Goal: Task Accomplishment & Management: Manage account settings

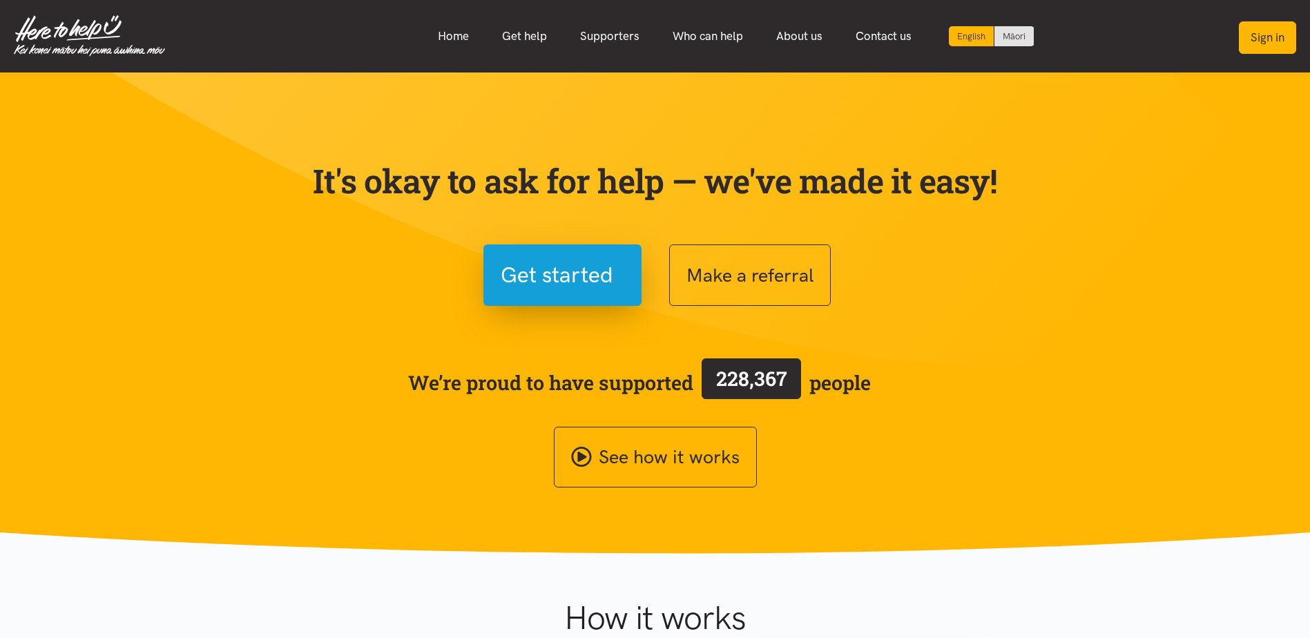
click at [868, 37] on button "Sign in" at bounding box center [1267, 37] width 57 height 32
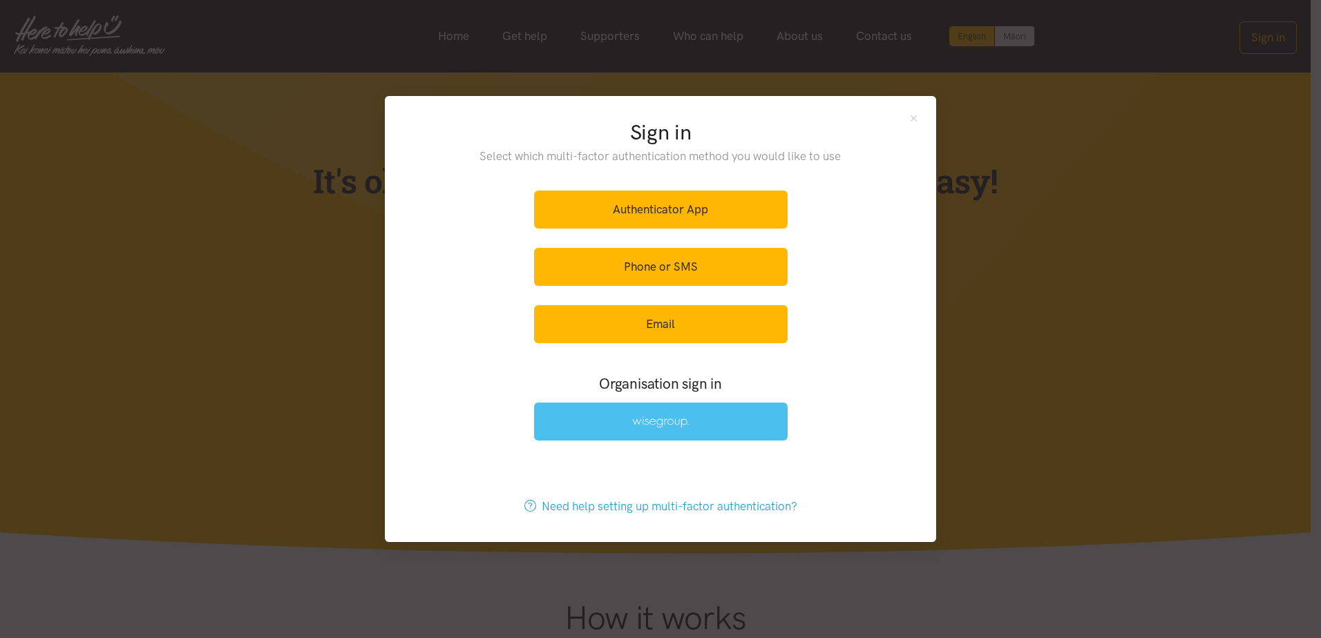
click at [729, 389] on link at bounding box center [661, 422] width 254 height 38
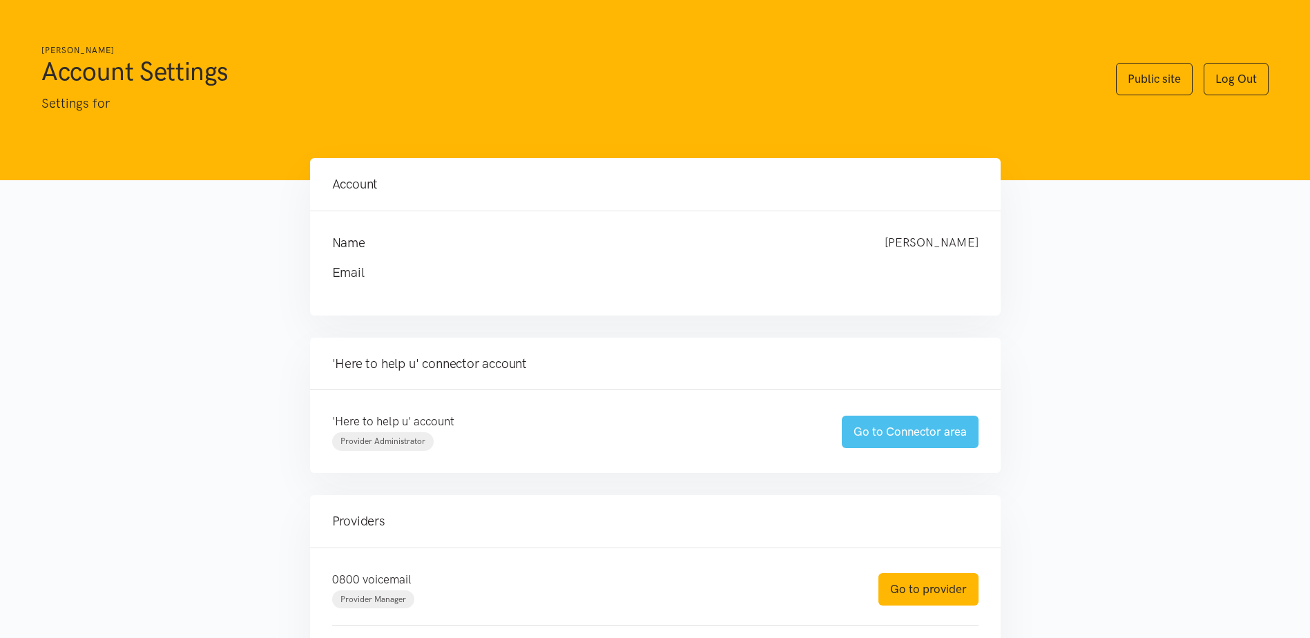
click at [889, 423] on link "Go to Connector area" at bounding box center [910, 432] width 137 height 32
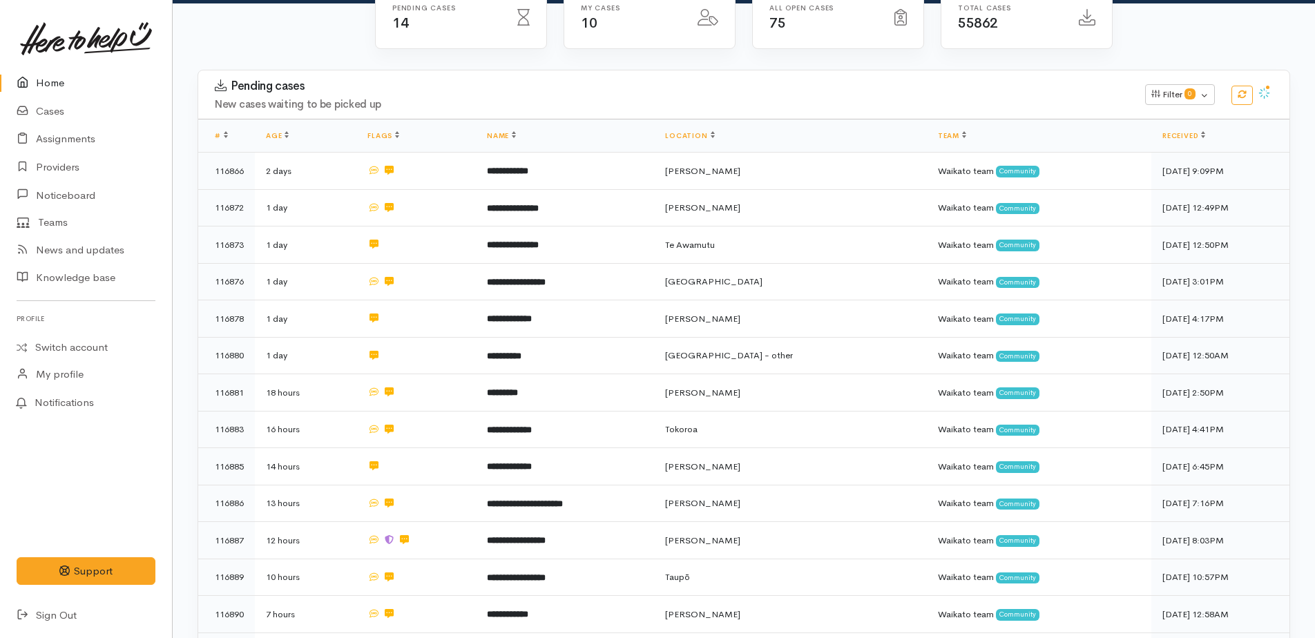
scroll to position [240, 0]
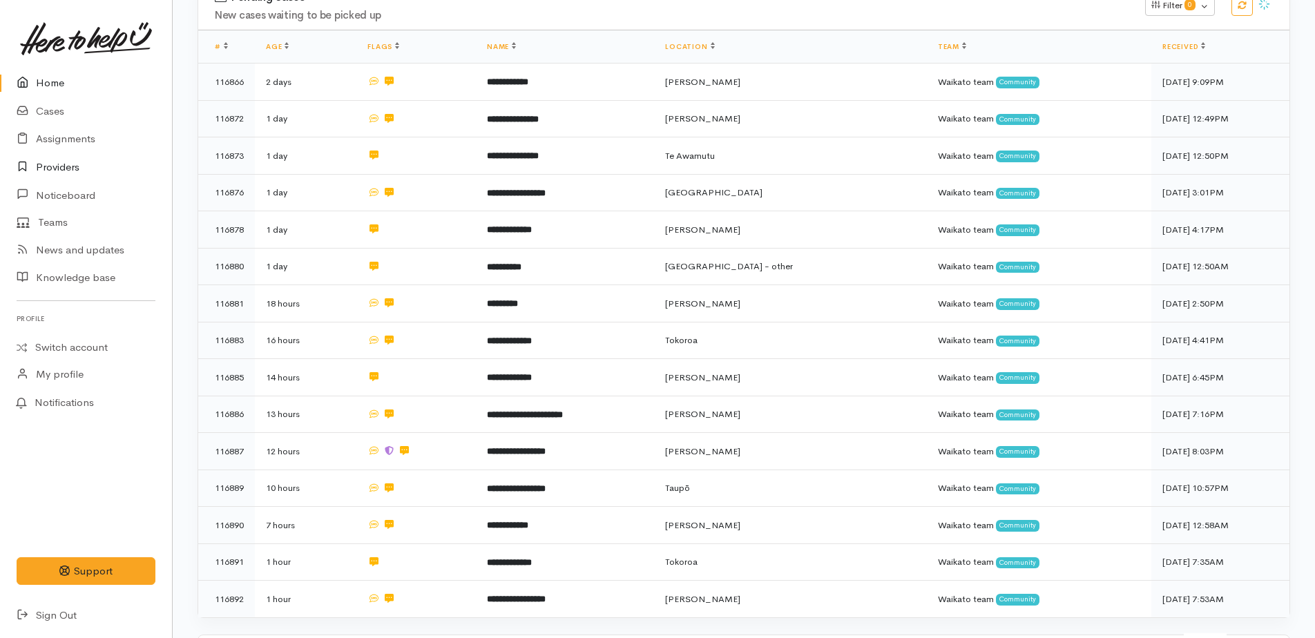
click at [62, 170] on link "Providers" at bounding box center [86, 167] width 172 height 28
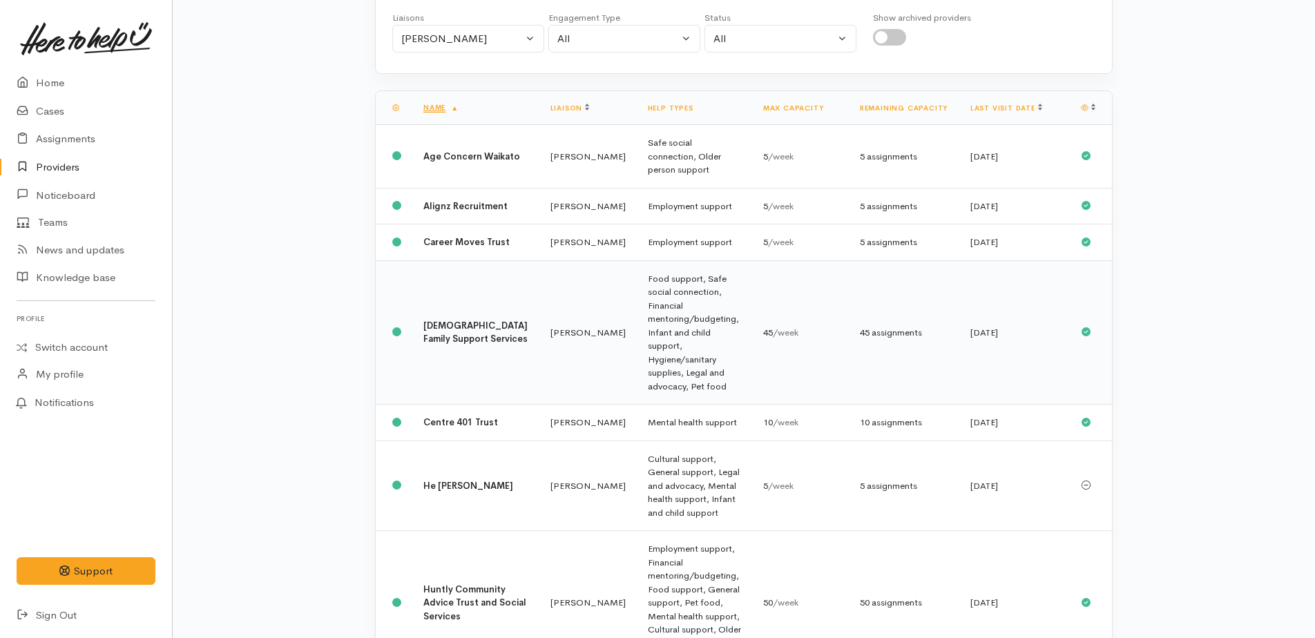
scroll to position [207, 0]
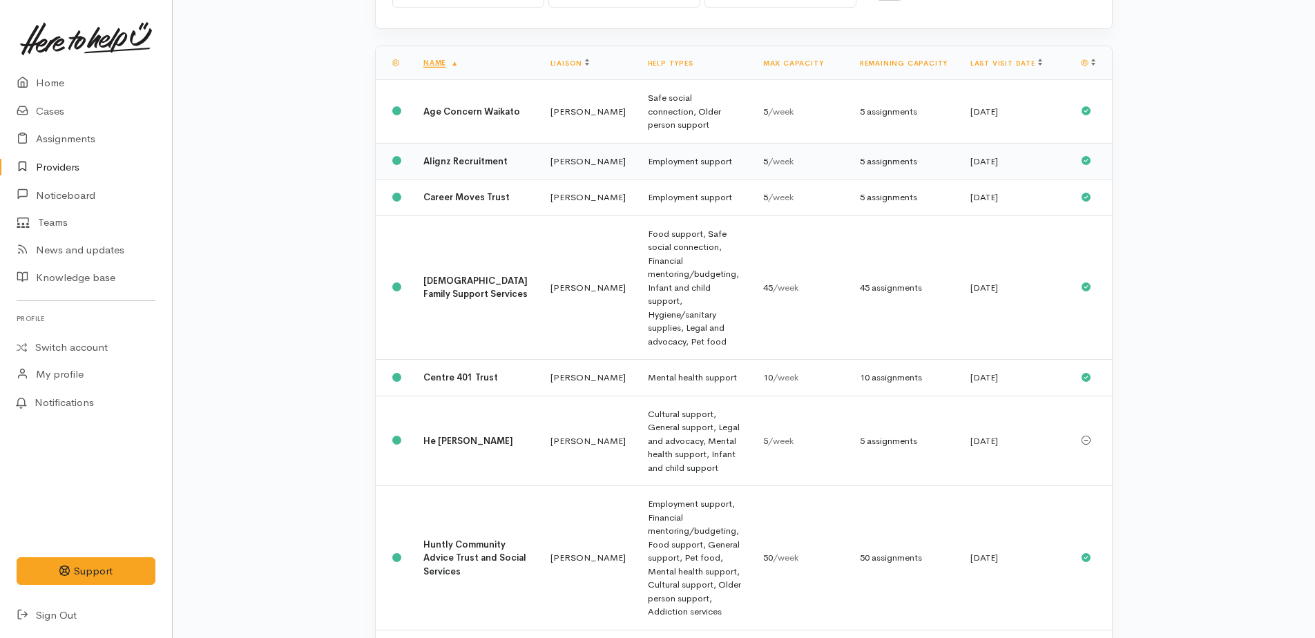
click at [427, 156] on b "Alignz Recruitment" at bounding box center [465, 161] width 84 height 12
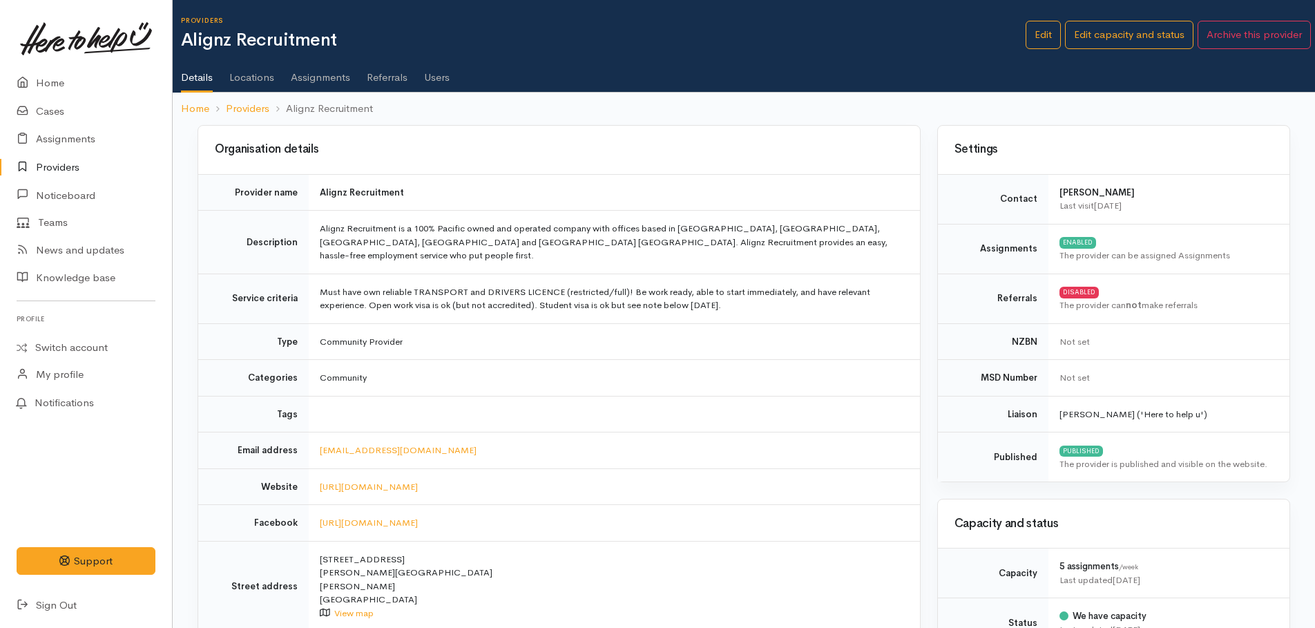
click at [329, 80] on link "Assignments" at bounding box center [320, 72] width 59 height 39
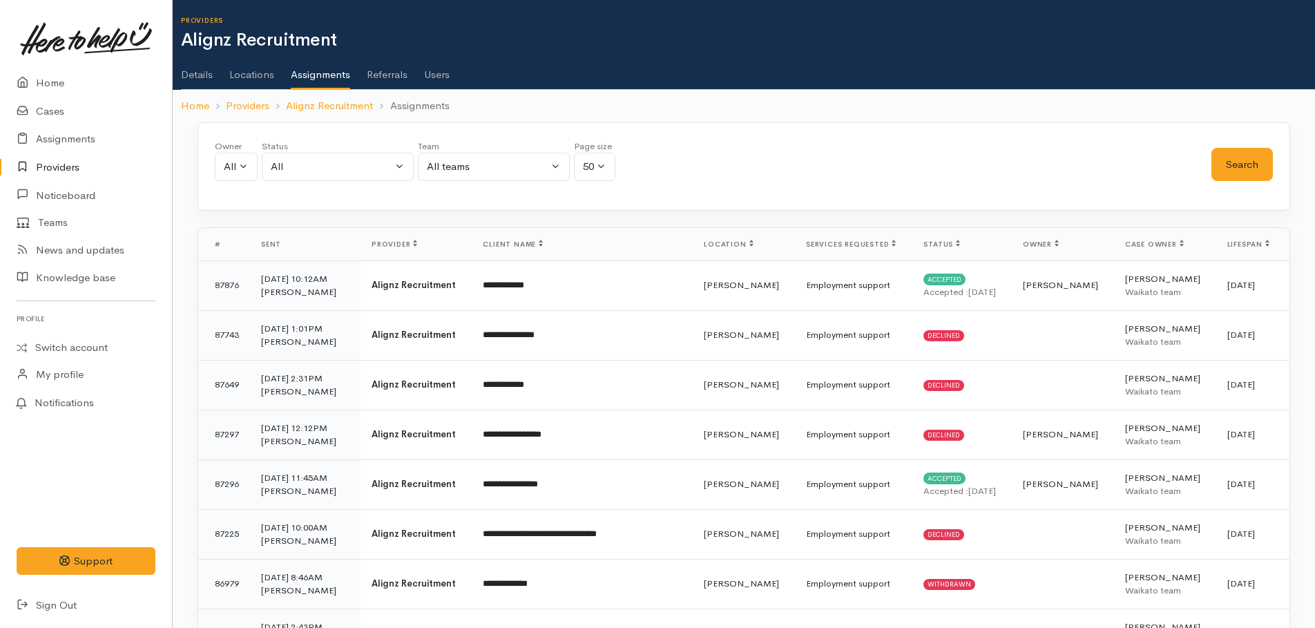
click at [439, 79] on link "Users" at bounding box center [437, 69] width 26 height 39
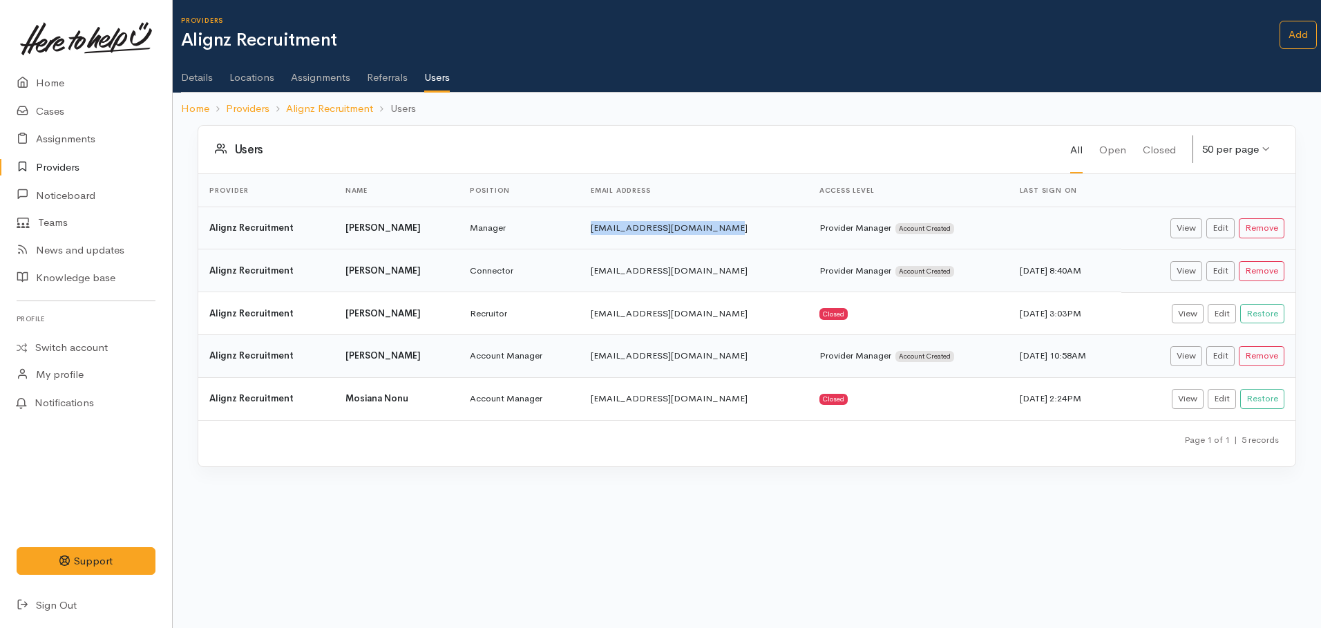
drag, startPoint x: 711, startPoint y: 225, endPoint x: 566, endPoint y: 218, distance: 145.2
click at [580, 218] on td "[EMAIL_ADDRESS][DOMAIN_NAME]" at bounding box center [694, 228] width 229 height 43
drag, startPoint x: 566, startPoint y: 218, endPoint x: 573, endPoint y: 222, distance: 8.7
copy td "[EMAIL_ADDRESS][DOMAIN_NAME]"
click at [324, 77] on link "Assignments" at bounding box center [320, 72] width 59 height 39
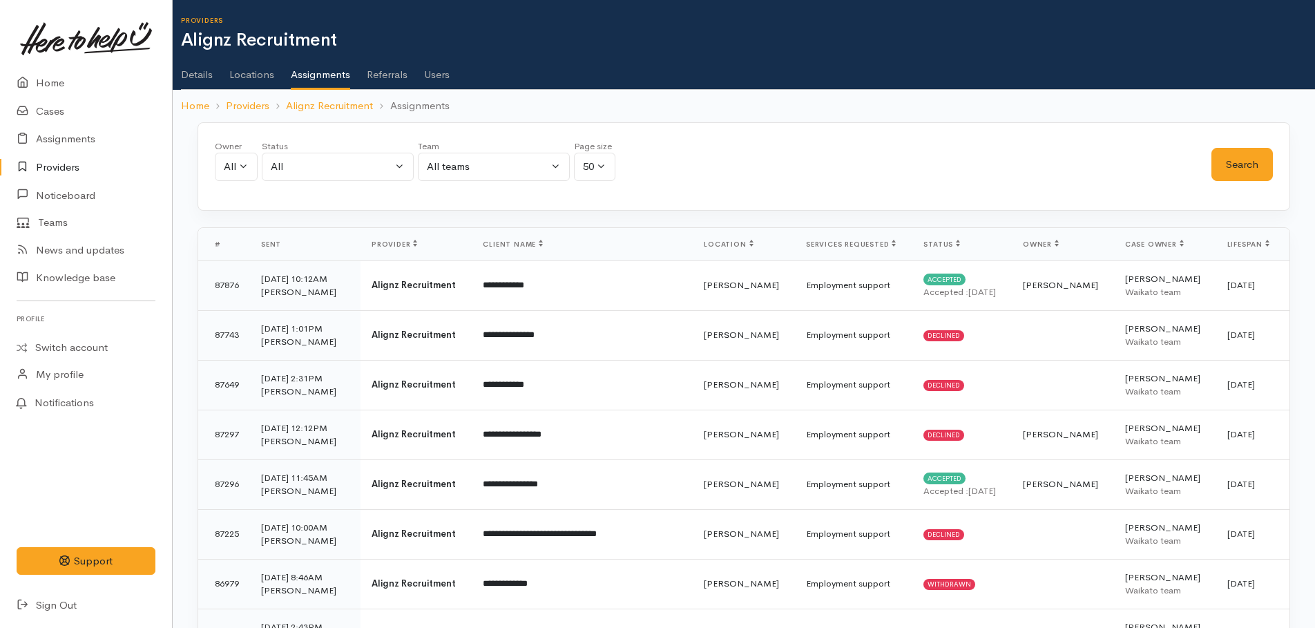
click at [198, 72] on link "Details" at bounding box center [197, 69] width 32 height 39
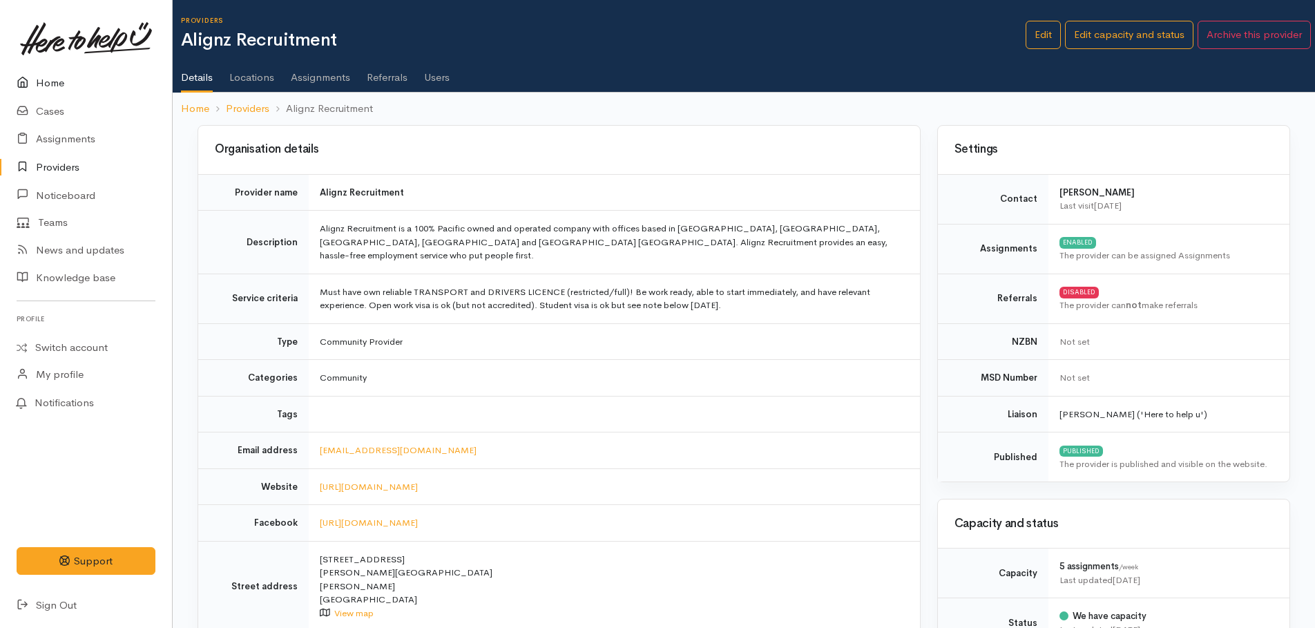
click at [51, 81] on link "Home" at bounding box center [86, 83] width 172 height 28
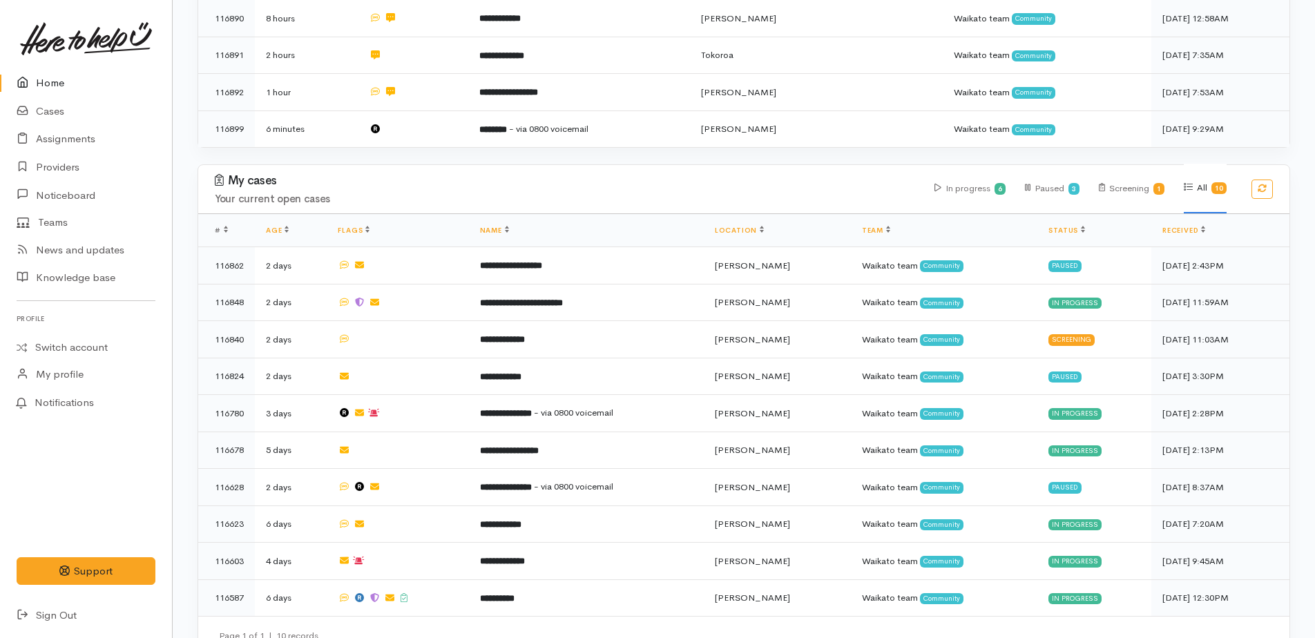
scroll to position [687, 0]
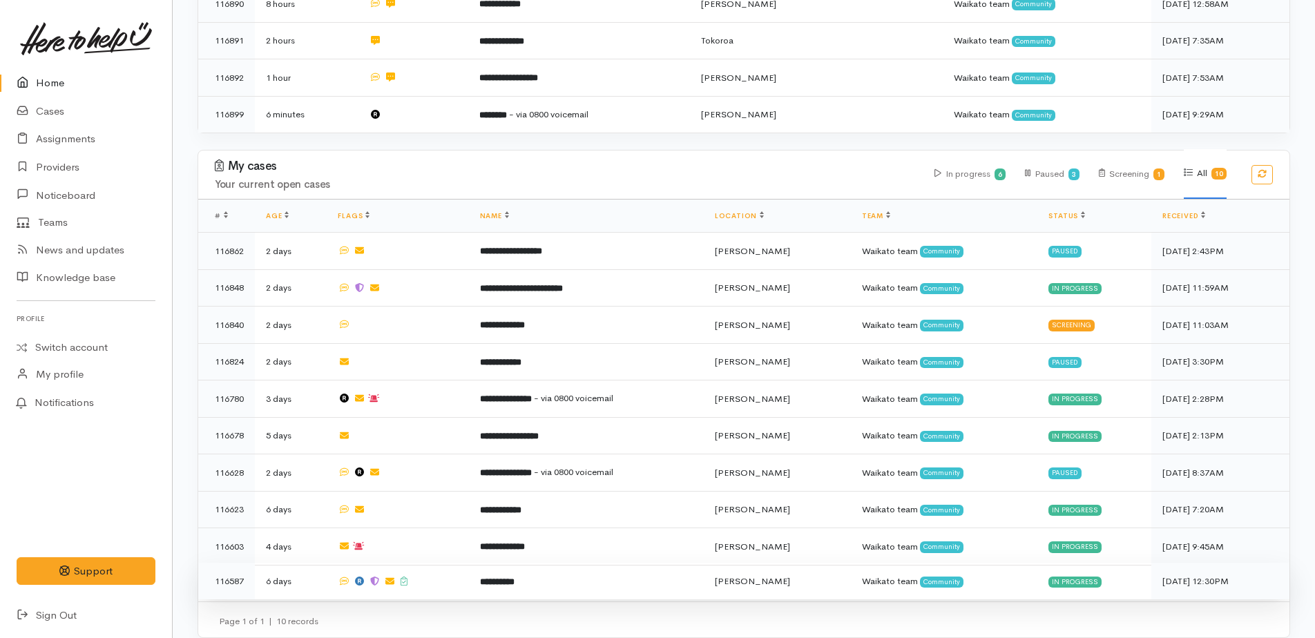
click at [515, 578] on b "**********" at bounding box center [497, 582] width 35 height 9
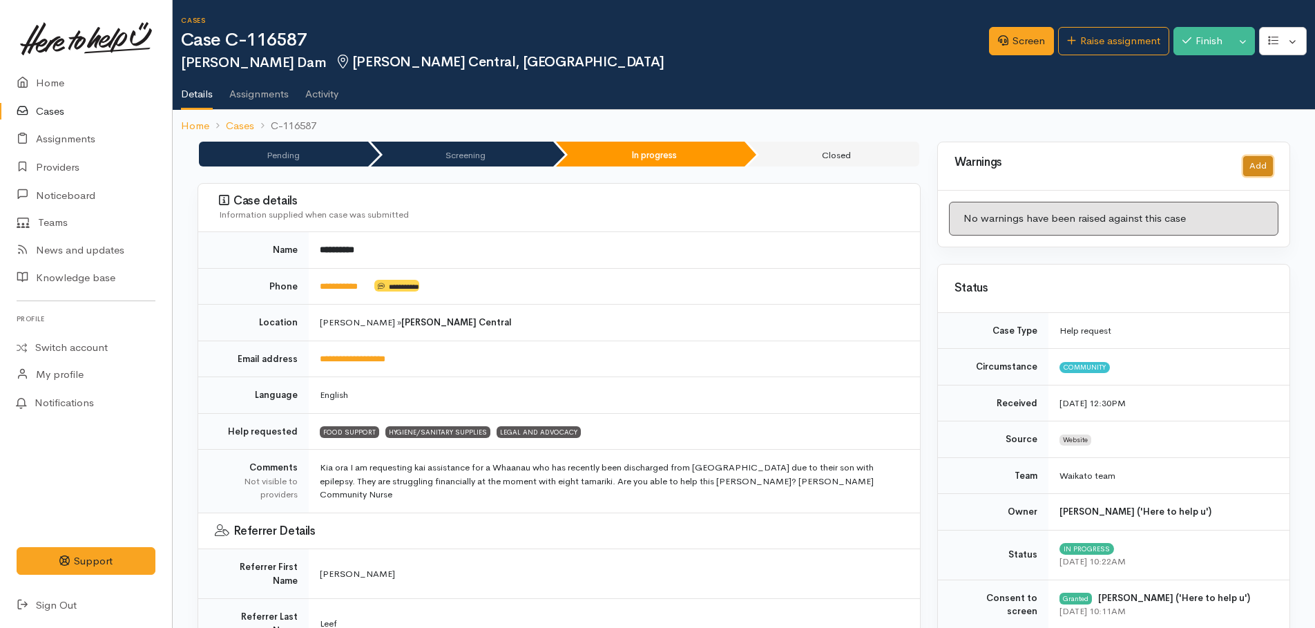
click at [1257, 171] on button "Add" at bounding box center [1258, 166] width 30 height 20
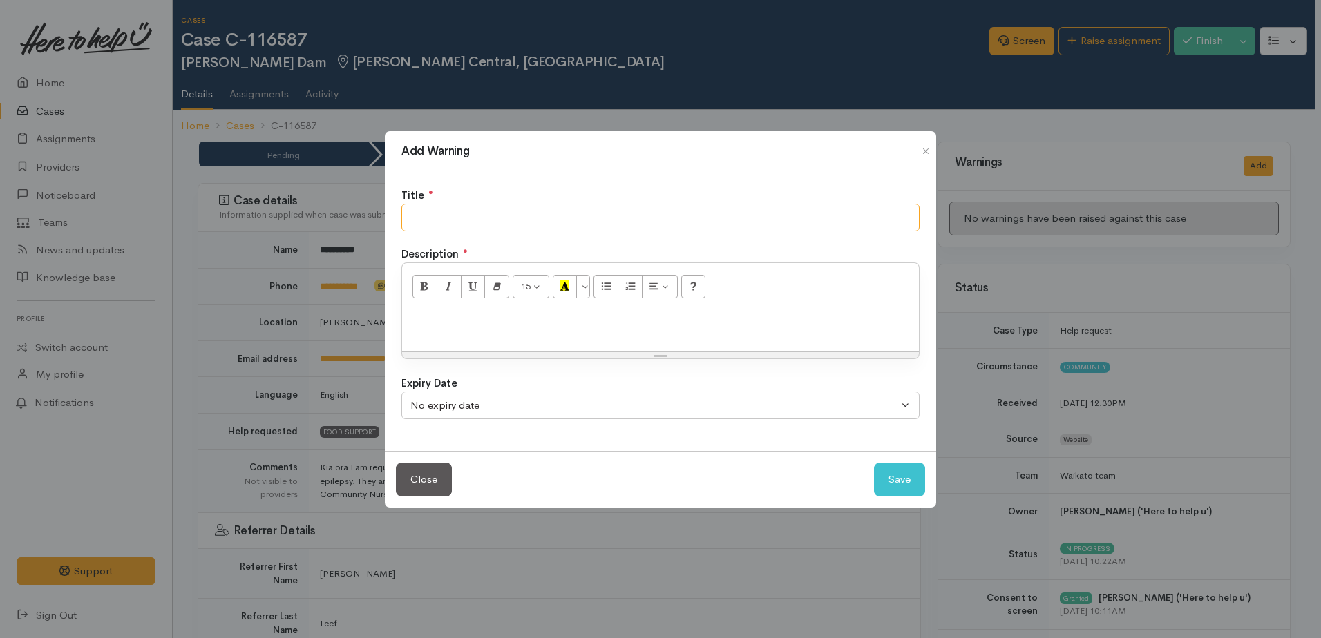
click at [592, 222] on input "text" at bounding box center [660, 218] width 518 height 28
click at [496, 214] on input "did not collect lst food parcel" at bounding box center [660, 218] width 518 height 28
type input "did not collect food parcel"
click at [479, 323] on p at bounding box center [660, 326] width 503 height 16
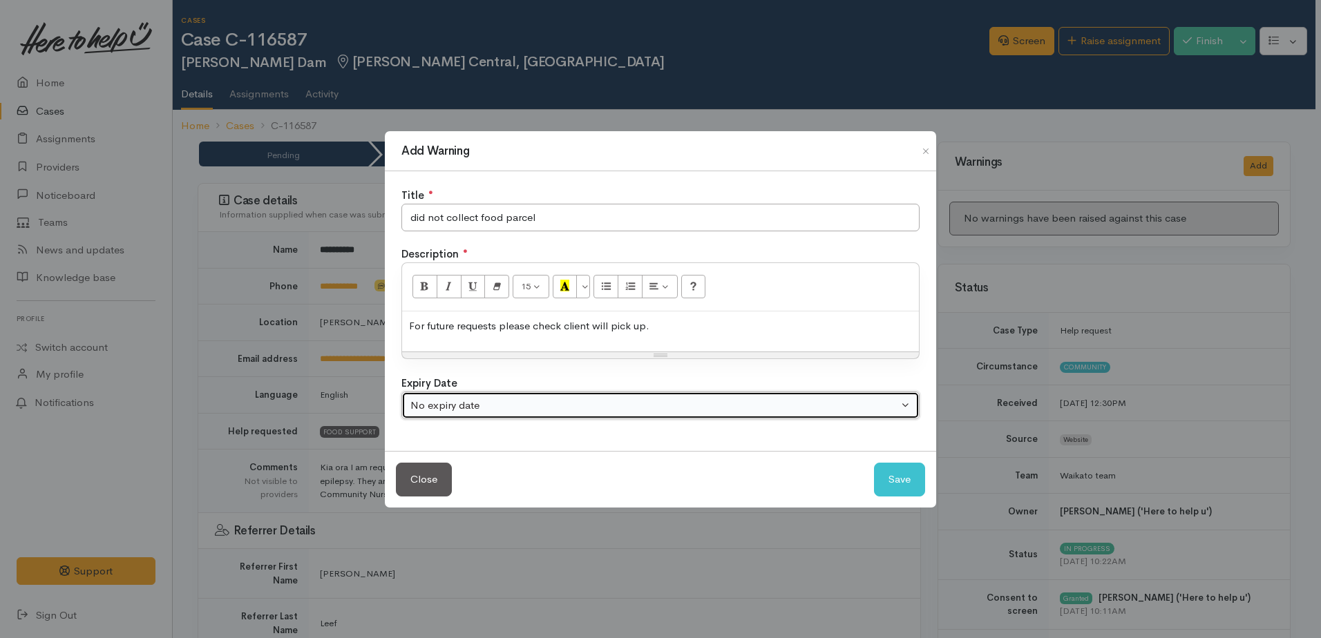
click at [781, 406] on div "No expiry date" at bounding box center [654, 406] width 488 height 16
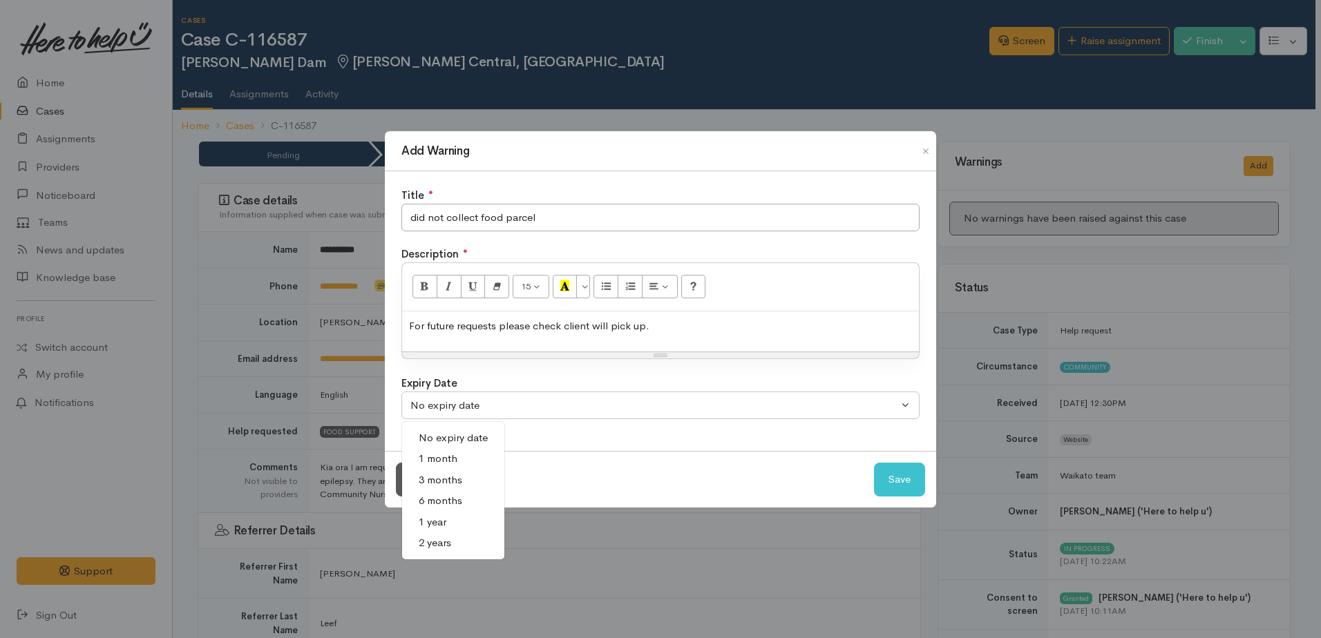
click at [437, 504] on span "6 months" at bounding box center [441, 501] width 44 height 16
select select "3"
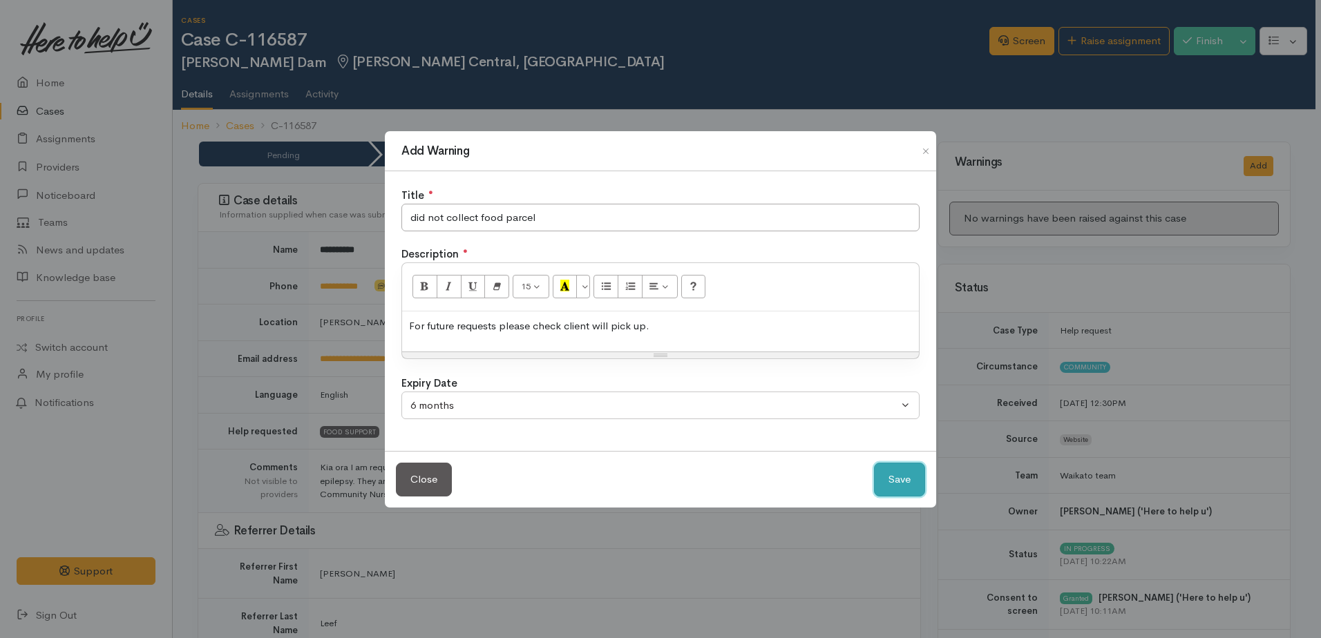
click at [910, 485] on button "Save" at bounding box center [899, 480] width 51 height 34
select select "0"
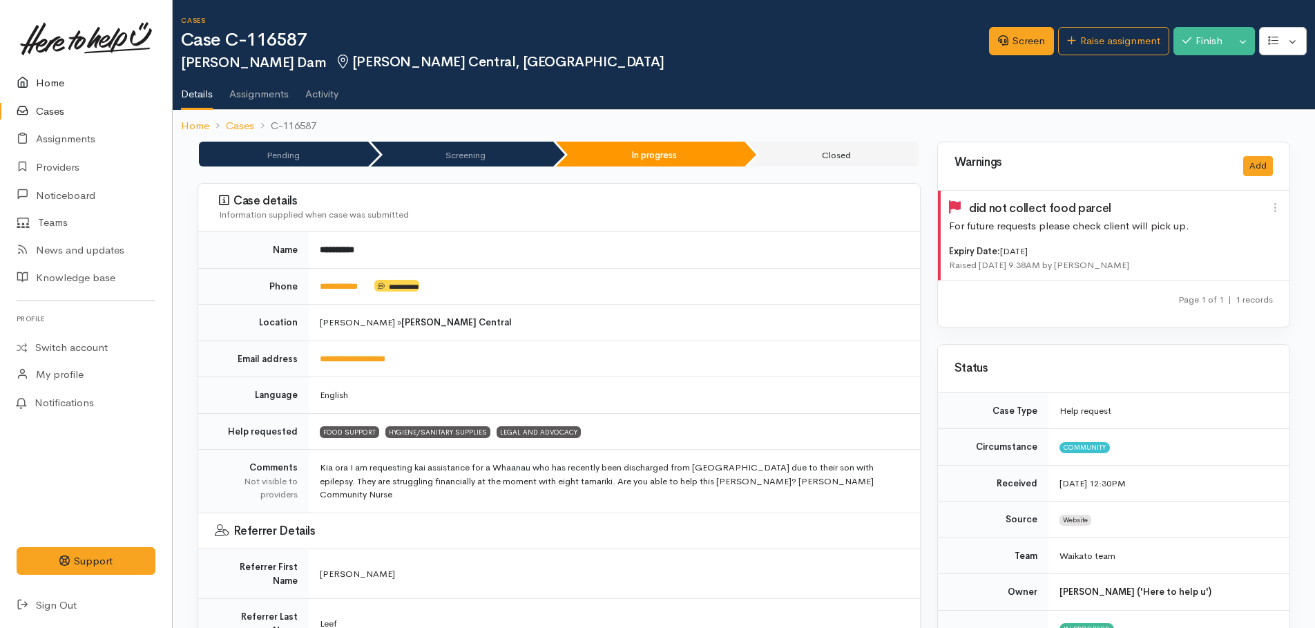
click at [51, 87] on link "Home" at bounding box center [86, 83] width 172 height 28
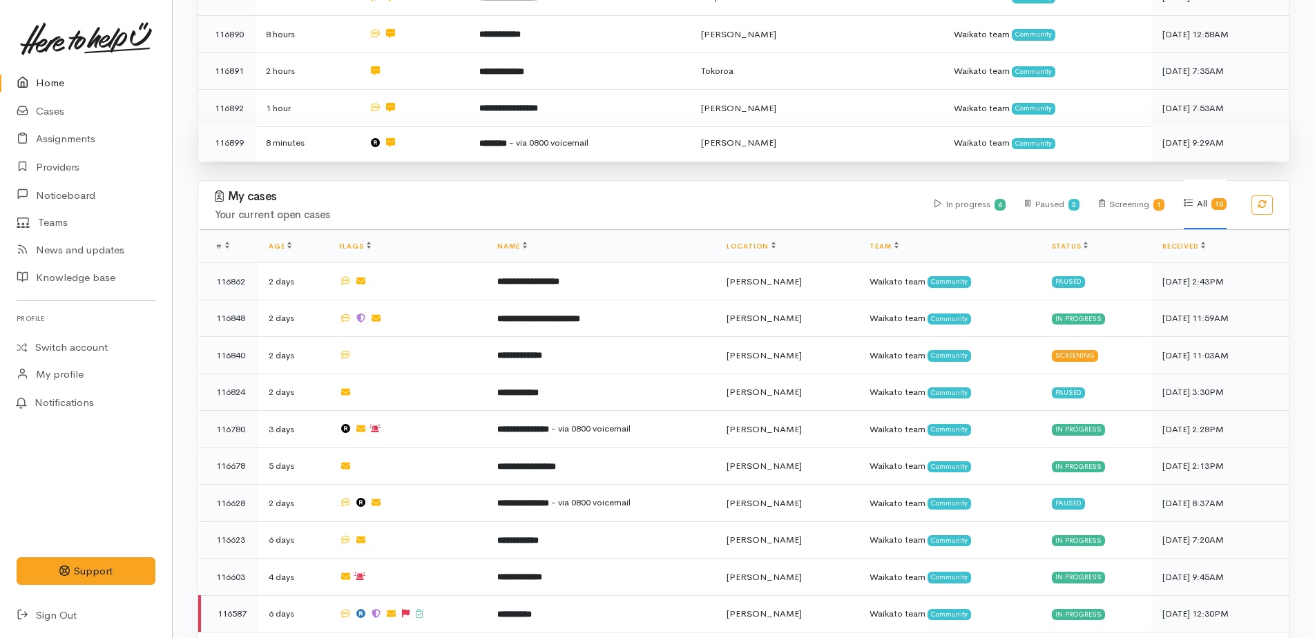
scroll to position [687, 0]
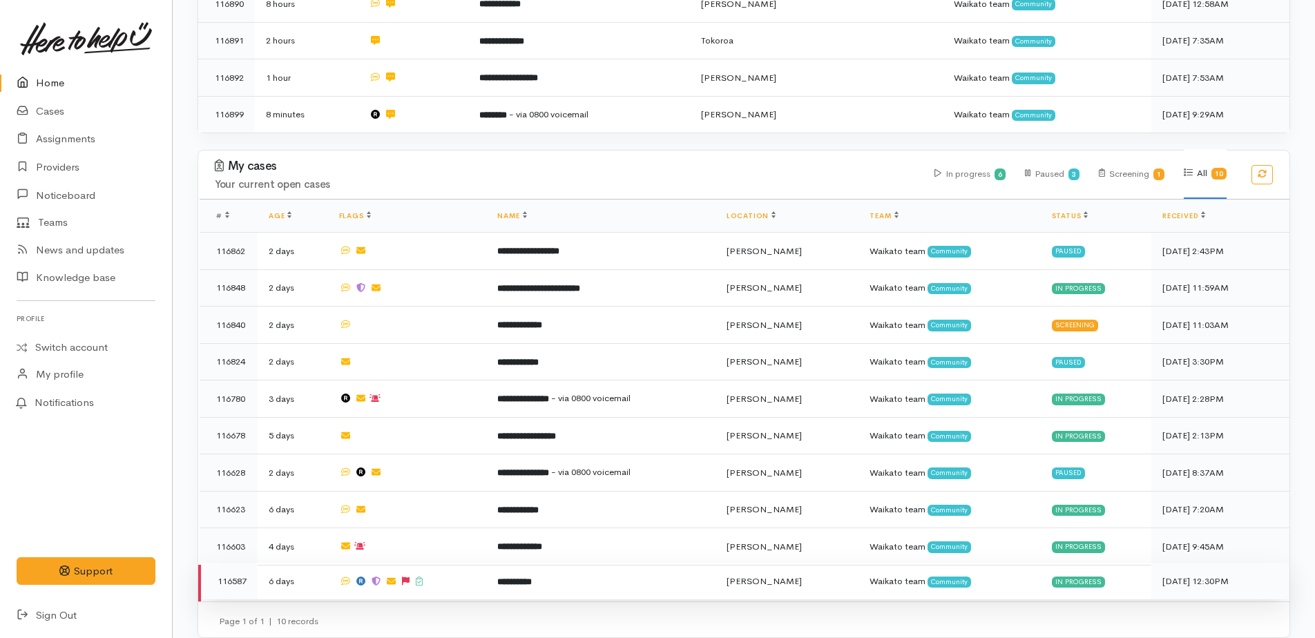
click at [518, 578] on b "**********" at bounding box center [514, 582] width 35 height 9
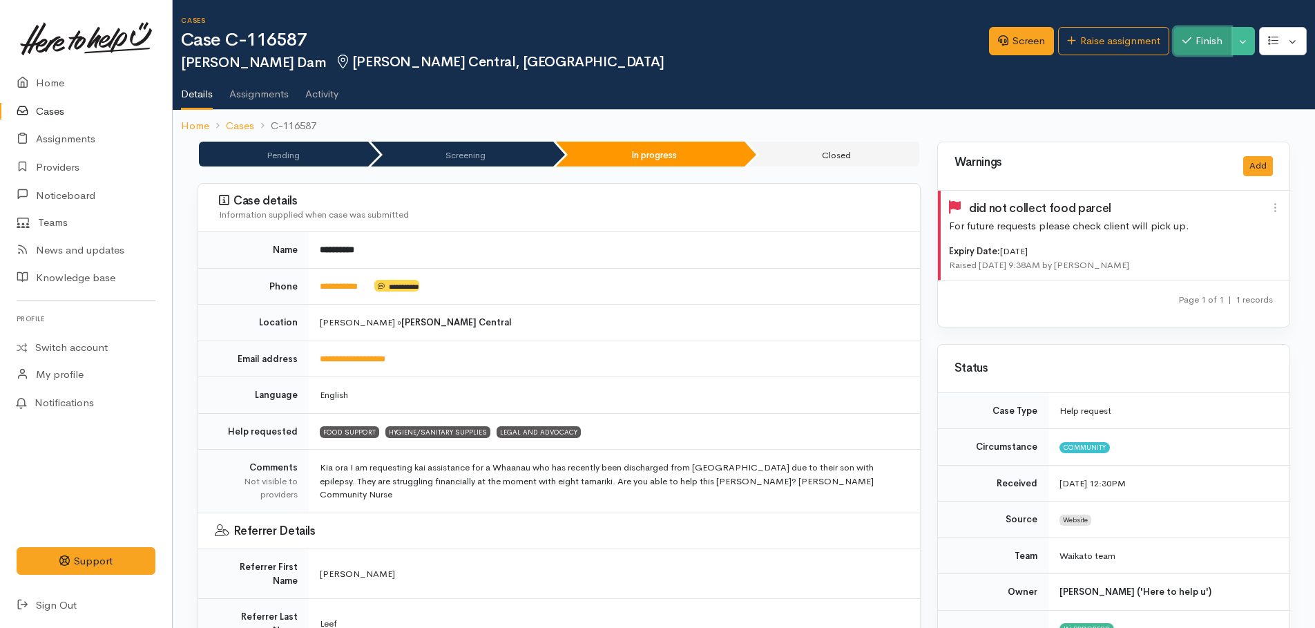
click at [1208, 36] on button "Finish" at bounding box center [1203, 41] width 58 height 28
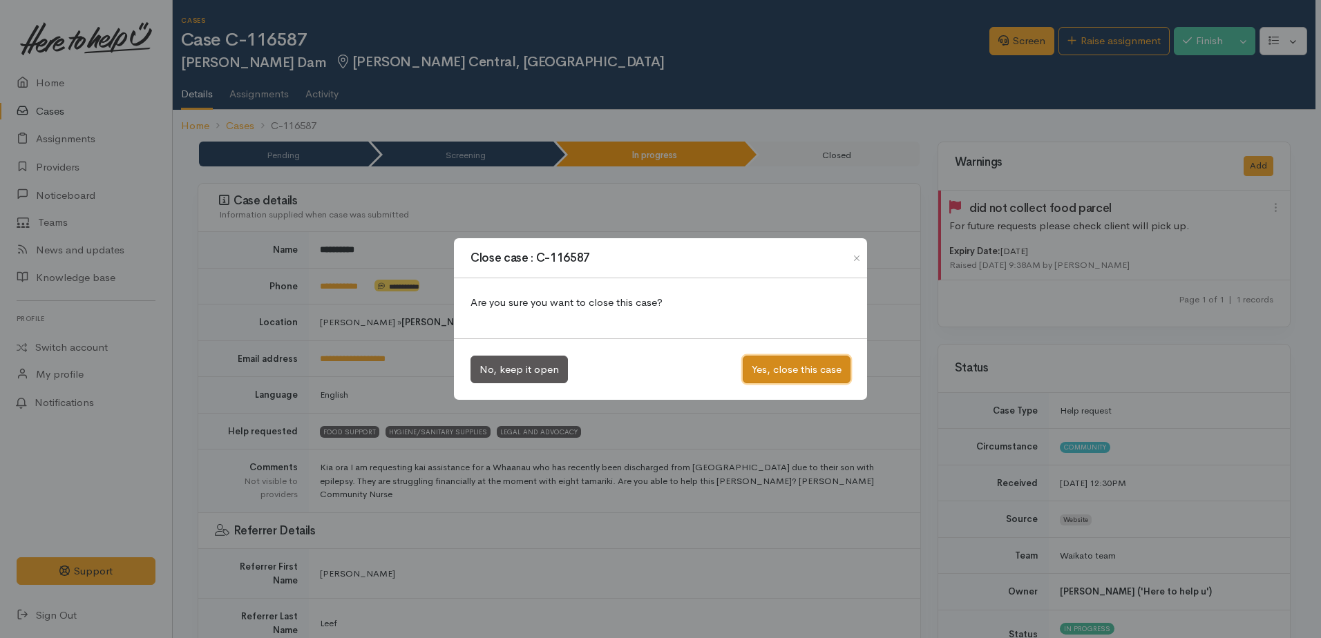
click at [788, 370] on button "Yes, close this case" at bounding box center [797, 370] width 108 height 28
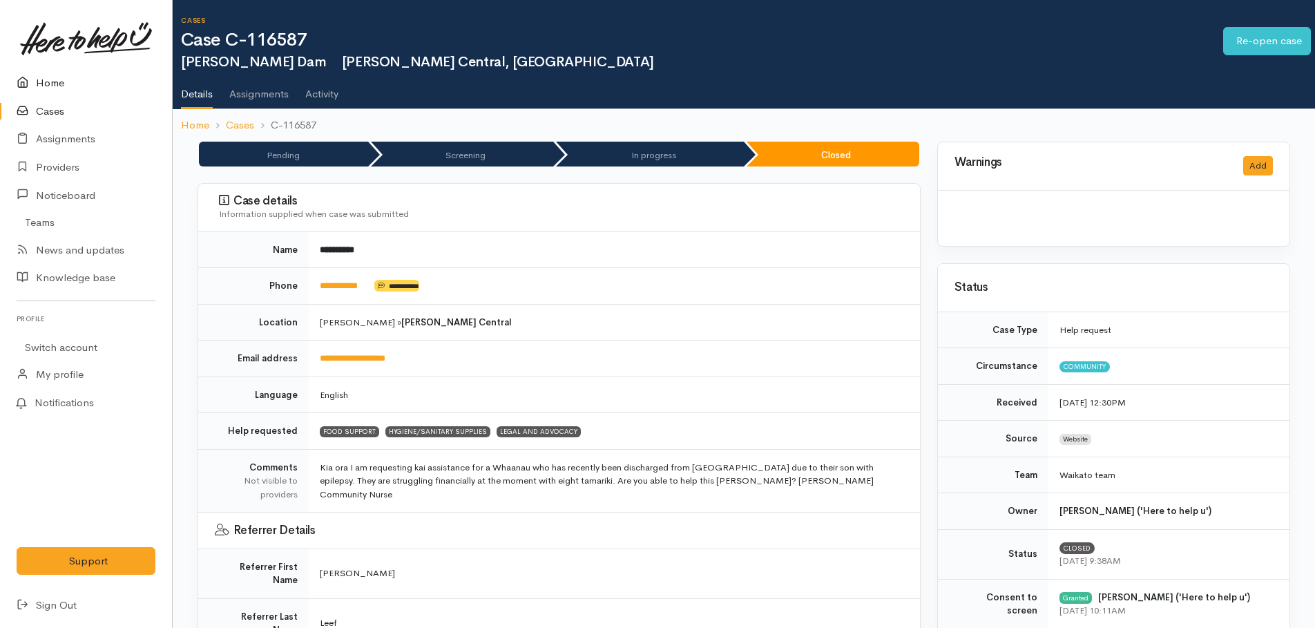
click at [50, 80] on link "Home" at bounding box center [86, 83] width 172 height 28
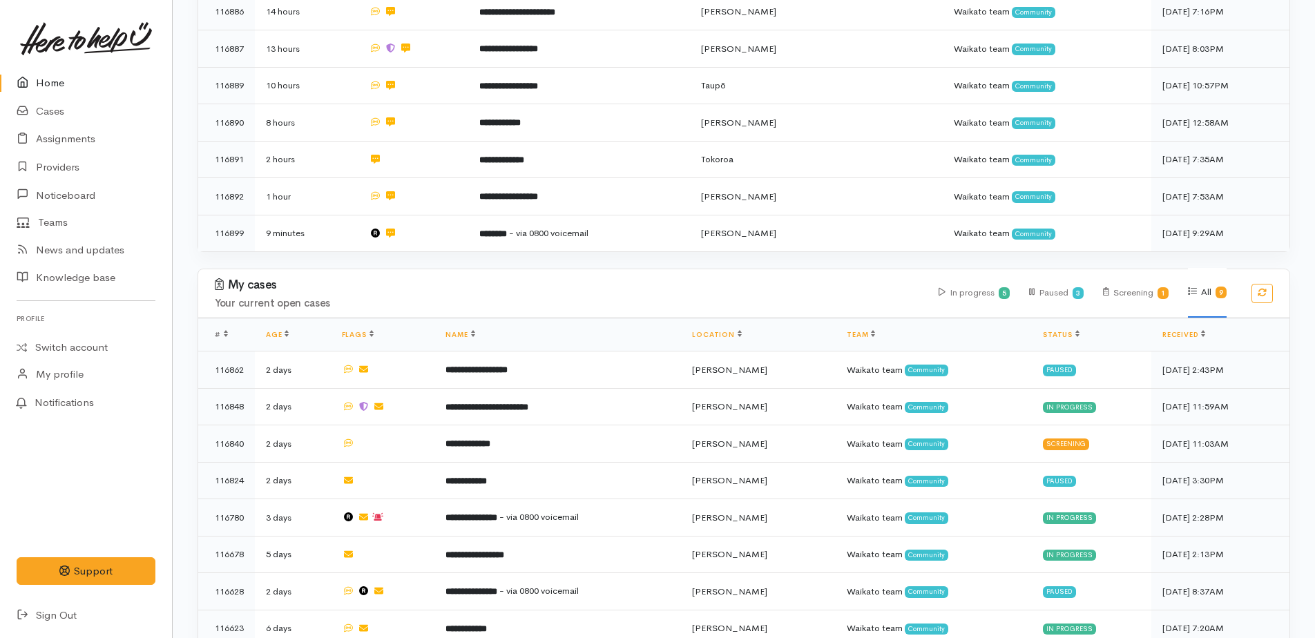
scroll to position [651, 0]
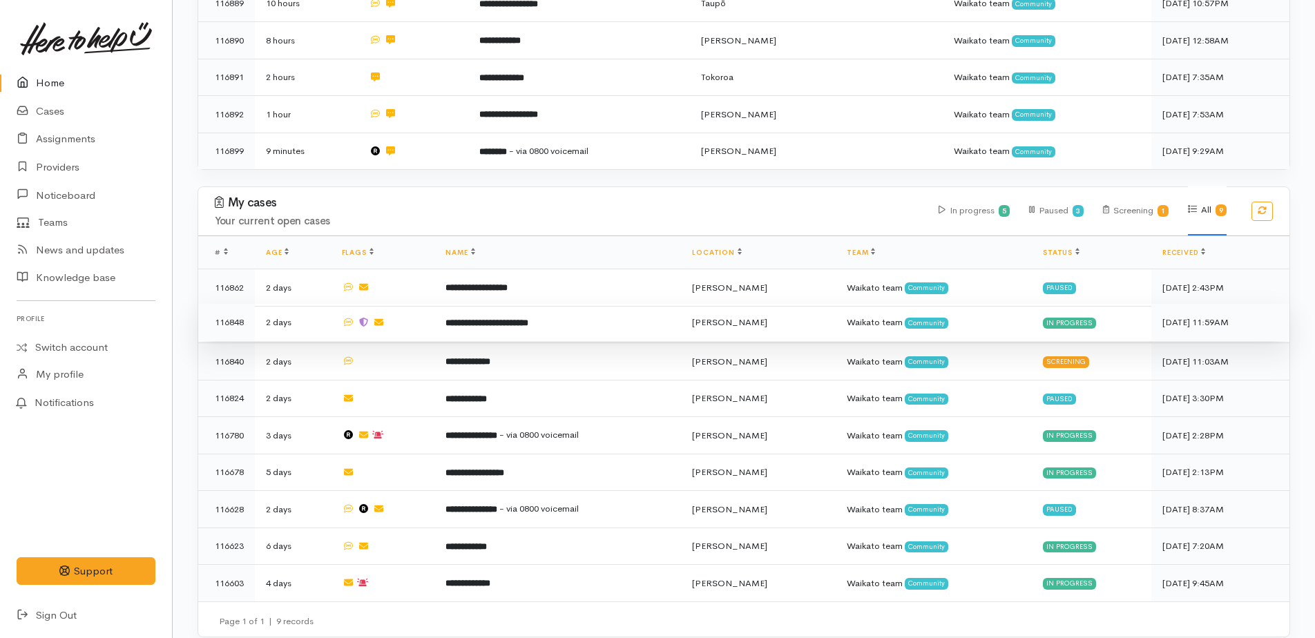
click at [506, 318] on b "**********" at bounding box center [487, 322] width 83 height 9
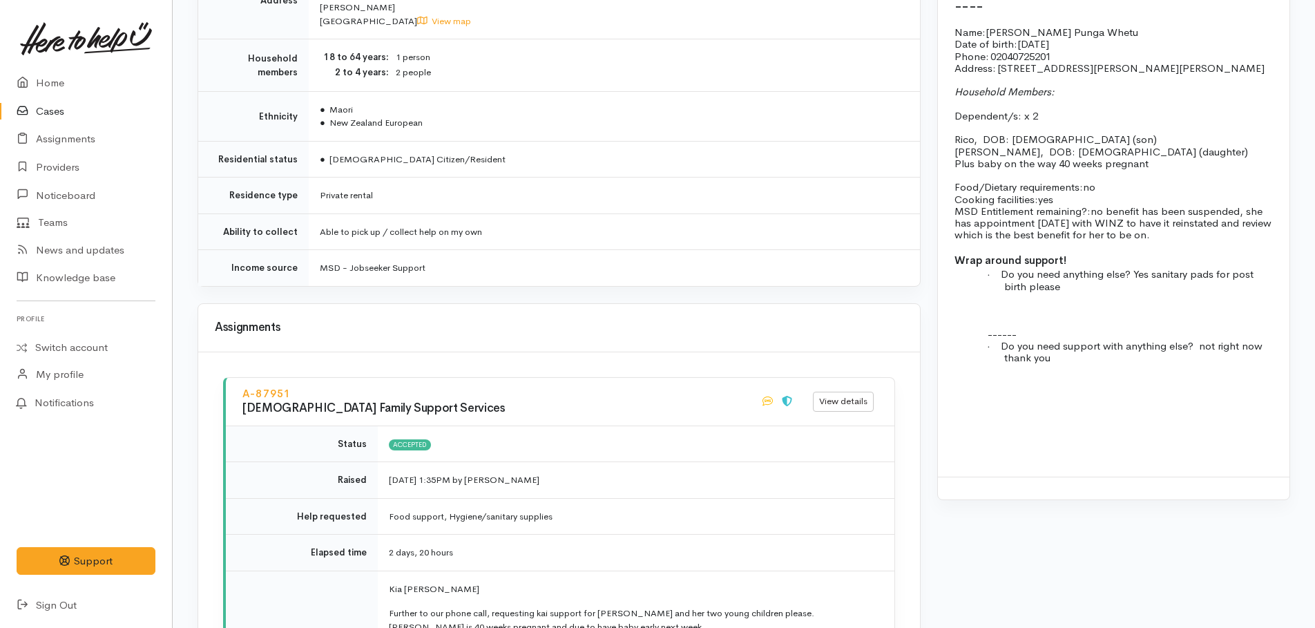
scroll to position [1520, 0]
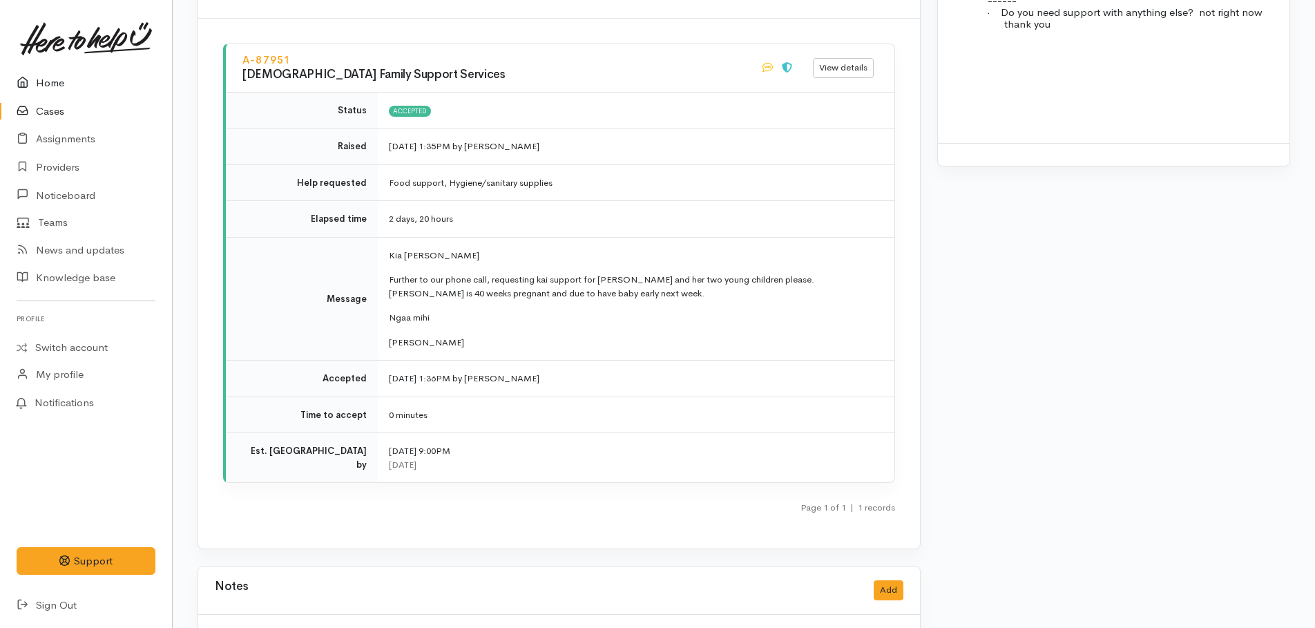
click at [45, 76] on link "Home" at bounding box center [86, 83] width 172 height 28
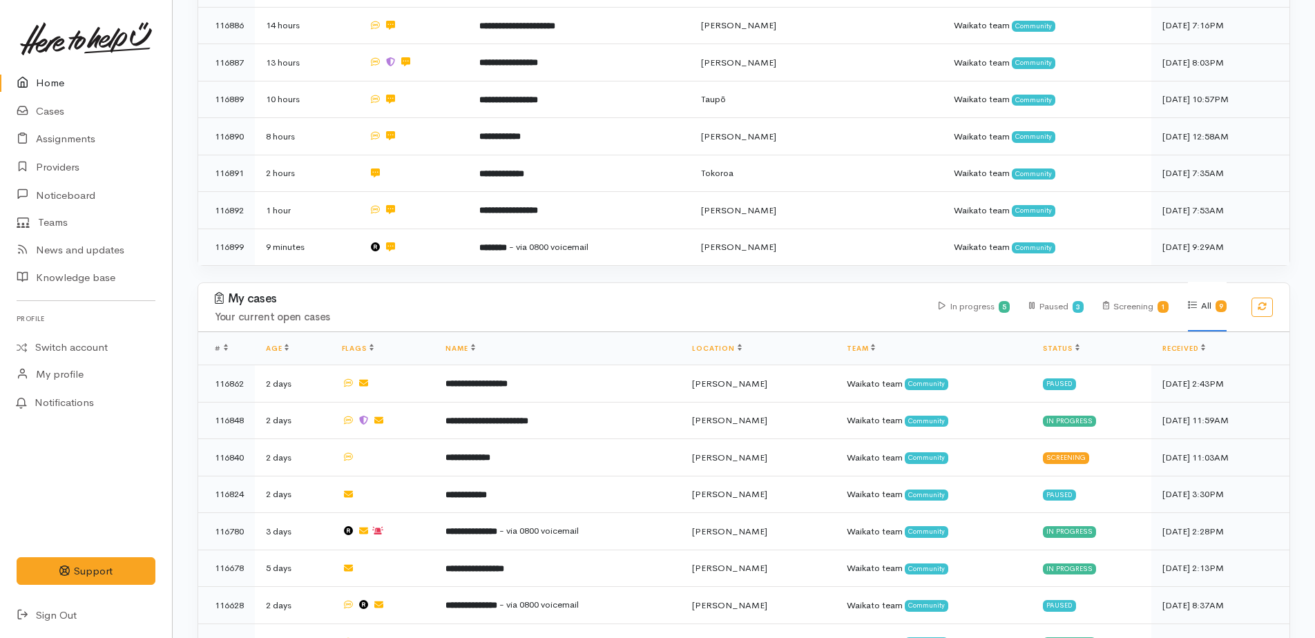
scroll to position [651, 0]
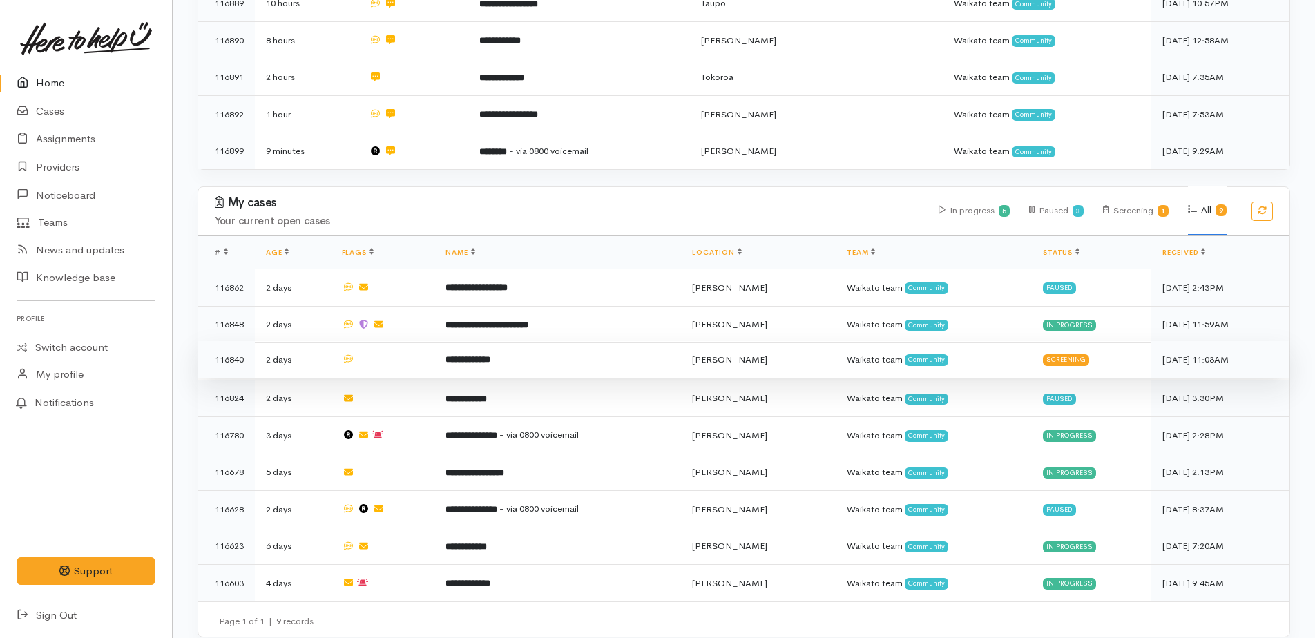
click at [479, 355] on b "**********" at bounding box center [468, 359] width 45 height 9
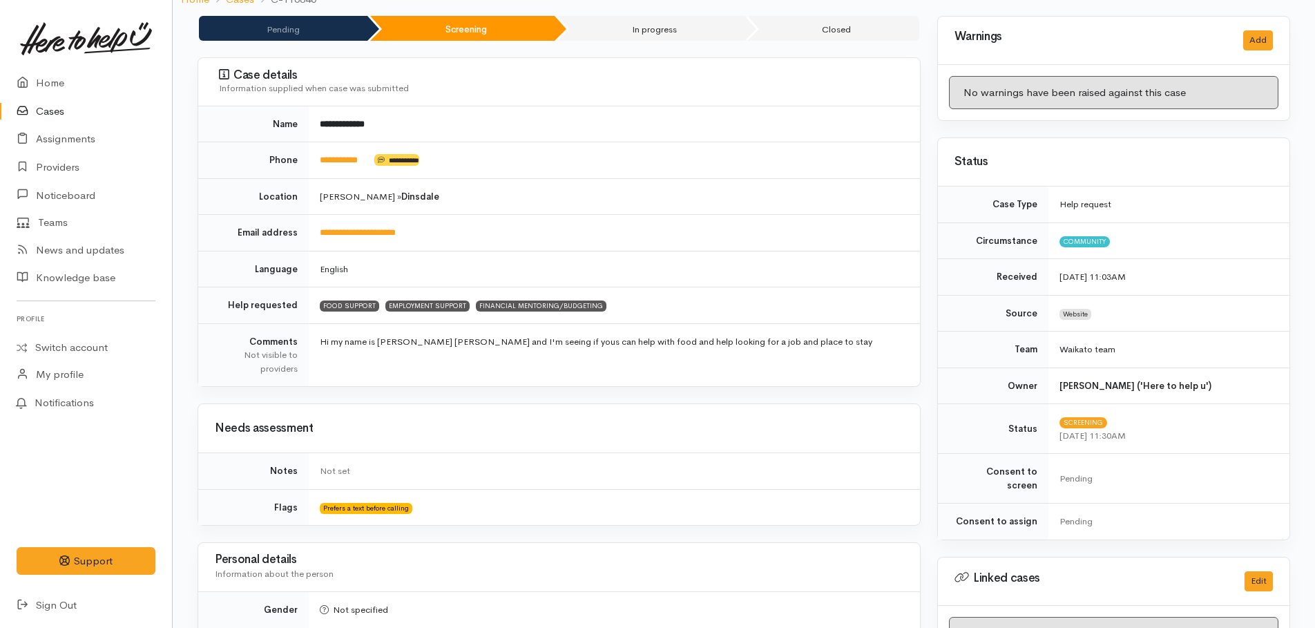
scroll to position [138, 0]
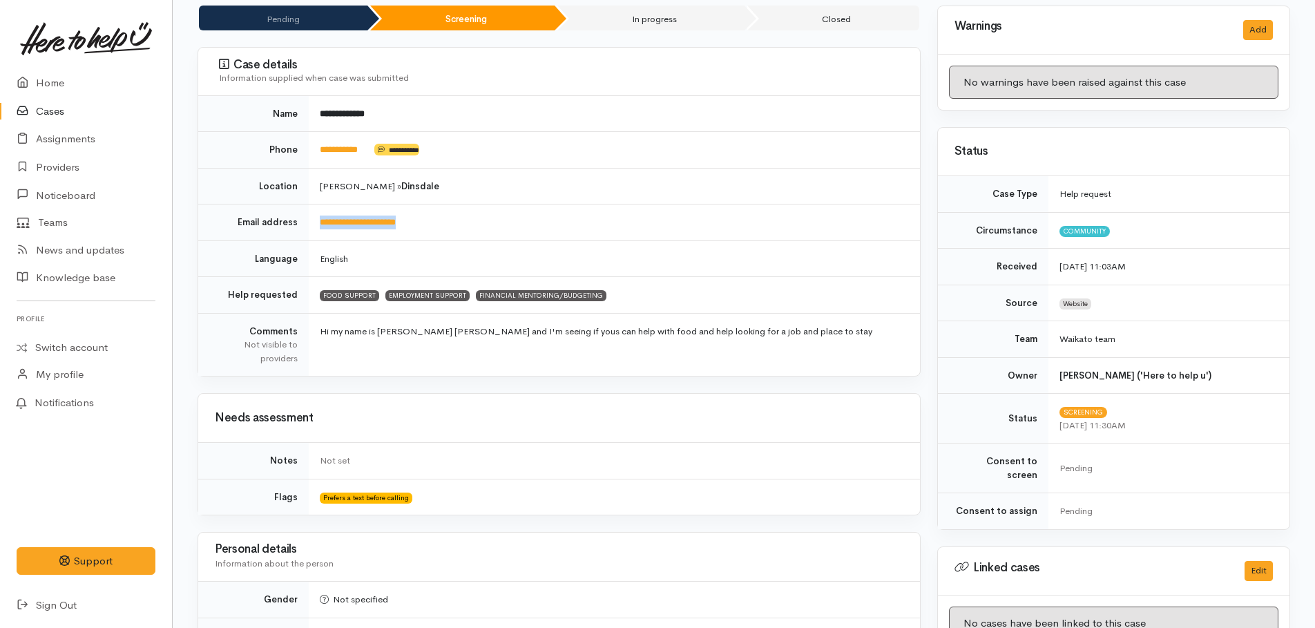
drag, startPoint x: 430, startPoint y: 222, endPoint x: 319, endPoint y: 221, distance: 110.5
click at [319, 221] on td "**********" at bounding box center [614, 222] width 611 height 37
copy link "**********"
drag, startPoint x: 376, startPoint y: 146, endPoint x: 306, endPoint y: 148, distance: 69.8
click at [306, 148] on tr "**********" at bounding box center [559, 150] width 722 height 37
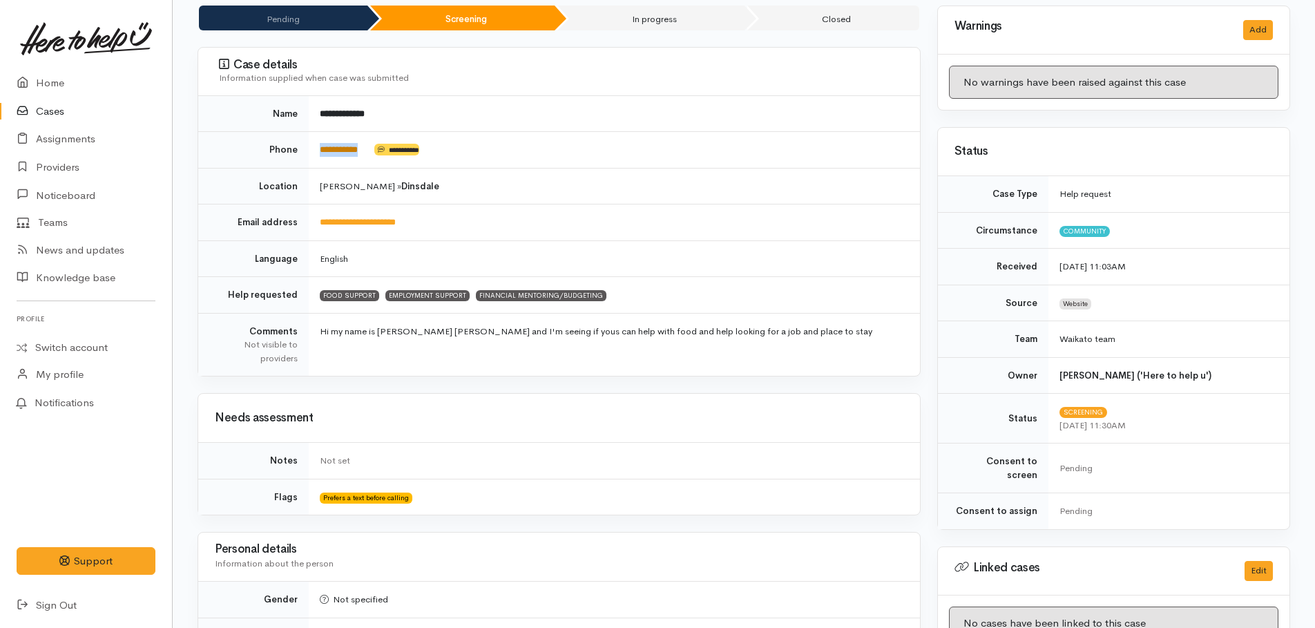
drag, startPoint x: 306, startPoint y: 148, endPoint x: 334, endPoint y: 149, distance: 27.7
copy tr "**********"
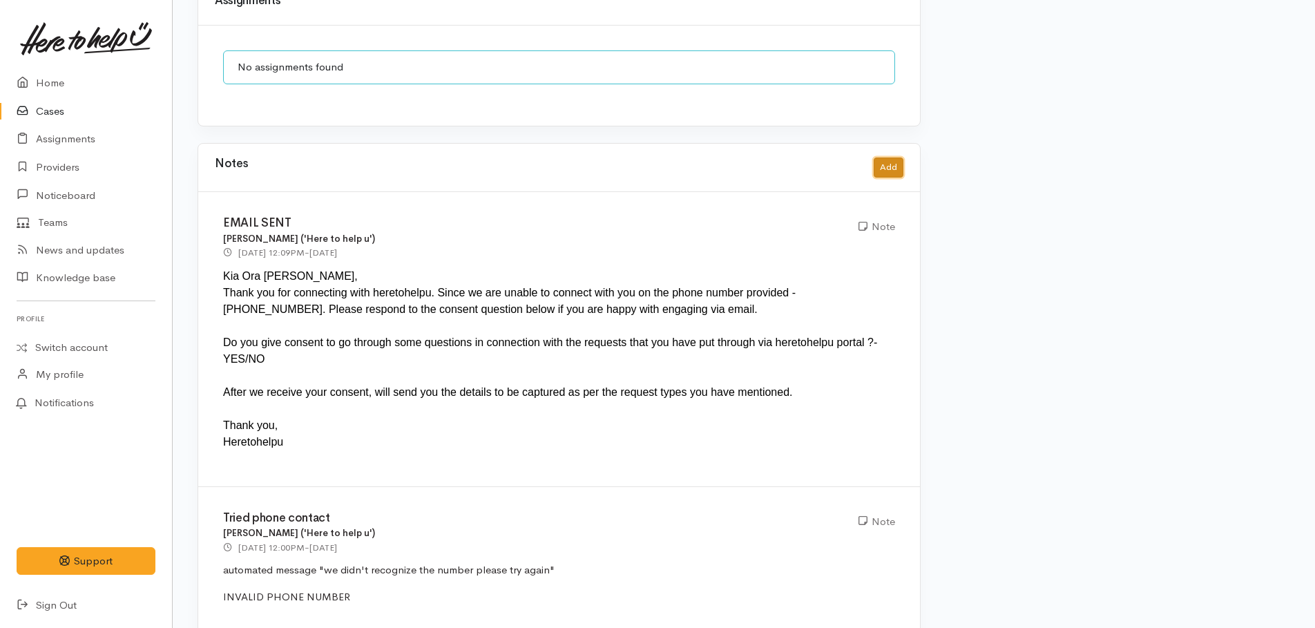
click at [885, 158] on button "Add" at bounding box center [889, 168] width 30 height 20
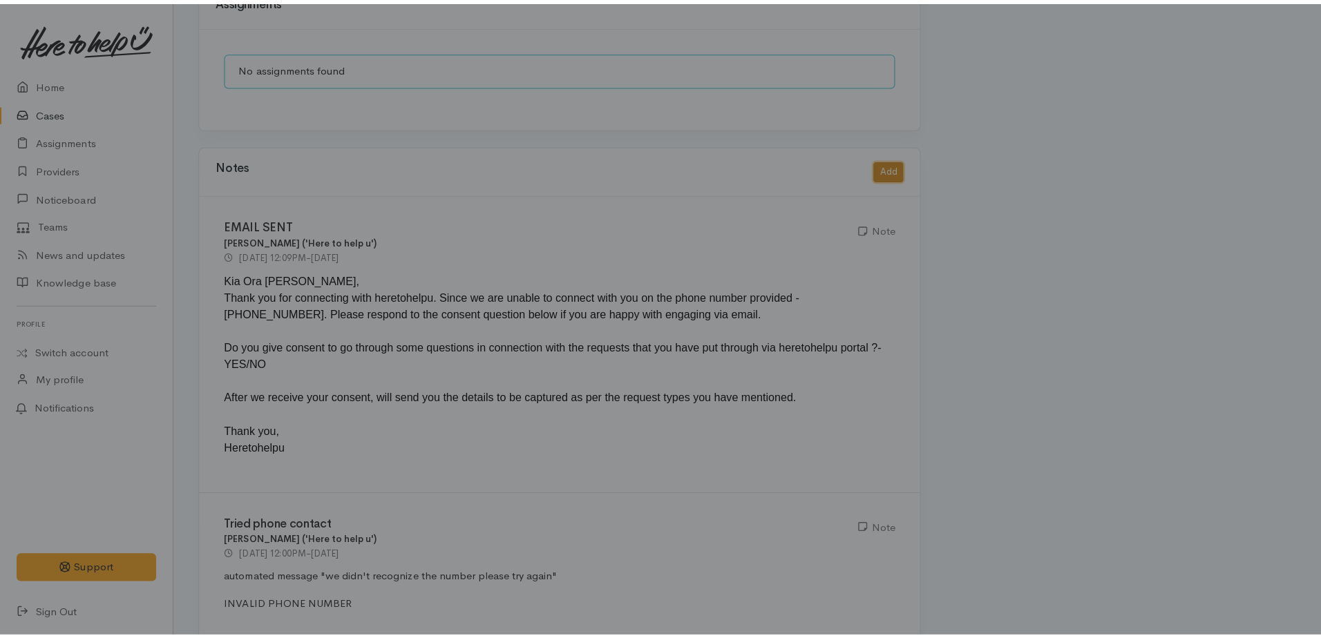
scroll to position [1083, 0]
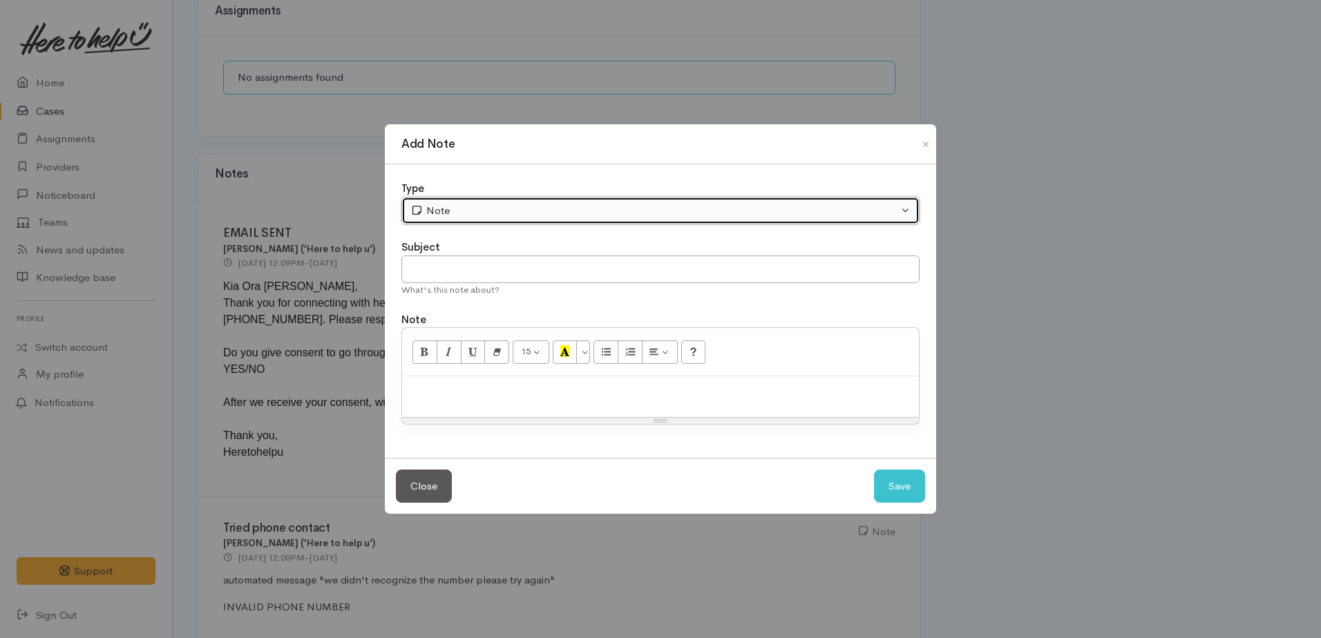
click at [494, 203] on div "Note" at bounding box center [654, 211] width 488 height 16
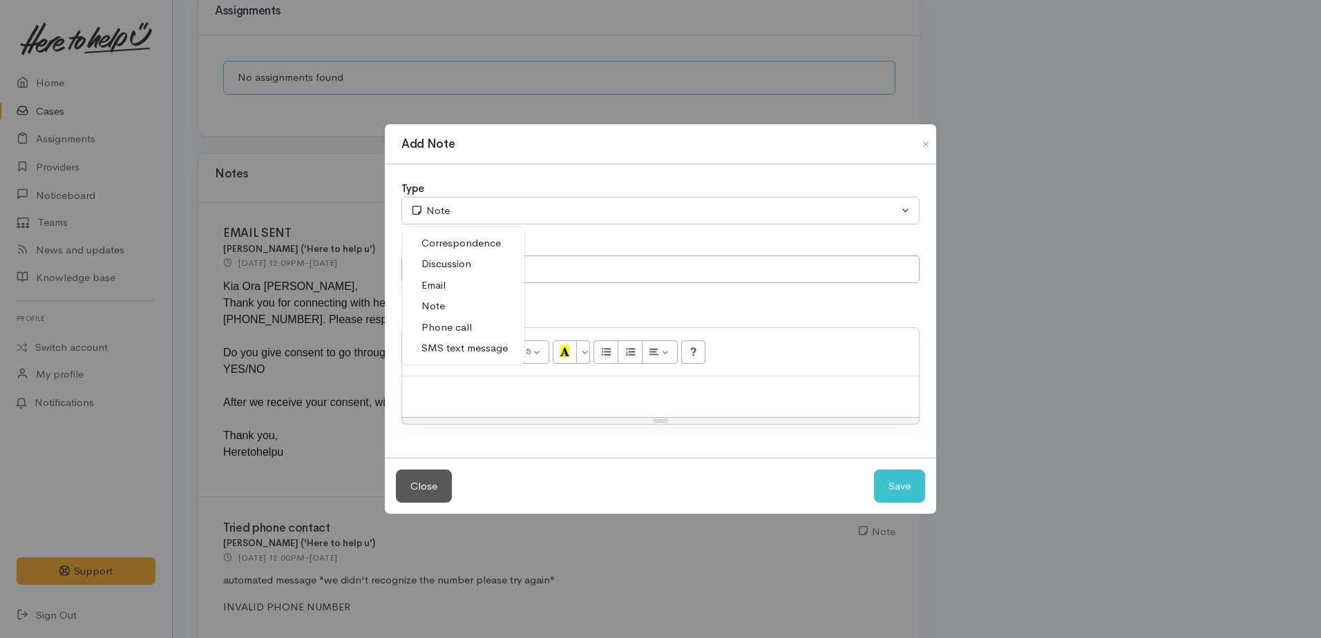
click at [441, 329] on span "Phone call" at bounding box center [446, 328] width 50 height 16
select select "3"
click at [442, 390] on p at bounding box center [660, 391] width 503 height 16
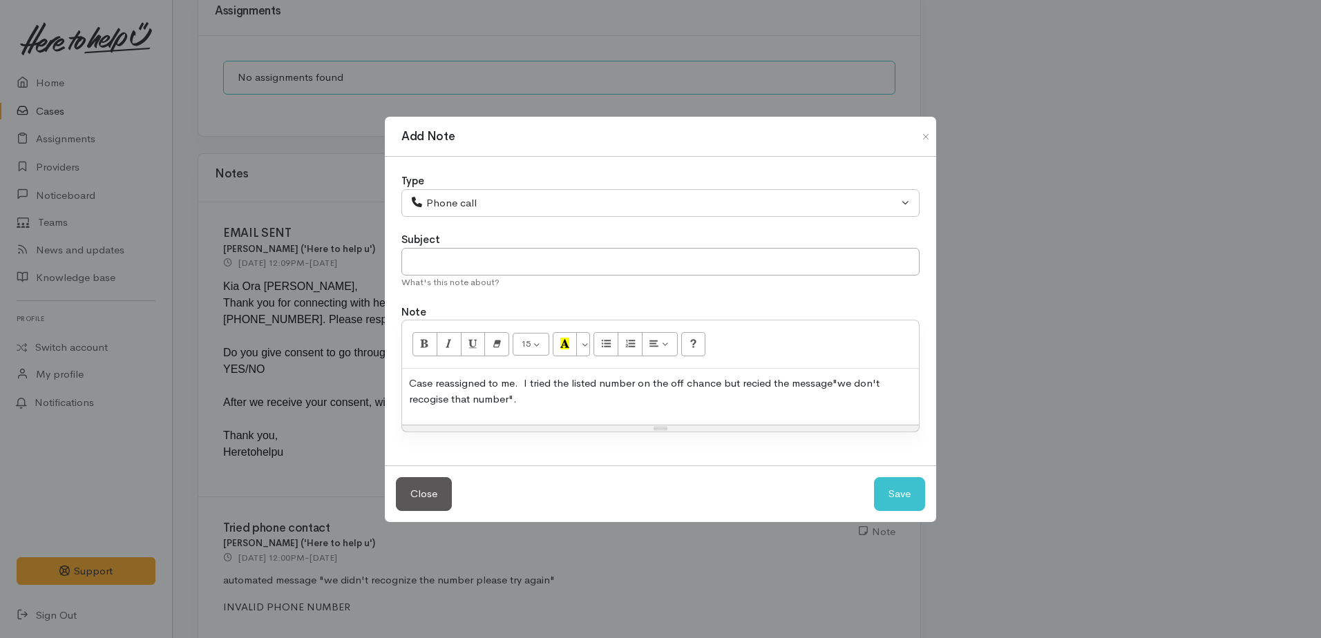
drag, startPoint x: 754, startPoint y: 384, endPoint x: 875, endPoint y: 412, distance: 124.0
click at [875, 412] on div "Case reassigned to me. I tried the listed number on the off chance but recied t…" at bounding box center [660, 397] width 517 height 56
click at [531, 401] on p "Case reassigned to me. I tried the listed number on the off chance but receied …" at bounding box center [660, 391] width 503 height 31
click at [621, 403] on p "Case reassigned to me. I tried the listed number on the off chance but received…" at bounding box center [660, 391] width 503 height 31
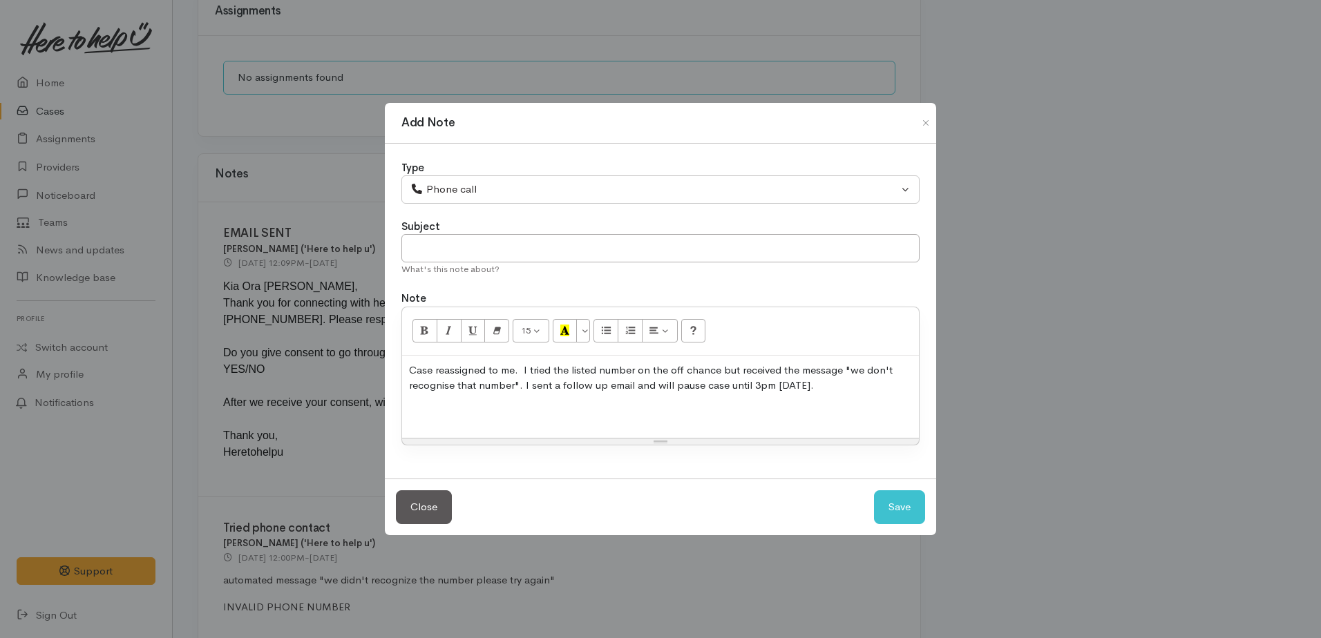
drag, startPoint x: 441, startPoint y: 421, endPoint x: 453, endPoint y: 417, distance: 12.2
click at [441, 420] on div "Case reassigned to me. I tried the listed number on the off chance but received…" at bounding box center [660, 397] width 517 height 83
click at [824, 384] on p "Case reassigned to me. I tried the listed number on the off chance but received…" at bounding box center [660, 378] width 503 height 31
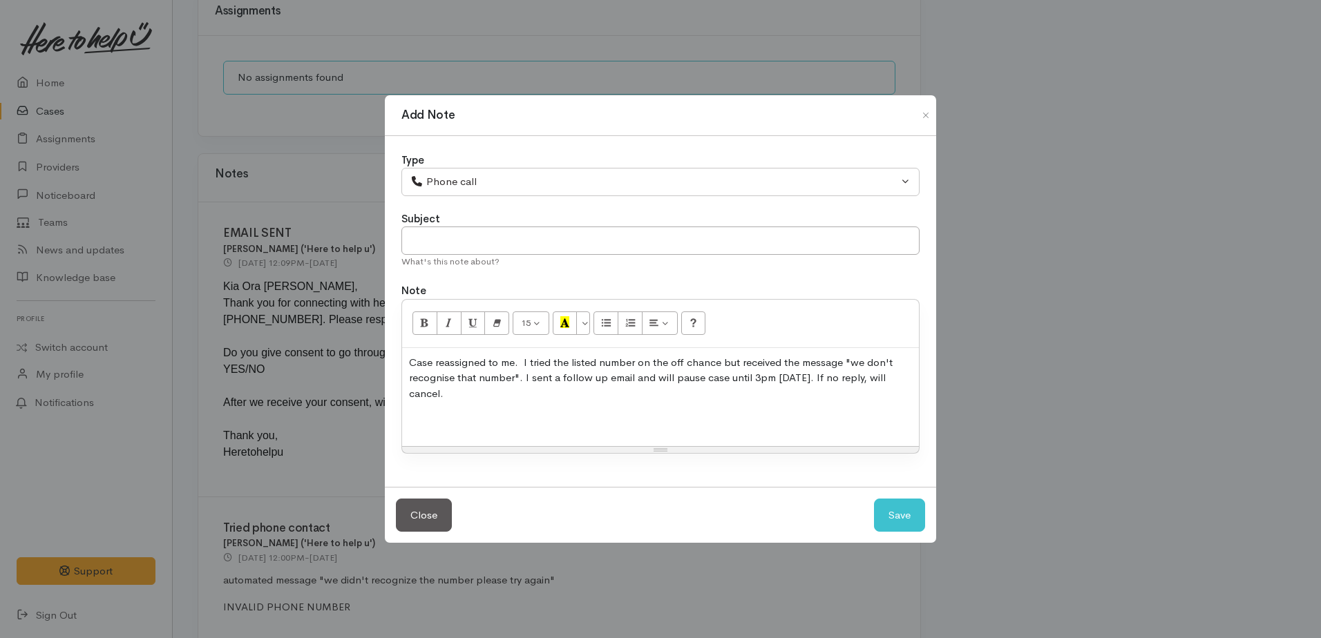
click at [473, 401] on div "Case reassigned to me. I tried the listed number on the off chance but received…" at bounding box center [660, 397] width 517 height 98
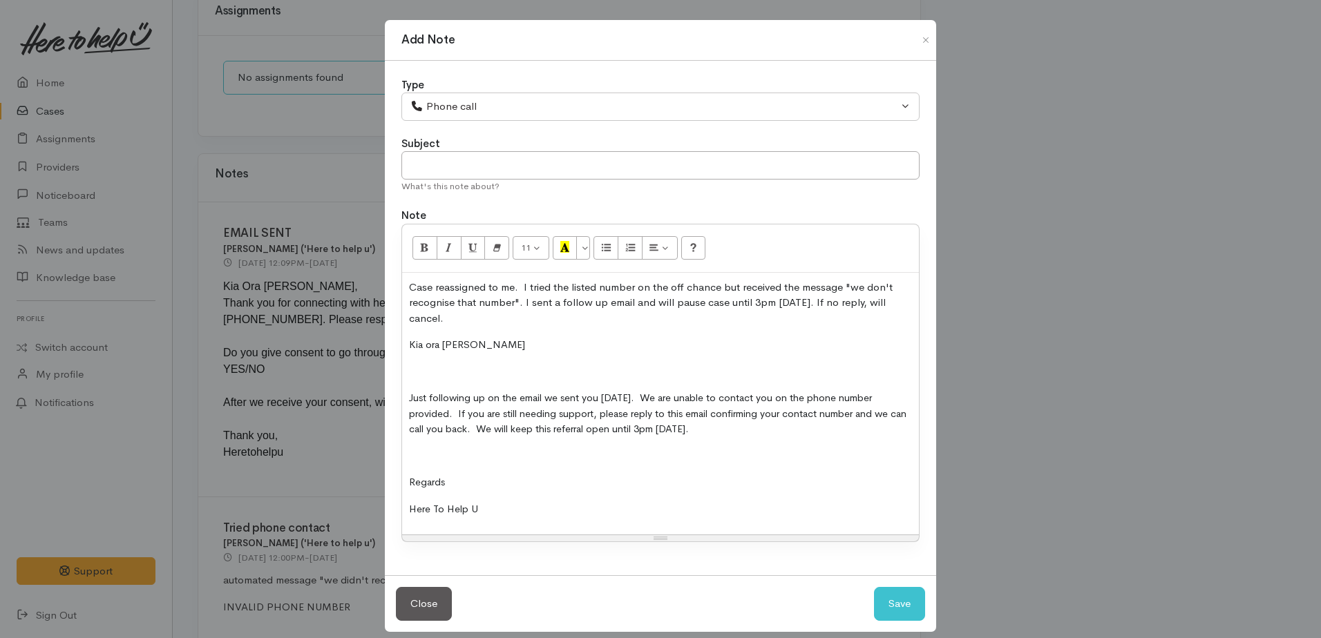
click at [457, 324] on p "Case reassigned to me. I tried the listed number on the off chance but received…" at bounding box center [660, 303] width 503 height 47
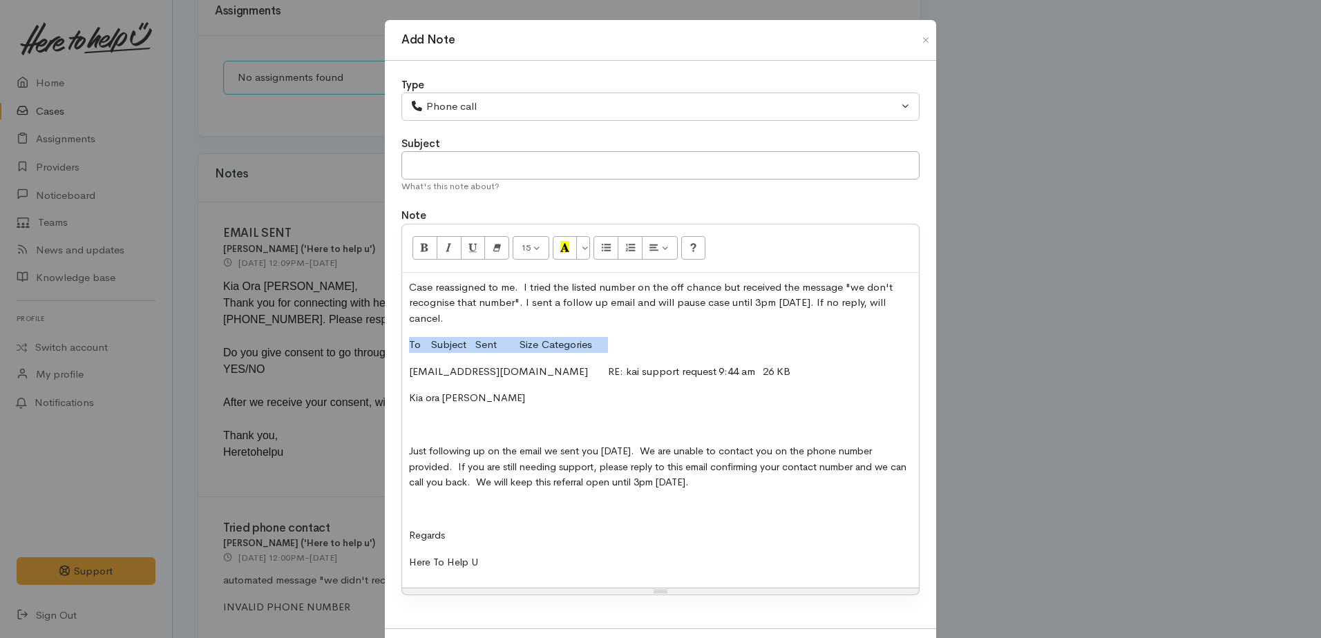
drag, startPoint x: 406, startPoint y: 338, endPoint x: 633, endPoint y: 339, distance: 226.6
click at [633, 340] on p "To Subject Sent Size Categories" at bounding box center [660, 345] width 503 height 16
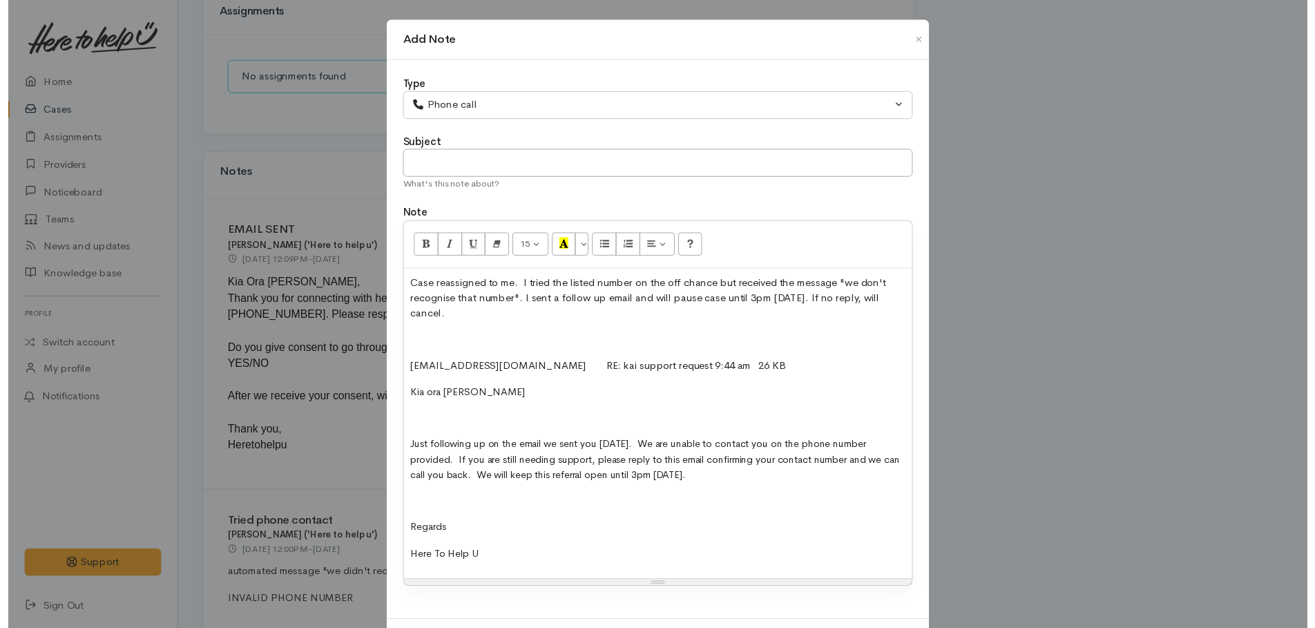
scroll to position [67, 0]
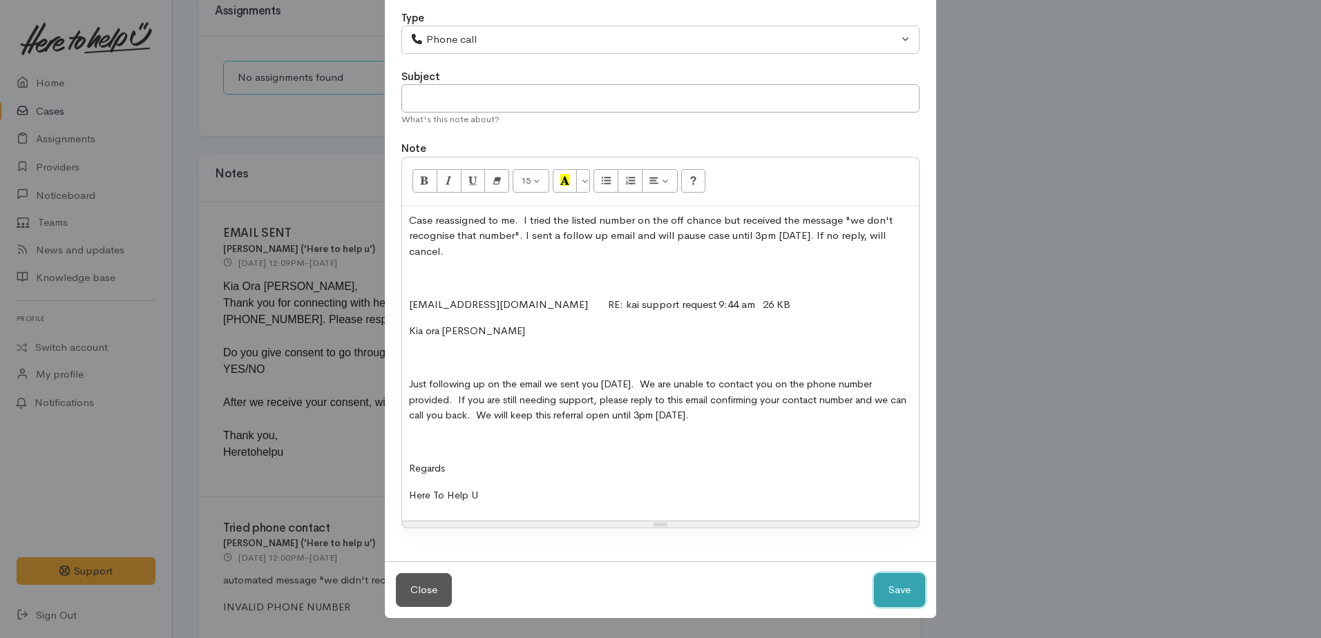
click at [879, 585] on button "Save" at bounding box center [899, 590] width 51 height 34
select select "1"
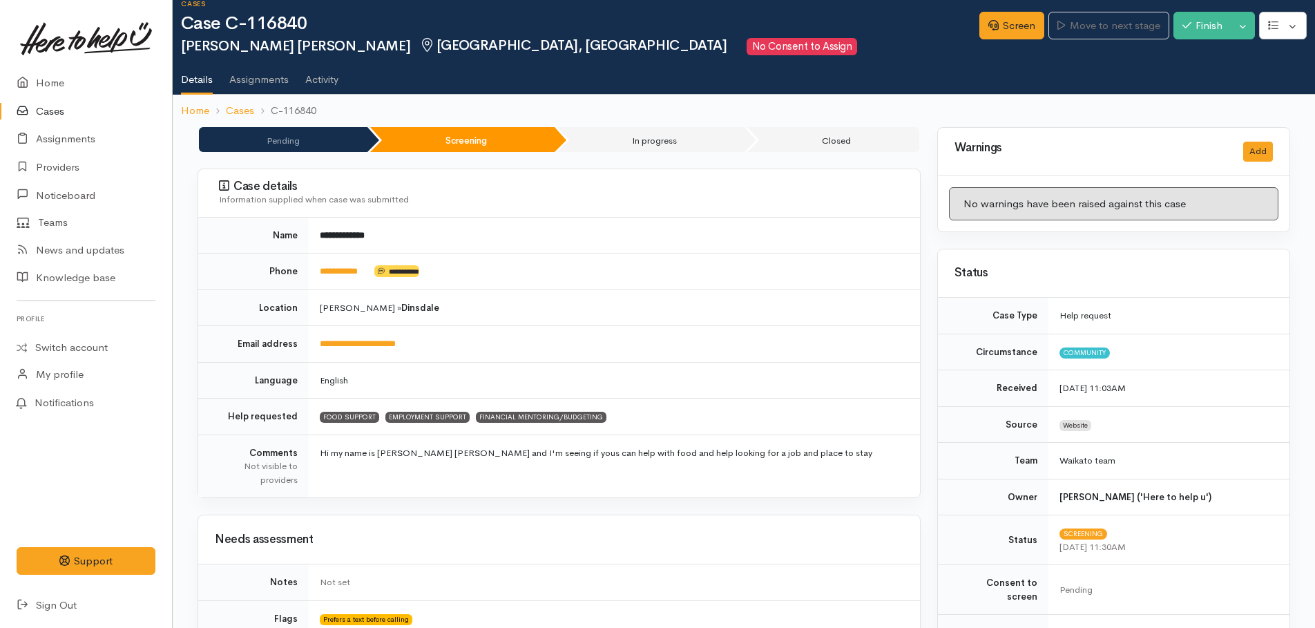
scroll to position [0, 0]
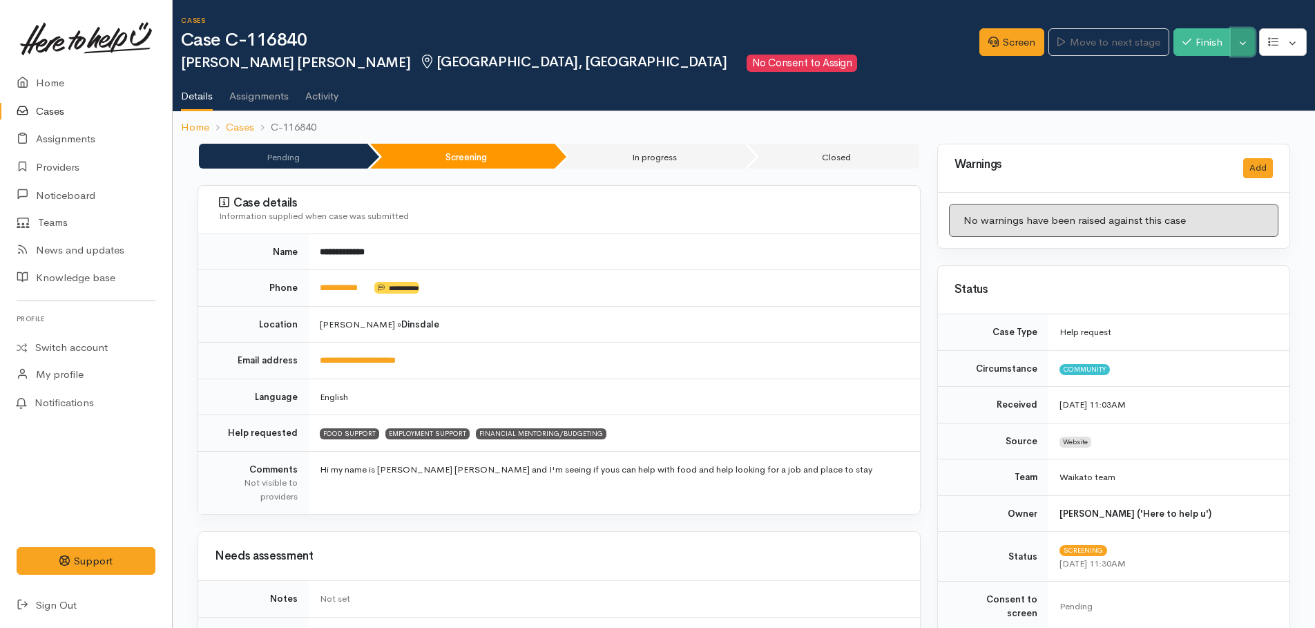
click at [1245, 46] on button "Toggle Dropdown" at bounding box center [1243, 42] width 24 height 28
click at [1194, 74] on link "Pause" at bounding box center [1199, 74] width 109 height 21
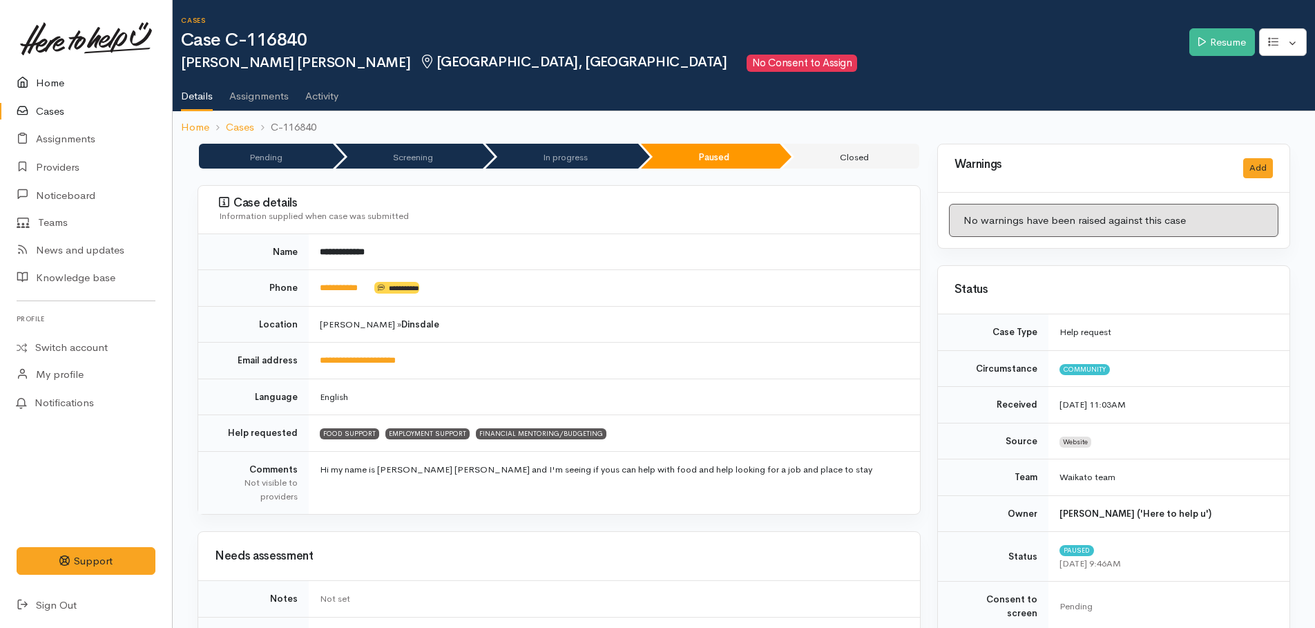
click at [42, 81] on link "Home" at bounding box center [86, 83] width 172 height 28
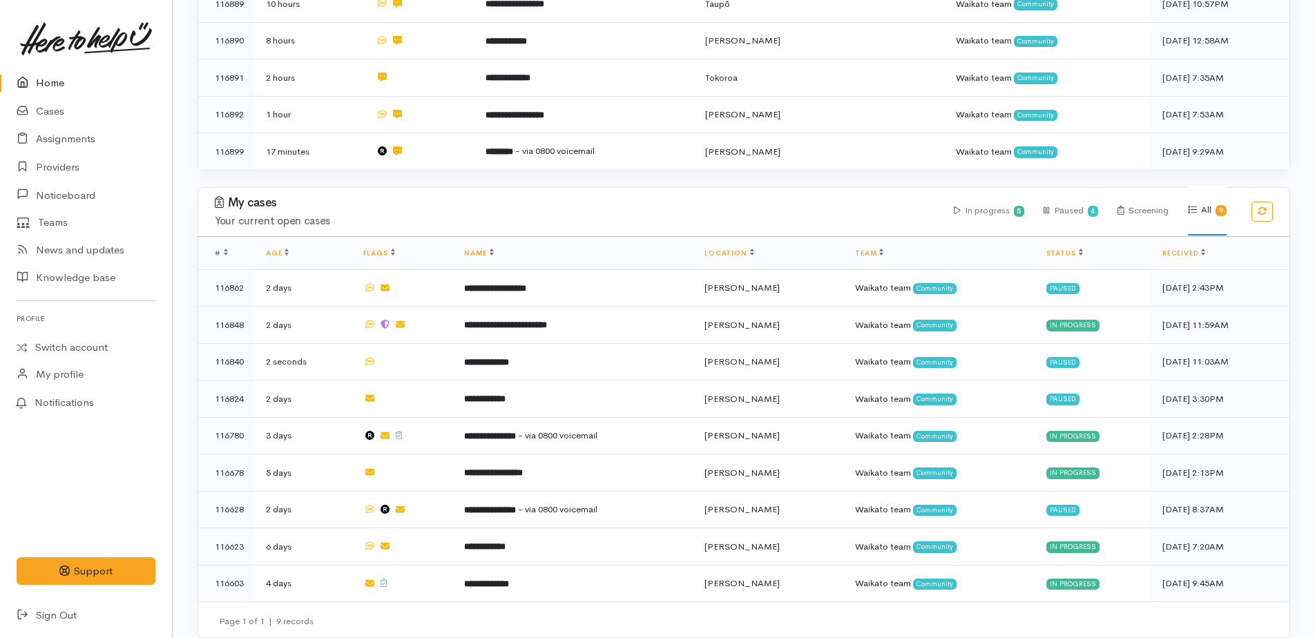
scroll to position [615, 0]
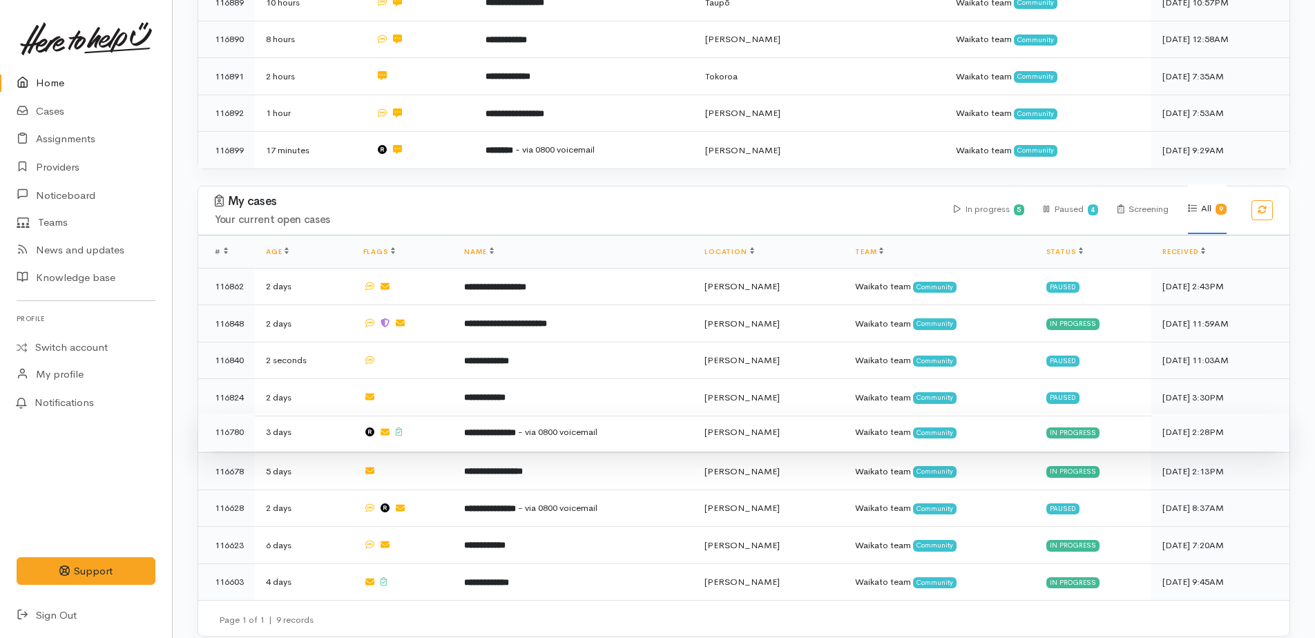
click at [495, 428] on b "**********" at bounding box center [490, 432] width 52 height 9
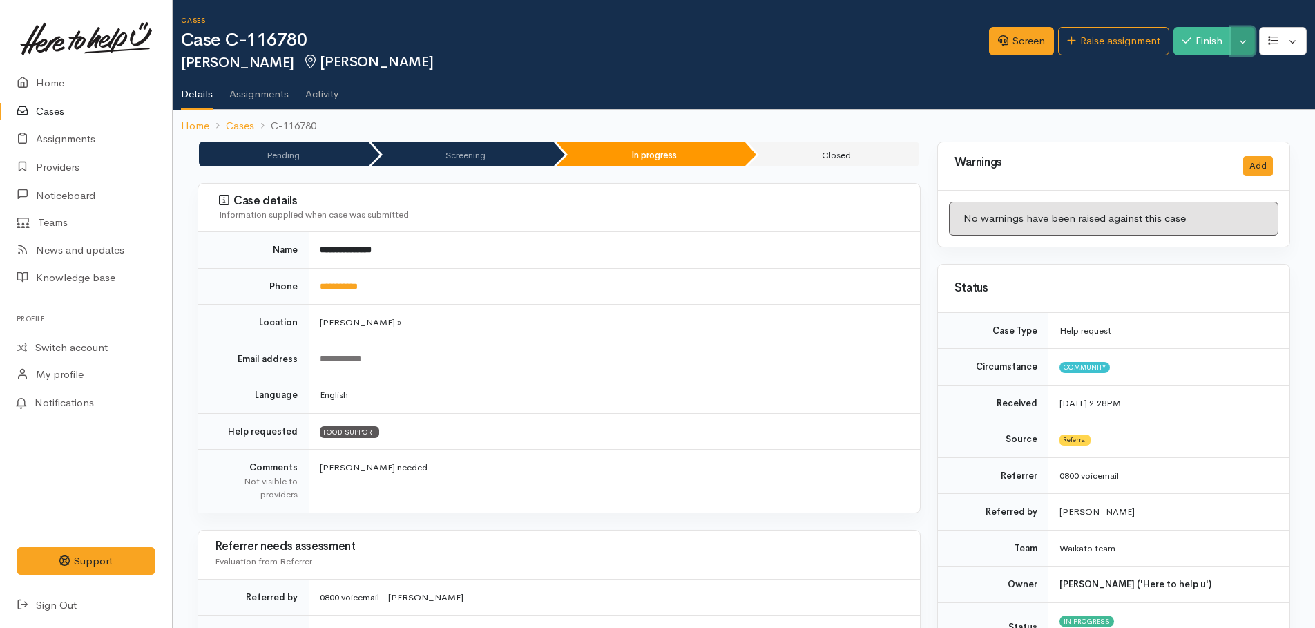
click at [1239, 28] on button "Toggle Dropdown" at bounding box center [1243, 41] width 24 height 28
click at [1078, 87] on ul "Details Assignments Activity" at bounding box center [748, 89] width 1134 height 39
click at [1204, 49] on button "Finish" at bounding box center [1203, 41] width 58 height 28
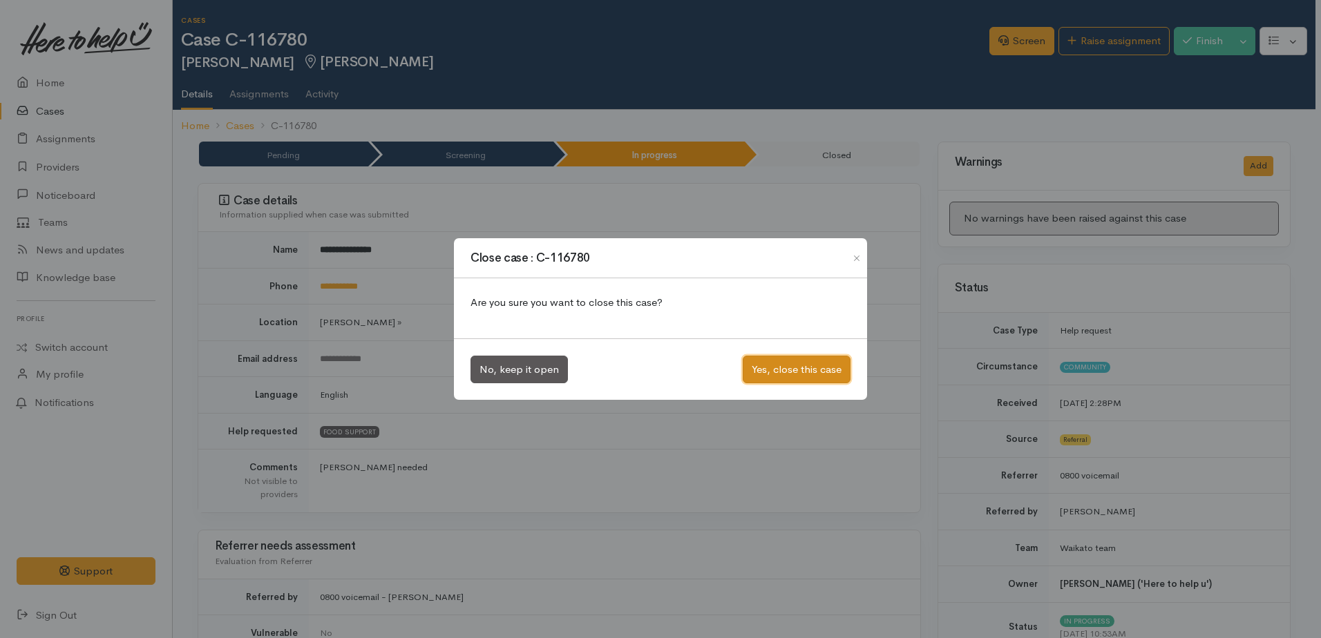
click at [785, 374] on button "Yes, close this case" at bounding box center [797, 370] width 108 height 28
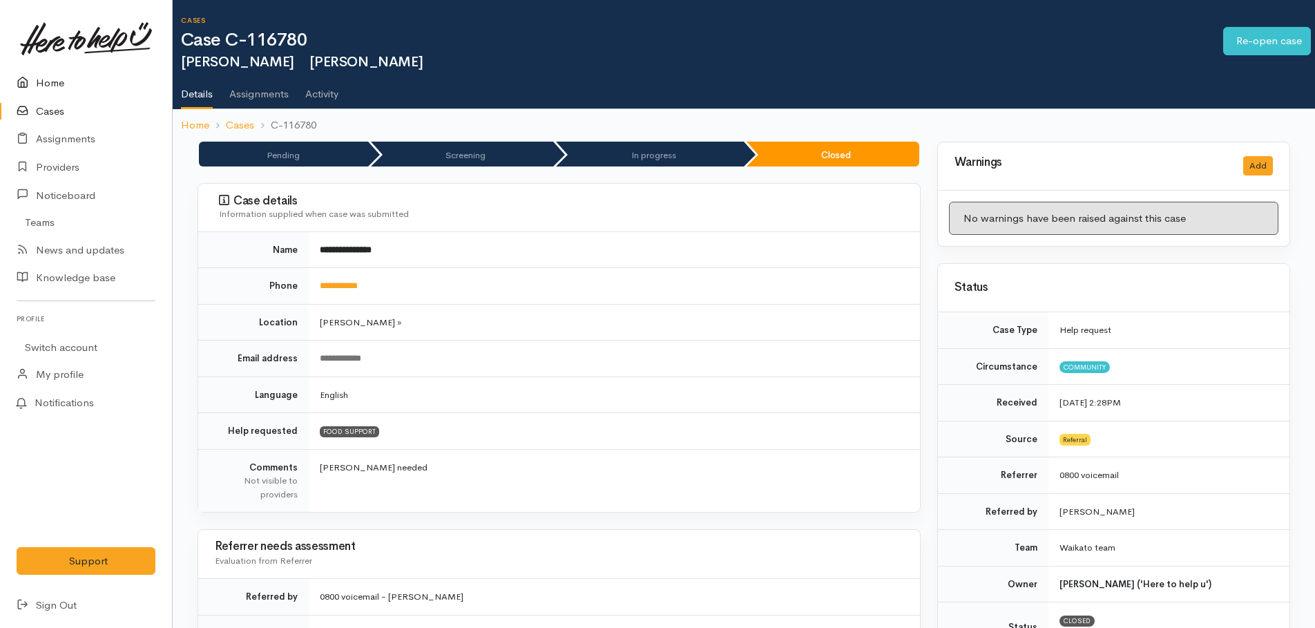
click at [41, 84] on link "Home" at bounding box center [86, 83] width 172 height 28
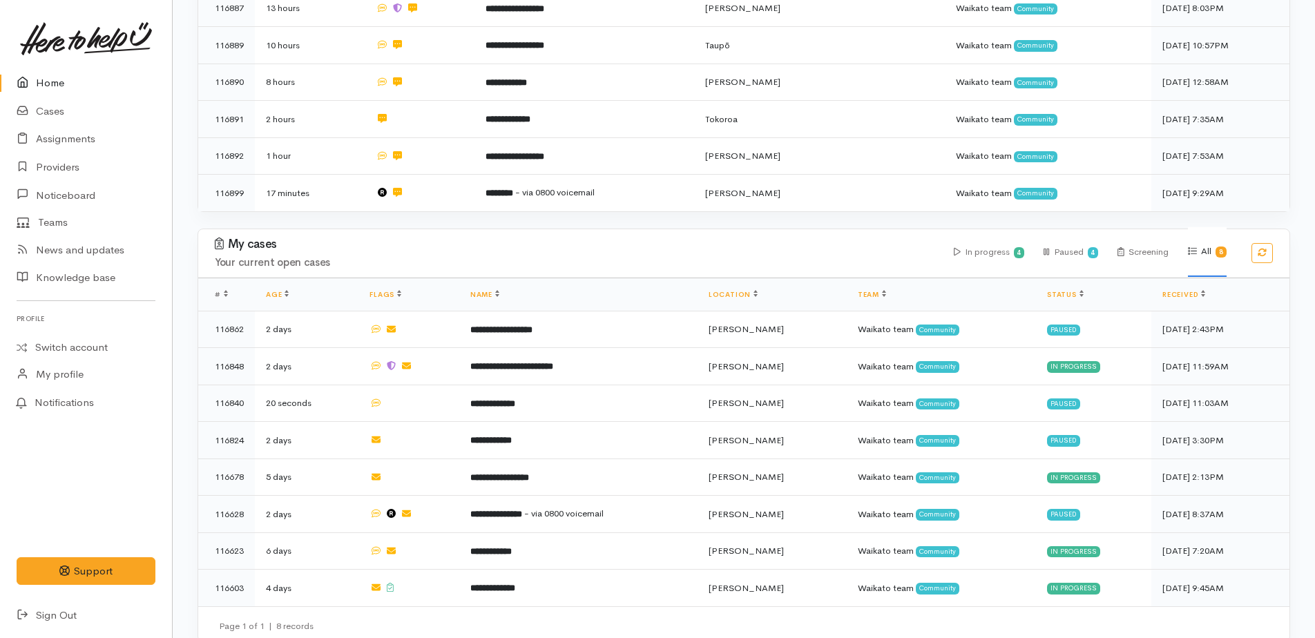
scroll to position [578, 0]
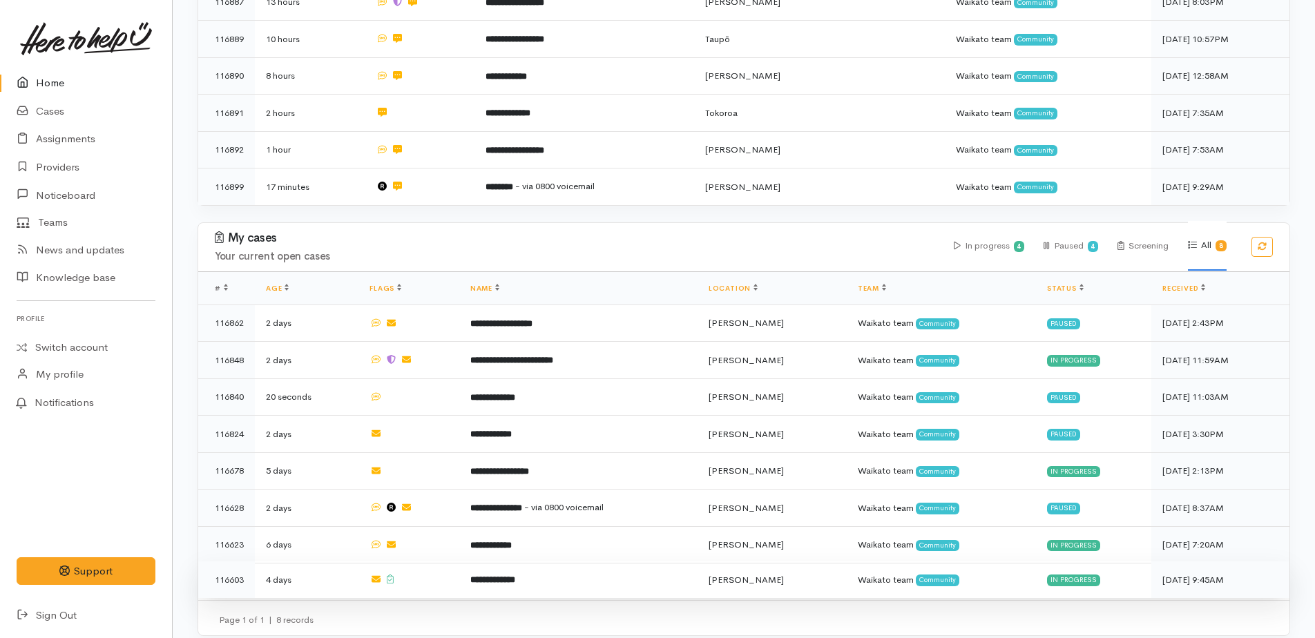
click at [515, 575] on b "**********" at bounding box center [492, 579] width 45 height 9
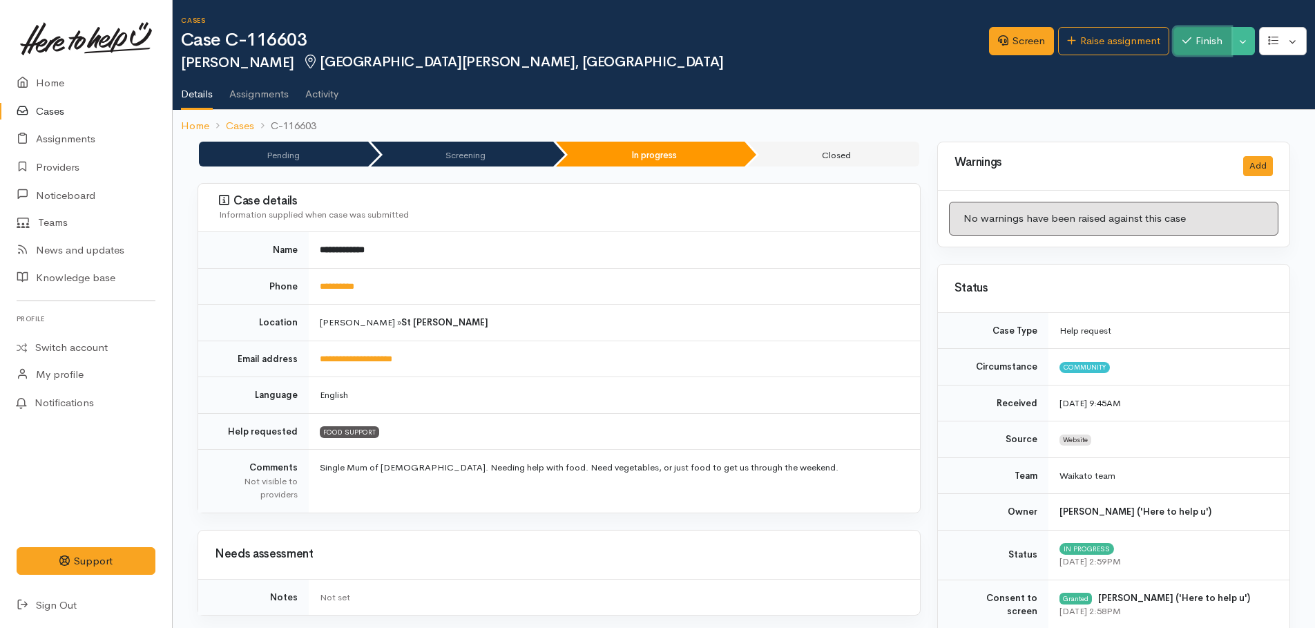
click at [1210, 37] on button "Finish" at bounding box center [1203, 41] width 58 height 28
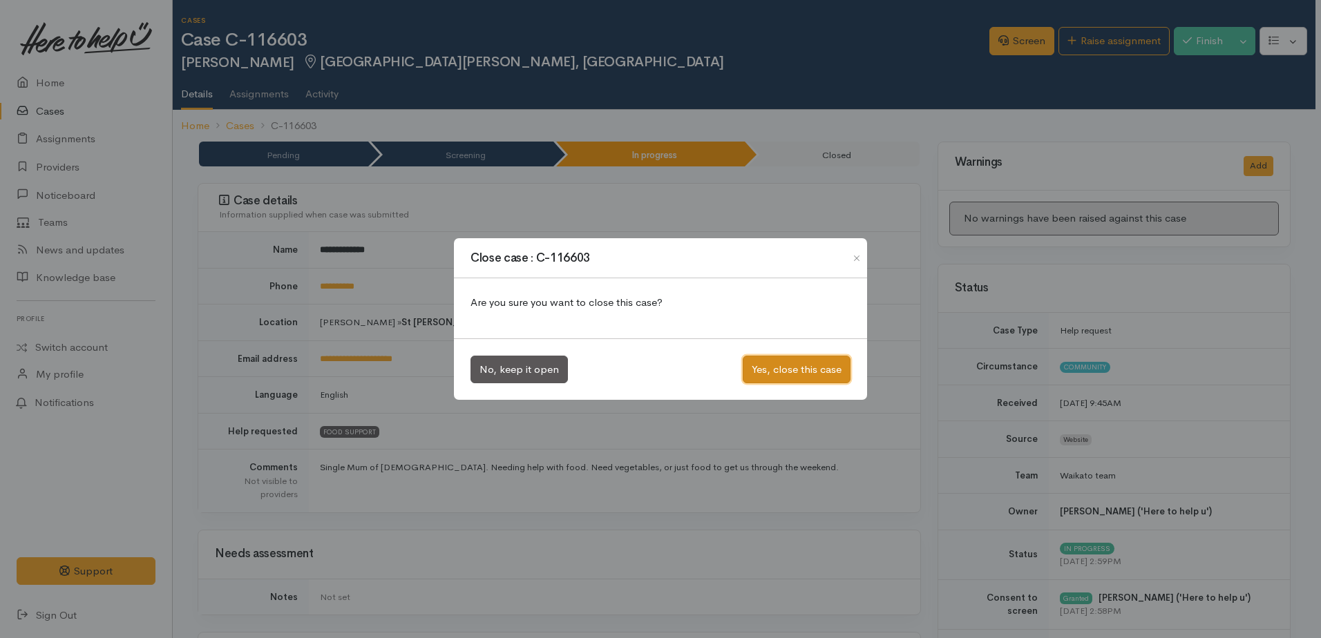
click at [823, 362] on button "Yes, close this case" at bounding box center [797, 370] width 108 height 28
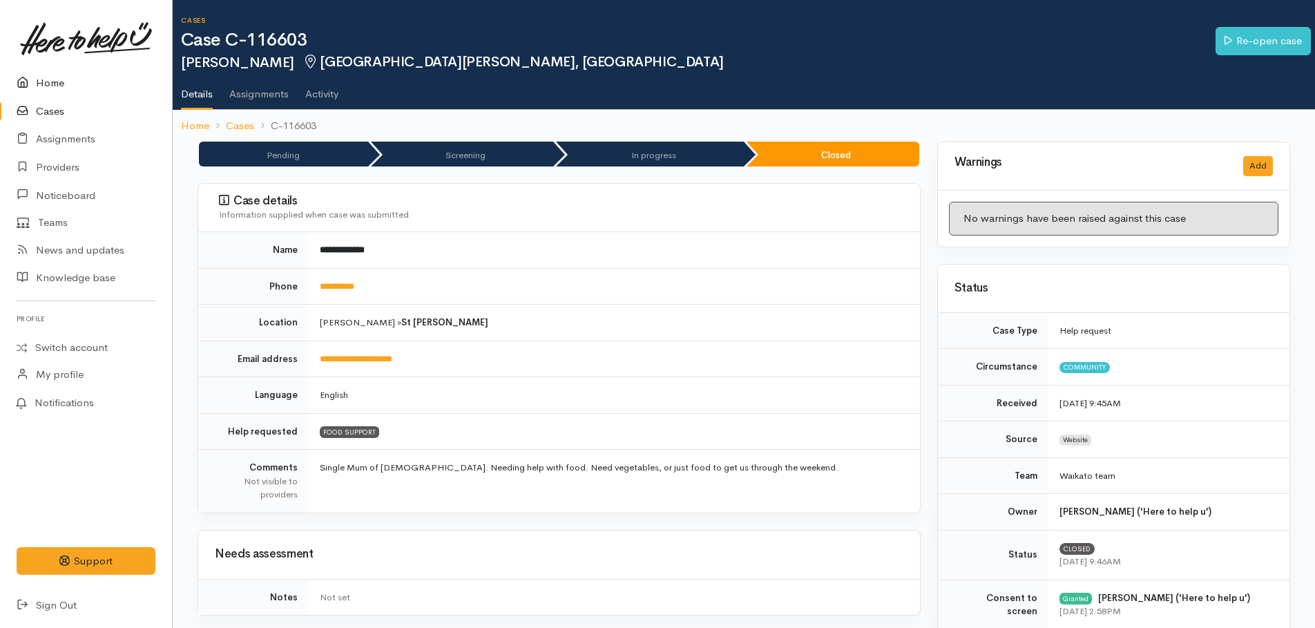
click at [50, 76] on link "Home" at bounding box center [86, 83] width 172 height 28
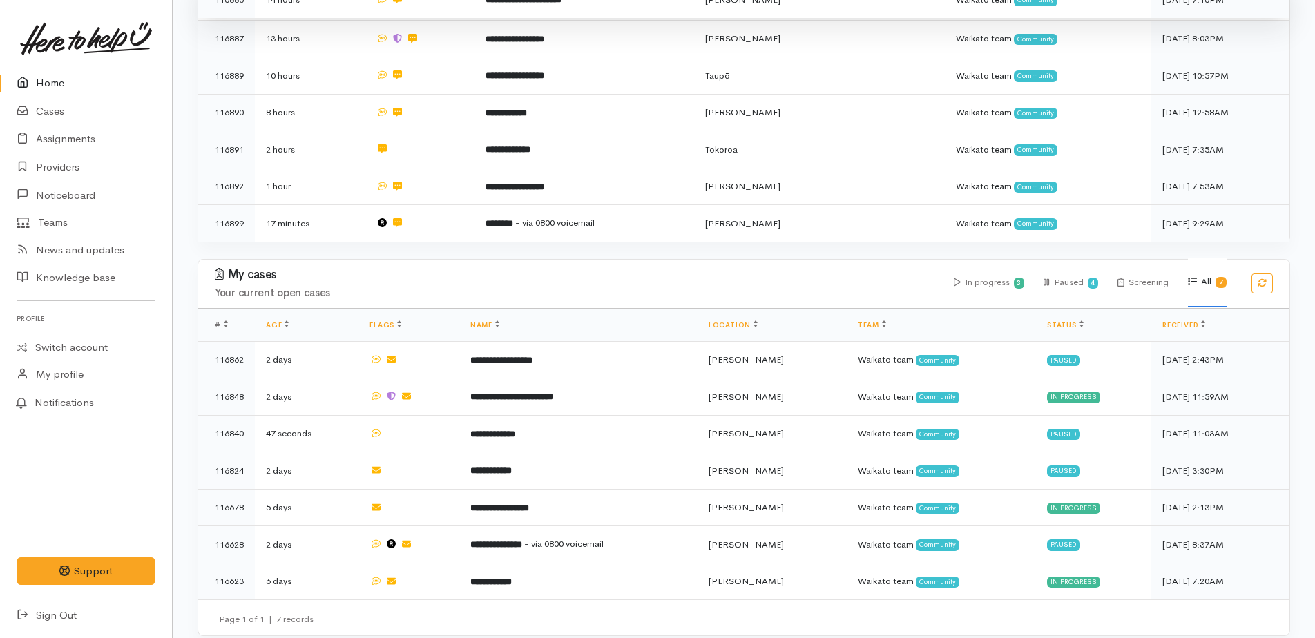
scroll to position [542, 0]
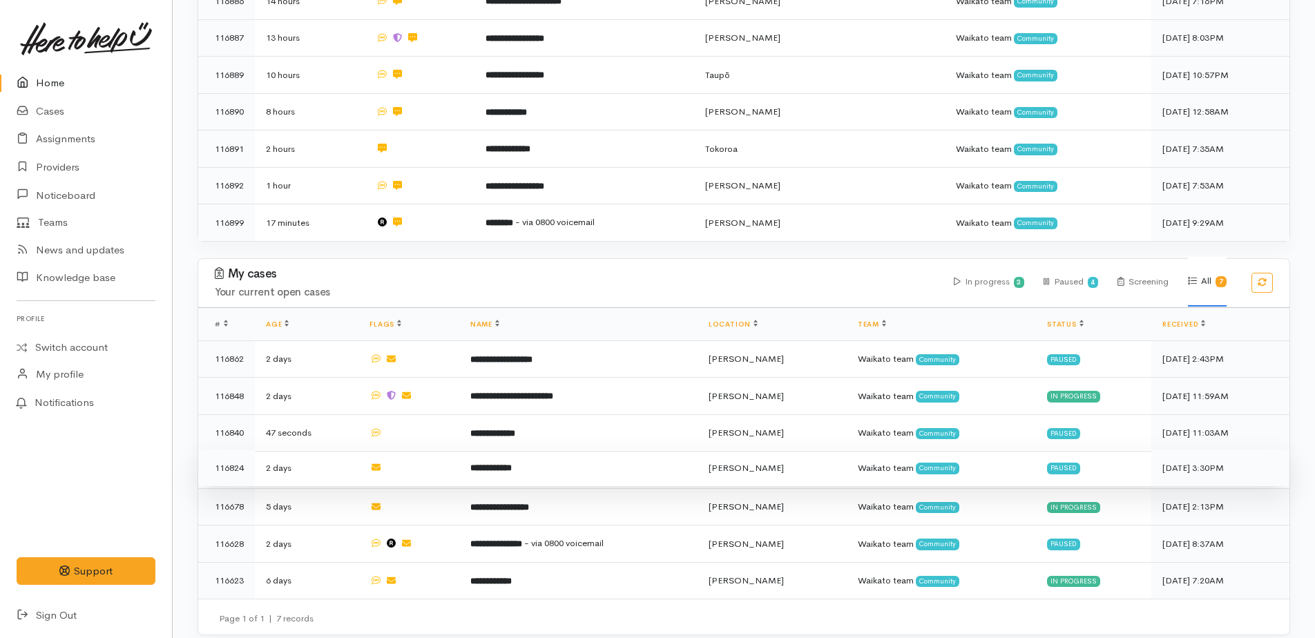
click at [504, 464] on b "**********" at bounding box center [490, 468] width 41 height 9
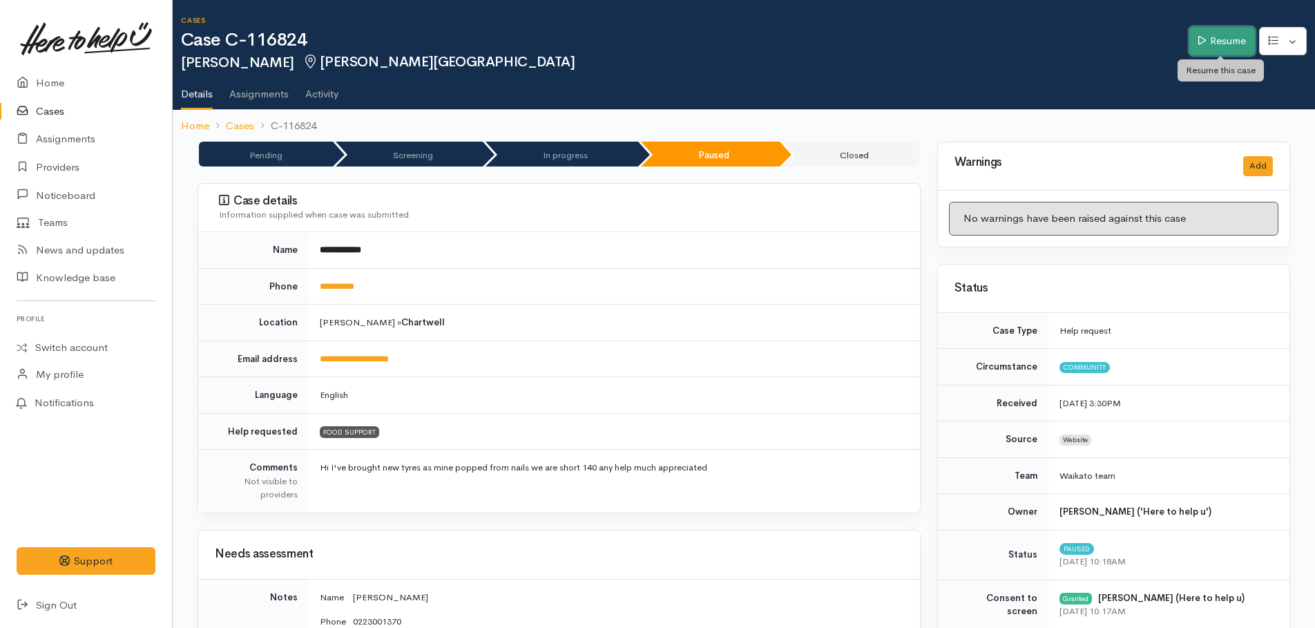
click at [1232, 41] on link "Resume" at bounding box center [1223, 41] width 66 height 28
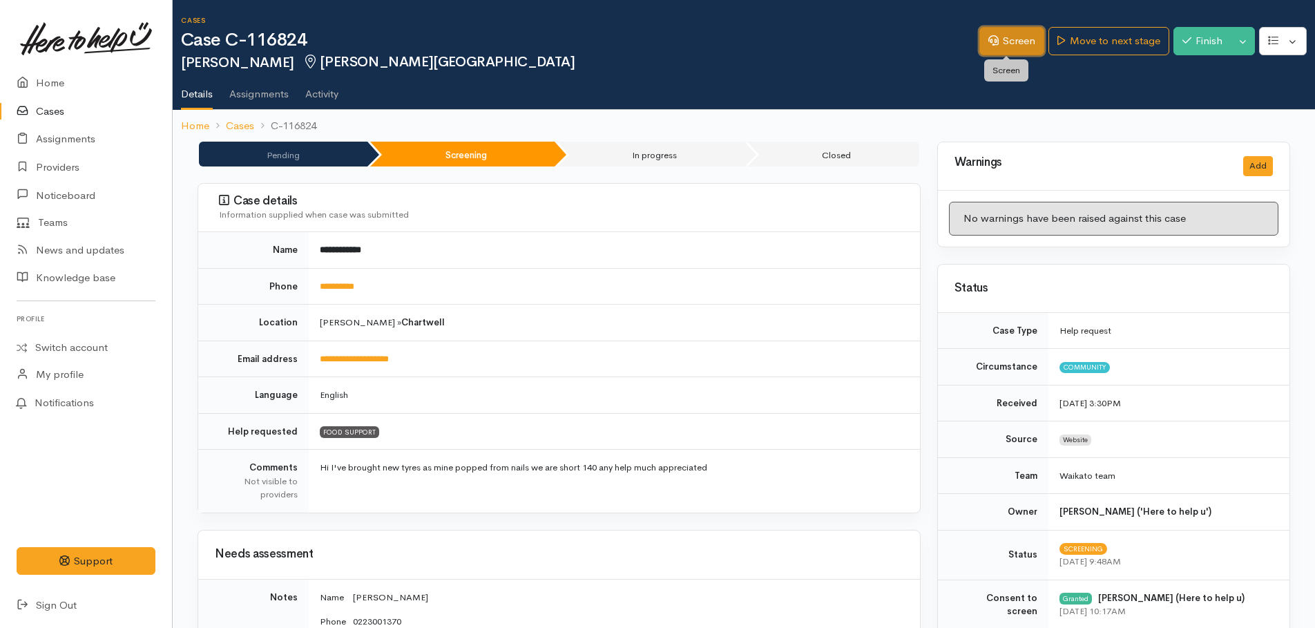
click at [1024, 46] on link "Screen" at bounding box center [1012, 41] width 65 height 28
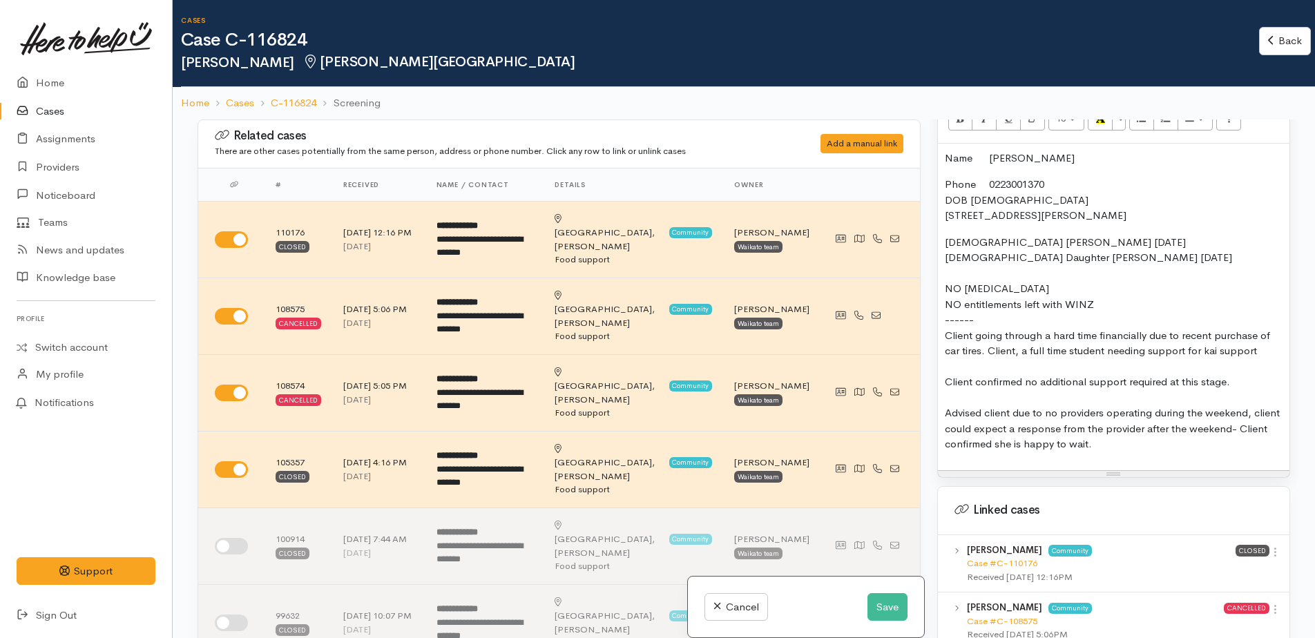
scroll to position [898, 0]
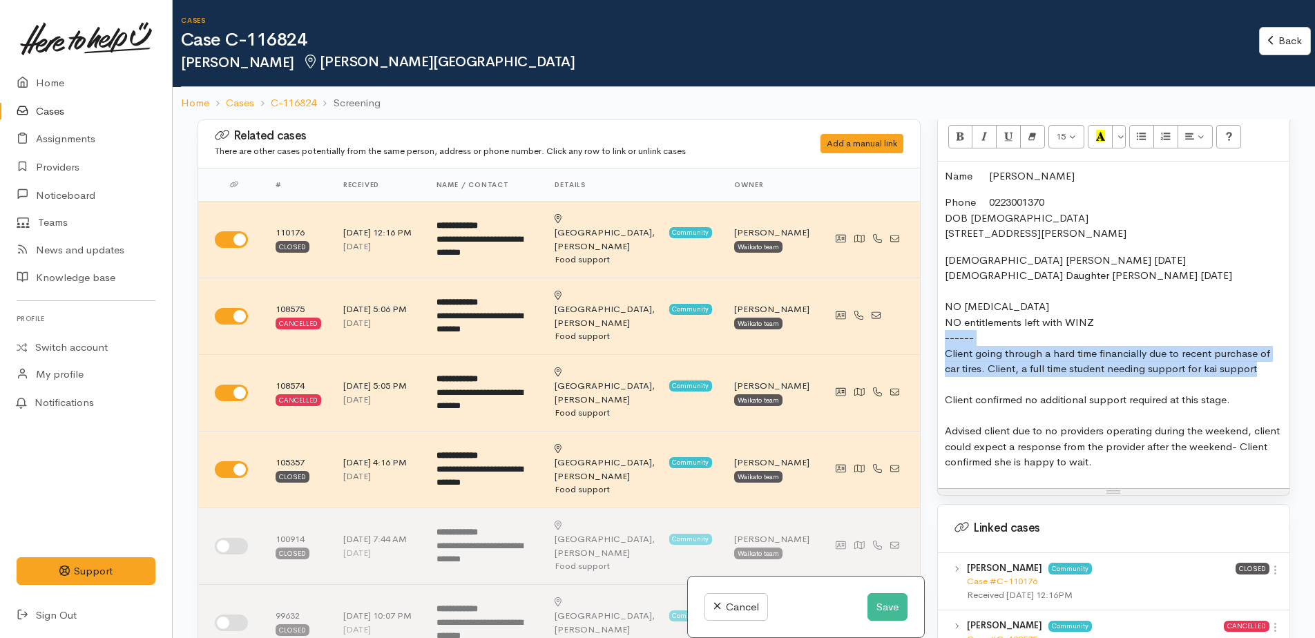
drag, startPoint x: 945, startPoint y: 345, endPoint x: 1262, endPoint y: 367, distance: 317.9
click at [1262, 367] on p "12 years old Son Bentley 5/03/2013 6 years old Daughter Kora 10/10/2018 NO FOOD…" at bounding box center [1114, 362] width 338 height 218
copy p "------ Client going through a hard time financially due to recent purchase of c…"
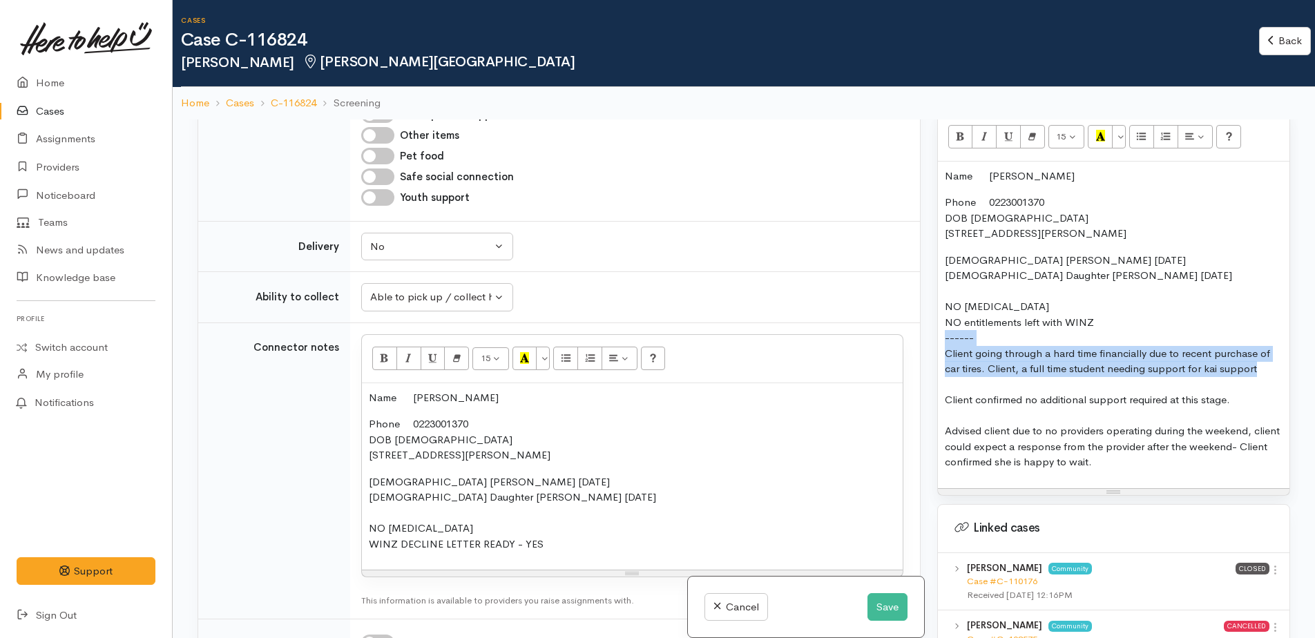
scroll to position [1796, 0]
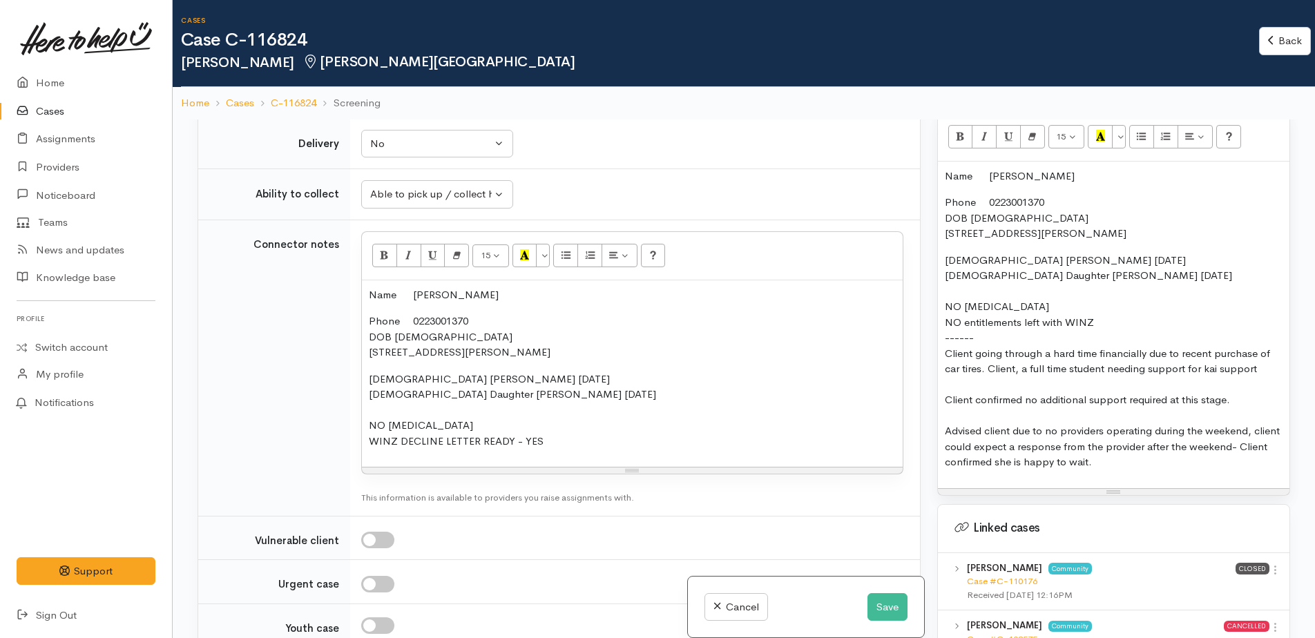
click at [561, 372] on p "12 years old Son Bentley 5/03/2013 6 years old Daughter Kora 10/10/2018 NO FOOD…" at bounding box center [632, 411] width 527 height 78
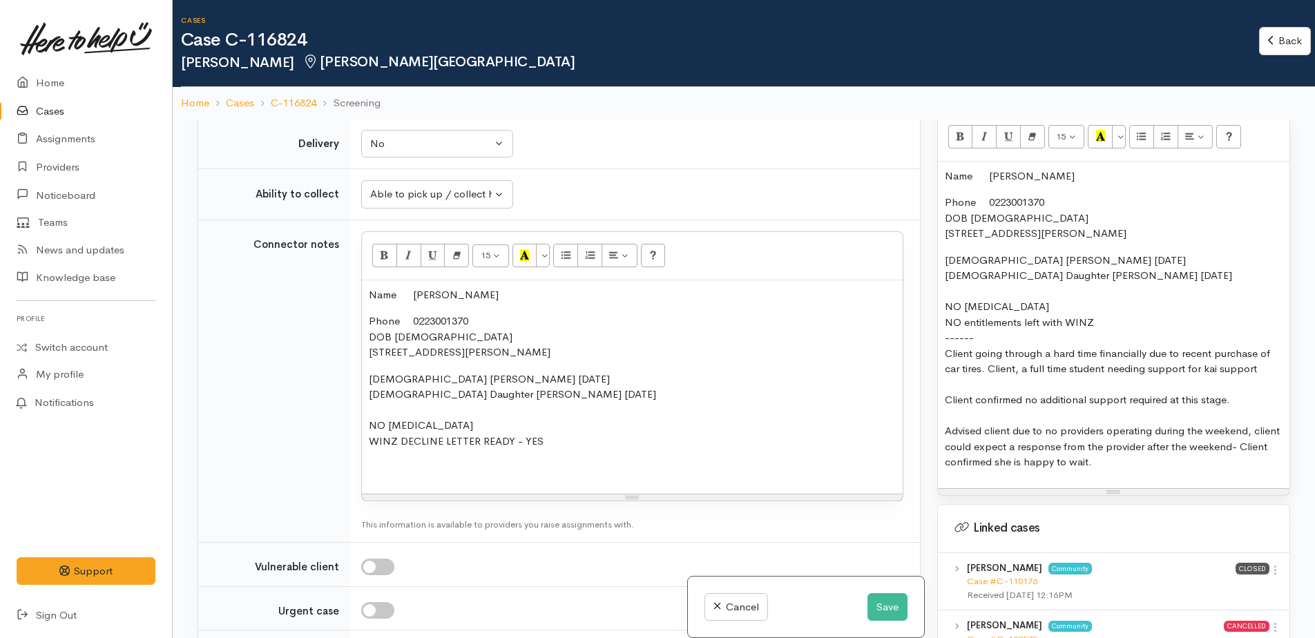
paste div
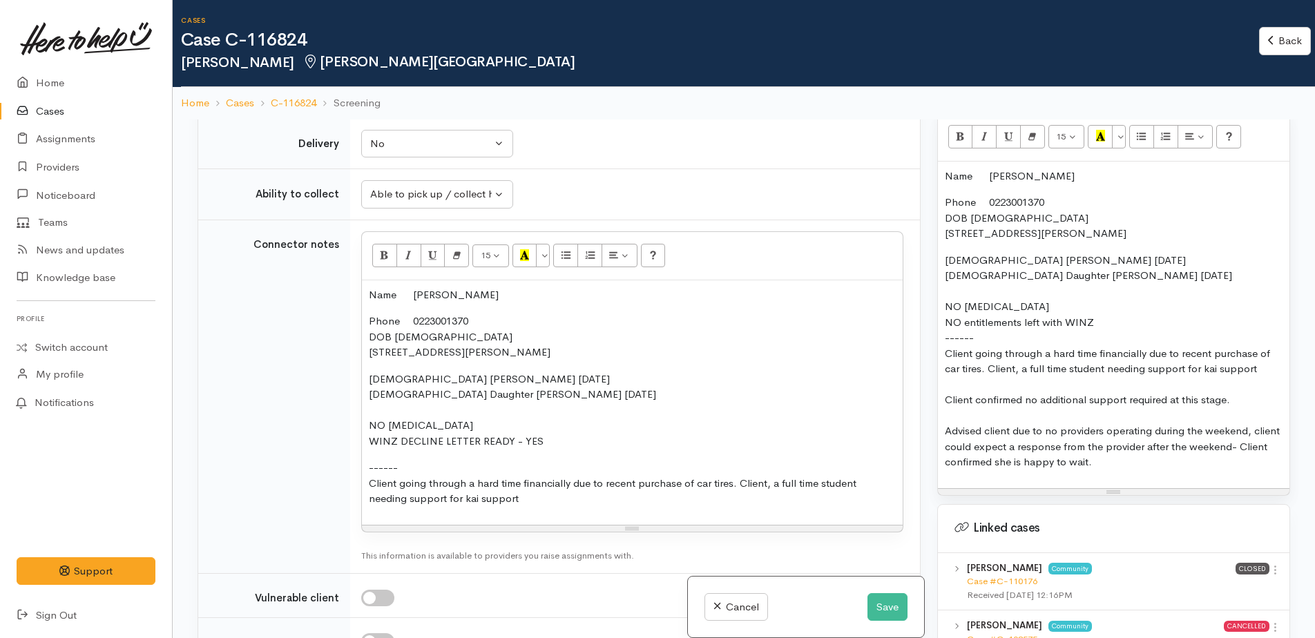
click at [408, 460] on p "------ Client going through a hard time financially due to recent purchase of c…" at bounding box center [632, 483] width 527 height 47
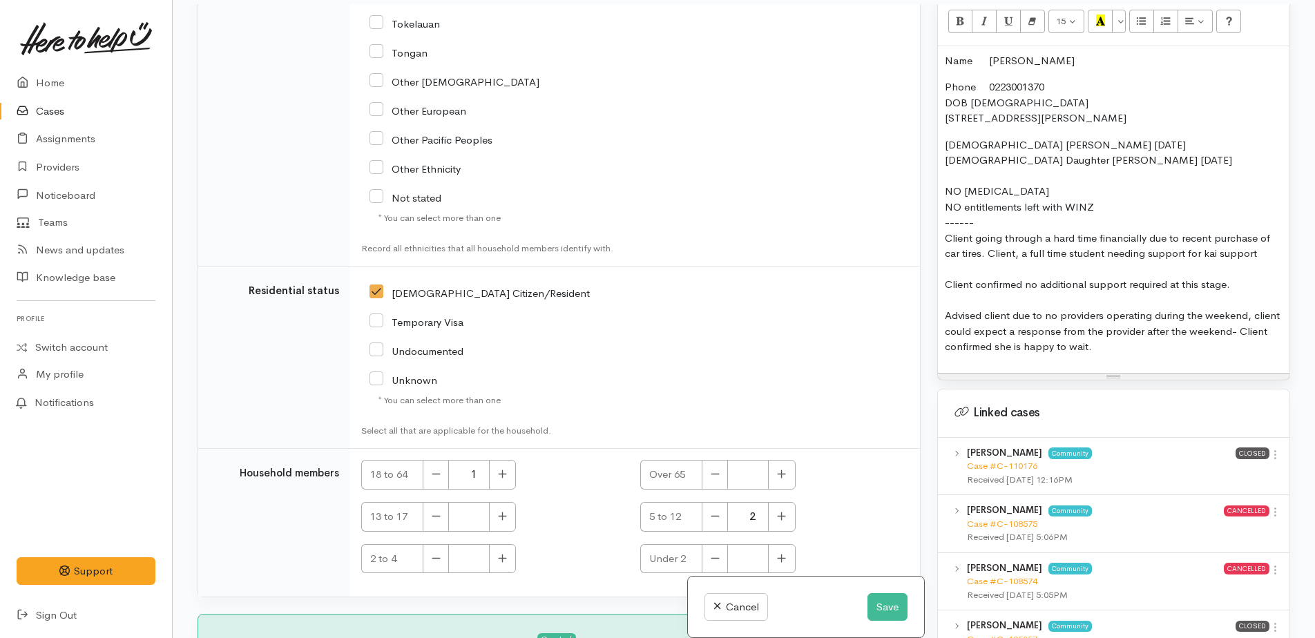
scroll to position [120, 0]
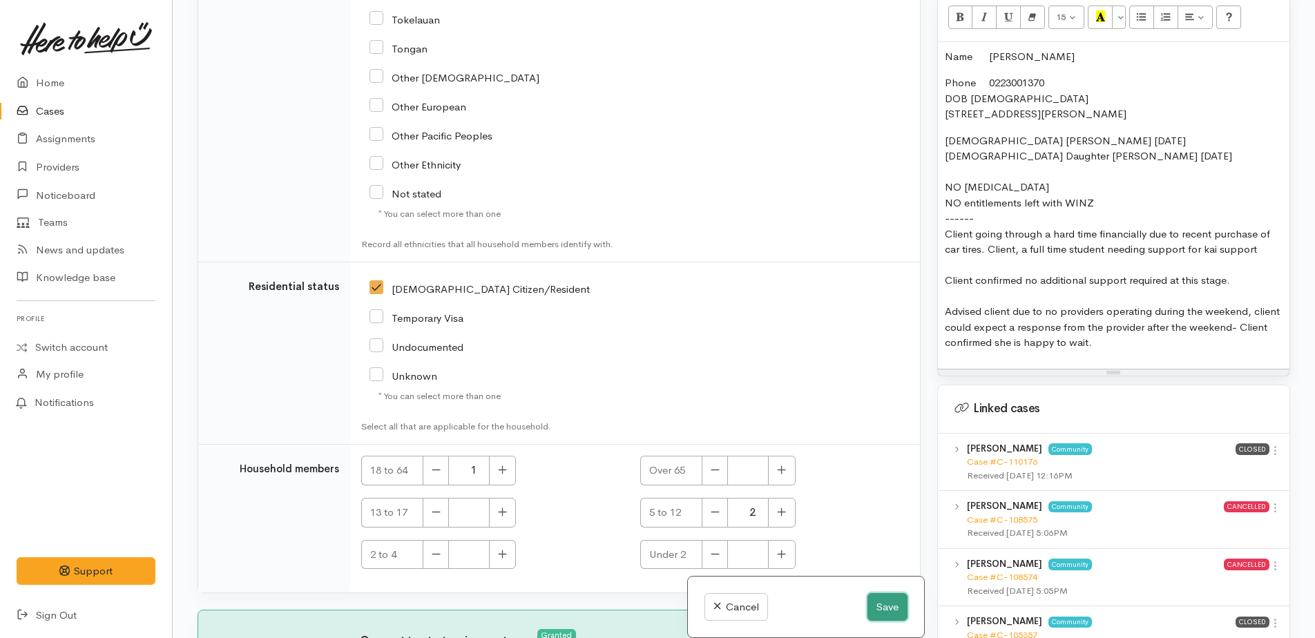
click at [877, 605] on button "Save" at bounding box center [888, 607] width 40 height 28
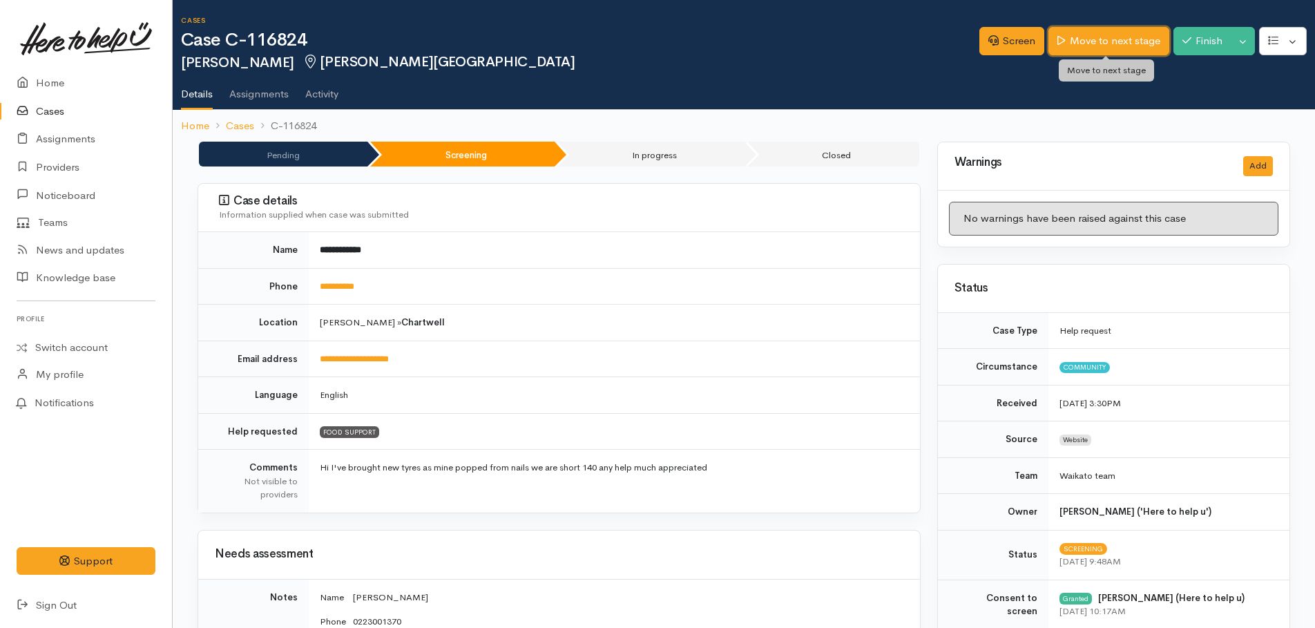
click at [1118, 41] on link "Move to next stage" at bounding box center [1109, 41] width 120 height 28
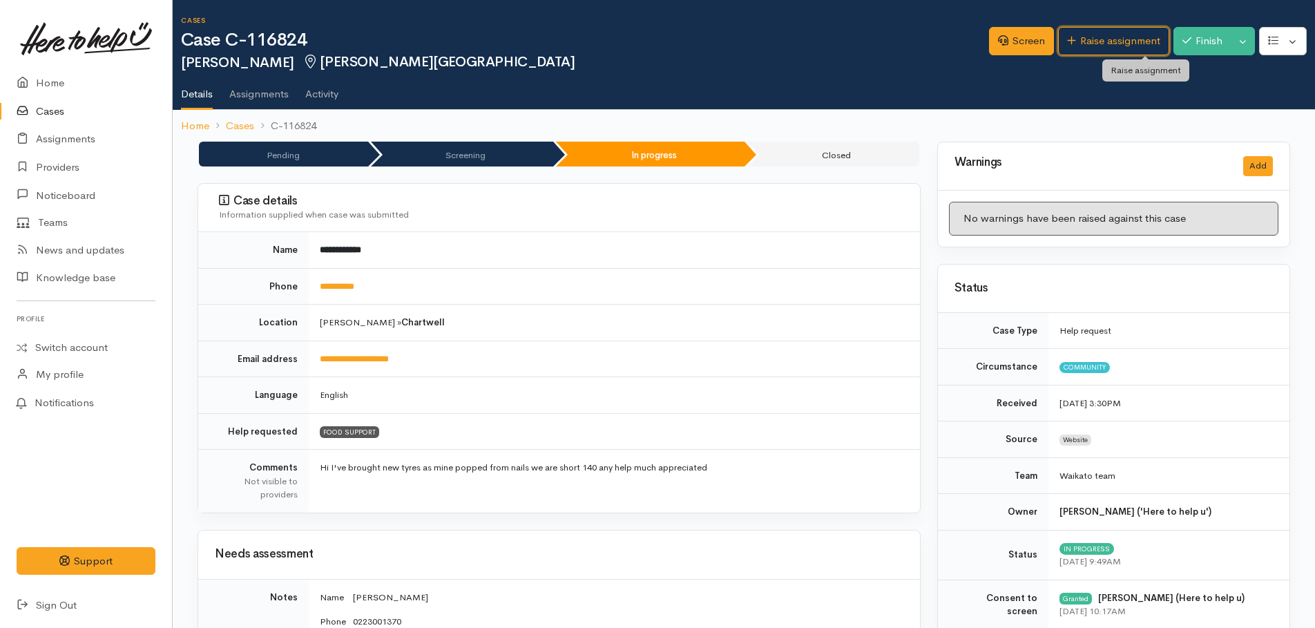
click at [1116, 44] on link "Raise assignment" at bounding box center [1113, 41] width 111 height 28
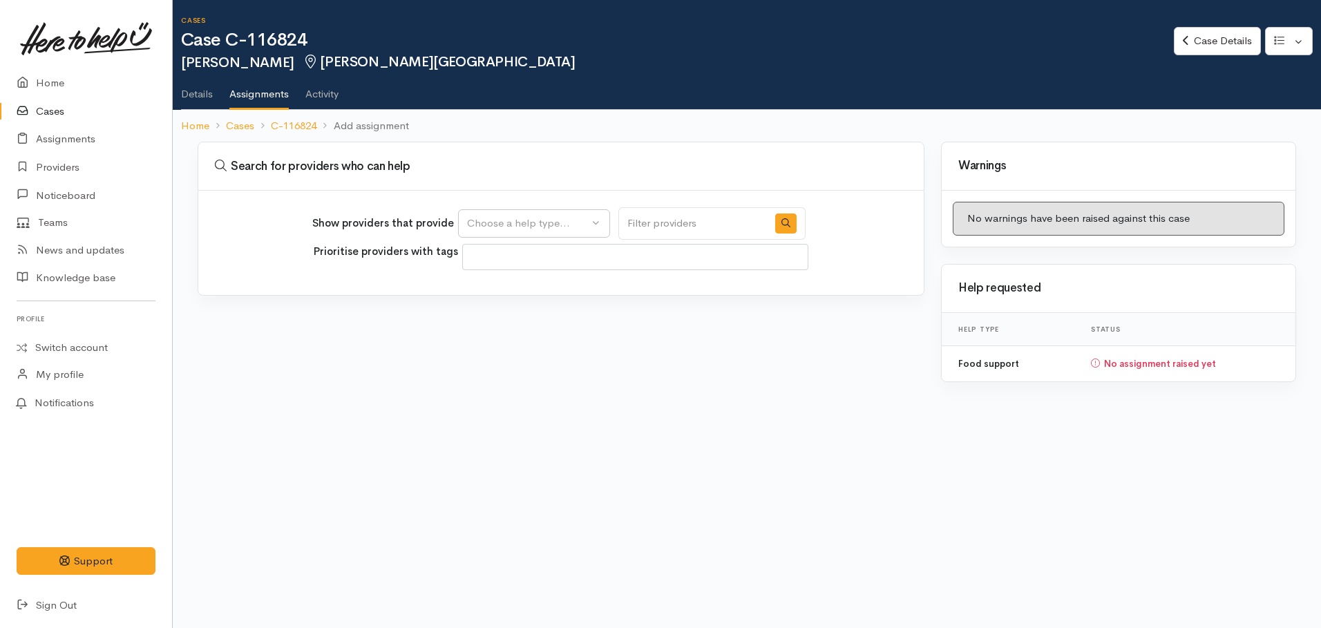
select select
click at [560, 221] on div "Choose a help type..." at bounding box center [528, 224] width 122 height 16
click at [531, 290] on span "Food support" at bounding box center [507, 290] width 64 height 16
select select "3"
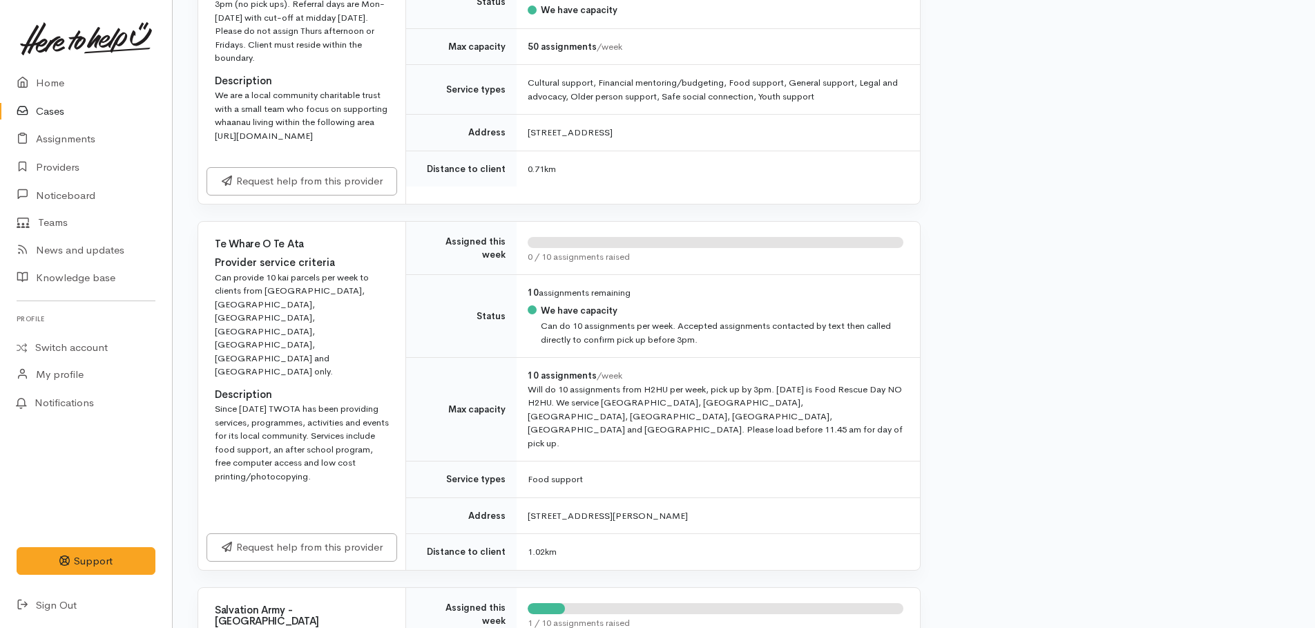
scroll to position [829, 0]
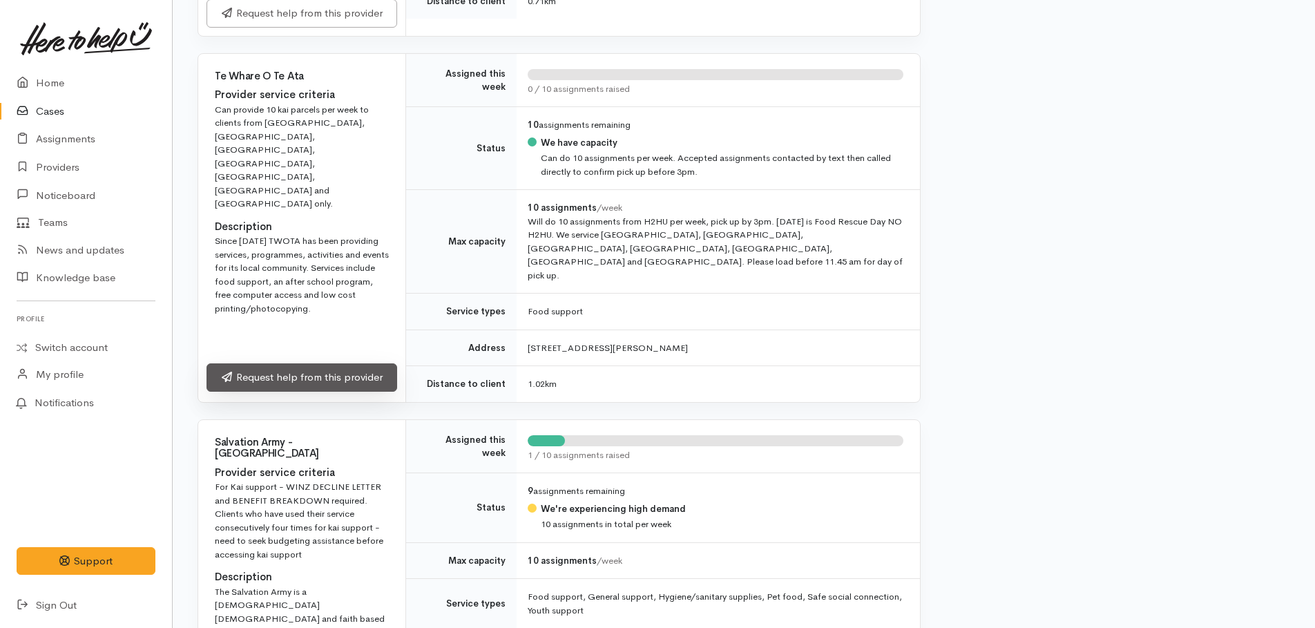
click at [330, 392] on link "Request help from this provider" at bounding box center [302, 377] width 191 height 28
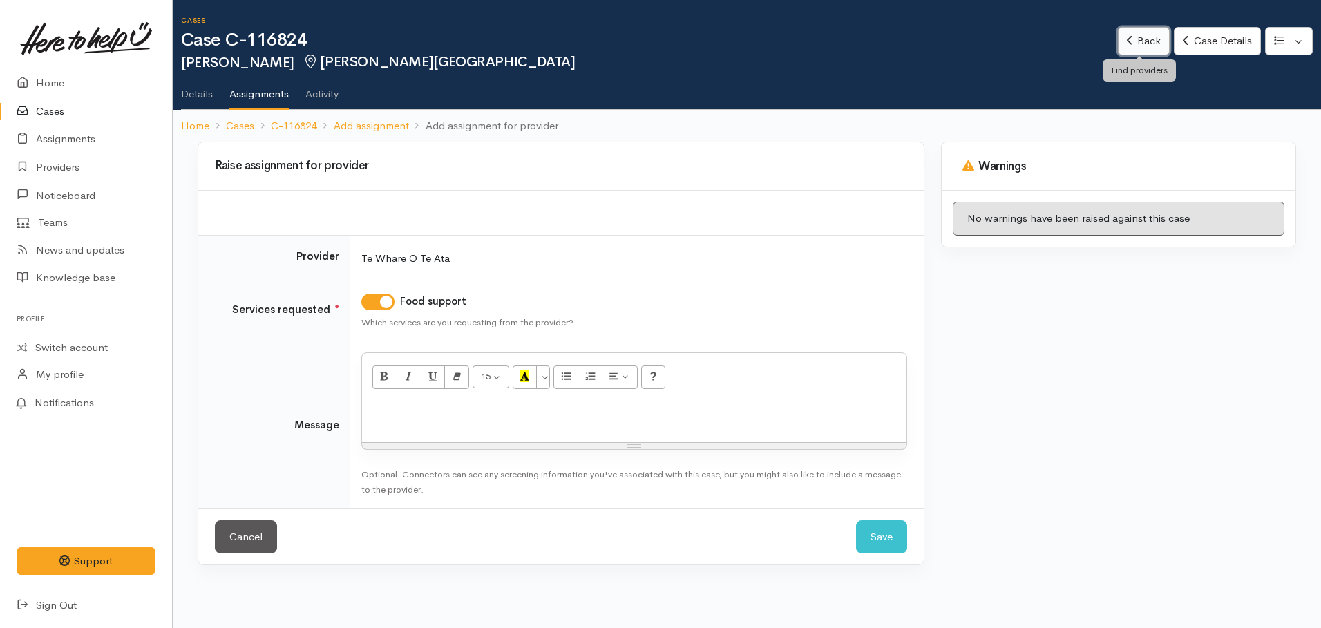
click at [1143, 45] on link "Back" at bounding box center [1144, 41] width 52 height 28
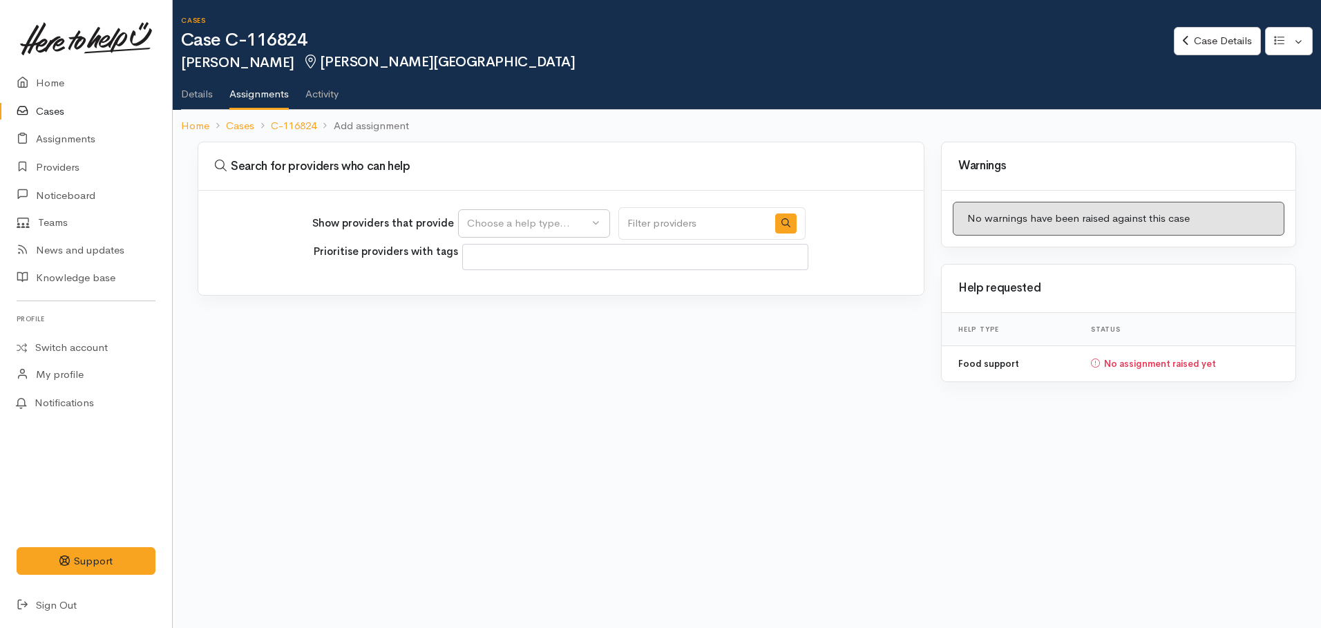
select select
click at [1143, 45] on h1 "Case C-116824" at bounding box center [677, 40] width 993 height 20
click at [1209, 39] on link "Case Details" at bounding box center [1217, 41] width 86 height 28
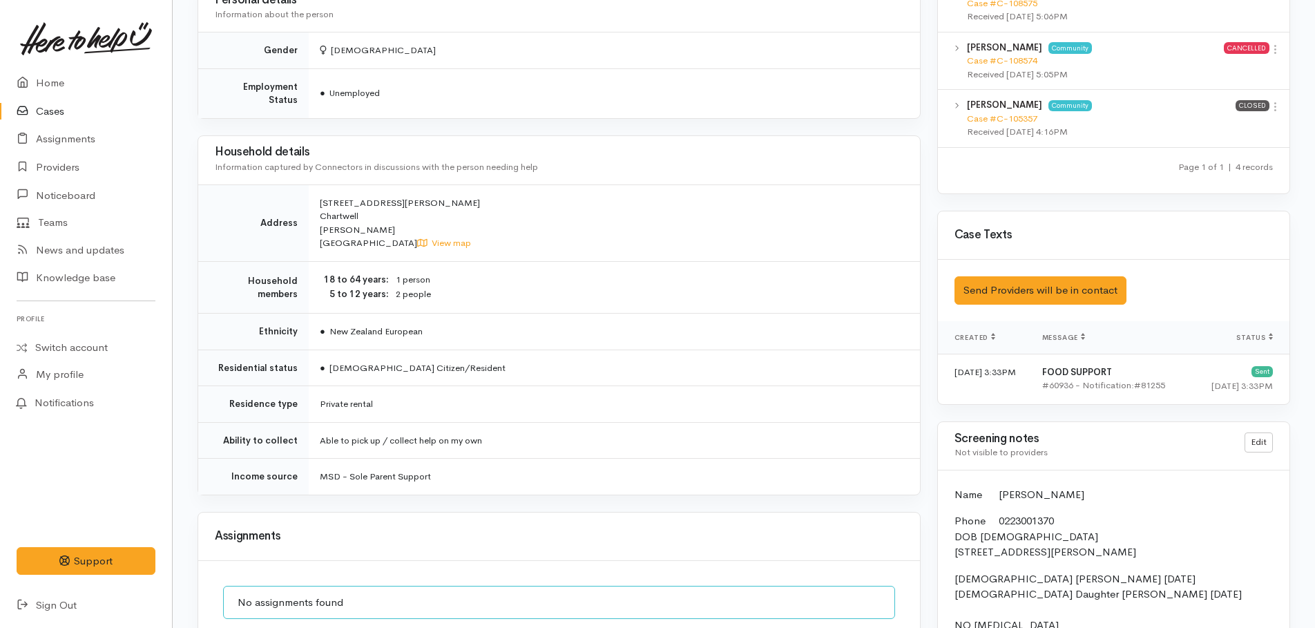
scroll to position [829, 0]
click at [417, 236] on link "View map" at bounding box center [444, 242] width 54 height 12
click at [63, 165] on link "Providers" at bounding box center [86, 167] width 172 height 28
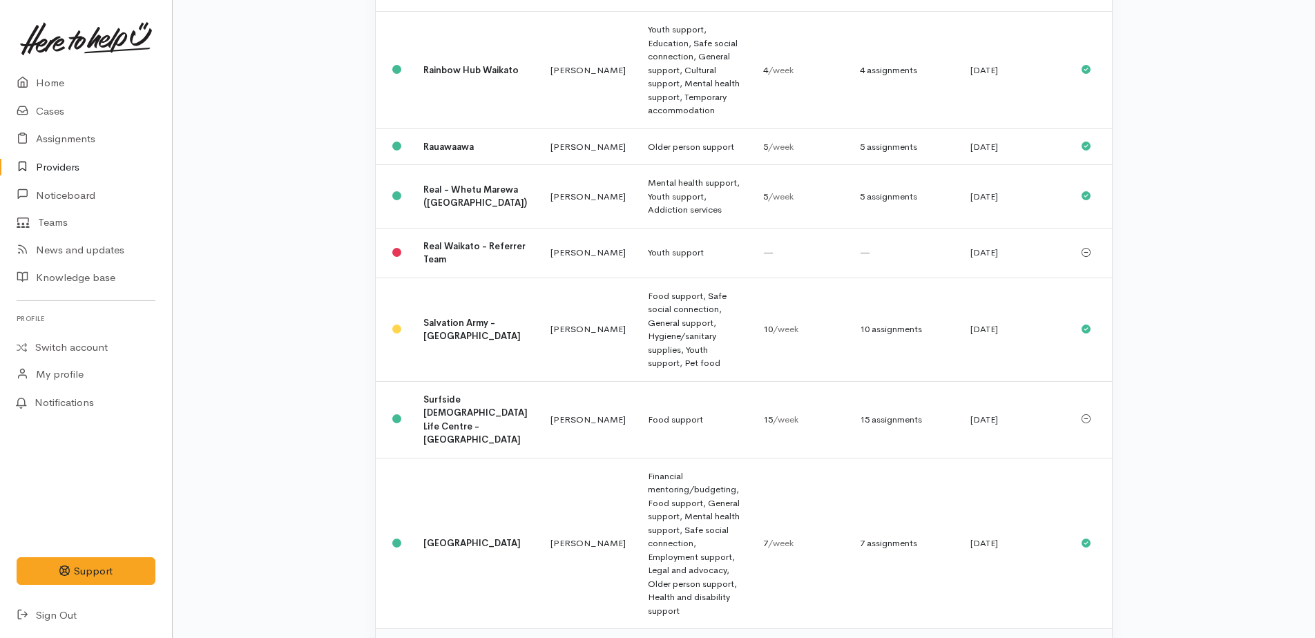
scroll to position [1520, 0]
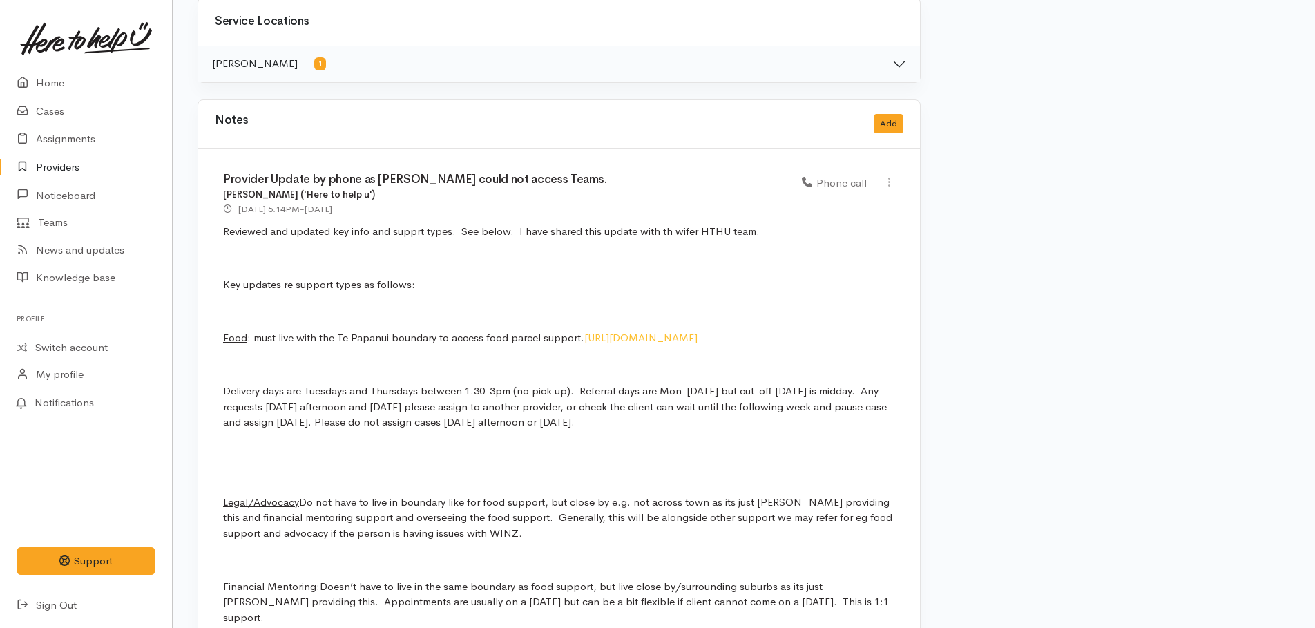
scroll to position [829, 0]
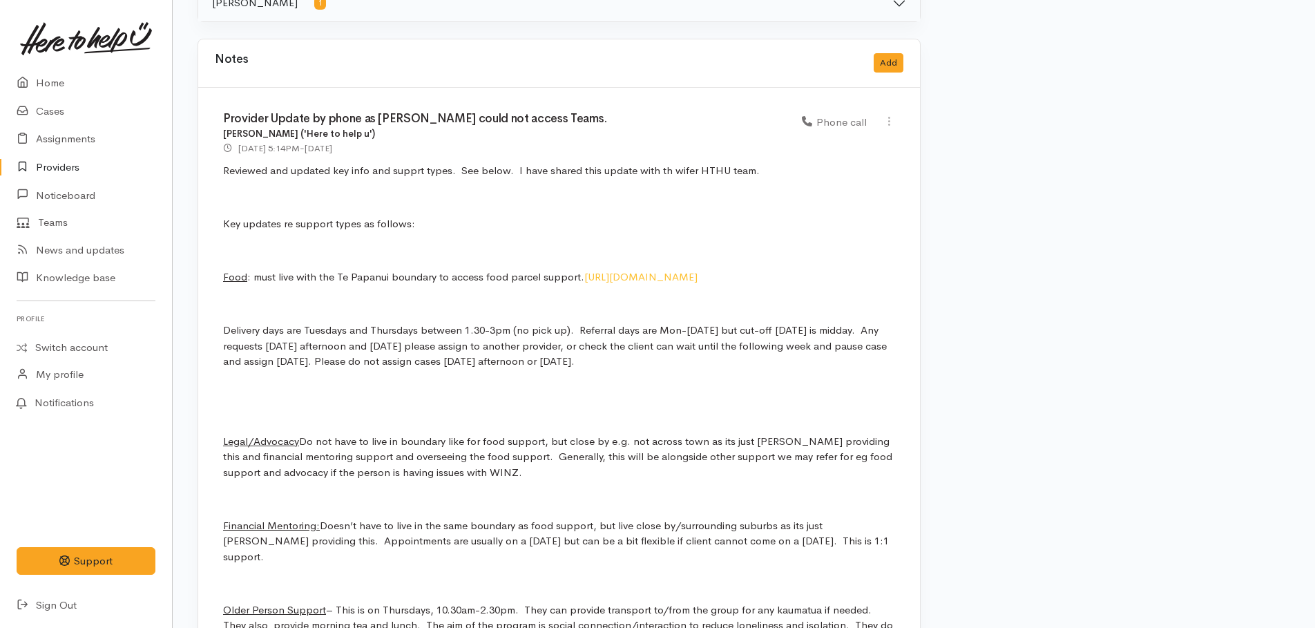
click at [636, 283] on span "https://www.google.com/maps/d/u/0/viewer?mid=14VxTmQZQz4b-zbC66w3l_DFN-IEkL0wF&…" at bounding box center [640, 276] width 113 height 13
click at [57, 84] on link "Home" at bounding box center [86, 83] width 172 height 28
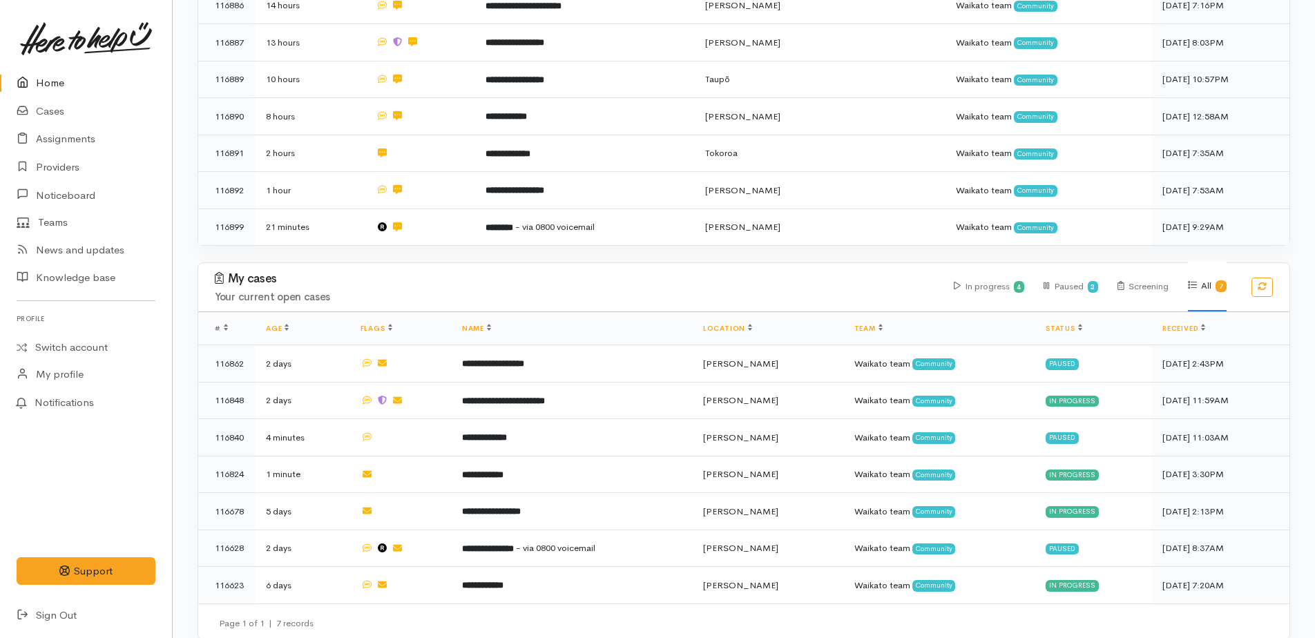
scroll to position [506, 0]
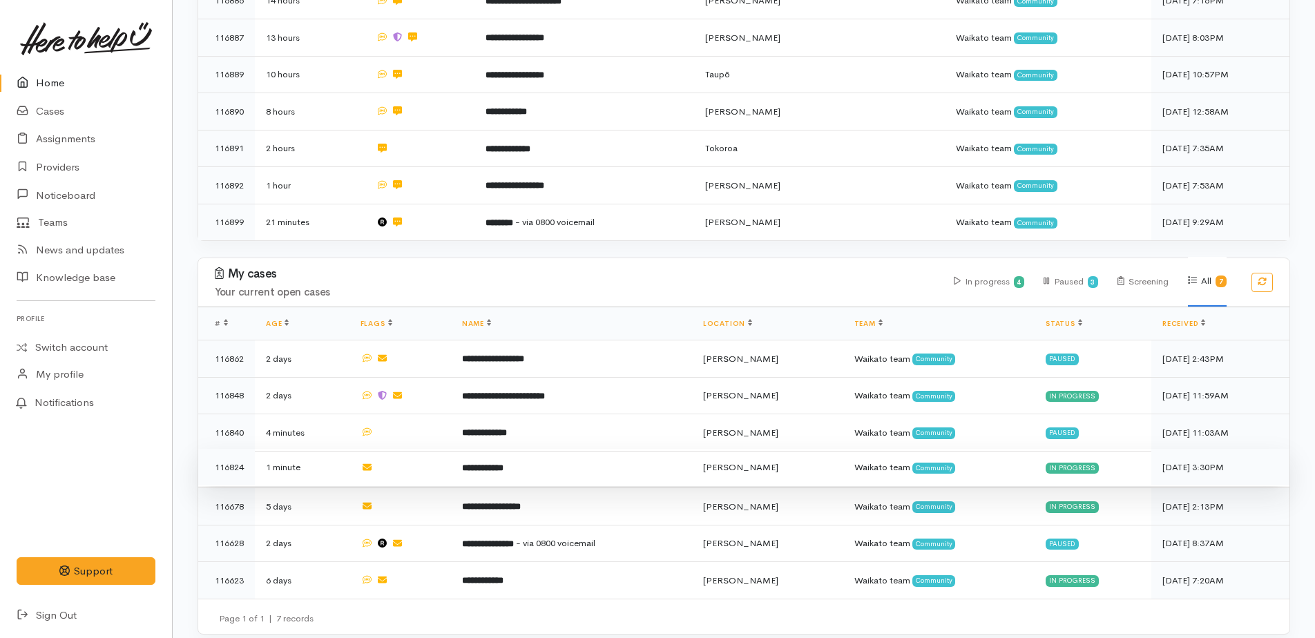
click at [504, 464] on b "**********" at bounding box center [482, 468] width 41 height 9
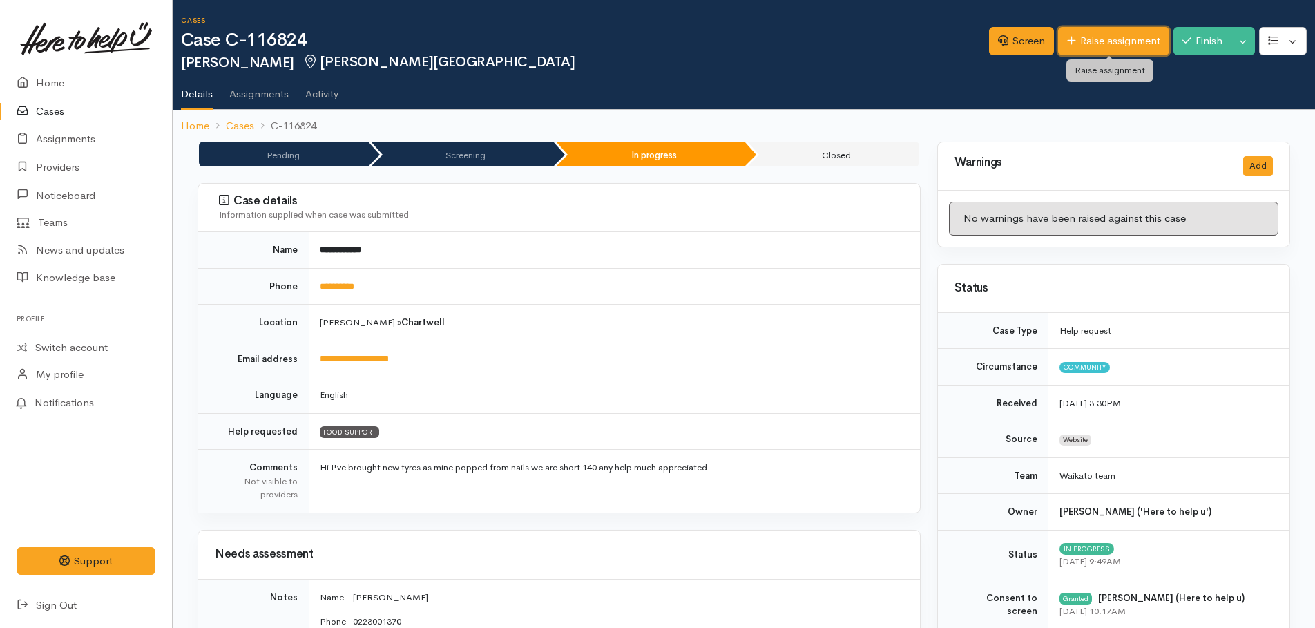
click at [1116, 38] on link "Raise assignment" at bounding box center [1113, 41] width 111 height 28
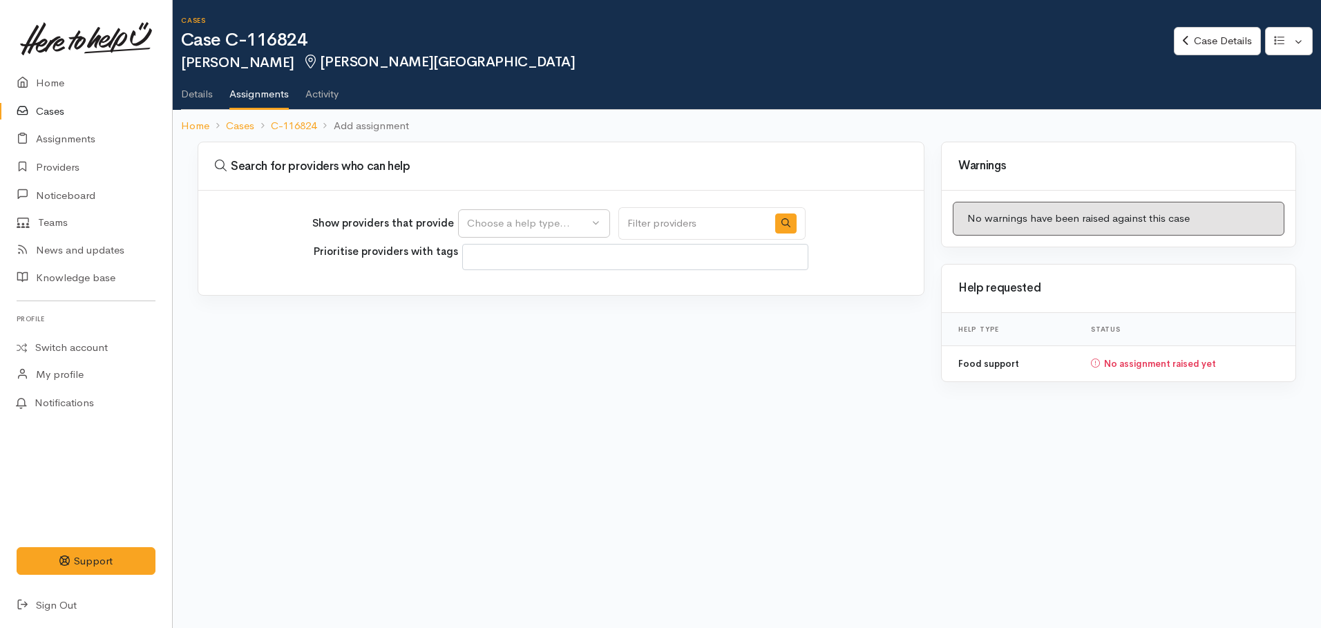
select select
click at [542, 225] on div "Choose a help type..." at bounding box center [528, 224] width 122 height 16
click at [525, 294] on span "Food support" at bounding box center [507, 290] width 64 height 16
select select "3"
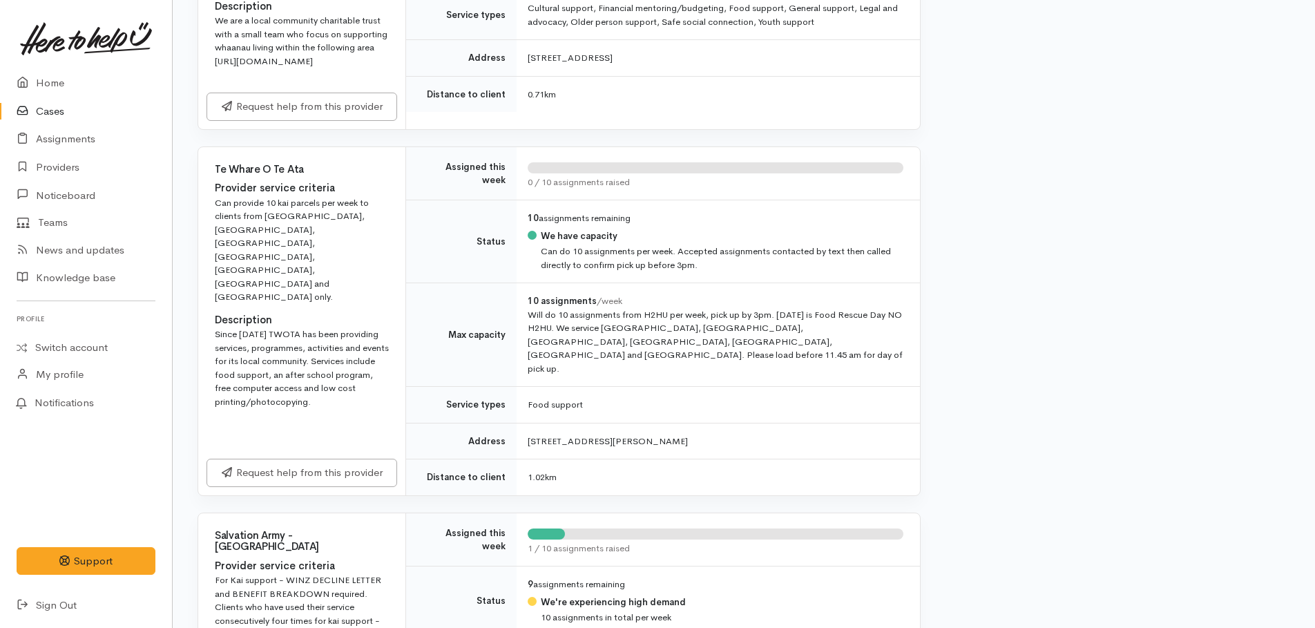
scroll to position [760, 0]
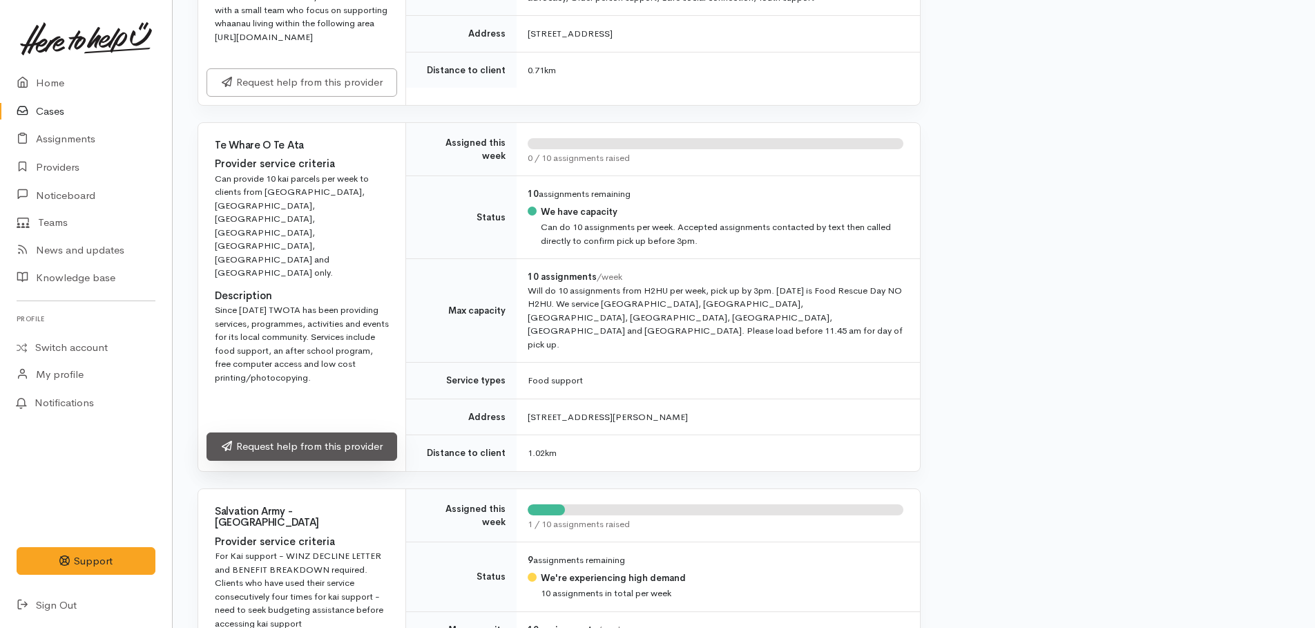
click at [324, 461] on link "Request help from this provider" at bounding box center [302, 446] width 191 height 28
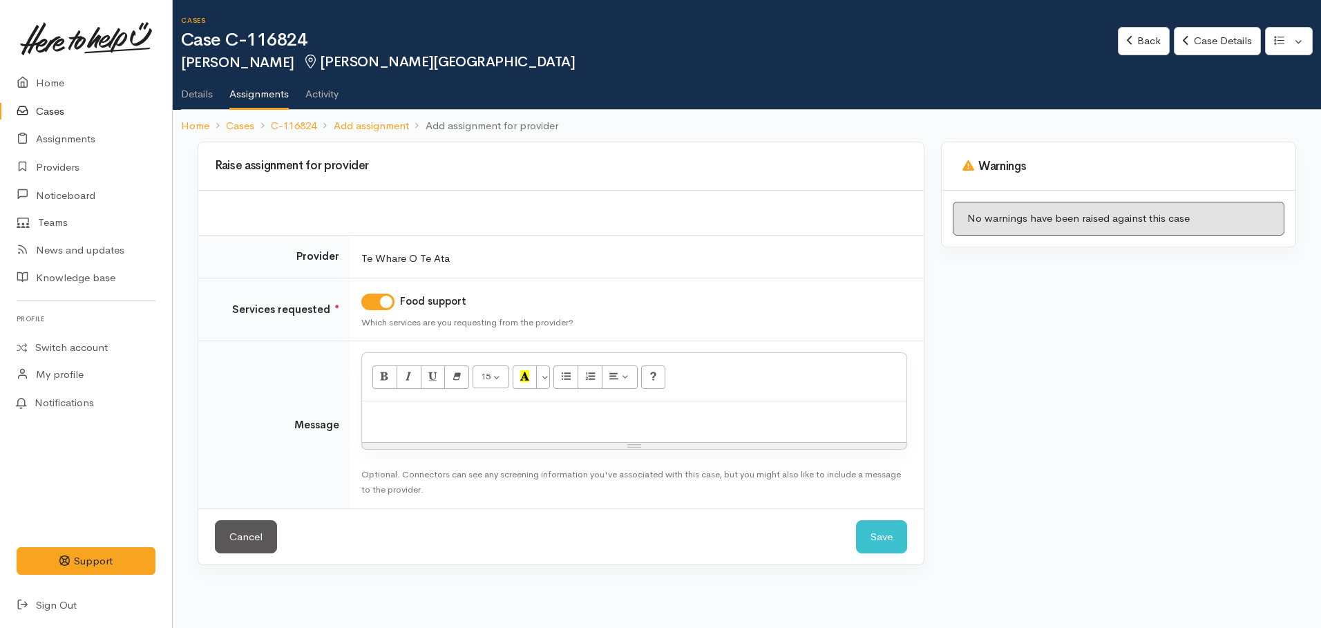
click at [475, 423] on p at bounding box center [634, 416] width 531 height 16
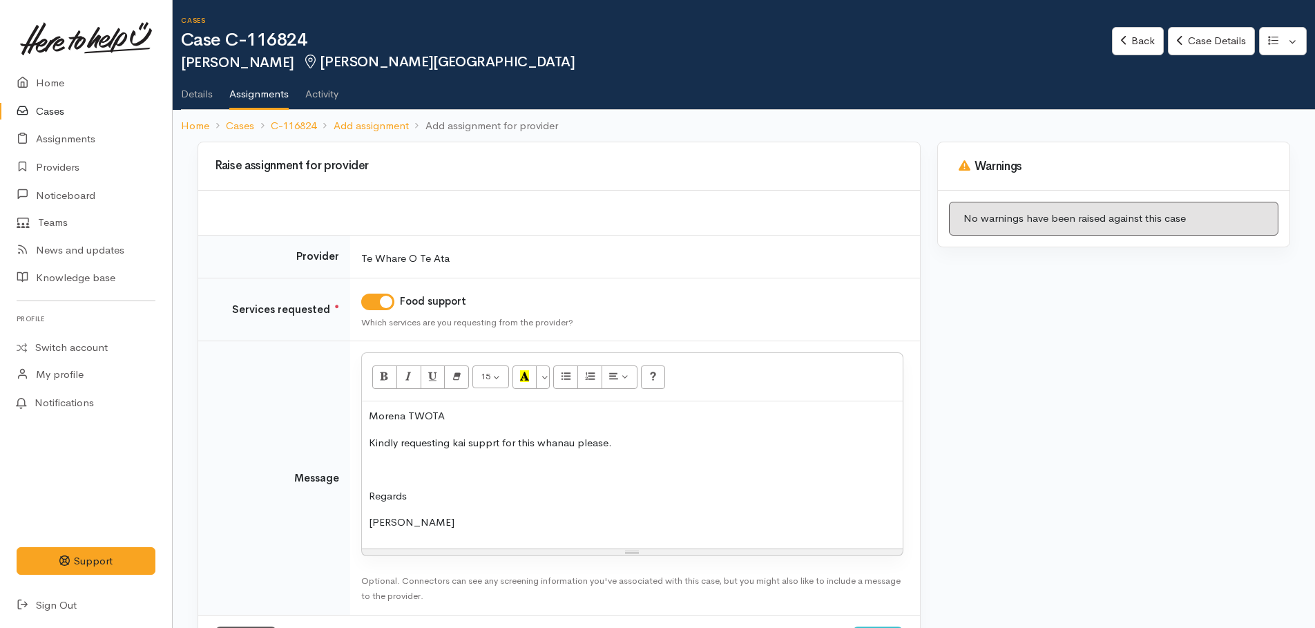
click at [479, 422] on p "Morena TWOTA" at bounding box center [632, 416] width 527 height 16
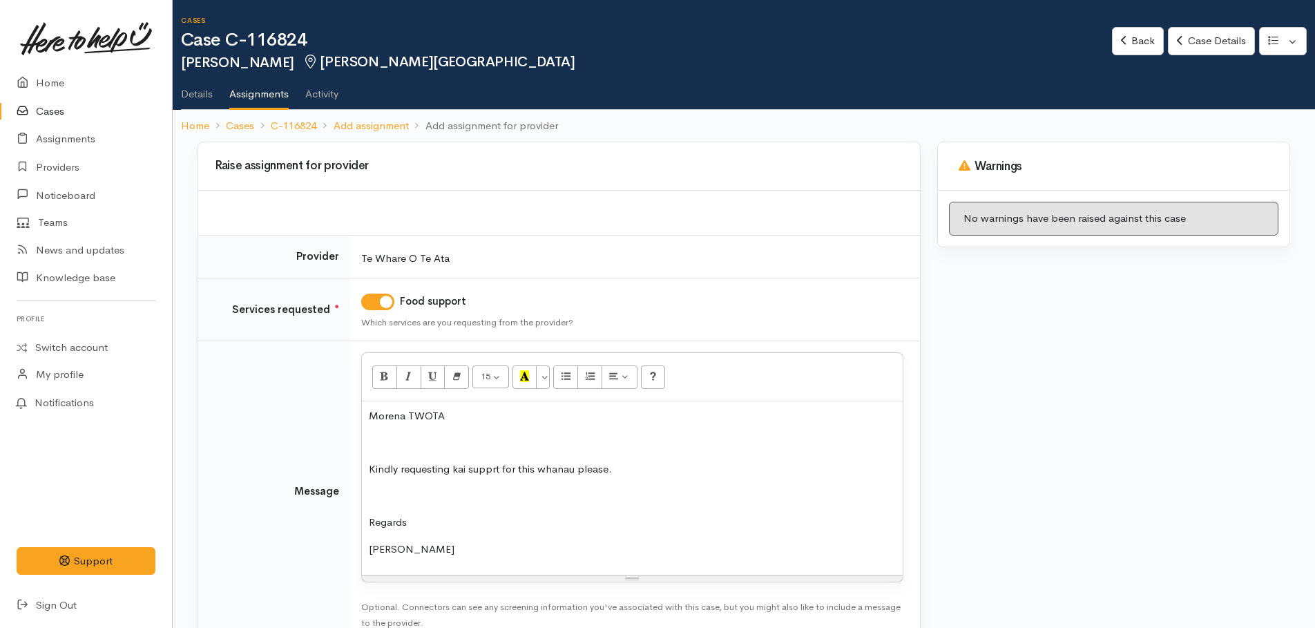
click at [496, 469] on p "Kindly requesting kai supprt for this whanau please." at bounding box center [632, 469] width 527 height 16
click at [494, 466] on p "Kindly requesting kai supprt for this whanau please." at bounding box center [632, 469] width 527 height 16
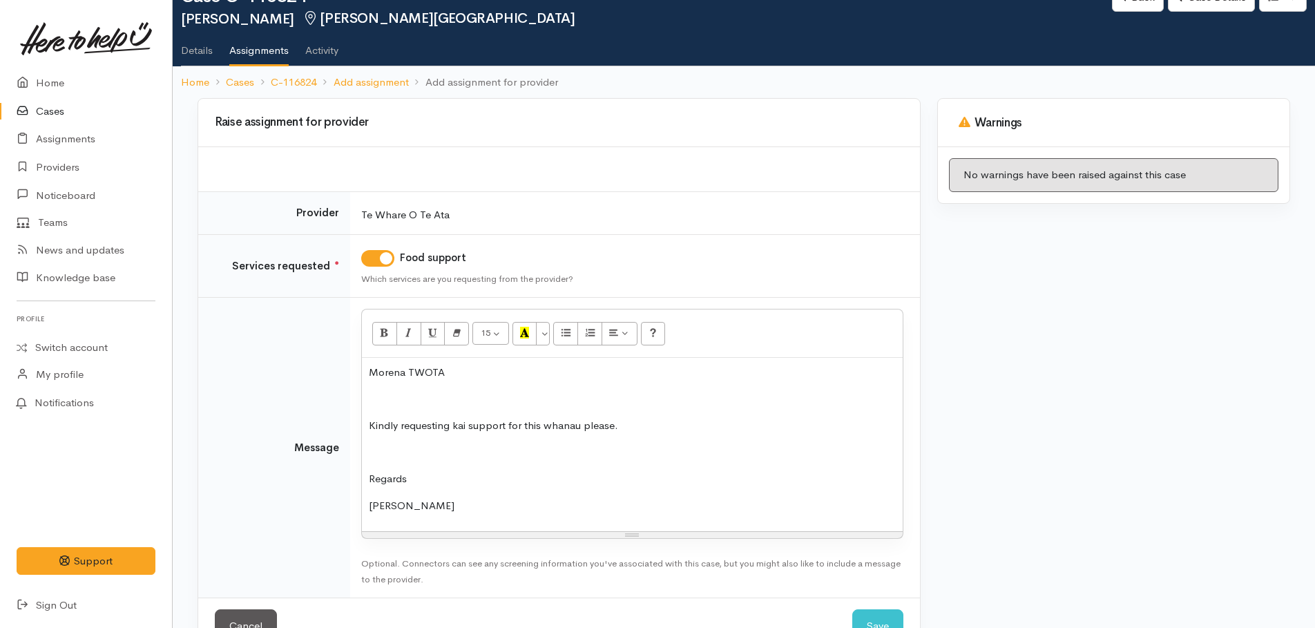
scroll to position [87, 0]
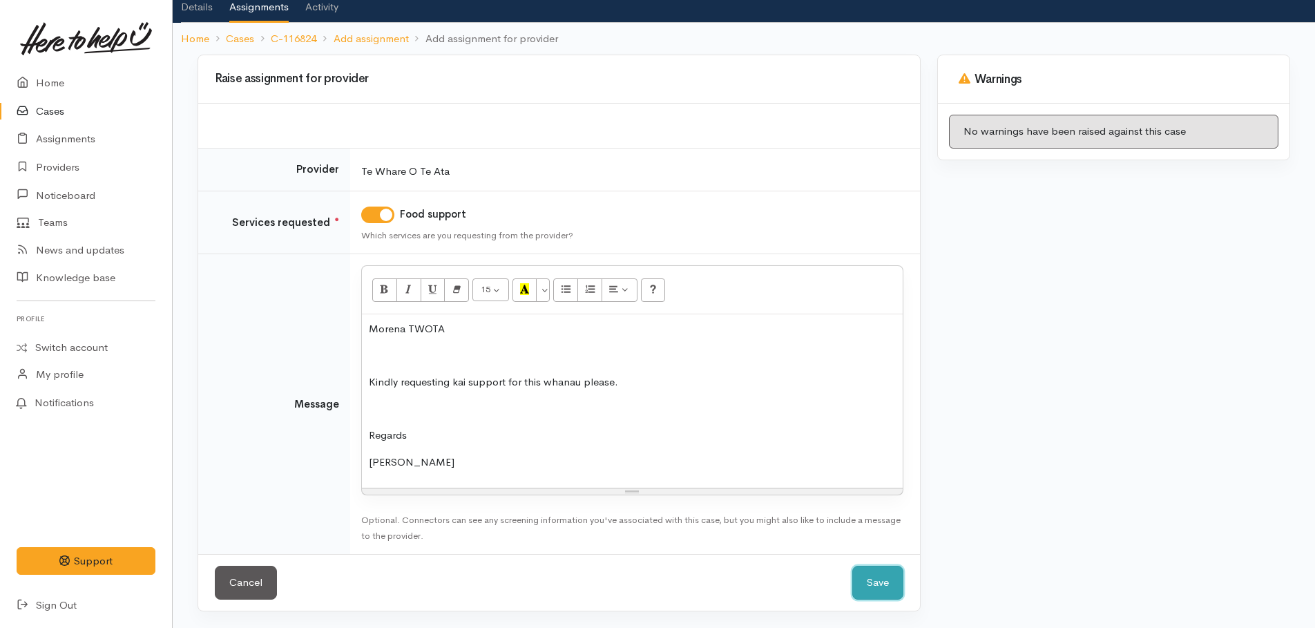
click at [869, 579] on button "Save" at bounding box center [877, 583] width 51 height 34
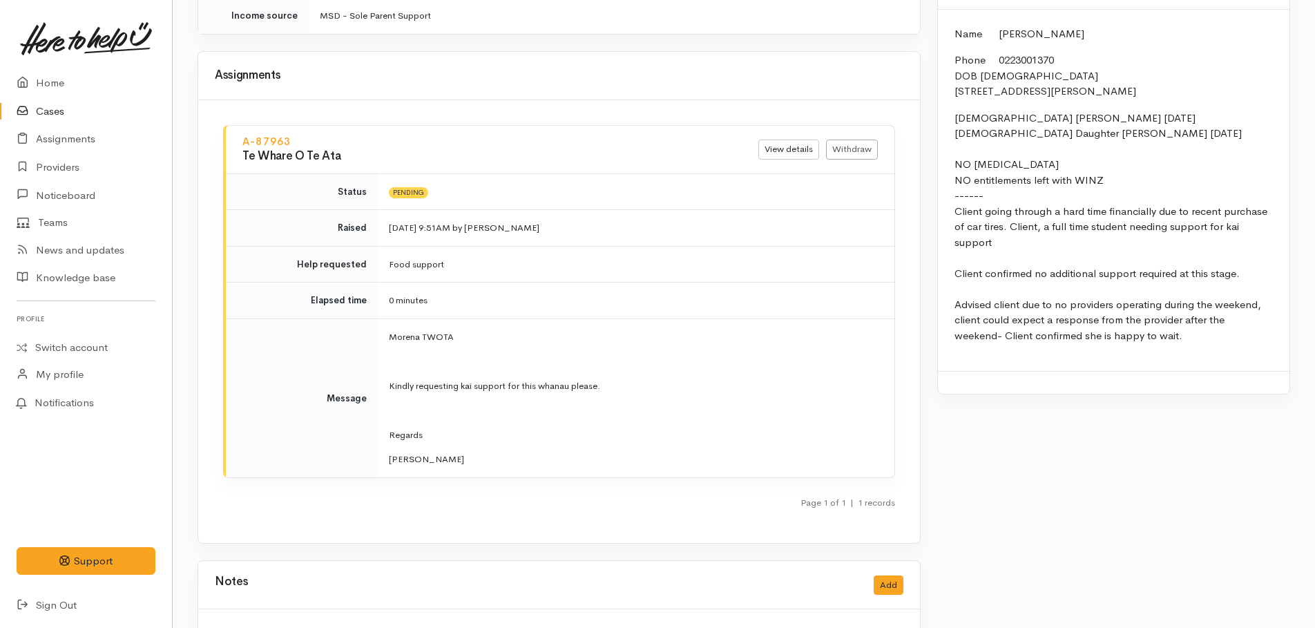
scroll to position [1313, 0]
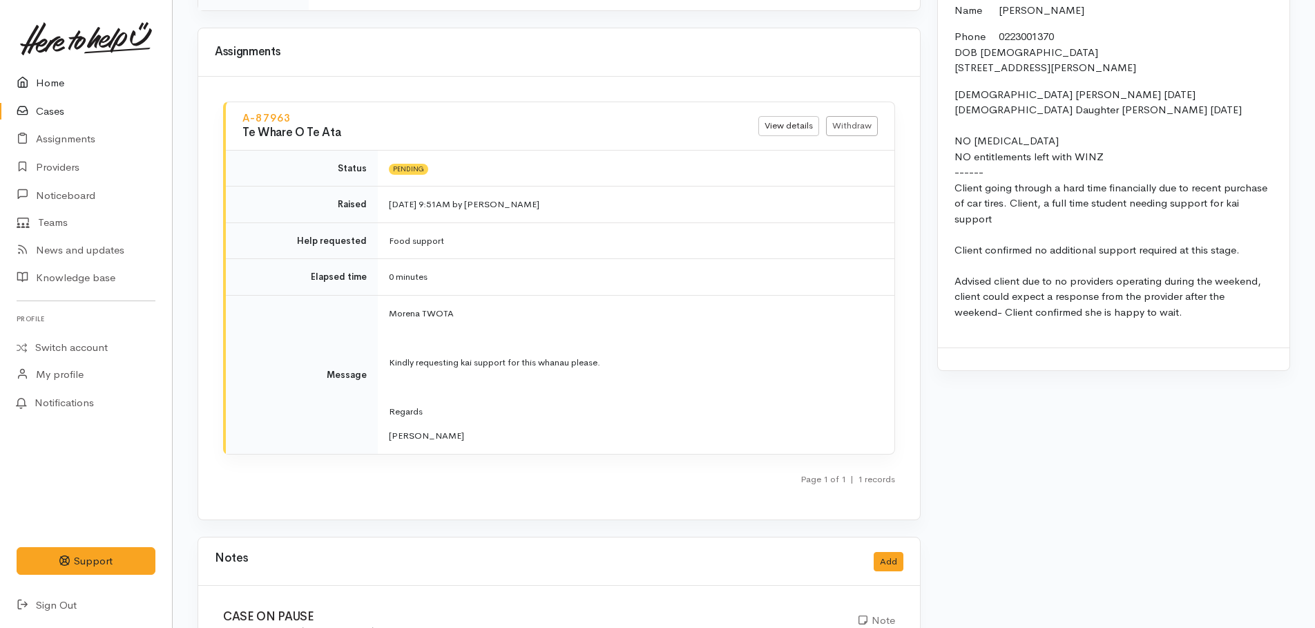
click at [46, 85] on link "Home" at bounding box center [86, 83] width 172 height 28
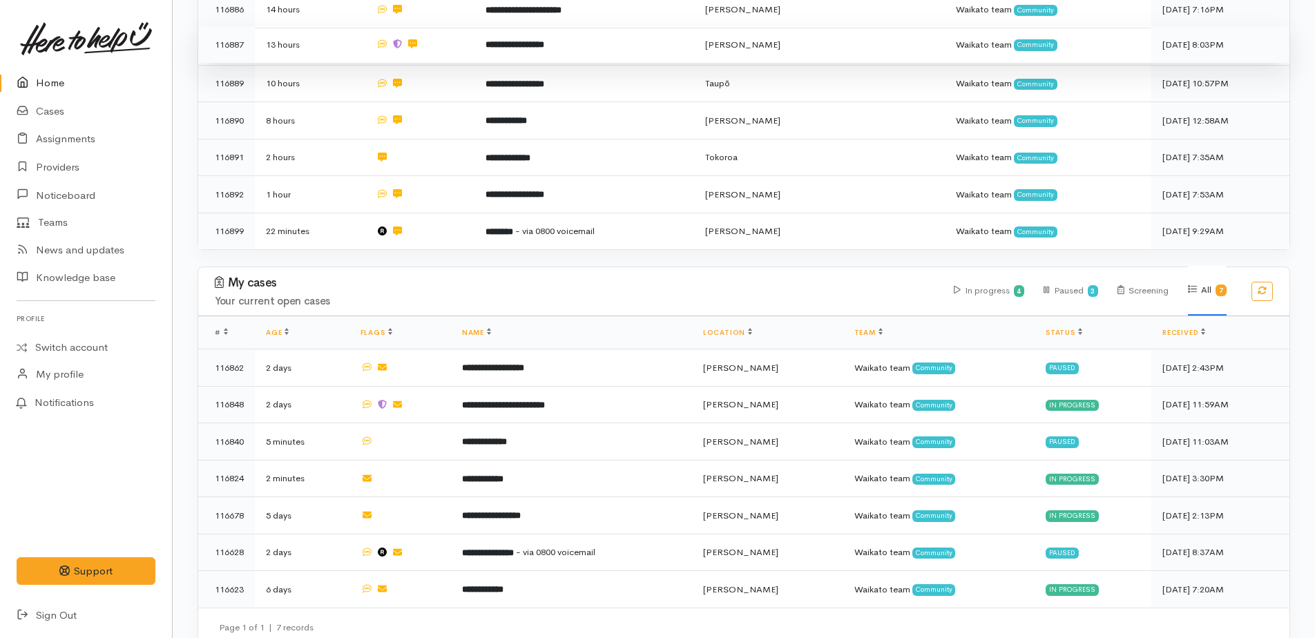
scroll to position [506, 0]
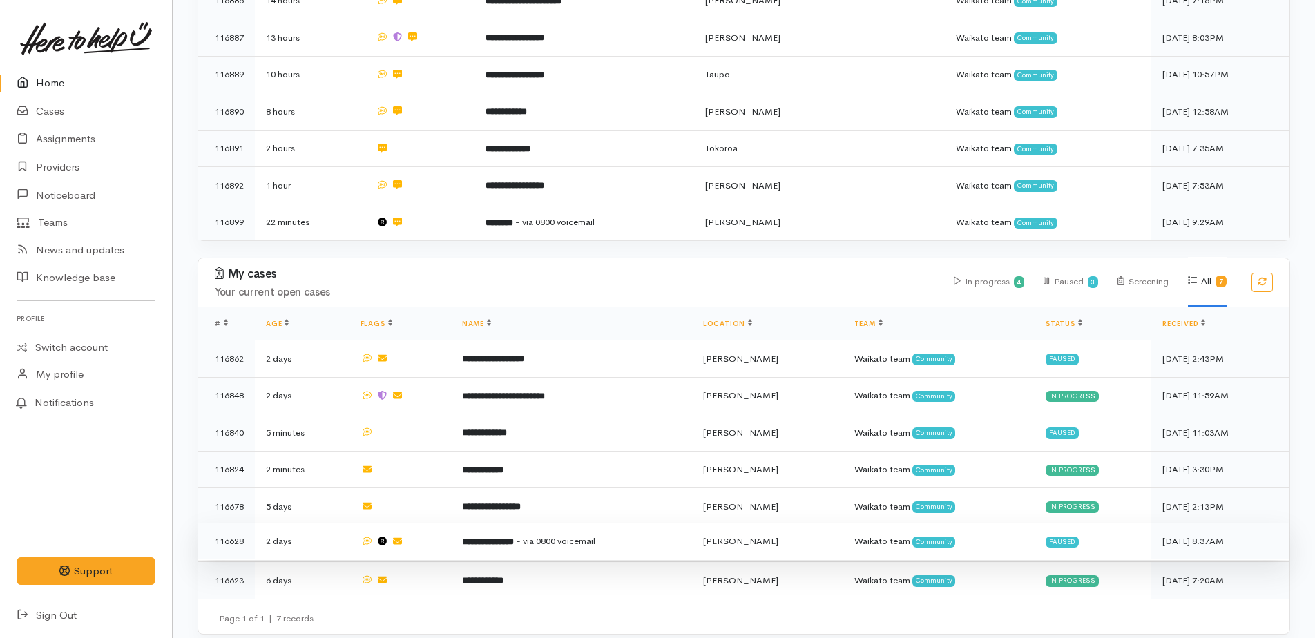
click at [514, 537] on b "**********" at bounding box center [488, 541] width 52 height 9
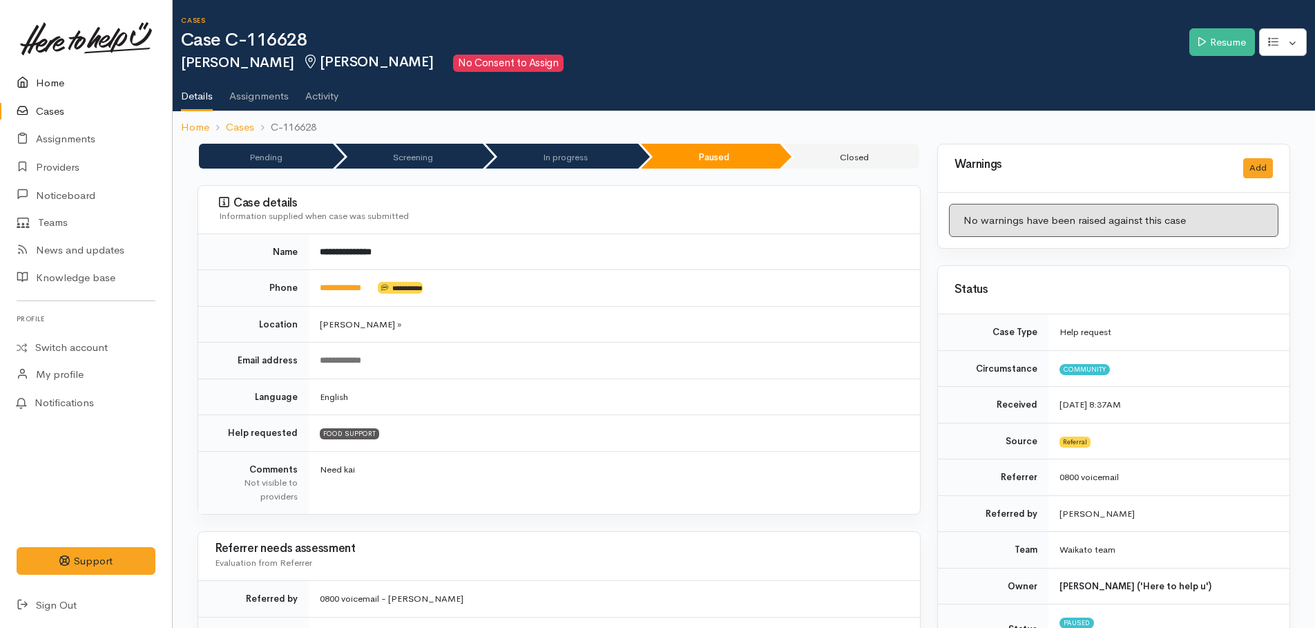
click at [50, 84] on link "Home" at bounding box center [86, 83] width 172 height 28
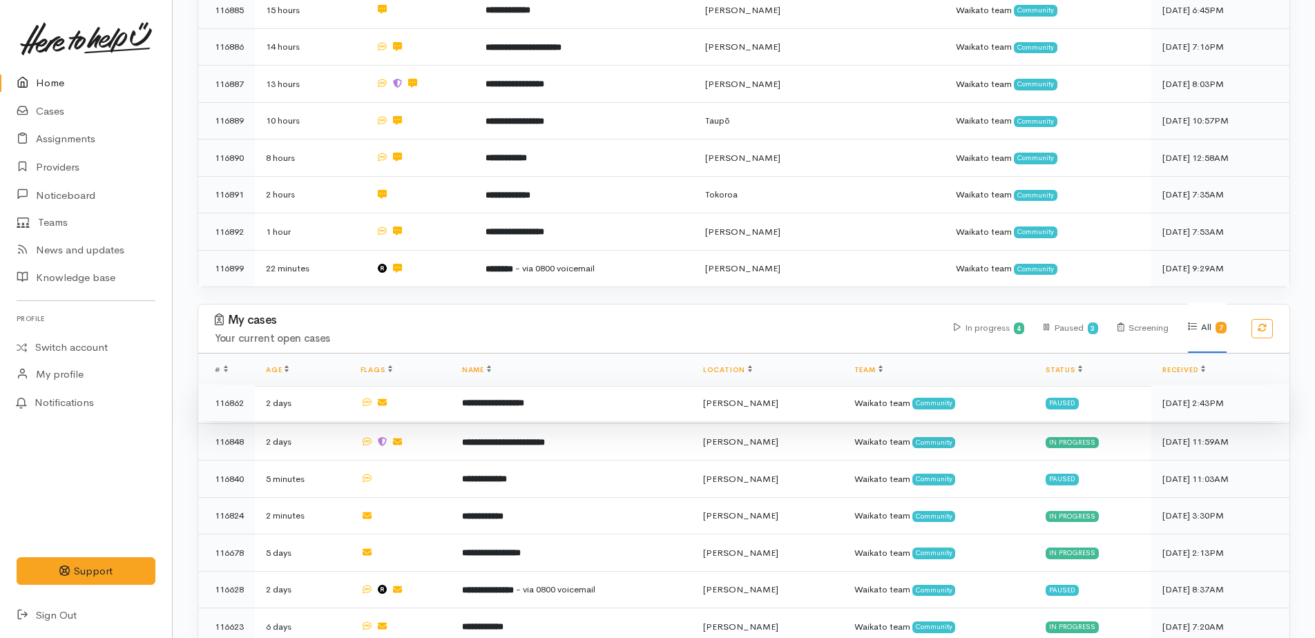
scroll to position [484, 0]
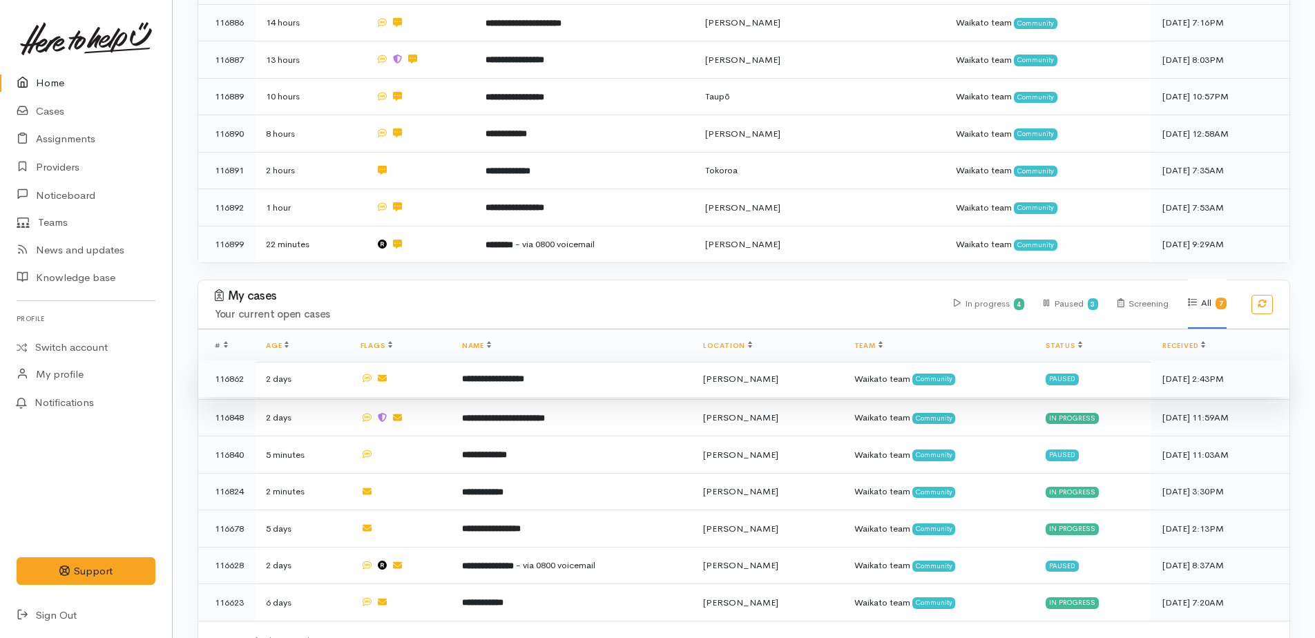
click at [506, 374] on b "**********" at bounding box center [493, 378] width 62 height 9
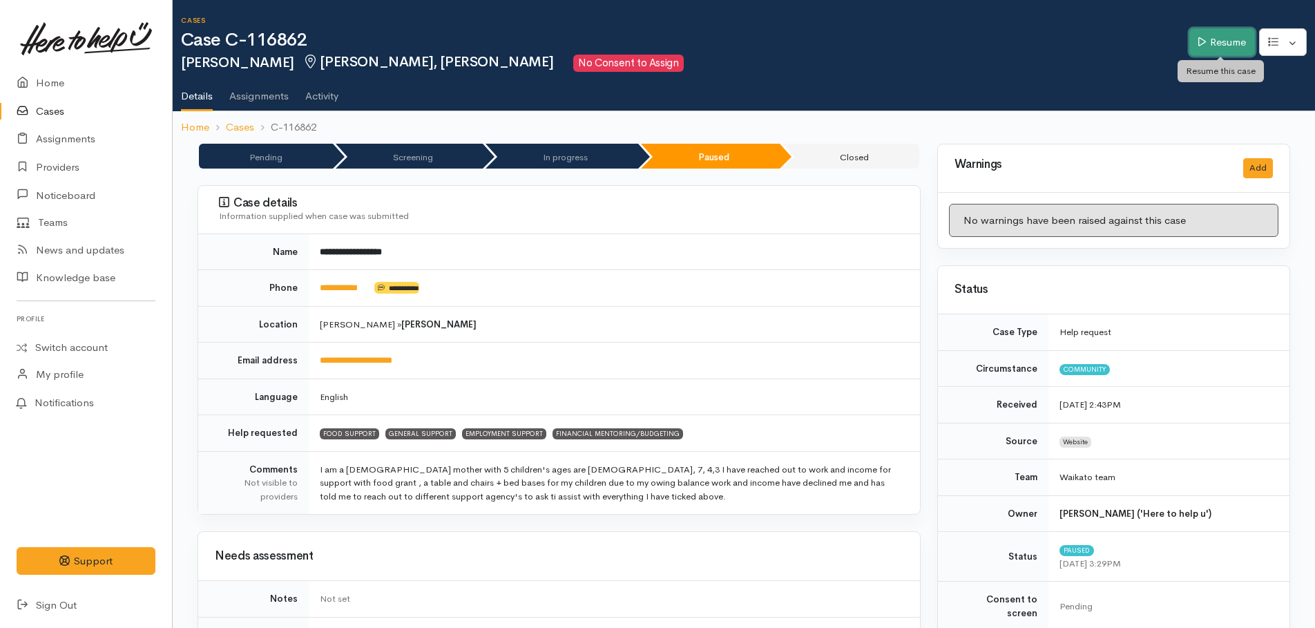
click at [1228, 44] on link "Resume" at bounding box center [1223, 42] width 66 height 28
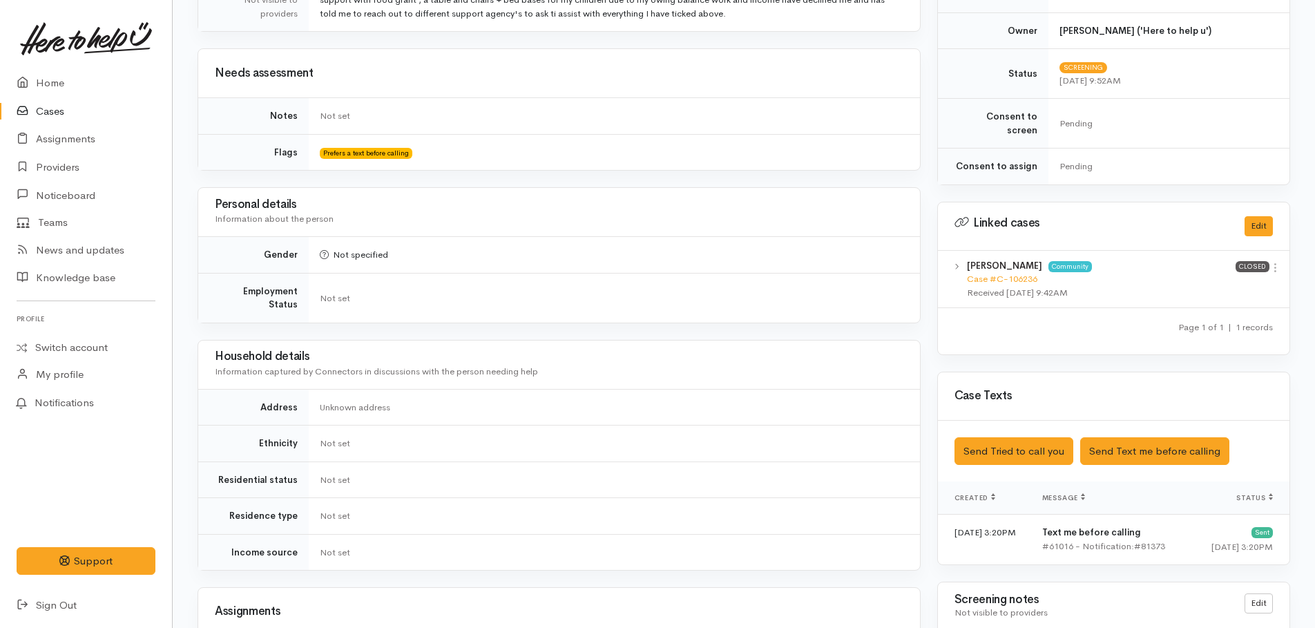
scroll to position [484, 0]
click at [1114, 437] on button "Send Text me before calling" at bounding box center [1154, 451] width 149 height 28
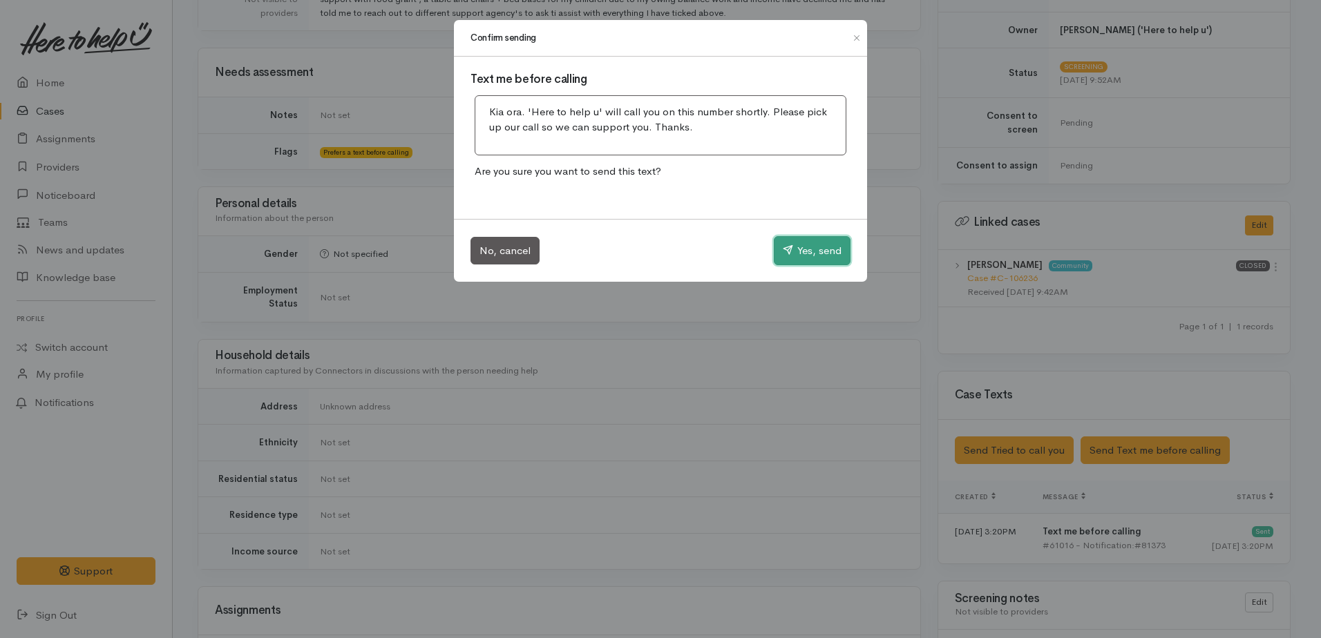
drag, startPoint x: 814, startPoint y: 242, endPoint x: 552, endPoint y: 178, distance: 269.8
click at [810, 241] on button "Yes, send" at bounding box center [812, 250] width 77 height 29
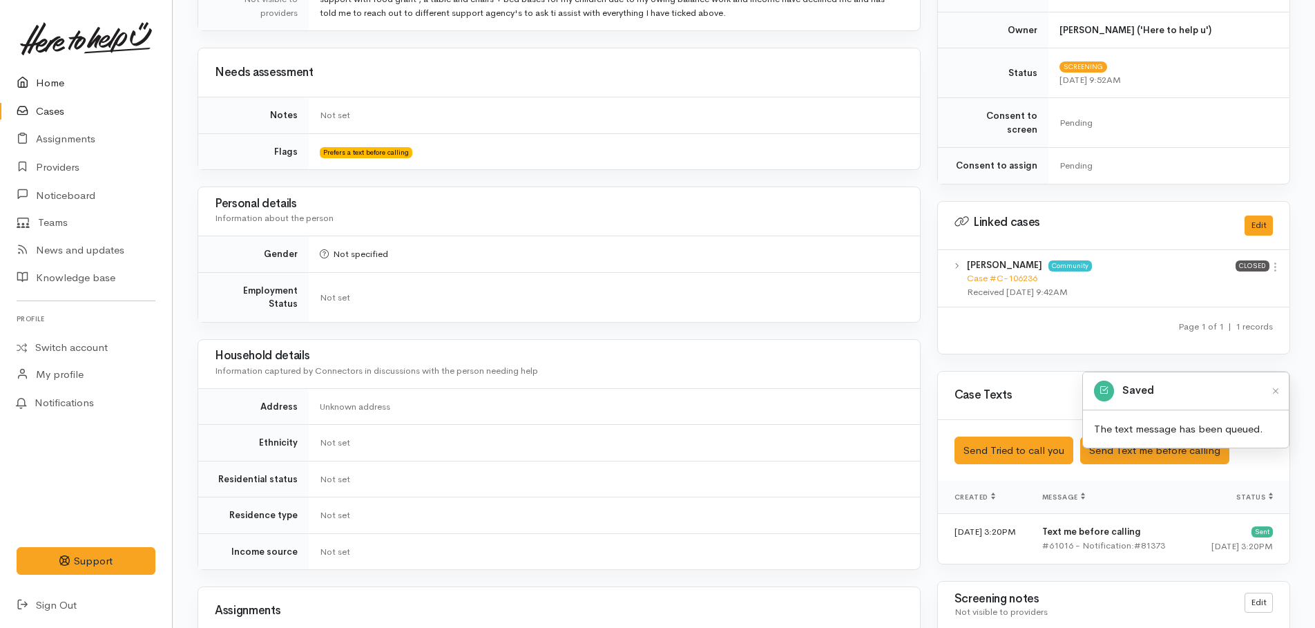
click at [55, 84] on link "Home" at bounding box center [86, 83] width 172 height 28
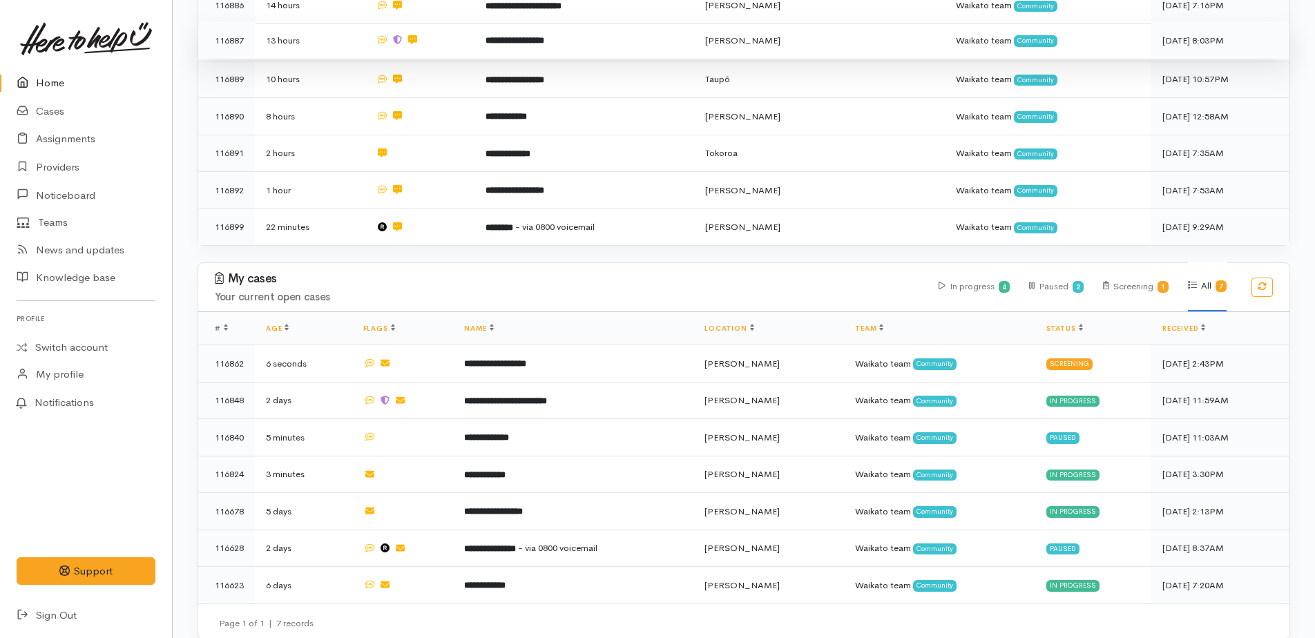
scroll to position [506, 0]
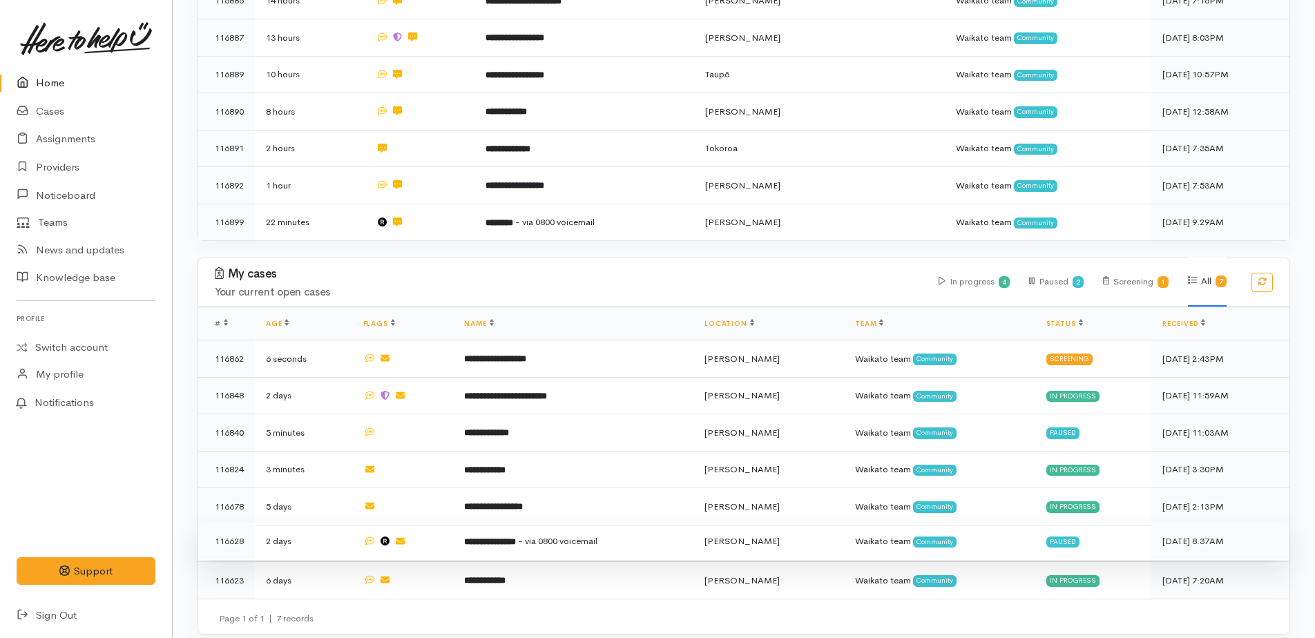
click at [516, 537] on b "**********" at bounding box center [490, 541] width 52 height 9
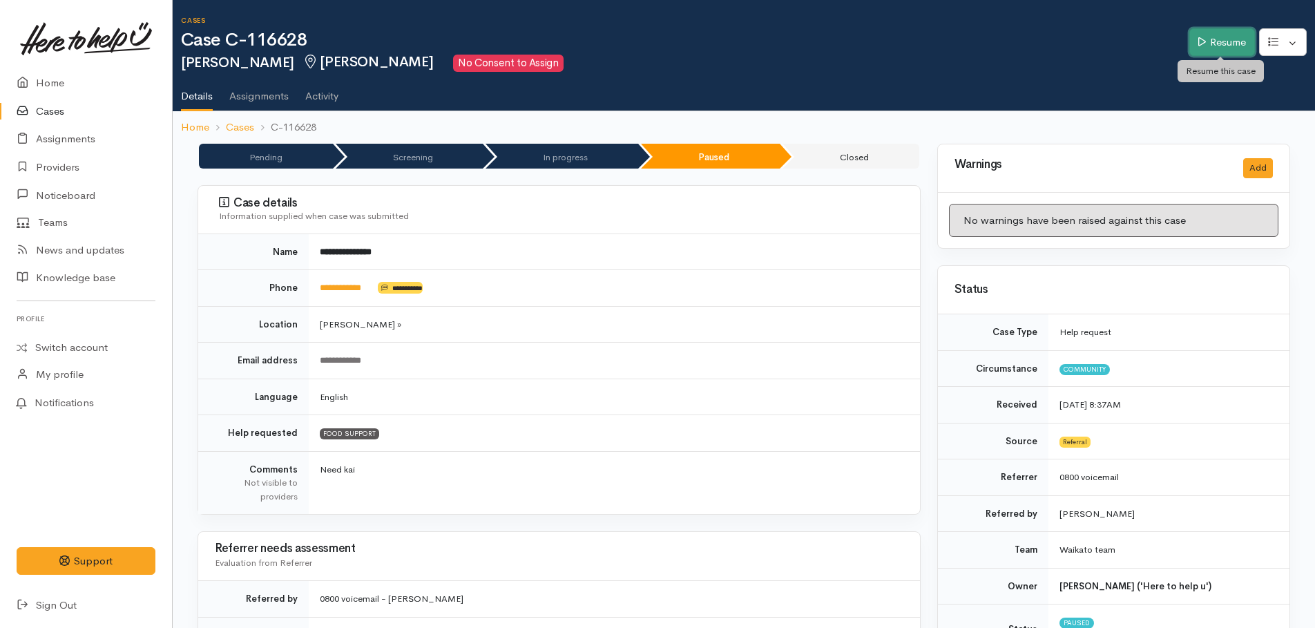
click at [1200, 46] on icon at bounding box center [1203, 42] width 8 height 10
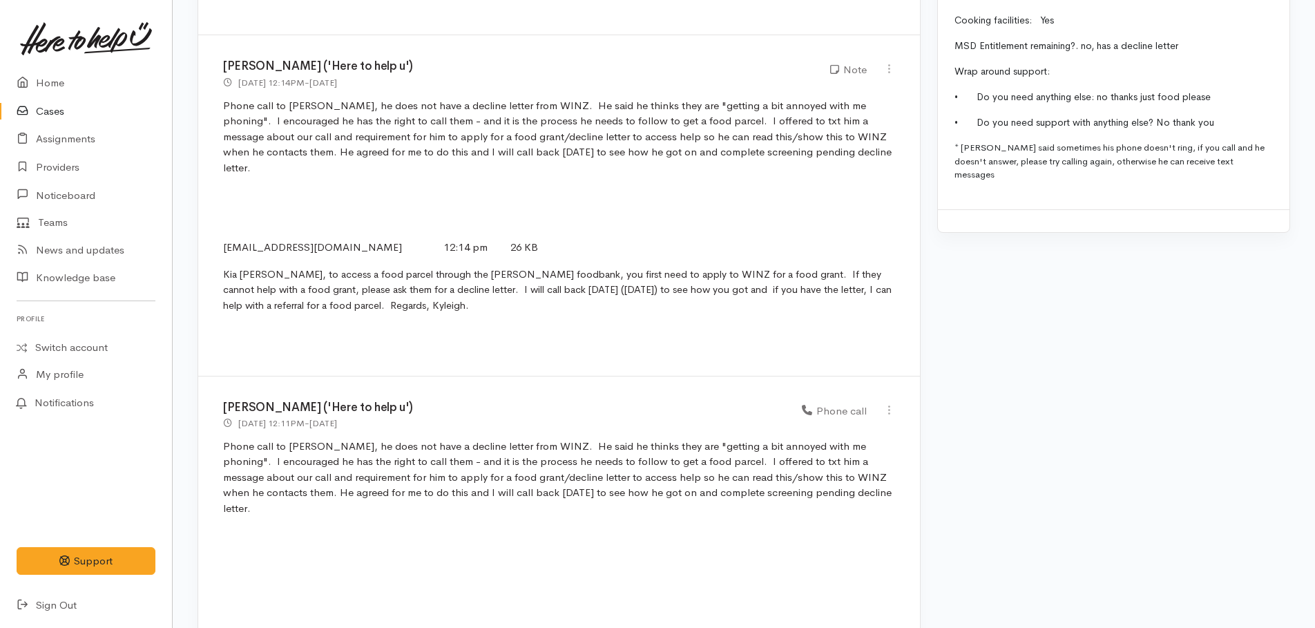
scroll to position [1898, 0]
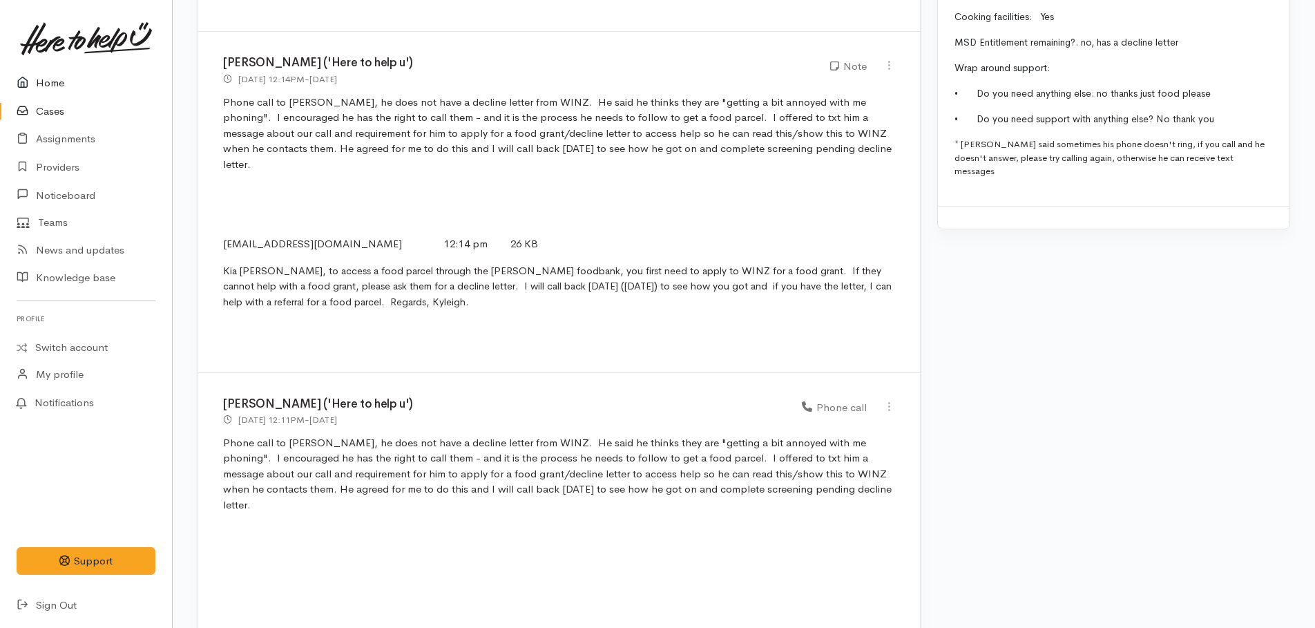
click at [48, 77] on link "Home" at bounding box center [86, 83] width 172 height 28
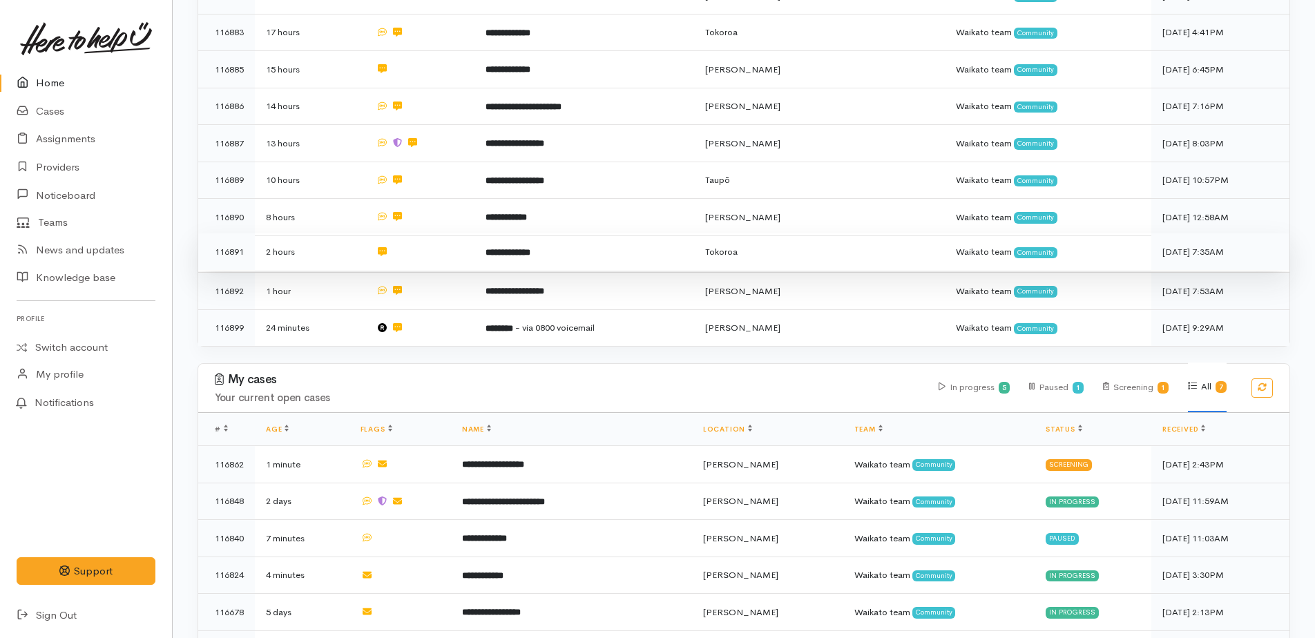
scroll to position [414, 0]
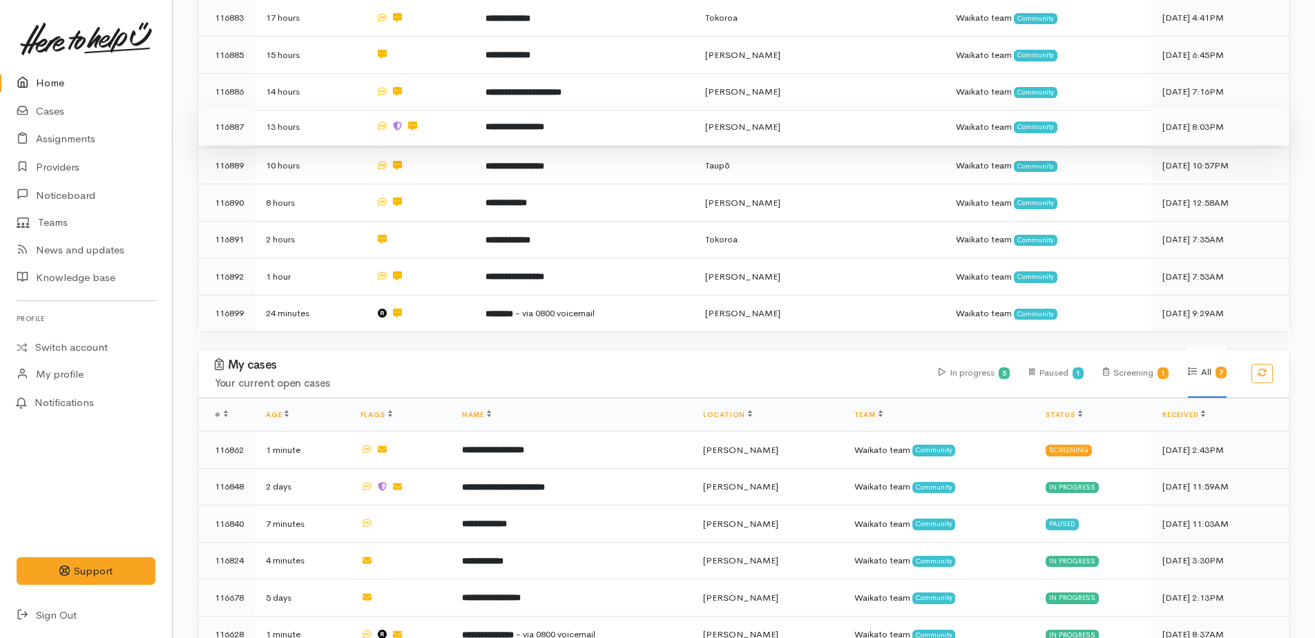
click at [533, 122] on b "**********" at bounding box center [515, 126] width 59 height 9
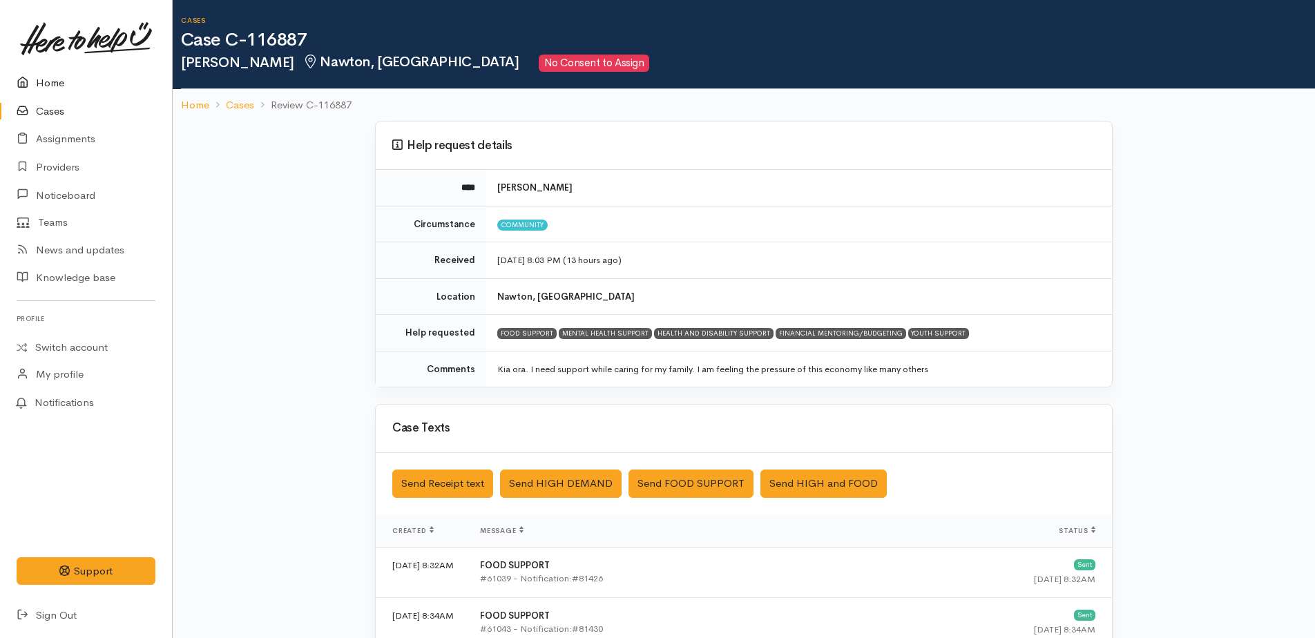
click at [44, 85] on link "Home" at bounding box center [86, 83] width 172 height 28
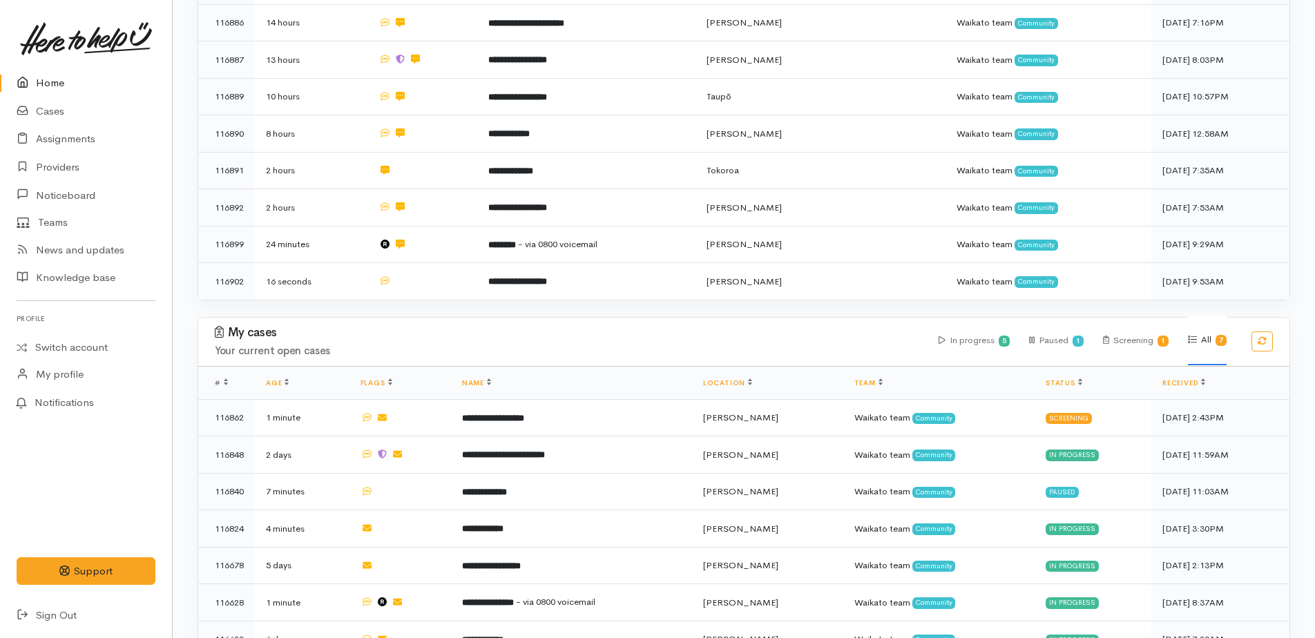
scroll to position [542, 0]
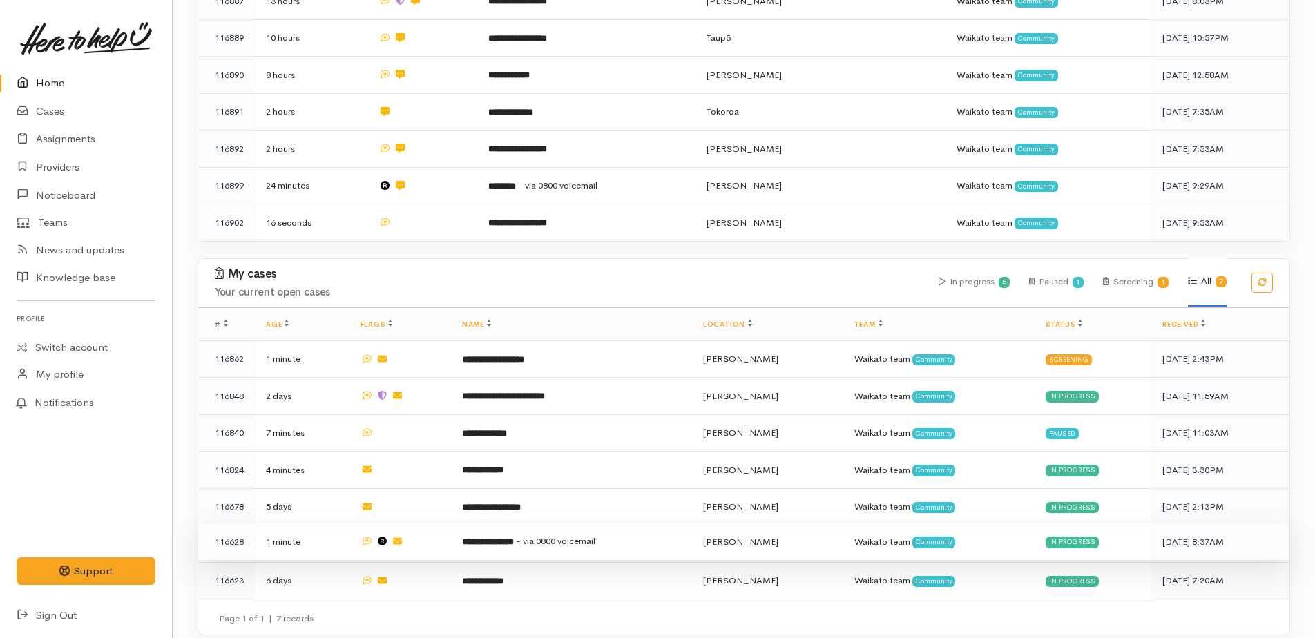
click at [512, 537] on b "**********" at bounding box center [488, 541] width 52 height 9
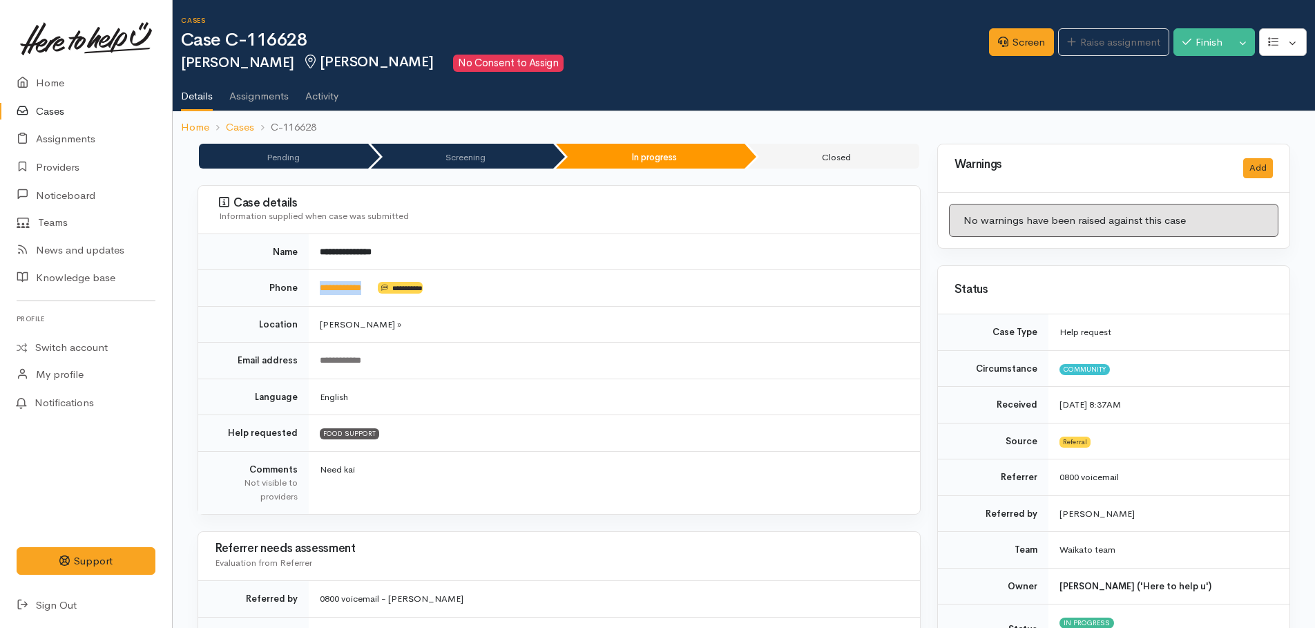
drag, startPoint x: 383, startPoint y: 283, endPoint x: 319, endPoint y: 283, distance: 63.6
click at [319, 283] on td "**********" at bounding box center [614, 288] width 611 height 37
drag, startPoint x: 319, startPoint y: 283, endPoint x: 331, endPoint y: 285, distance: 11.9
copy td "**********"
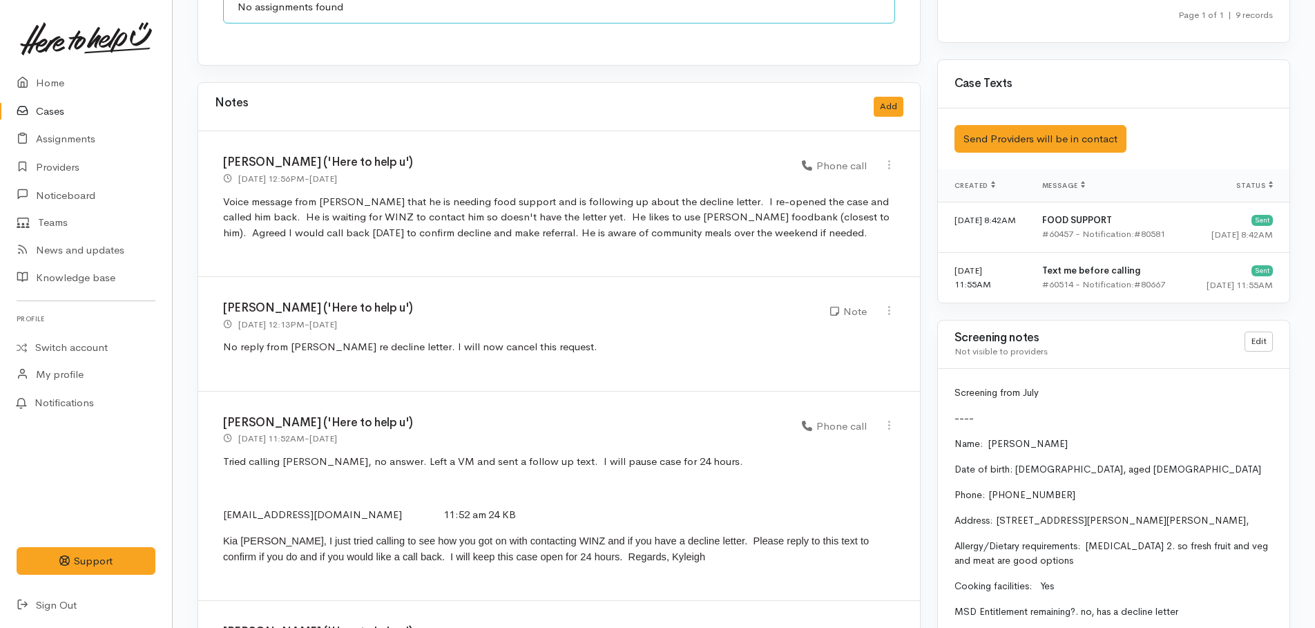
scroll to position [1313, 0]
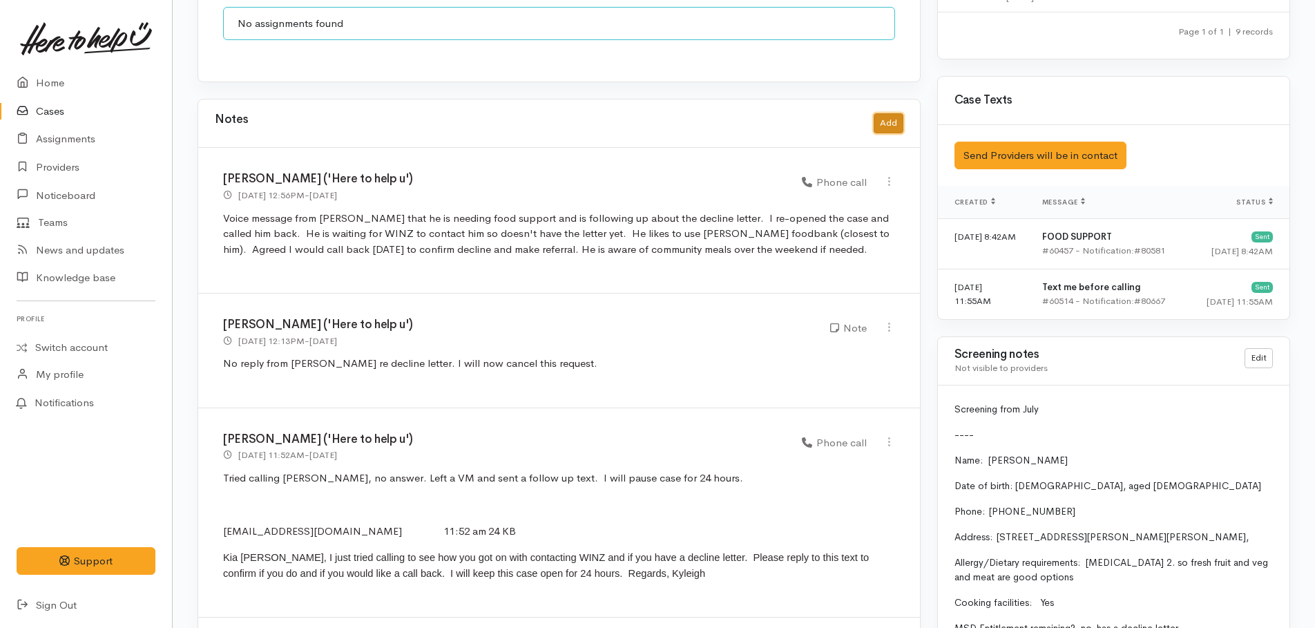
click at [893, 113] on button "Add" at bounding box center [889, 123] width 30 height 20
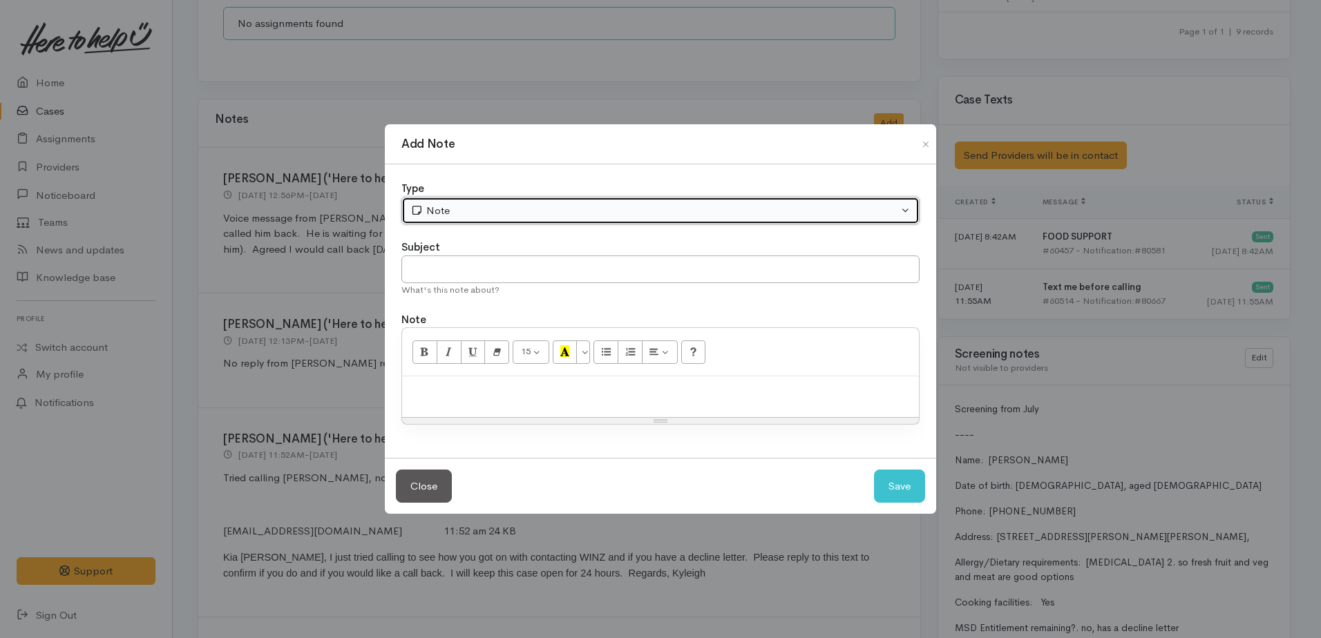
click at [468, 216] on div "Note" at bounding box center [654, 211] width 488 height 16
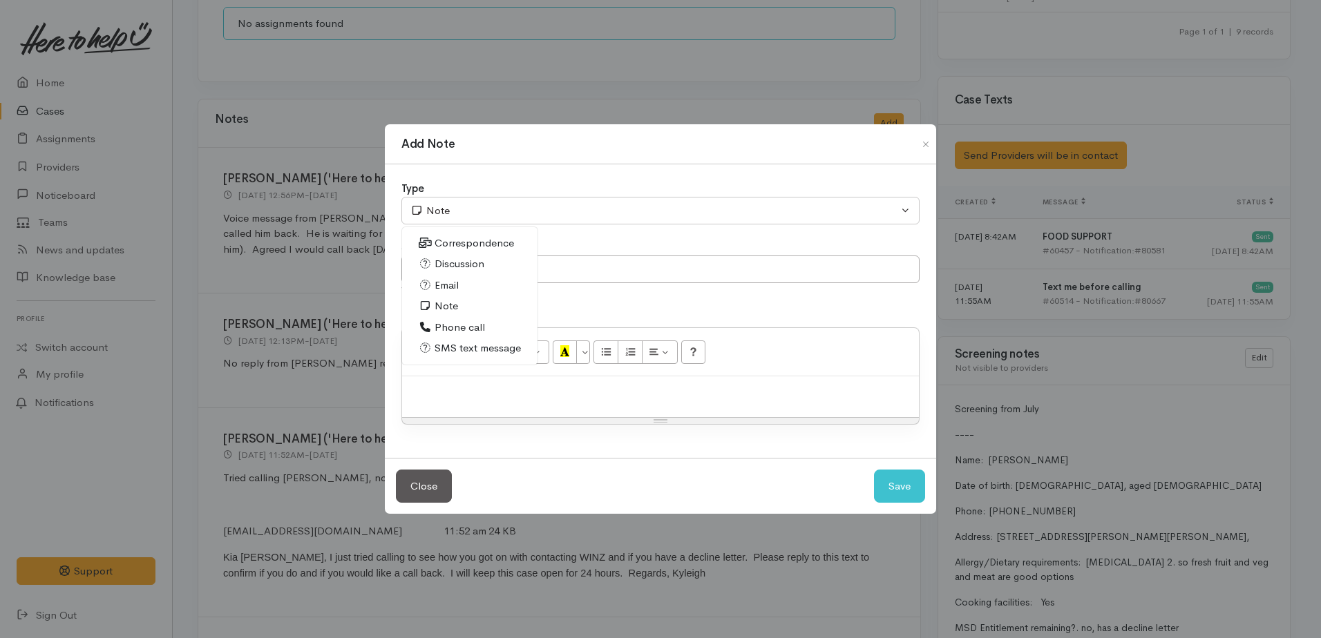
click at [435, 327] on span "Phone call" at bounding box center [460, 328] width 50 height 16
select select "3"
click at [473, 389] on p at bounding box center [660, 391] width 503 height 16
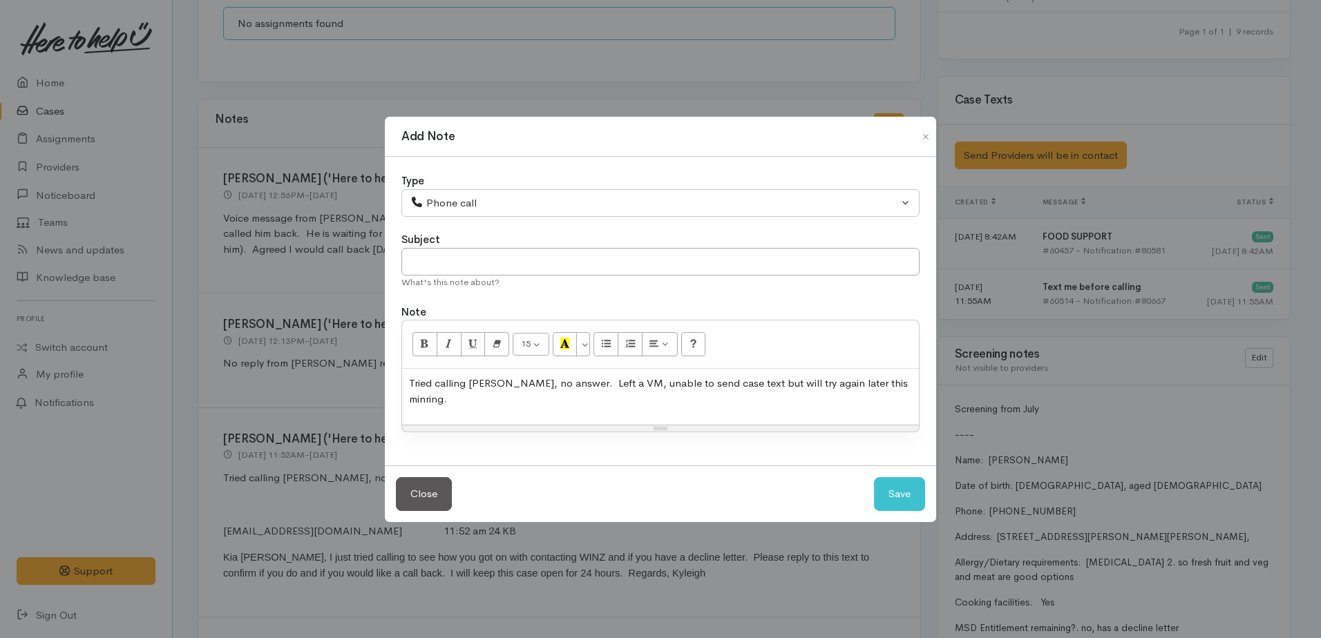
drag, startPoint x: 872, startPoint y: 397, endPoint x: 905, endPoint y: 386, distance: 34.7
click at [905, 386] on p "Tried calling William, no answer. Left a VM, unable to send case text but will …" at bounding box center [660, 391] width 503 height 31
click at [903, 484] on button "Save" at bounding box center [899, 494] width 51 height 34
select select "1"
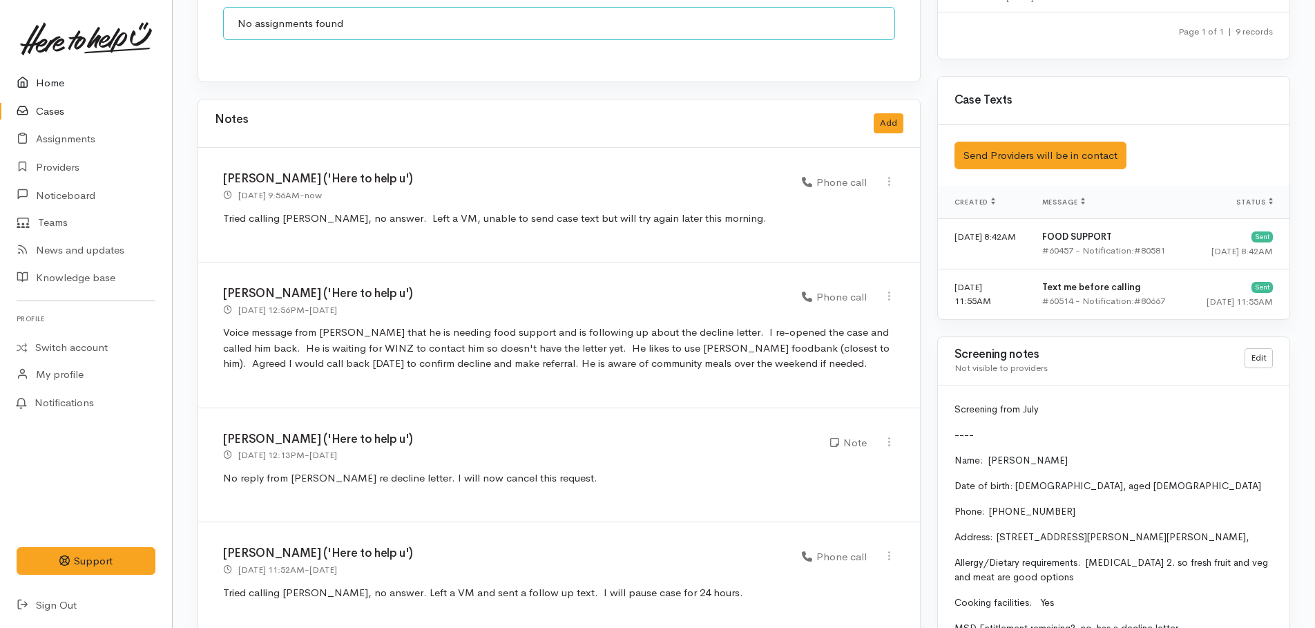
click at [40, 82] on link "Home" at bounding box center [86, 83] width 172 height 28
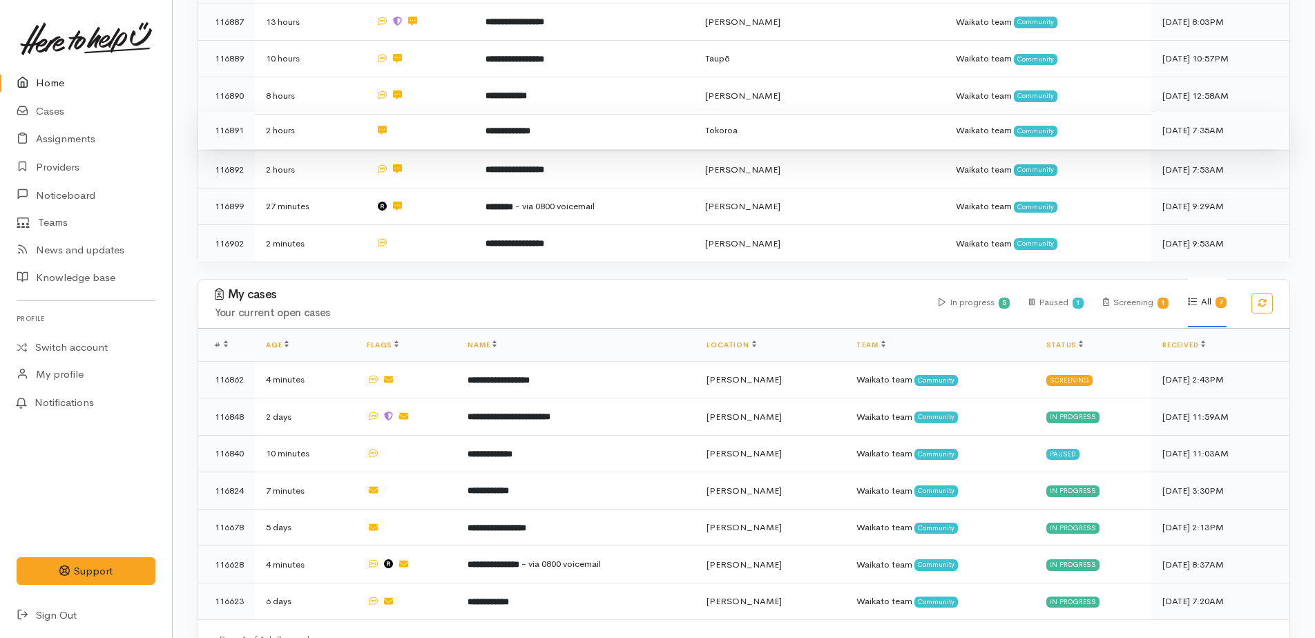
scroll to position [542, 0]
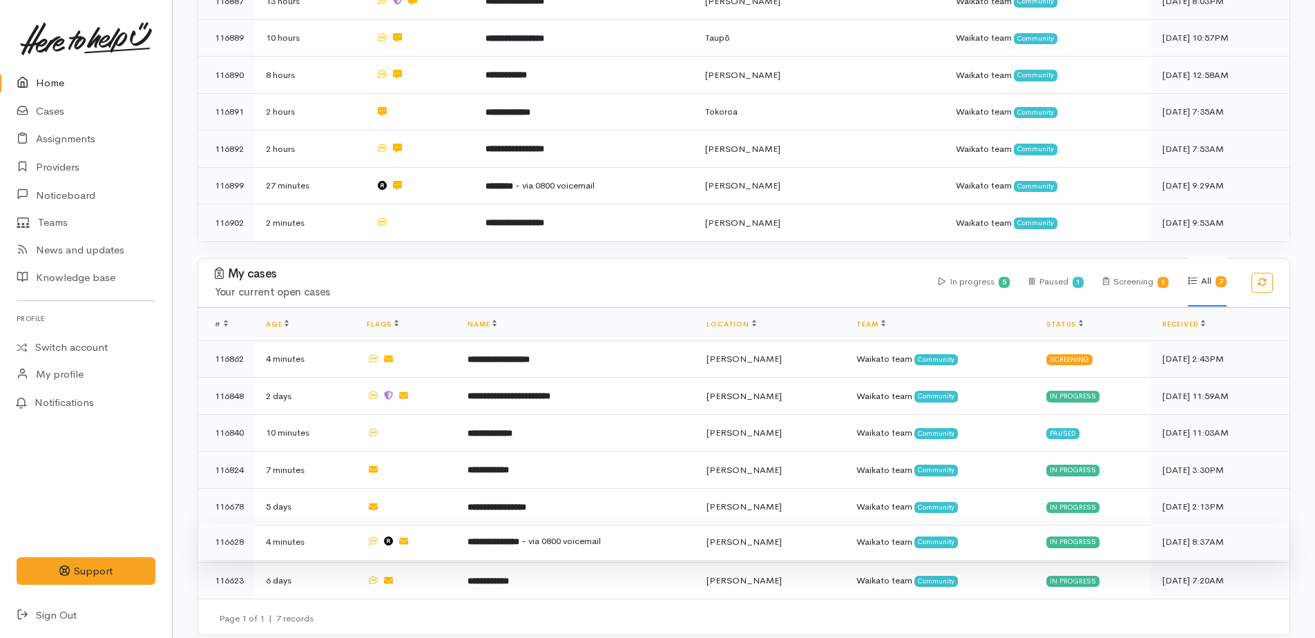
click at [519, 537] on b "**********" at bounding box center [494, 541] width 52 height 9
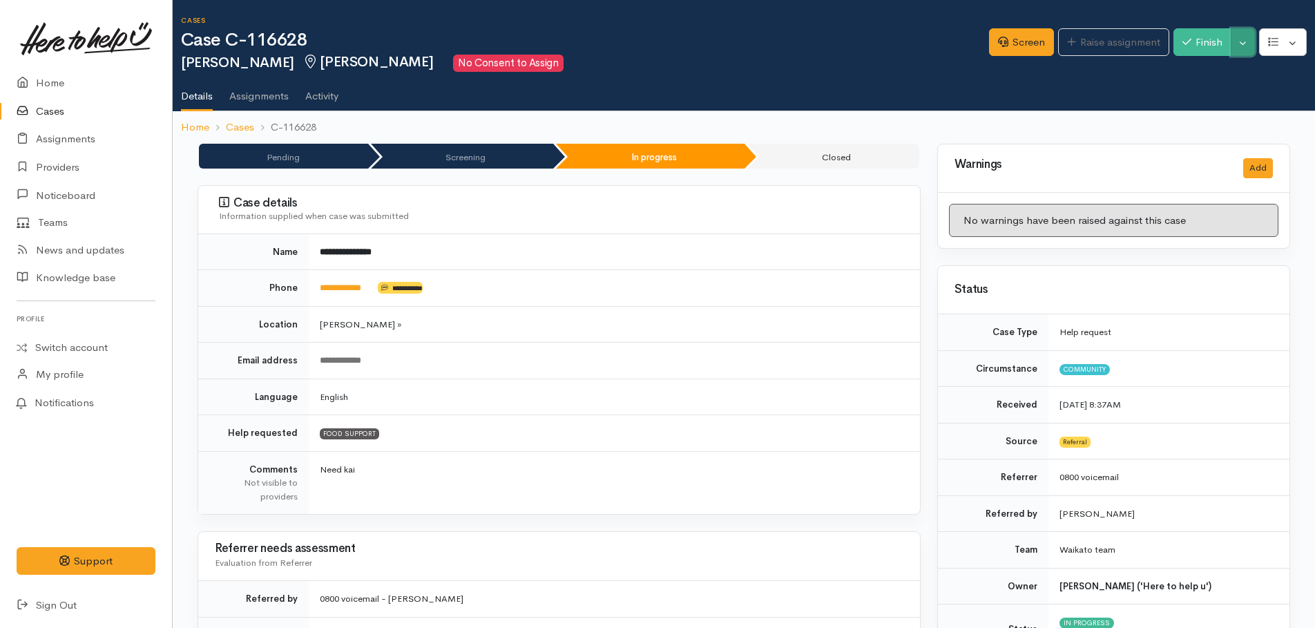
click at [1252, 48] on button "Toggle Dropdown" at bounding box center [1243, 42] width 24 height 28
click at [1196, 72] on link "Pause" at bounding box center [1199, 74] width 109 height 21
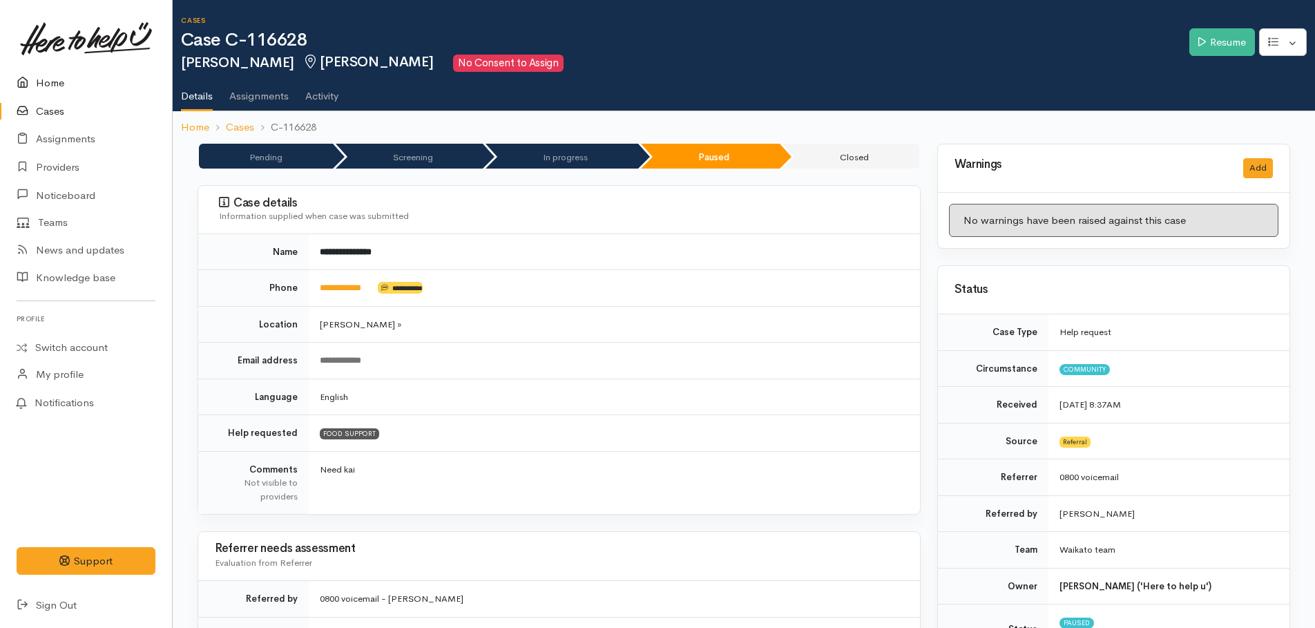
click at [36, 87] on link "Home" at bounding box center [86, 83] width 172 height 28
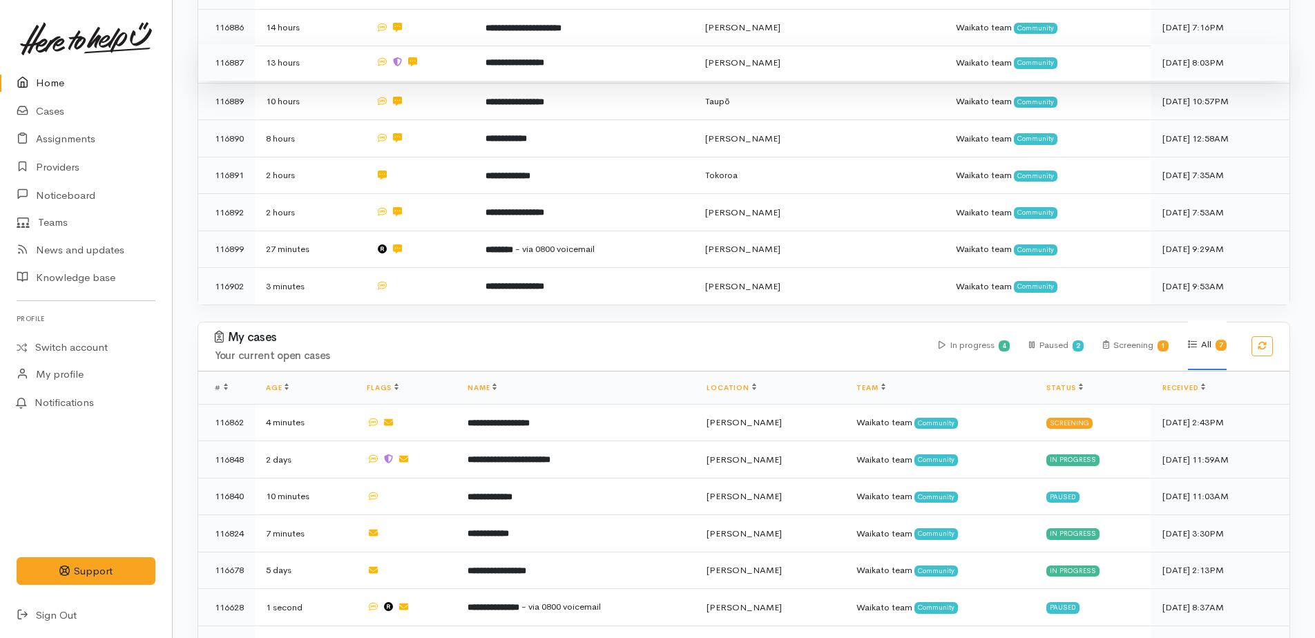
scroll to position [542, 0]
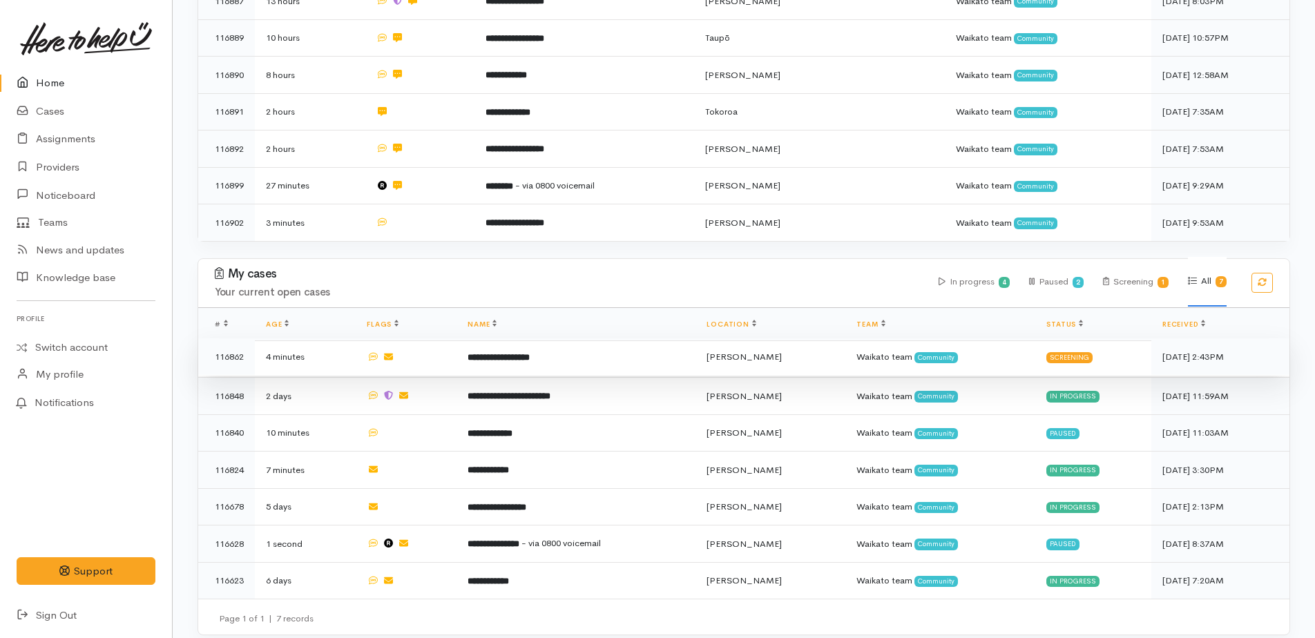
click at [519, 353] on b "**********" at bounding box center [499, 357] width 62 height 9
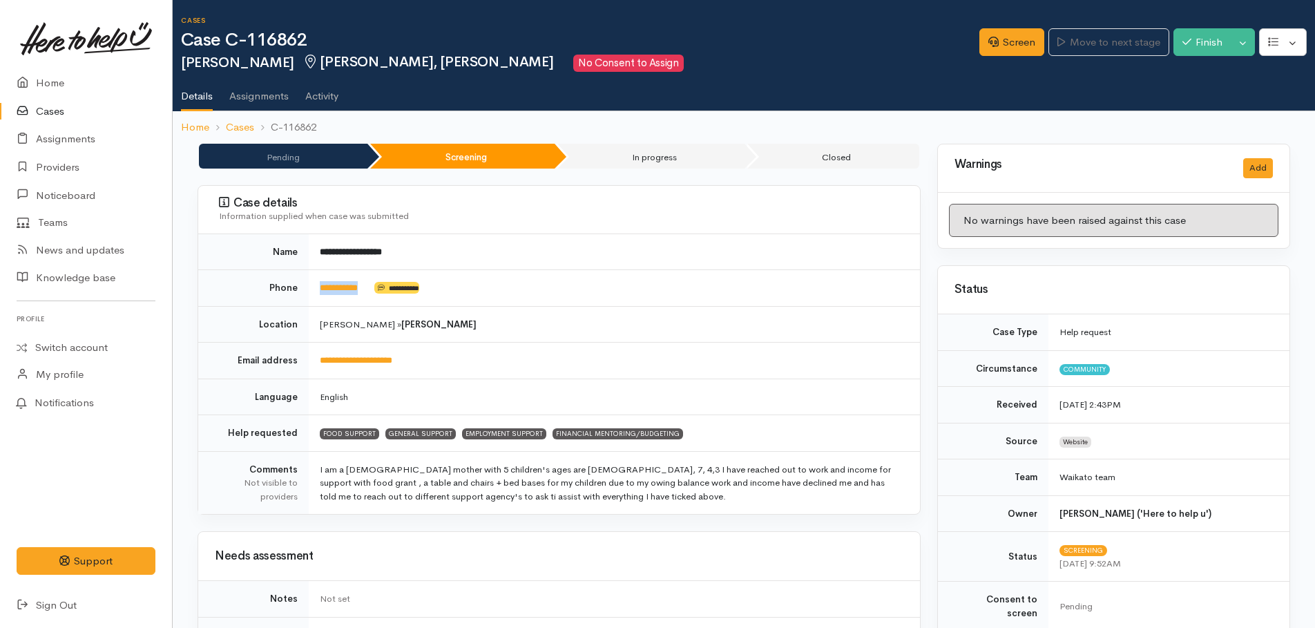
drag, startPoint x: 376, startPoint y: 282, endPoint x: 317, endPoint y: 286, distance: 58.9
click at [317, 286] on td "**********" at bounding box center [614, 288] width 611 height 37
drag, startPoint x: 317, startPoint y: 286, endPoint x: 339, endPoint y: 287, distance: 21.4
copy td "**********"
drag, startPoint x: 997, startPoint y: 44, endPoint x: 973, endPoint y: 48, distance: 24.4
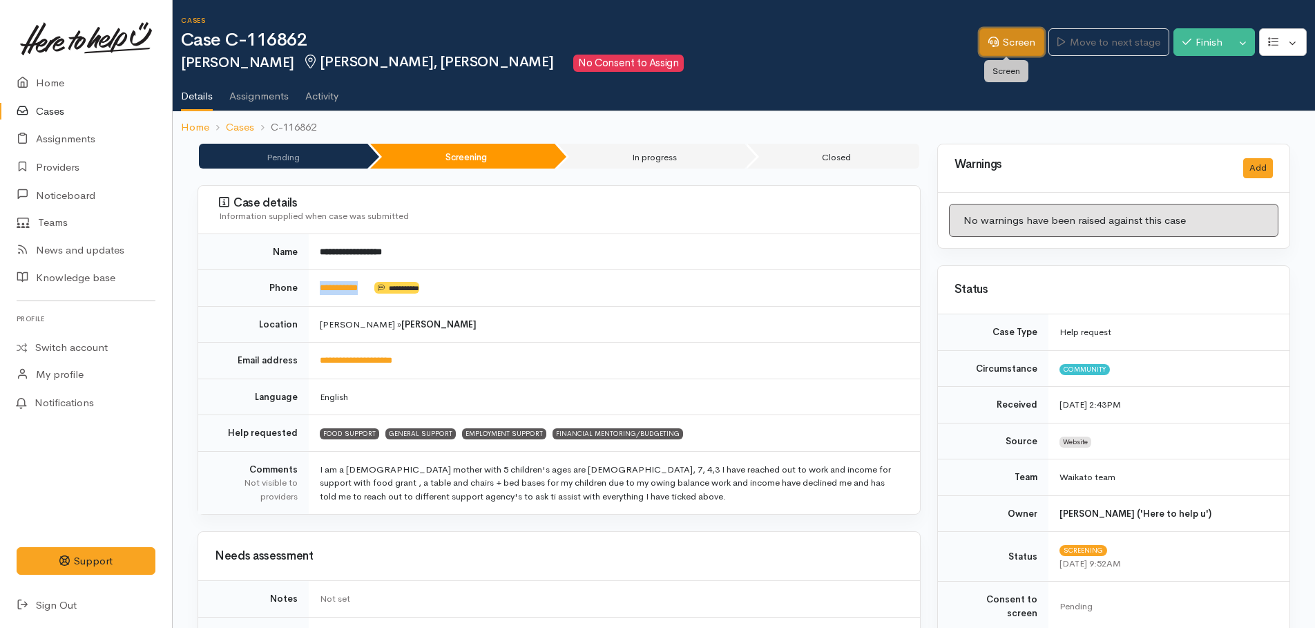
click at [997, 44] on link "Screen" at bounding box center [1012, 42] width 65 height 28
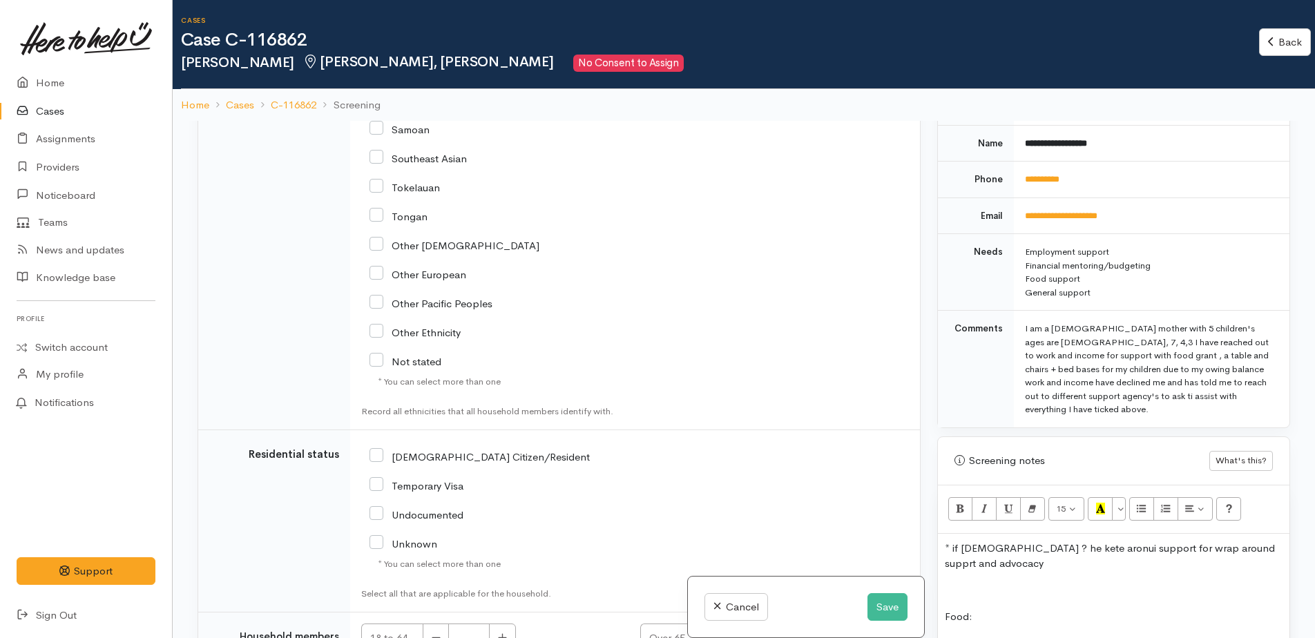
scroll to position [2421, 0]
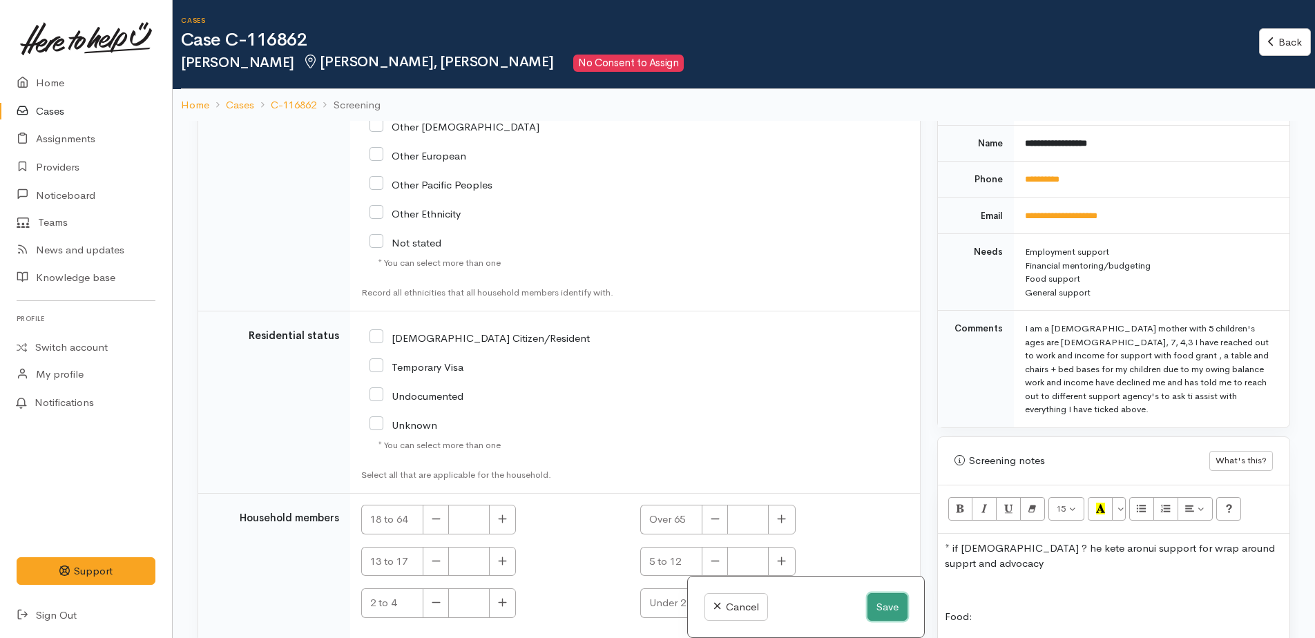
click at [875, 613] on button "Save" at bounding box center [888, 607] width 40 height 28
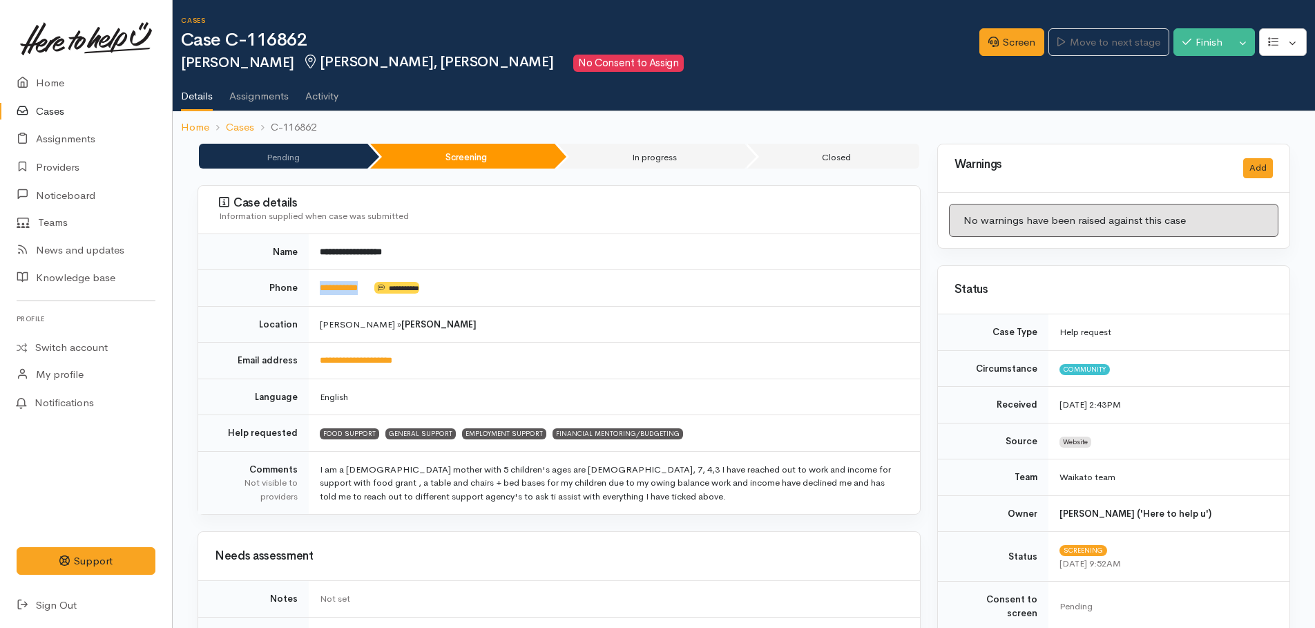
drag, startPoint x: 376, startPoint y: 285, endPoint x: 315, endPoint y: 285, distance: 61.5
click at [315, 285] on td "**********" at bounding box center [614, 288] width 611 height 37
copy td "**********"
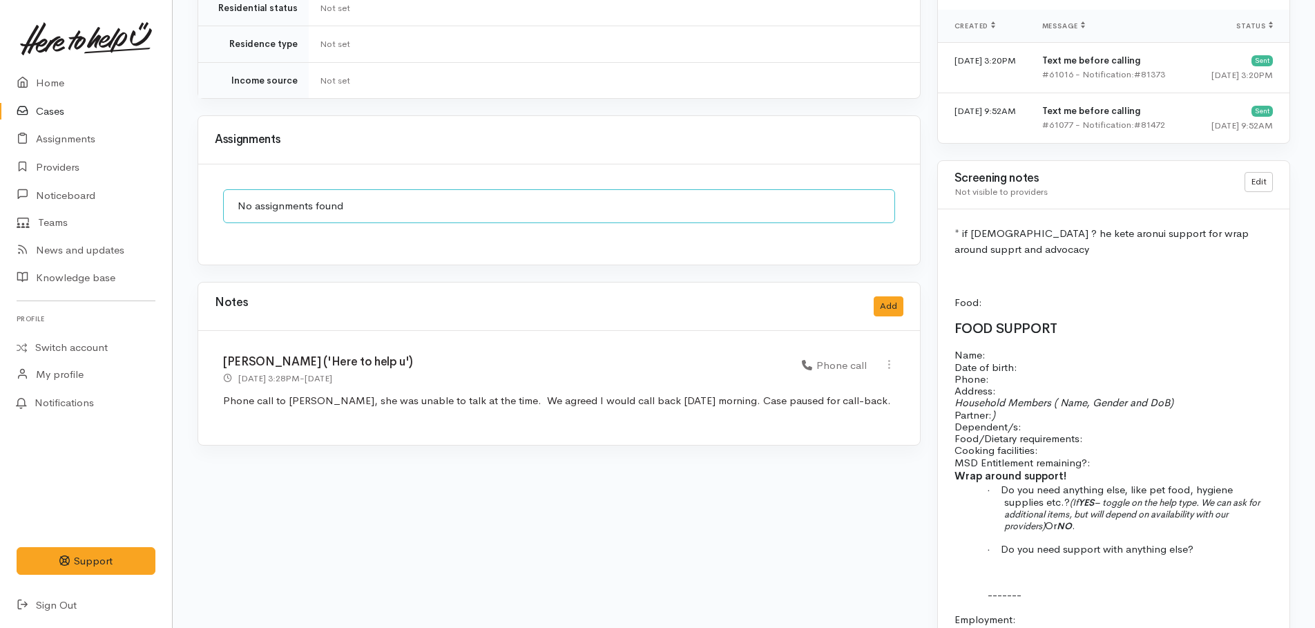
scroll to position [1036, 0]
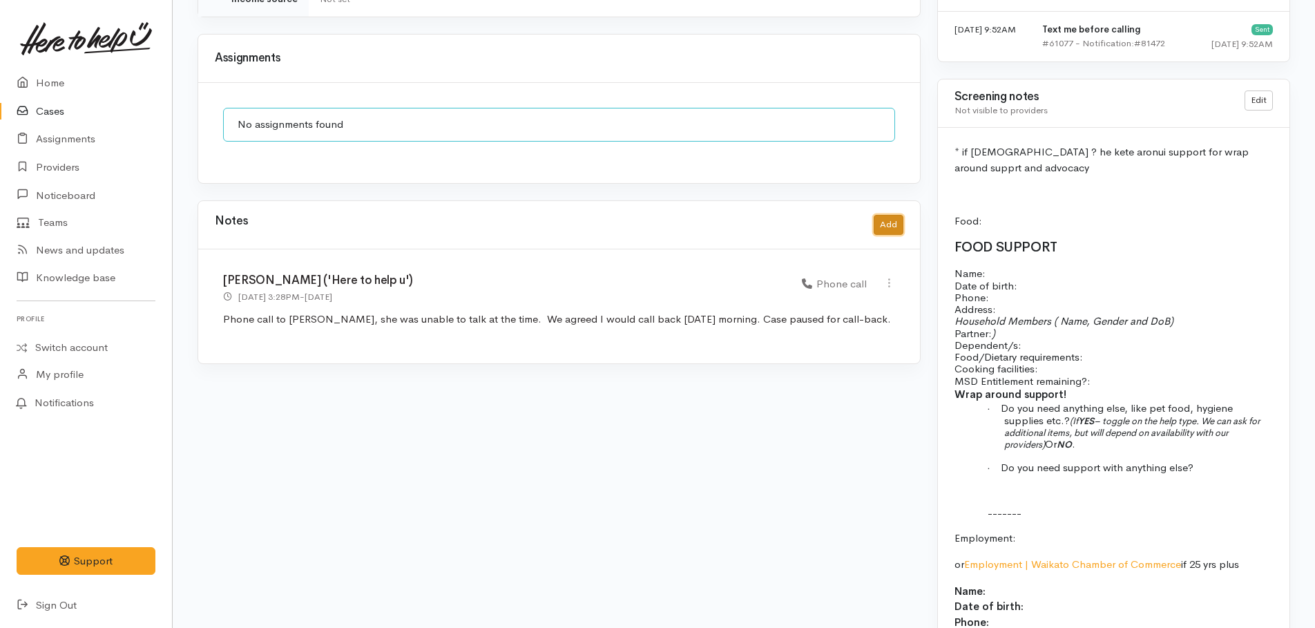
click at [885, 215] on button "Add" at bounding box center [889, 225] width 30 height 20
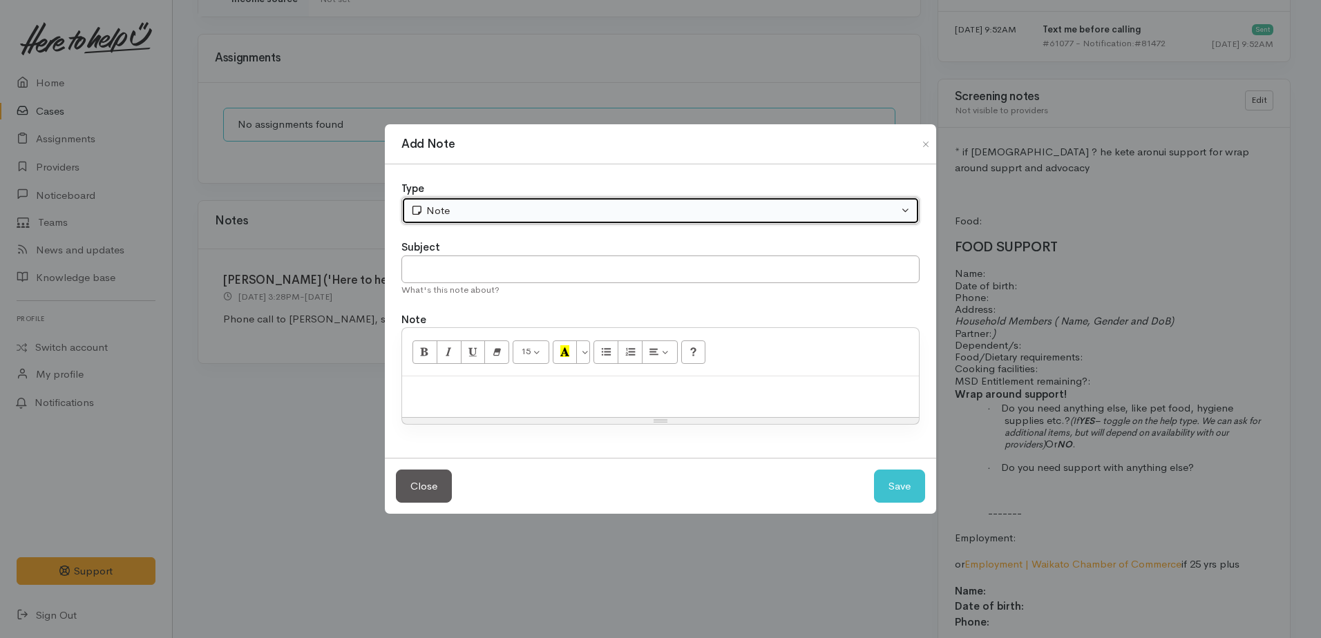
click at [505, 211] on div "Note" at bounding box center [654, 211] width 488 height 16
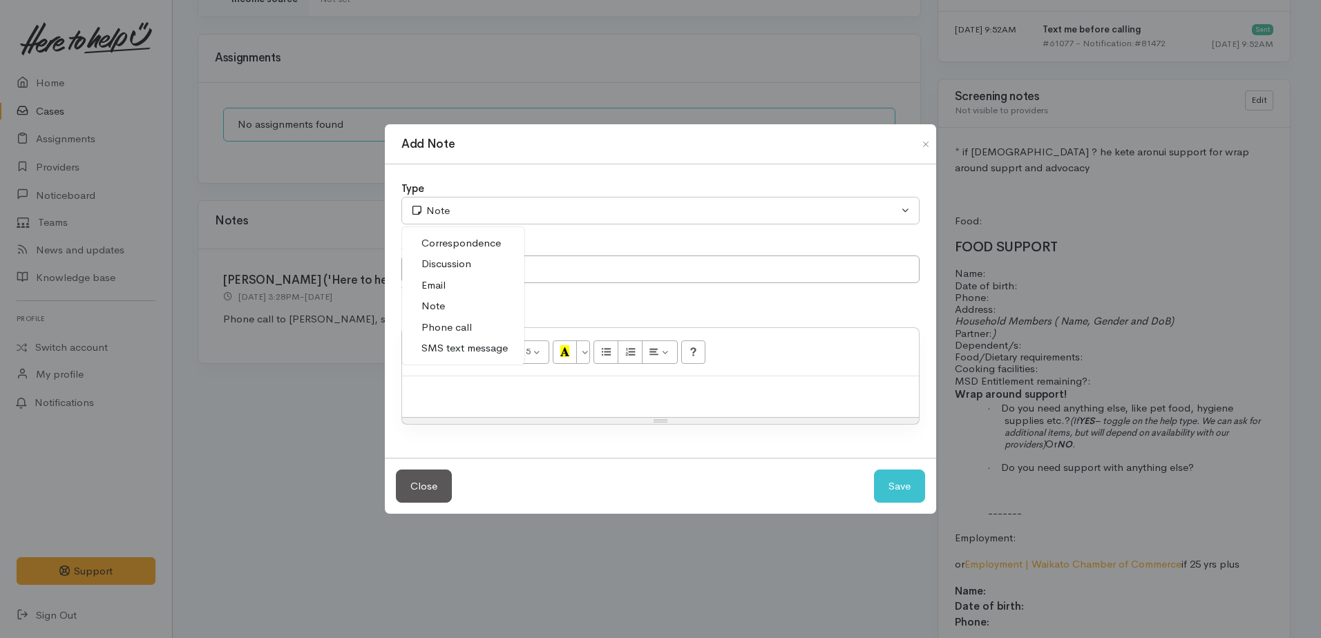
click at [459, 327] on span "Phone call" at bounding box center [446, 328] width 50 height 16
select select "3"
click at [464, 377] on div at bounding box center [660, 396] width 517 height 41
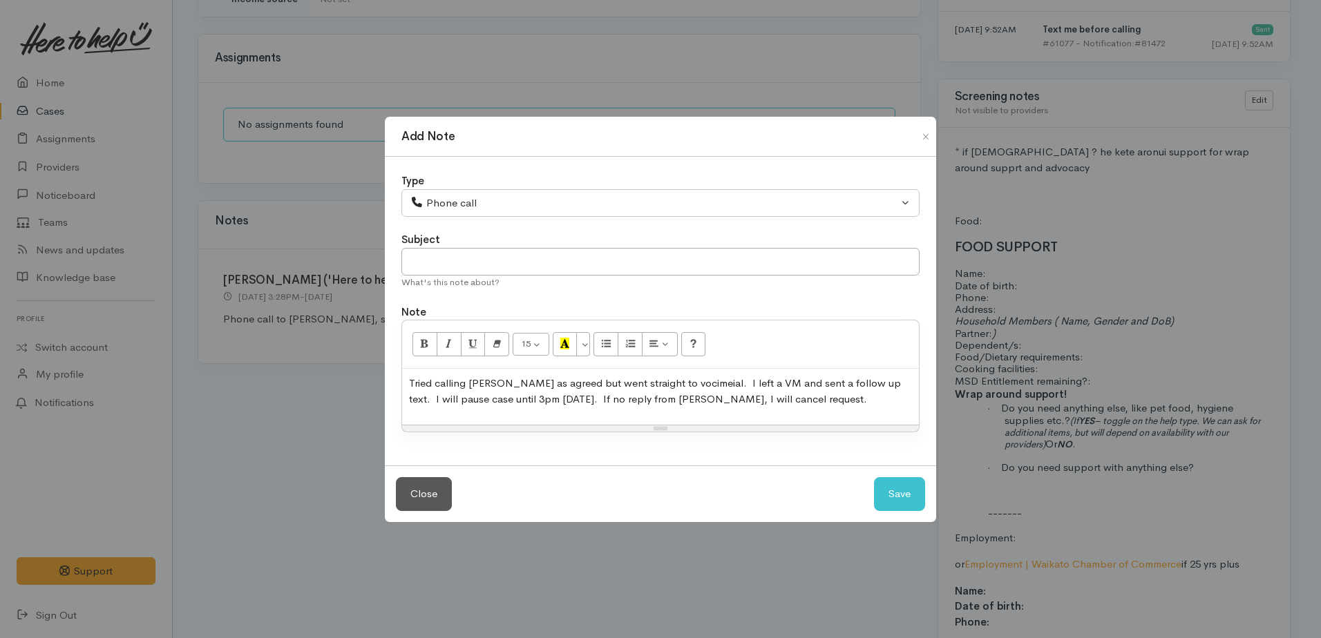
click at [774, 401] on p "Tried calling Kai-leigh as agreed but went straight to vocimeial. I left a VM a…" at bounding box center [660, 391] width 503 height 31
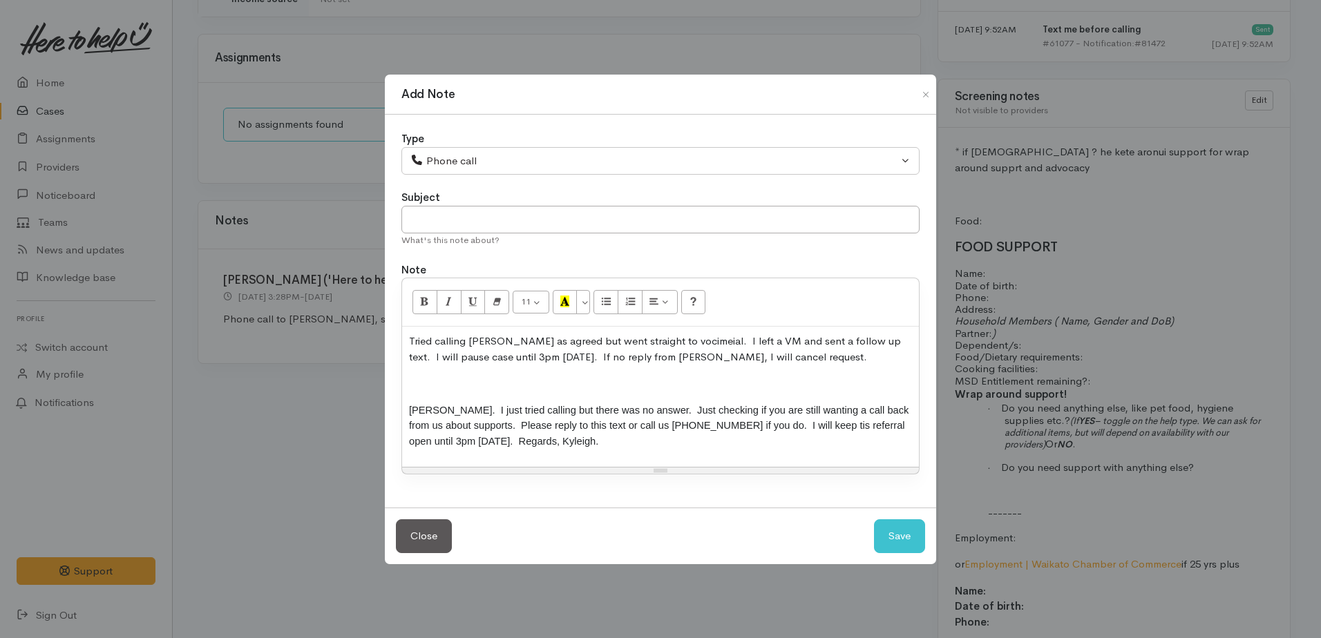
click at [412, 385] on p at bounding box center [660, 384] width 503 height 16
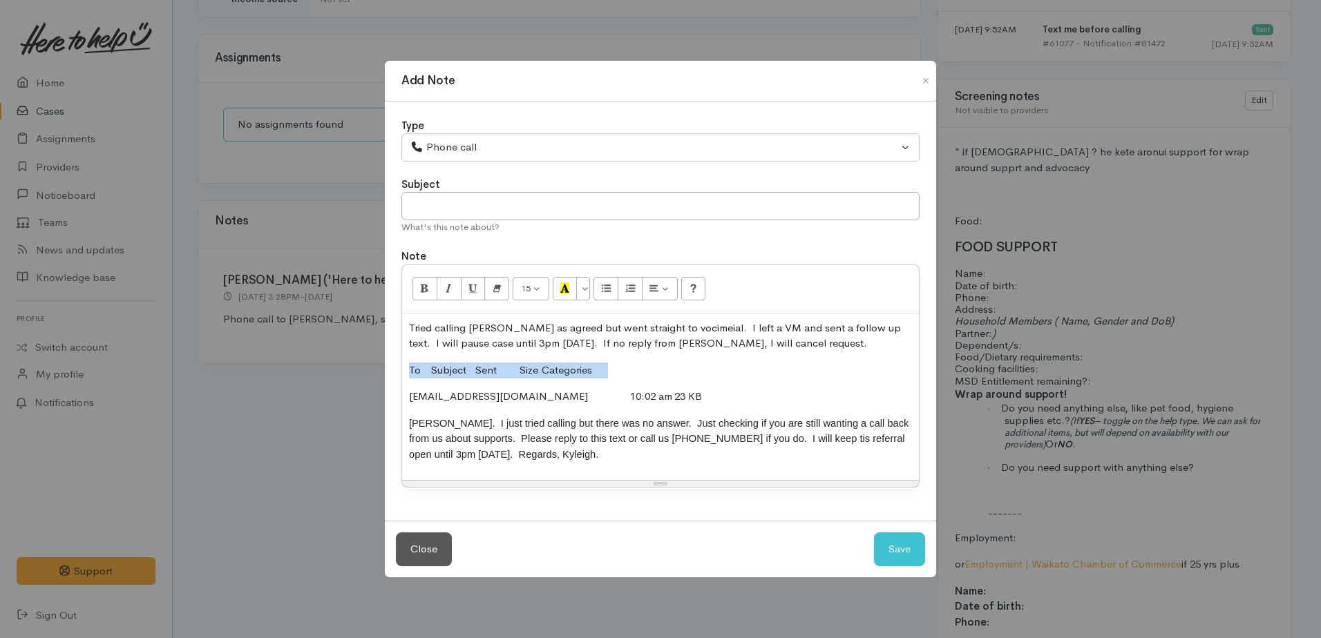
drag, startPoint x: 410, startPoint y: 370, endPoint x: 638, endPoint y: 367, distance: 228.7
click at [638, 367] on p "To Subject Sent Size Categories" at bounding box center [660, 371] width 503 height 16
click at [893, 544] on button "Save" at bounding box center [899, 550] width 51 height 34
select select "1"
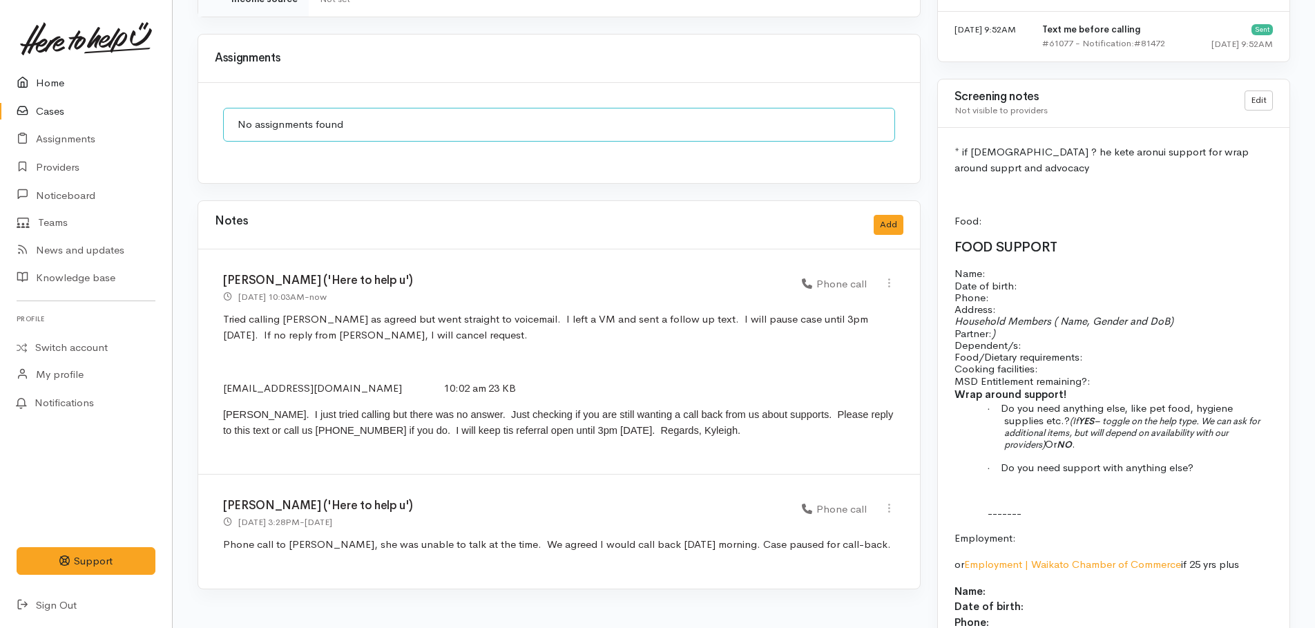
click at [47, 84] on link "Home" at bounding box center [86, 83] width 172 height 28
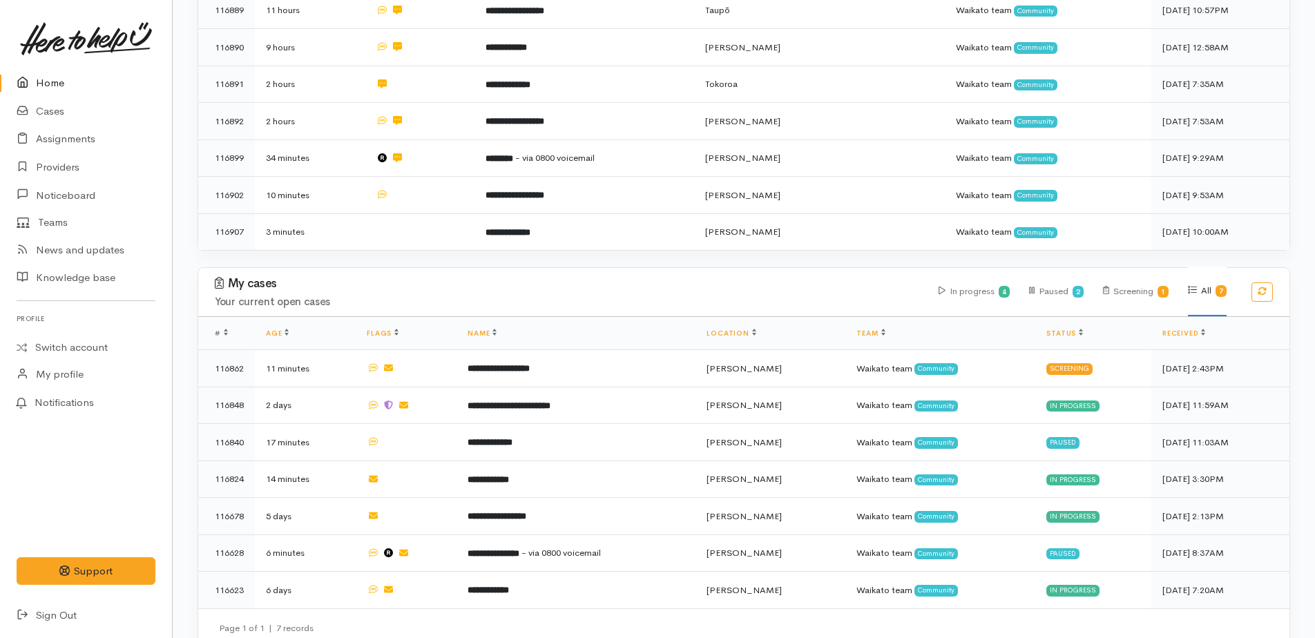
scroll to position [578, 0]
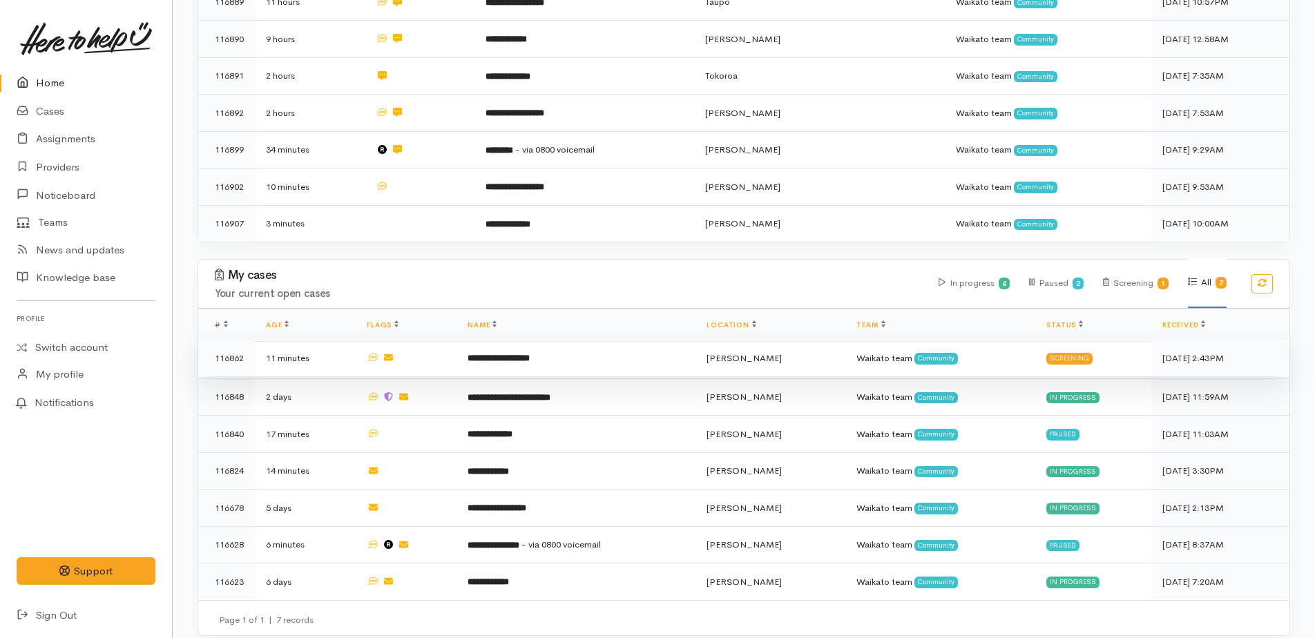
click at [1064, 353] on div "Screening" at bounding box center [1070, 358] width 46 height 11
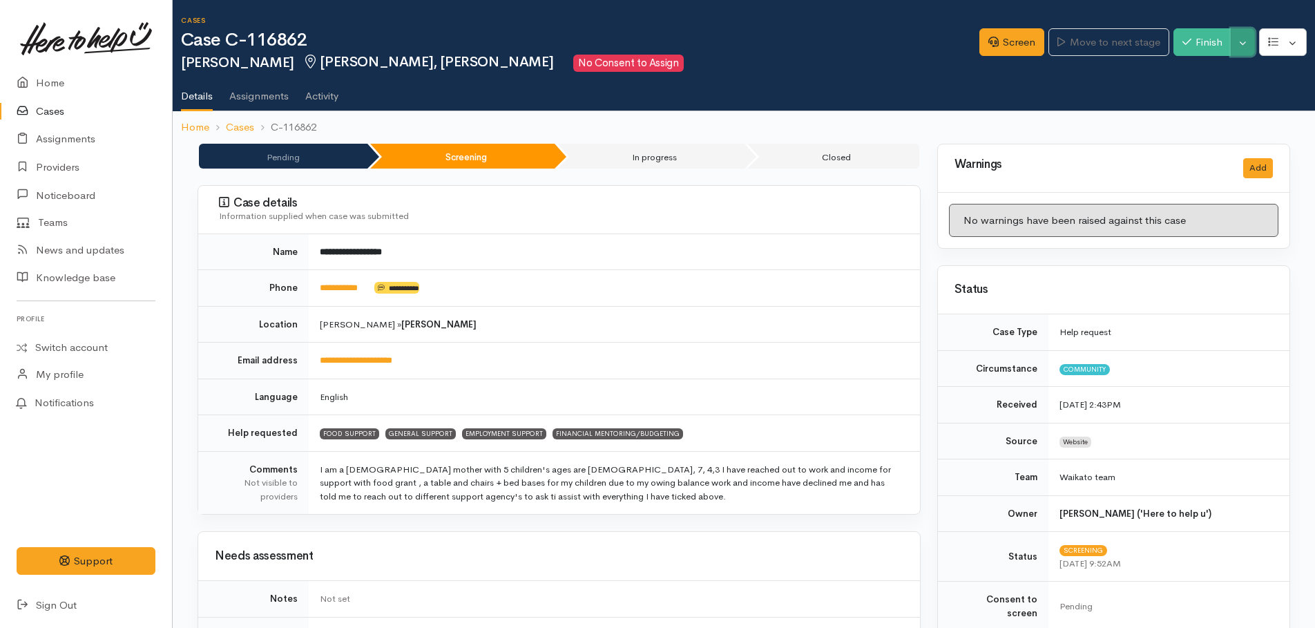
click at [1246, 47] on button "Toggle Dropdown" at bounding box center [1243, 42] width 24 height 28
click at [1193, 74] on link "Pause" at bounding box center [1199, 74] width 109 height 21
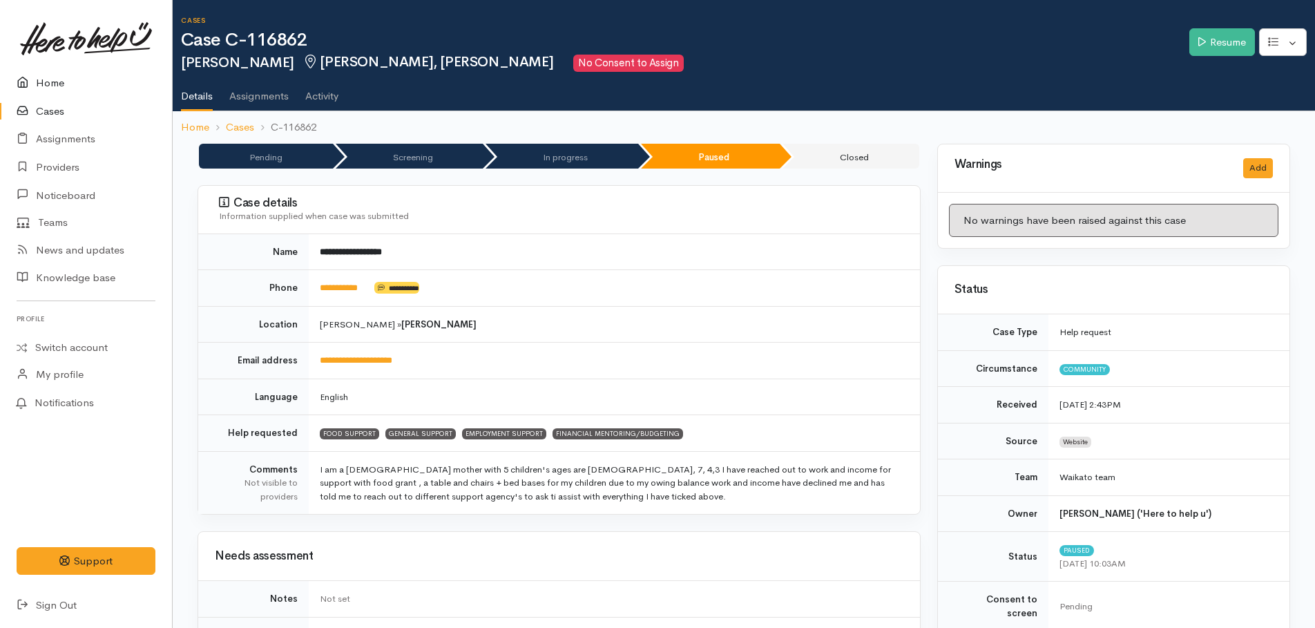
click at [56, 76] on link "Home" at bounding box center [86, 83] width 172 height 28
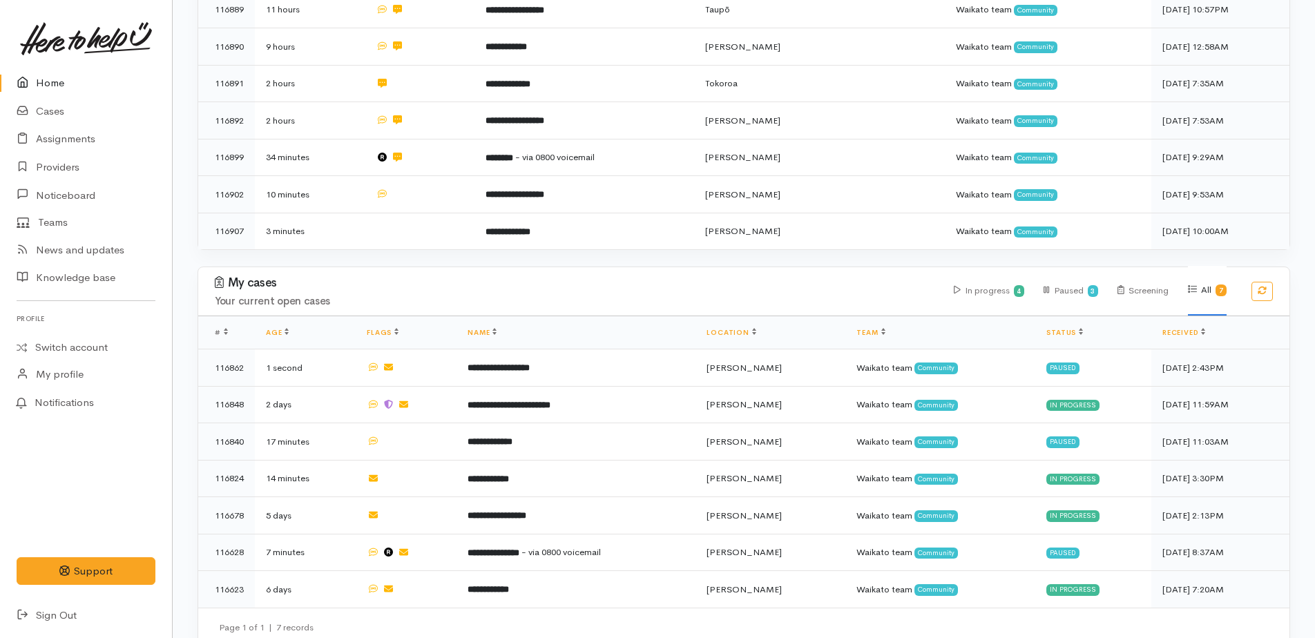
scroll to position [578, 0]
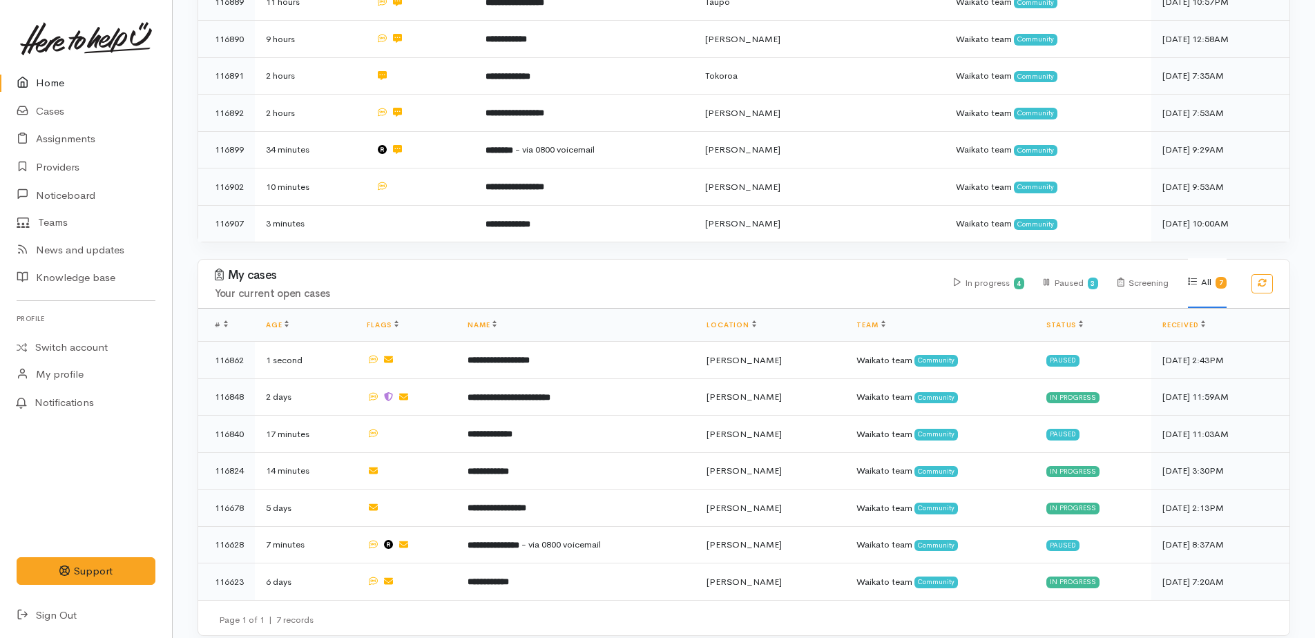
click at [55, 82] on link "Home" at bounding box center [86, 83] width 172 height 28
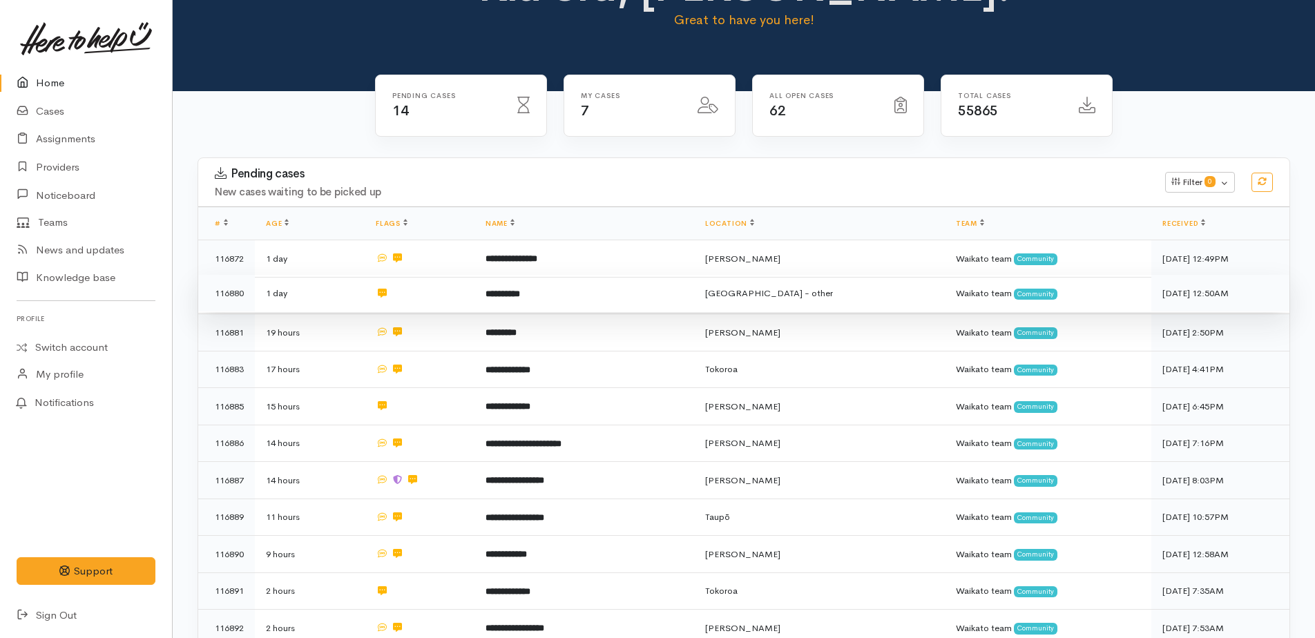
scroll to position [276, 0]
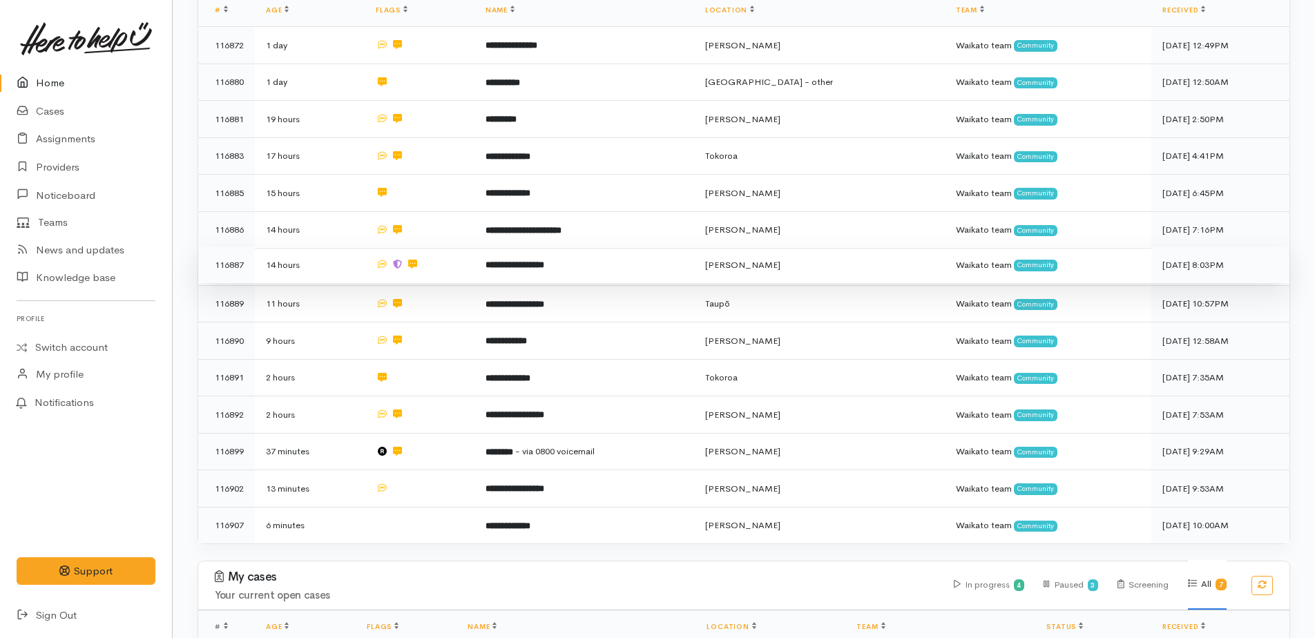
click at [542, 260] on b "**********" at bounding box center [515, 264] width 59 height 9
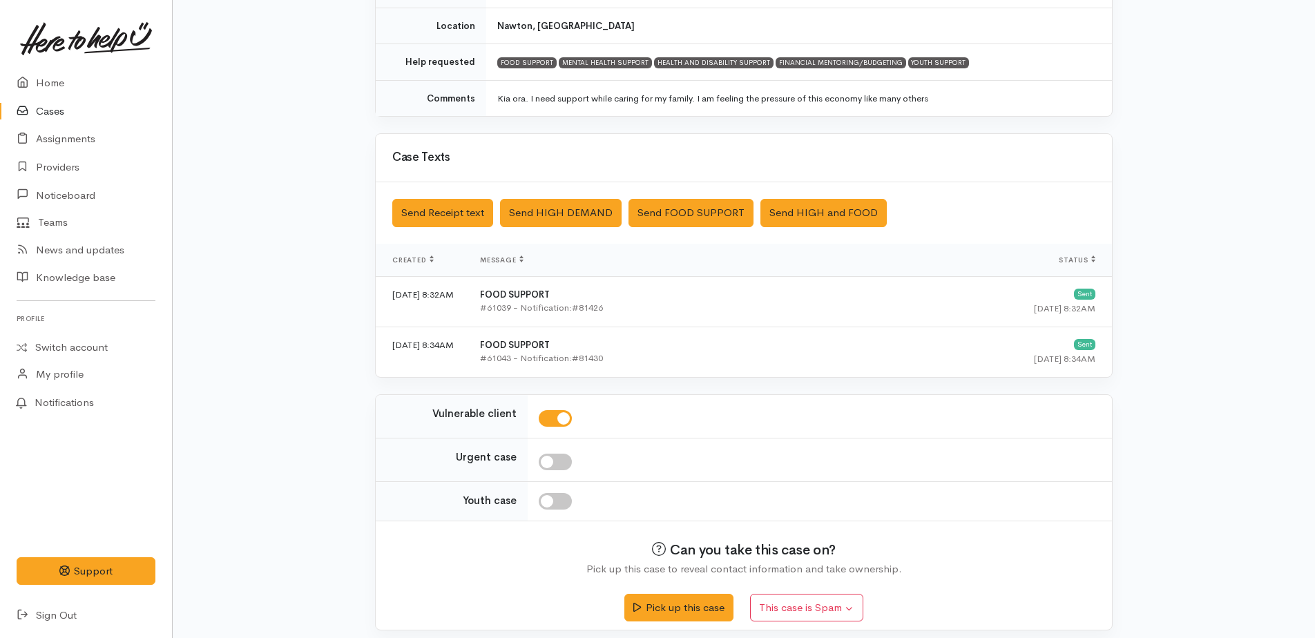
scroll to position [280, 0]
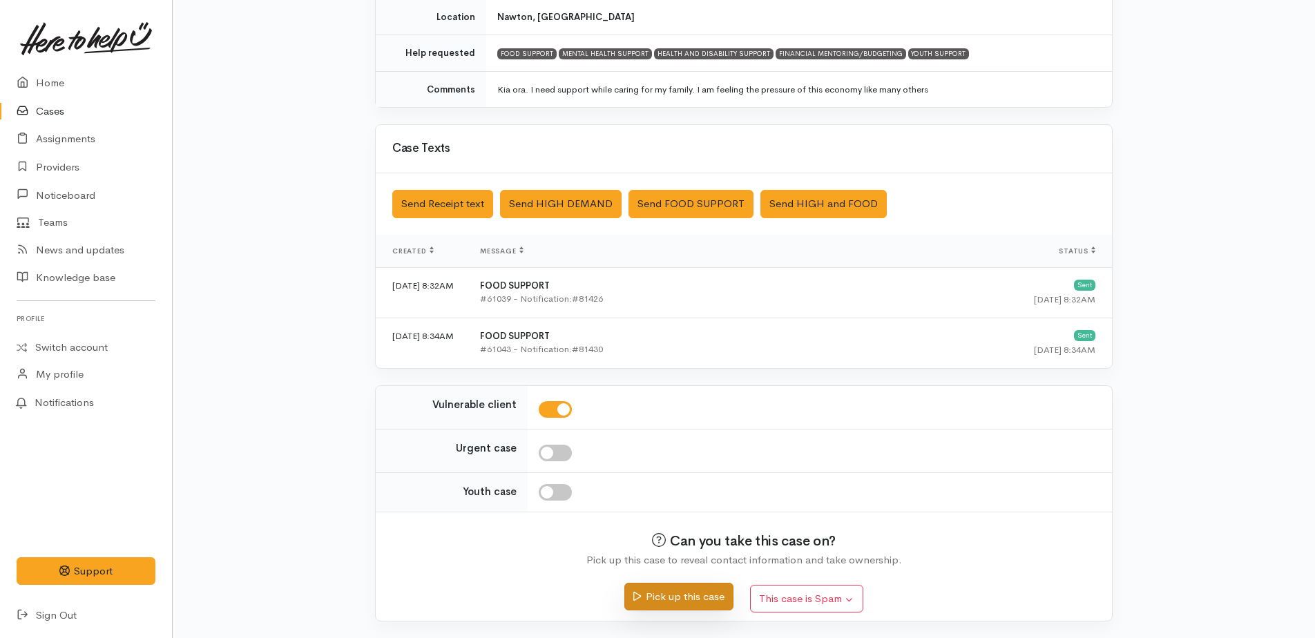
click at [695, 594] on button "Pick up this case" at bounding box center [678, 597] width 108 height 28
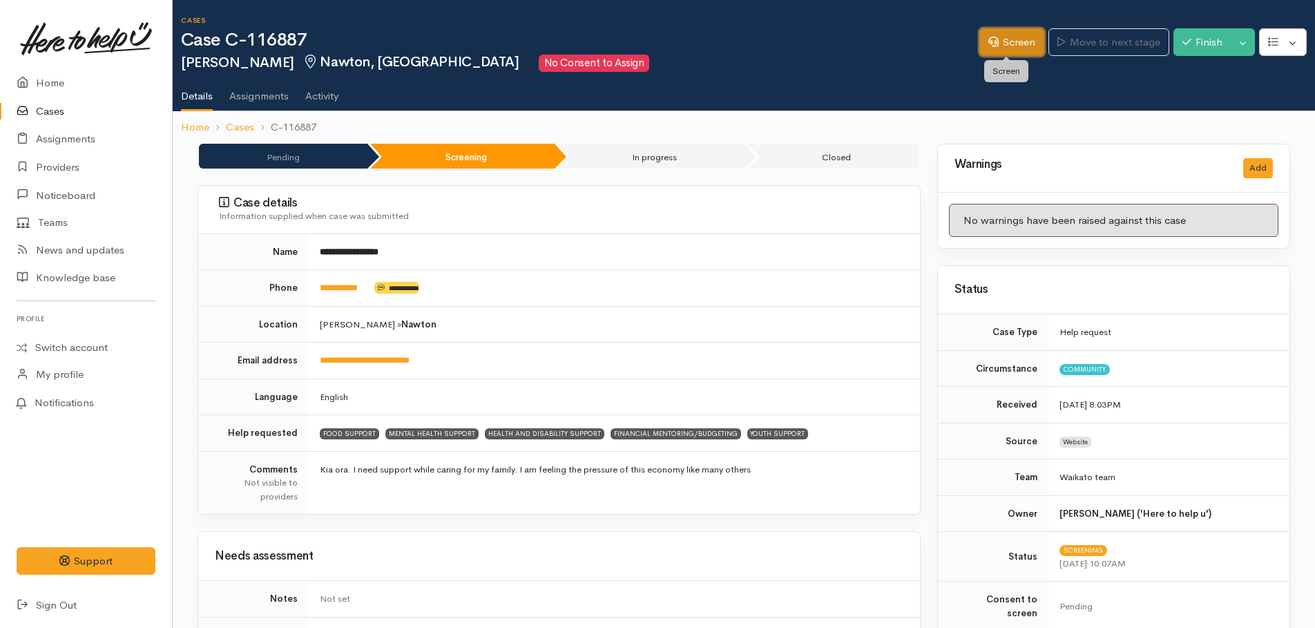
click at [1002, 44] on link "Screen" at bounding box center [1012, 42] width 65 height 28
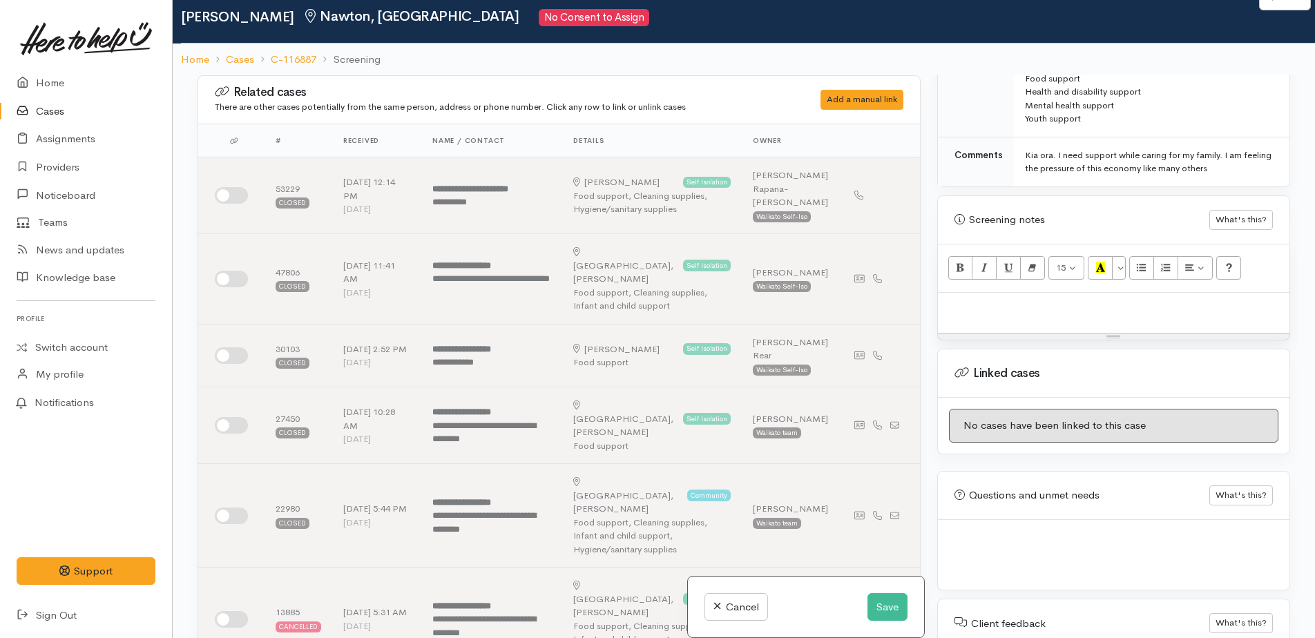
scroll to position [69, 0]
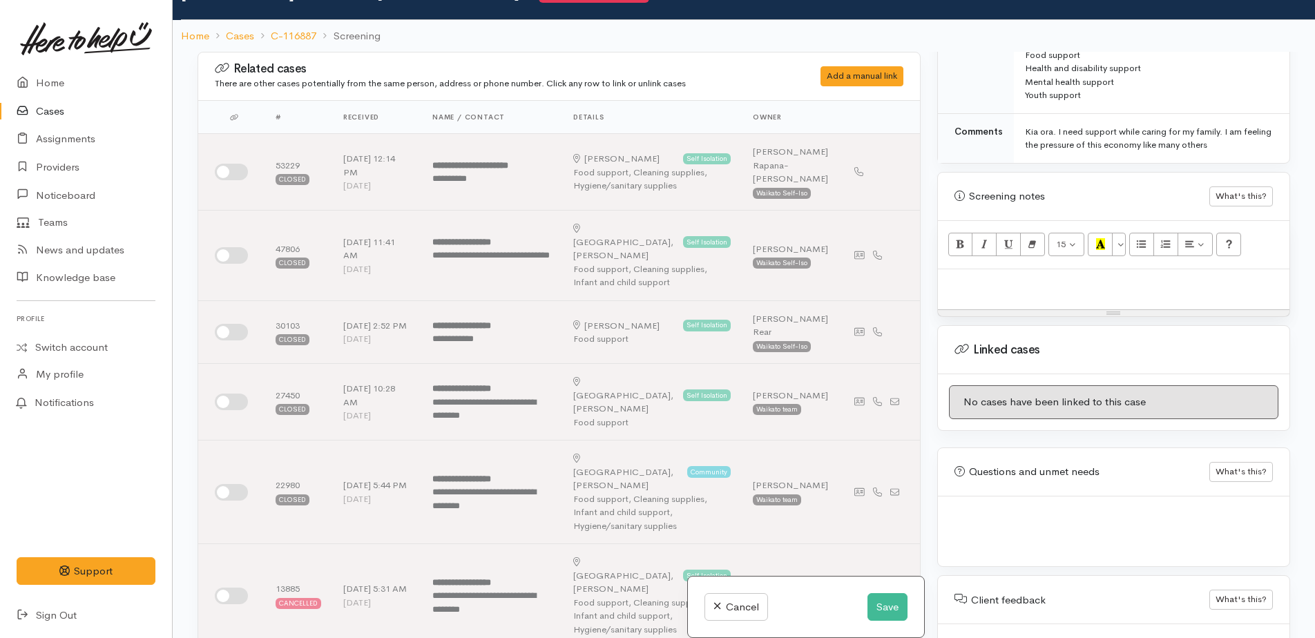
click at [986, 276] on p at bounding box center [1114, 284] width 338 height 16
paste div
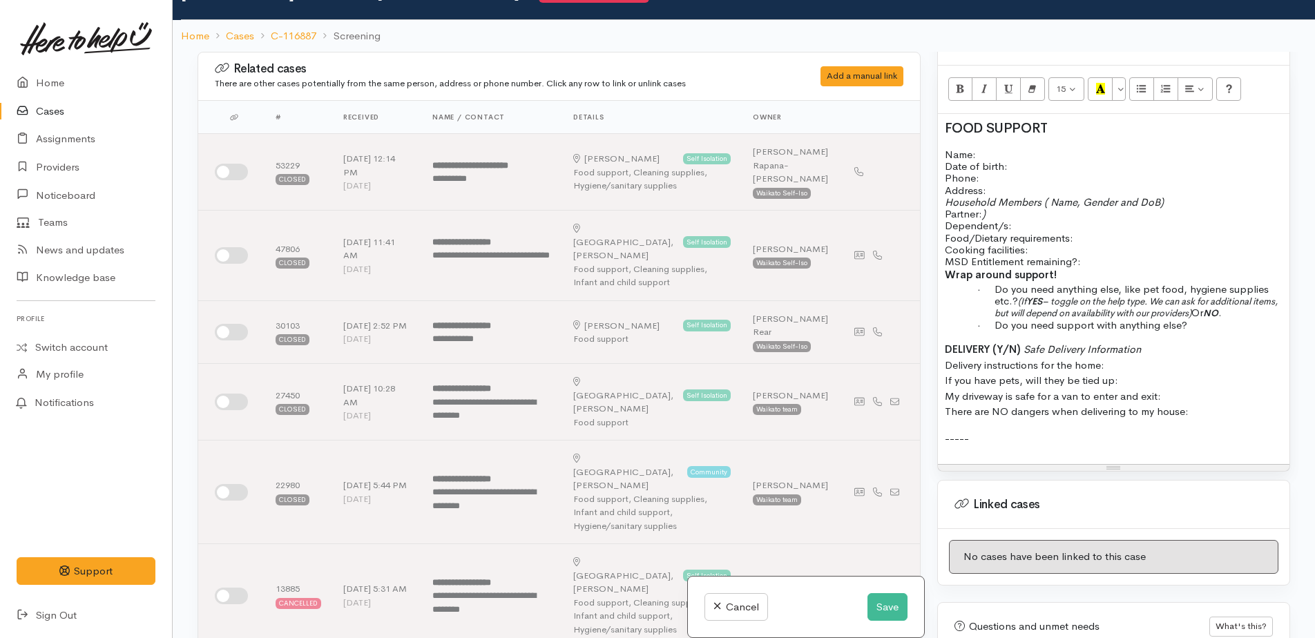
scroll to position [1074, 0]
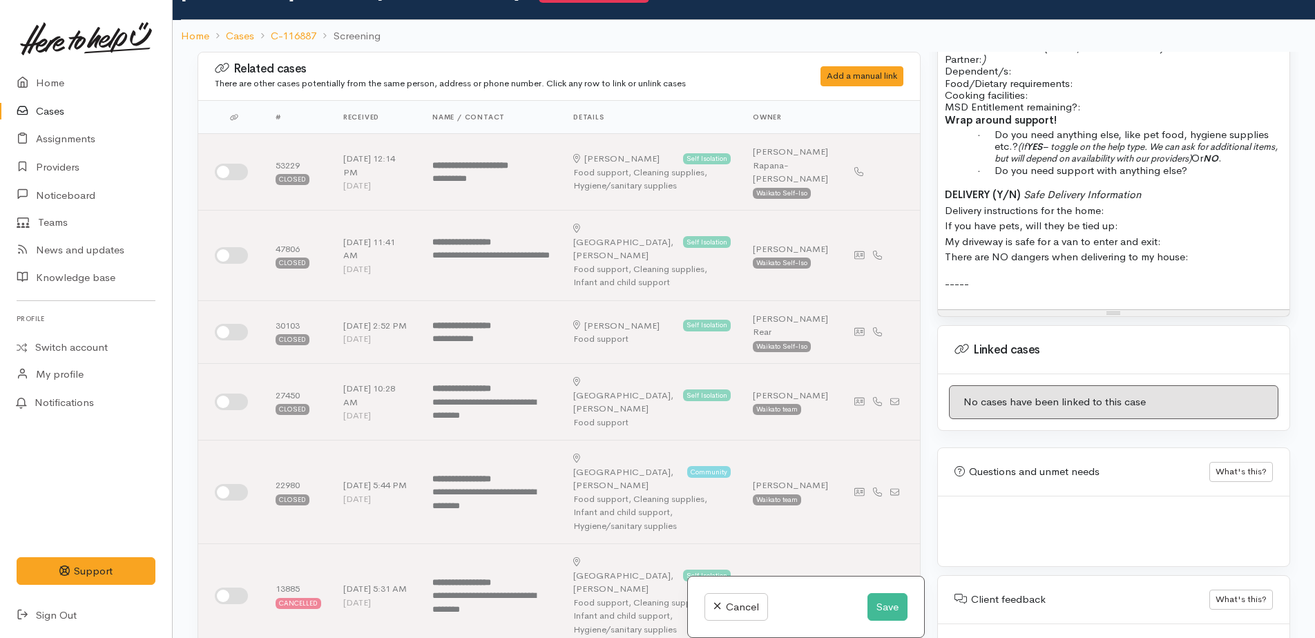
click at [994, 276] on p "-----" at bounding box center [1114, 284] width 338 height 16
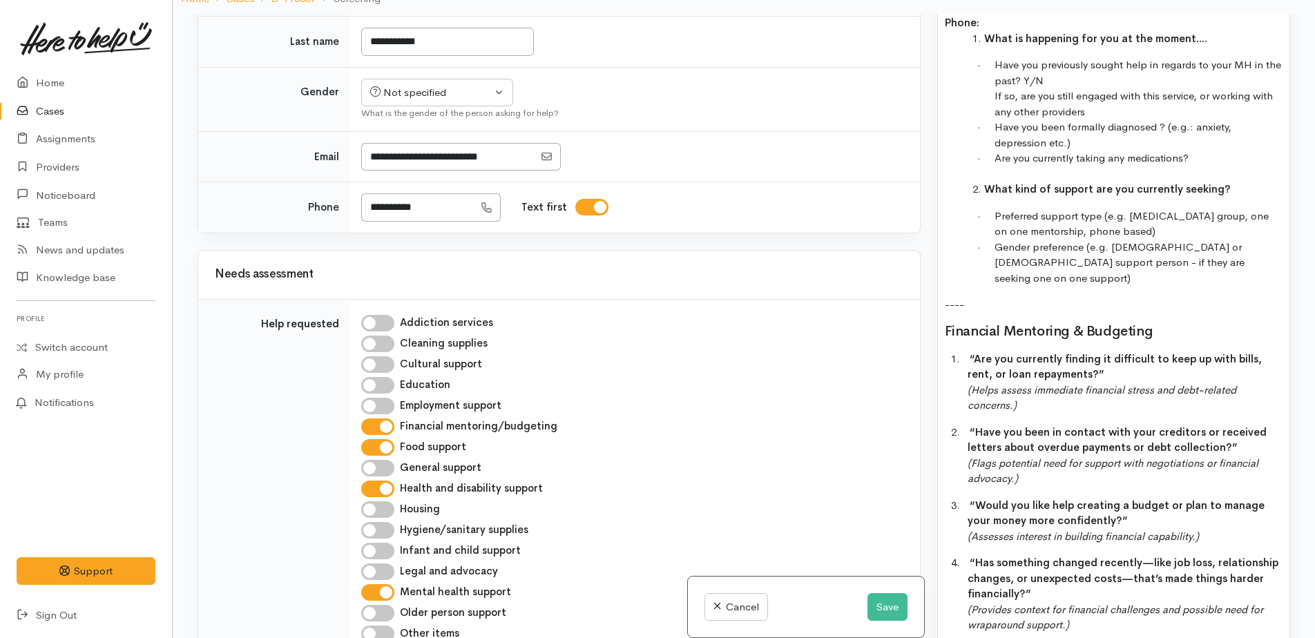
scroll to position [1728, 0]
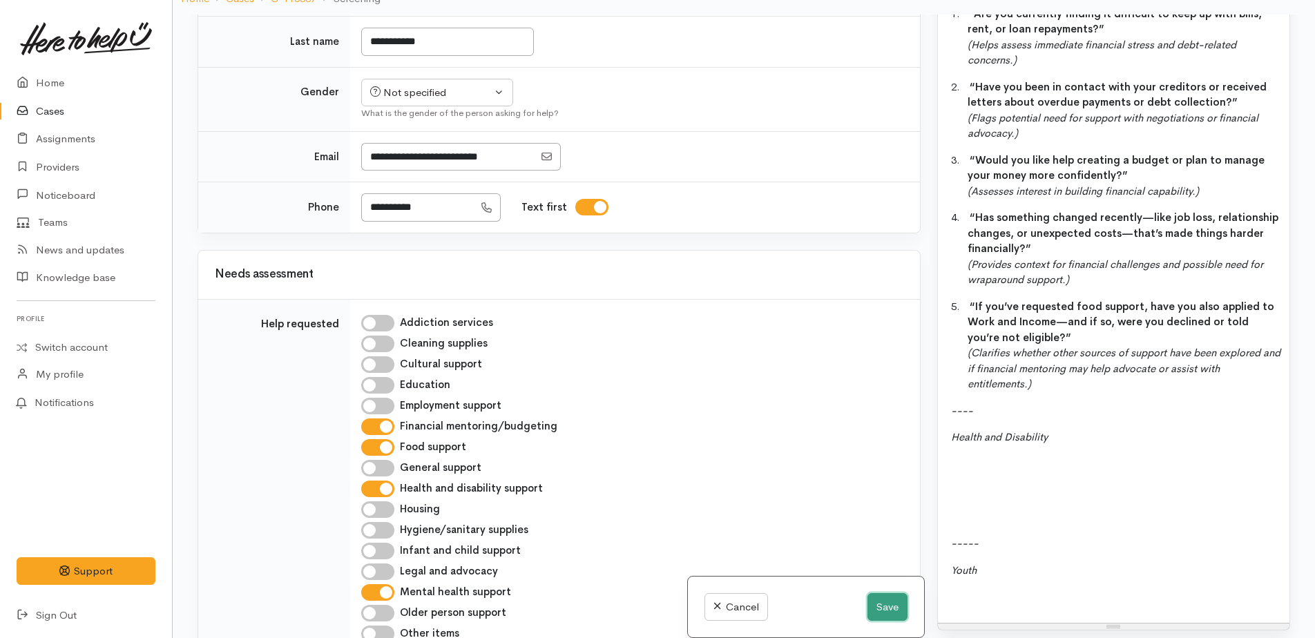
click at [873, 608] on button "Save" at bounding box center [888, 607] width 40 height 28
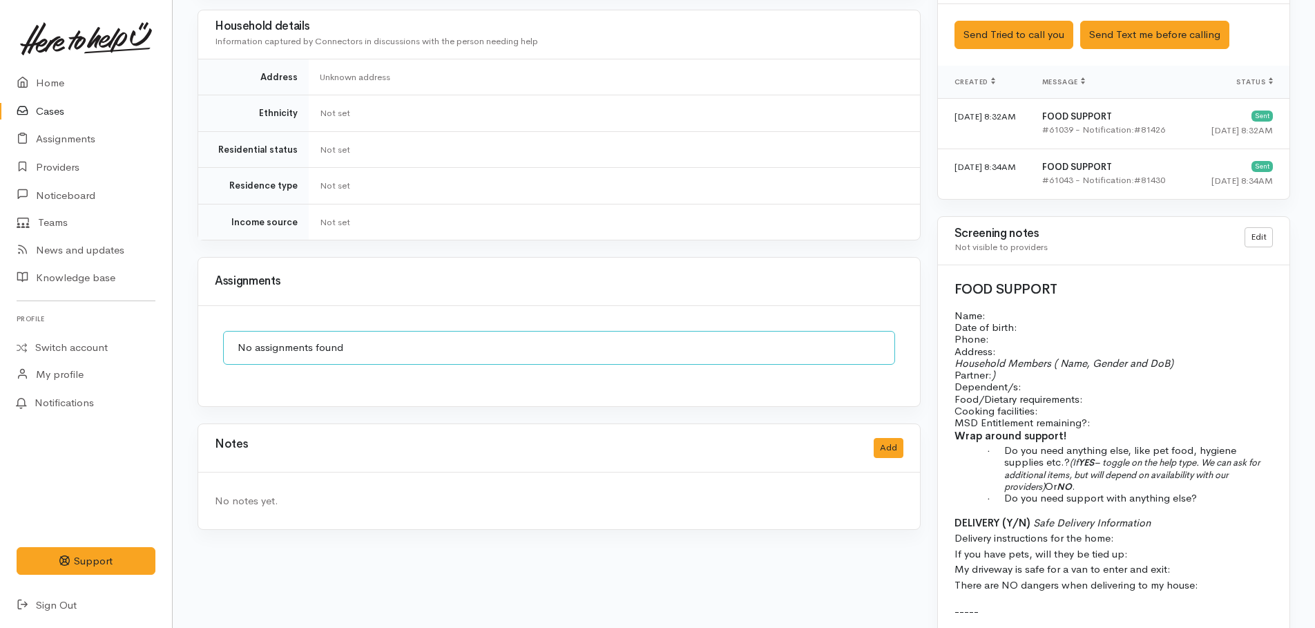
scroll to position [829, 0]
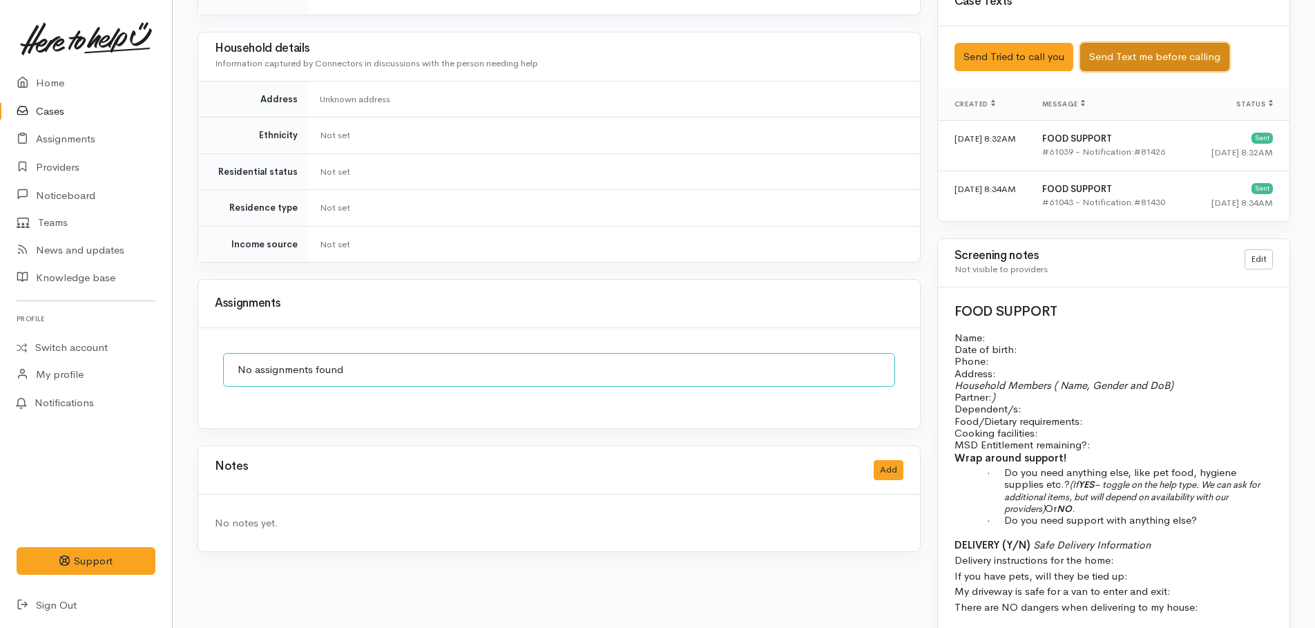
click at [1113, 52] on button "Send Text me before calling" at bounding box center [1154, 57] width 149 height 28
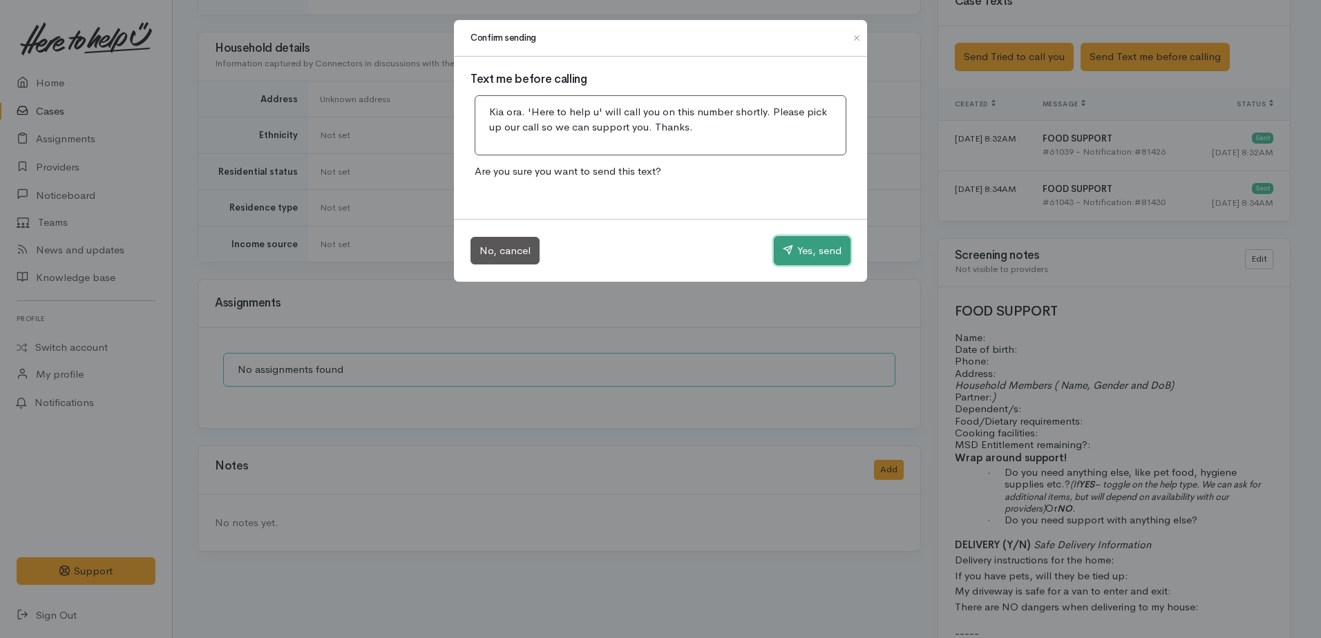
click at [790, 251] on icon "button" at bounding box center [788, 250] width 10 height 10
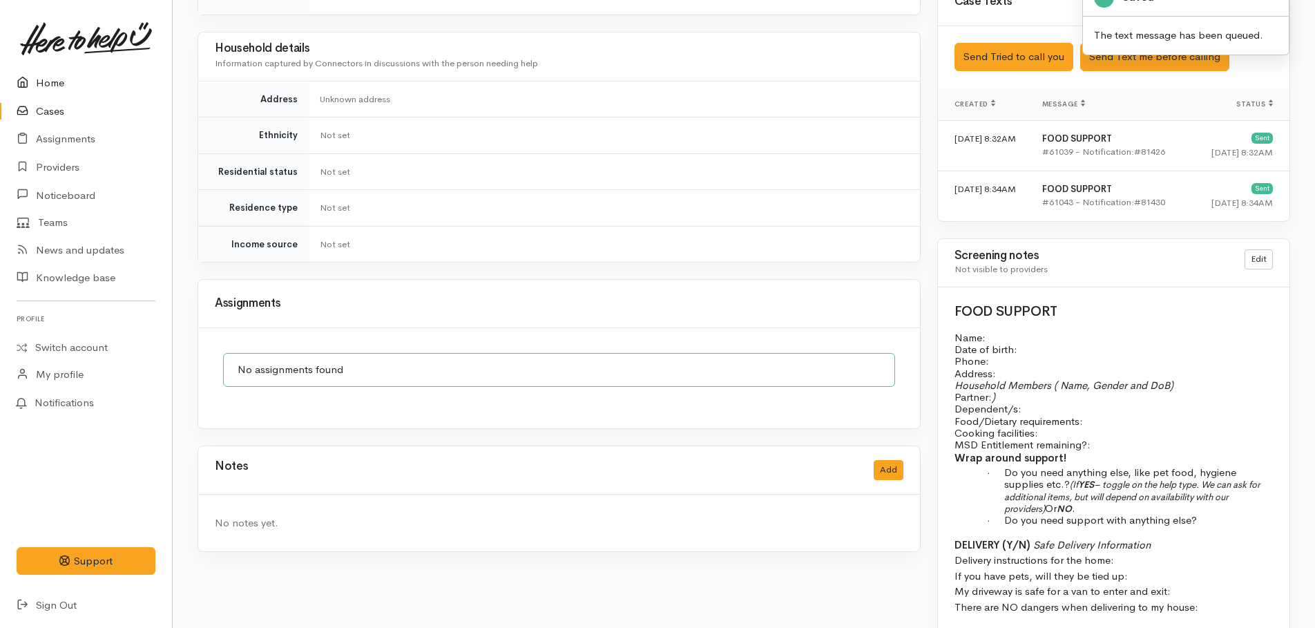
click at [53, 82] on link "Home" at bounding box center [86, 83] width 172 height 28
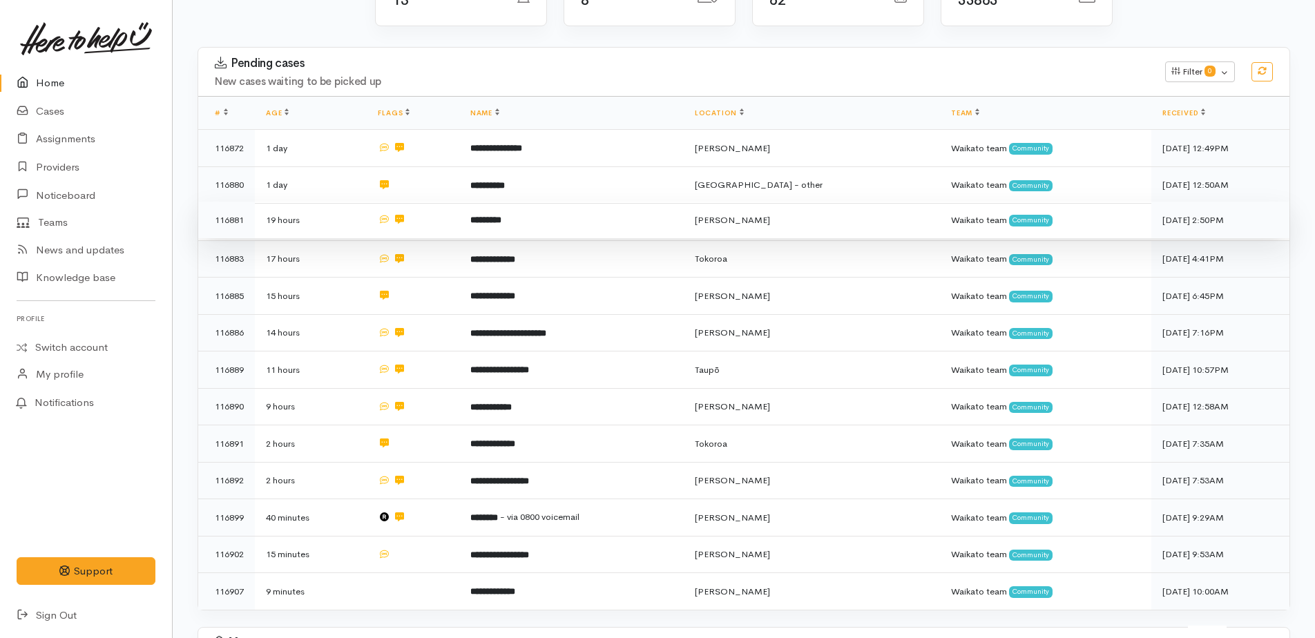
scroll to position [164, 0]
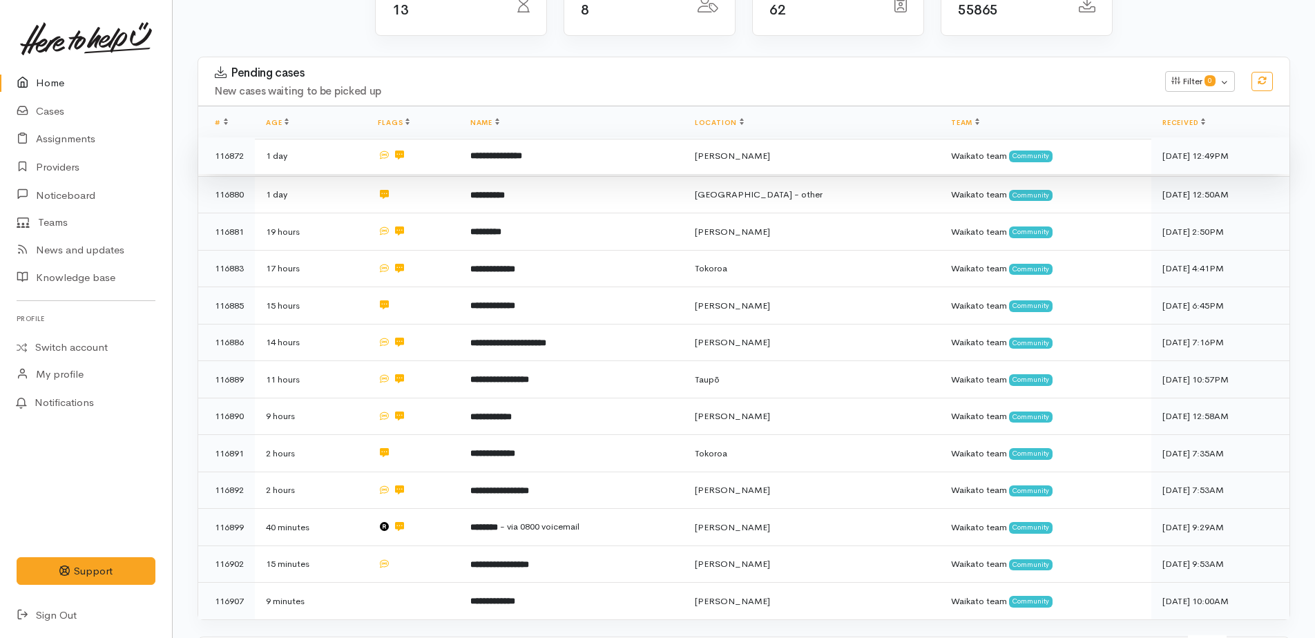
click at [516, 159] on b "**********" at bounding box center [496, 155] width 52 height 9
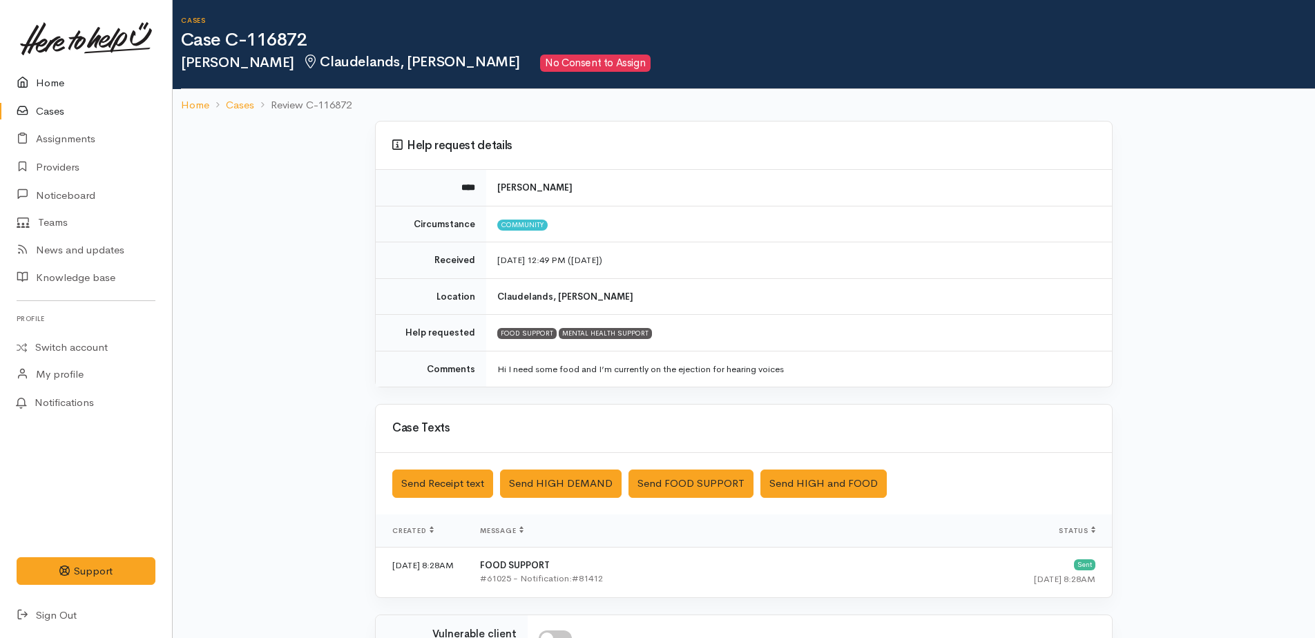
click at [41, 81] on link "Home" at bounding box center [86, 83] width 172 height 28
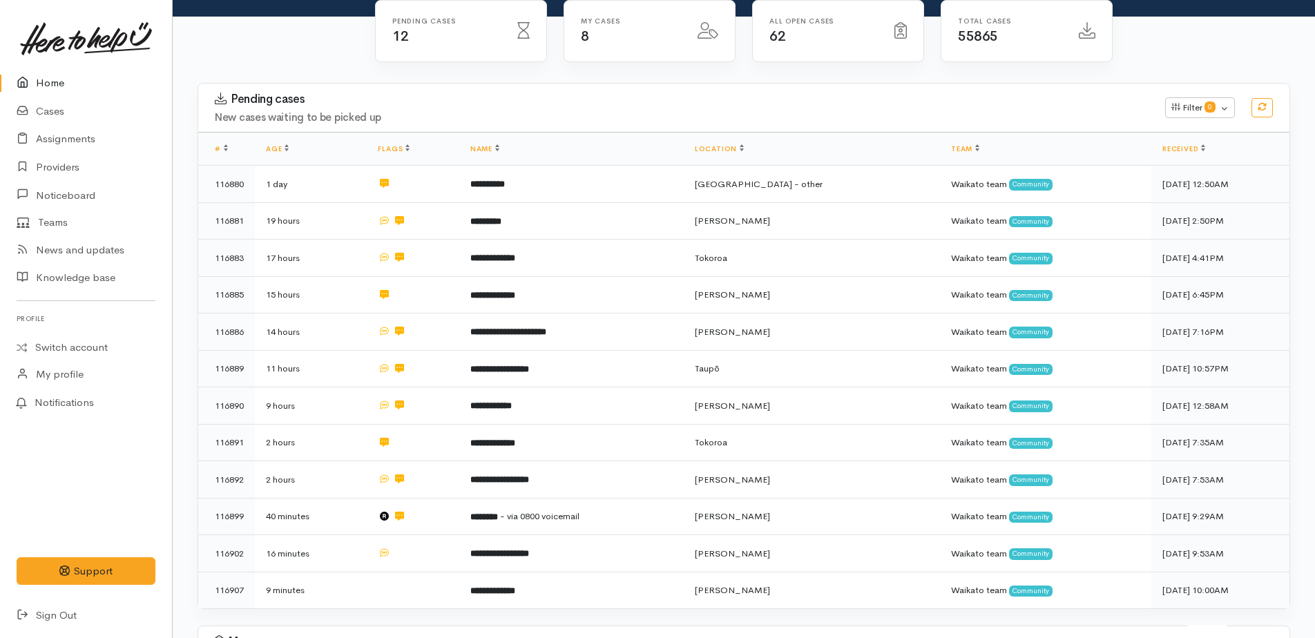
scroll to position [138, 0]
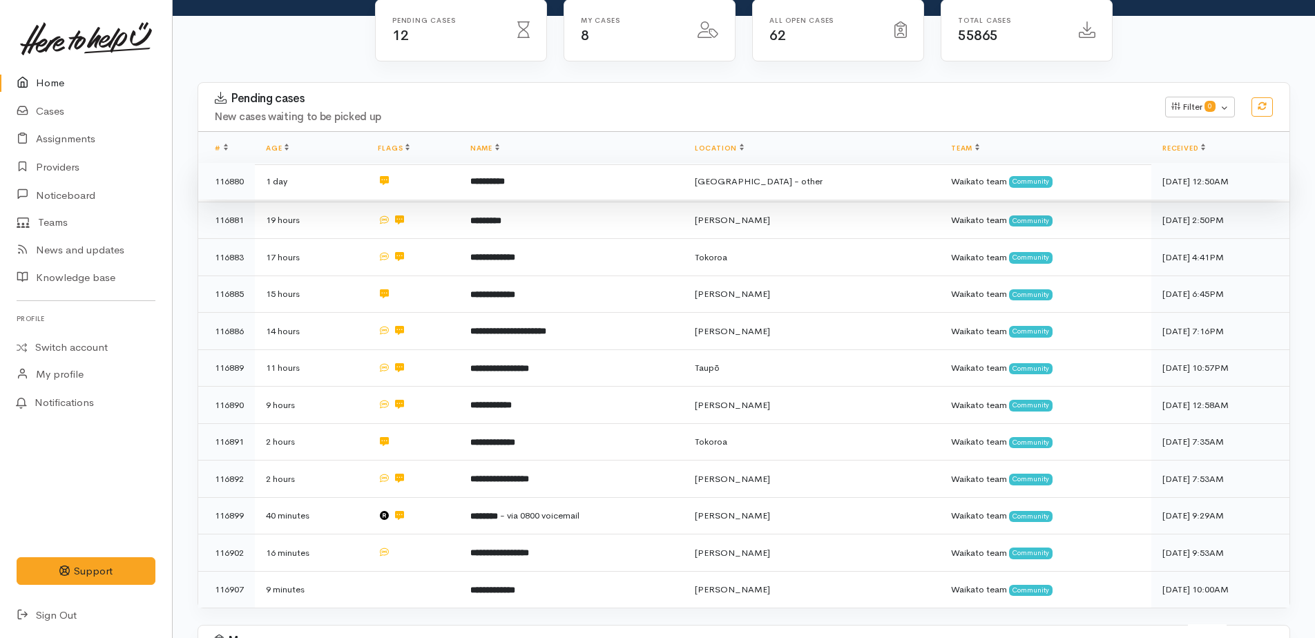
click at [505, 186] on b "**********" at bounding box center [487, 181] width 35 height 9
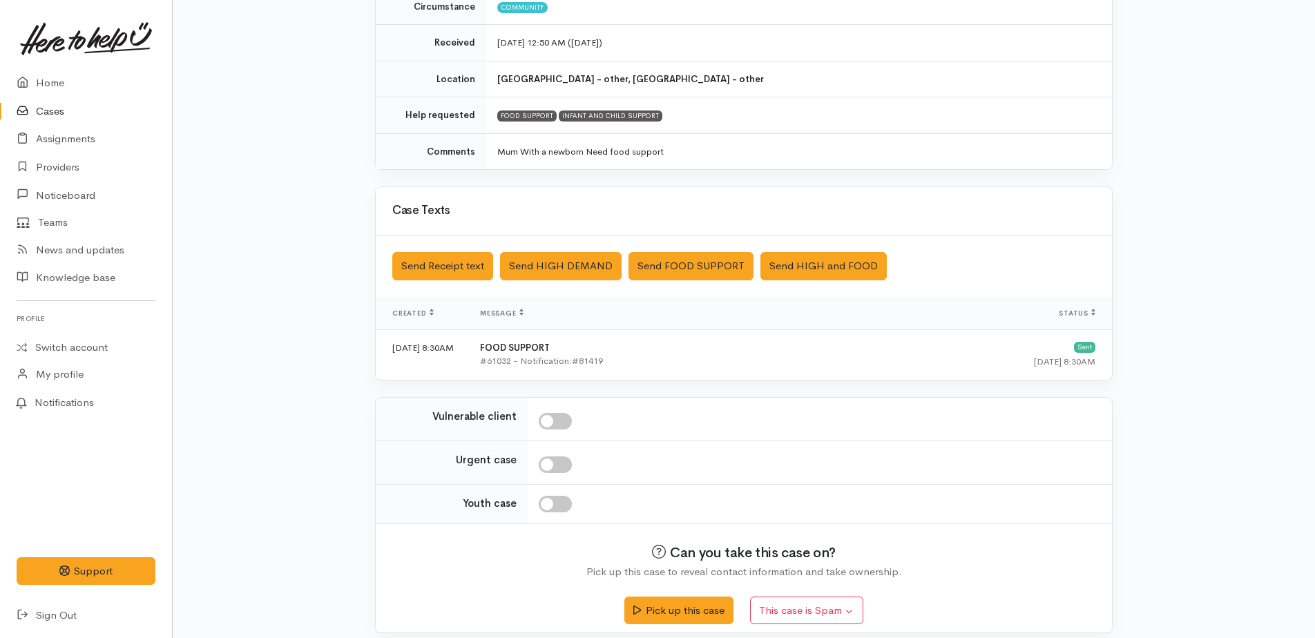
scroll to position [229, 0]
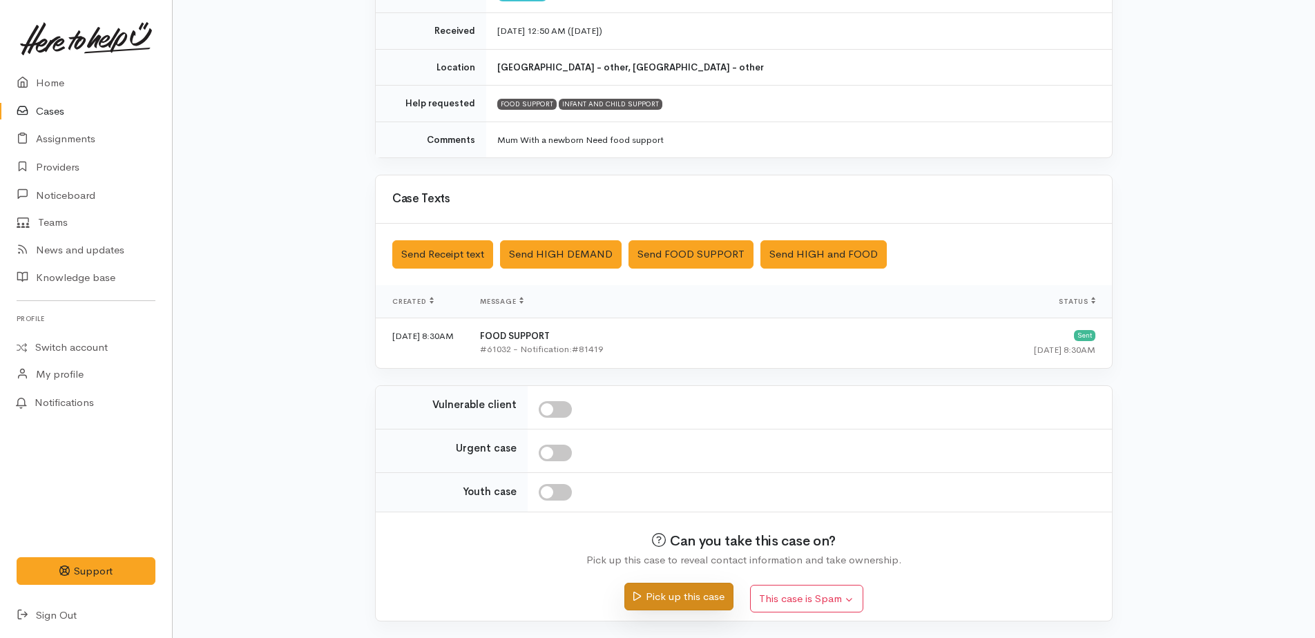
click at [669, 599] on button "Pick up this case" at bounding box center [678, 597] width 108 height 28
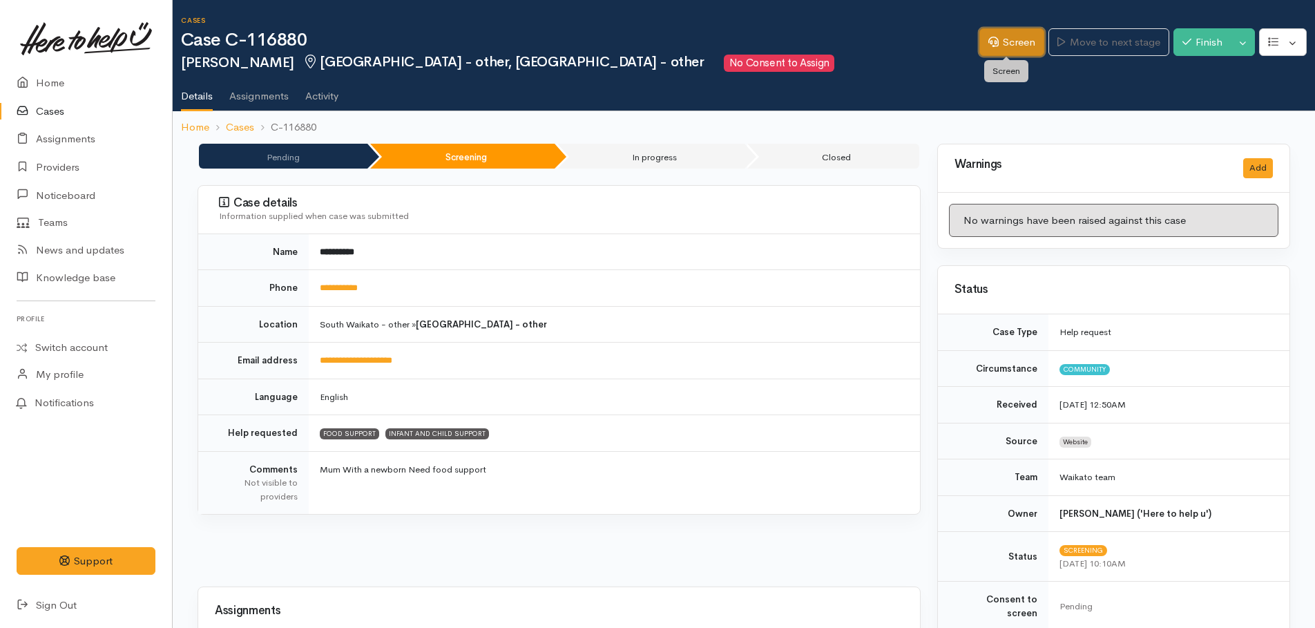
click at [1005, 46] on link "Screen" at bounding box center [1012, 42] width 65 height 28
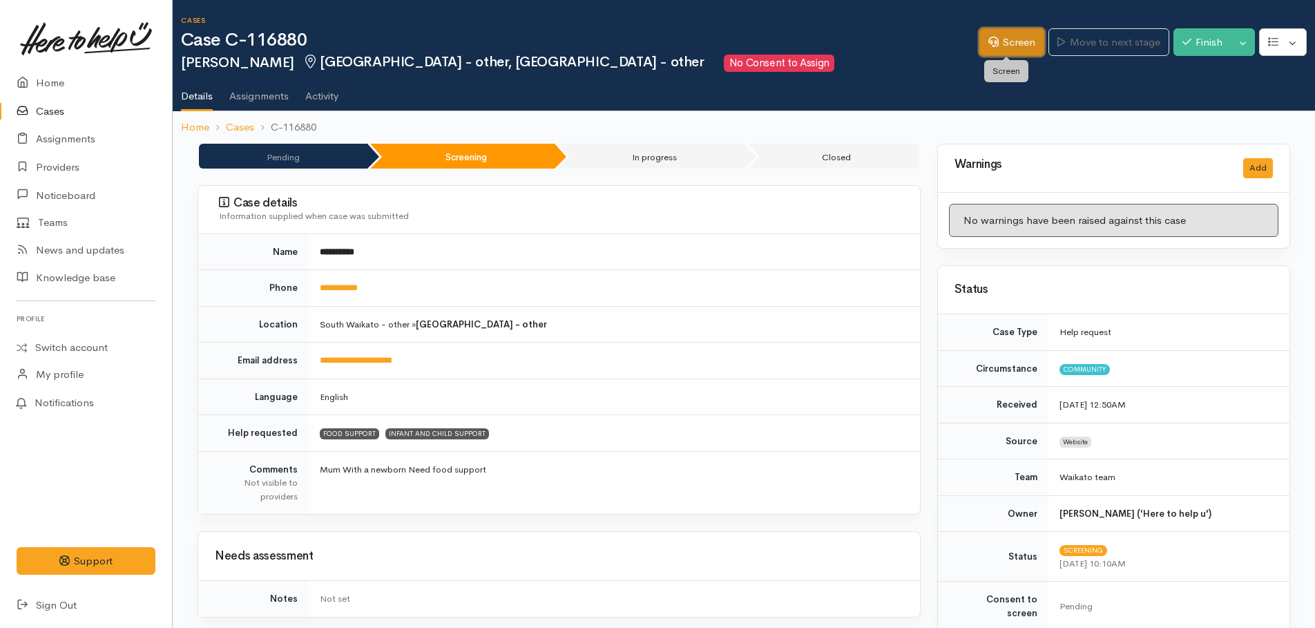
click at [1006, 35] on link "Screen" at bounding box center [1012, 42] width 65 height 28
click at [868, 131] on ol "Home Cases C-116880" at bounding box center [744, 127] width 1126 height 32
click at [1004, 43] on link "Screen" at bounding box center [1012, 42] width 65 height 28
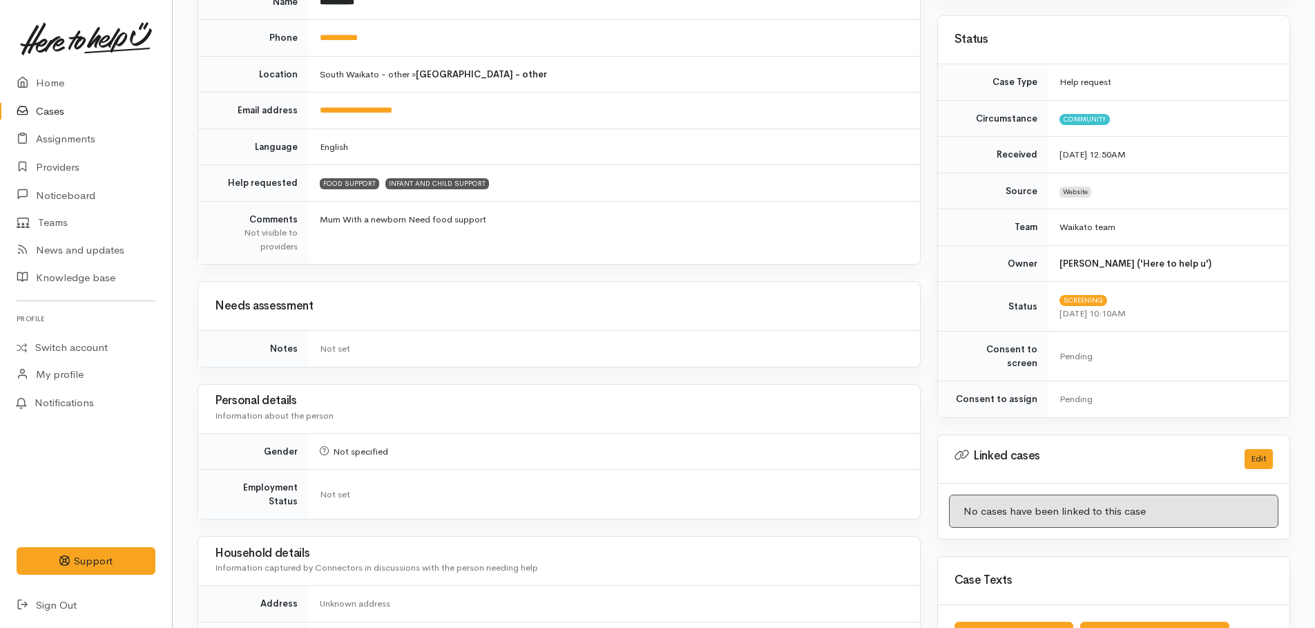
scroll to position [276, 0]
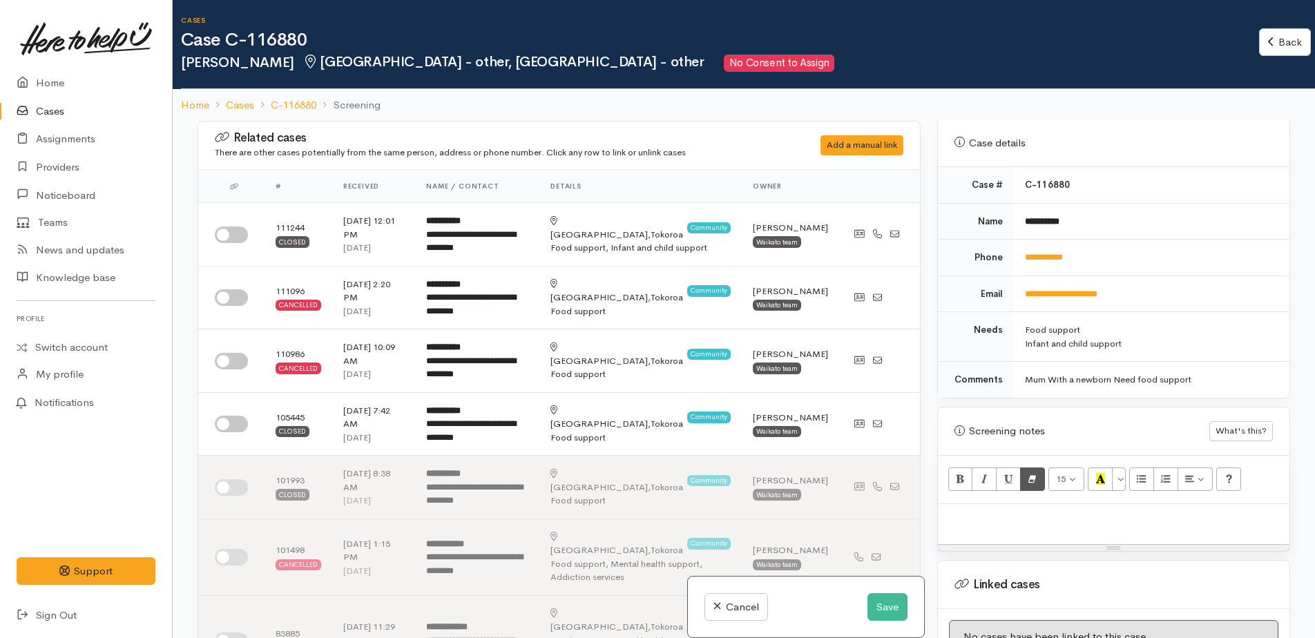
scroll to position [691, 0]
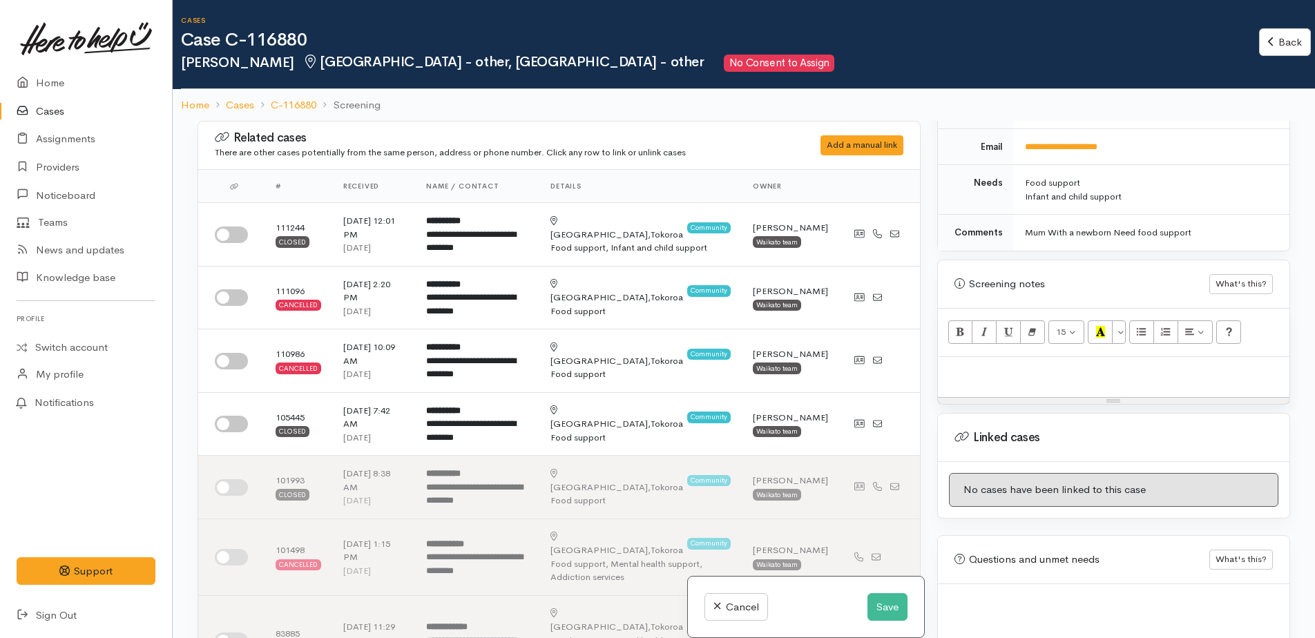
paste div
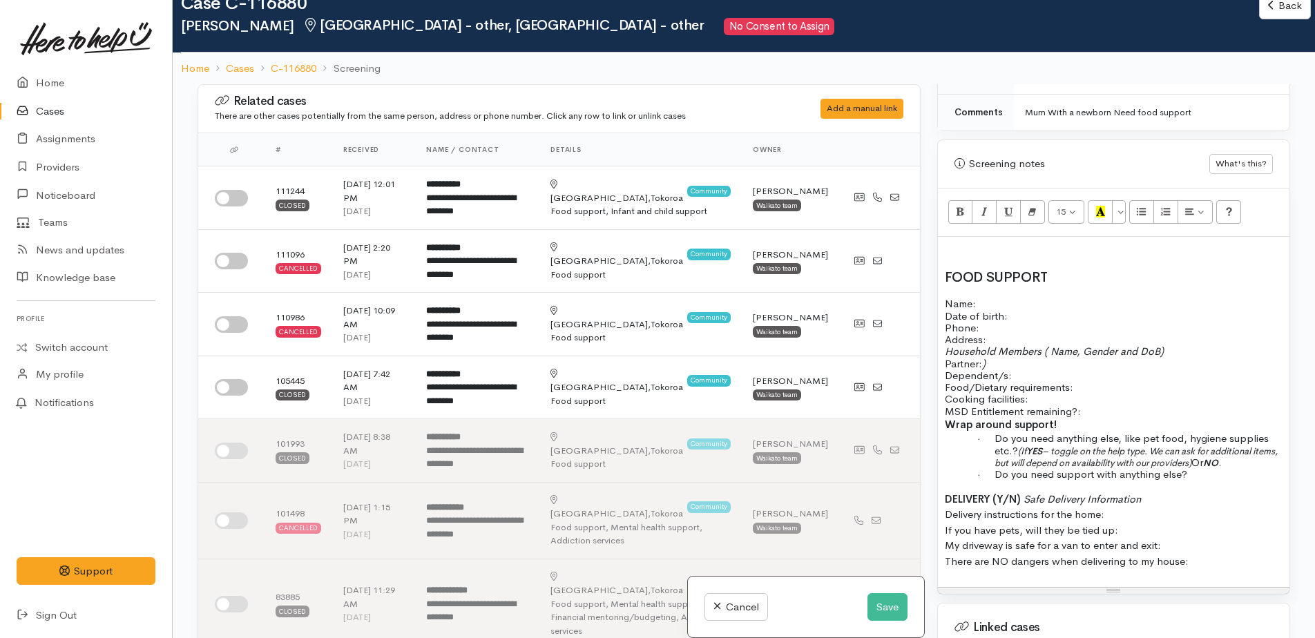
scroll to position [967, 0]
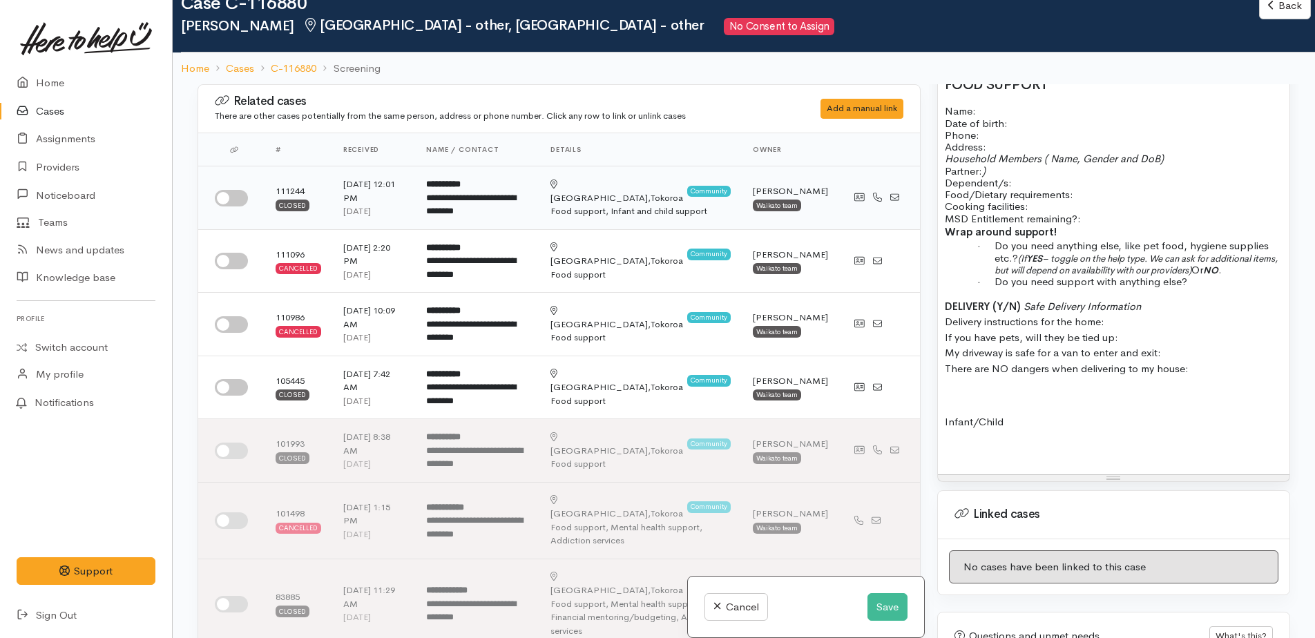
click at [222, 200] on input "checkbox" at bounding box center [231, 198] width 33 height 17
checkbox input "true"
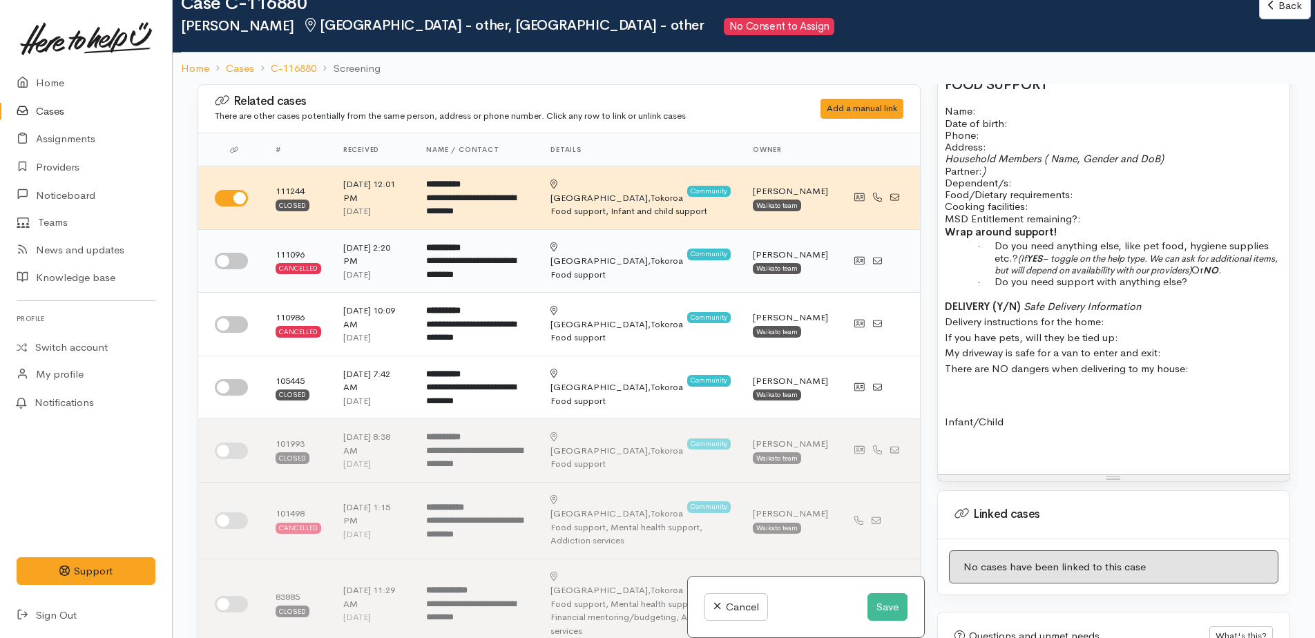
click at [222, 264] on input "checkbox" at bounding box center [231, 261] width 33 height 17
checkbox input "true"
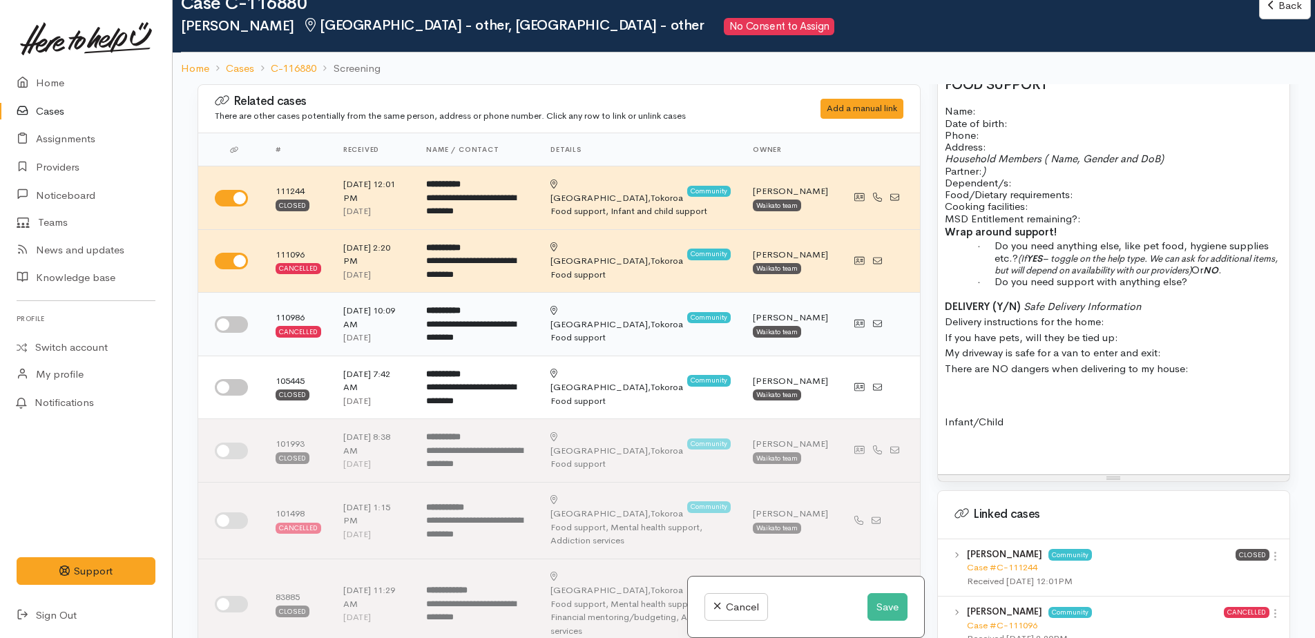
click at [221, 323] on input "checkbox" at bounding box center [231, 324] width 33 height 17
checkbox input "true"
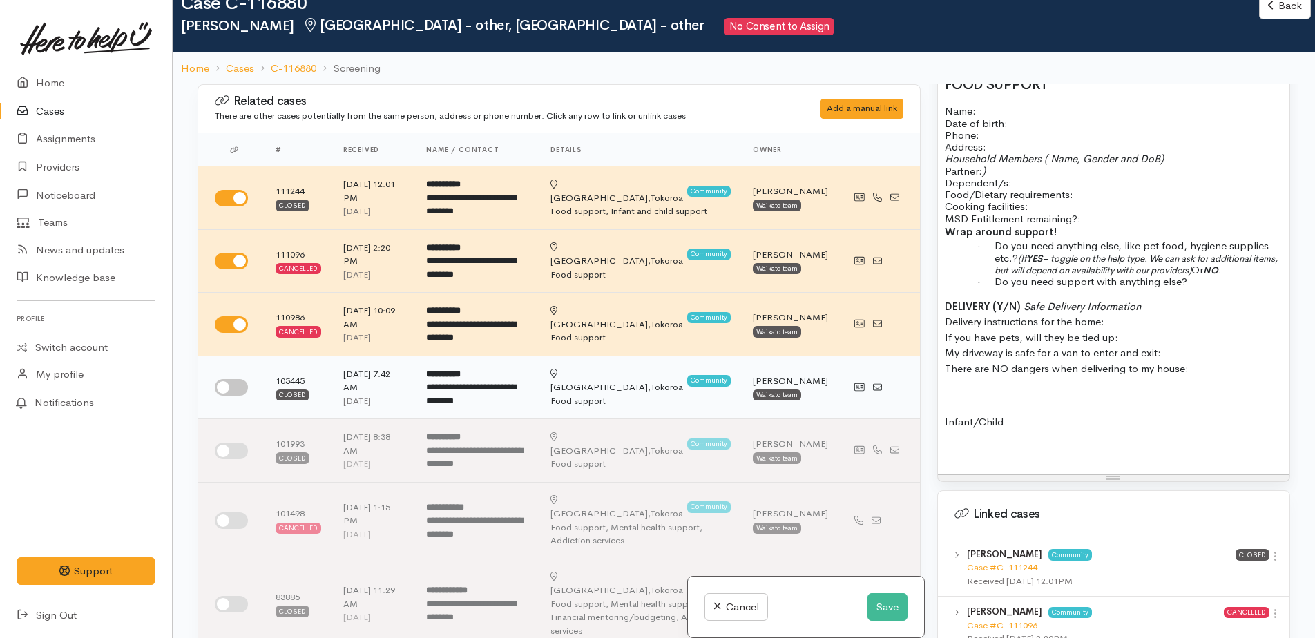
click at [223, 385] on input "checkbox" at bounding box center [231, 387] width 33 height 17
checkbox input "true"
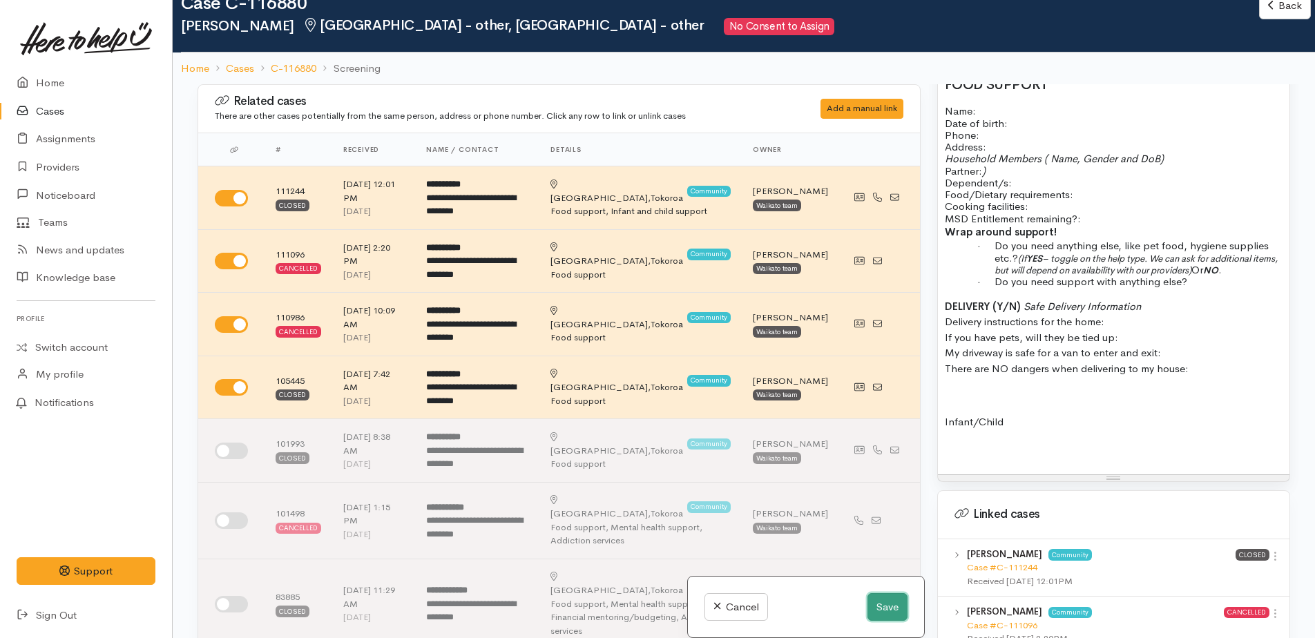
click at [880, 605] on button "Save" at bounding box center [888, 607] width 40 height 28
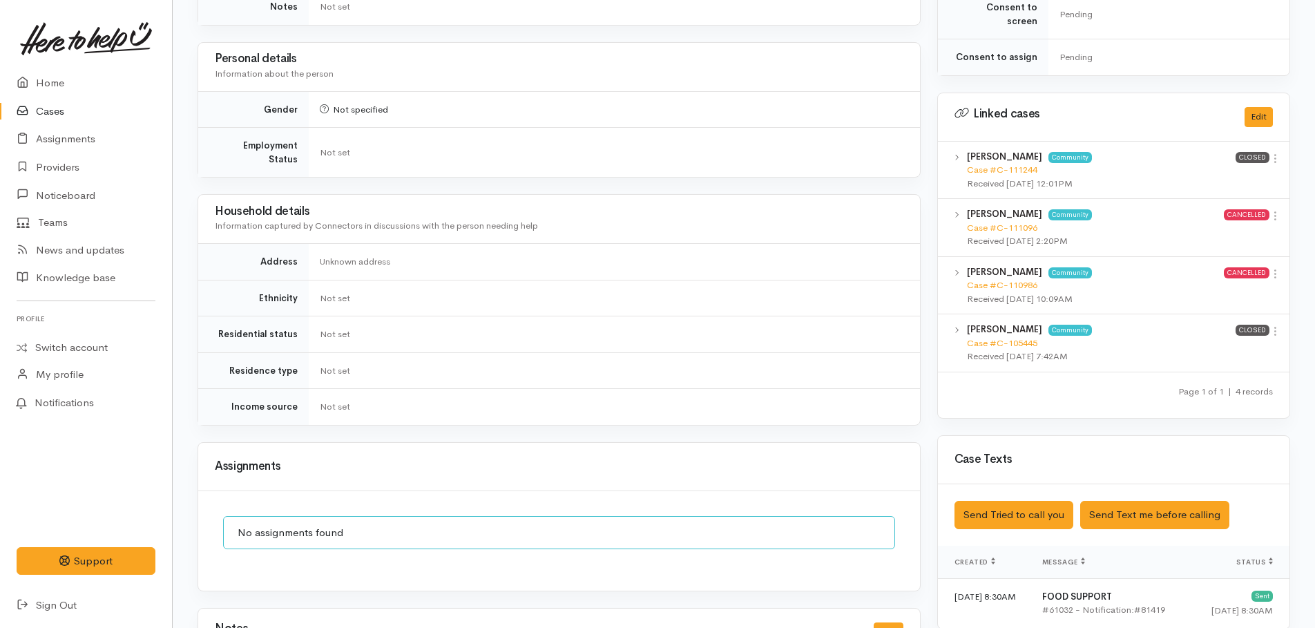
scroll to position [622, 0]
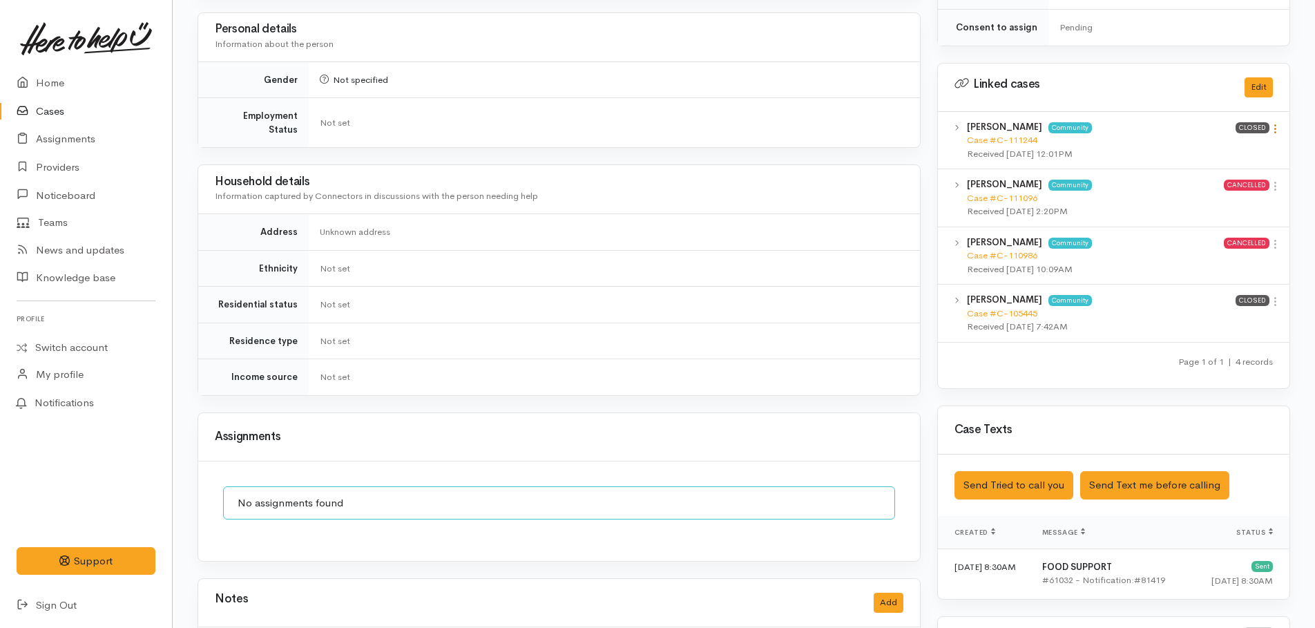
click at [1274, 123] on icon at bounding box center [1276, 129] width 12 height 12
click at [1215, 145] on link "View case" at bounding box center [1226, 155] width 109 height 21
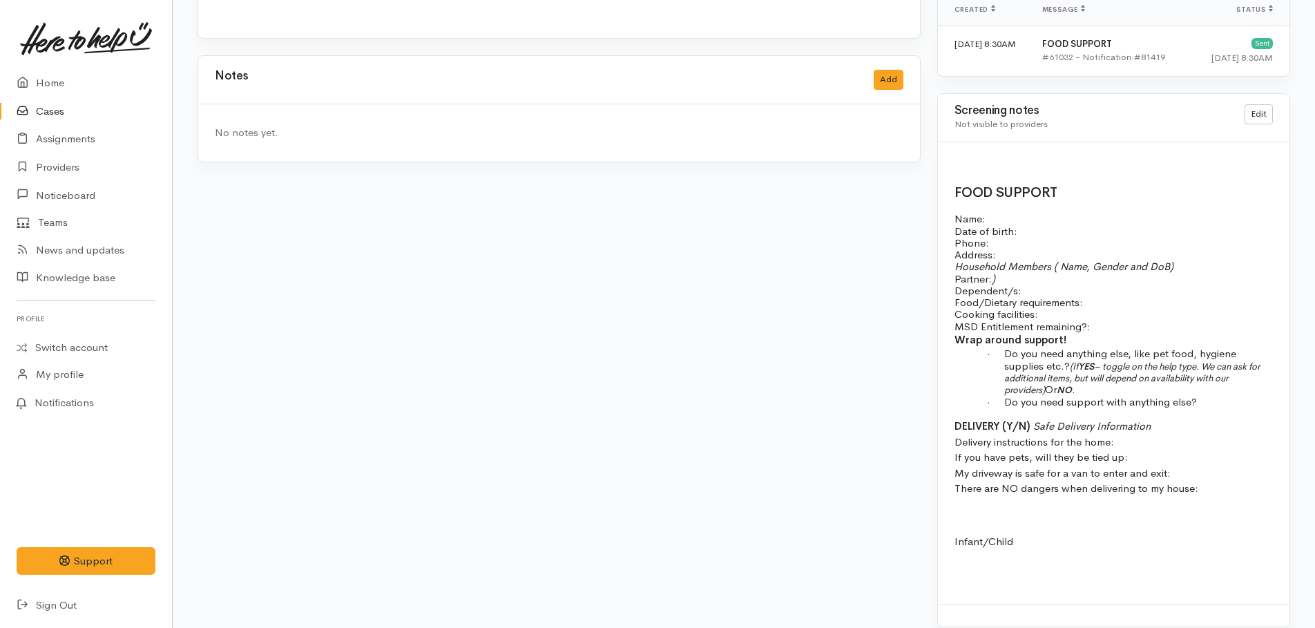
scroll to position [1147, 0]
click at [973, 156] on p at bounding box center [1114, 164] width 318 height 16
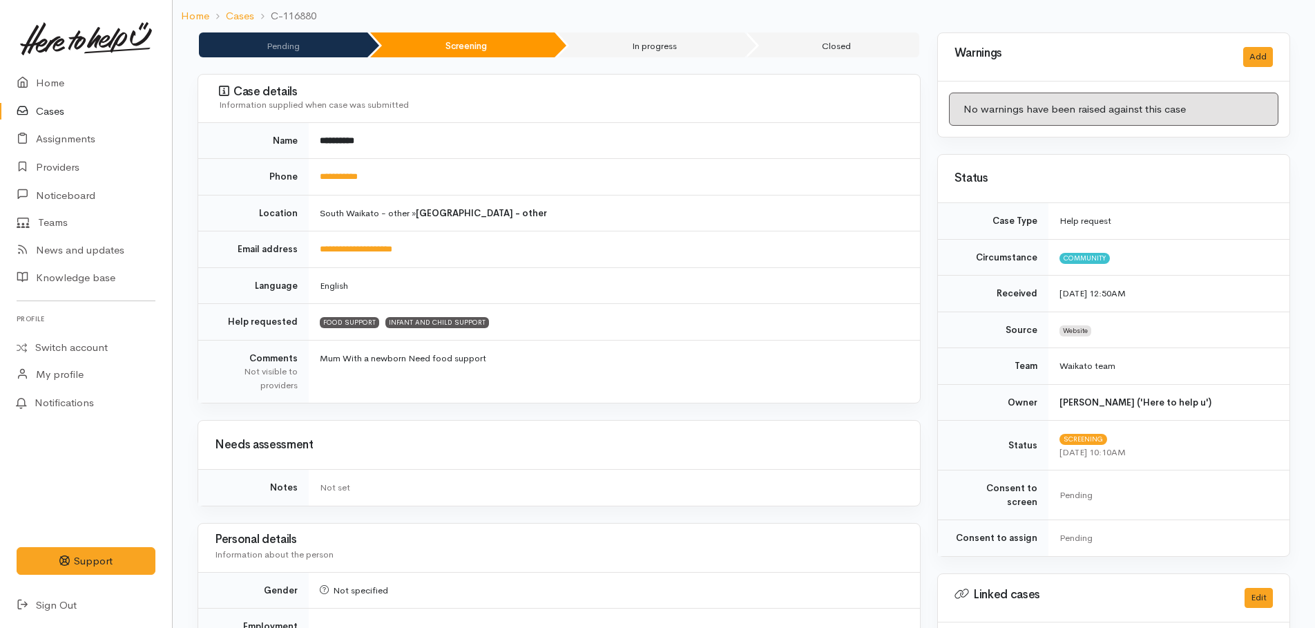
scroll to position [0, 0]
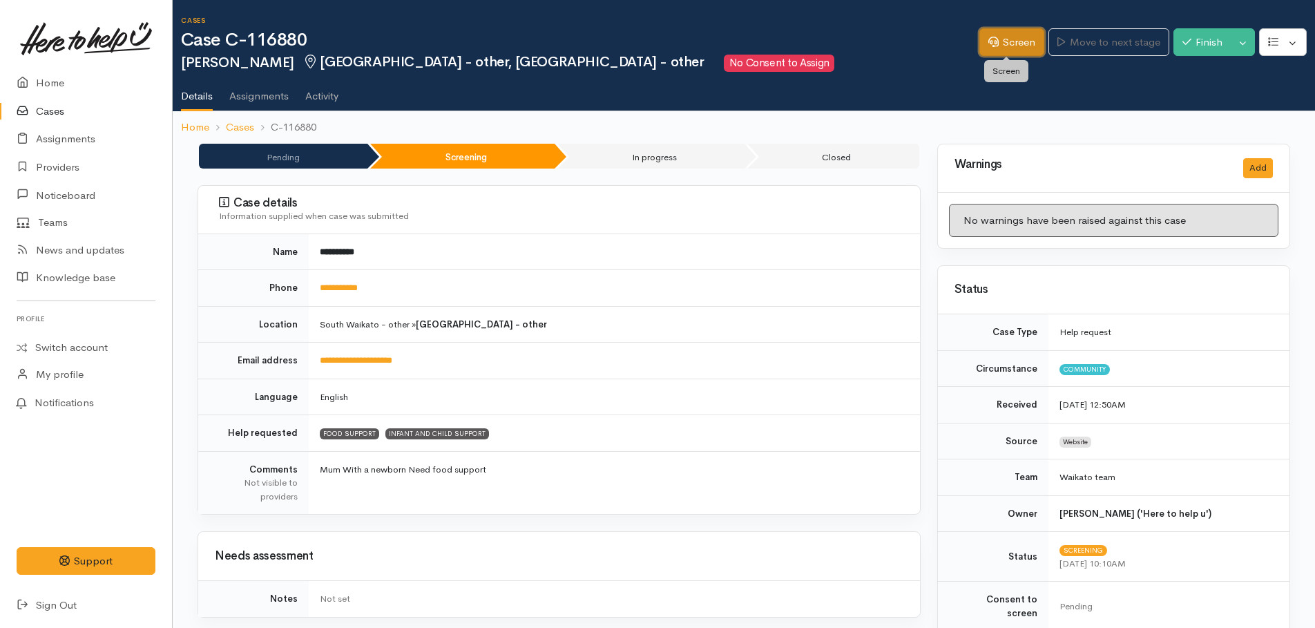
click at [1002, 43] on link "Screen" at bounding box center [1012, 42] width 65 height 28
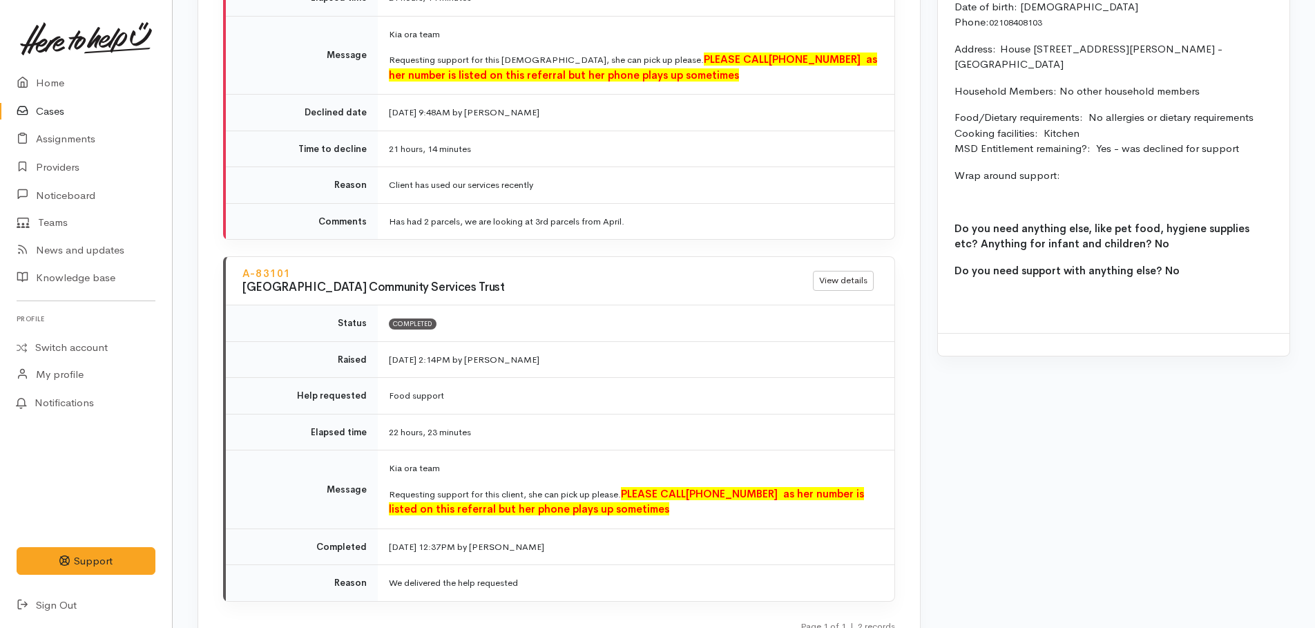
scroll to position [1658, 0]
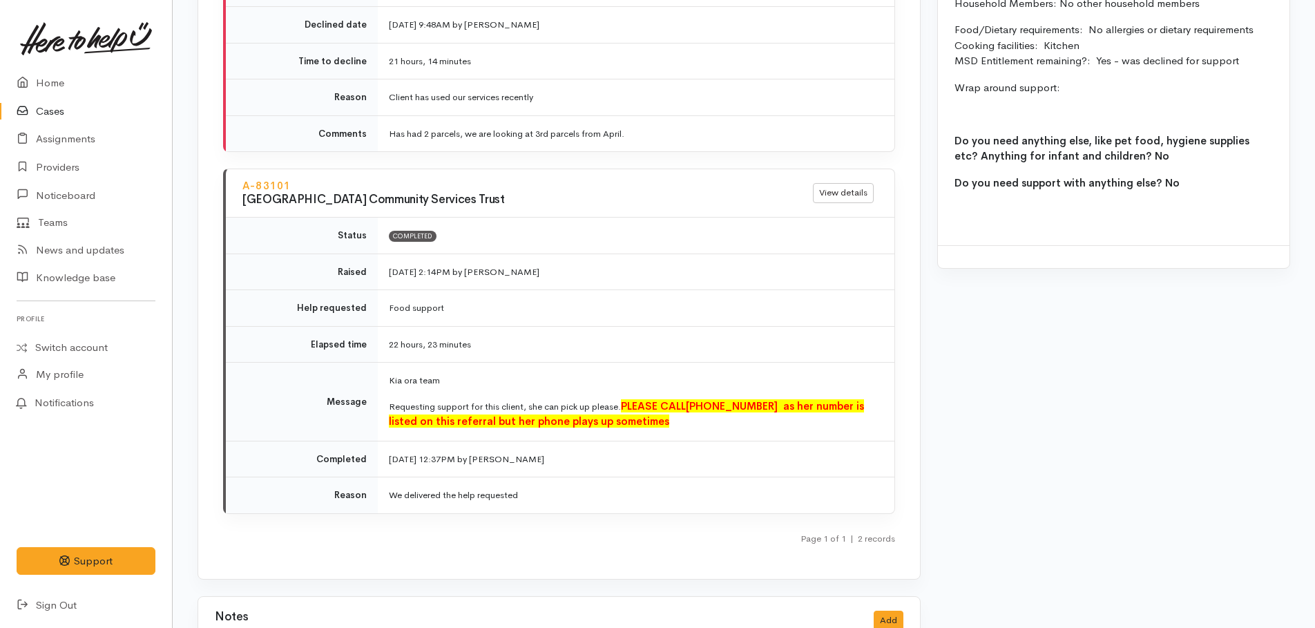
drag, startPoint x: 1192, startPoint y: 183, endPoint x: 955, endPoint y: 38, distance: 278.4
click at [955, 38] on div "Name: Ida Pihema Date of birth: 15/08/1990 Phone:  02108408103 Address:  House …" at bounding box center [1114, 62] width 352 height 366
drag, startPoint x: 955, startPoint y: 38, endPoint x: 1119, endPoint y: 86, distance: 171.4
click at [1119, 86] on p "Wrap around support:" at bounding box center [1114, 88] width 318 height 16
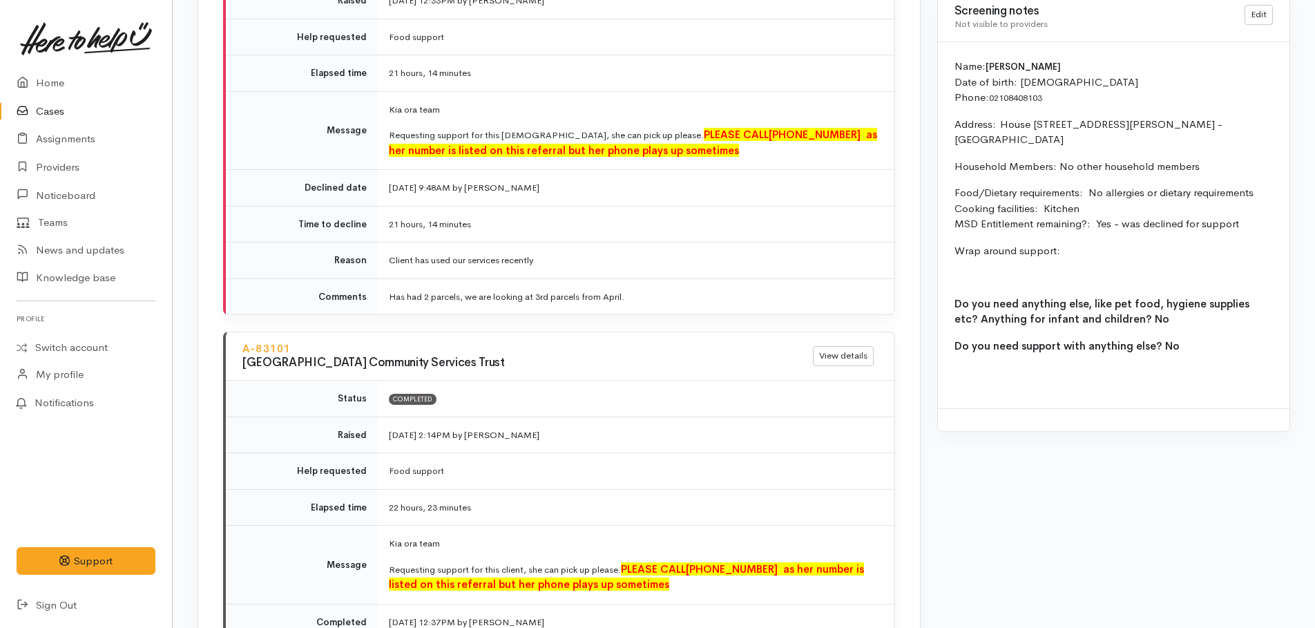
scroll to position [1461, 0]
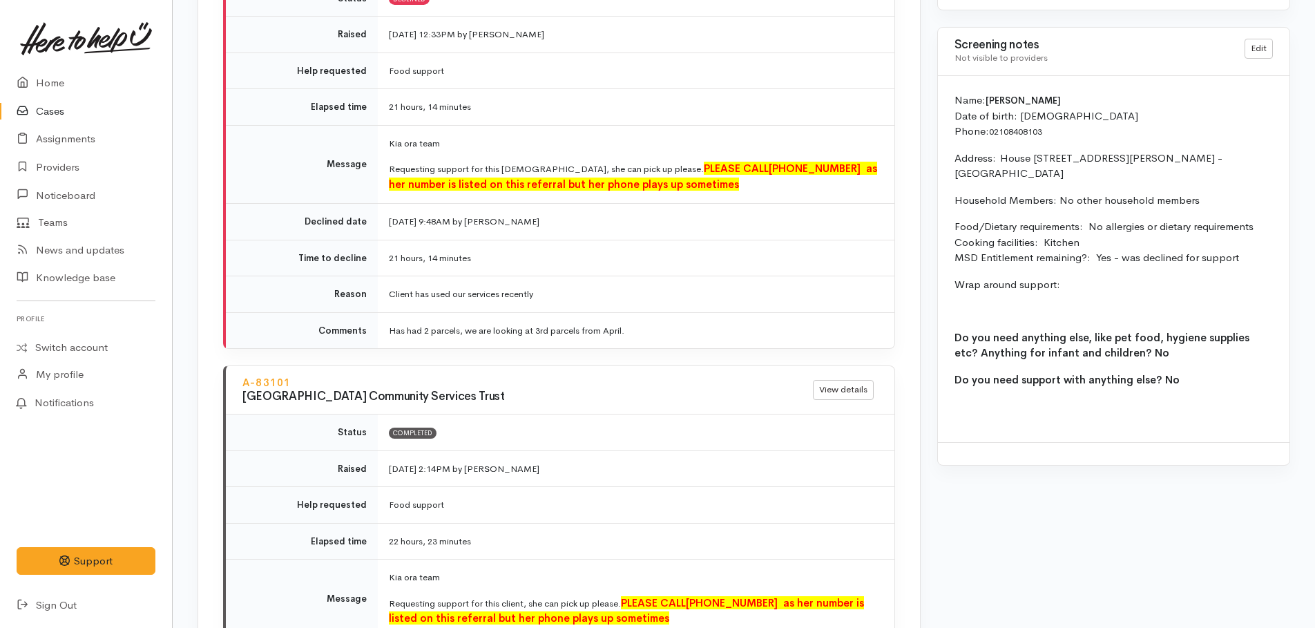
drag, startPoint x: 1182, startPoint y: 182, endPoint x: 957, endPoint y: 97, distance: 240.5
click at [957, 97] on div "Name: Ida Pihema Date of birth: 15/08/1990 Phone:  02108408103 Address:  House …" at bounding box center [1114, 259] width 352 height 366
drag, startPoint x: 957, startPoint y: 97, endPoint x: 975, endPoint y: 122, distance: 31.1
copy div "Name: Ida Pihema Date of birth: 15/08/1990 Phone:  02108408103 Address:  House …"
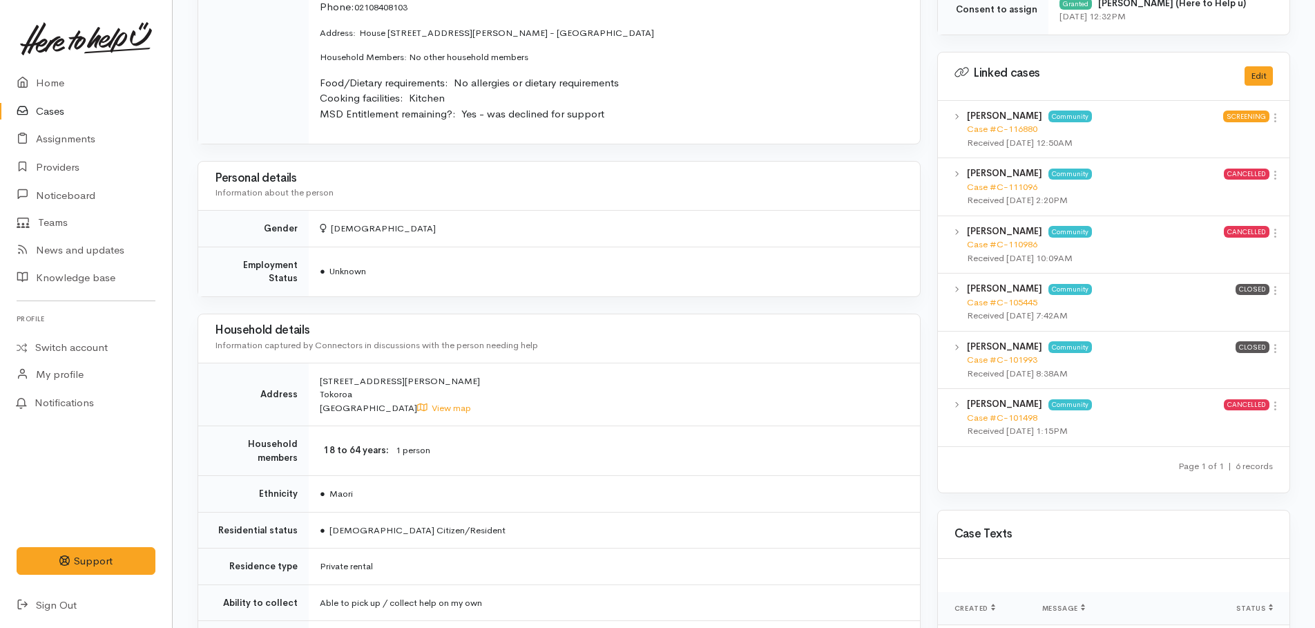
scroll to position [632, 0]
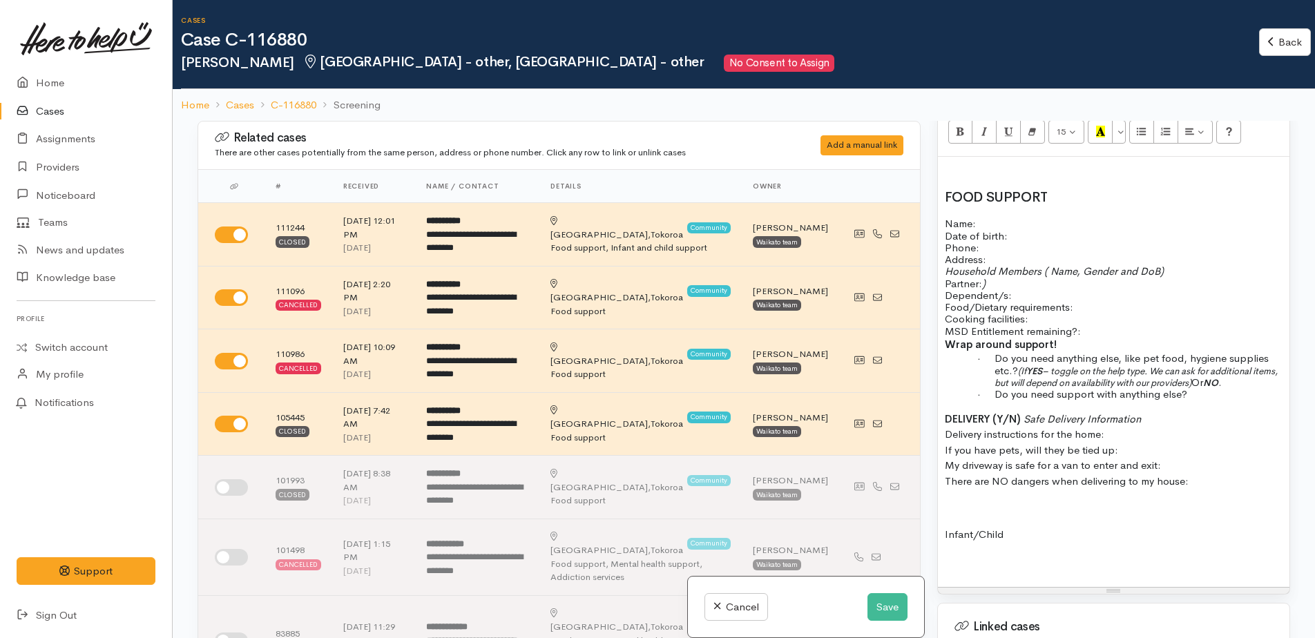
scroll to position [898, 0]
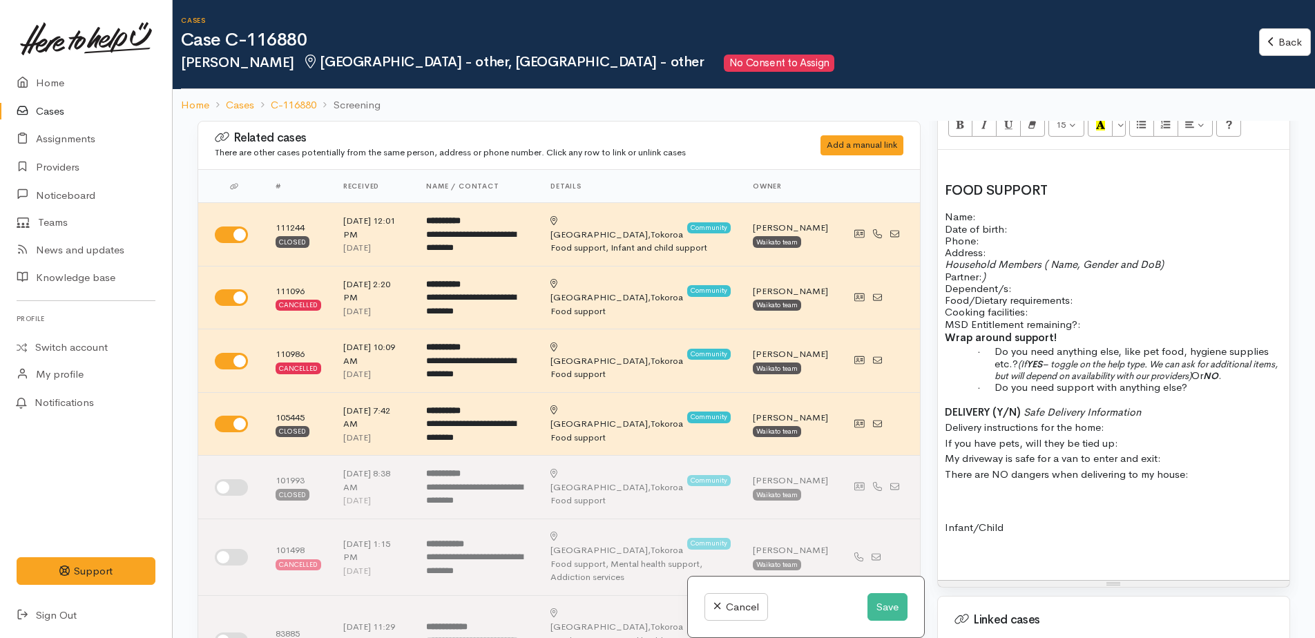
click at [958, 157] on p at bounding box center [1114, 165] width 338 height 16
paste div
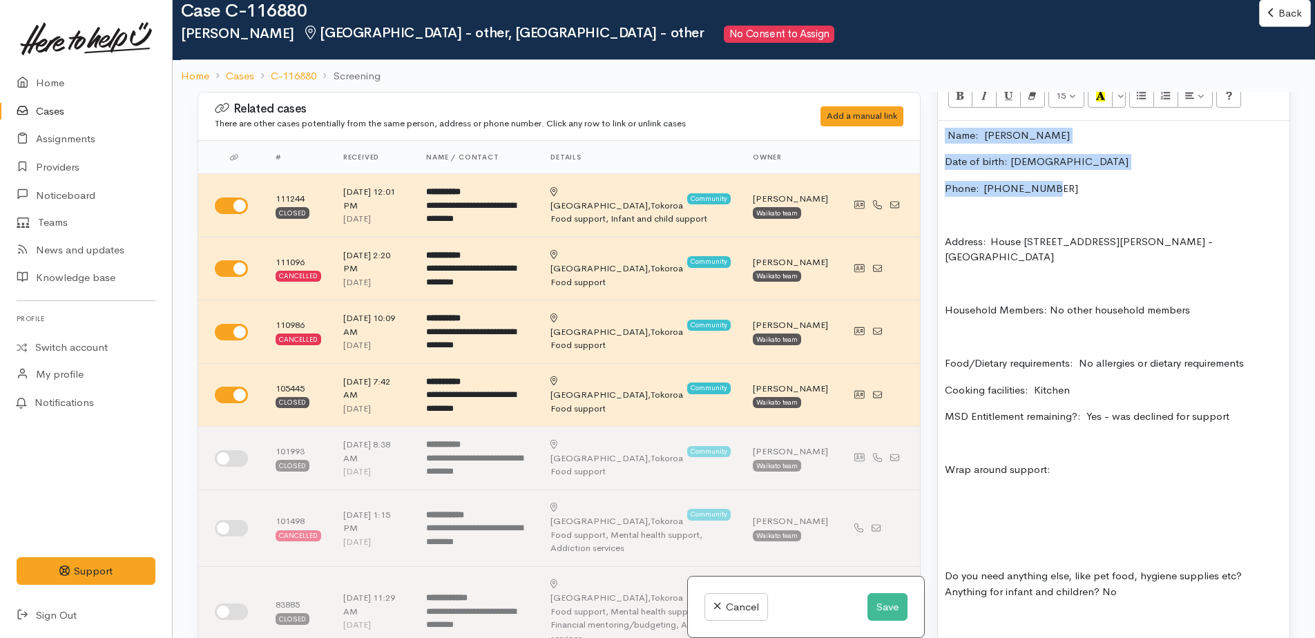
drag, startPoint x: 944, startPoint y: 117, endPoint x: 1051, endPoint y: 174, distance: 121.5
click at [1051, 174] on div "Name: [PERSON_NAME] Date of birth: [DEMOGRAPHIC_DATA] Phone:  02108408103 Addre…" at bounding box center [1114, 591] width 352 height 940
copy div "Name: [PERSON_NAME] Date of birth: [DEMOGRAPHIC_DATA] Phone:  [PHONE_NUMBER]"
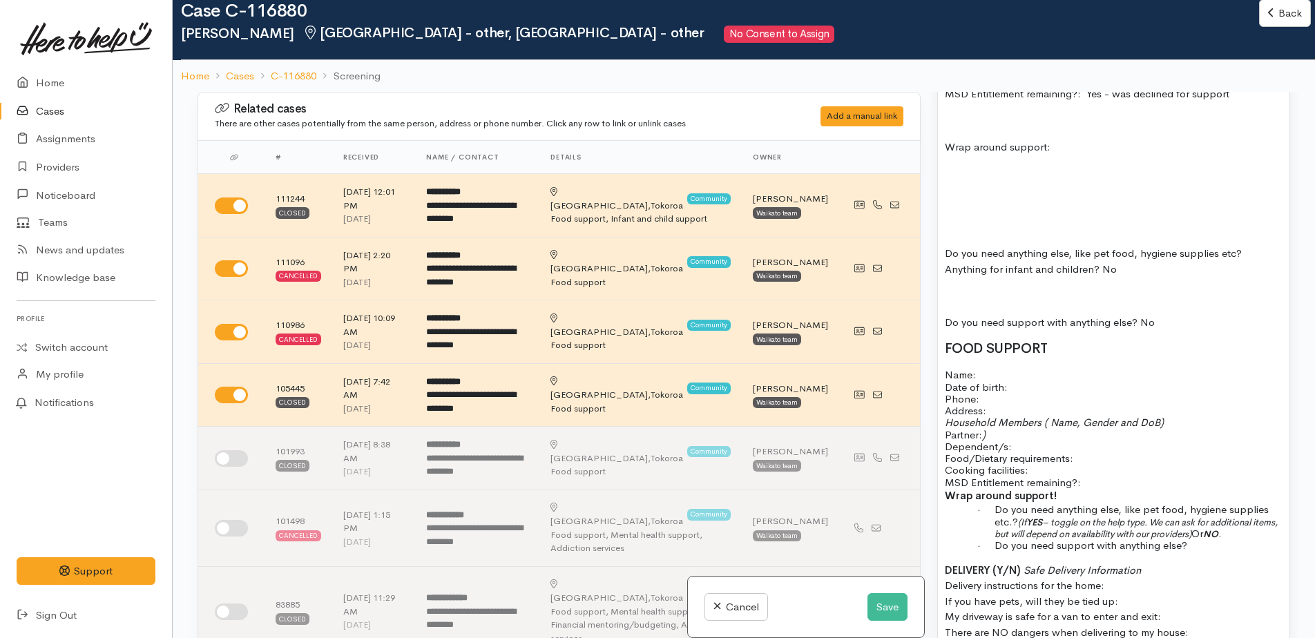
scroll to position [1243, 0]
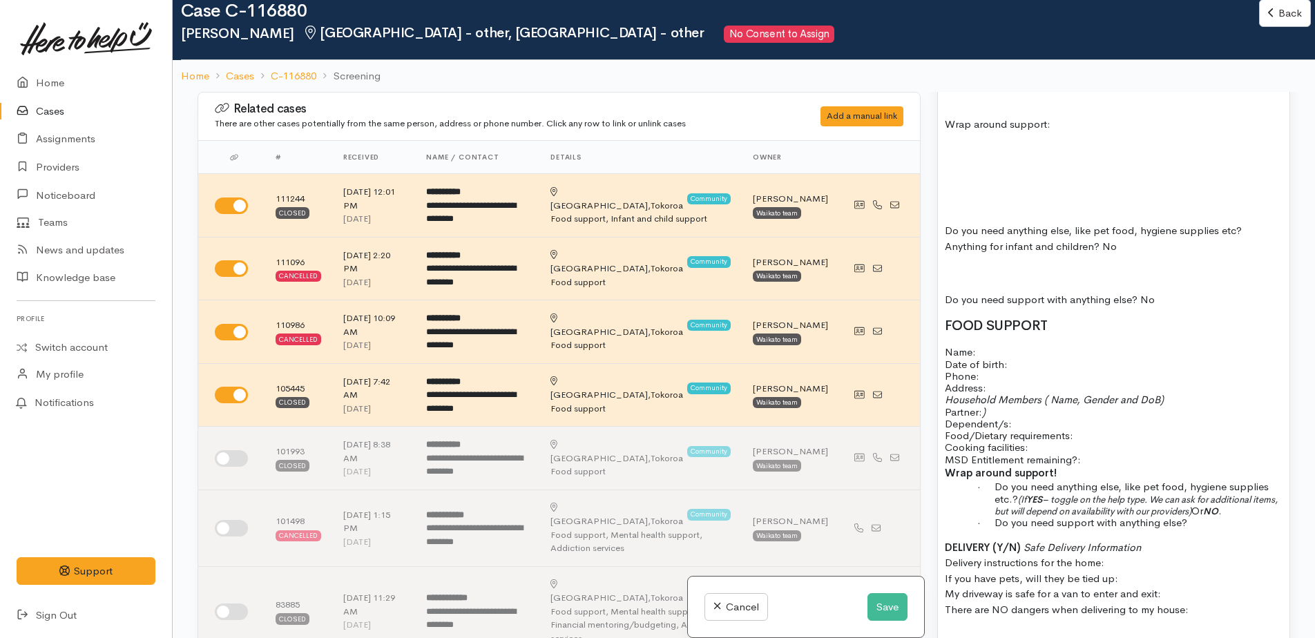
click at [992, 346] on p "Name: Date of birth: Phone:" at bounding box center [1114, 364] width 338 height 36
click at [1020, 354] on p "Name: Ida Pihema Date of birth: Phone:" at bounding box center [1114, 364] width 338 height 36
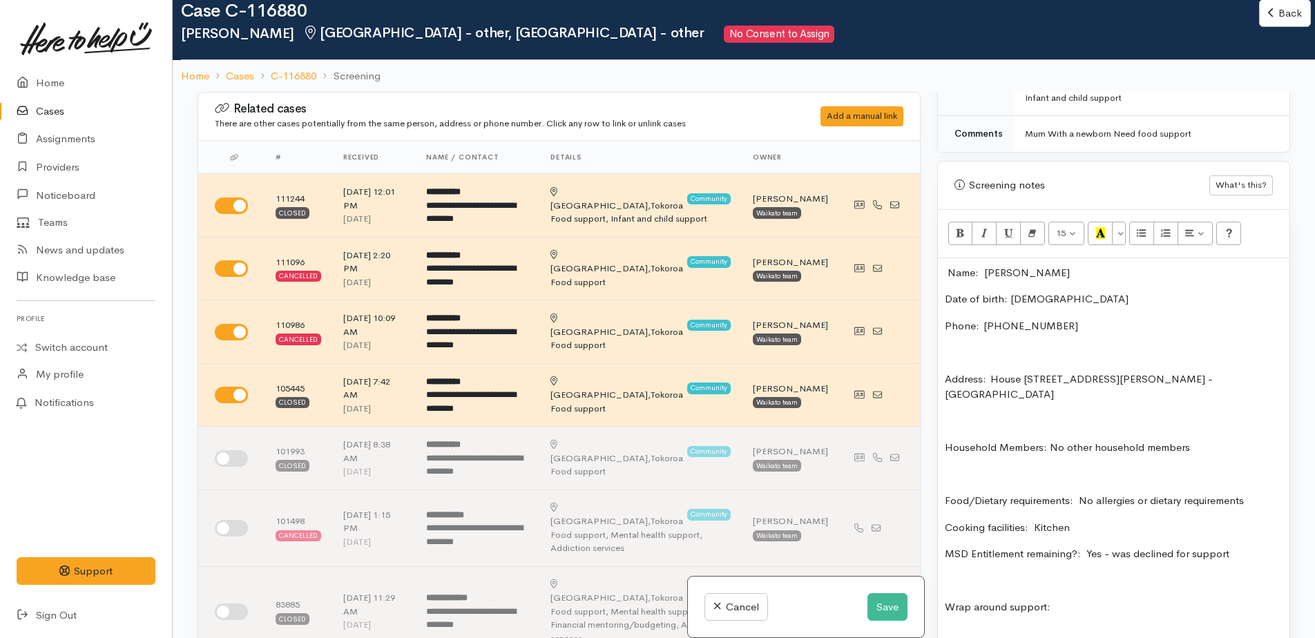
scroll to position [760, 0]
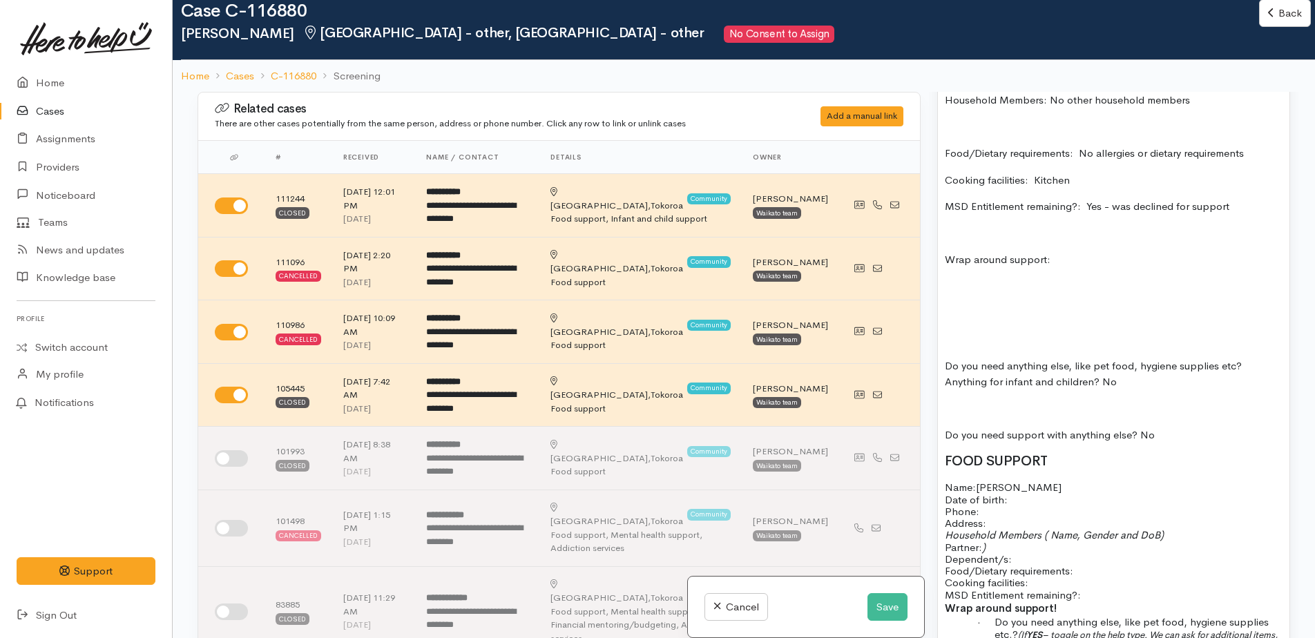
scroll to position [1174, 0]
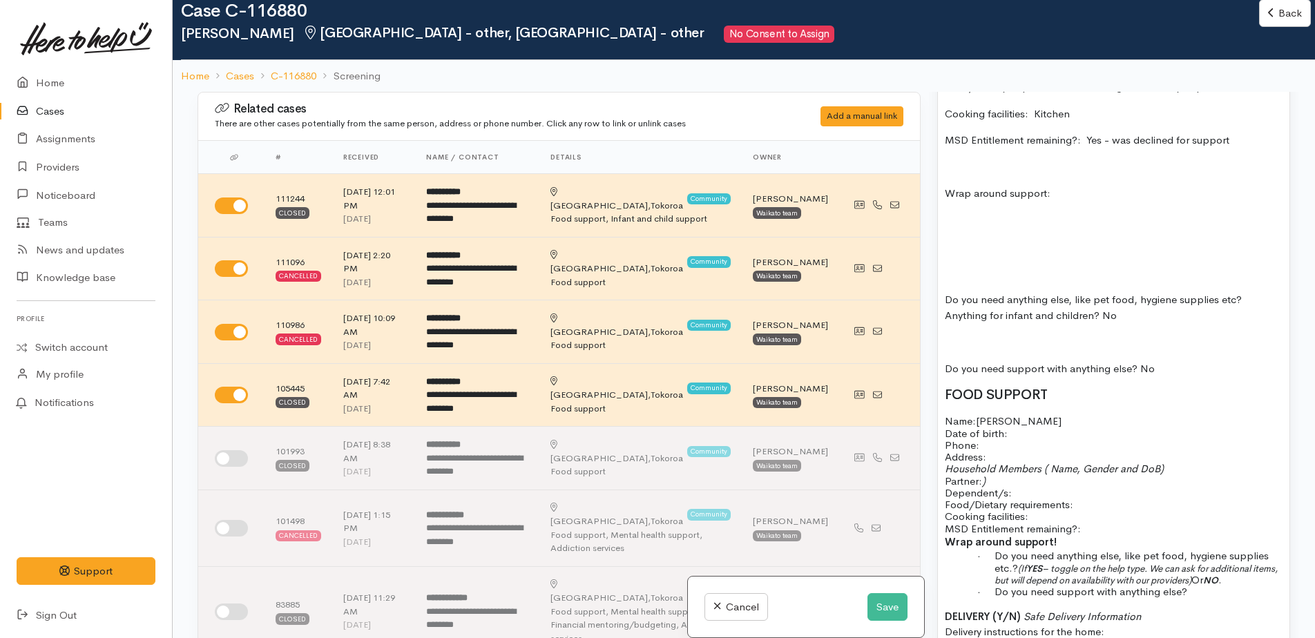
click at [1018, 422] on p "Name: Ida Pihema Date of birth: Phone:" at bounding box center [1114, 433] width 338 height 36
click at [988, 432] on p "Name: Ida Pihema Date of birth: 15/08/1990 Phone:" at bounding box center [1114, 433] width 338 height 36
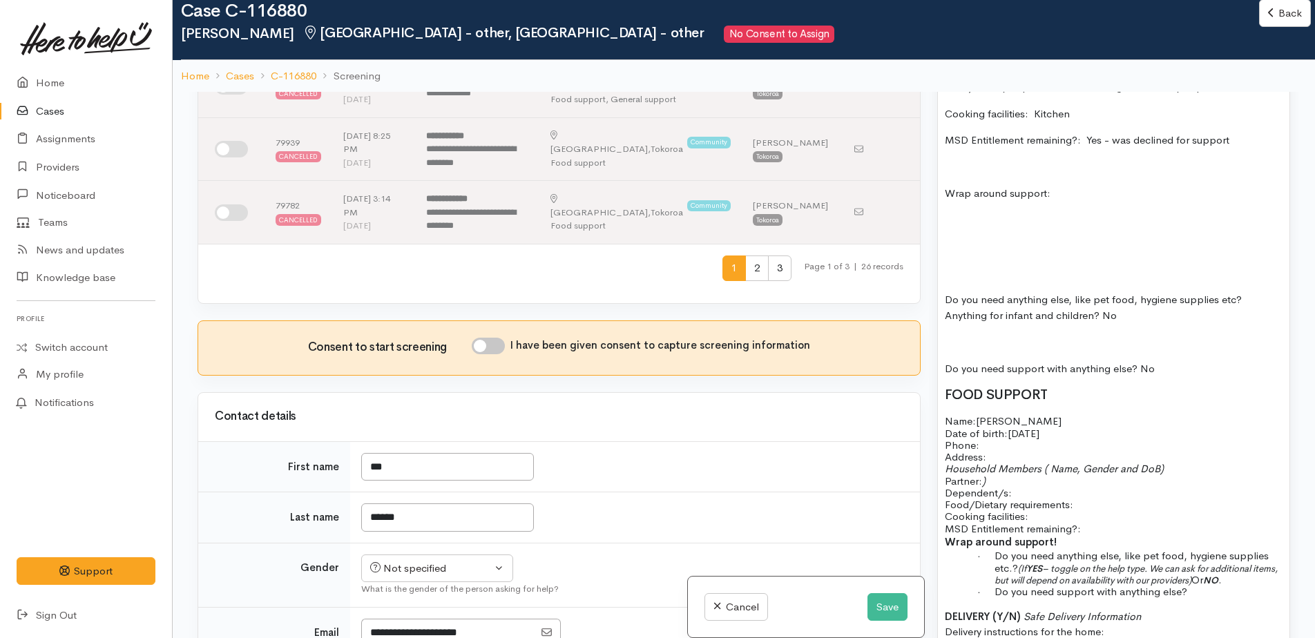
scroll to position [829, 0]
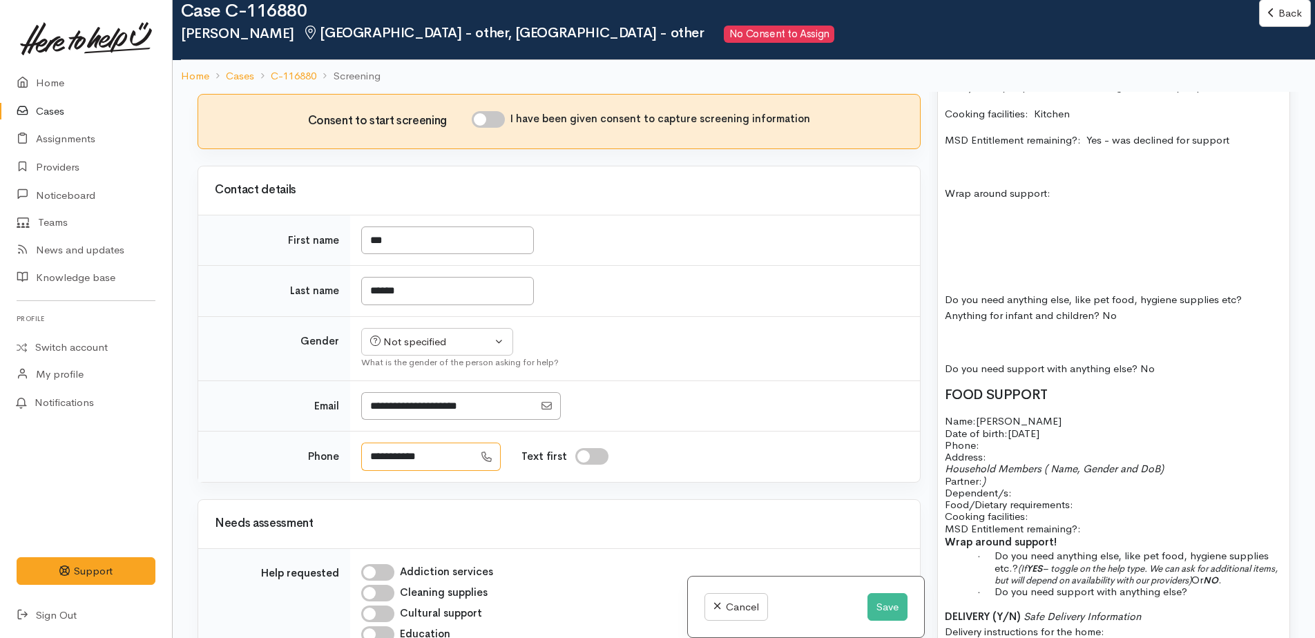
drag, startPoint x: 448, startPoint y: 437, endPoint x: 368, endPoint y: 437, distance: 80.1
click at [368, 443] on input "**********" at bounding box center [417, 457] width 113 height 28
click at [1017, 451] on p "Address:" at bounding box center [1114, 457] width 338 height 12
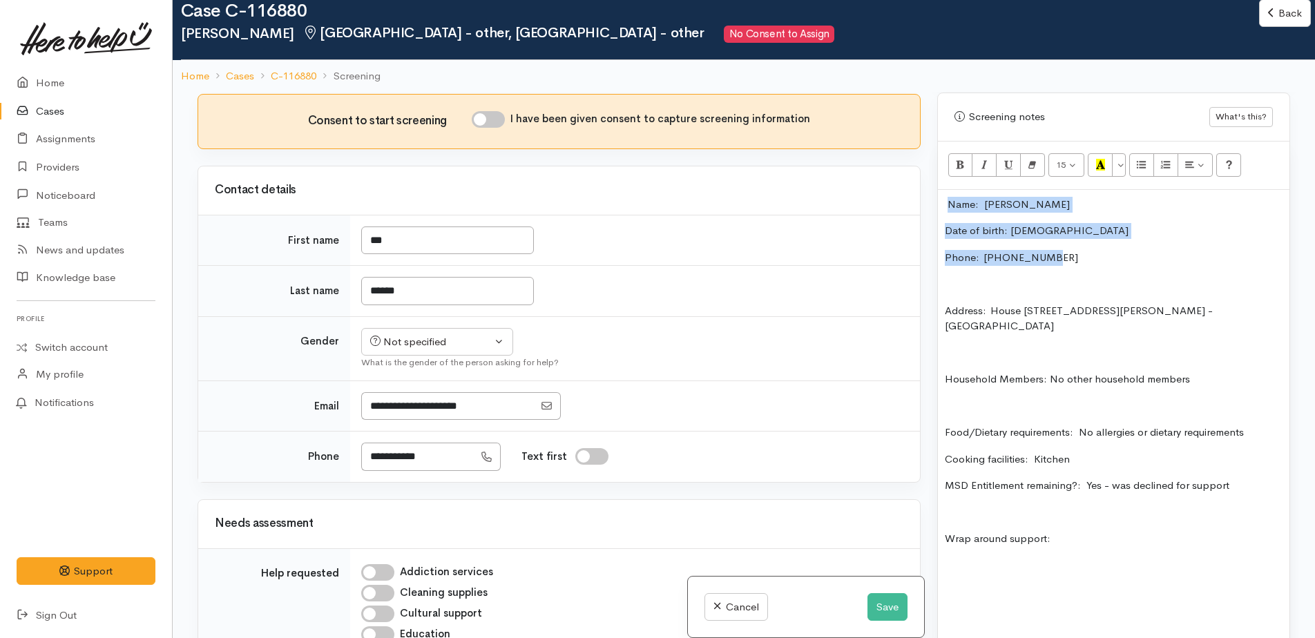
drag, startPoint x: 949, startPoint y: 189, endPoint x: 1051, endPoint y: 238, distance: 113.1
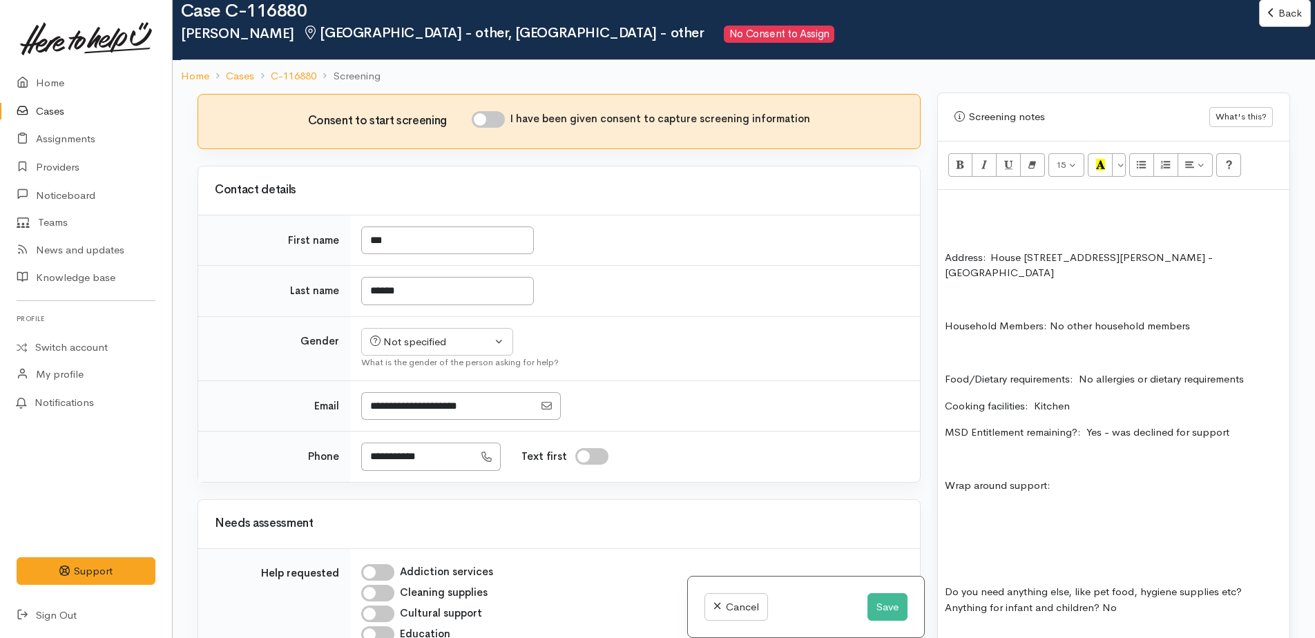
click at [955, 227] on div "Address:  House 602/22 Sloss Road, Tokoroa, New Zealand - Caravan Park Househol…" at bounding box center [1114, 633] width 352 height 887
click at [944, 213] on div "Address:  House 602/22 Sloss Road, Tokoroa, New Zealand - Caravan Park Househol…" at bounding box center [1114, 633] width 352 height 887
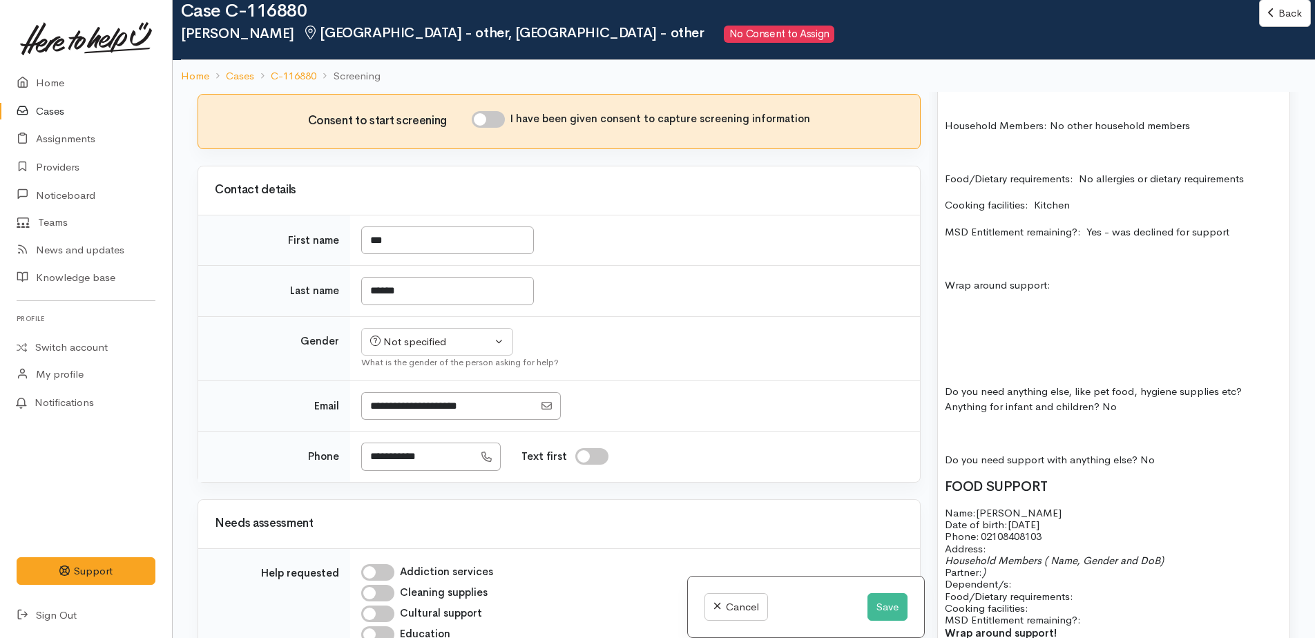
scroll to position [1036, 0]
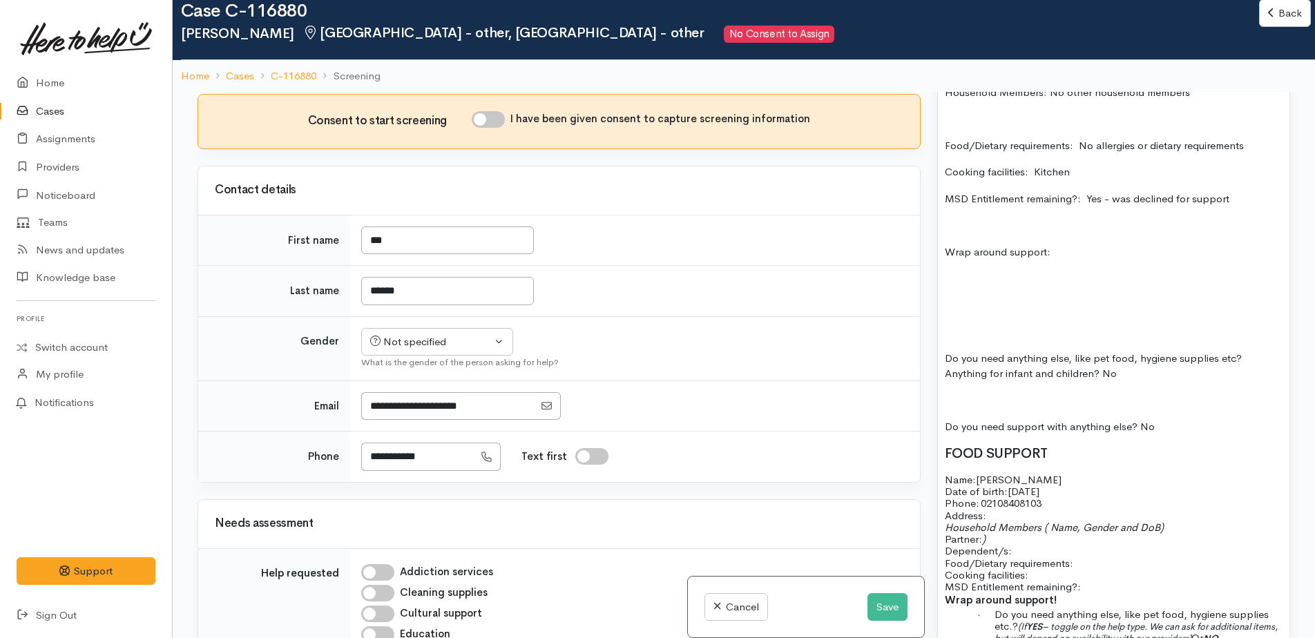
click at [1005, 510] on p "Address:" at bounding box center [1114, 516] width 338 height 12
click at [993, 509] on span "602/22 Sloss Rd" at bounding box center [1079, 515] width 182 height 13
click at [1100, 509] on span "House 602/22 Sloss Rd" at bounding box center [1095, 515] width 215 height 13
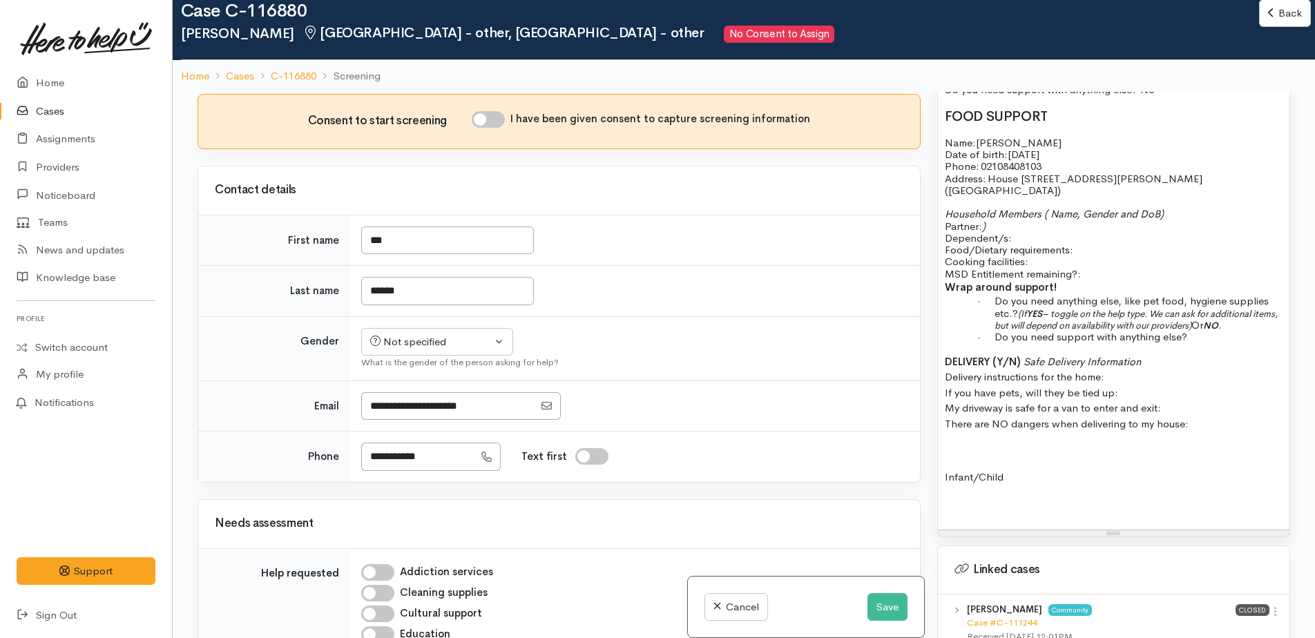
scroll to position [1382, 0]
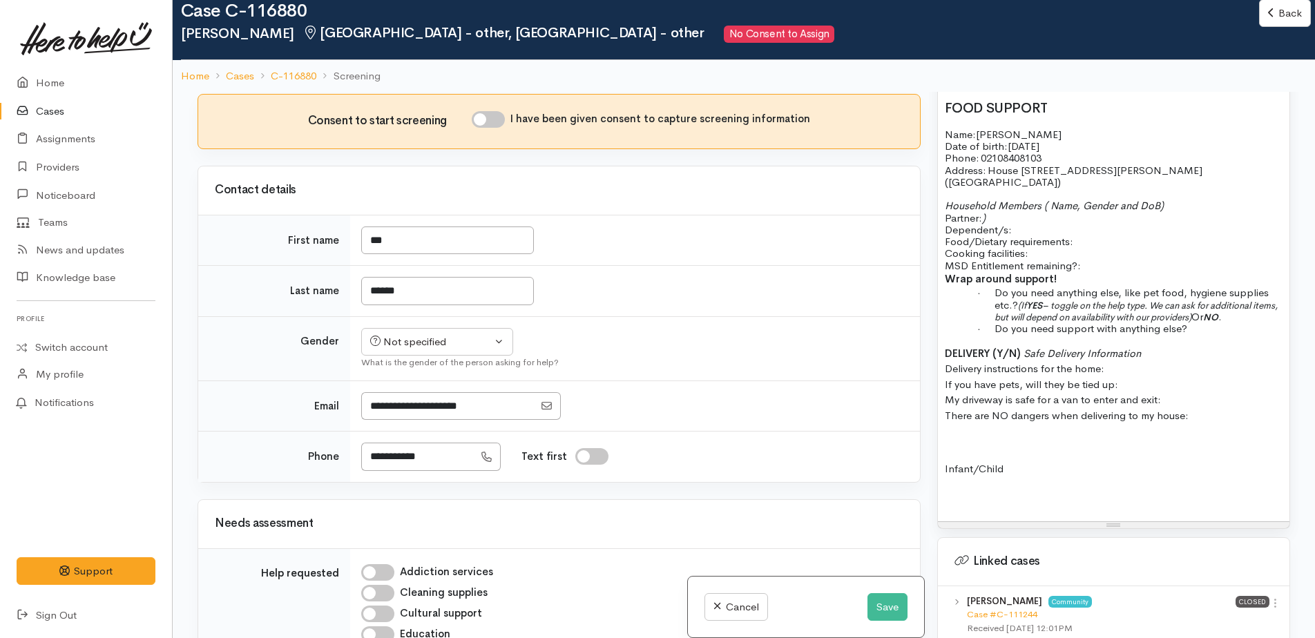
click at [1009, 461] on p "Infant/Child" at bounding box center [1114, 469] width 338 height 16
click at [875, 604] on button "Save" at bounding box center [888, 607] width 40 height 28
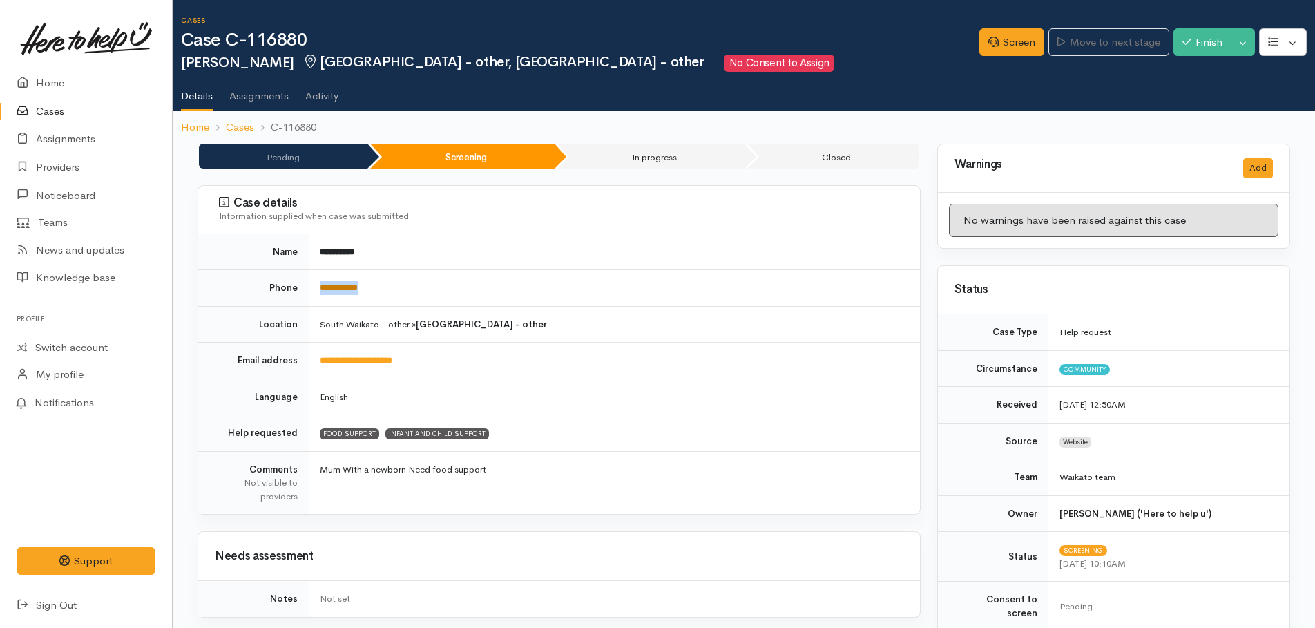
drag, startPoint x: 381, startPoint y: 287, endPoint x: 321, endPoint y: 288, distance: 59.4
click at [321, 288] on td "**********" at bounding box center [614, 288] width 611 height 37
drag, startPoint x: 321, startPoint y: 288, endPoint x: 331, endPoint y: 292, distance: 10.5
copy link "**********"
click at [1012, 46] on link "Screen" at bounding box center [1012, 42] width 65 height 28
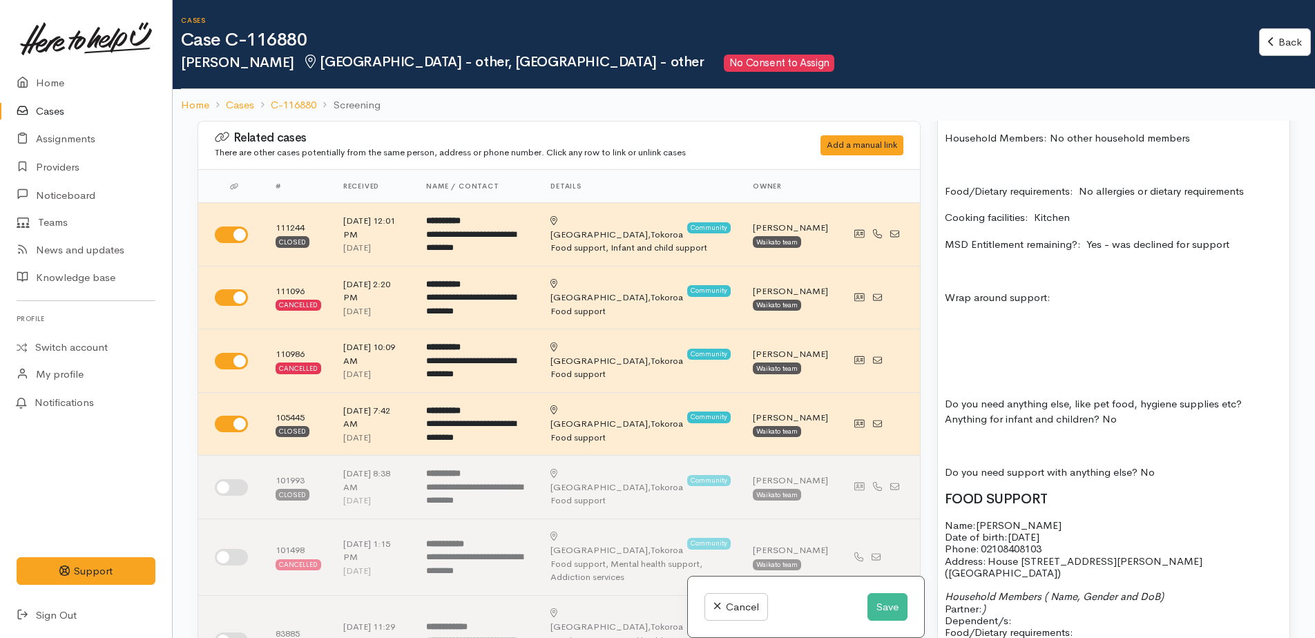
scroll to position [1036, 0]
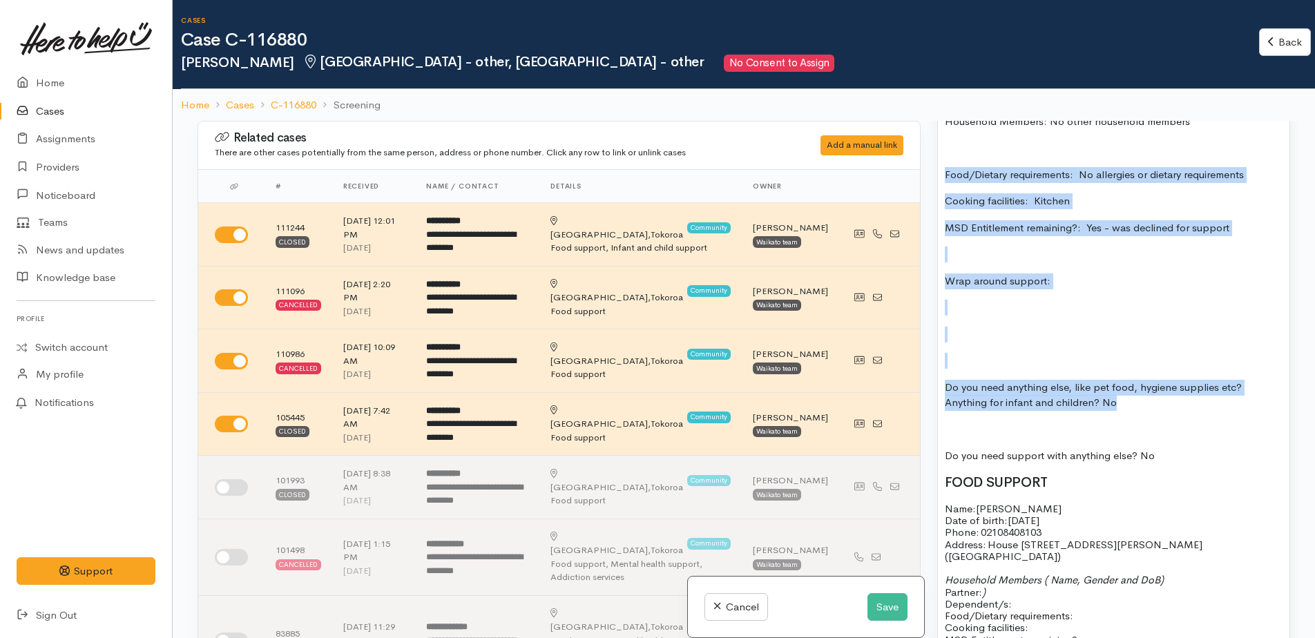
drag, startPoint x: 1131, startPoint y: 391, endPoint x: 945, endPoint y: 155, distance: 300.0
click at [945, 155] on div "Address:  House [STREET_ADDRESS][PERSON_NAME] - [GEOGRAPHIC_DATA] Household Mem…" at bounding box center [1114, 454] width 352 height 884
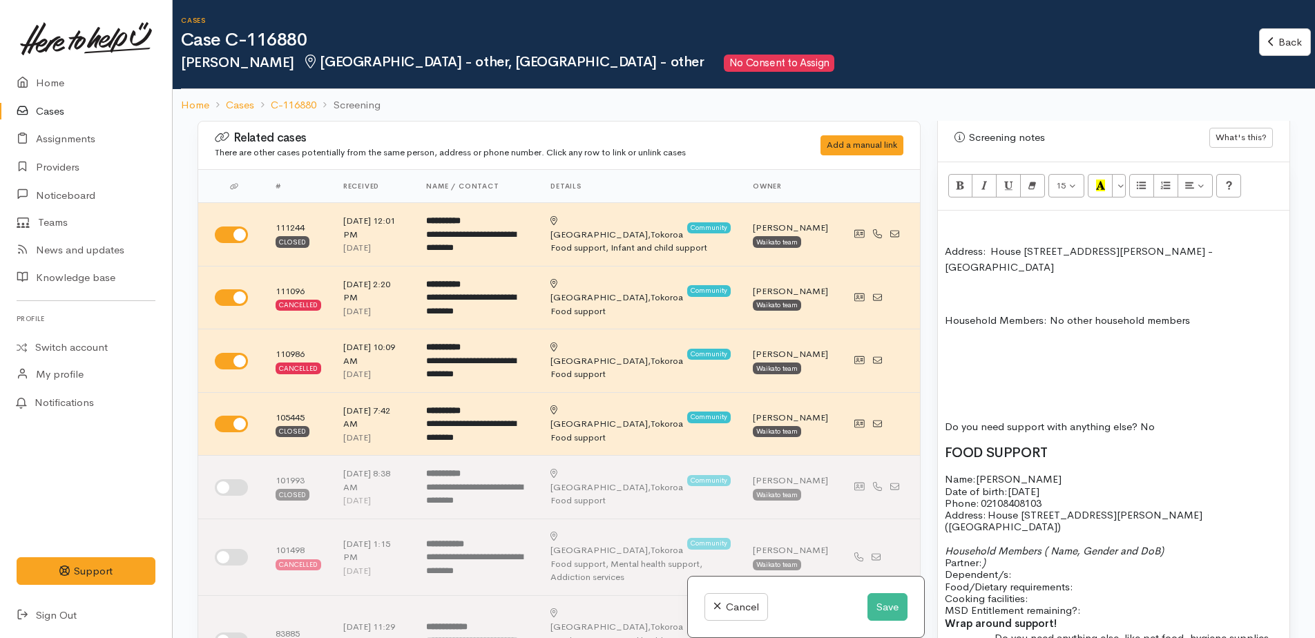
scroll to position [829, 0]
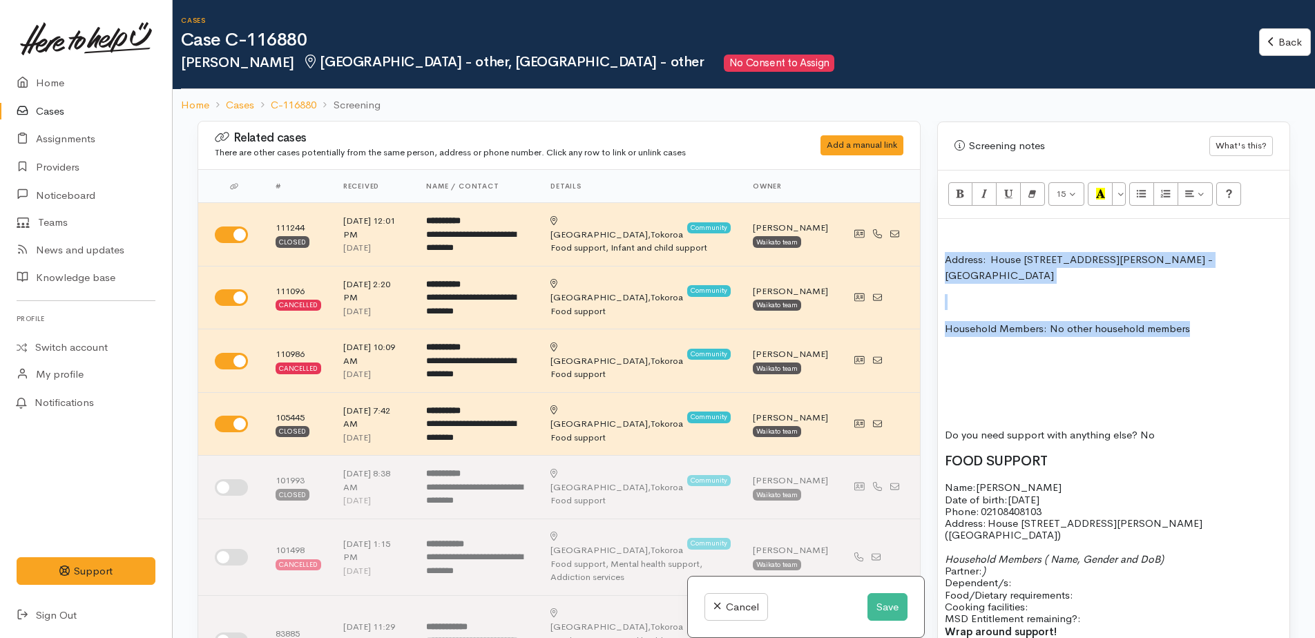
drag, startPoint x: 944, startPoint y: 239, endPoint x: 1210, endPoint y: 316, distance: 277.5
click at [1210, 316] on div "Address:  House [STREET_ADDRESS][PERSON_NAME] - [GEOGRAPHIC_DATA] Household Mem…" at bounding box center [1114, 547] width 352 height 656
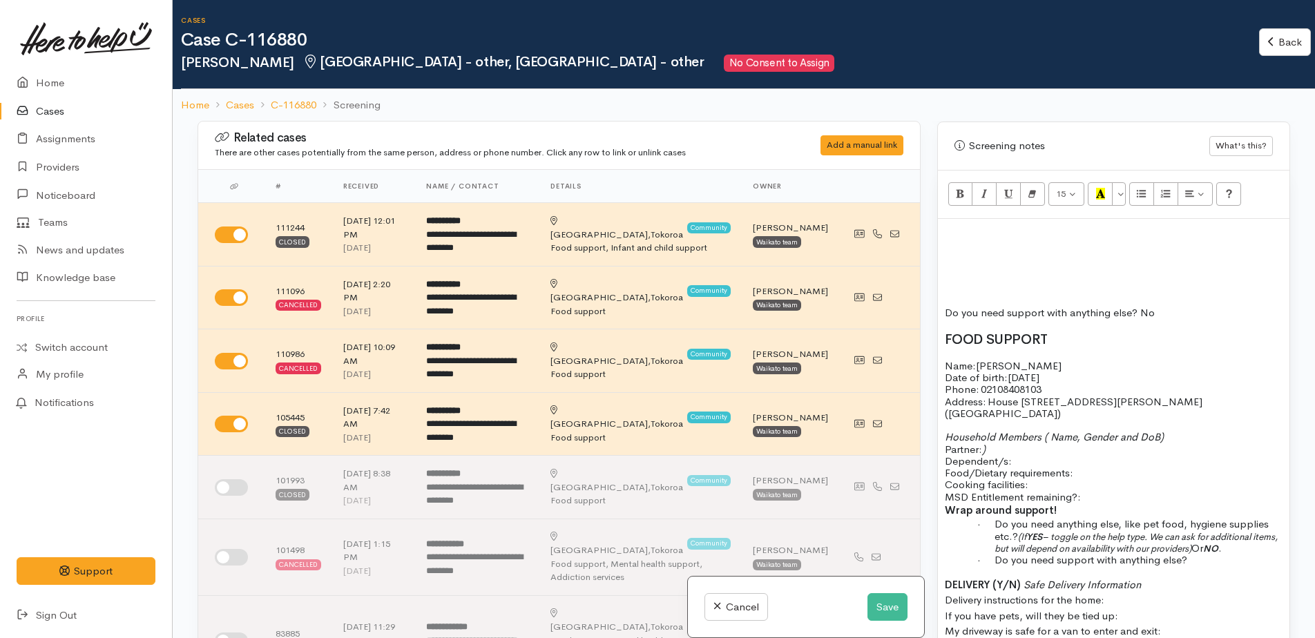
click at [959, 264] on div "Do you need support with anything else? No FOOD SUPPORT Name: [PERSON_NAME] Dat…" at bounding box center [1114, 486] width 352 height 534
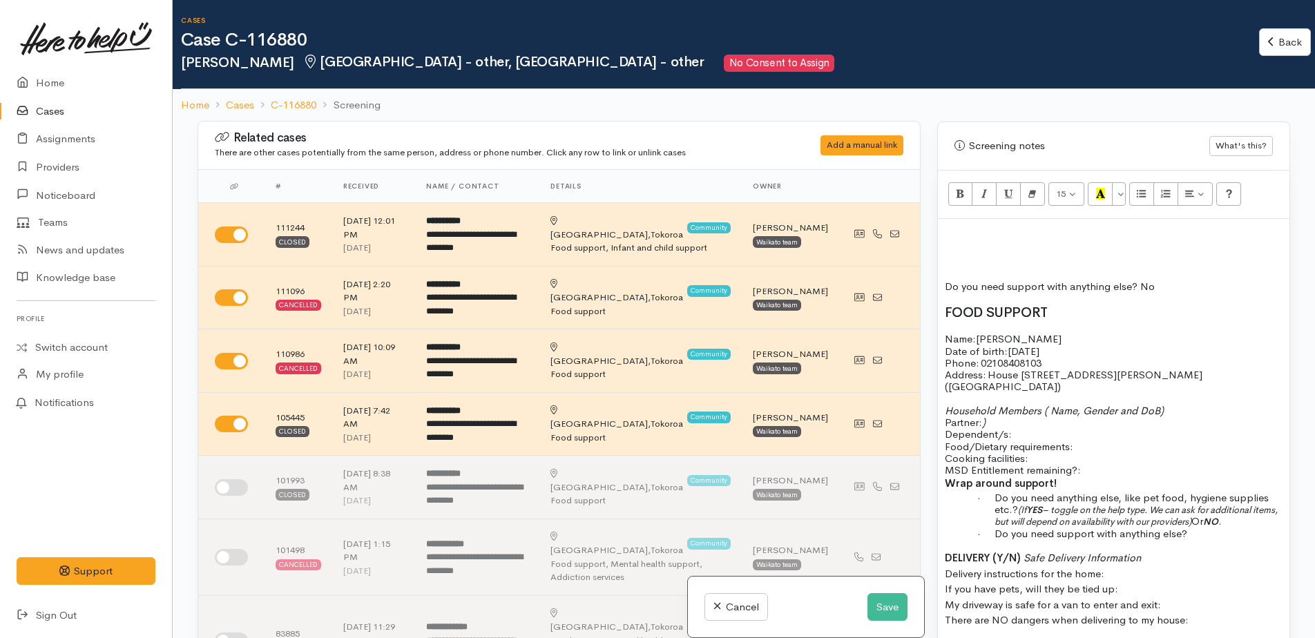
drag, startPoint x: 947, startPoint y: 270, endPoint x: 1199, endPoint y: 276, distance: 251.5
click at [1199, 279] on p "Do you need support with anything else? No" at bounding box center [1114, 287] width 338 height 16
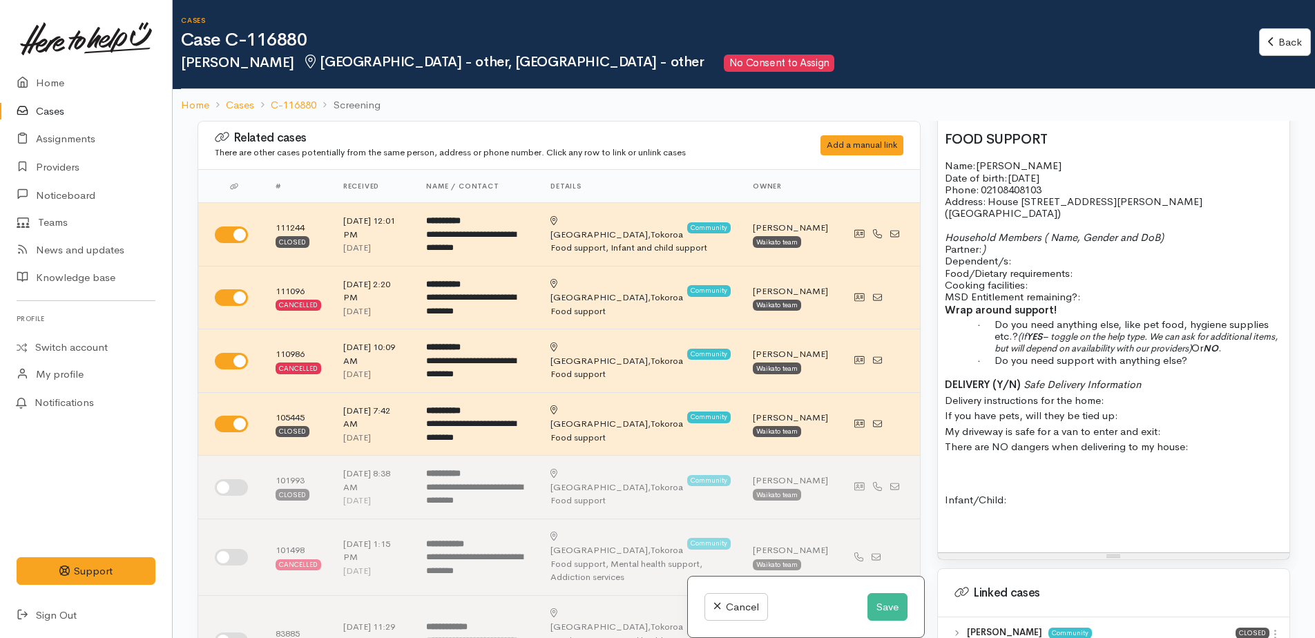
scroll to position [918, 0]
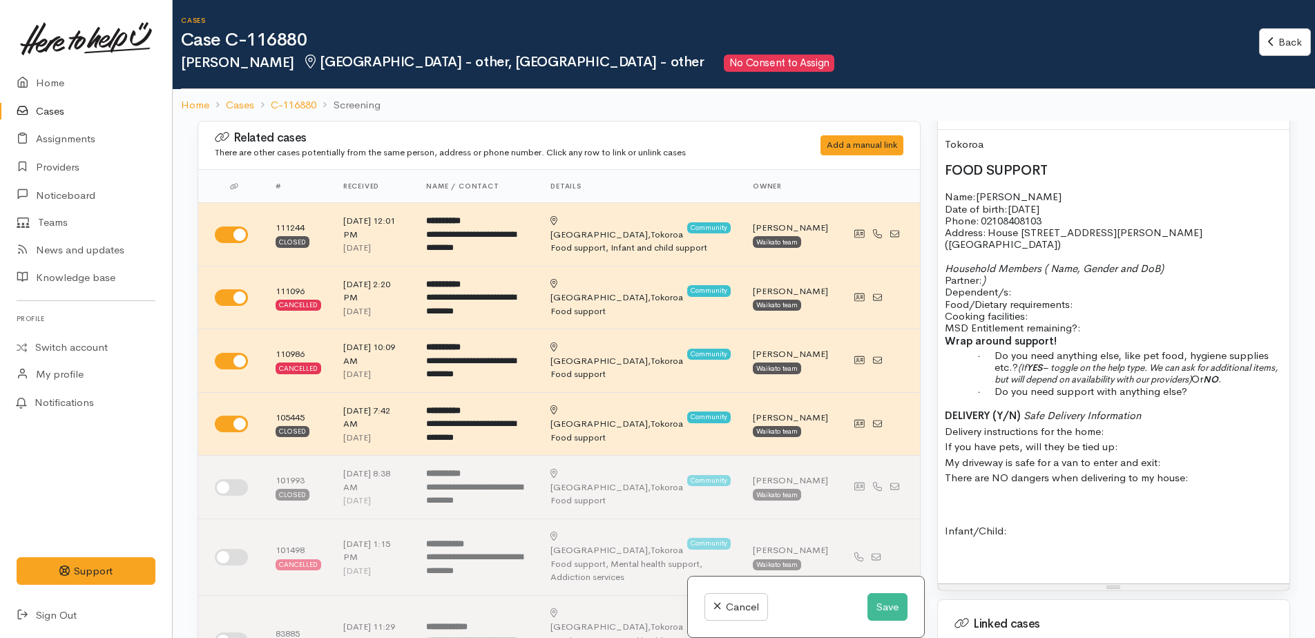
click at [1235, 298] on p "Food/Dietary requirements: Cooking facilities: MSD Entitlement remaining?:" at bounding box center [1114, 316] width 338 height 36
click at [1004, 263] on p "Household Members ( Name, Gender and DoB) Partner: ) Dependent/s:" at bounding box center [1114, 281] width 338 height 36
click at [1017, 267] on p "Household Members ( Name, Gender and DoB) Partner: ) Dependent/s:" at bounding box center [1114, 281] width 338 height 36
click at [1004, 263] on p "Household Members ( Name, Gender and DoB) Partner: ) Dependent/s:" at bounding box center [1114, 281] width 338 height 36
click at [1022, 265] on p "Household Members ( Name, Gender and DoB) Partner: ) Dependent/s:" at bounding box center [1114, 281] width 338 height 36
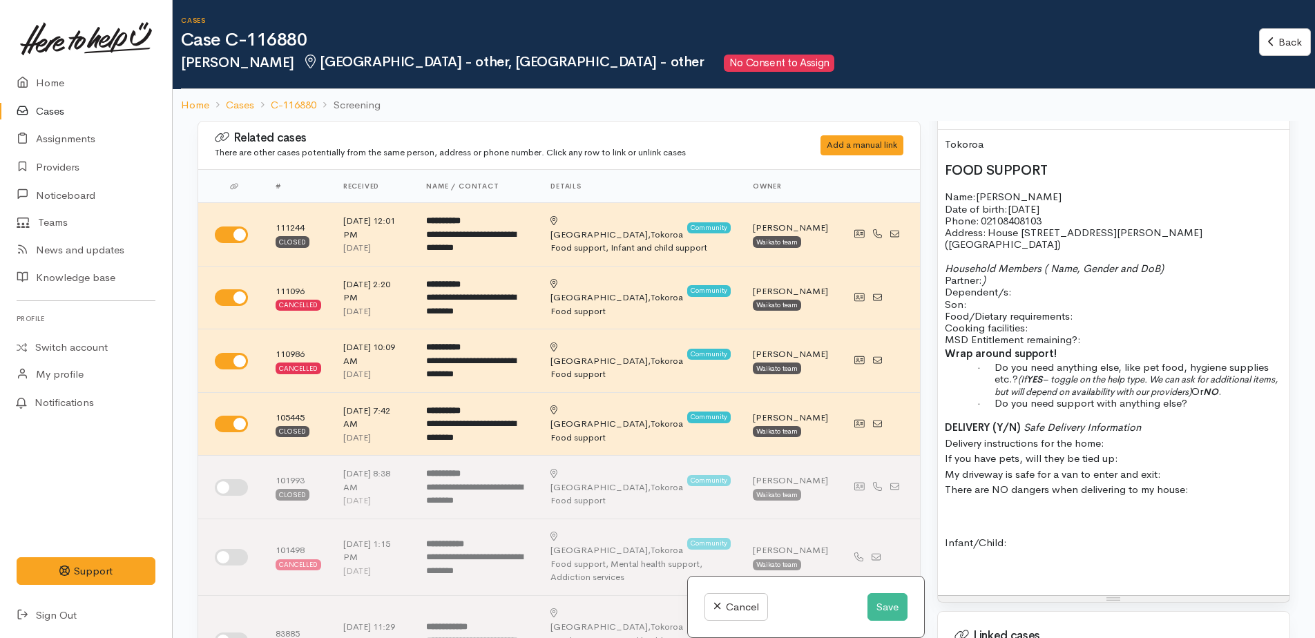
click at [955, 509] on p at bounding box center [1114, 517] width 338 height 16
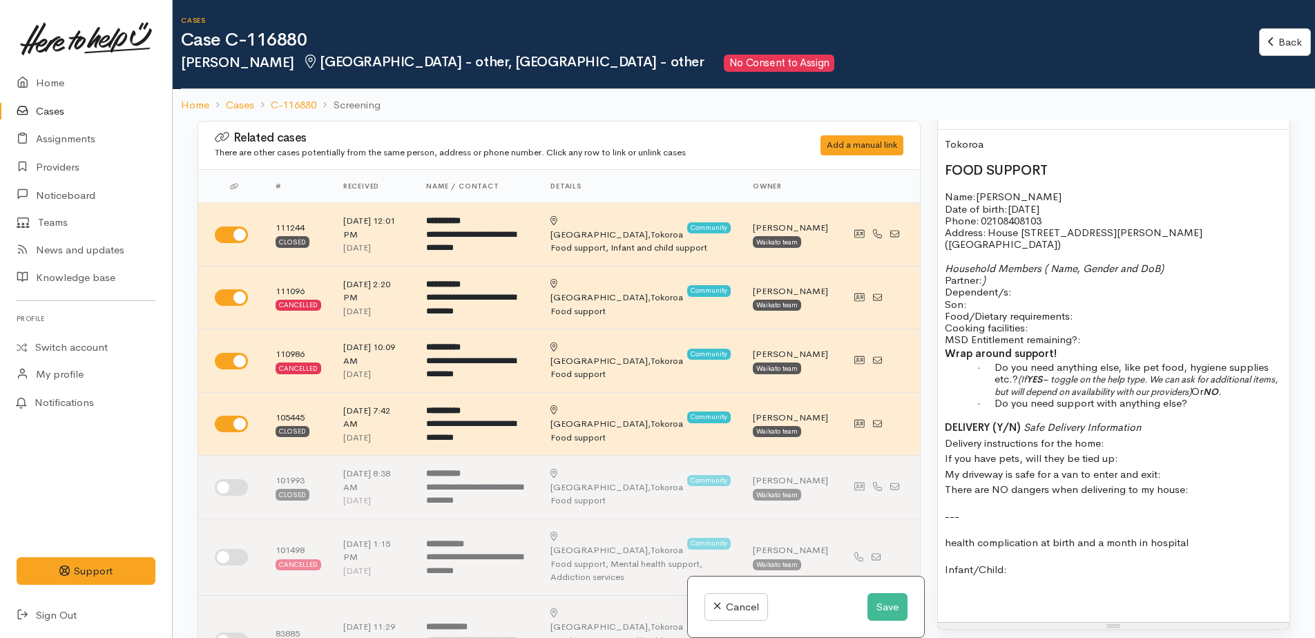
click at [1055, 562] on p "Infant/Child:" at bounding box center [1114, 570] width 338 height 16
click at [1194, 535] on p "health complication at birth and a month in hospital" at bounding box center [1114, 543] width 338 height 16
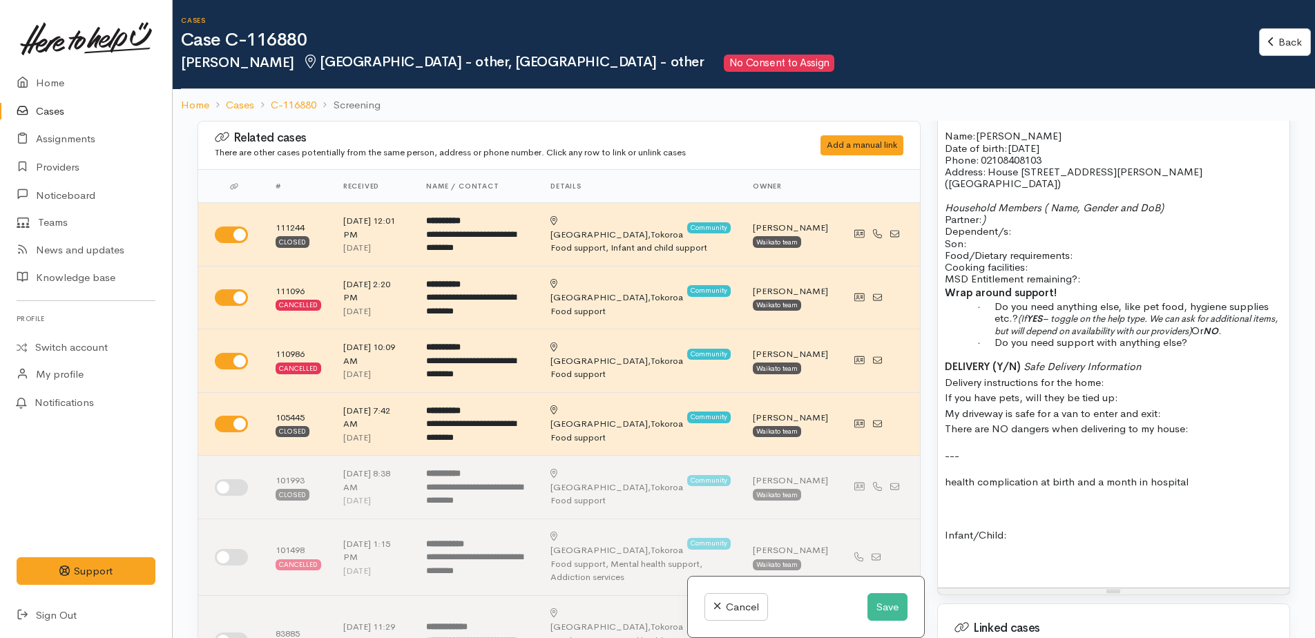
scroll to position [1056, 0]
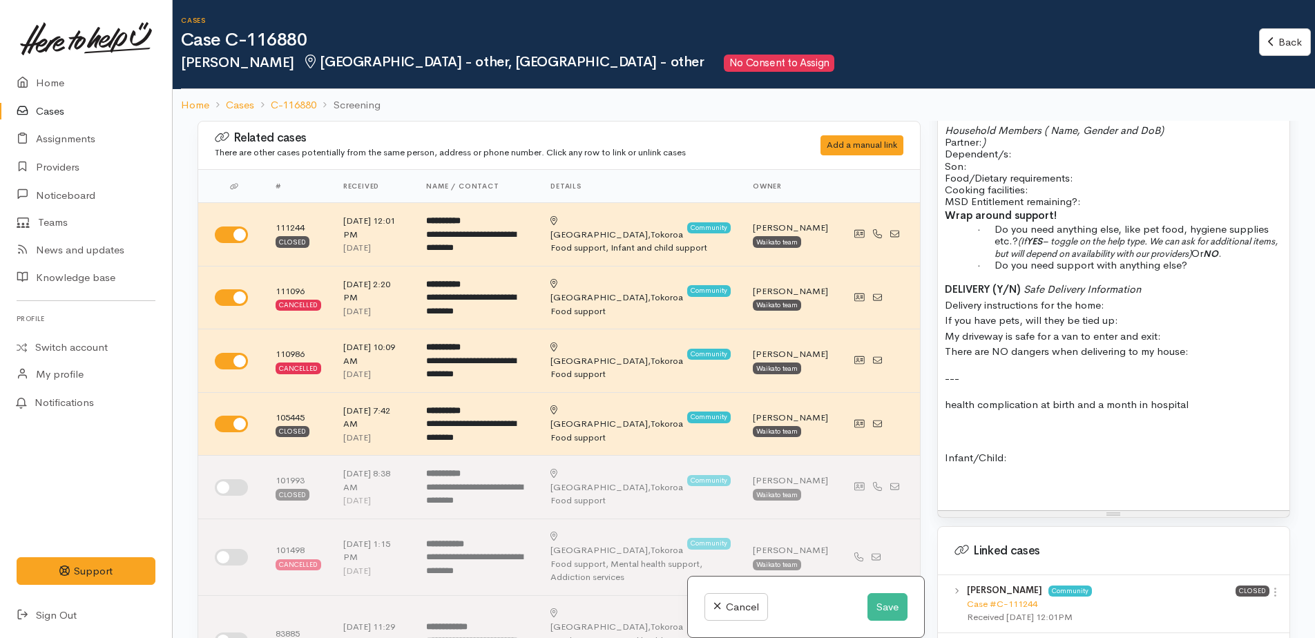
click at [1031, 450] on p "Infant/Child:" at bounding box center [1114, 458] width 338 height 16
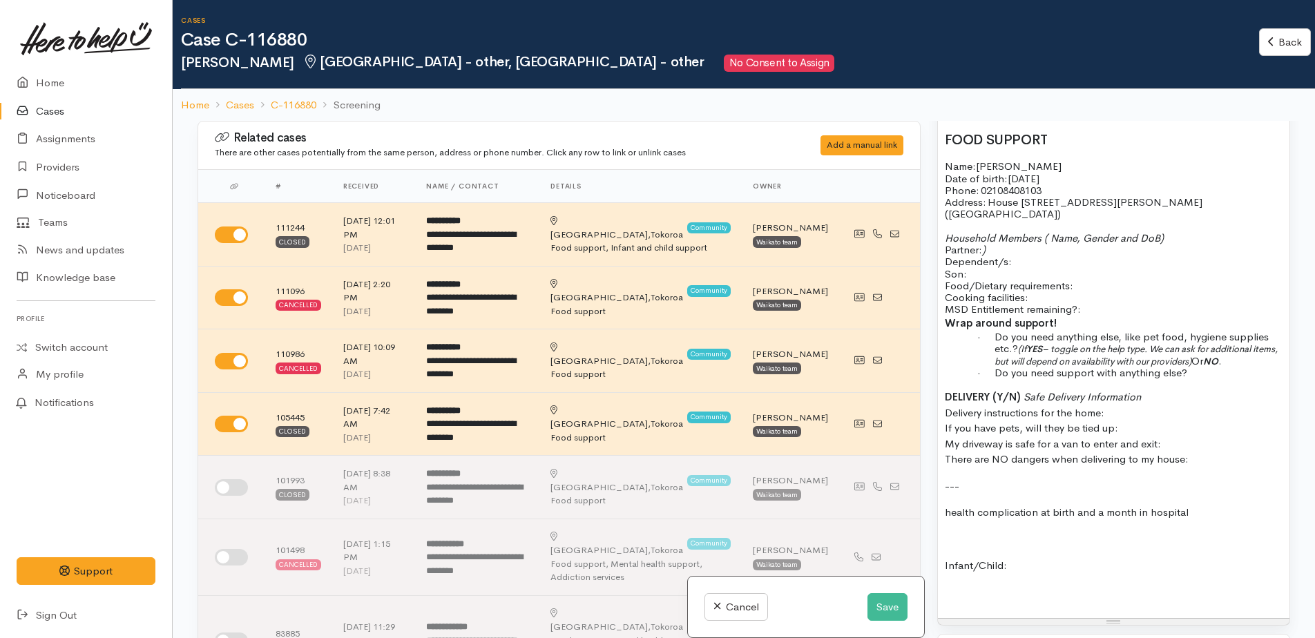
scroll to position [918, 0]
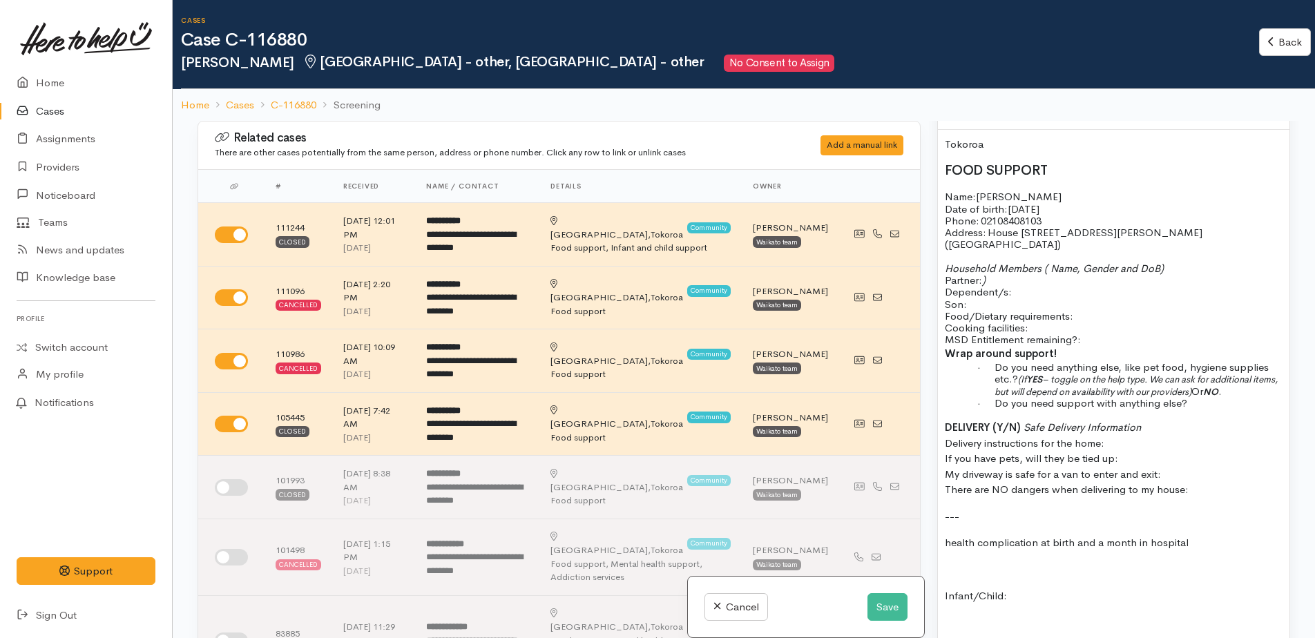
click at [981, 298] on p "Son:" at bounding box center [1114, 304] width 338 height 12
drag, startPoint x: 944, startPoint y: 241, endPoint x: 993, endPoint y: 251, distance: 50.0
click at [993, 251] on div "Tokoroa FOOD SUPPORT Name: Ida Pihema Date of birth: 15/08/1990 Phone:   021084…" at bounding box center [1114, 389] width 352 height 519
click at [1041, 263] on p "Household Members ( Name, Gender and DoB) Partner: ) Dependent/s:" at bounding box center [1114, 281] width 338 height 36
drag, startPoint x: 1045, startPoint y: 238, endPoint x: 1050, endPoint y: 250, distance: 13.0
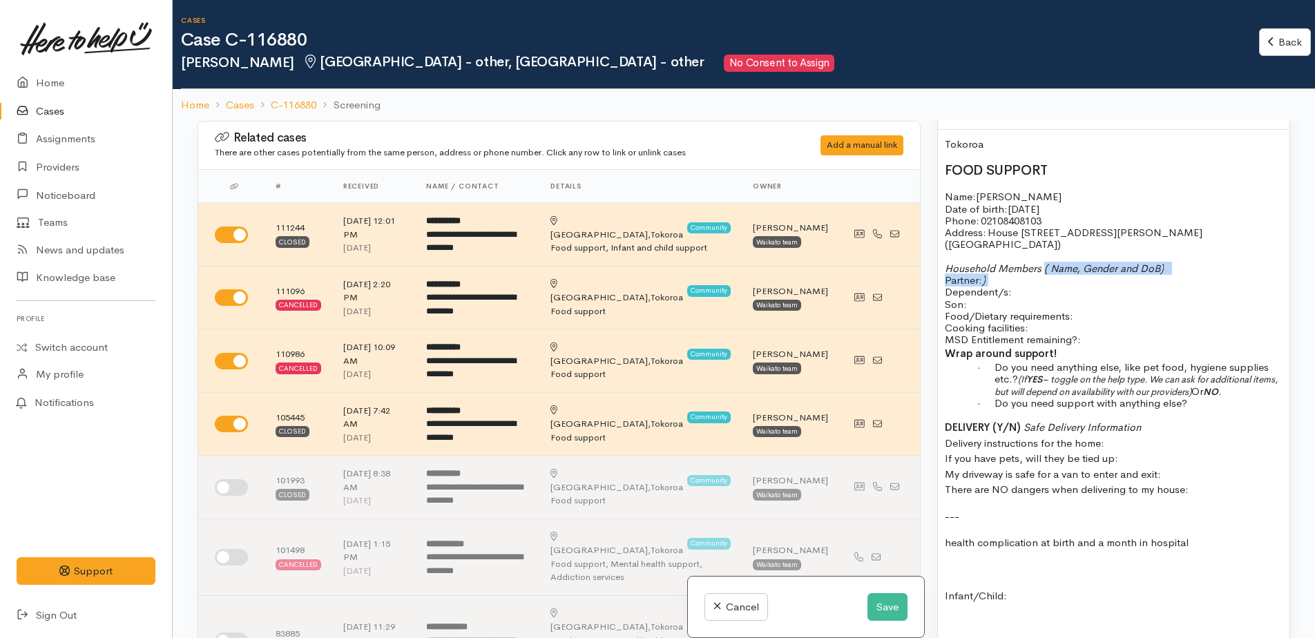
click at [1050, 263] on p "Household Members ( Name, Gender and DoB) Partner: ) Dependent/s:" at bounding box center [1114, 281] width 338 height 36
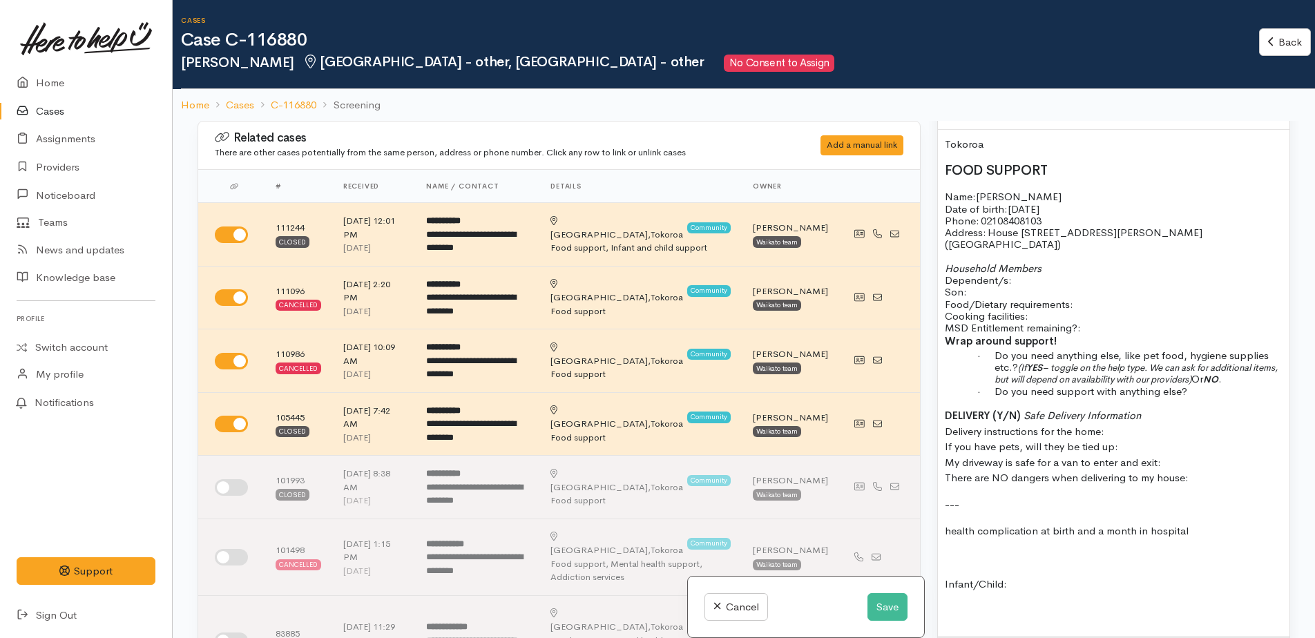
click at [1030, 263] on p "Household Members Dependent/s:" at bounding box center [1114, 275] width 338 height 24
click at [993, 286] on p "Son:" at bounding box center [1114, 292] width 338 height 12
click at [1103, 298] on p "Food/Dietary requirements: Cooking facilities: MSD Entitlement remaining?:" at bounding box center [1114, 316] width 338 height 36
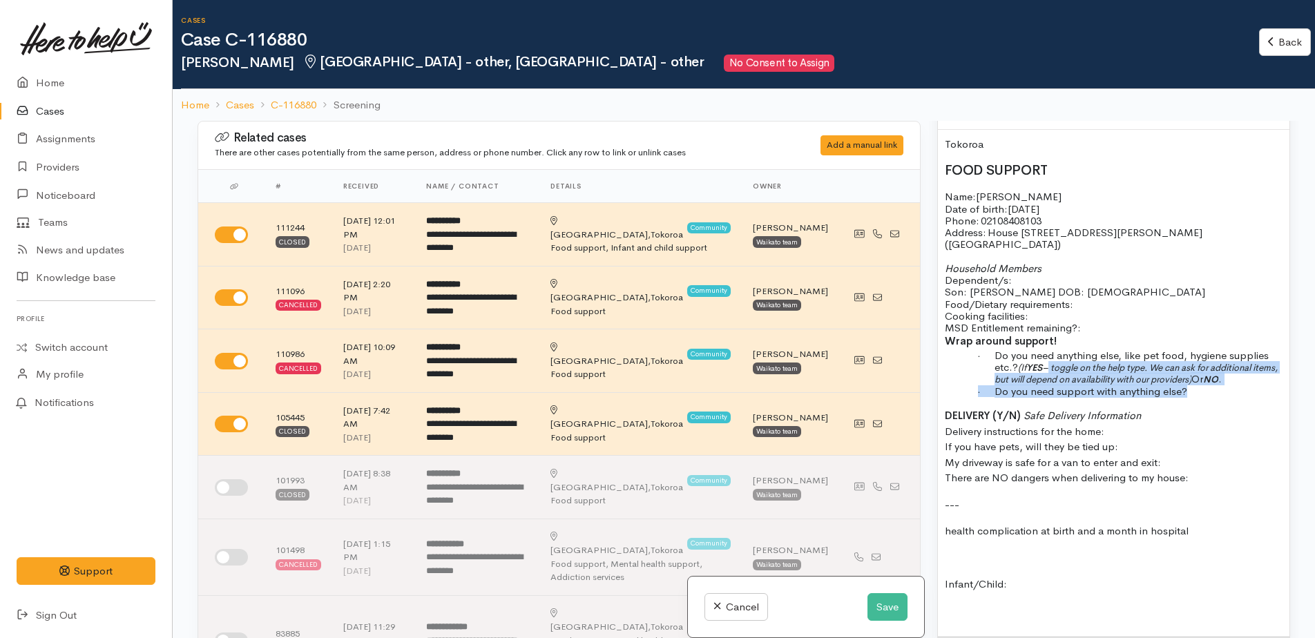
drag, startPoint x: 1053, startPoint y: 339, endPoint x: 1197, endPoint y: 364, distance: 146.6
click at [1197, 364] on div "Tokoroa FOOD SUPPORT Name: Ida Pihema Date of birth: 15/08/1990 Phone:   021084…" at bounding box center [1114, 383] width 352 height 507
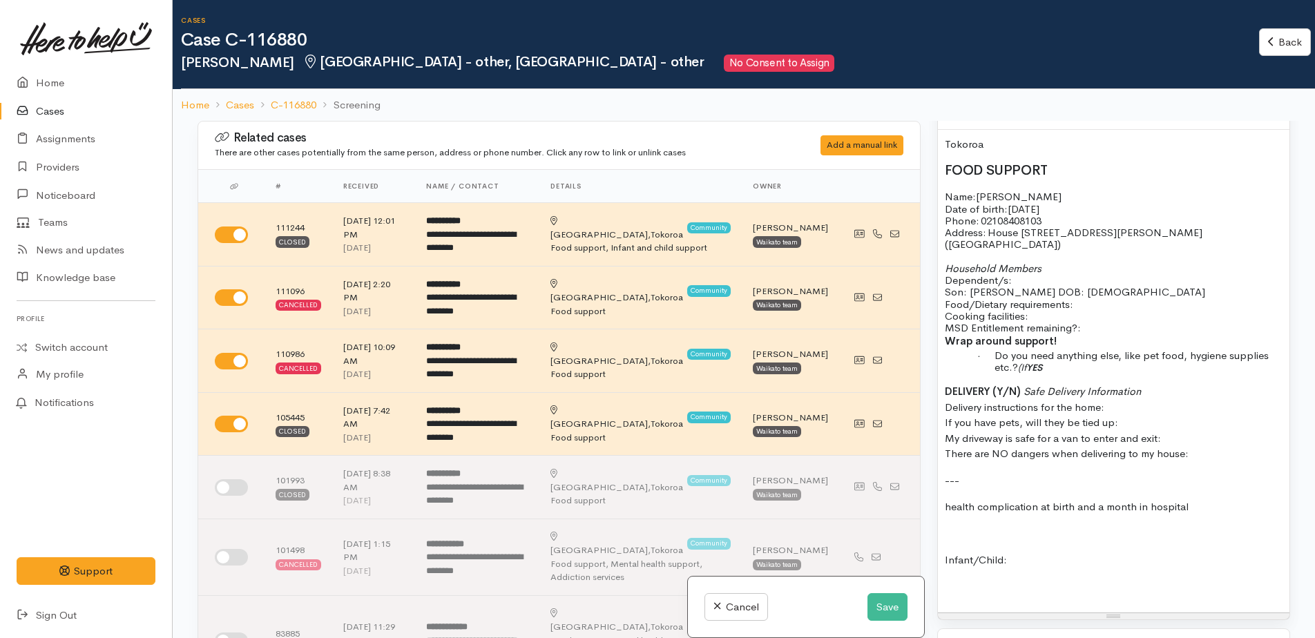
click at [1031, 362] on b "YES" at bounding box center [1035, 368] width 16 height 12
click at [1025, 362] on b "YES" at bounding box center [1029, 368] width 16 height 12
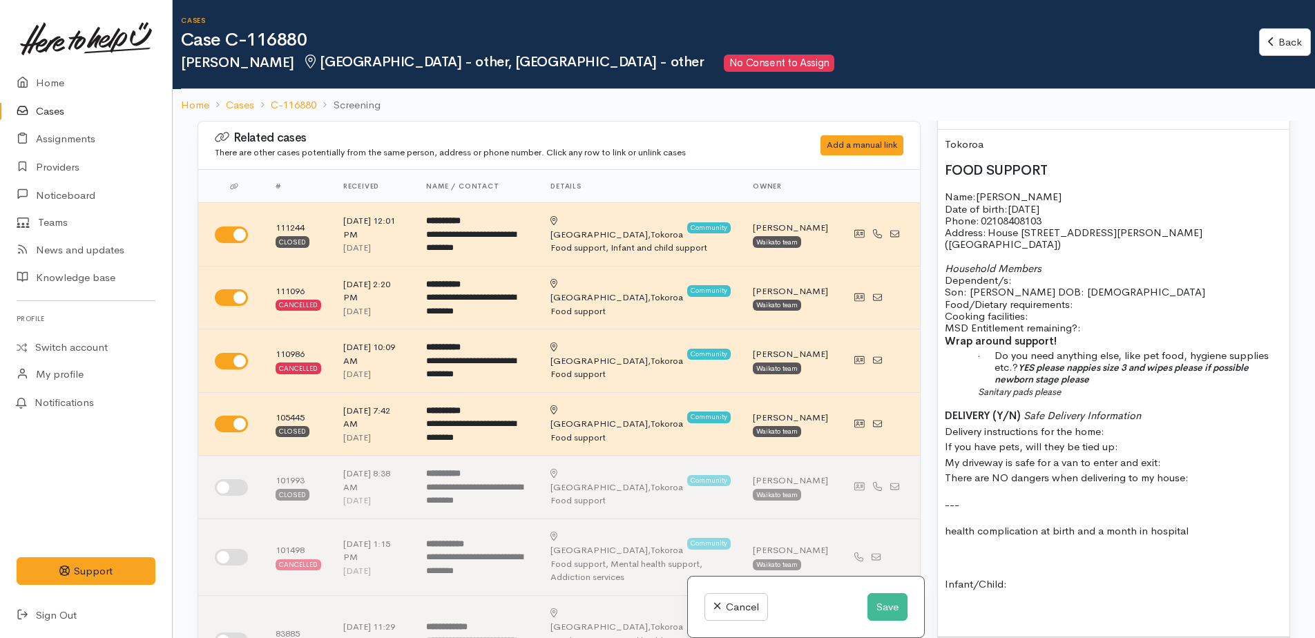
click at [1096, 298] on p "Food/Dietary requirements: Cooking facilities: MSD Entitlement remaining?:" at bounding box center [1114, 316] width 338 height 36
click at [1082, 298] on p "Food/Dietary requirements: no Cooking facilities: MSD Entitlement remaining?:" at bounding box center [1114, 316] width 338 height 36
click at [1092, 301] on p "Food/Dietary requirements: no Cooking facilities: yes MSD Entitlement remaining…" at bounding box center [1114, 316] width 338 height 36
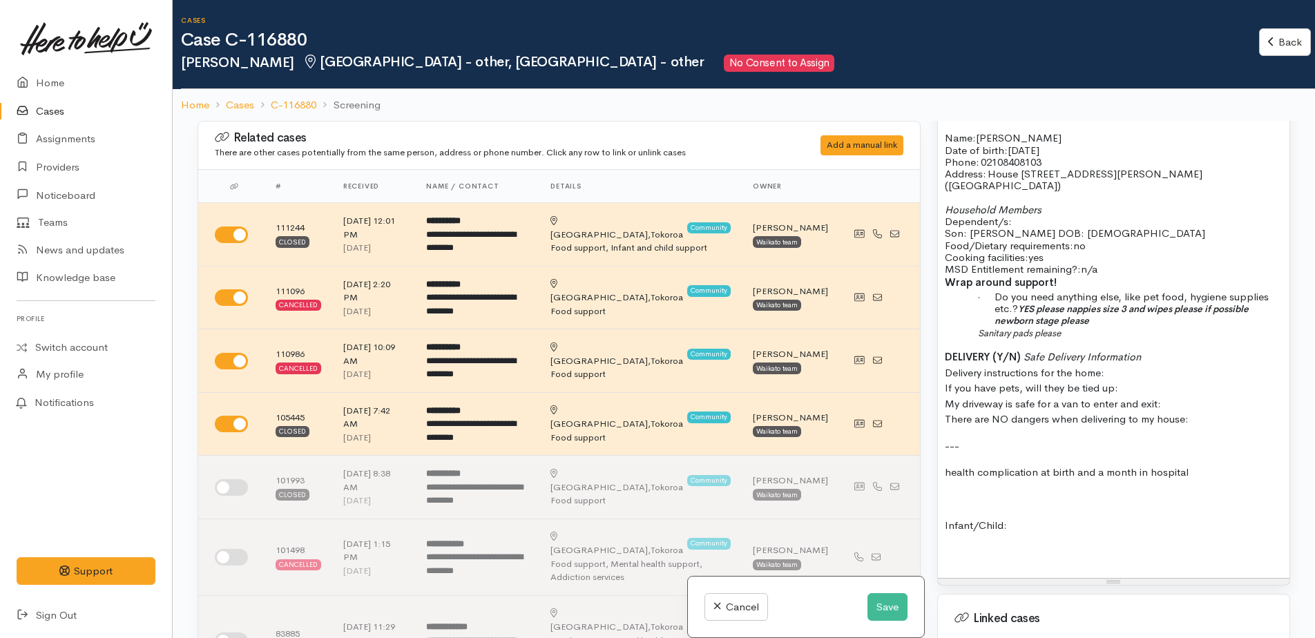
scroll to position [1056, 0]
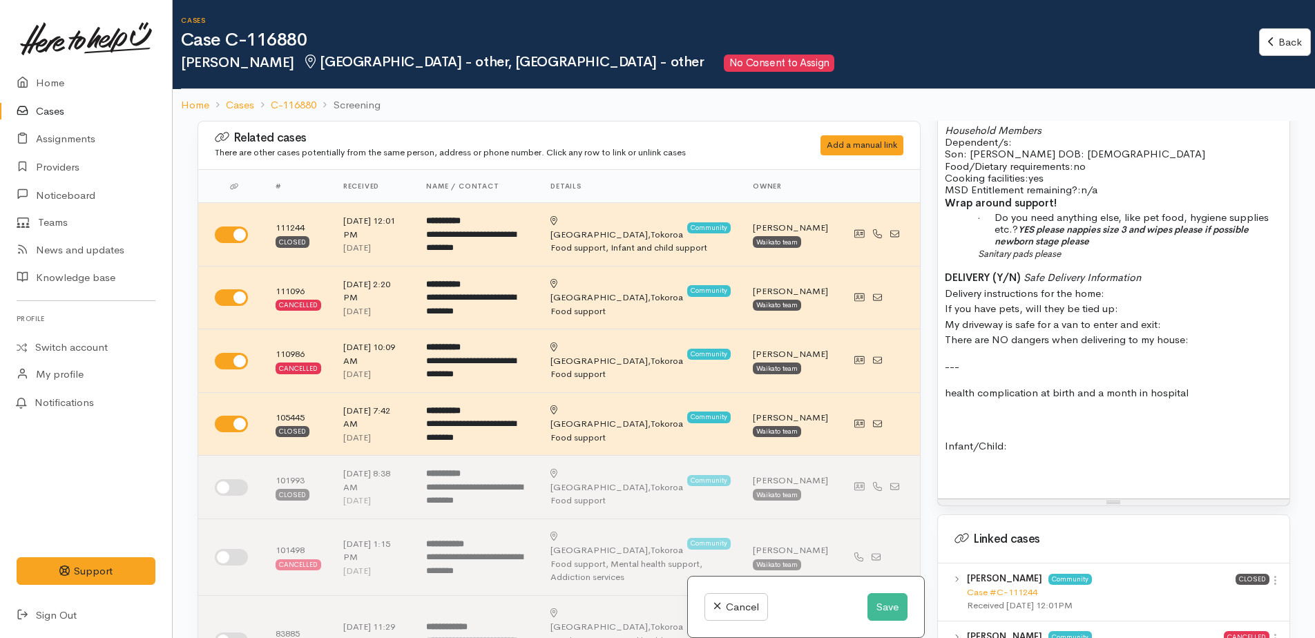
click at [1156, 270] on p "DELIVERY (Y/N) Safe Delivery Information Delivery instructions for the home: If…" at bounding box center [1114, 309] width 338 height 78
click at [1119, 270] on p "DELIVERY (Y/N) Safe Delivery Information Delivery instructions for the home: If…" at bounding box center [1114, 309] width 338 height 78
click at [1109, 271] on span "Delivery instructions for the home: If you have pets, will they be tied up: My …" at bounding box center [1067, 308] width 244 height 75
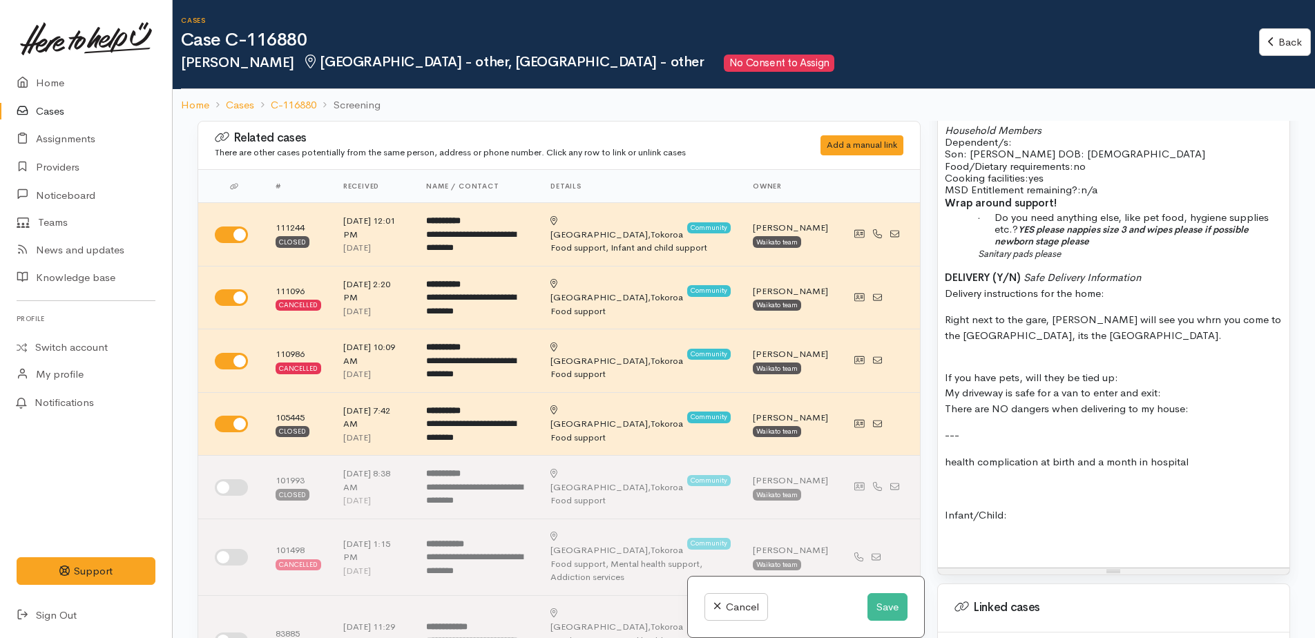
drag, startPoint x: 1039, startPoint y: 298, endPoint x: 1169, endPoint y: 322, distance: 132.1
click at [1171, 324] on div "Tokoroa FOOD SUPPORT Name: Ida Pihema Date of birth: 15/08/1990 Phone:   021084…" at bounding box center [1114, 280] width 352 height 576
click at [1045, 314] on p "Right next to the gate, Ida will see you when you come to the car park, its the…" at bounding box center [1114, 327] width 338 height 31
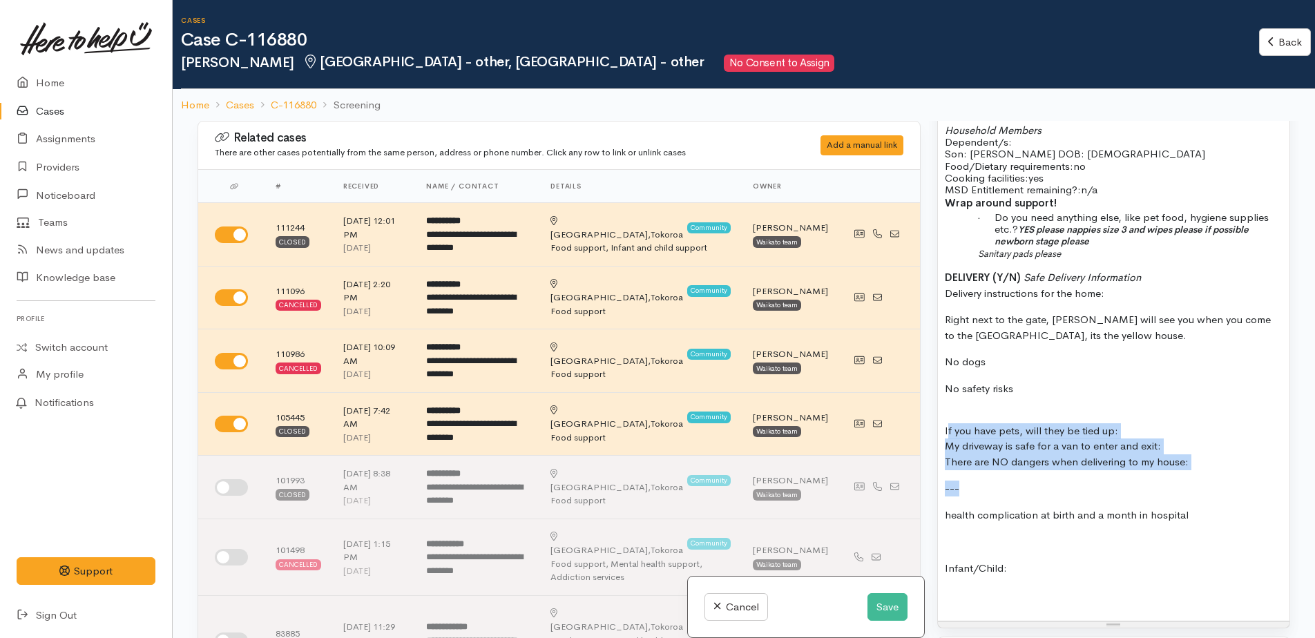
drag, startPoint x: 945, startPoint y: 404, endPoint x: 1199, endPoint y: 446, distance: 257.7
click at [1199, 446] on div "Tokoroa FOOD SUPPORT Name: Ida Pihema Date of birth: 15/08/1990 Phone:   021084…" at bounding box center [1114, 306] width 352 height 629
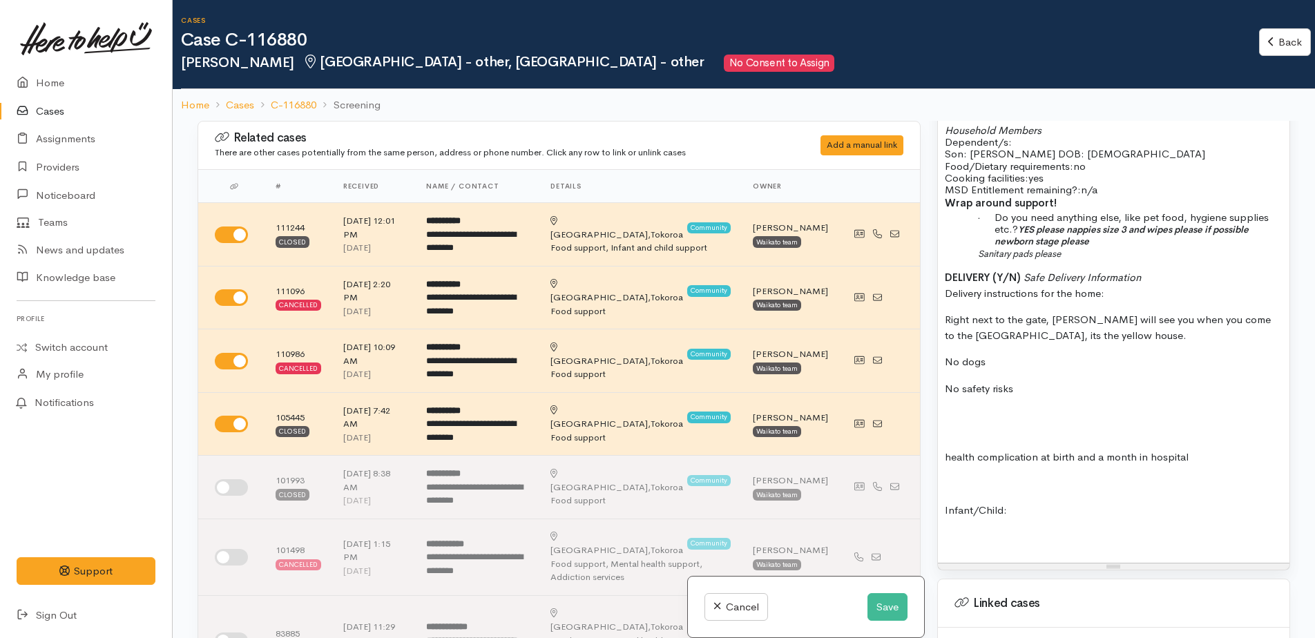
drag, startPoint x: 943, startPoint y: 428, endPoint x: 1208, endPoint y: 428, distance: 264.6
click at [1208, 428] on div "Tokoroa FOOD SUPPORT Name: Ida Pihema Date of birth: 15/08/1990 Phone:   021084…" at bounding box center [1114, 277] width 352 height 571
click at [954, 408] on p at bounding box center [1114, 423] width 338 height 31
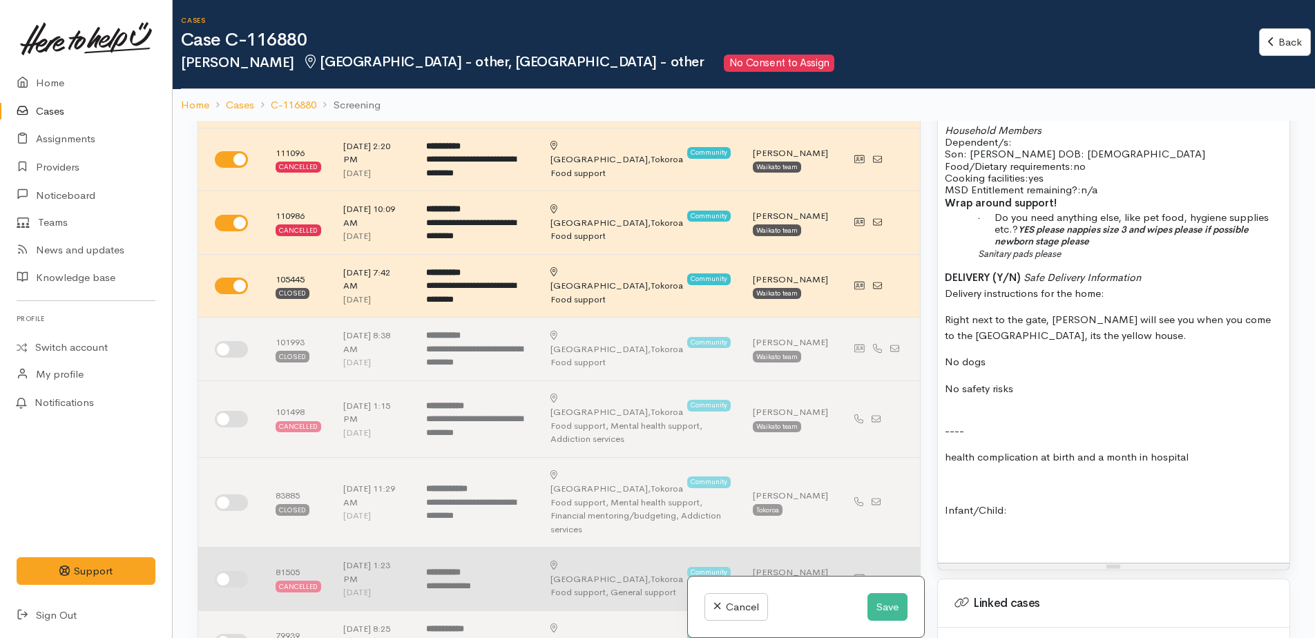
scroll to position [345, 0]
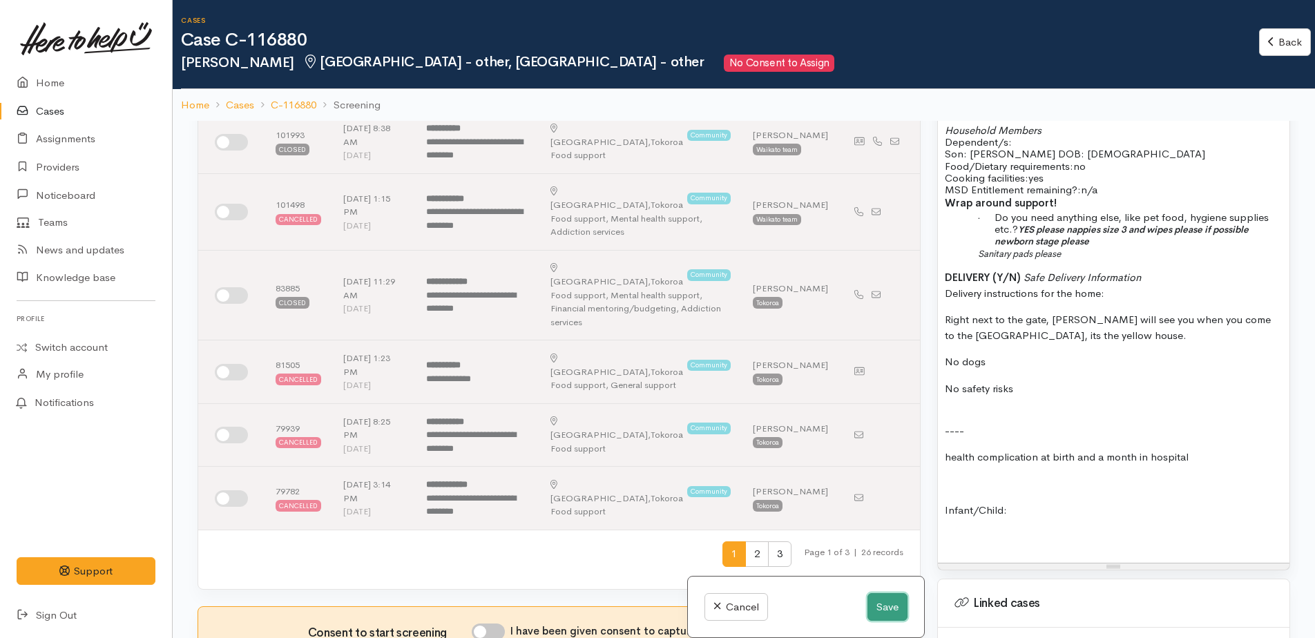
click at [879, 608] on button "Save" at bounding box center [888, 607] width 40 height 28
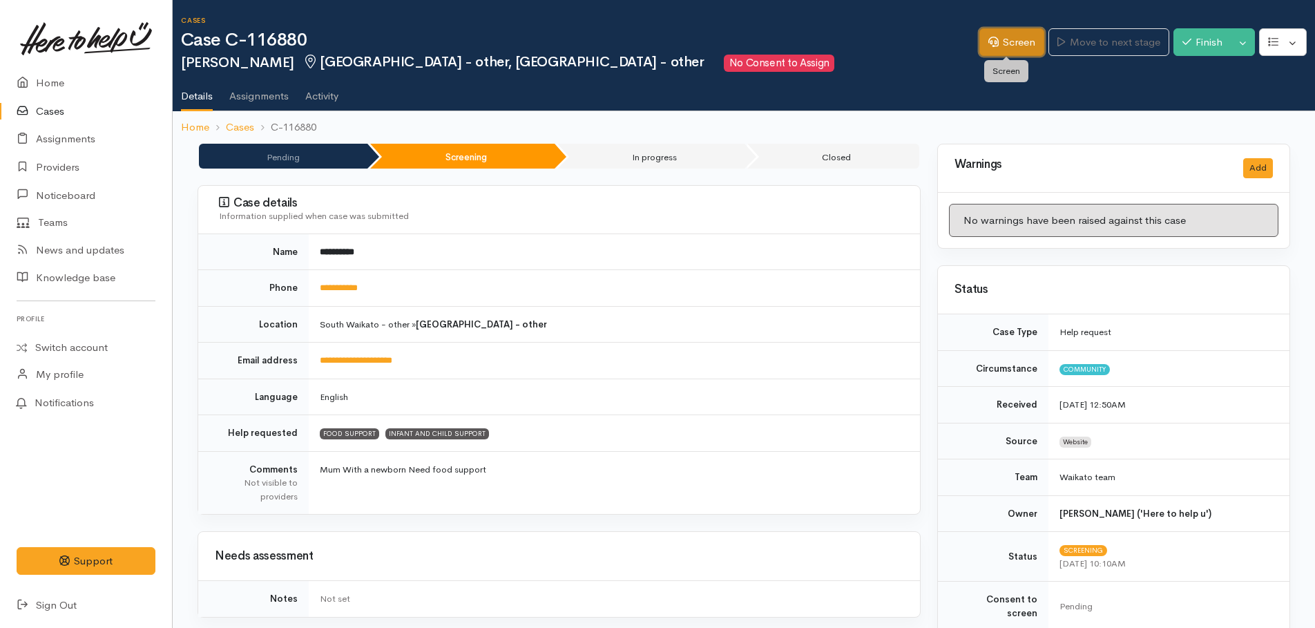
click at [1016, 43] on link "Screen" at bounding box center [1012, 42] width 65 height 28
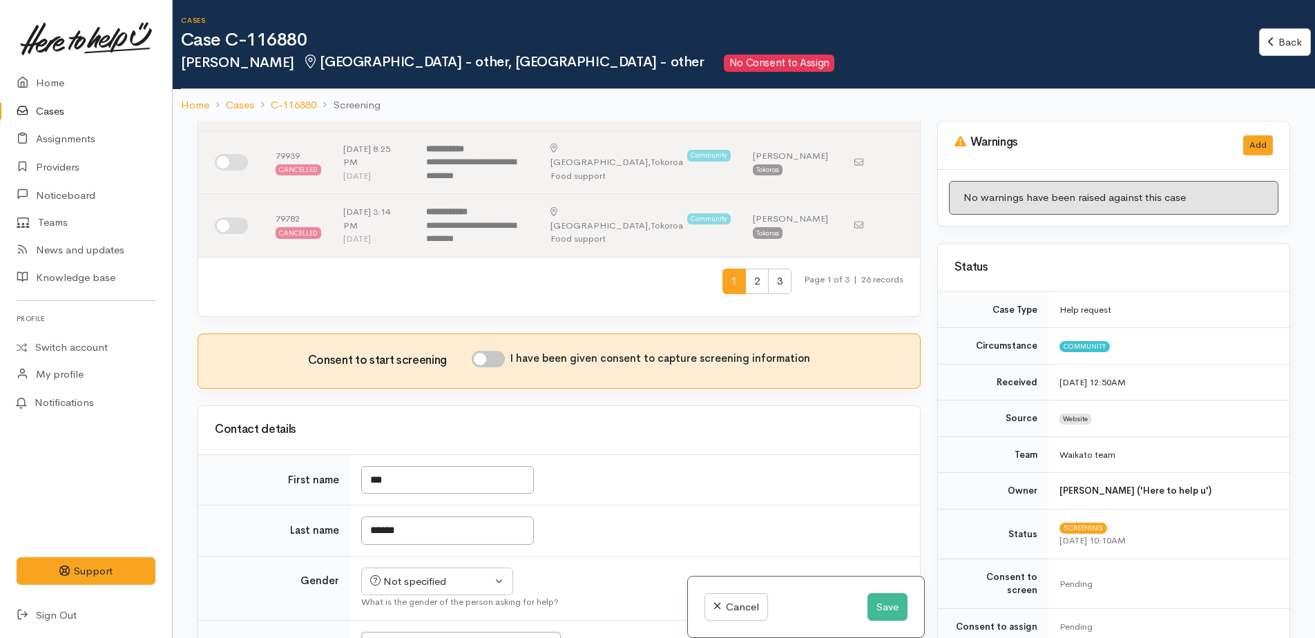
scroll to position [760, 0]
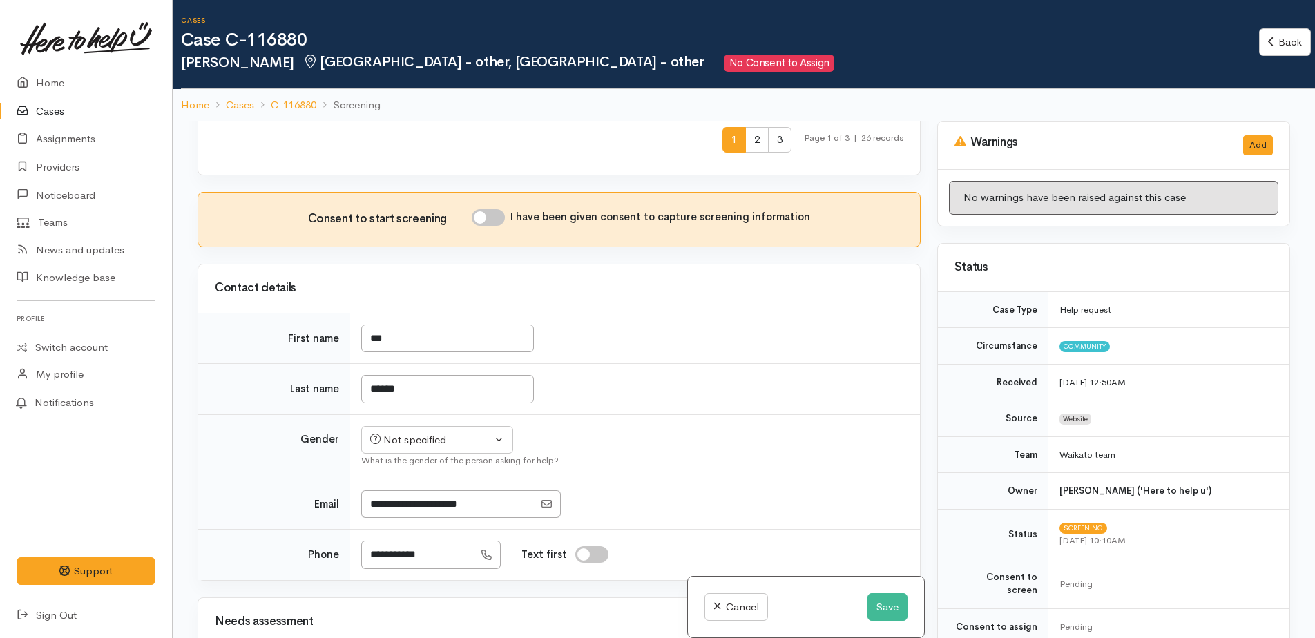
click at [482, 209] on input "I have been given consent to capture screening information" at bounding box center [488, 217] width 33 height 17
checkbox input "true"
click at [421, 432] on div "Not specified" at bounding box center [431, 440] width 122 height 16
click at [419, 507] on span "Female" at bounding box center [448, 515] width 118 height 16
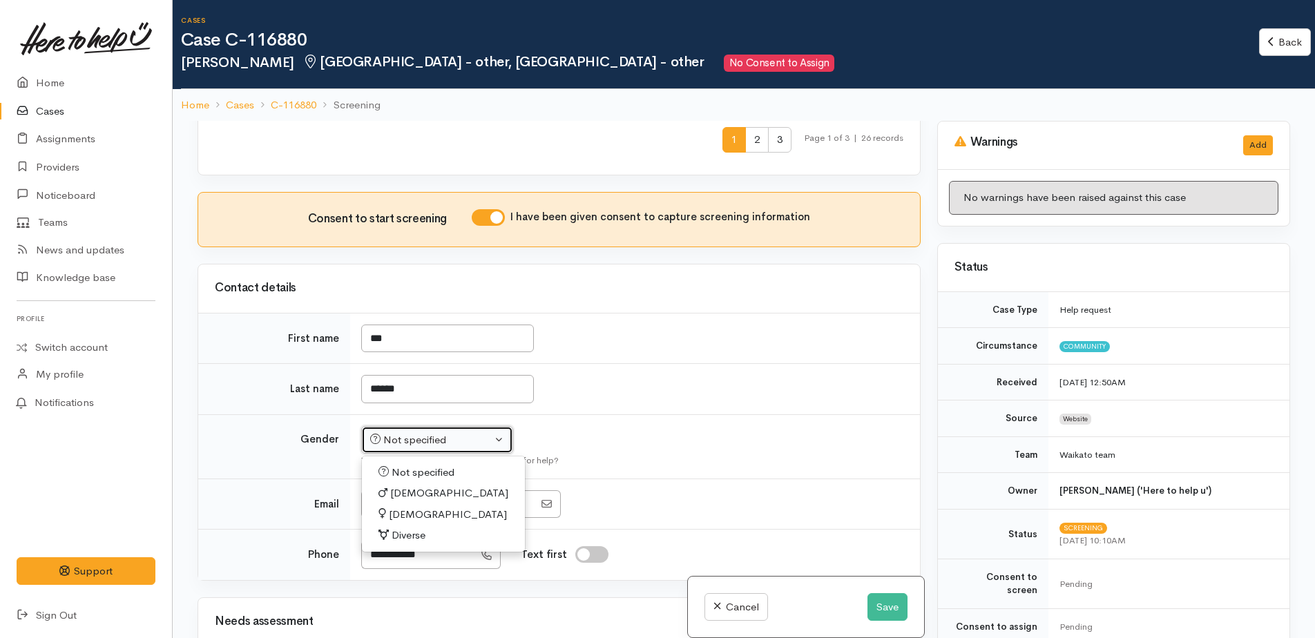
select select "Female"
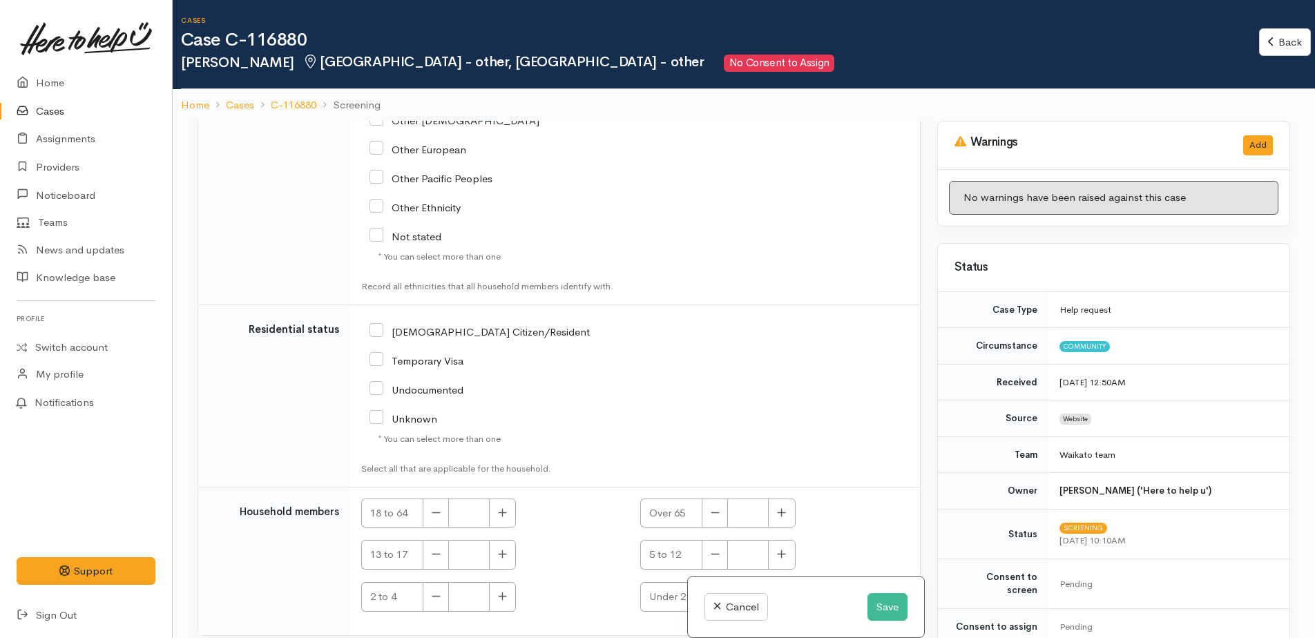
scroll to position [2890, 0]
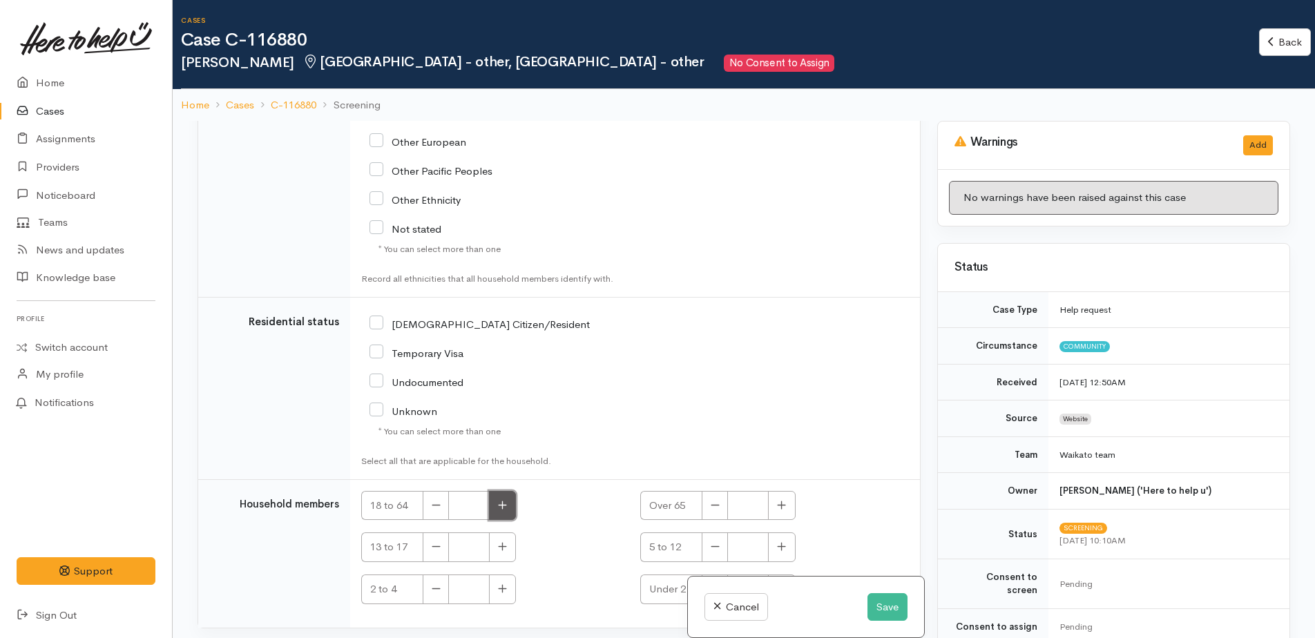
click at [507, 500] on icon "button" at bounding box center [502, 505] width 9 height 10
type input "1"
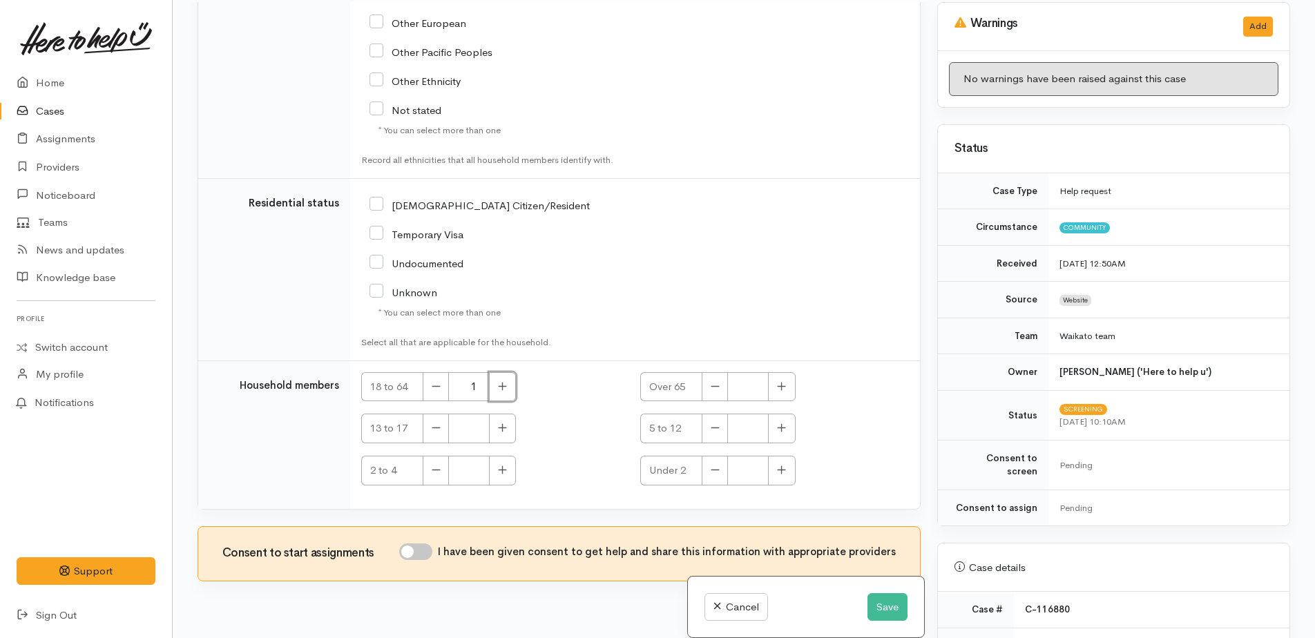
scroll to position [121, 0]
click at [417, 542] on input "I have been given consent to get help and share this information with appropria…" at bounding box center [415, 550] width 33 height 17
checkbox input "true"
click at [789, 454] on button "button" at bounding box center [781, 469] width 27 height 30
type input "1"
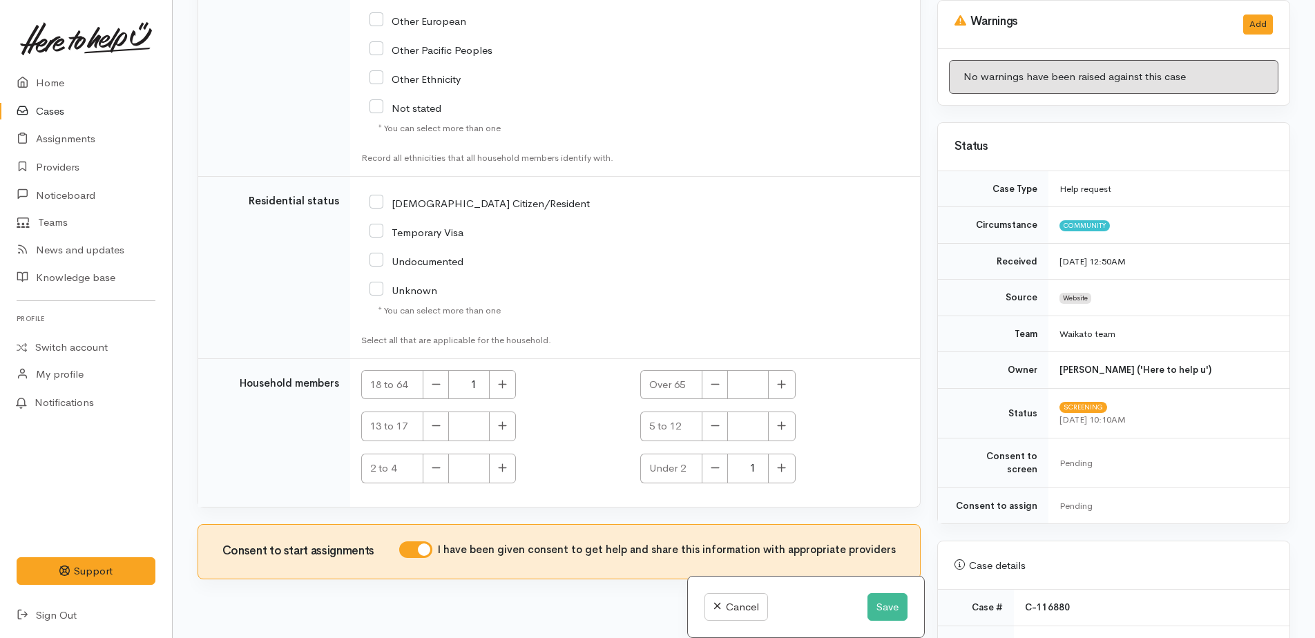
click at [376, 196] on input "NZ Citizen/Resident" at bounding box center [480, 202] width 220 height 12
checkbox input "true"
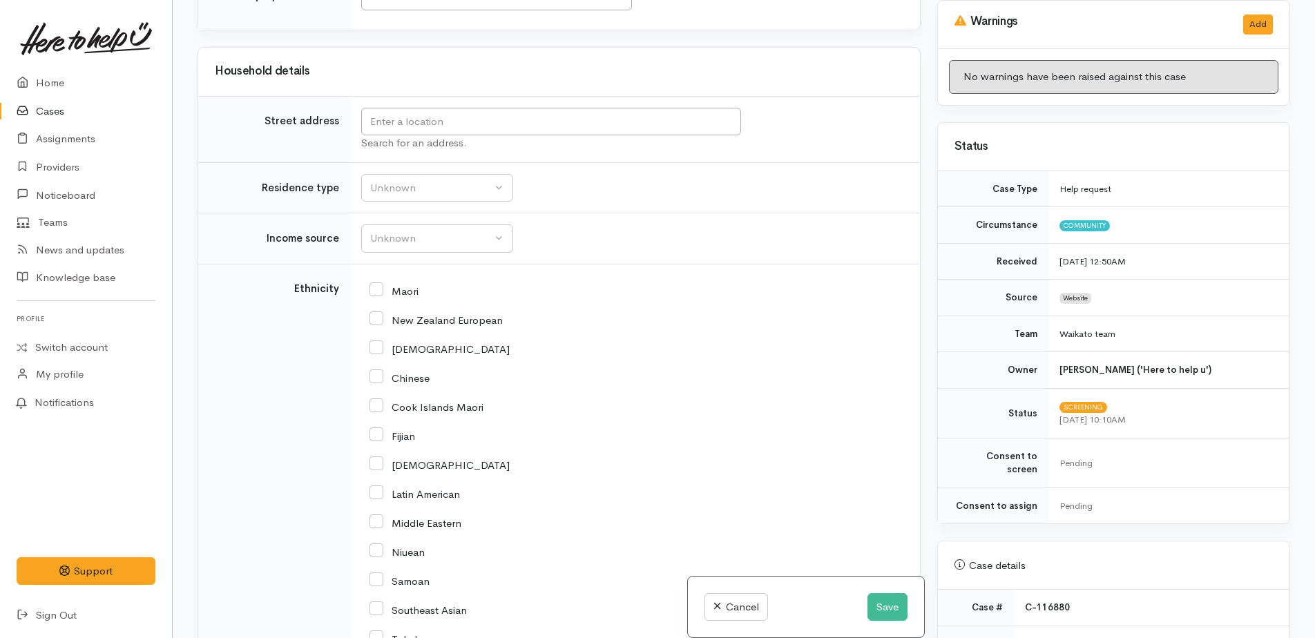
scroll to position [2130, 0]
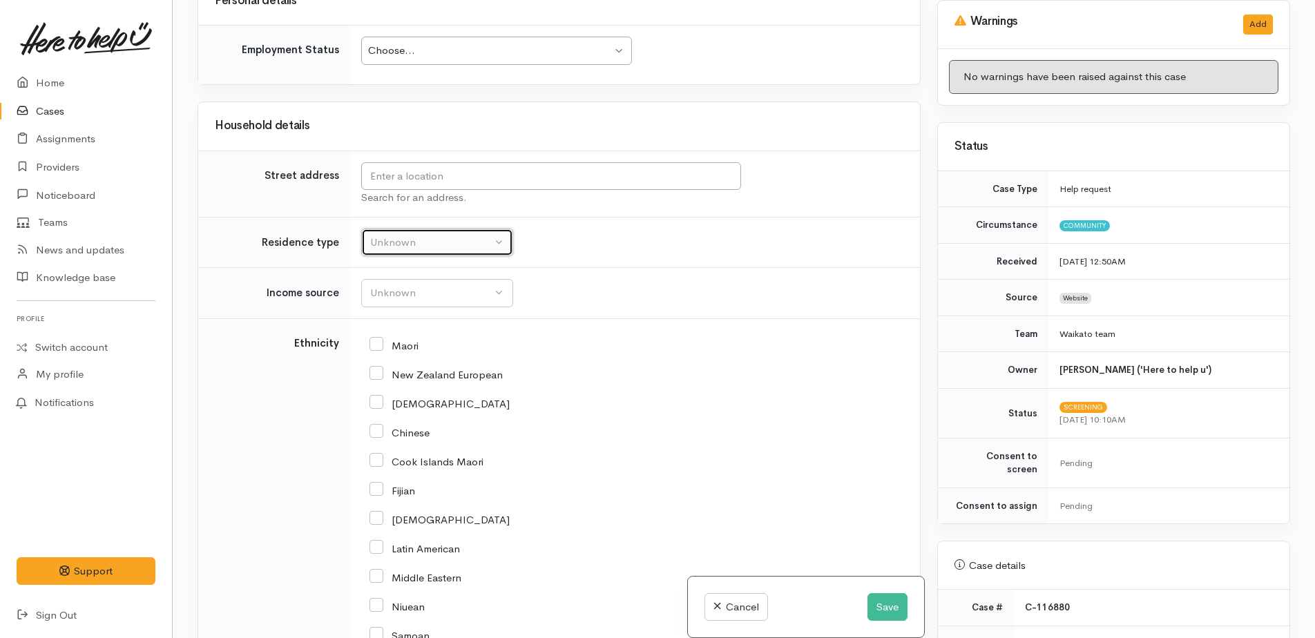
click at [390, 235] on div "Unknown" at bounding box center [431, 243] width 122 height 16
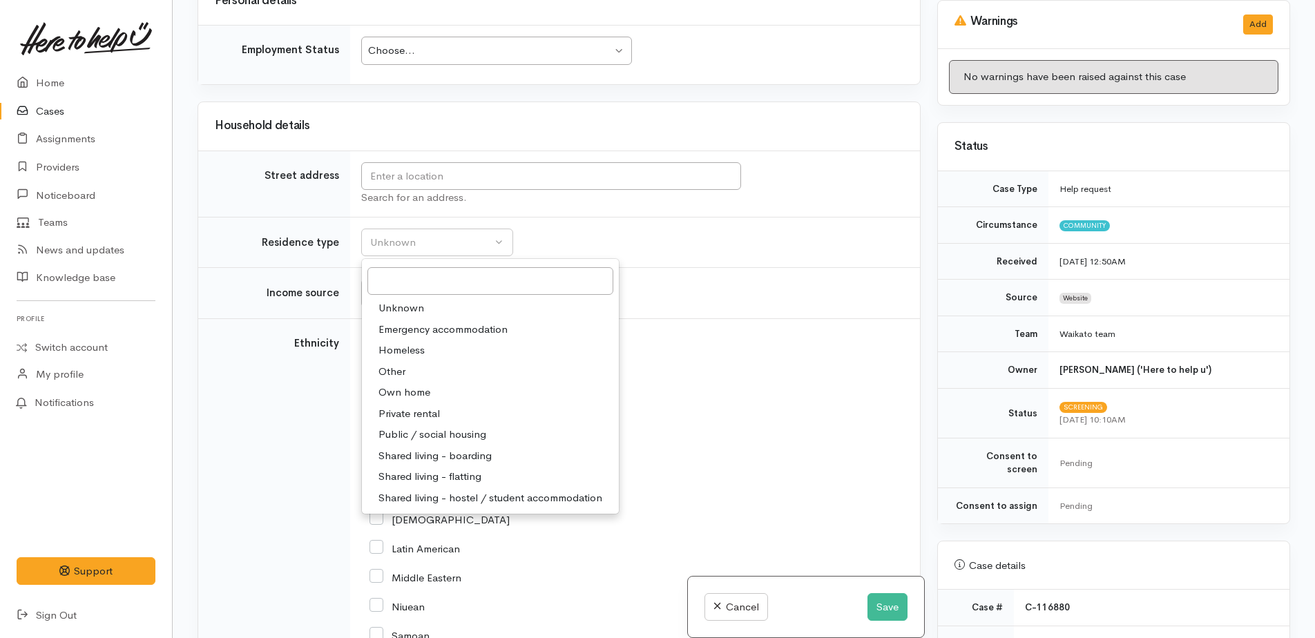
click at [394, 406] on span "Private rental" at bounding box center [409, 414] width 61 height 16
select select "2"
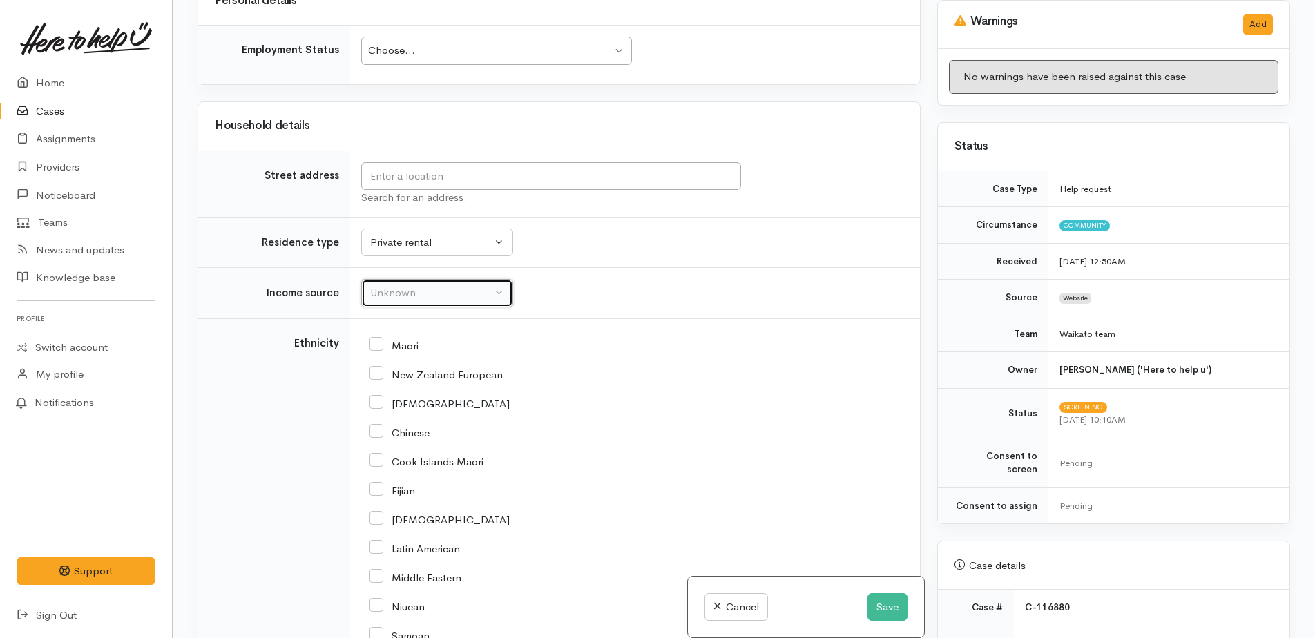
click at [412, 279] on button "Unknown" at bounding box center [437, 293] width 152 height 28
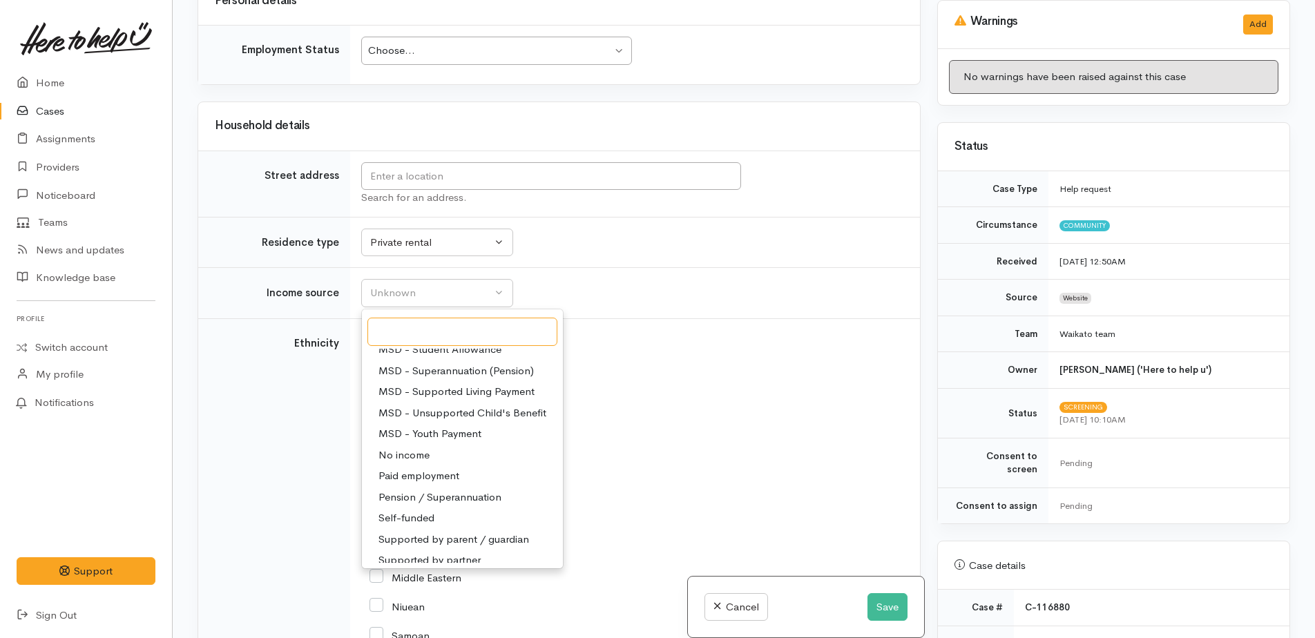
scroll to position [207, 0]
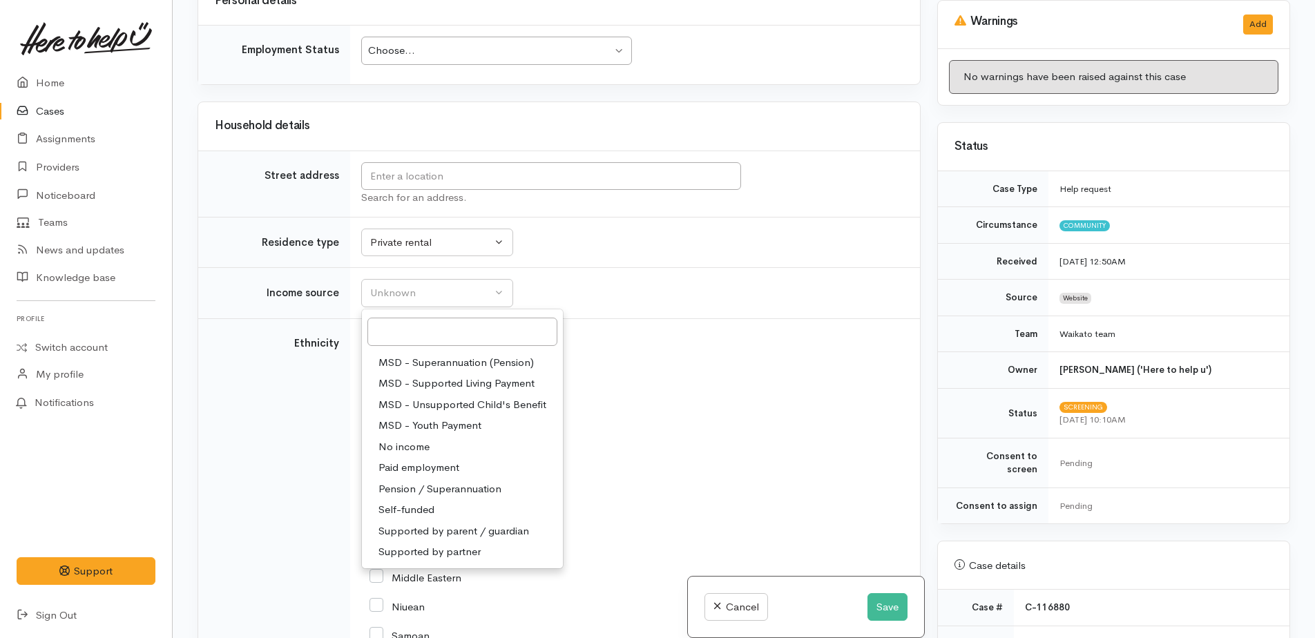
click at [412, 439] on span "No income" at bounding box center [404, 447] width 51 height 16
select select "5"
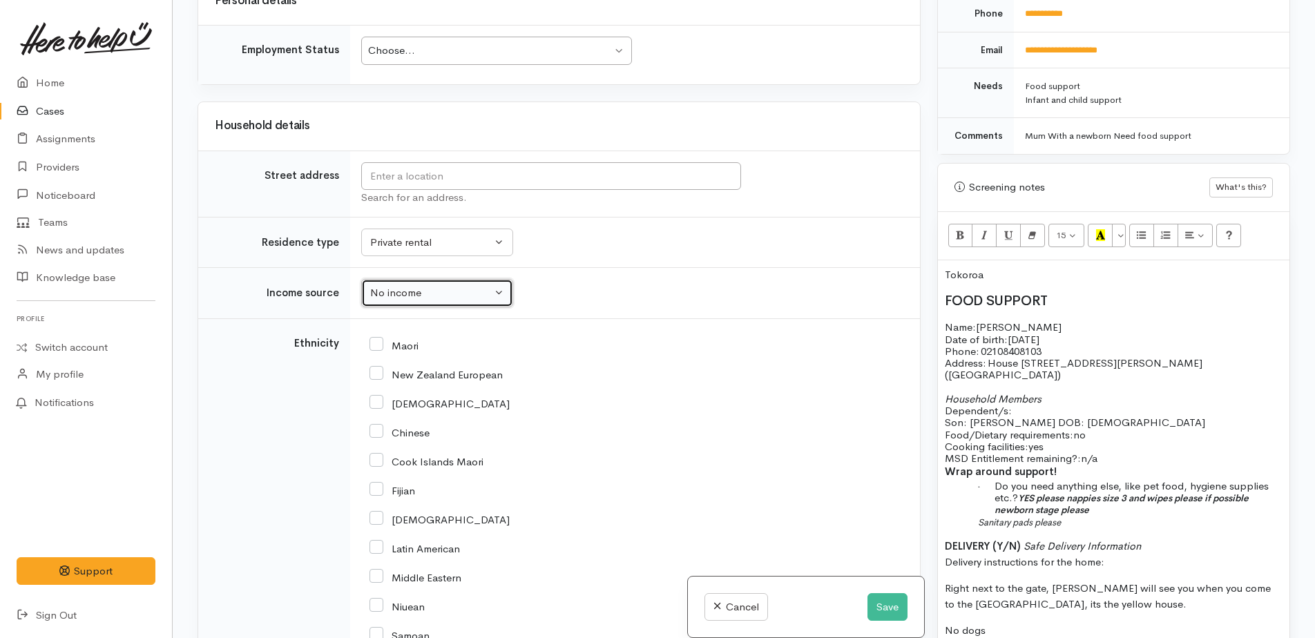
scroll to position [691, 0]
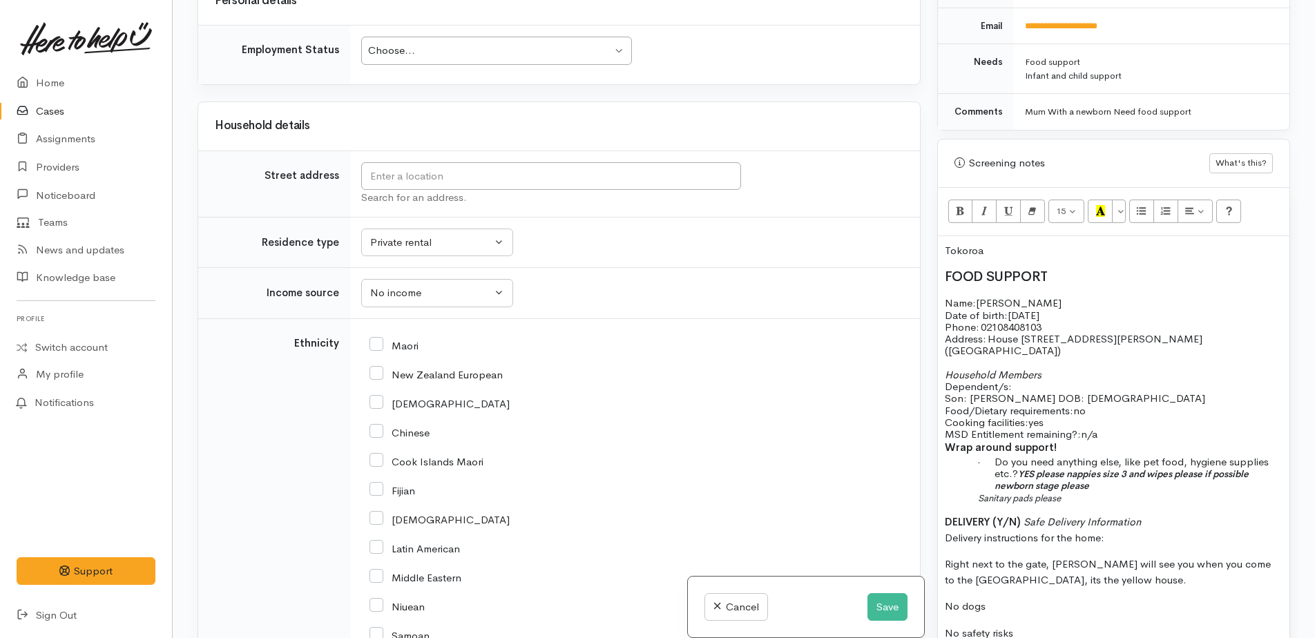
click at [374, 339] on input "Maori" at bounding box center [394, 345] width 49 height 12
checkbox input "true"
click at [383, 484] on input "Fijian" at bounding box center [393, 490] width 46 height 12
checkbox input "true"
click at [378, 368] on input "New Zealand European" at bounding box center [436, 374] width 133 height 12
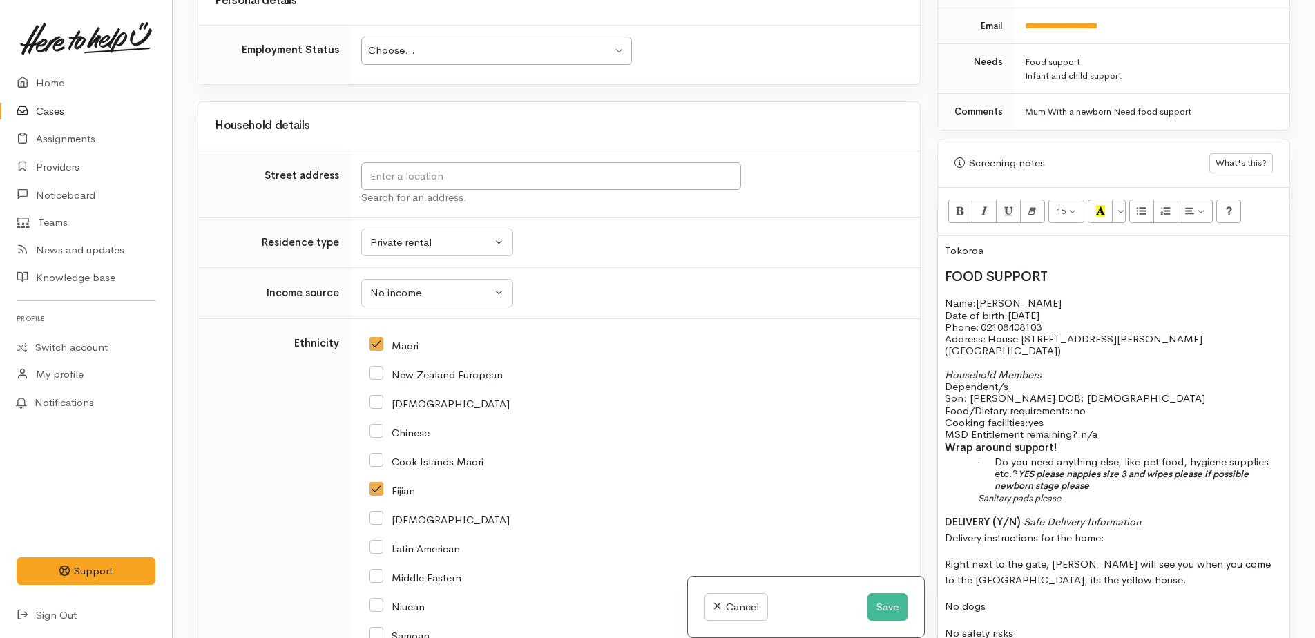
checkbox input "true"
click at [1028, 243] on p "Tokoroa" at bounding box center [1114, 251] width 338 height 16
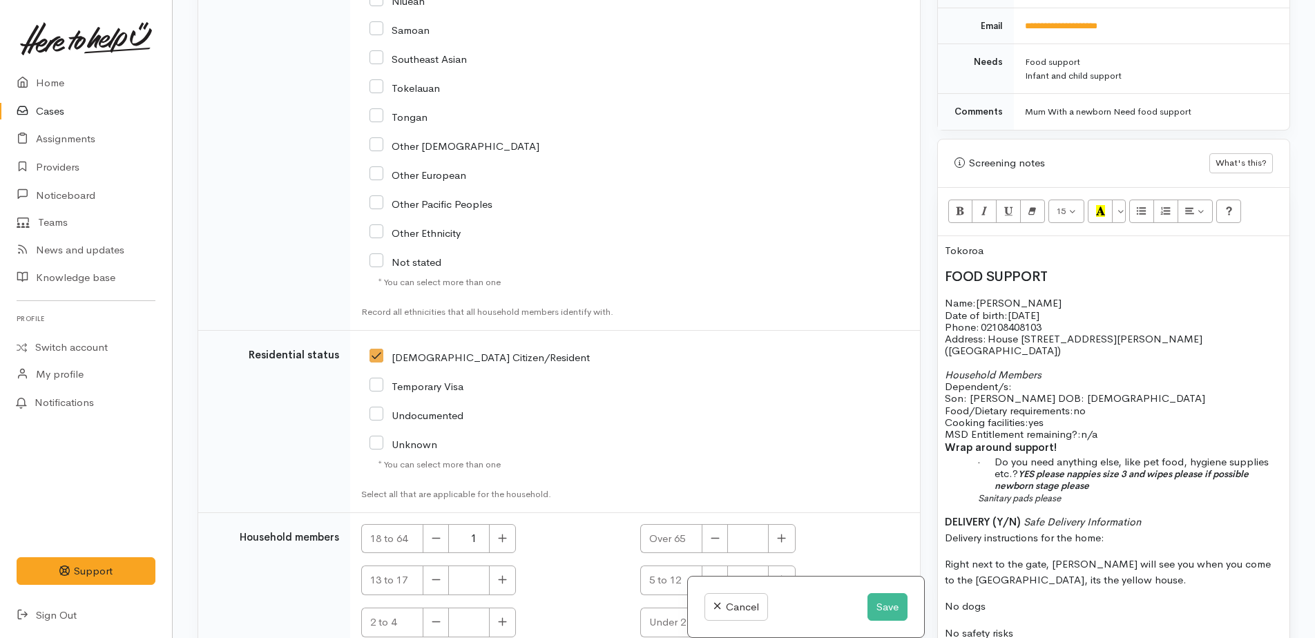
scroll to position [2890, 0]
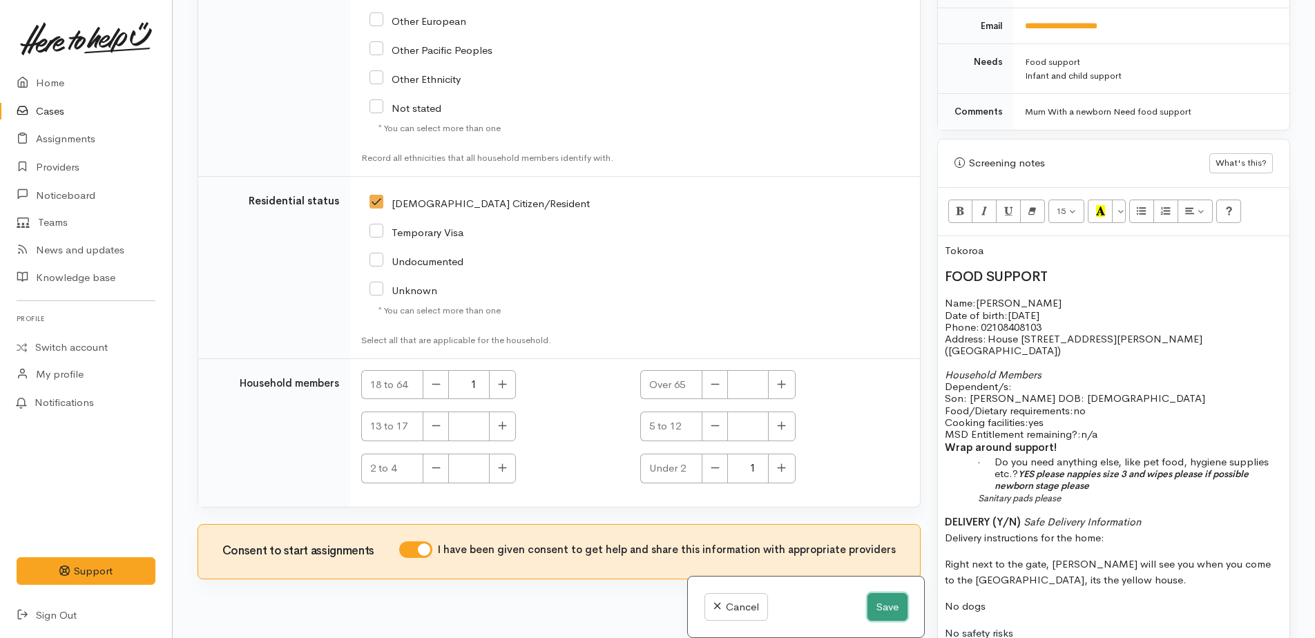
click at [870, 607] on button "Save" at bounding box center [888, 607] width 40 height 28
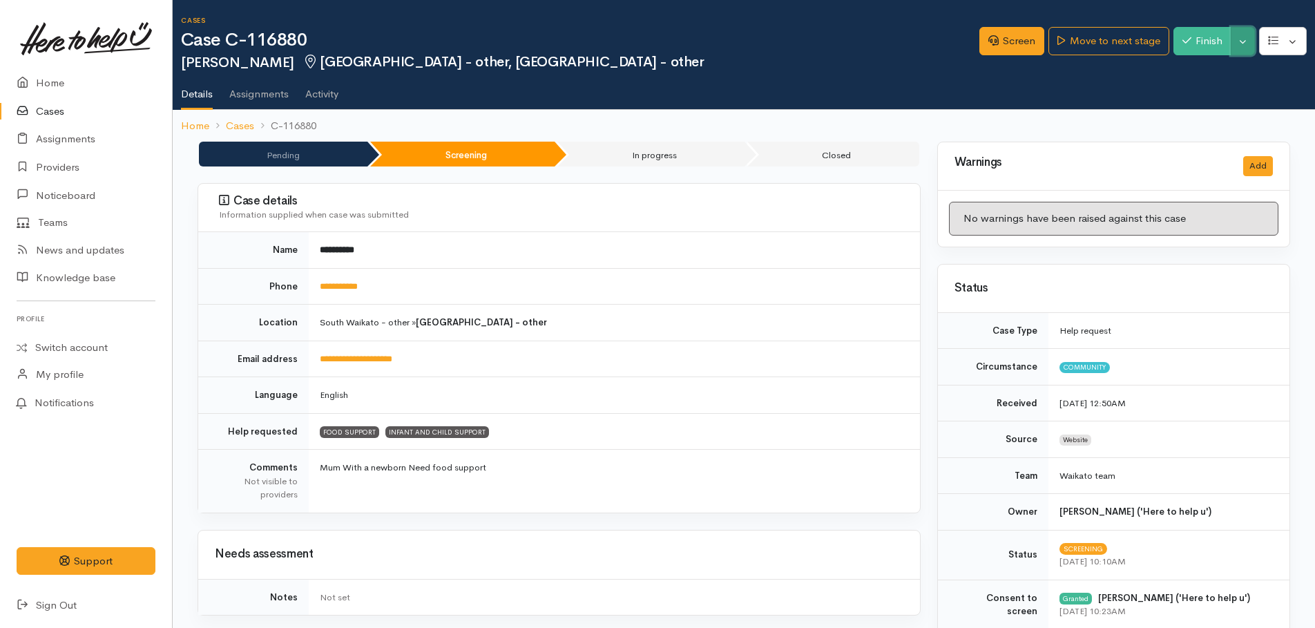
click at [1244, 51] on button "Toggle Dropdown" at bounding box center [1243, 41] width 24 height 28
click at [1188, 75] on link "Pause" at bounding box center [1199, 73] width 109 height 21
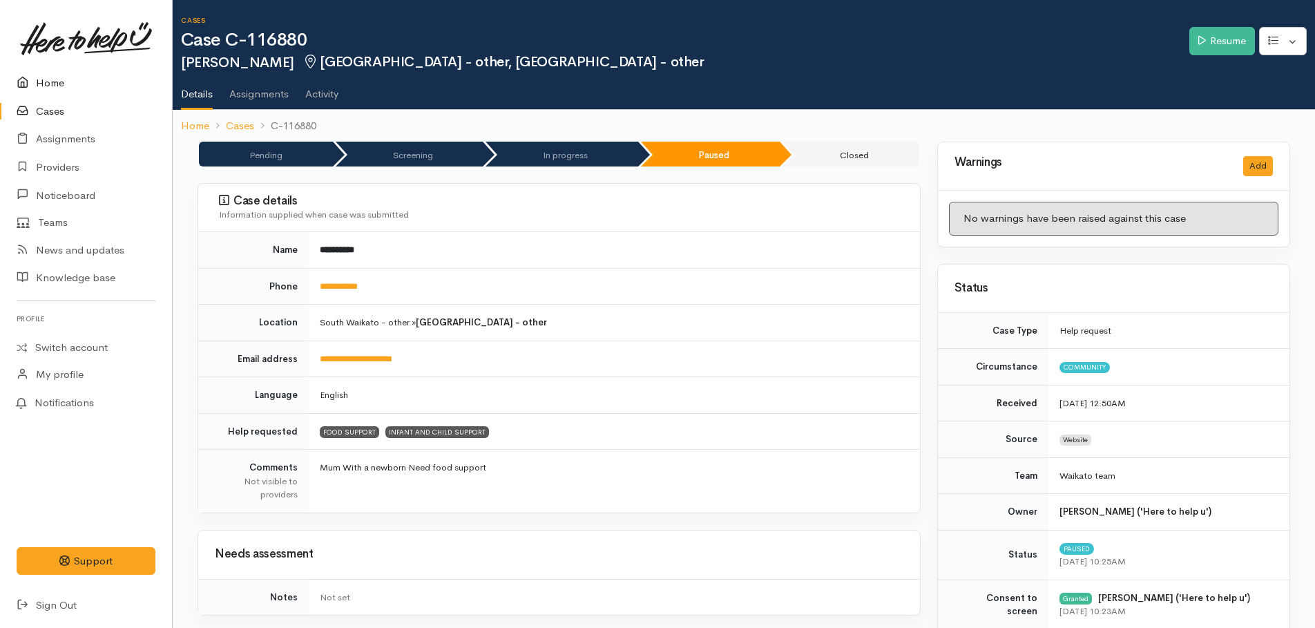
click at [39, 82] on link "Home" at bounding box center [86, 83] width 172 height 28
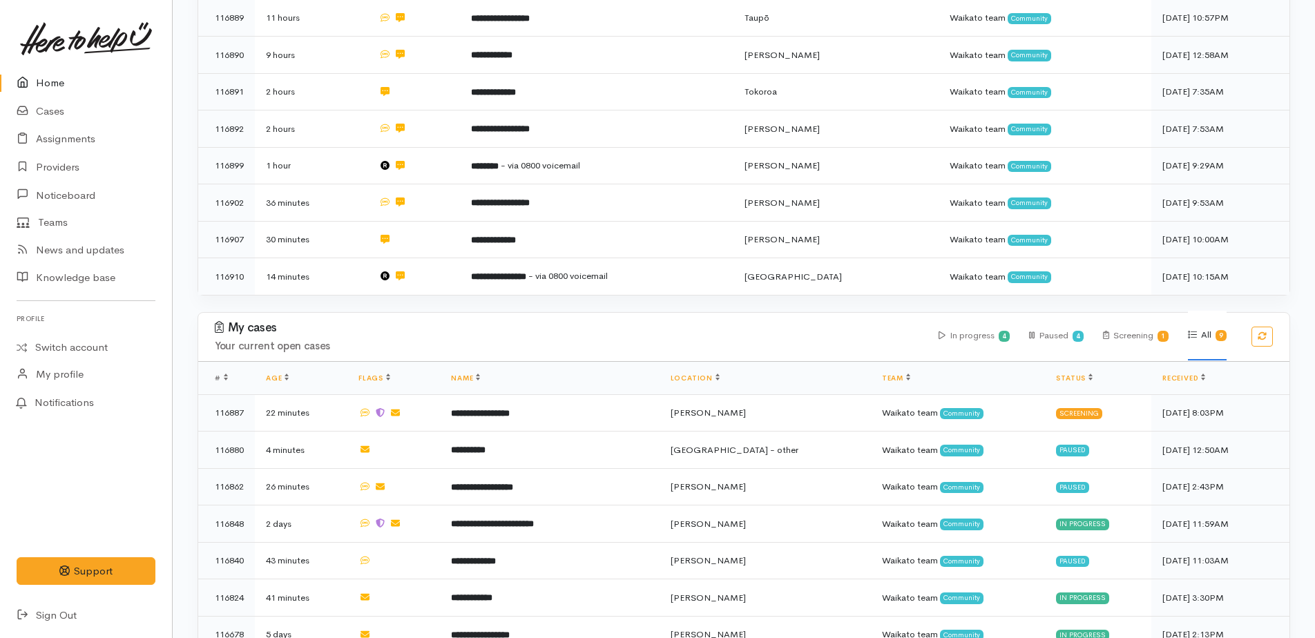
scroll to position [542, 0]
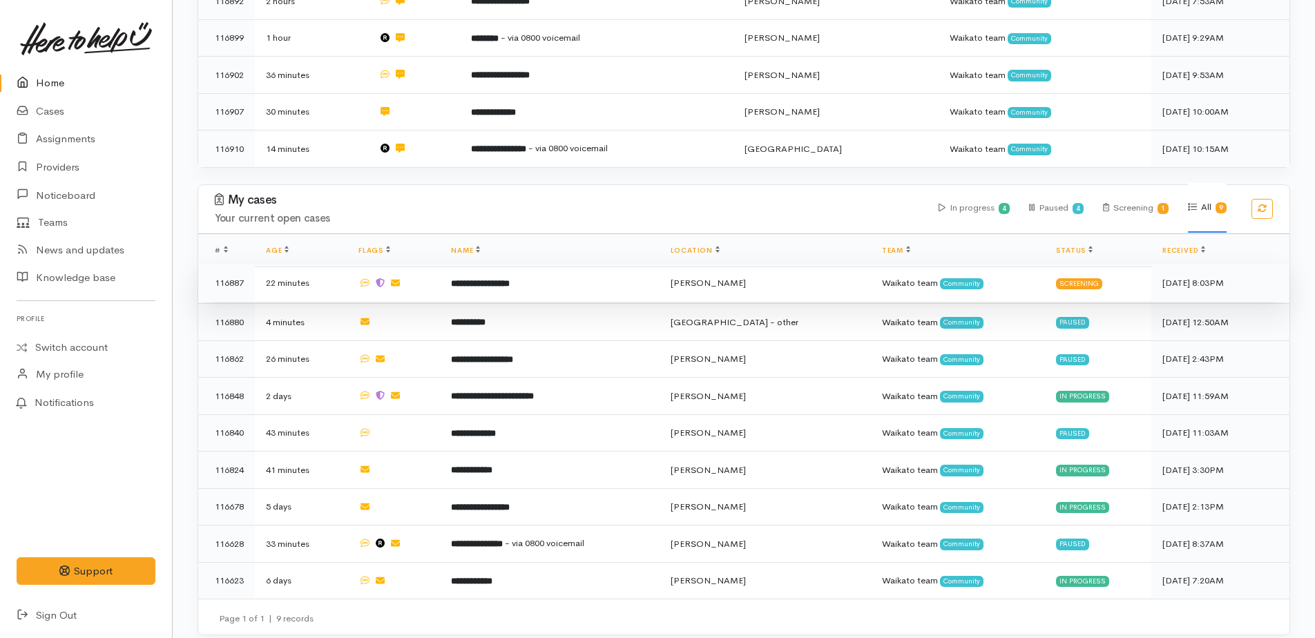
click at [508, 279] on b "**********" at bounding box center [480, 283] width 59 height 9
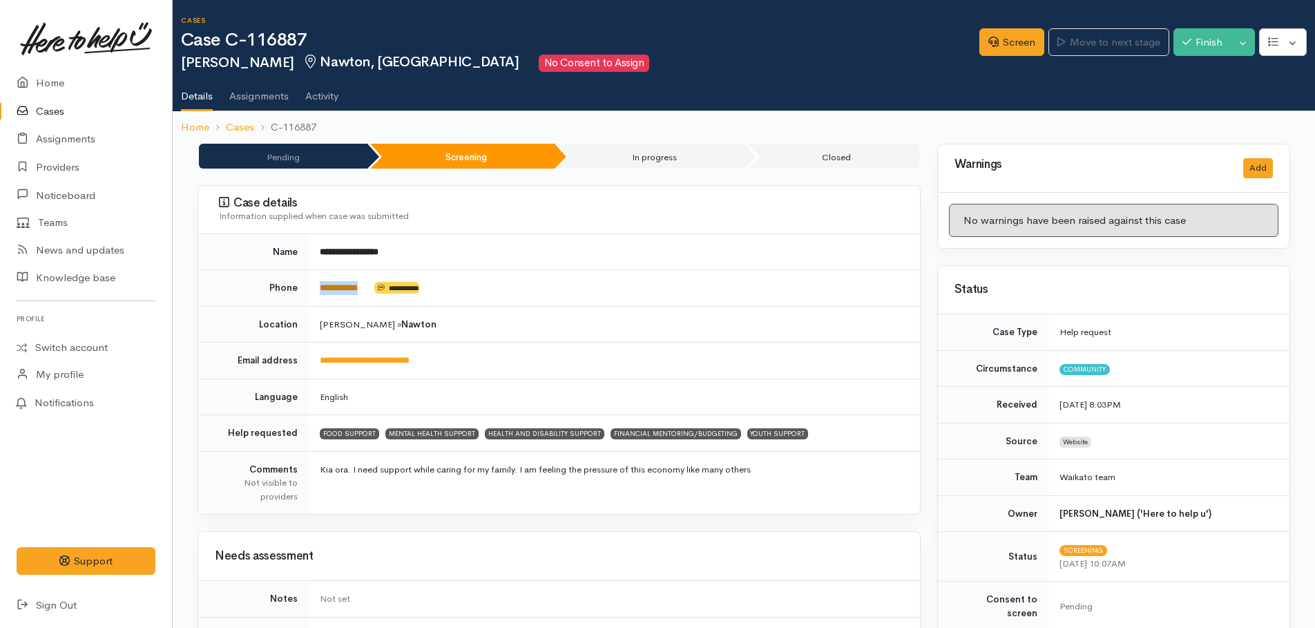
drag, startPoint x: 374, startPoint y: 282, endPoint x: 321, endPoint y: 283, distance: 52.5
click at [321, 283] on td "**********" at bounding box center [614, 288] width 611 height 37
copy td "**********"
click at [999, 41] on link "Screen" at bounding box center [1012, 42] width 65 height 28
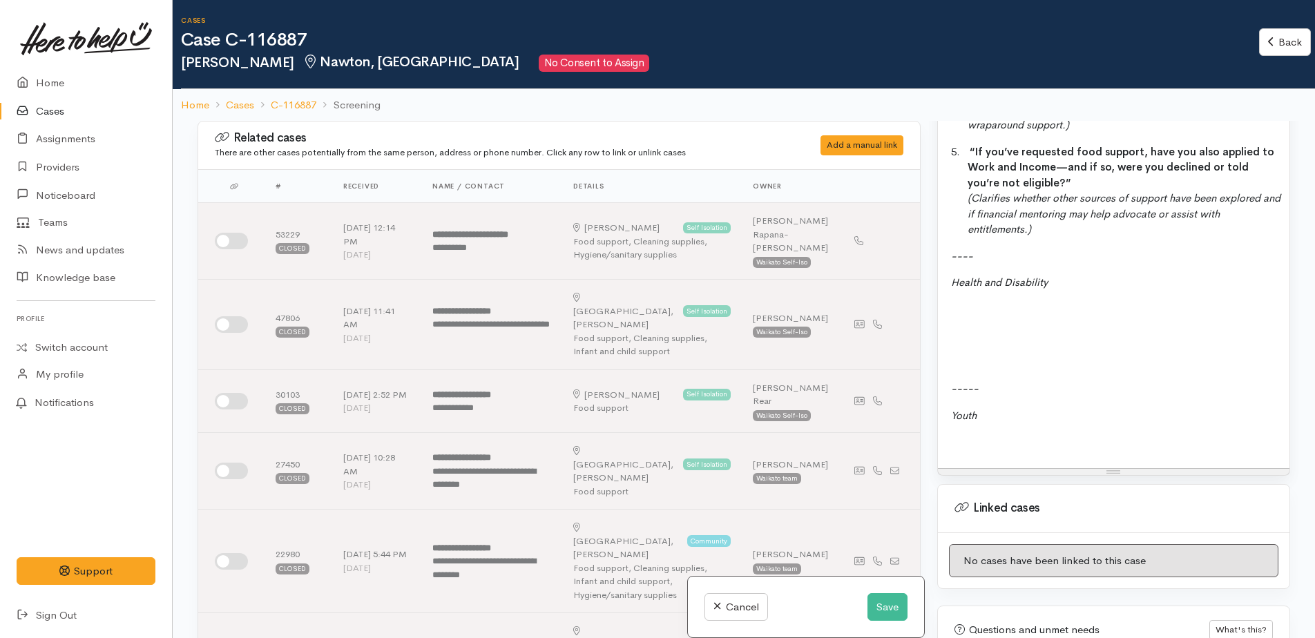
scroll to position [2063, 0]
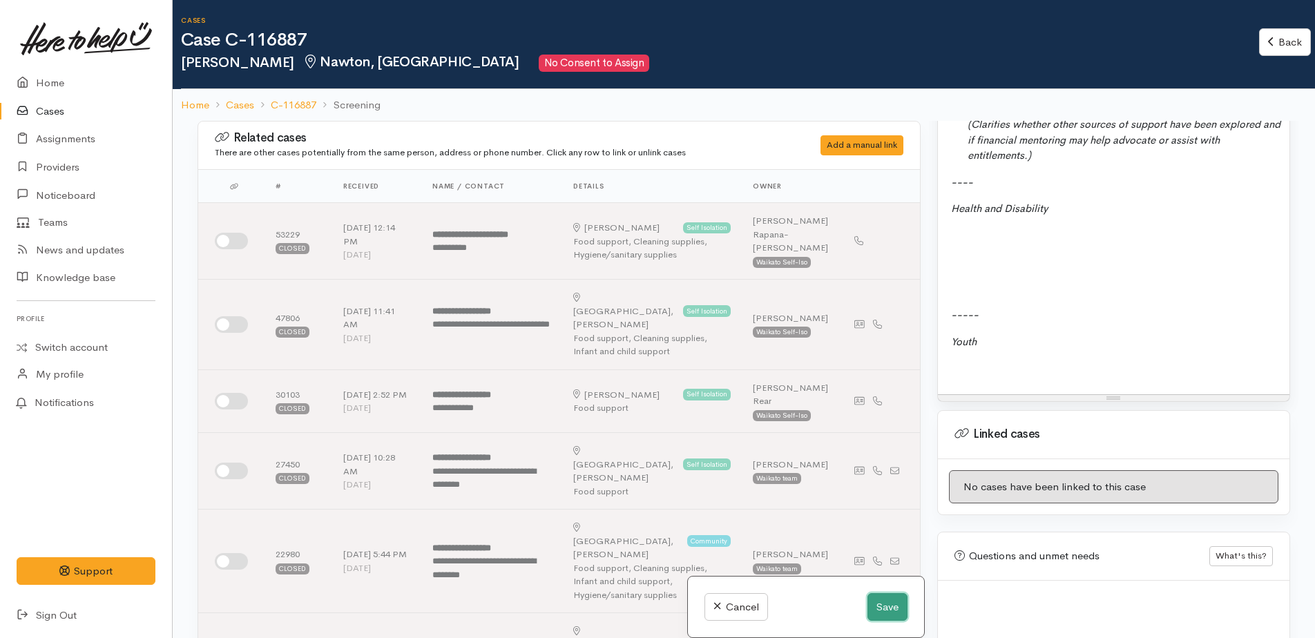
click at [881, 607] on button "Save" at bounding box center [888, 607] width 40 height 28
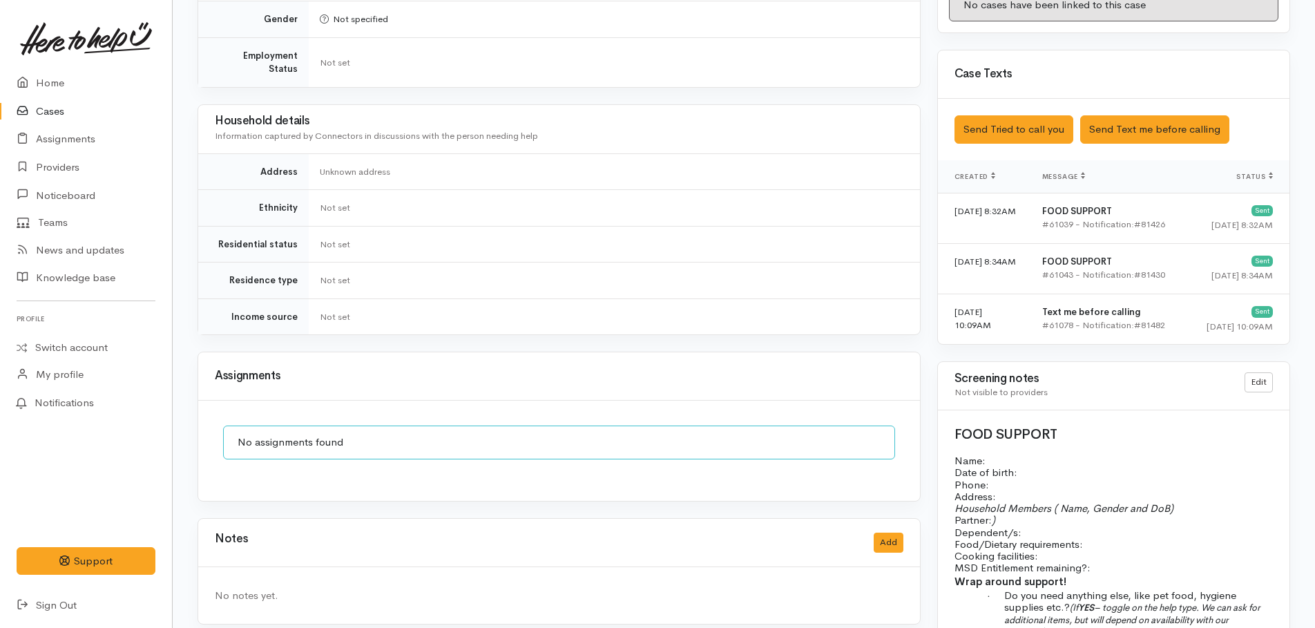
scroll to position [760, 0]
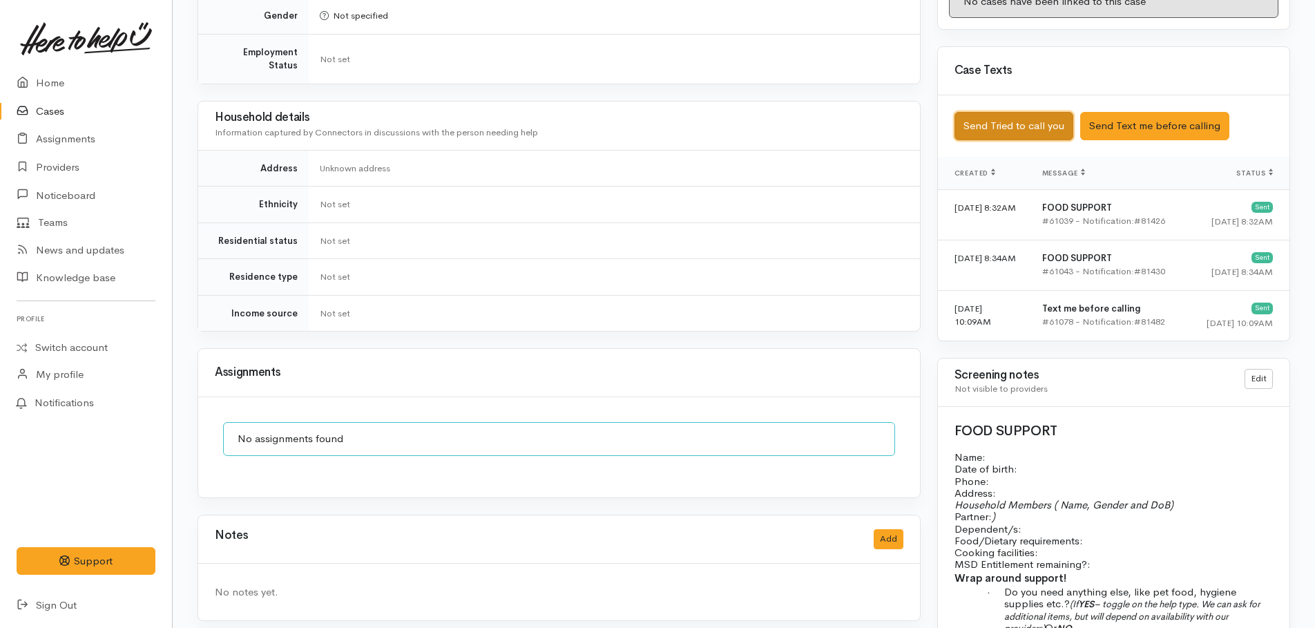
click at [1009, 120] on button "Send Tried to call you" at bounding box center [1014, 126] width 119 height 28
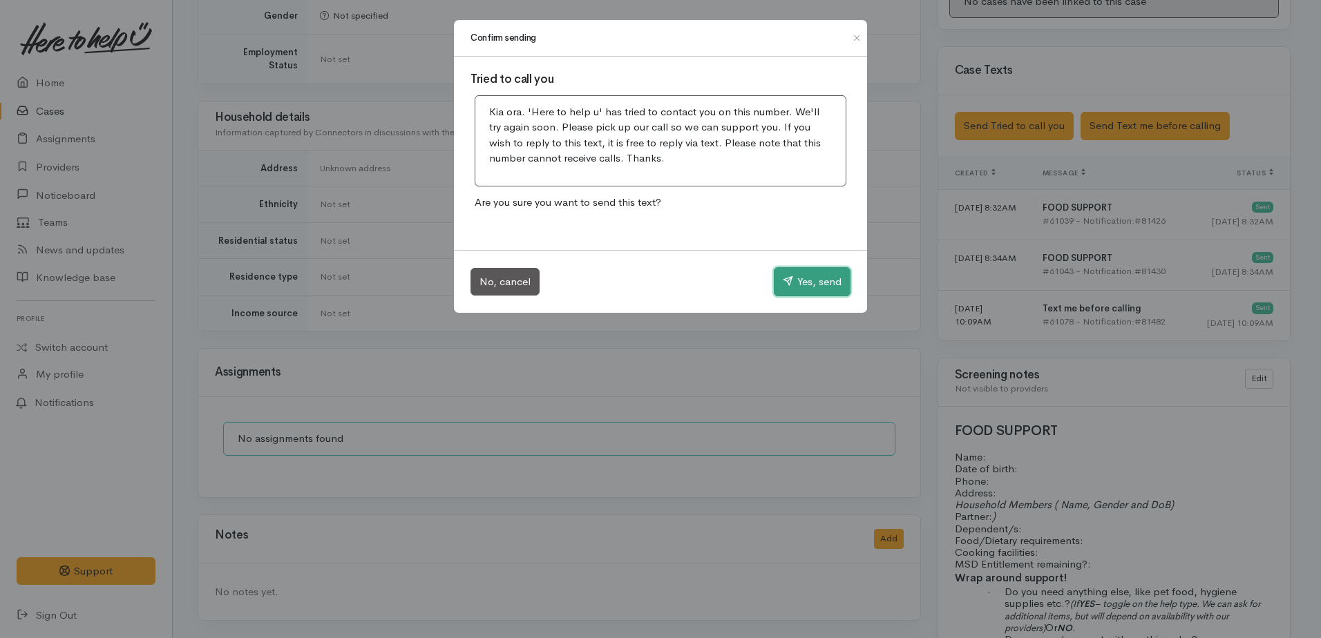
click at [783, 285] on icon "button" at bounding box center [788, 281] width 10 height 10
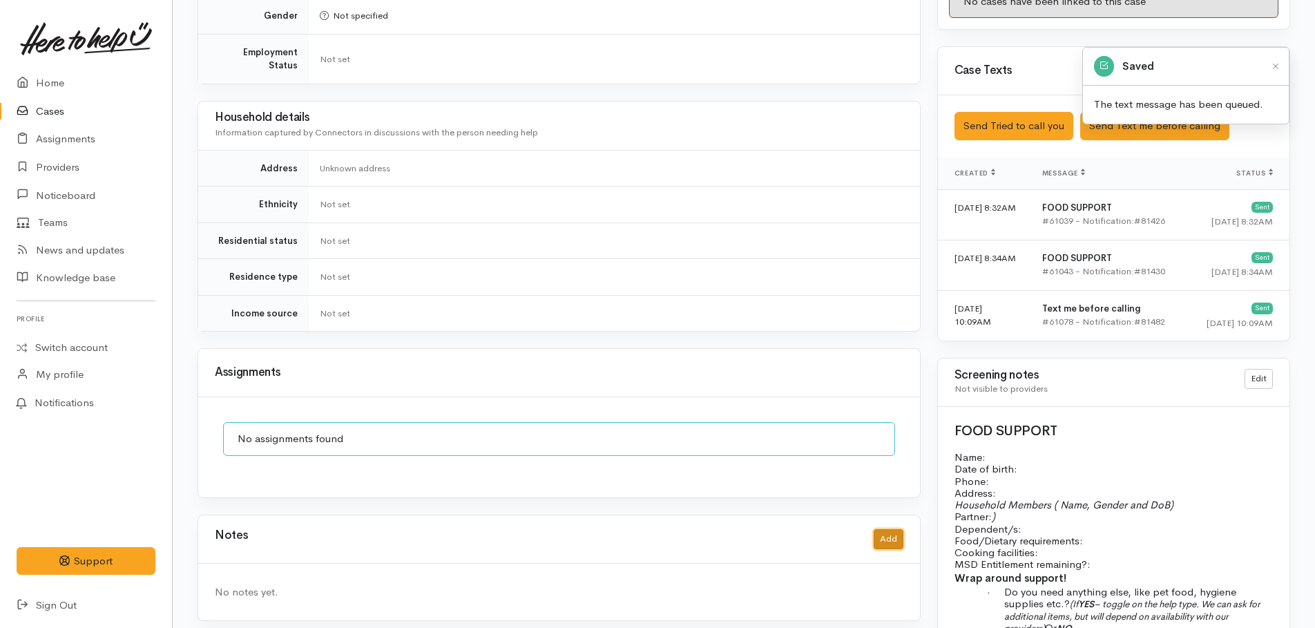
click at [893, 529] on button "Add" at bounding box center [889, 539] width 30 height 20
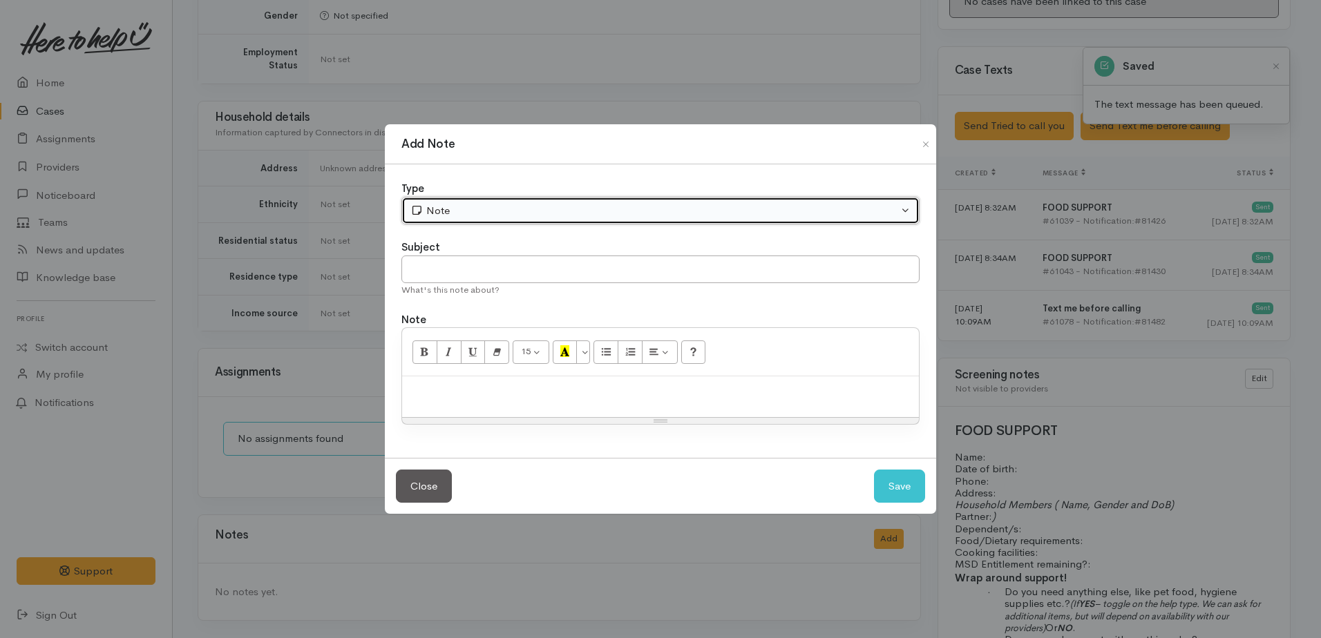
click at [445, 209] on div "Note" at bounding box center [654, 211] width 488 height 16
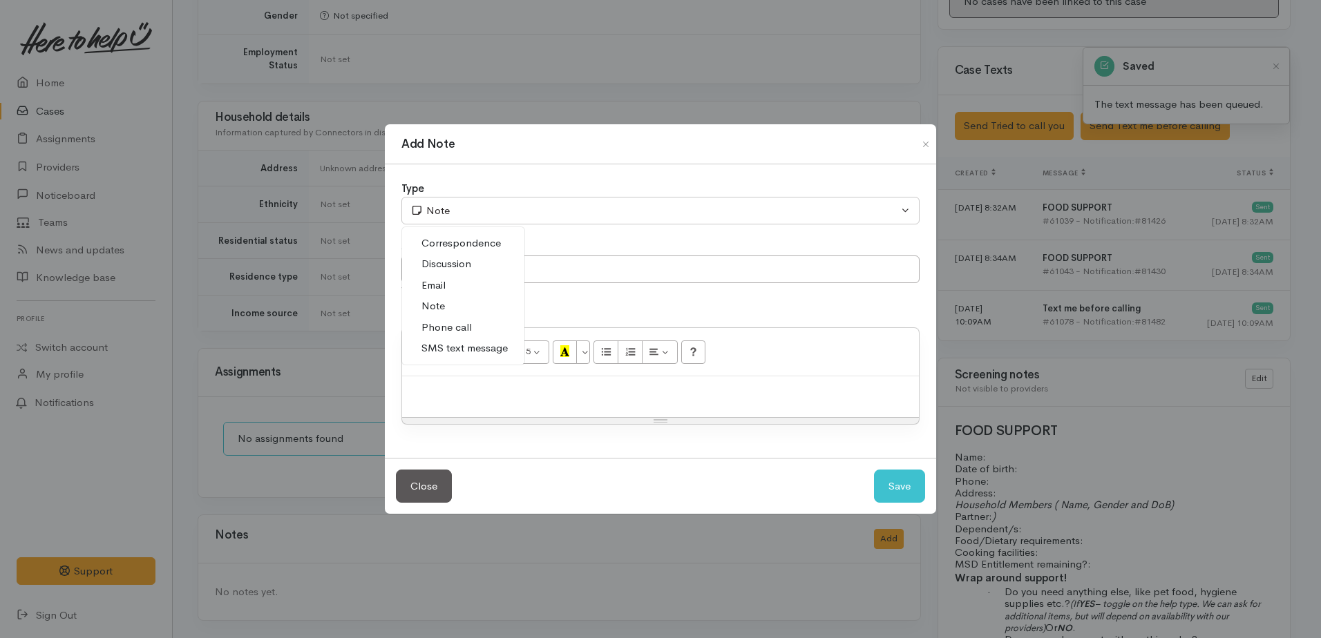
click at [450, 325] on span "Phone call" at bounding box center [446, 328] width 50 height 16
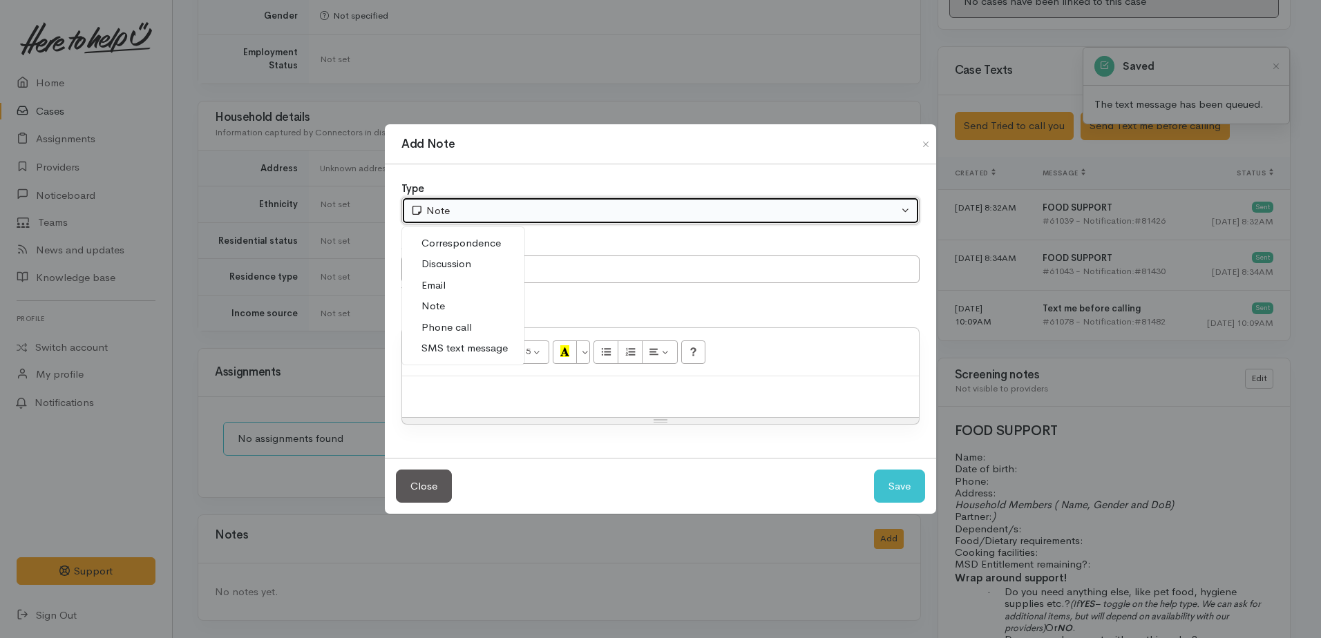
select select "3"
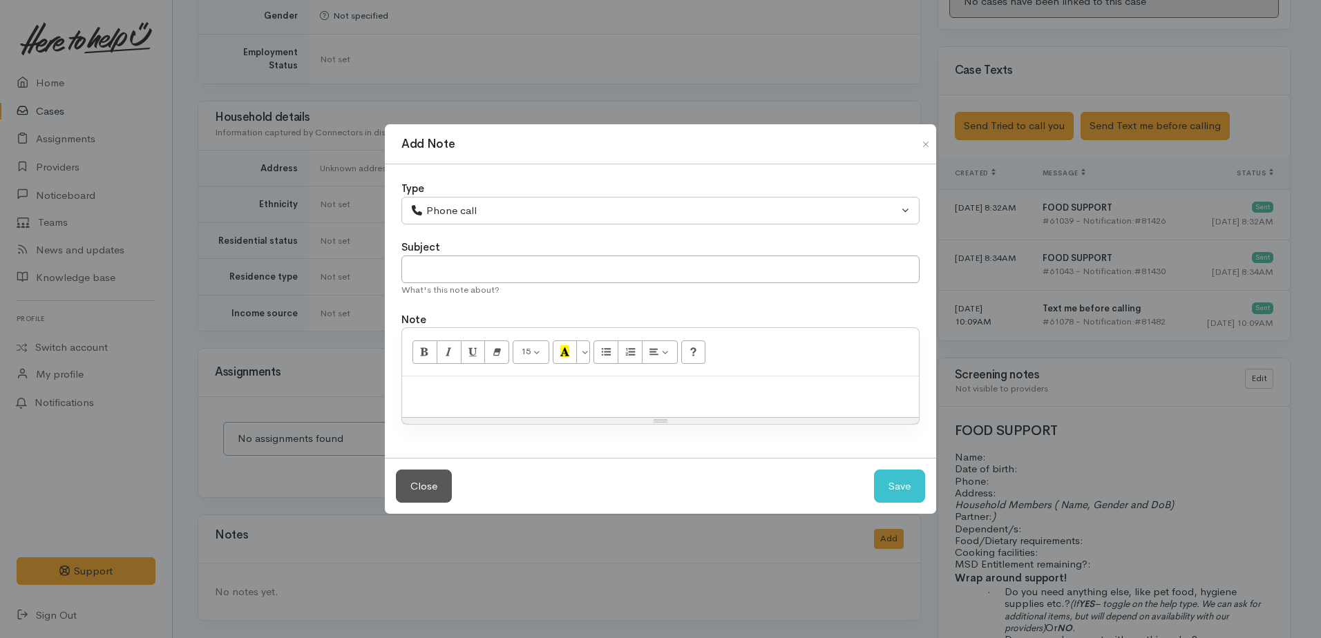
click at [459, 390] on p at bounding box center [660, 391] width 503 height 16
click at [907, 491] on button "Save" at bounding box center [899, 487] width 51 height 34
select select "1"
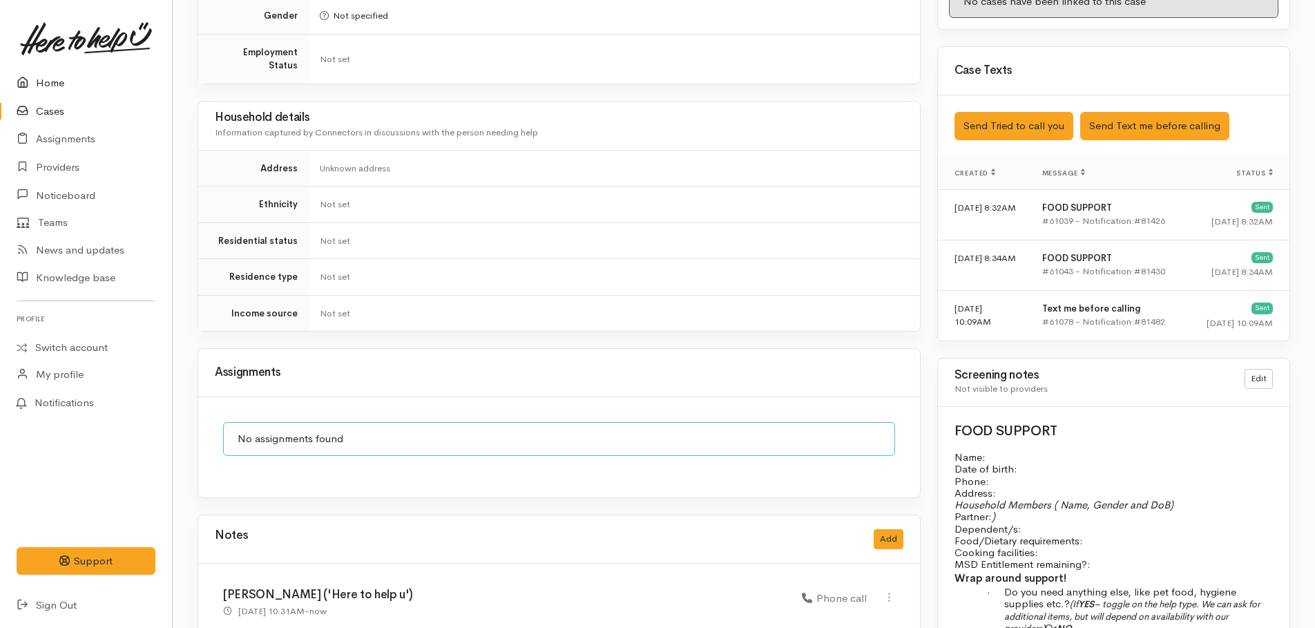
click at [39, 82] on link "Home" at bounding box center [86, 83] width 172 height 28
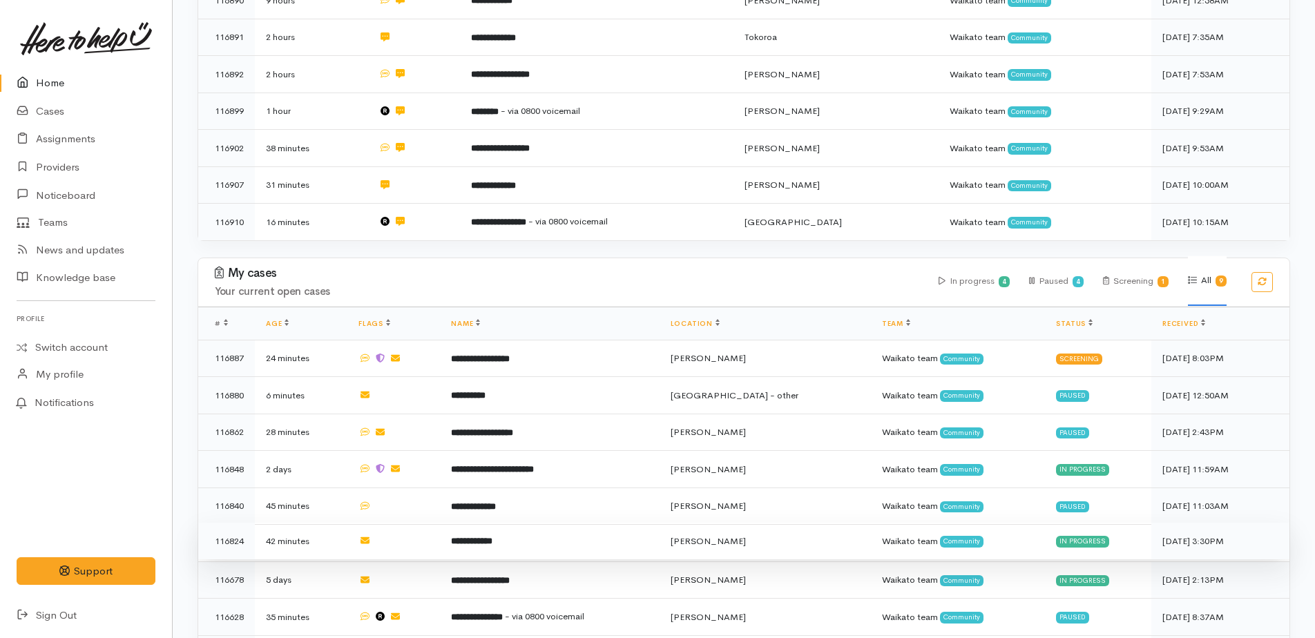
scroll to position [542, 0]
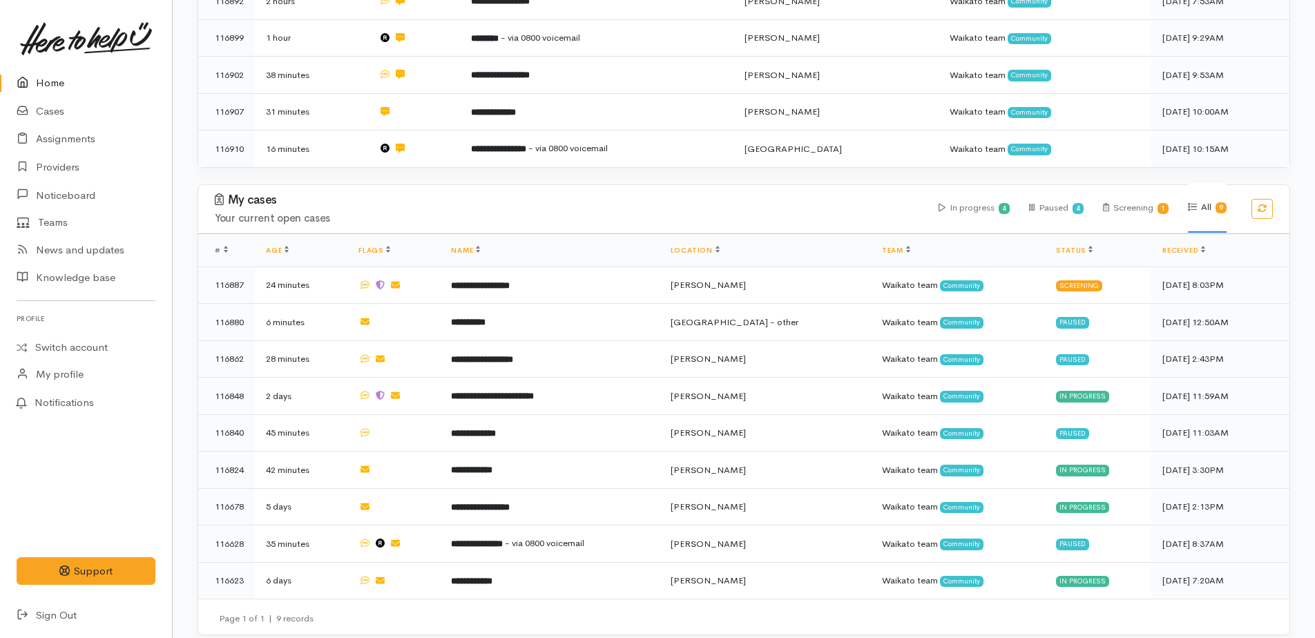
click at [53, 79] on link "Home" at bounding box center [86, 83] width 172 height 28
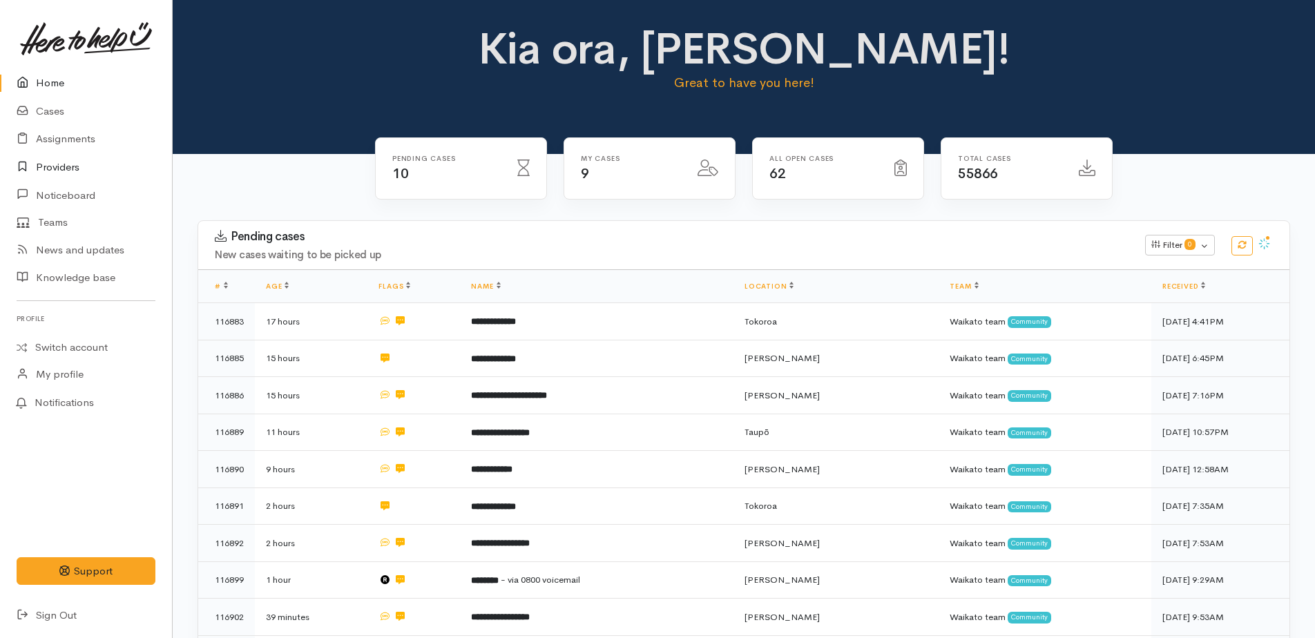
click at [56, 164] on link "Providers" at bounding box center [86, 167] width 172 height 28
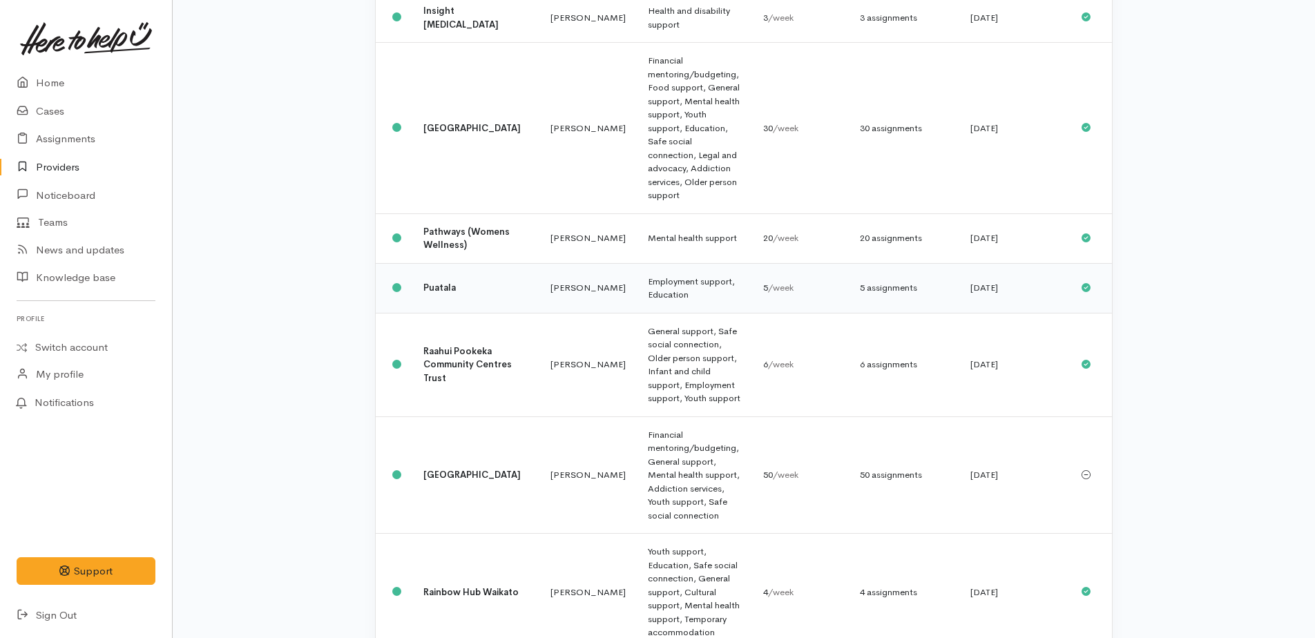
scroll to position [829, 0]
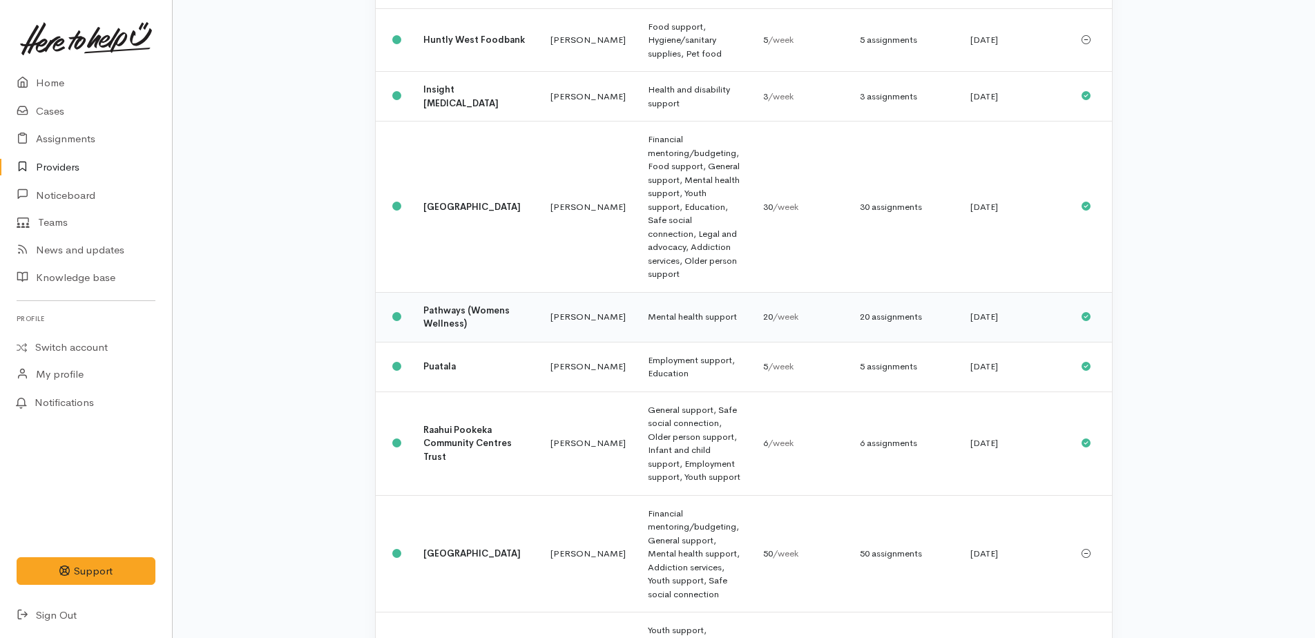
click at [445, 305] on b "Pathways (Womens Wellness)" at bounding box center [466, 318] width 86 height 26
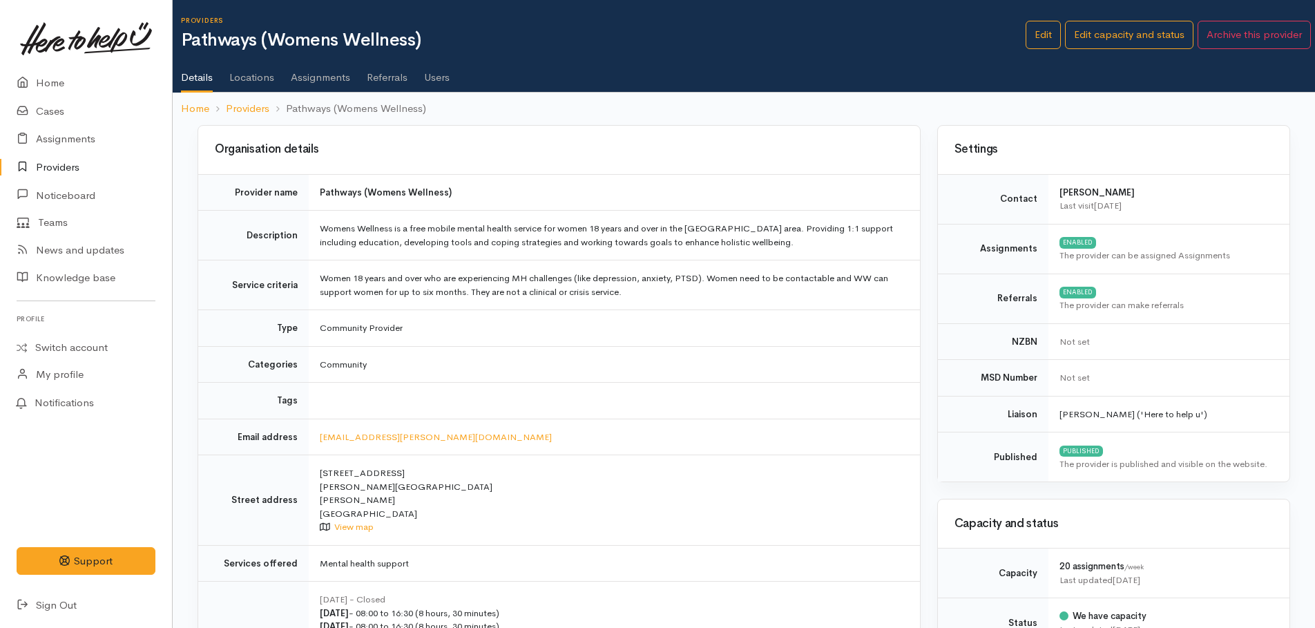
click at [328, 77] on link "Assignments" at bounding box center [320, 72] width 59 height 39
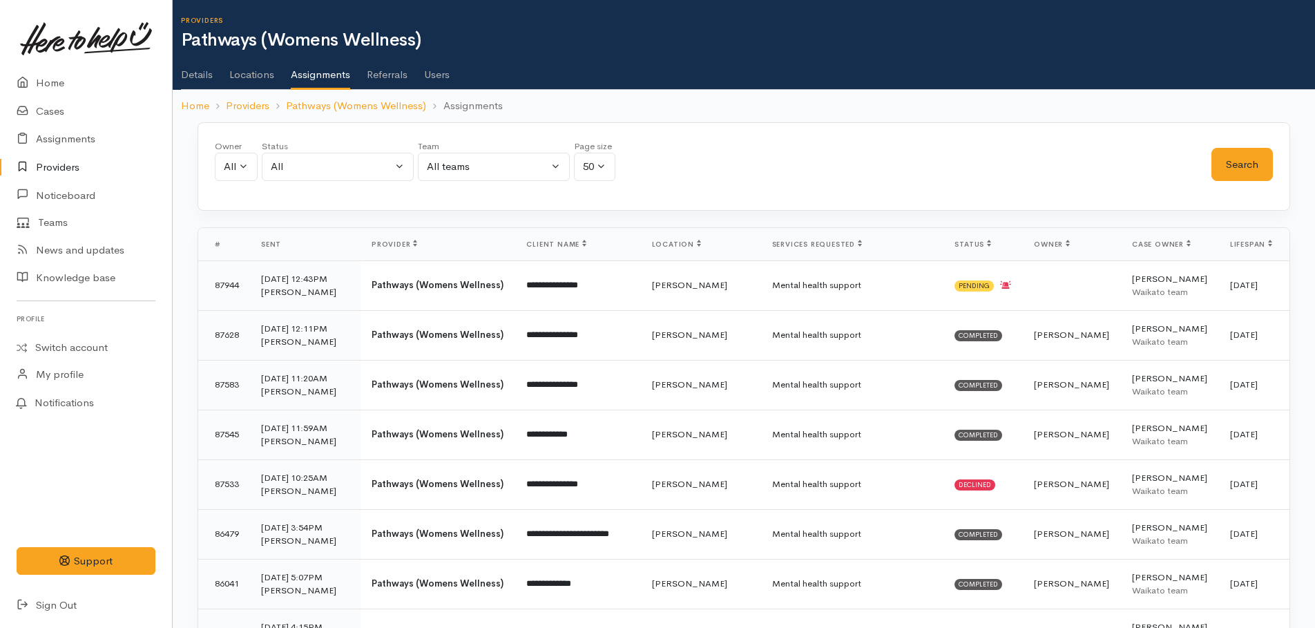
click at [196, 73] on link "Details" at bounding box center [197, 69] width 32 height 39
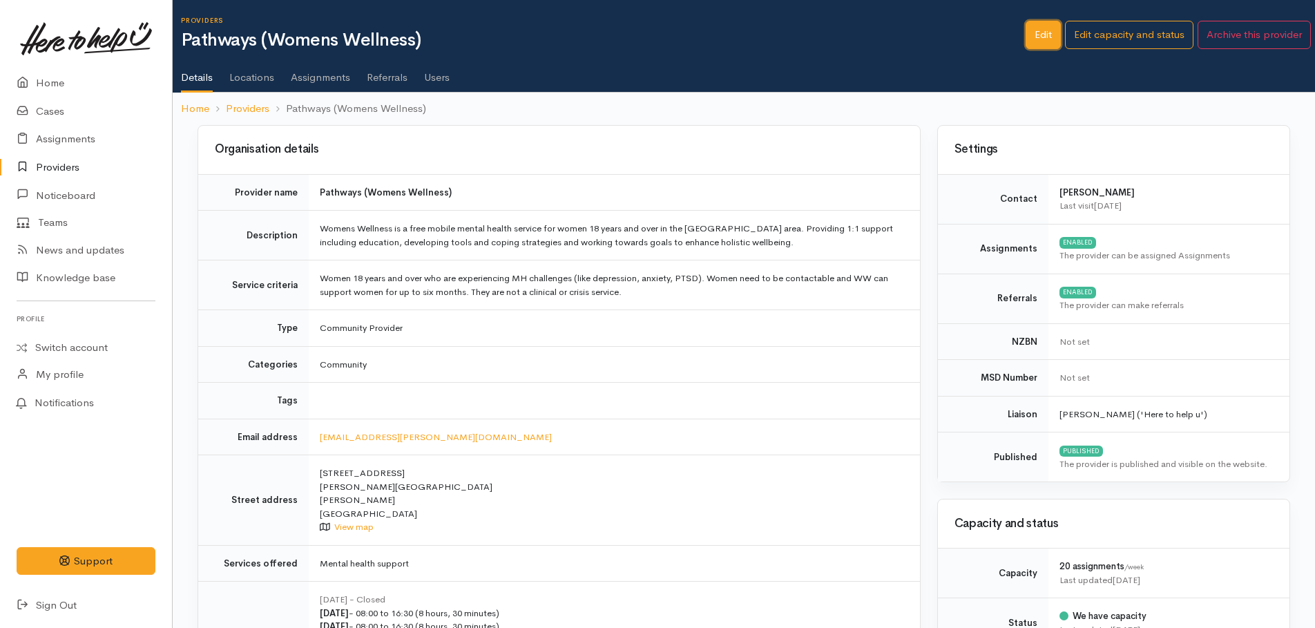
click at [1042, 35] on link "Edit" at bounding box center [1043, 35] width 35 height 28
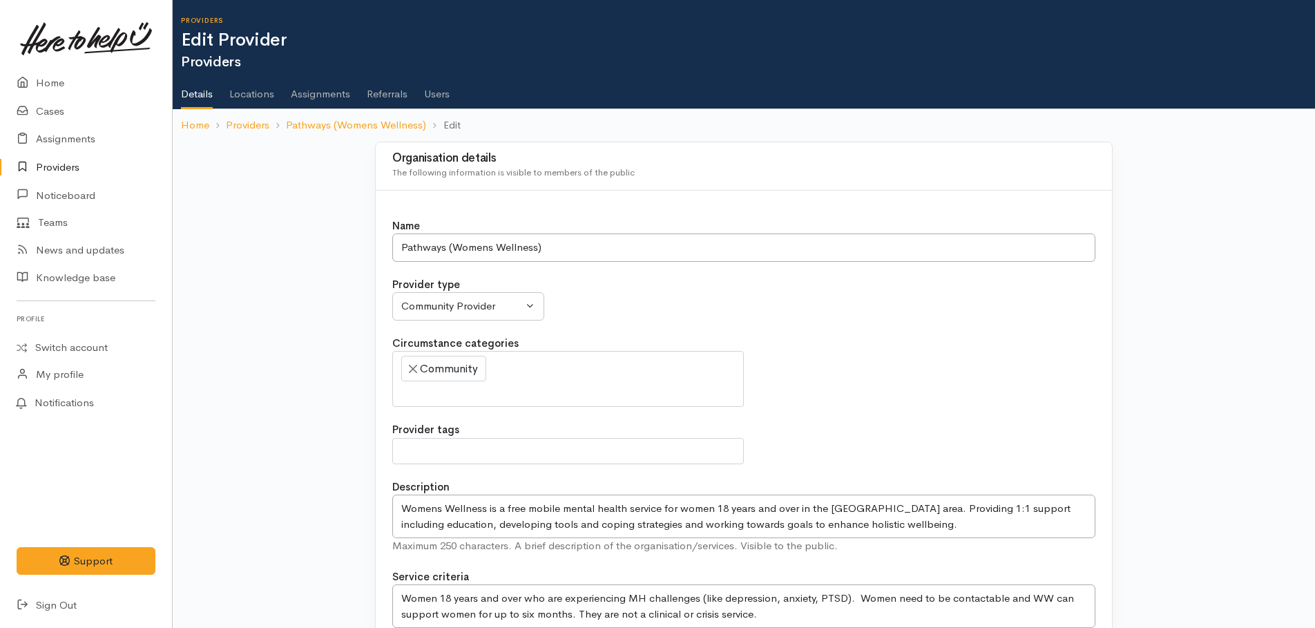
select select
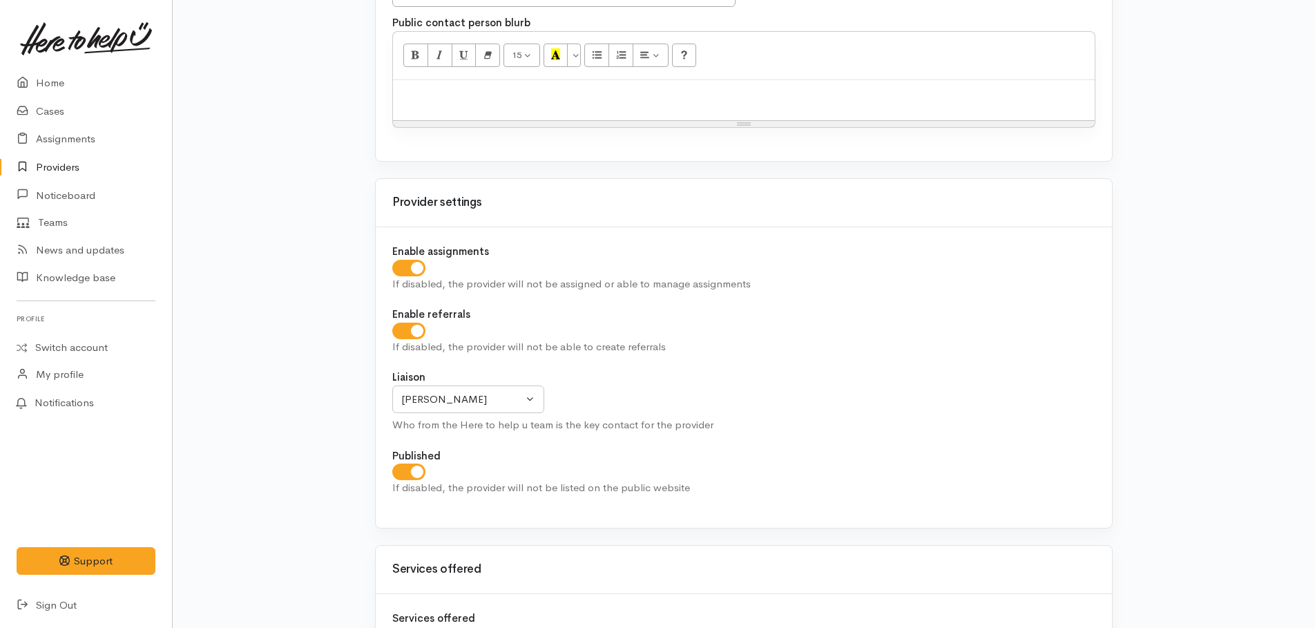
scroll to position [1589, 0]
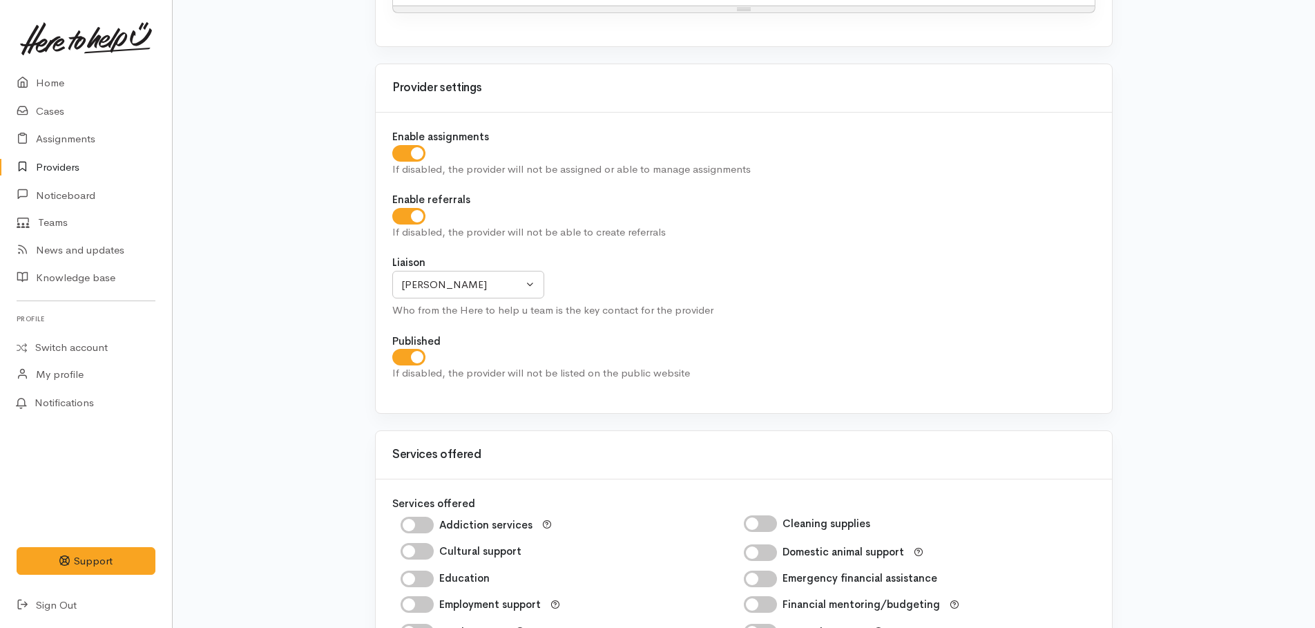
click at [414, 154] on input "checkbox" at bounding box center [408, 153] width 33 height 17
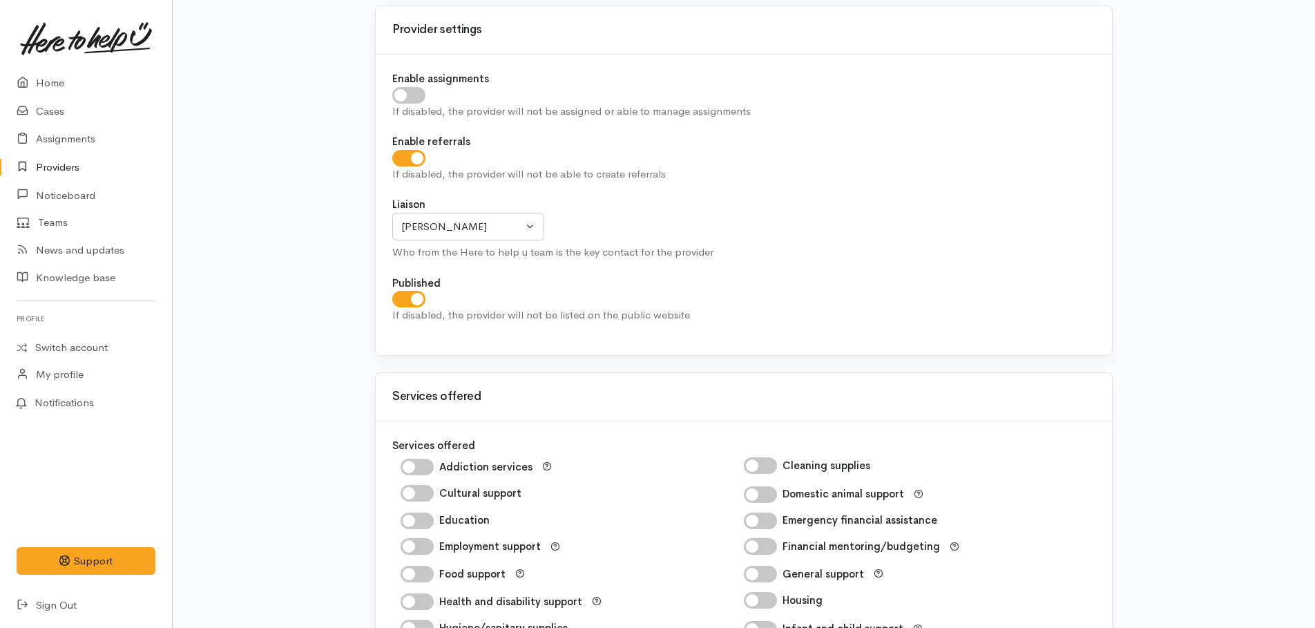
scroll to position [1570, 0]
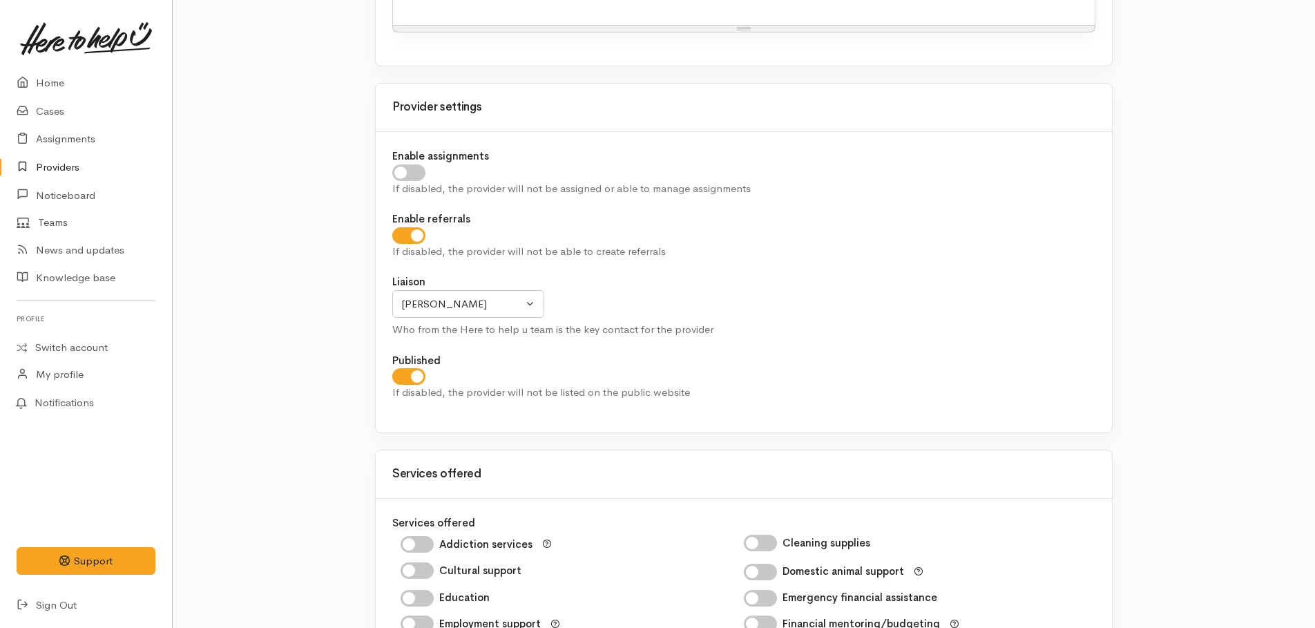
click at [410, 173] on input "checkbox" at bounding box center [408, 172] width 33 height 17
checkbox input "true"
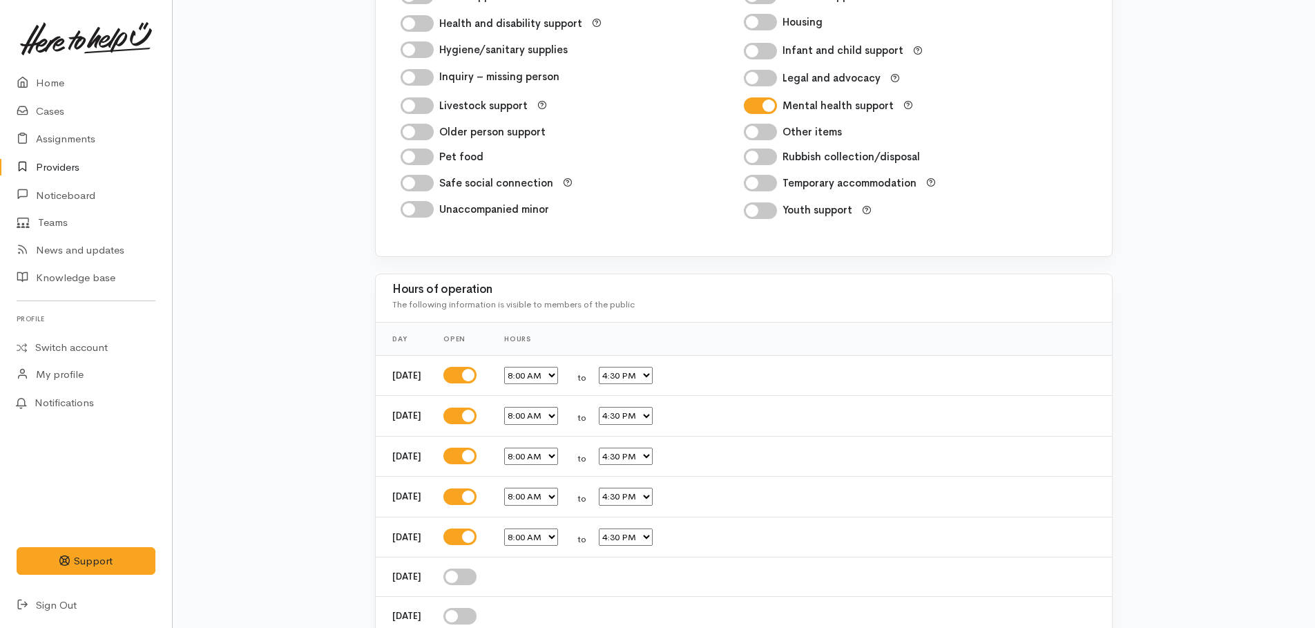
scroll to position [2329, 0]
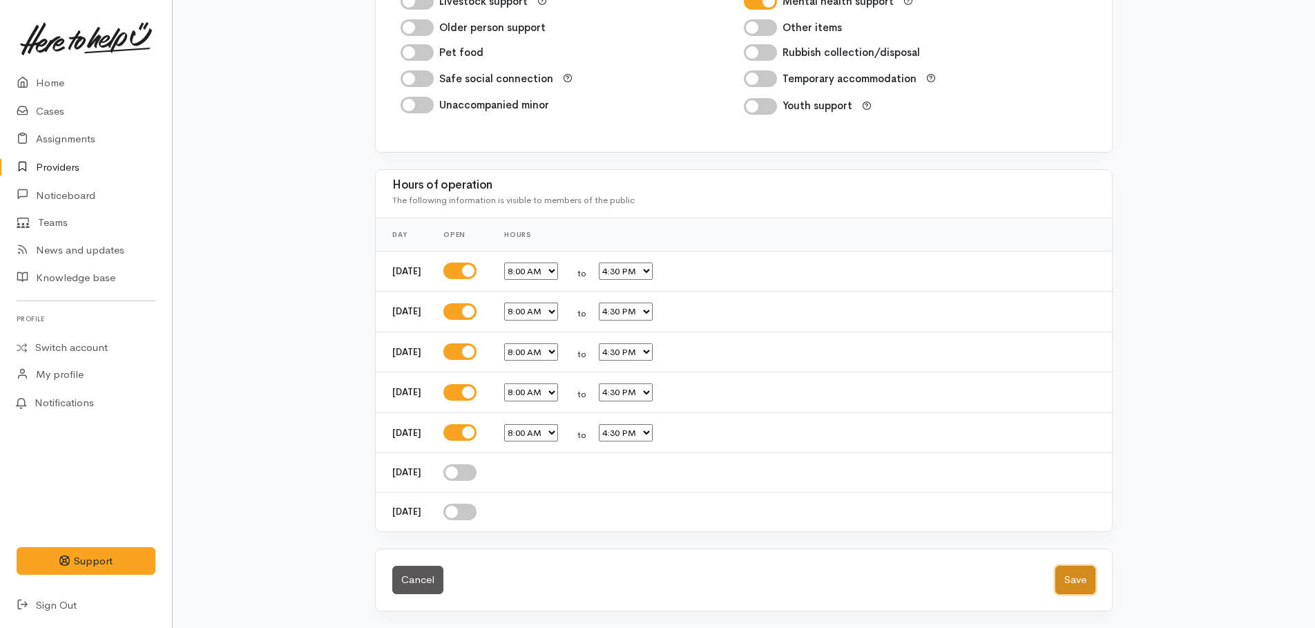
click at [1069, 582] on button "Save" at bounding box center [1076, 580] width 40 height 28
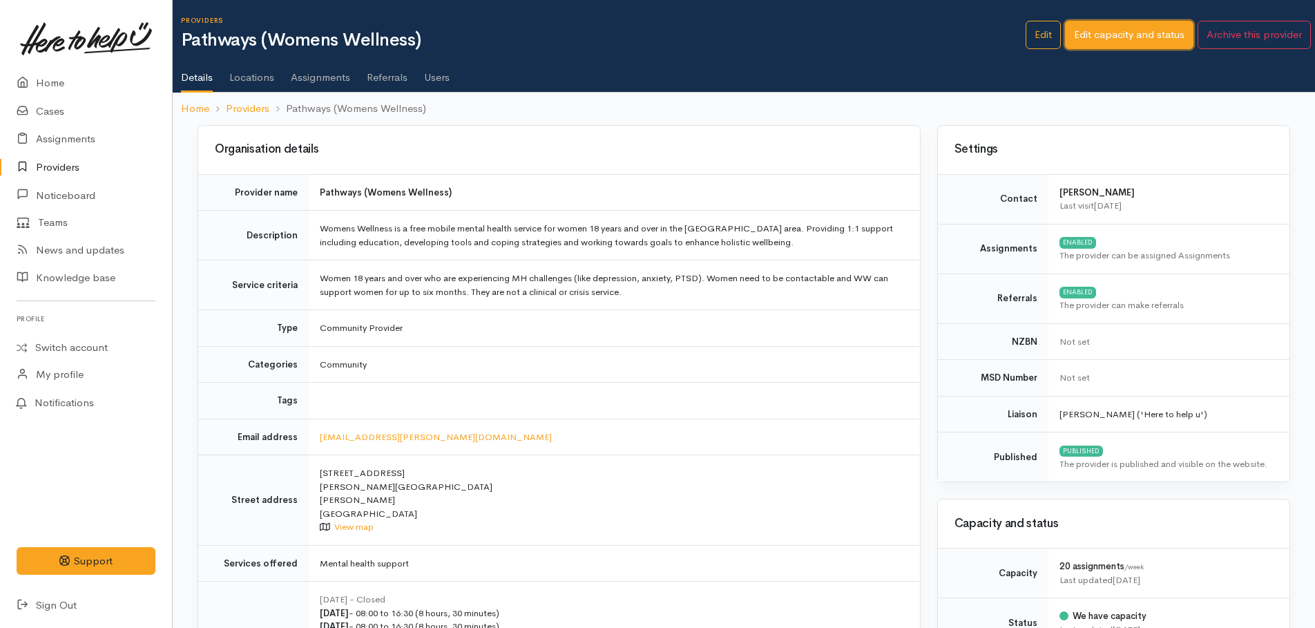
click at [1083, 32] on link "Edit capacity and status" at bounding box center [1129, 35] width 128 height 28
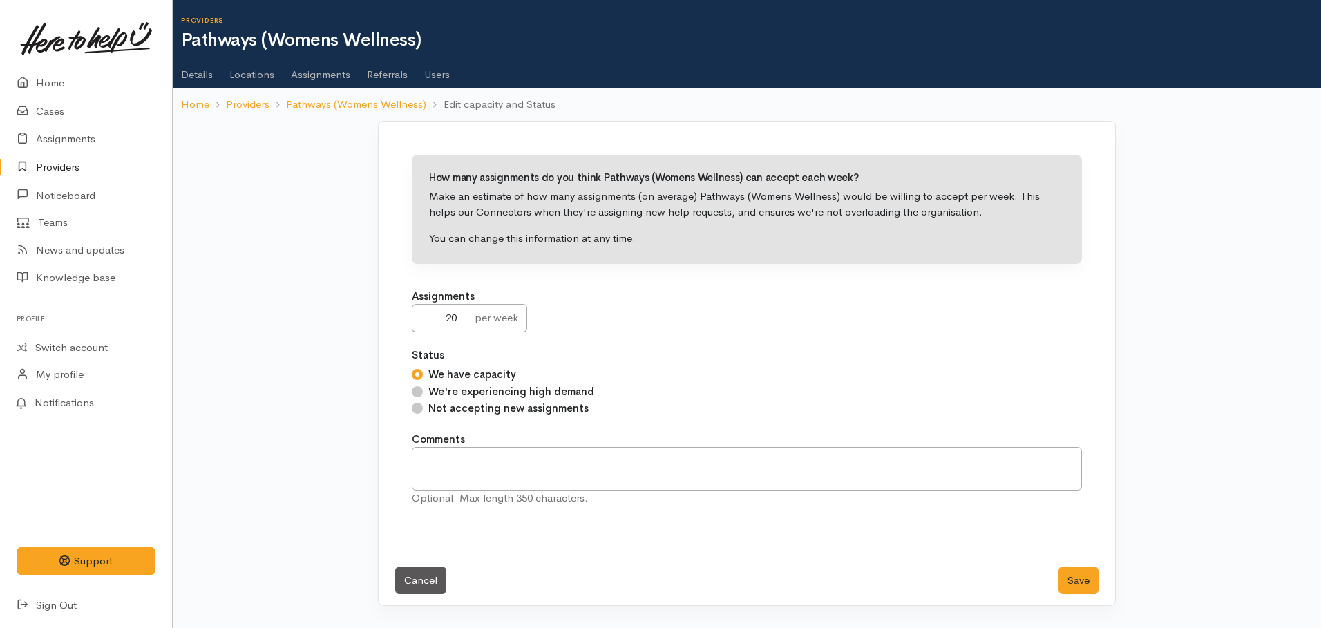
click at [419, 408] on input "Not accepting new assignments" at bounding box center [417, 408] width 11 height 11
radio input "true"
click at [441, 462] on textarea at bounding box center [747, 469] width 670 height 44
click at [511, 461] on textarea "no able to take nay assignments this week due to high demand" at bounding box center [747, 469] width 670 height 44
type textarea "no able to take any assignments this week due to high demand"
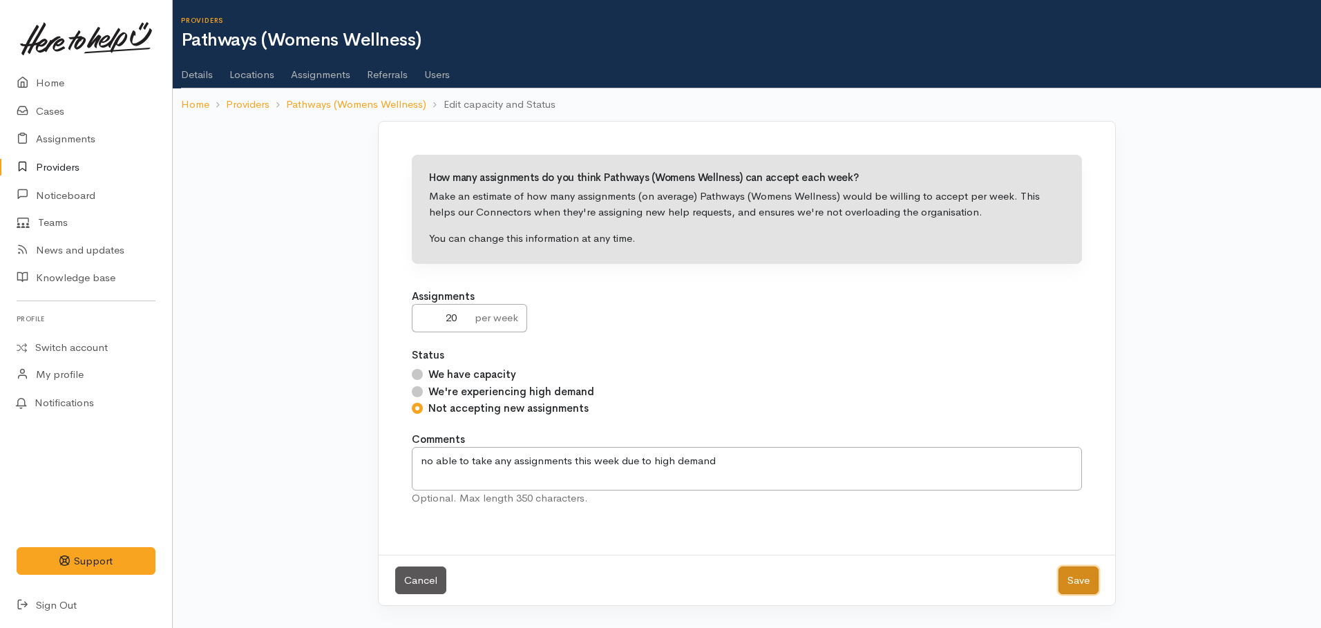
click at [1083, 581] on button "Save" at bounding box center [1078, 580] width 40 height 28
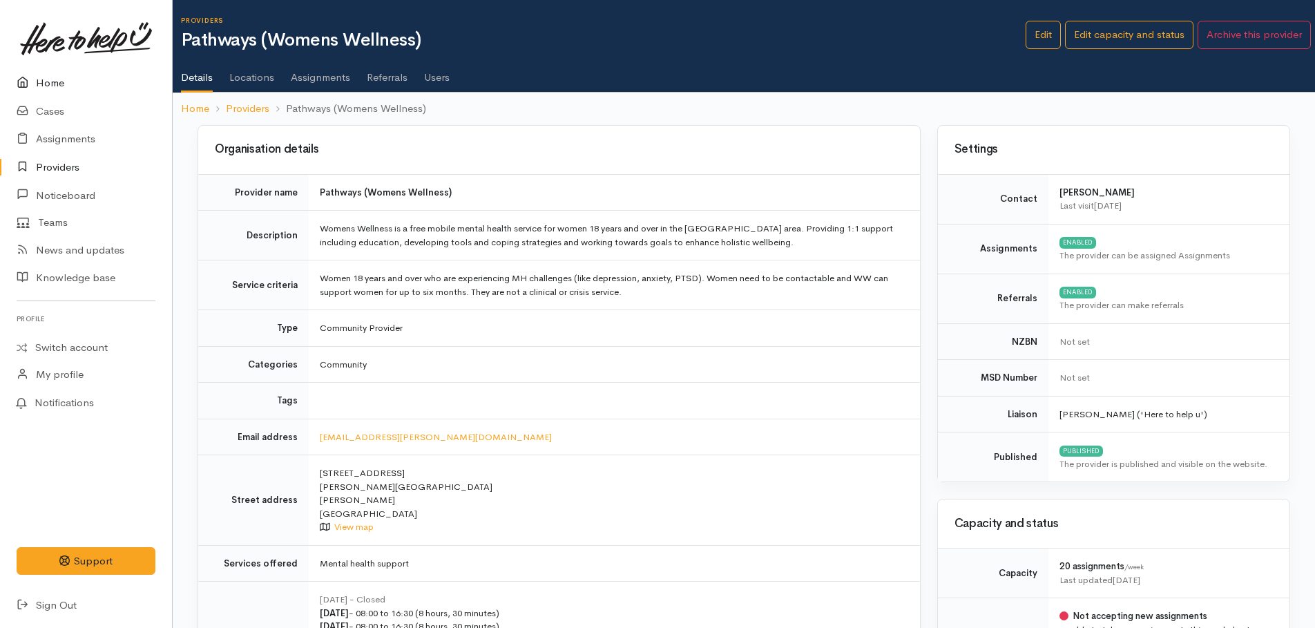
click at [52, 80] on link "Home" at bounding box center [86, 83] width 172 height 28
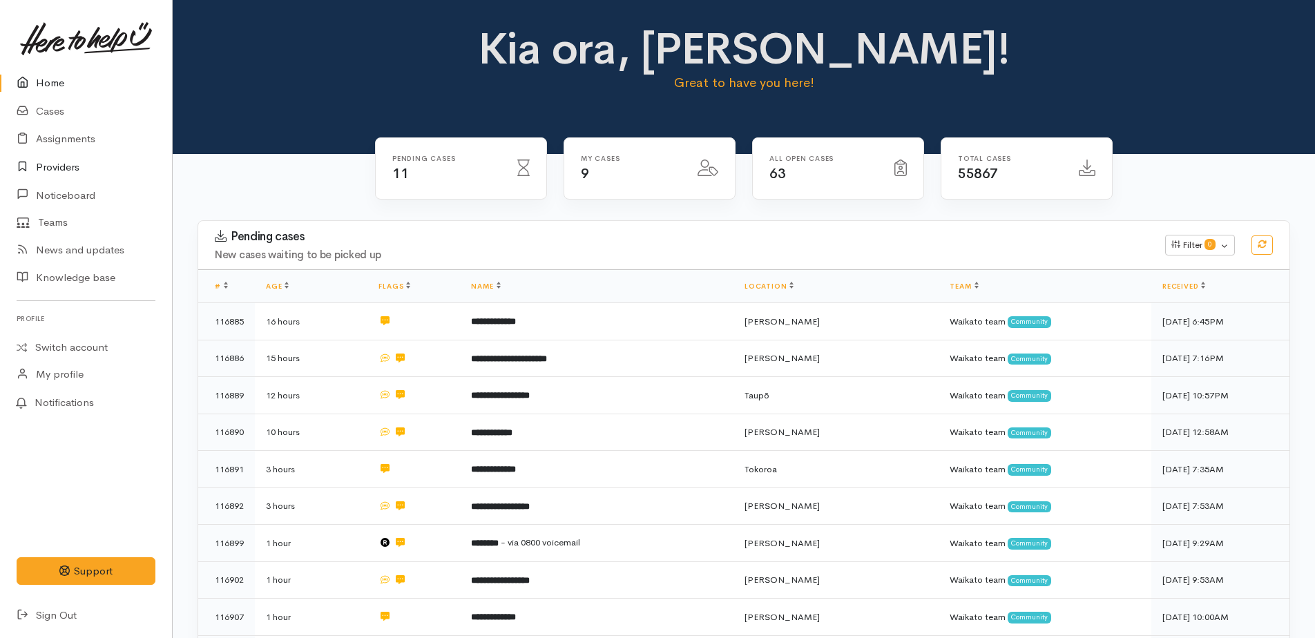
click at [48, 163] on link "Providers" at bounding box center [86, 167] width 172 height 28
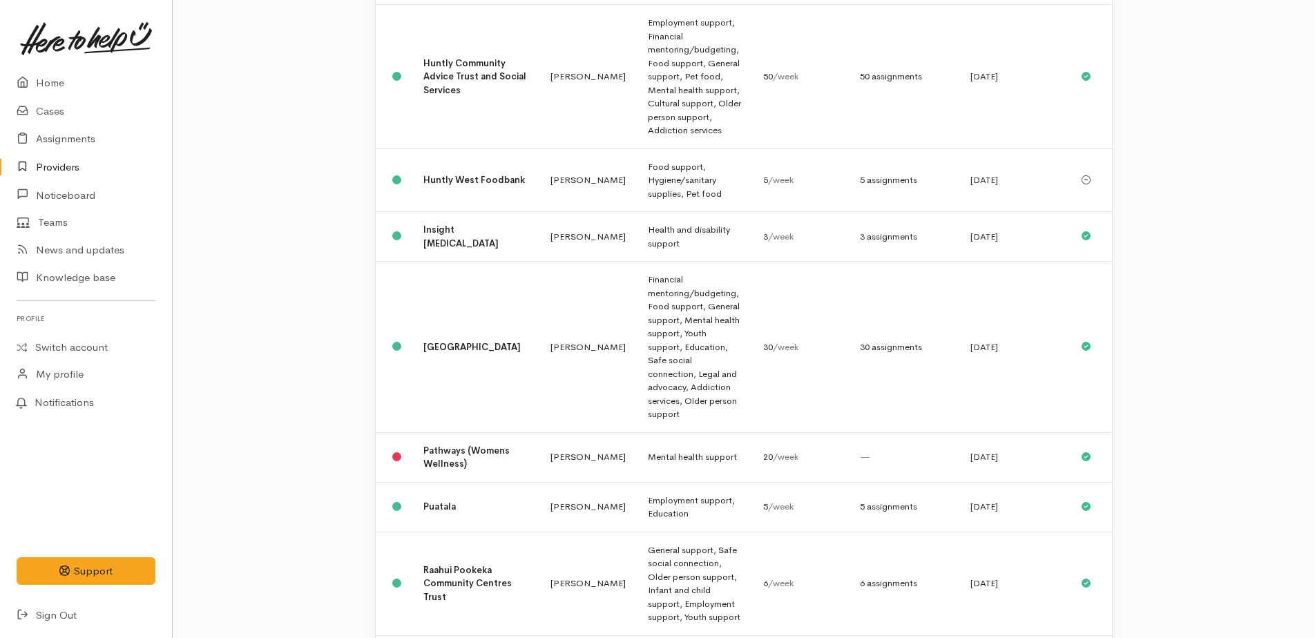
scroll to position [691, 0]
click at [637, 430] on td "Mental health support" at bounding box center [694, 455] width 115 height 50
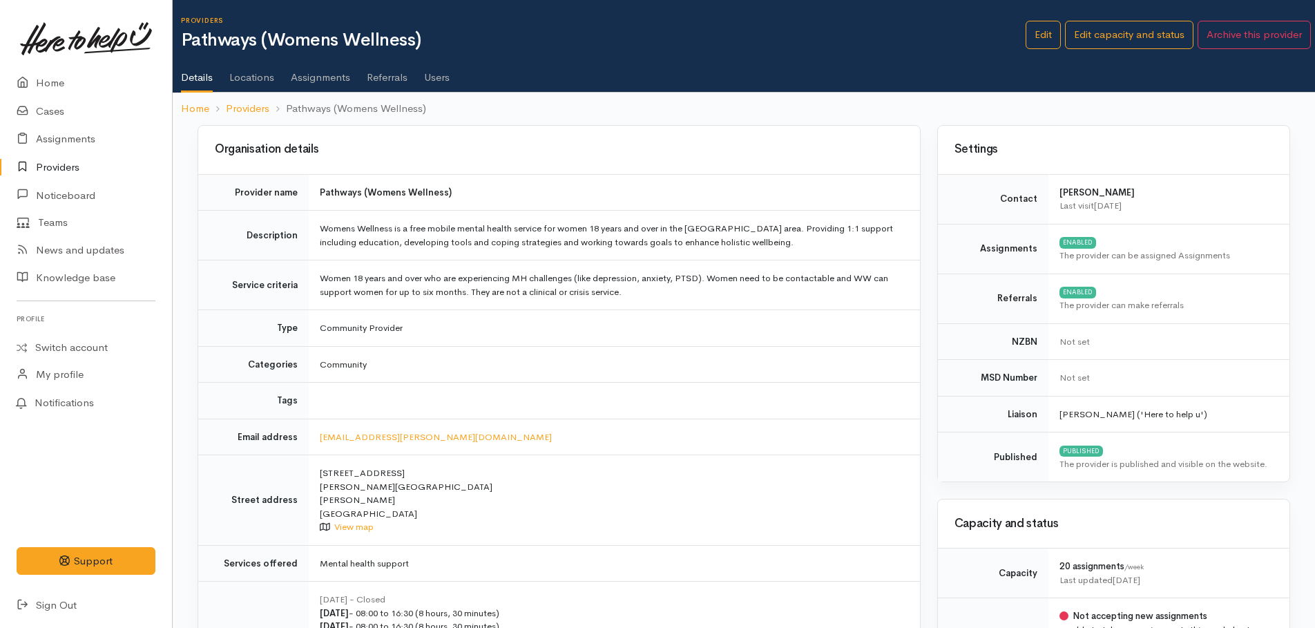
drag, startPoint x: 0, startPoint y: 0, endPoint x: 332, endPoint y: 74, distance: 339.7
click at [332, 74] on link "Assignments" at bounding box center [320, 72] width 59 height 39
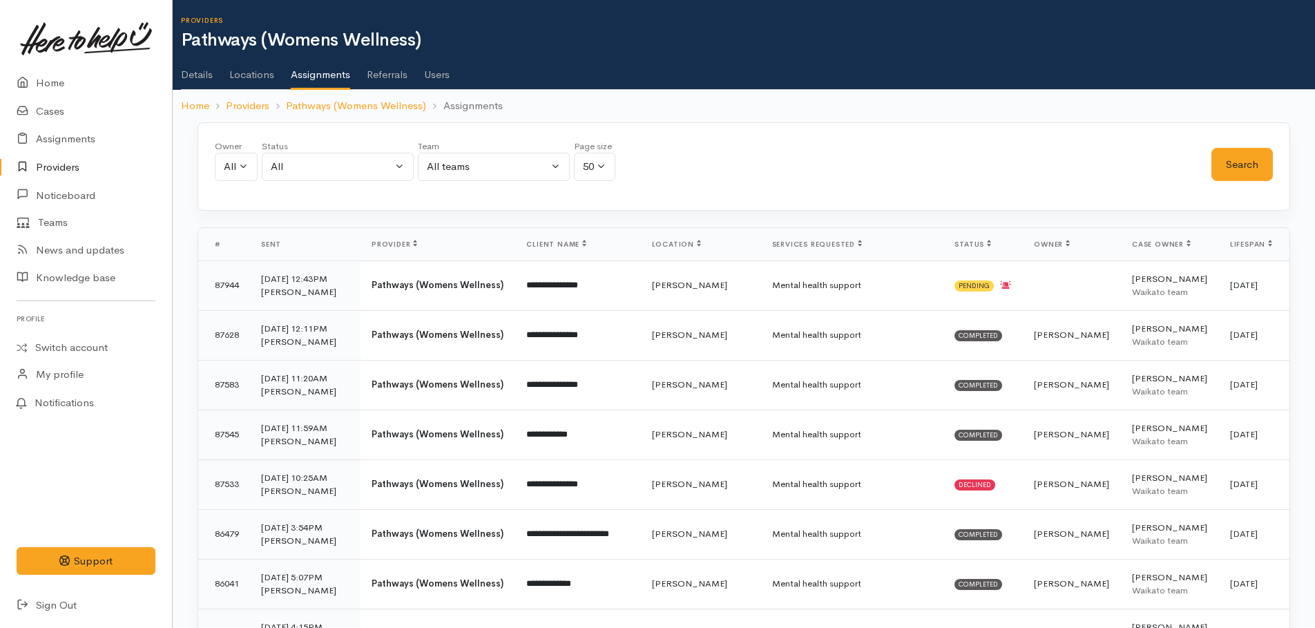
click at [196, 79] on link "Details" at bounding box center [197, 69] width 32 height 39
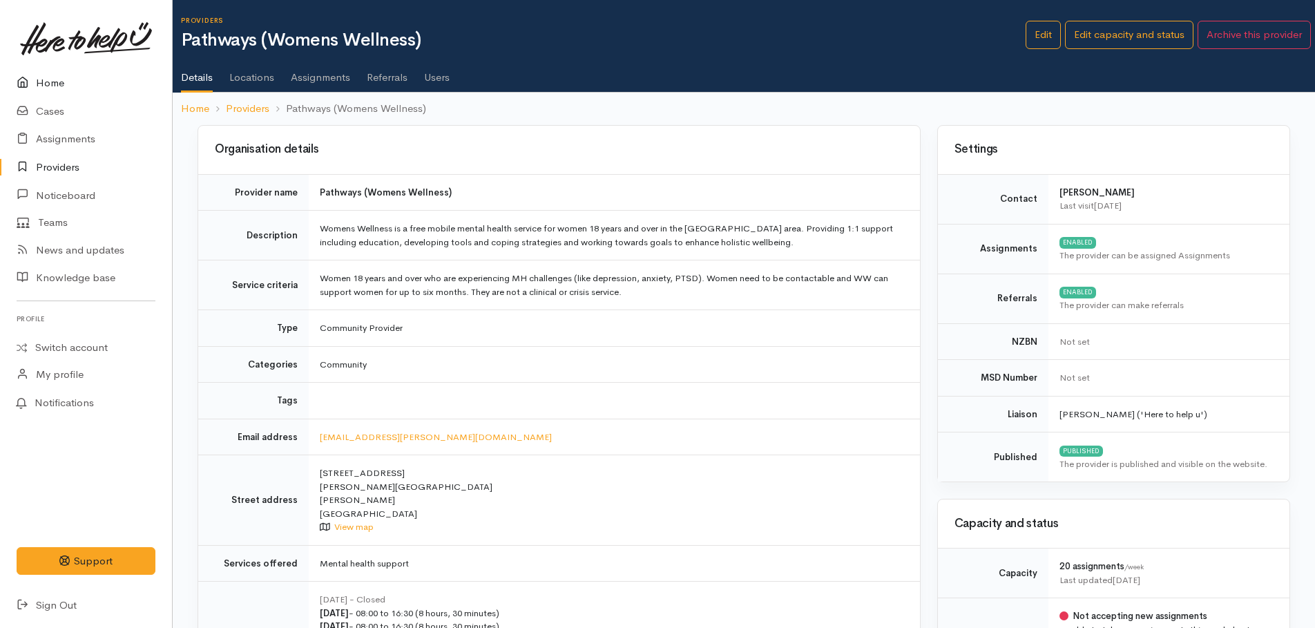
click at [46, 84] on link "Home" at bounding box center [86, 83] width 172 height 28
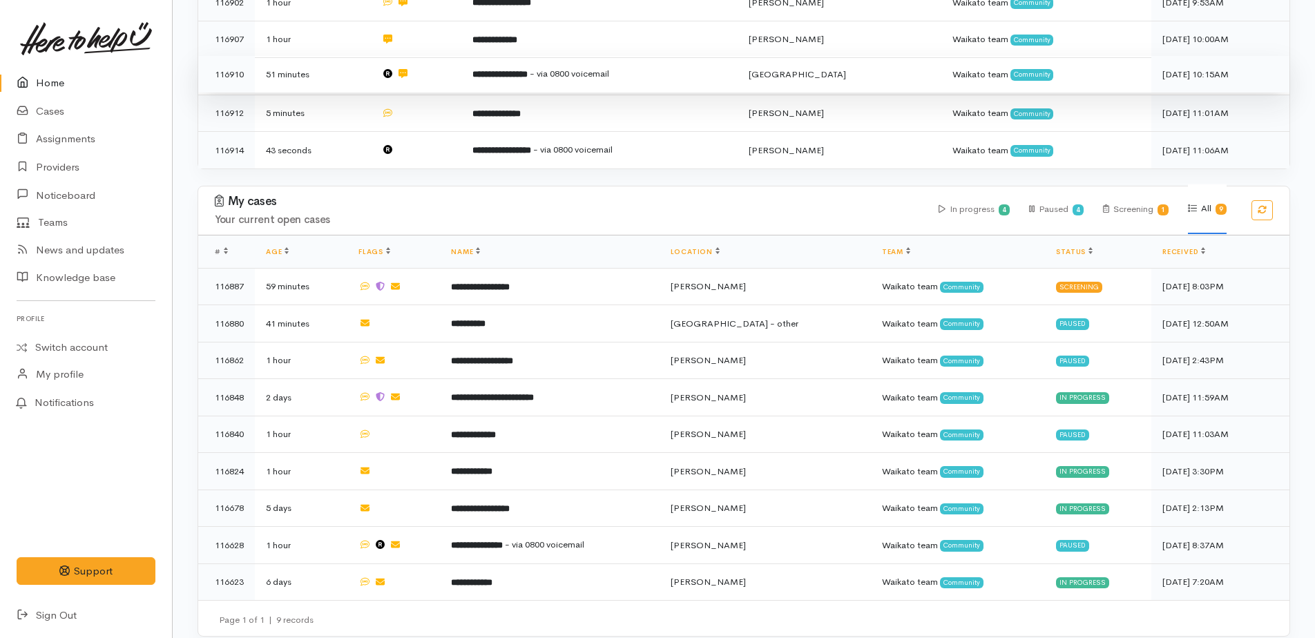
scroll to position [542, 0]
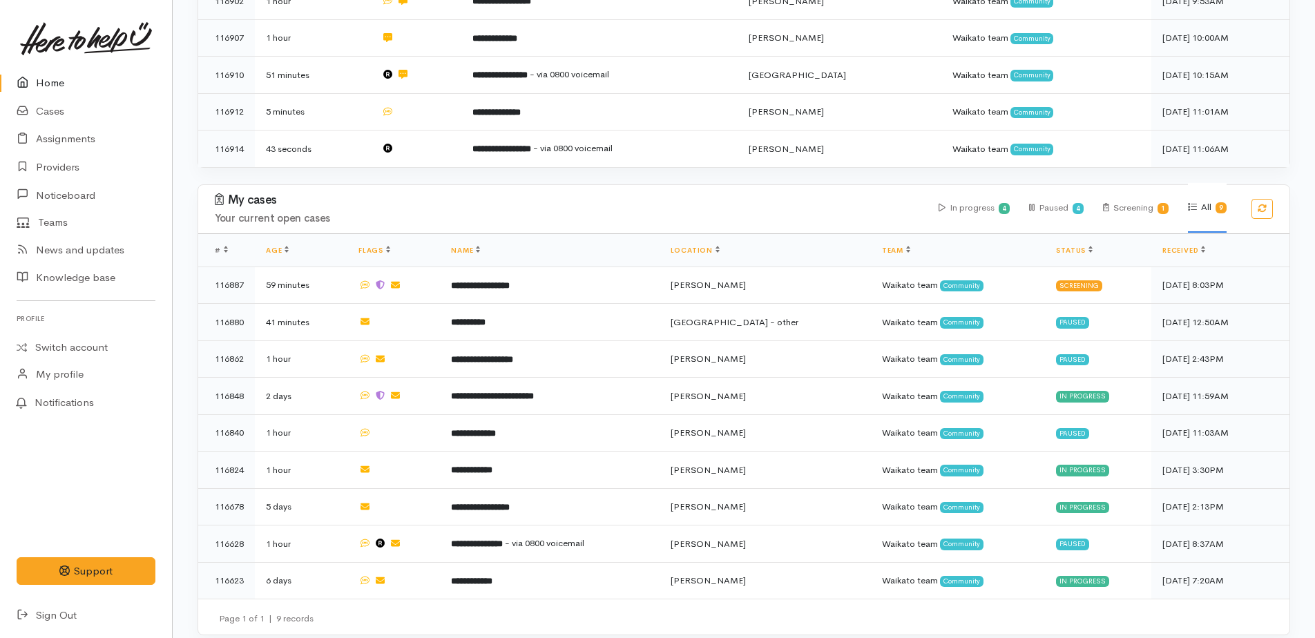
click at [54, 81] on link "Home" at bounding box center [86, 83] width 172 height 28
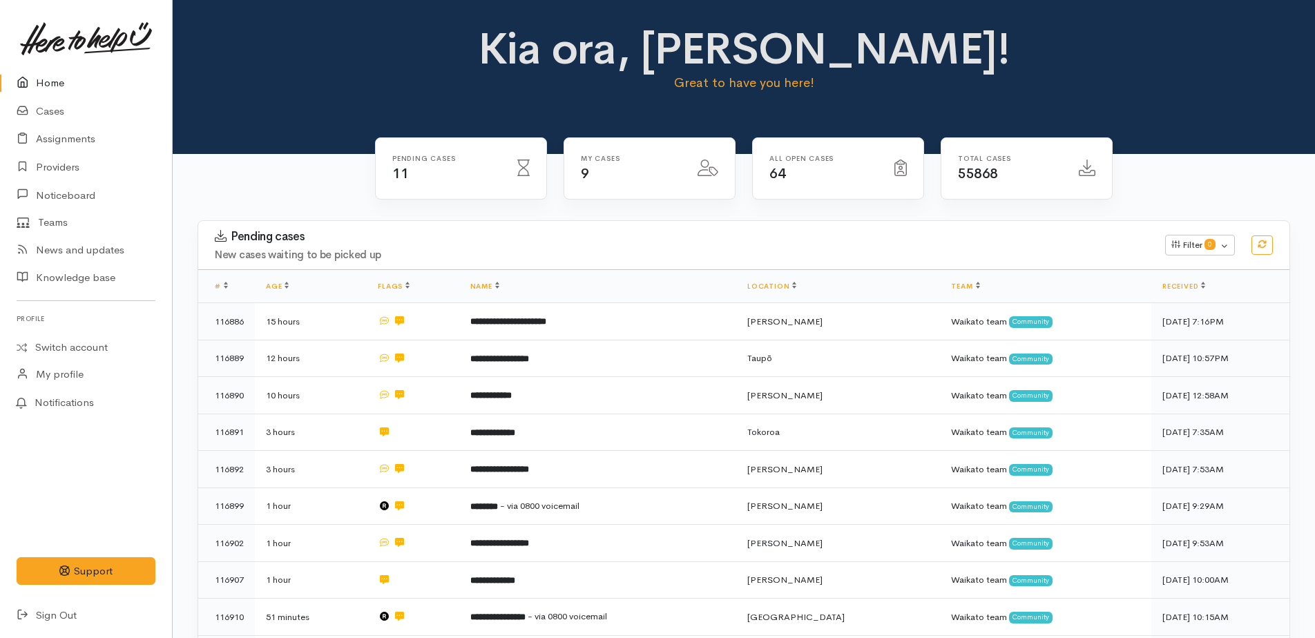
click at [50, 83] on link "Home" at bounding box center [86, 83] width 172 height 28
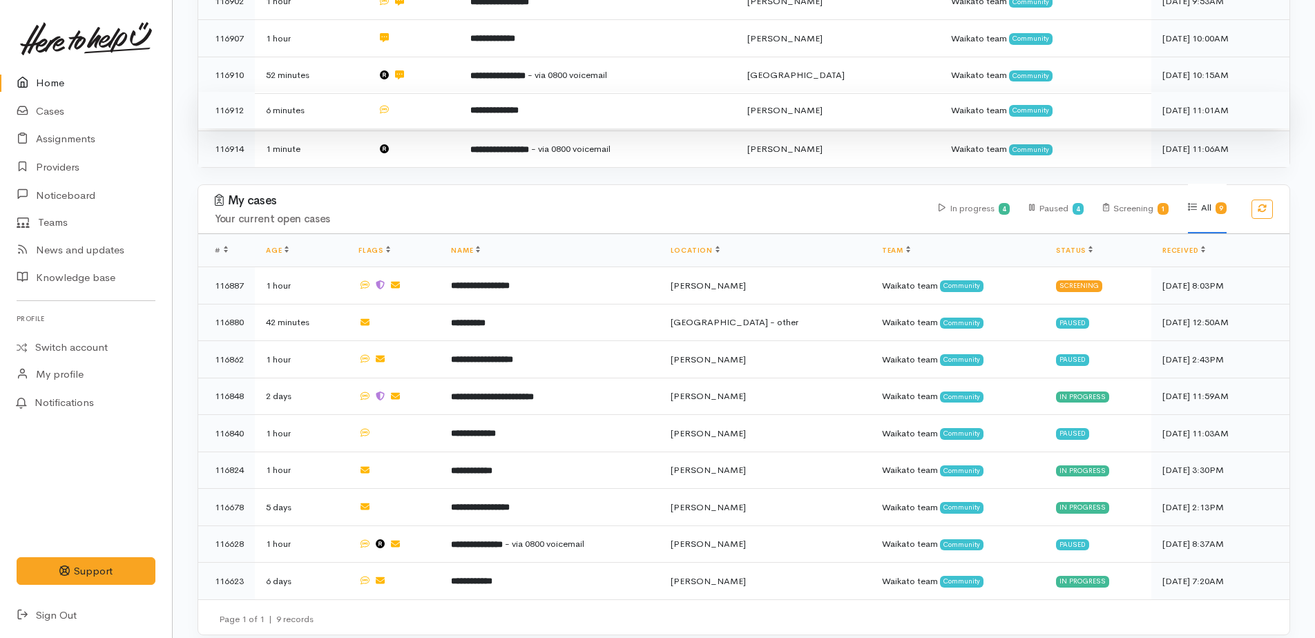
scroll to position [506, 0]
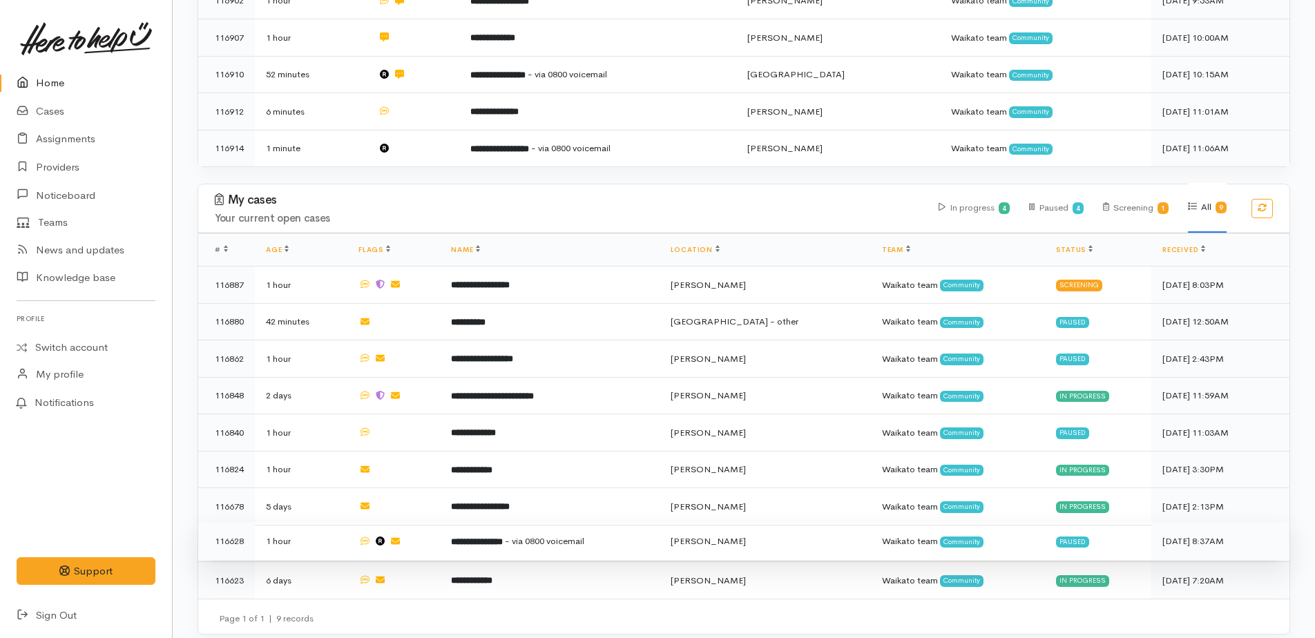
click at [503, 537] on b "**********" at bounding box center [477, 541] width 52 height 9
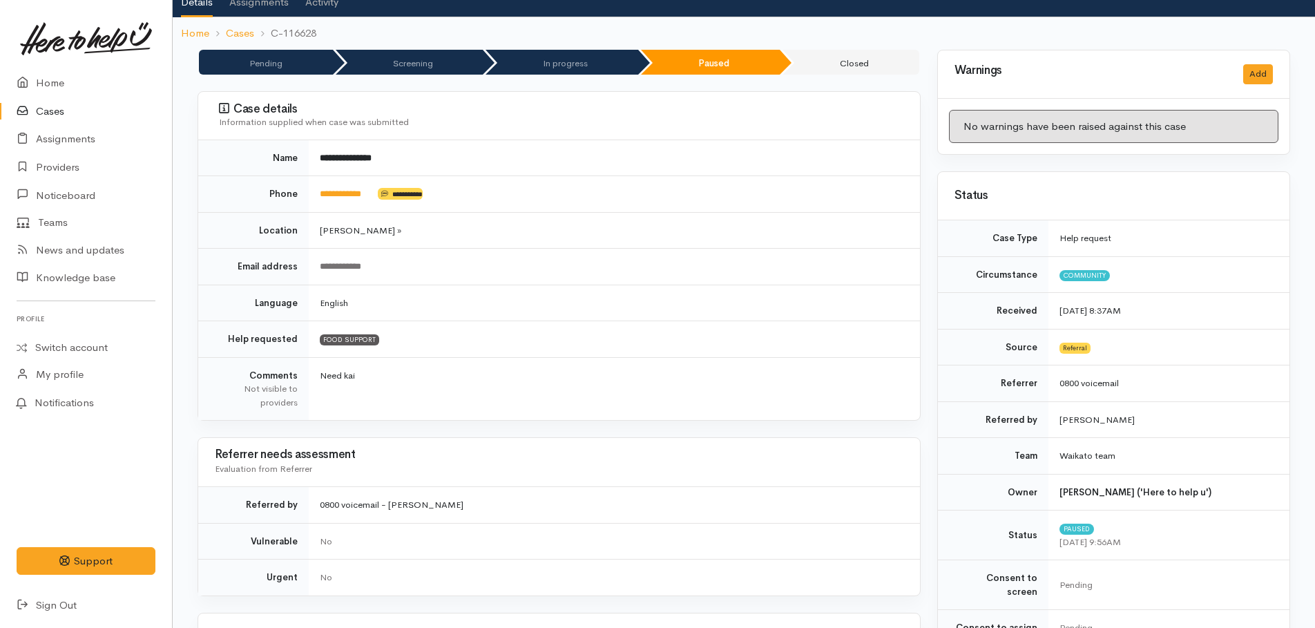
scroll to position [207, 0]
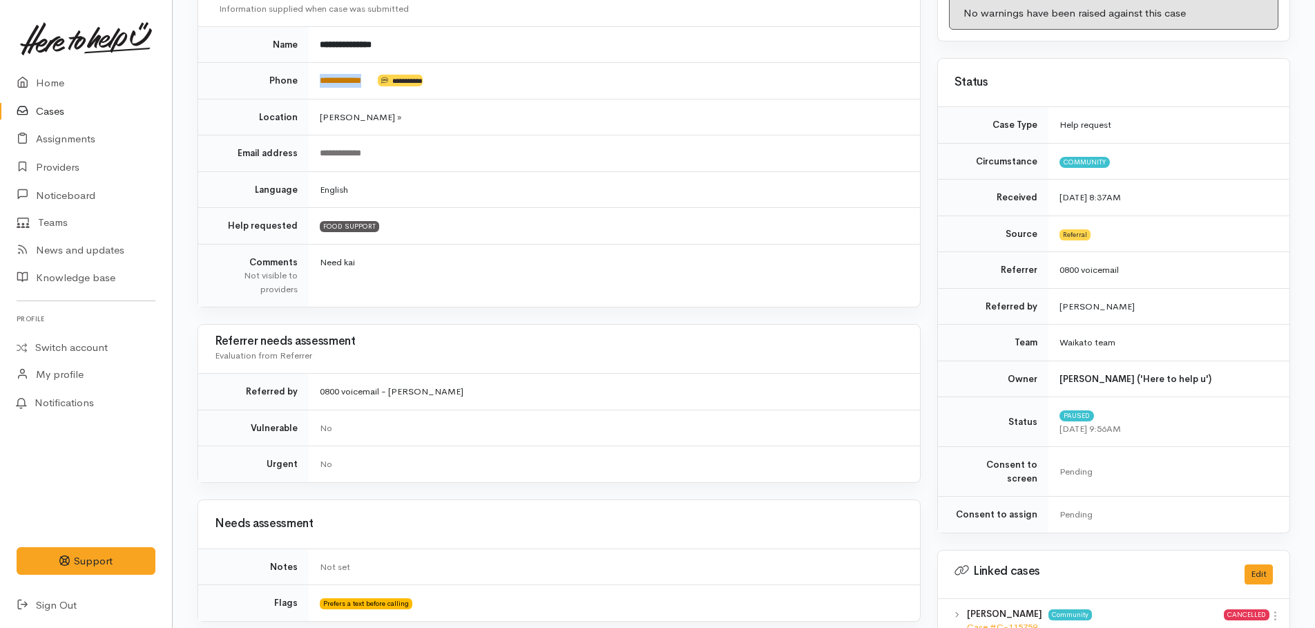
drag, startPoint x: 377, startPoint y: 80, endPoint x: 321, endPoint y: 75, distance: 56.2
click at [321, 75] on td "**********" at bounding box center [614, 81] width 611 height 37
copy td "**********"
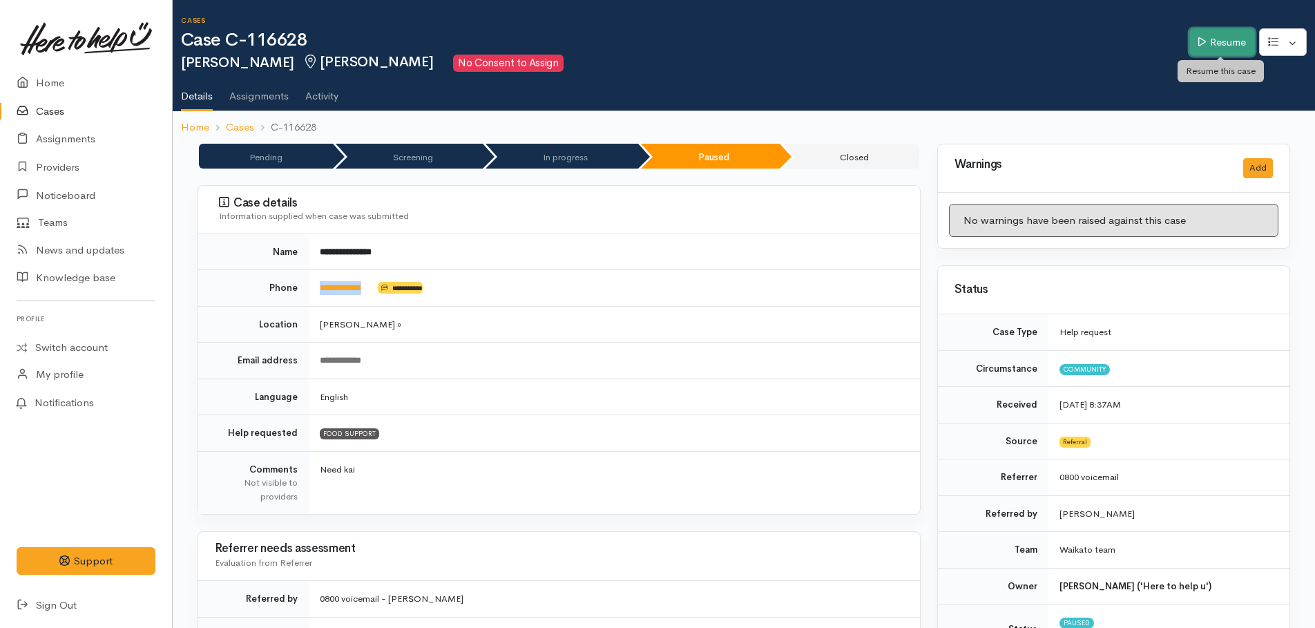
click at [1233, 47] on link "Resume" at bounding box center [1223, 42] width 66 height 28
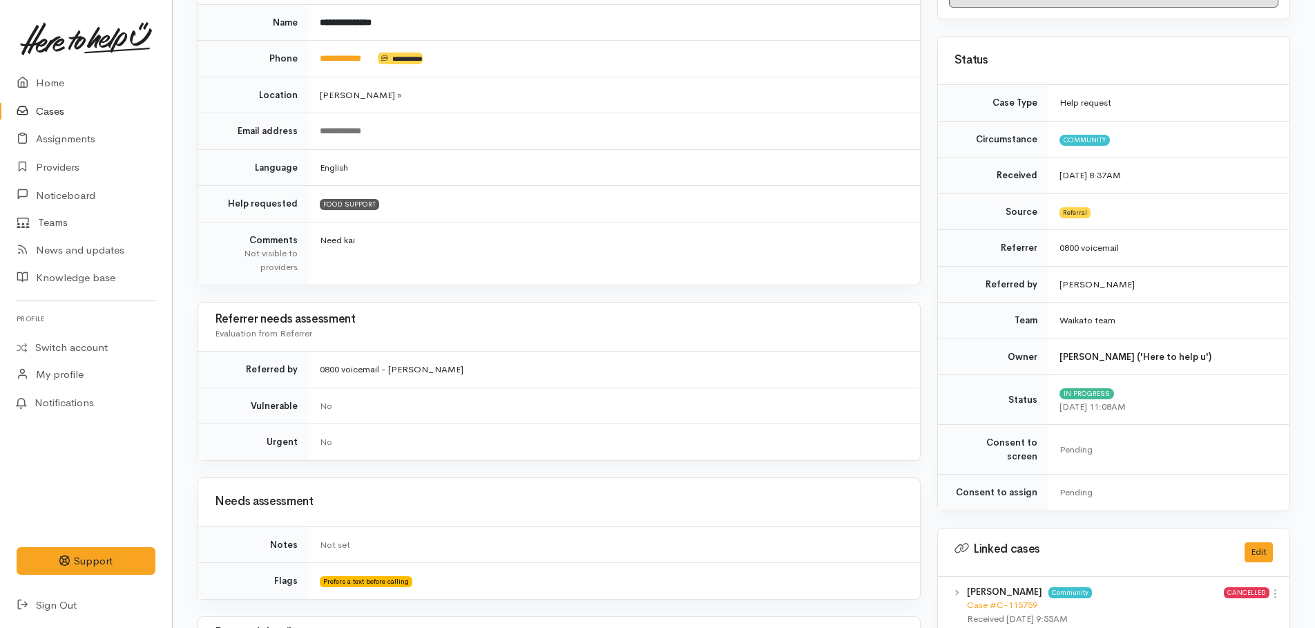
scroll to position [138, 0]
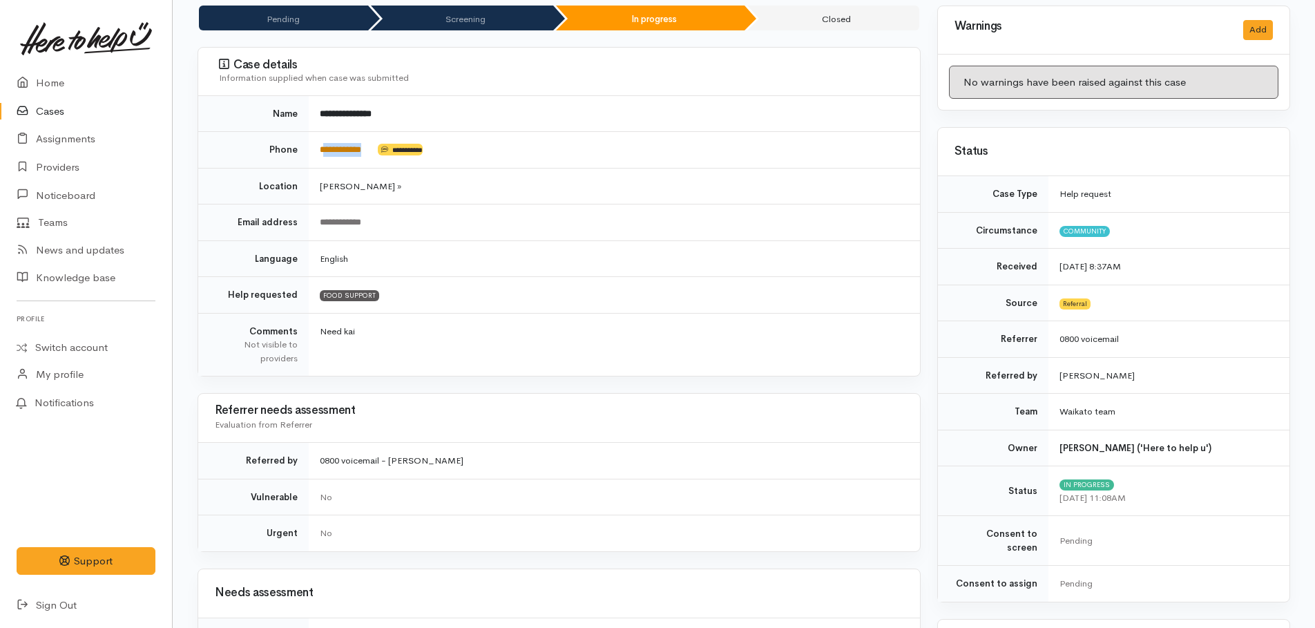
drag, startPoint x: 381, startPoint y: 146, endPoint x: 325, endPoint y: 145, distance: 56.0
click at [325, 145] on td "**********" at bounding box center [614, 150] width 611 height 37
drag, startPoint x: 325, startPoint y: 145, endPoint x: 337, endPoint y: 148, distance: 12.1
copy td "**********"
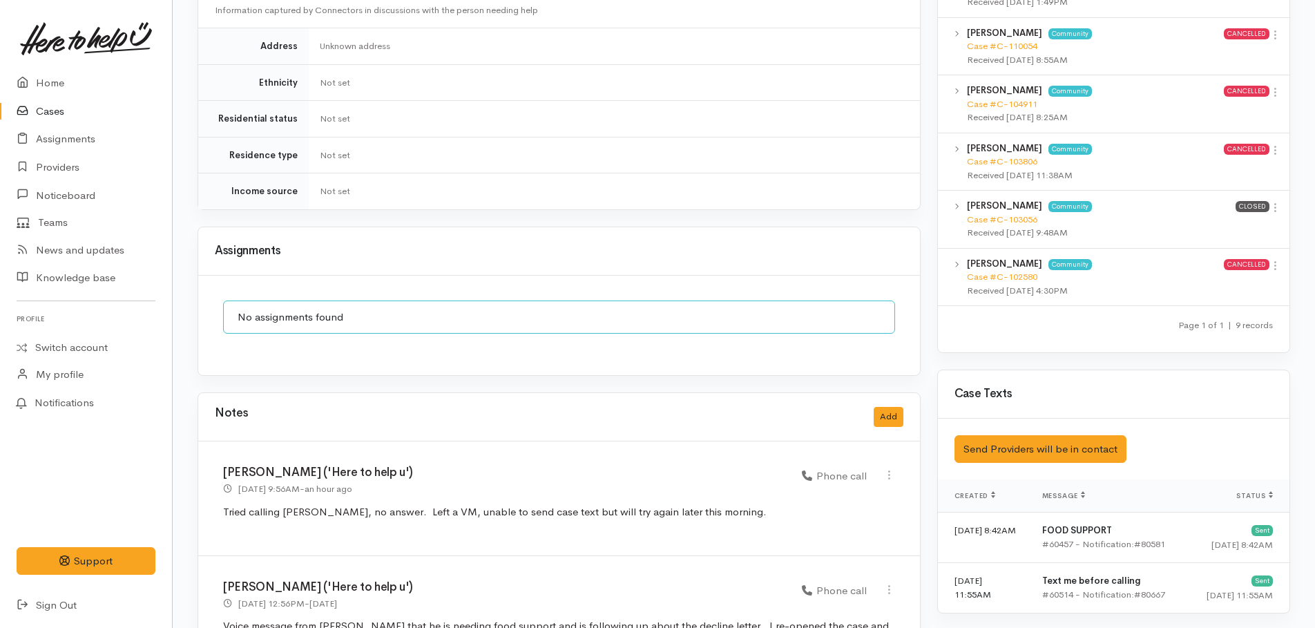
scroll to position [1243, 0]
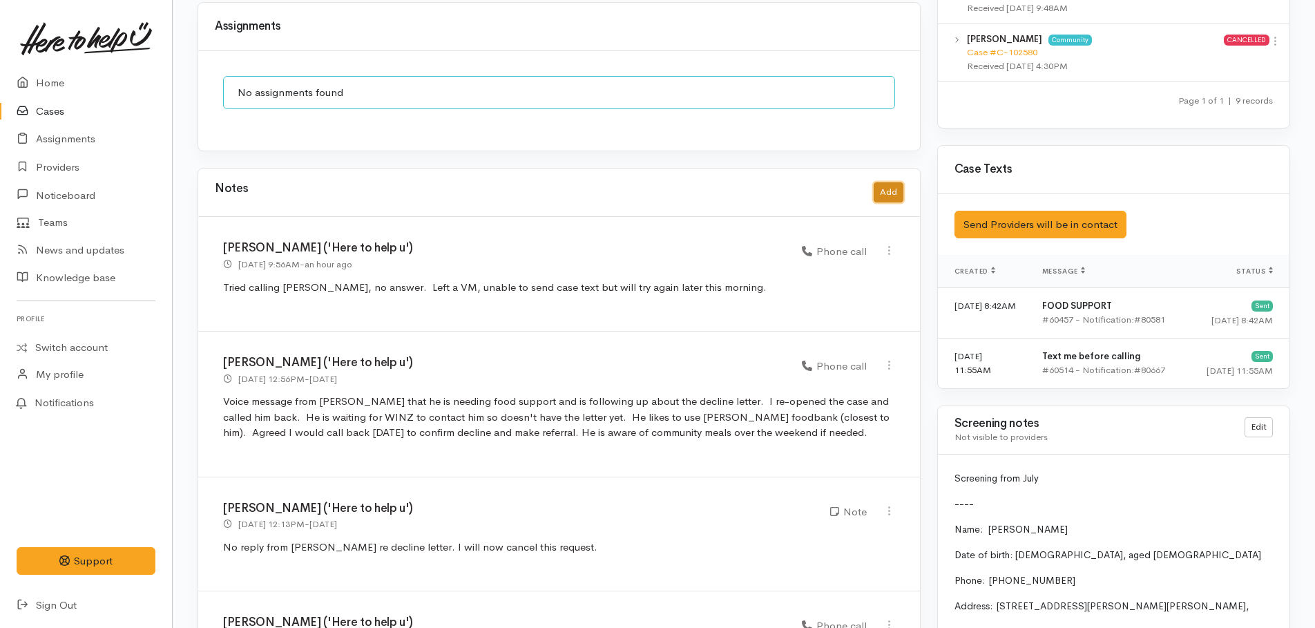
click at [879, 182] on button "Add" at bounding box center [889, 192] width 30 height 20
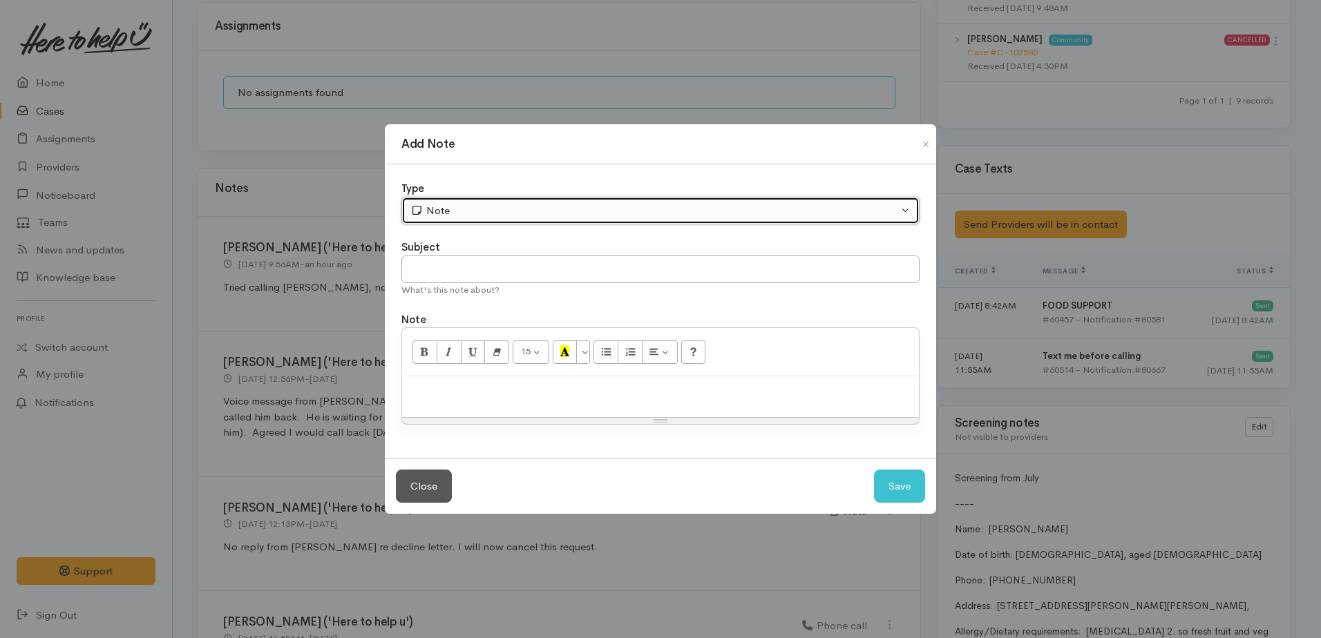
click at [522, 218] on div "Note" at bounding box center [654, 211] width 488 height 16
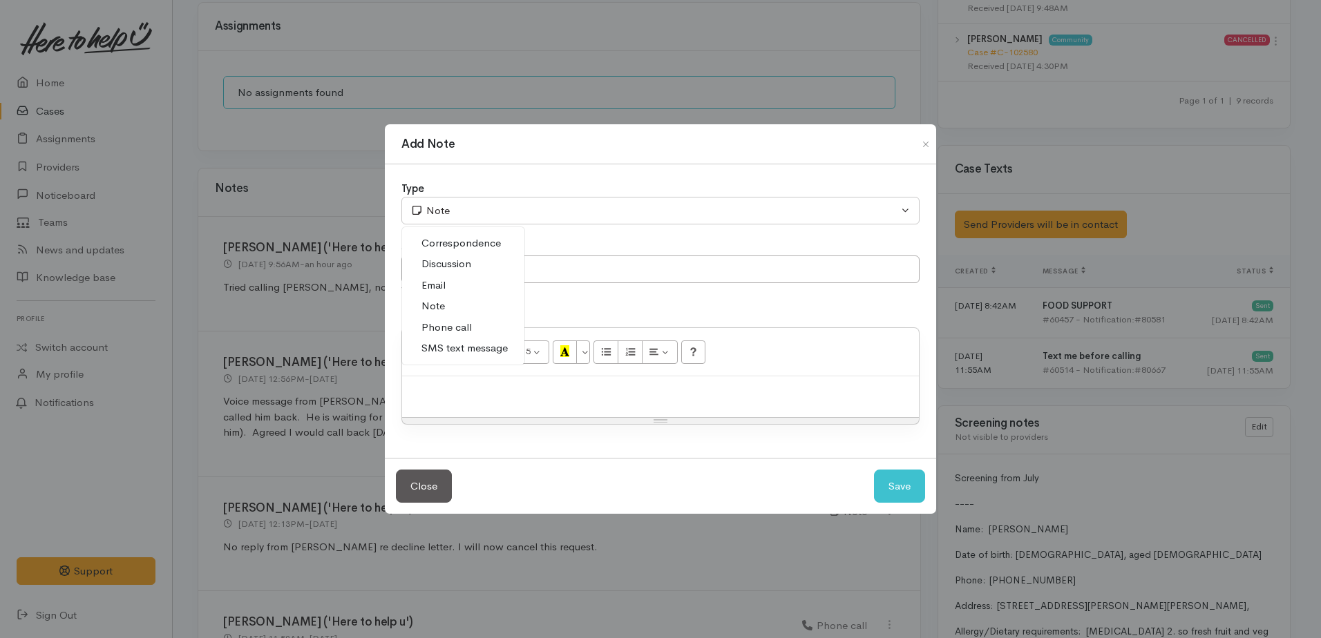
click at [463, 330] on span "Phone call" at bounding box center [446, 328] width 50 height 16
select select "3"
click at [497, 376] on div "15 8 9 10 11 12 14 18 24 36 Background Color Transparent Select #ffff00 Text Co…" at bounding box center [660, 352] width 517 height 48
click at [479, 401] on div at bounding box center [660, 396] width 517 height 41
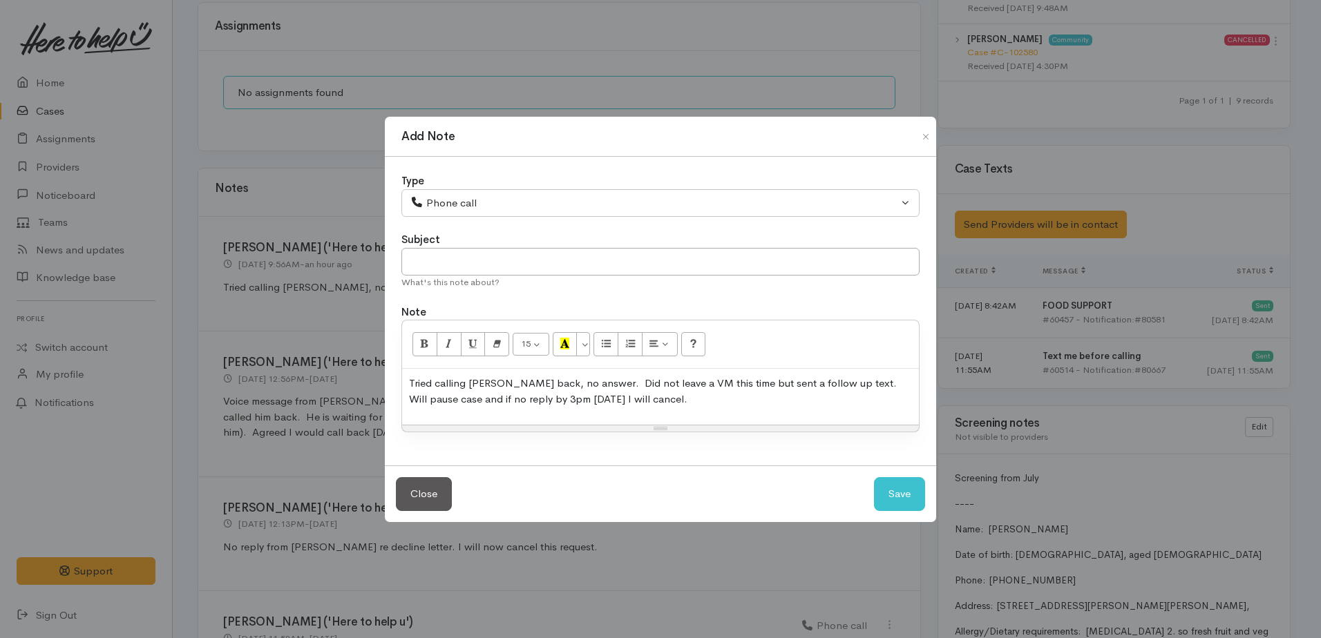
click at [656, 397] on p "Tried calling William back, no answer. Did not leave a VM this time but sent a …" at bounding box center [660, 391] width 503 height 31
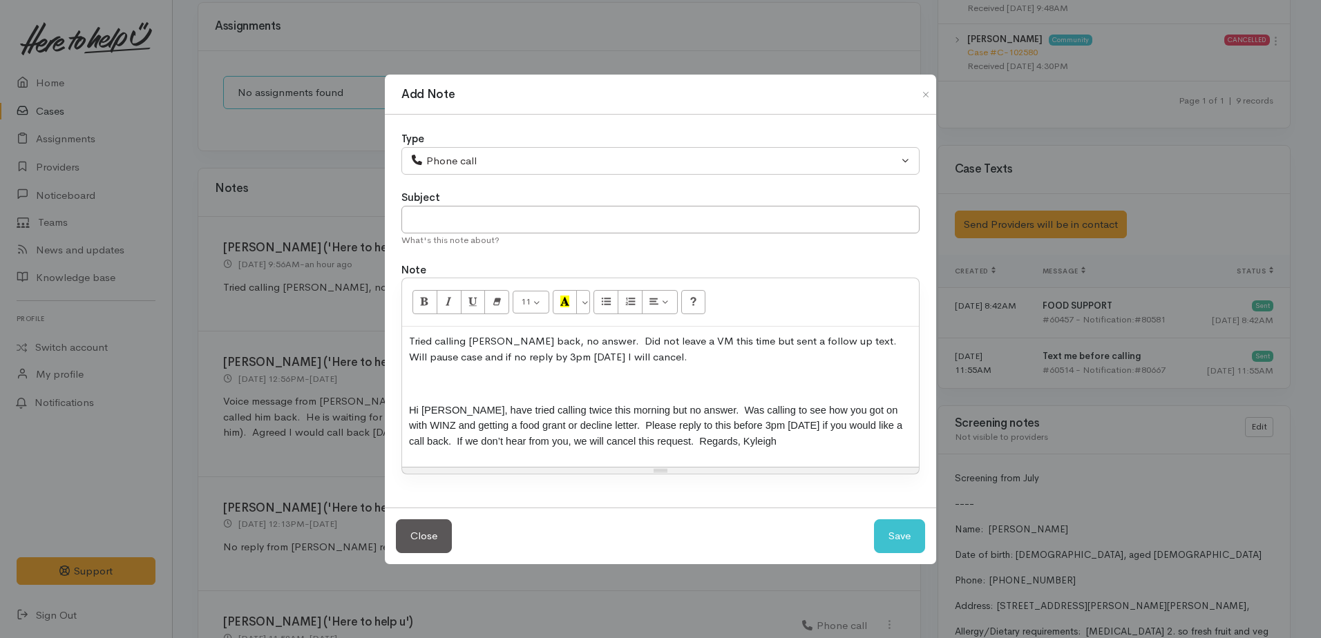
click at [415, 386] on p at bounding box center [660, 384] width 503 height 16
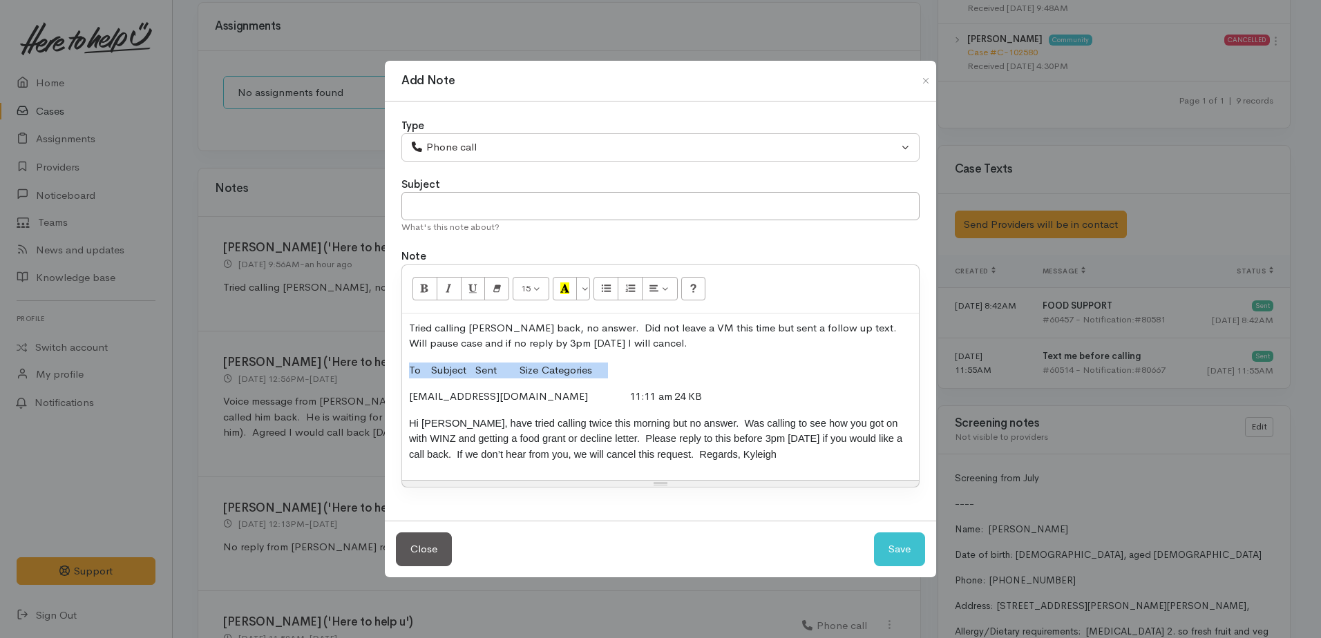
drag, startPoint x: 409, startPoint y: 365, endPoint x: 623, endPoint y: 362, distance: 214.2
click at [623, 363] on p "To Subject Sent Size Categories" at bounding box center [660, 371] width 503 height 16
click at [896, 544] on button "Save" at bounding box center [899, 550] width 51 height 34
select select "1"
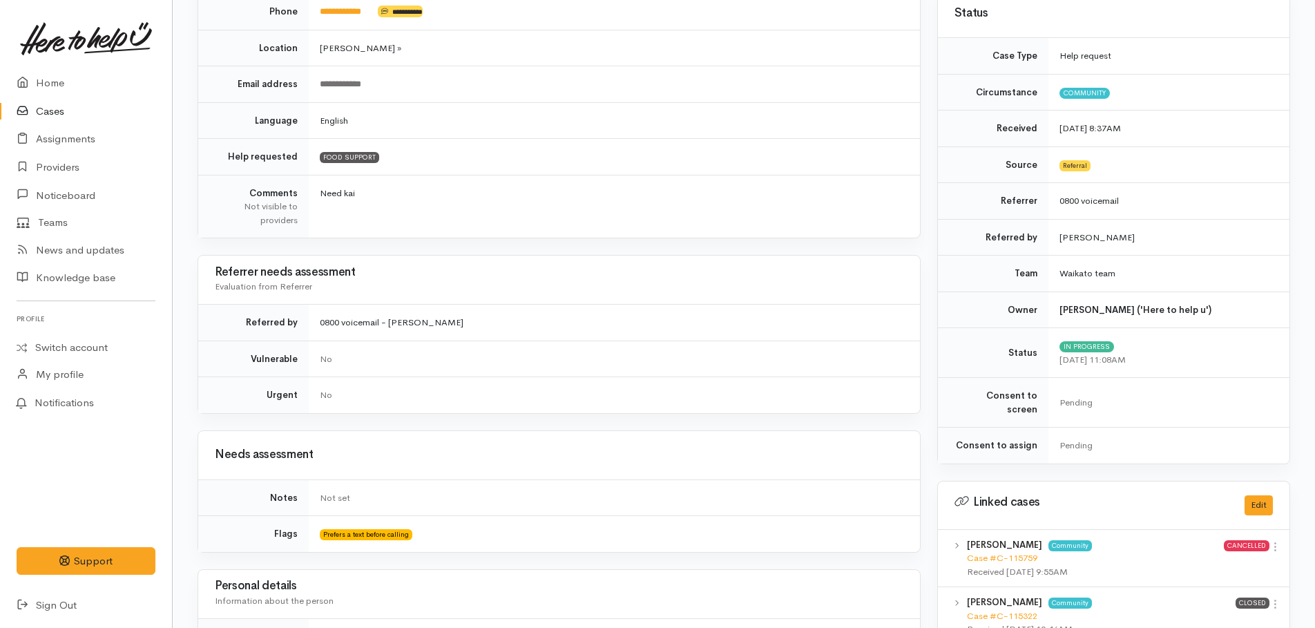
scroll to position [0, 0]
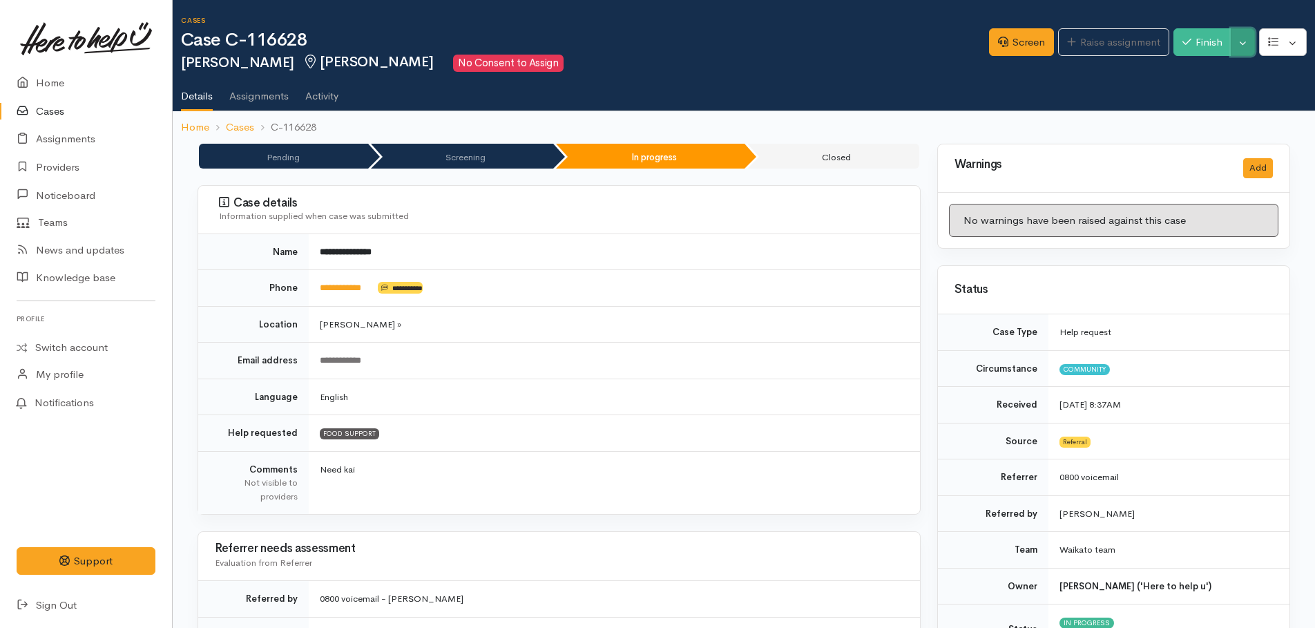
click at [1246, 38] on button "Toggle Dropdown" at bounding box center [1243, 42] width 24 height 28
click at [1193, 71] on link "Pause" at bounding box center [1199, 74] width 109 height 21
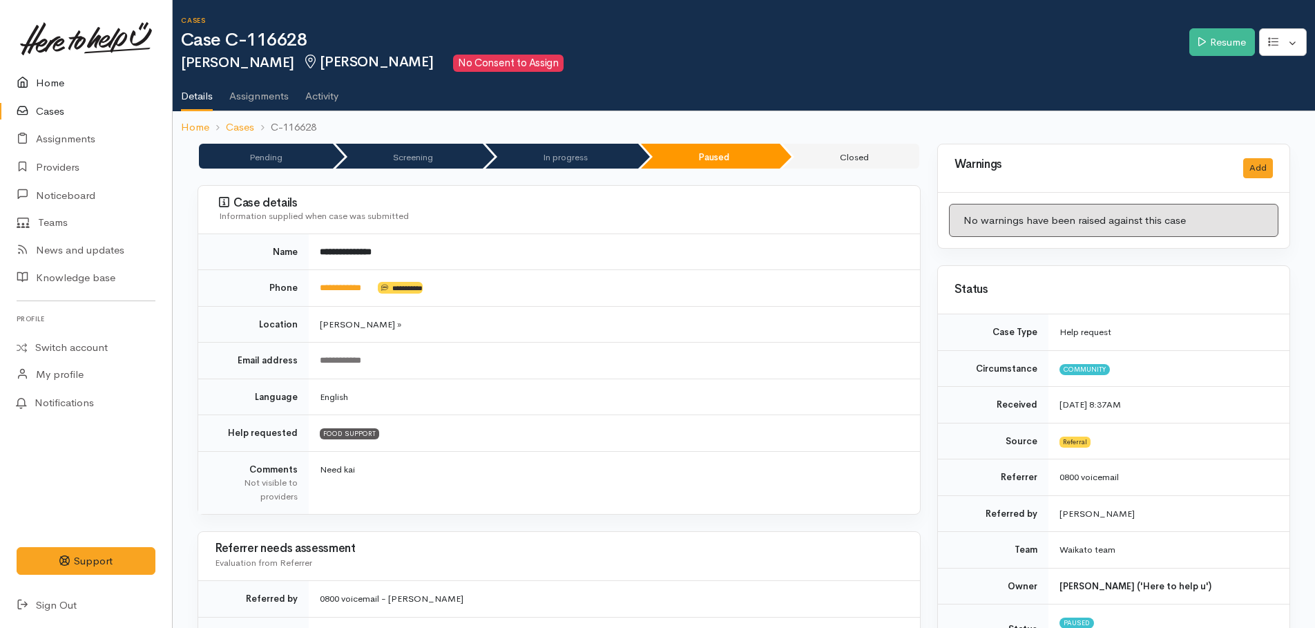
click at [51, 85] on link "Home" at bounding box center [86, 83] width 172 height 28
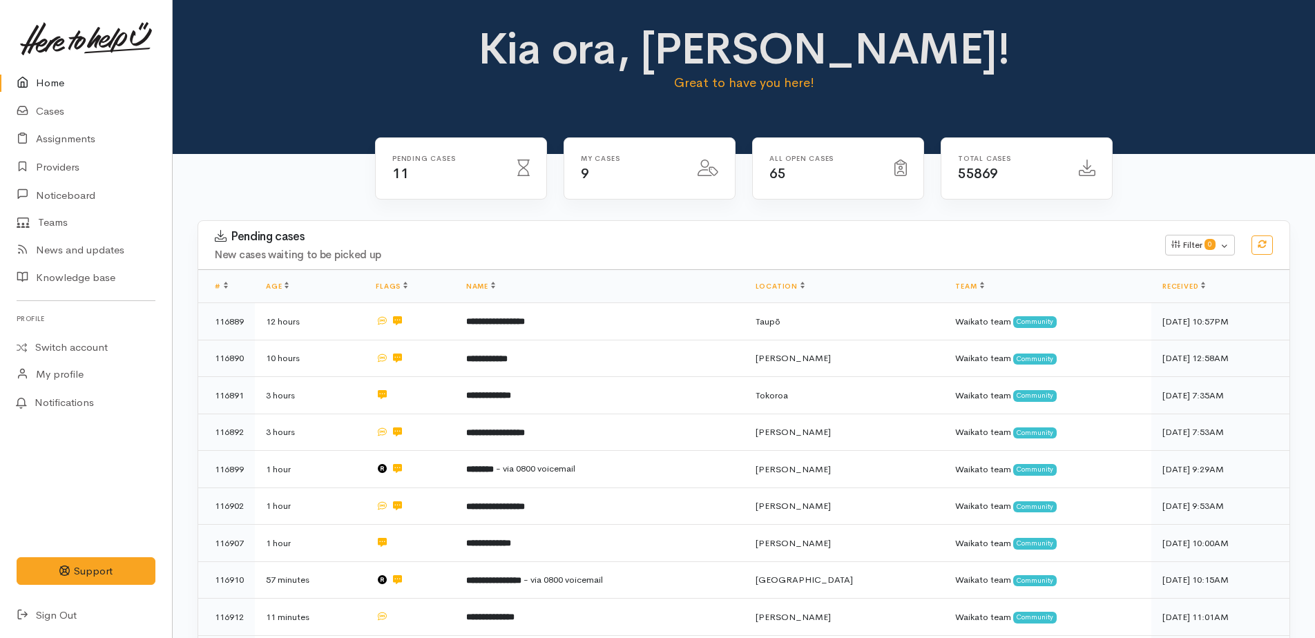
click at [42, 88] on link "Home" at bounding box center [86, 83] width 172 height 28
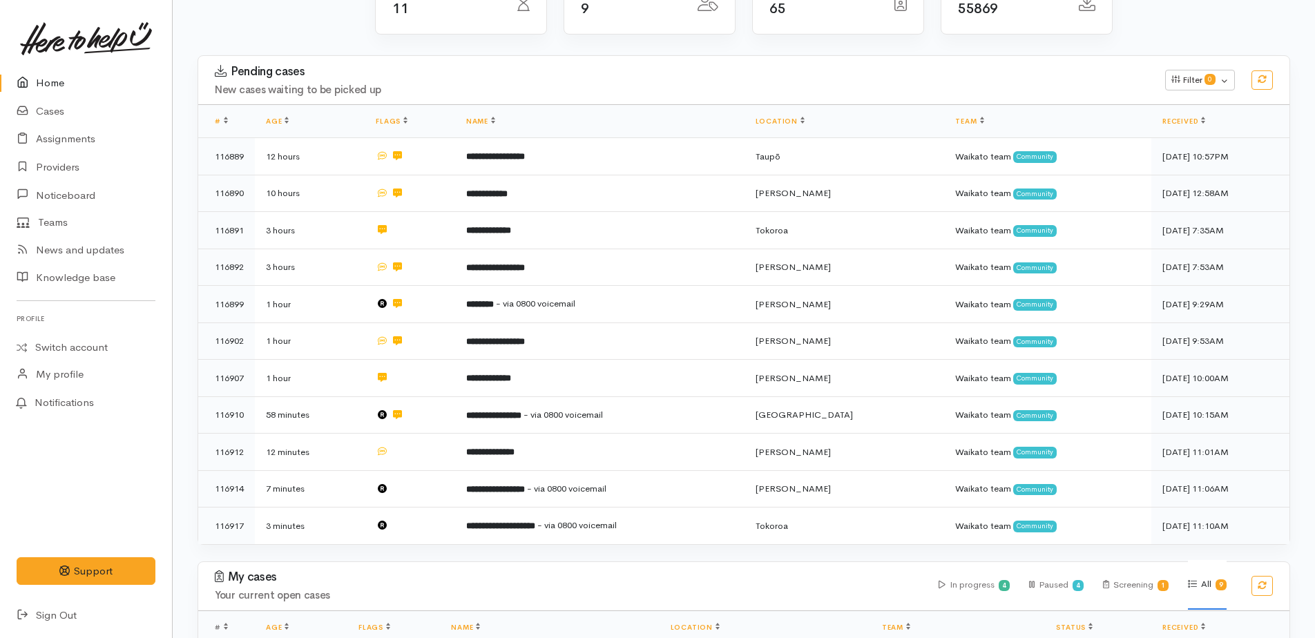
scroll to position [207, 0]
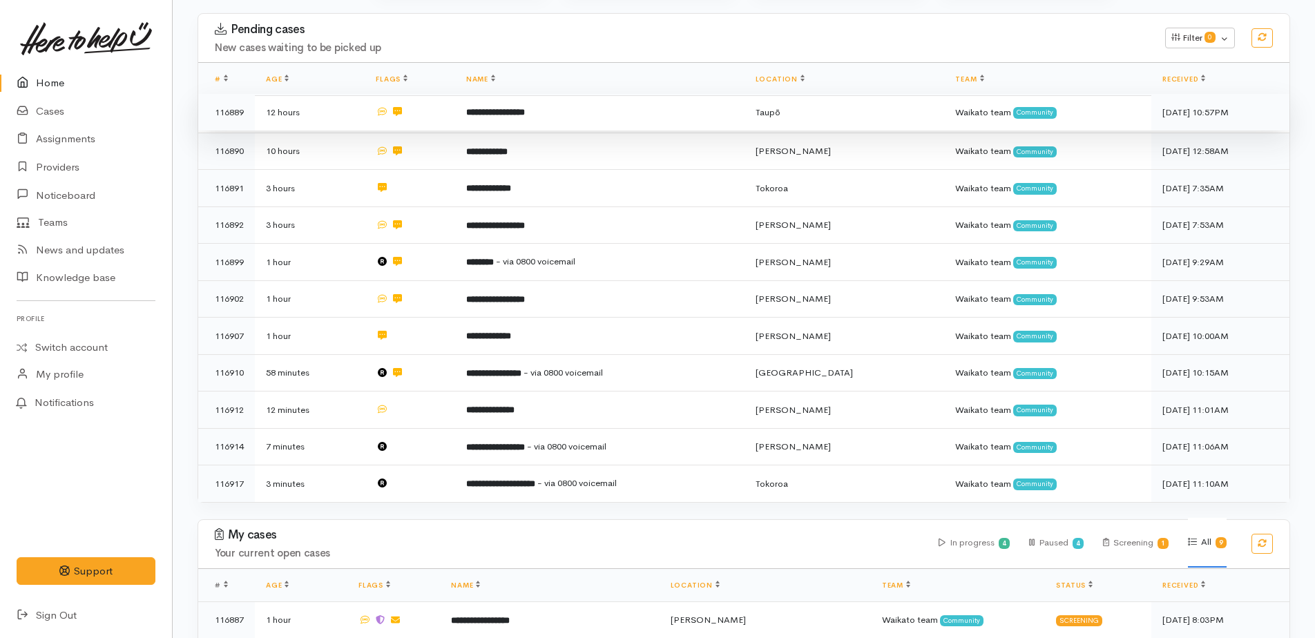
click at [525, 115] on b "**********" at bounding box center [495, 112] width 59 height 9
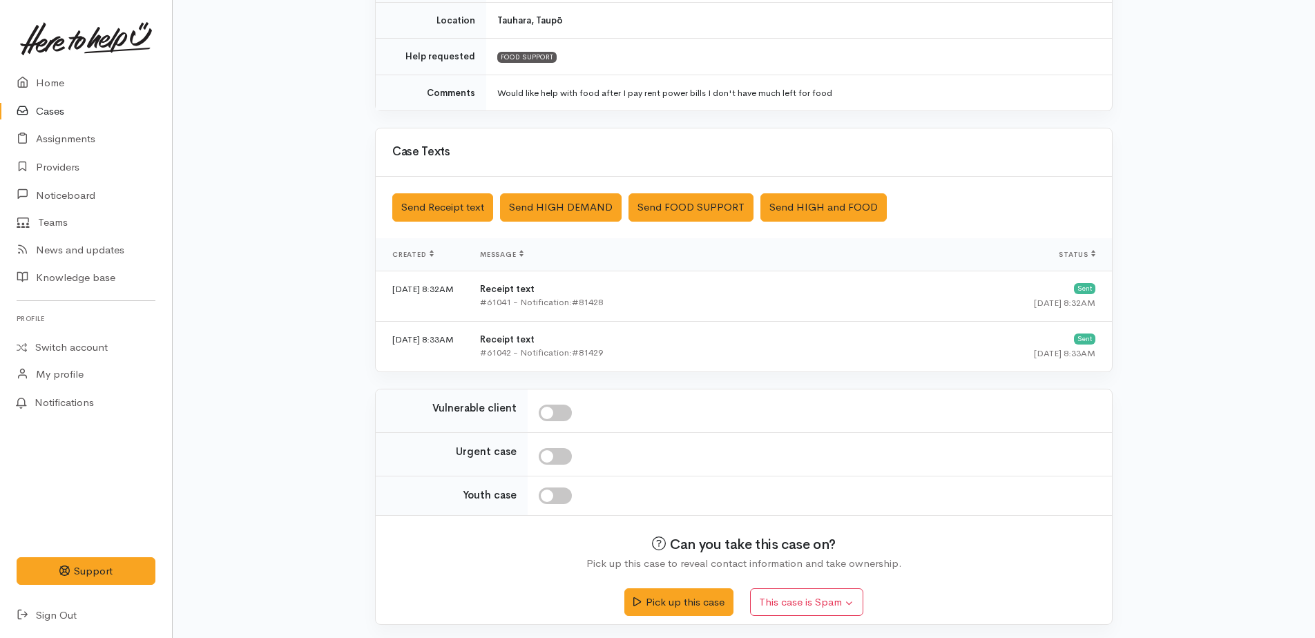
scroll to position [280, 0]
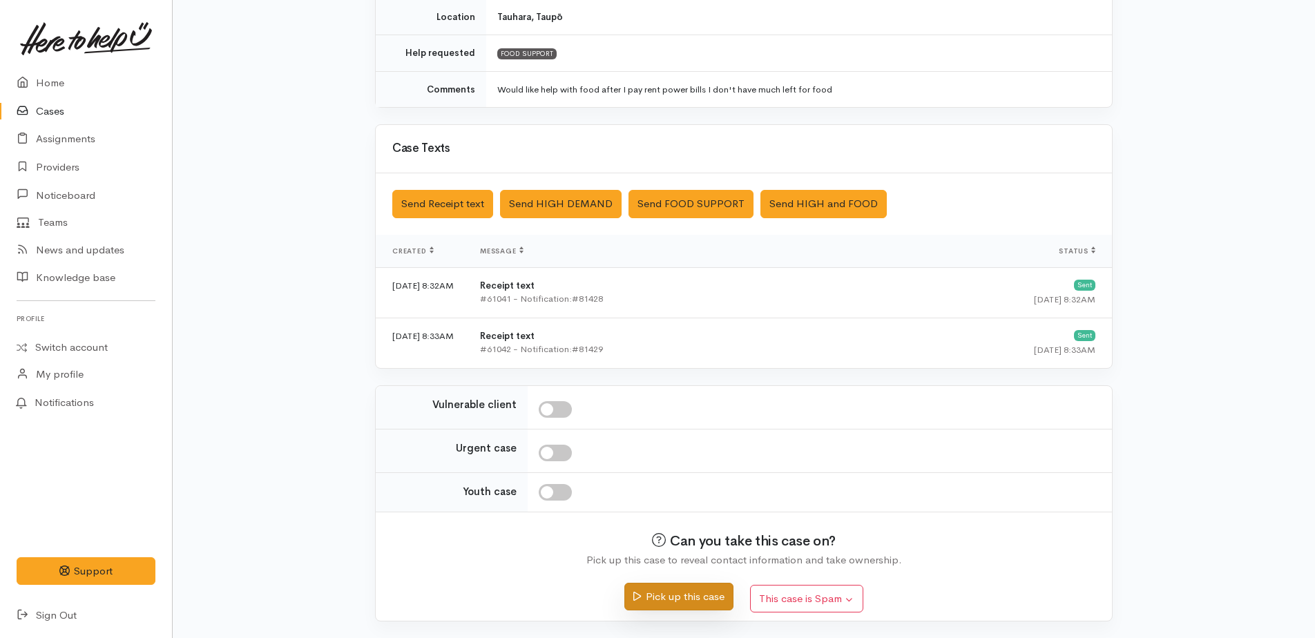
click at [700, 593] on button "Pick up this case" at bounding box center [678, 597] width 108 height 28
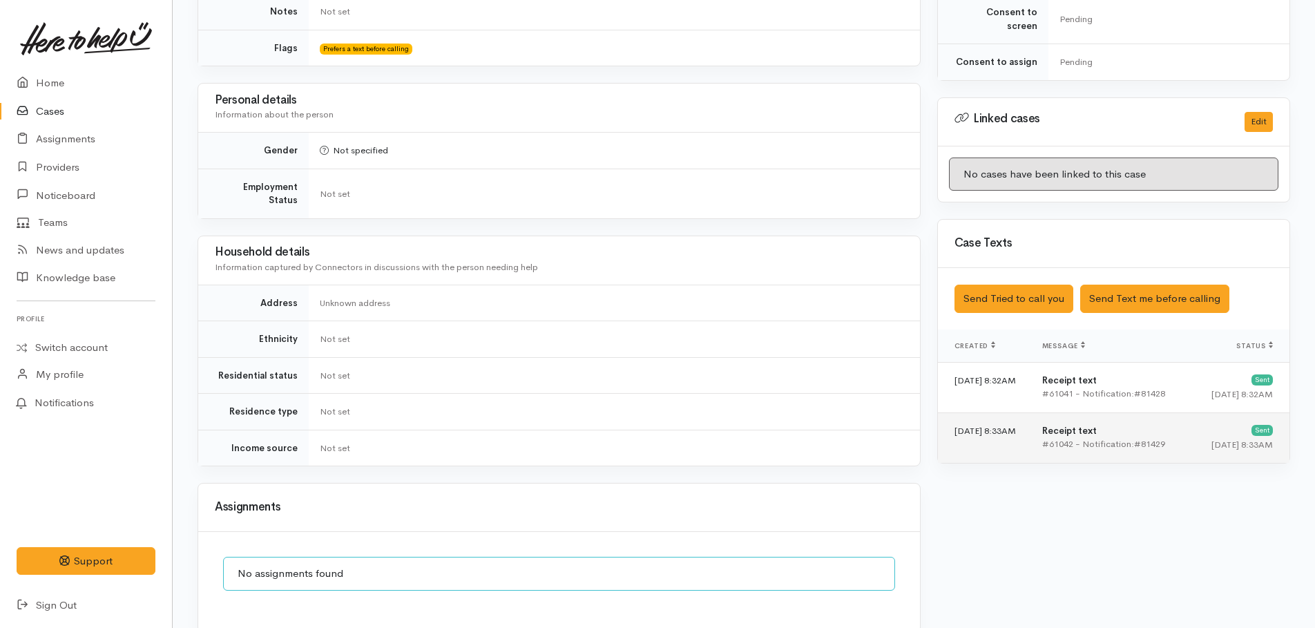
scroll to position [718, 0]
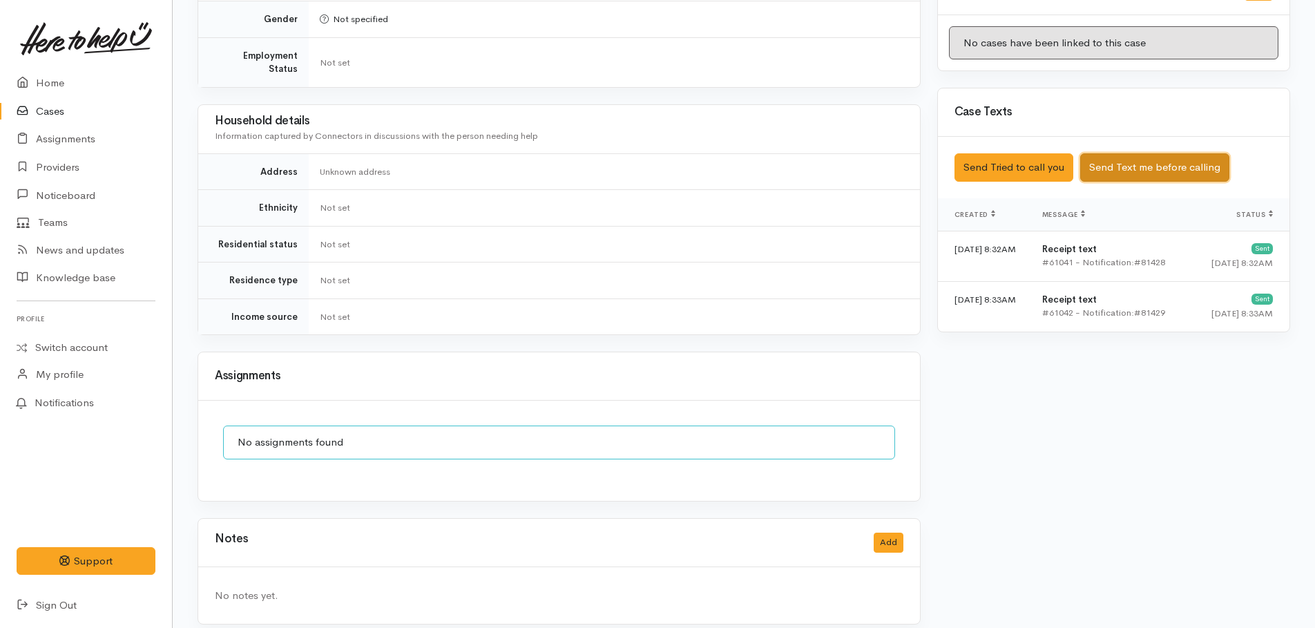
click at [1112, 153] on button "Send Text me before calling" at bounding box center [1154, 167] width 149 height 28
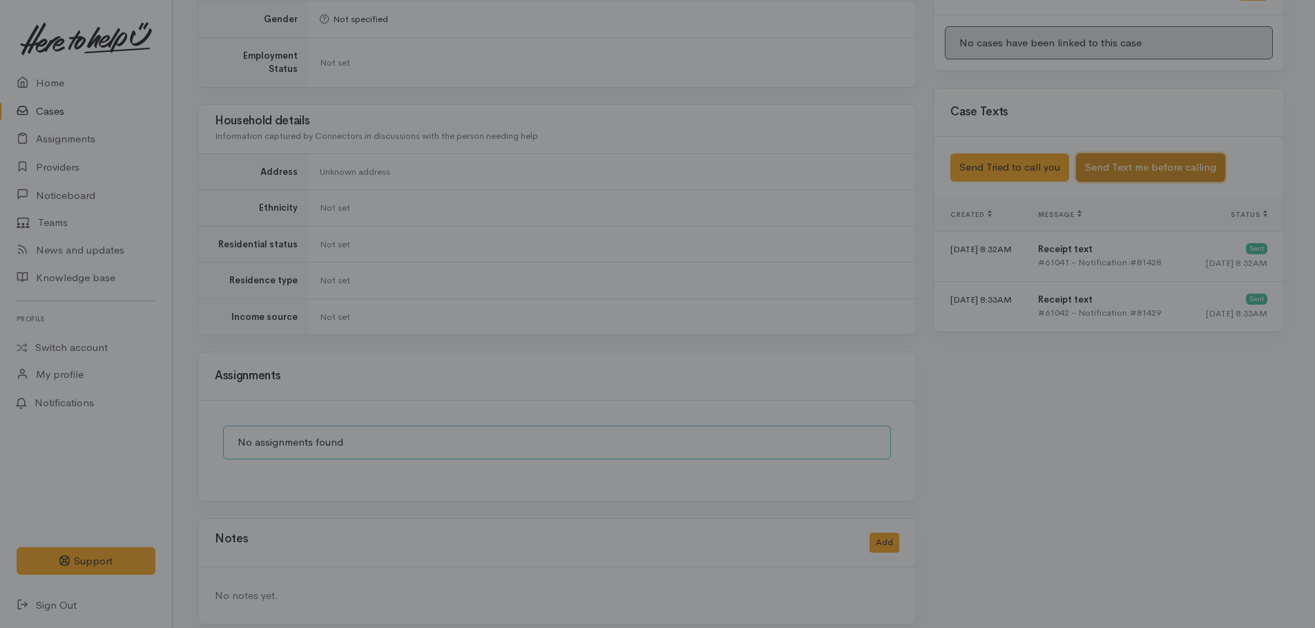
scroll to position [708, 0]
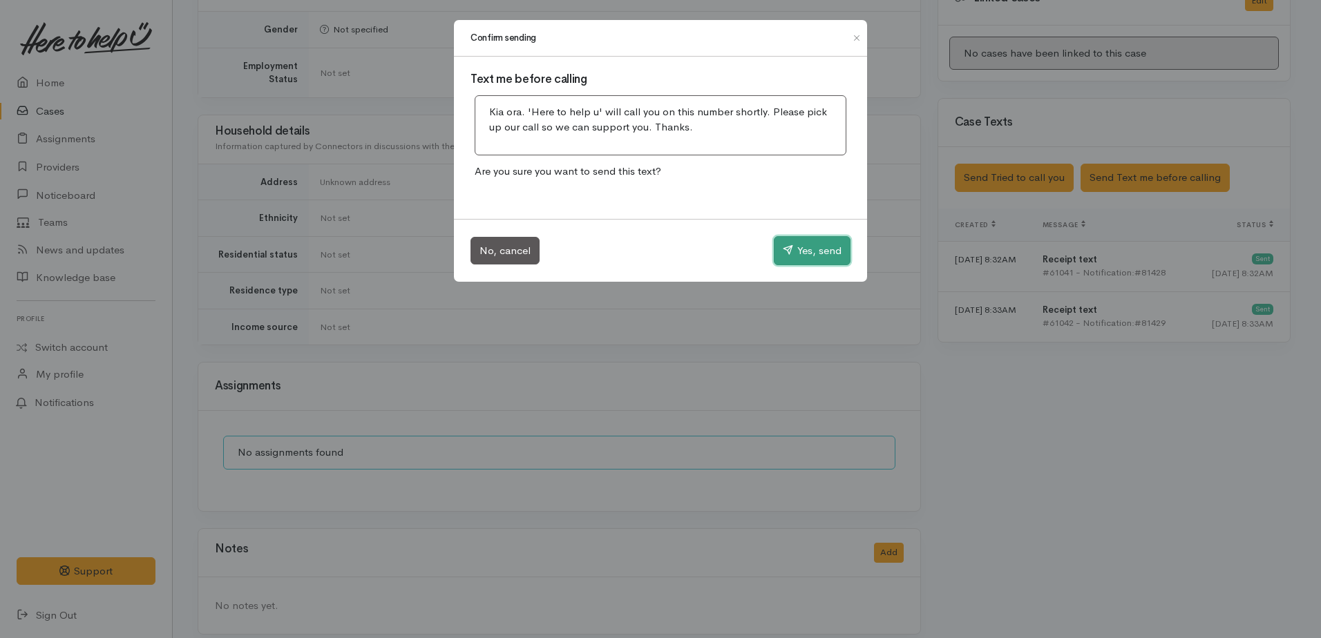
click at [818, 252] on button "Yes, send" at bounding box center [812, 250] width 77 height 29
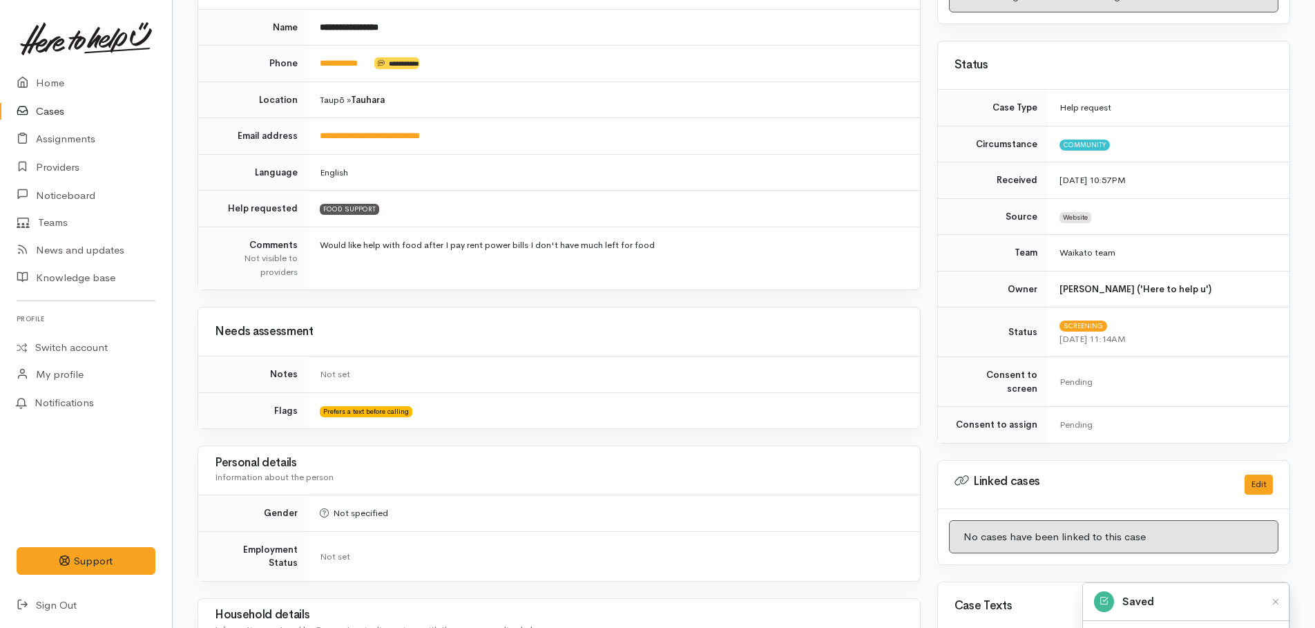
scroll to position [0, 0]
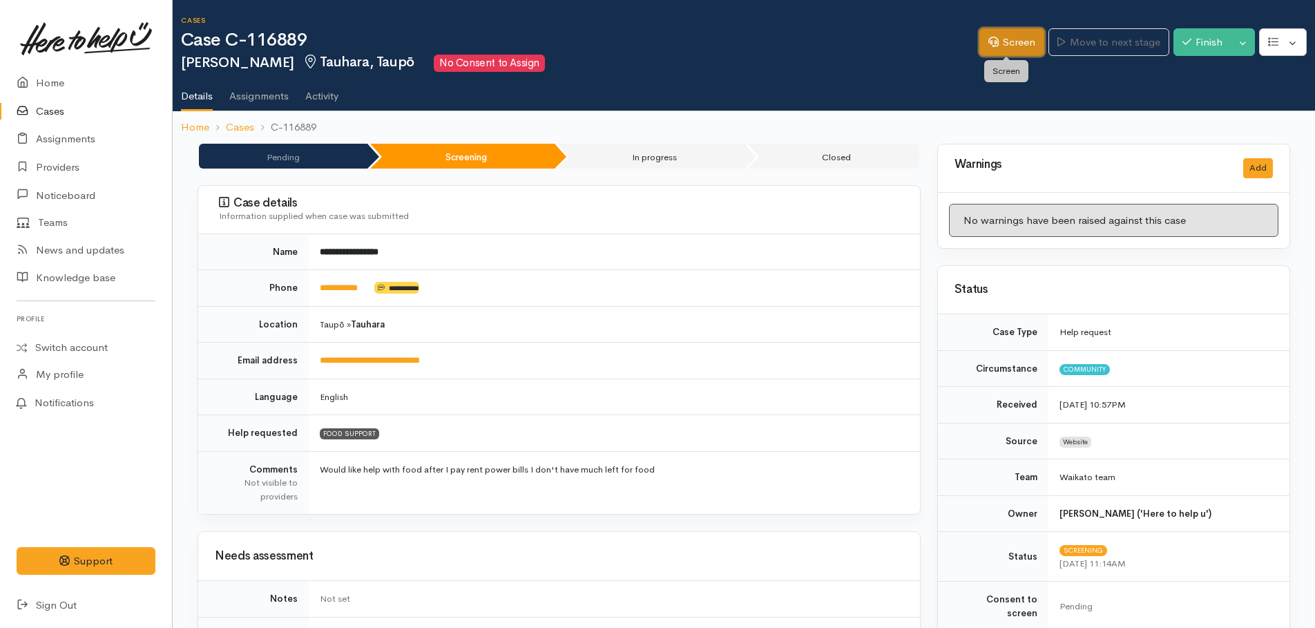
click at [1001, 43] on link "Screen" at bounding box center [1012, 42] width 65 height 28
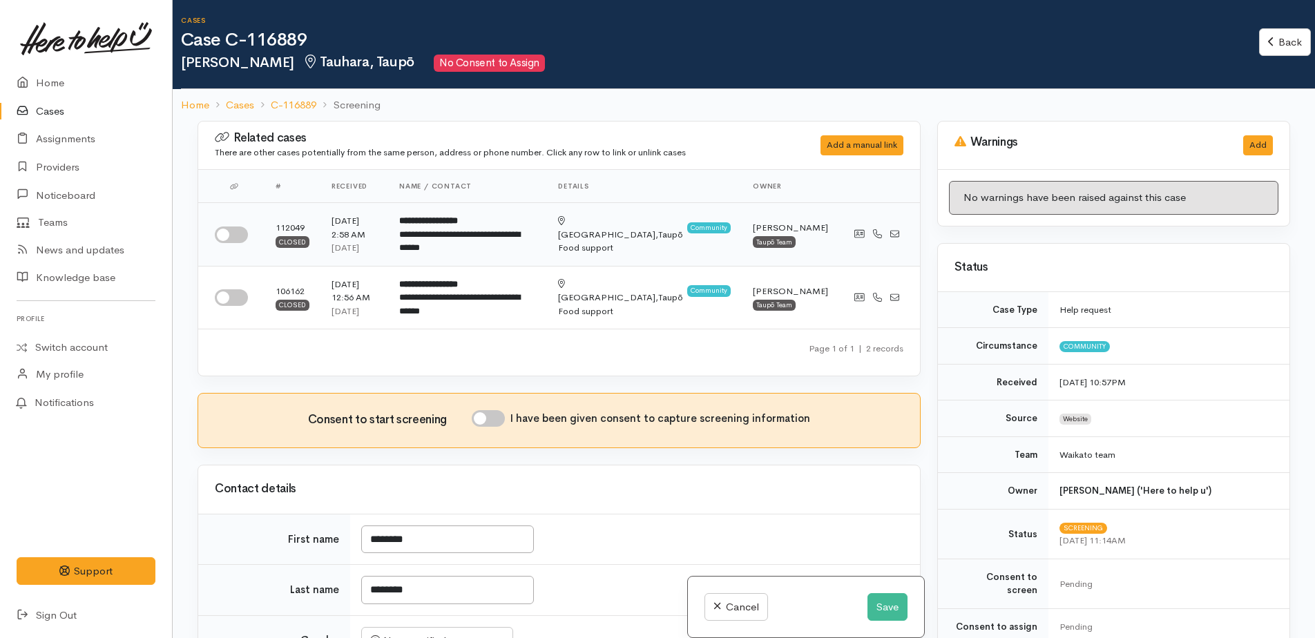
click at [224, 232] on input "checkbox" at bounding box center [231, 235] width 33 height 17
checkbox input "true"
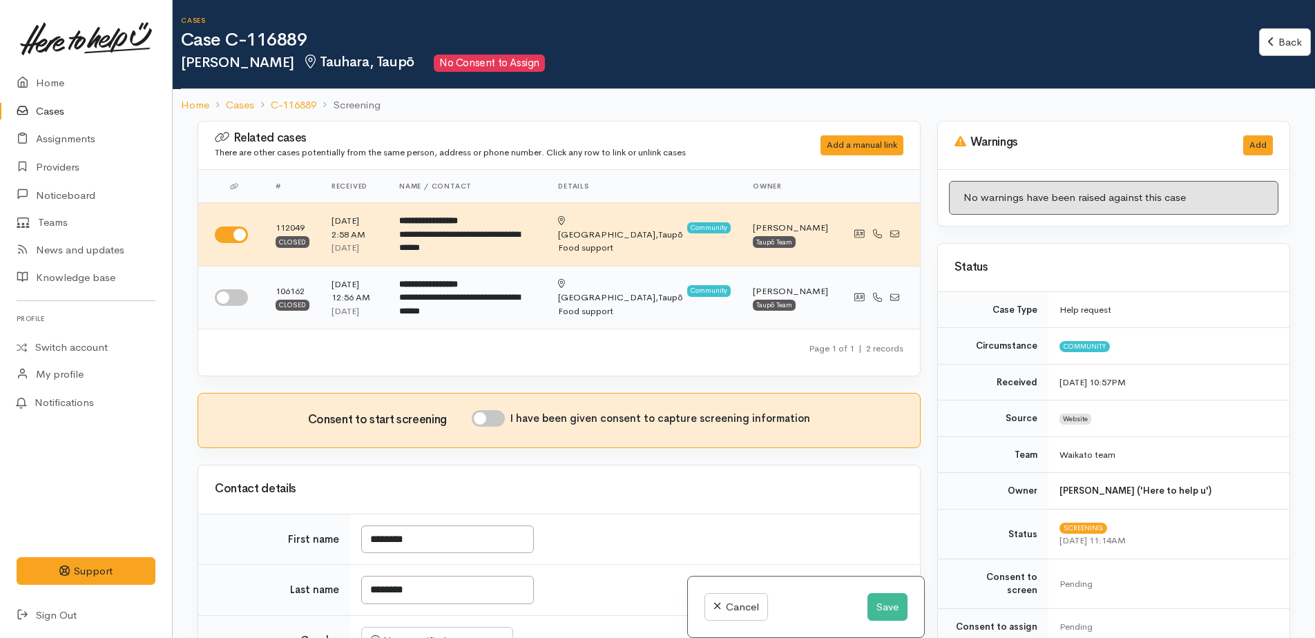
click at [231, 295] on input "checkbox" at bounding box center [231, 297] width 33 height 17
checkbox input "true"
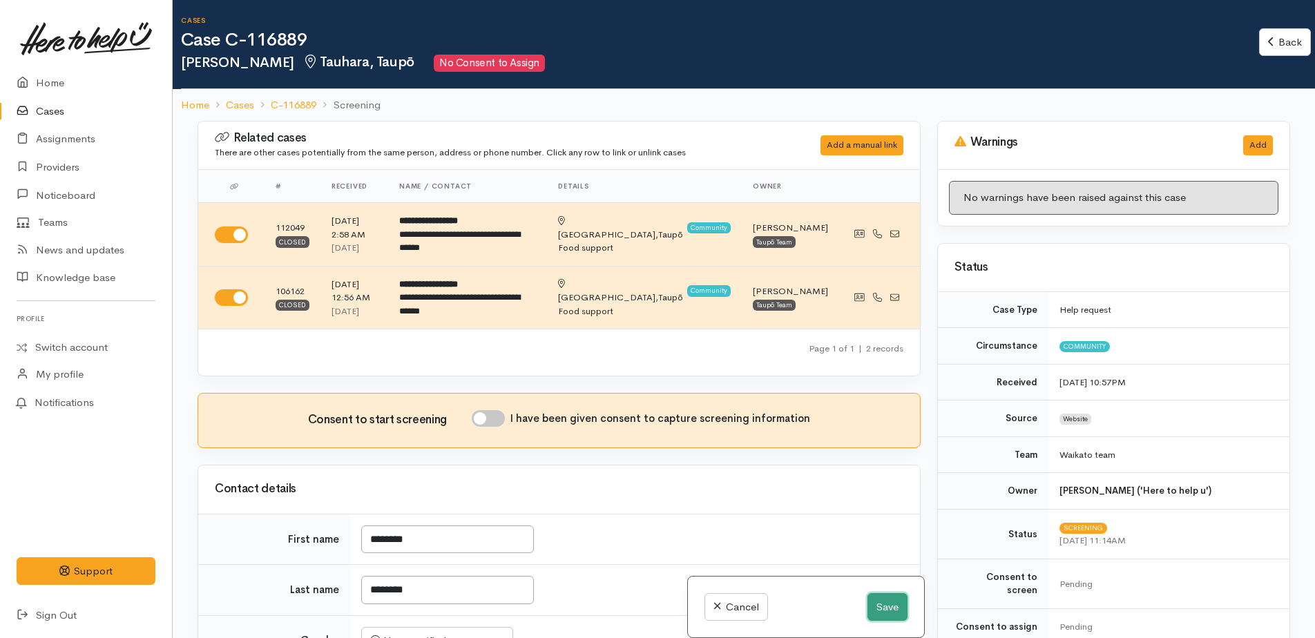
click at [877, 607] on button "Save" at bounding box center [888, 607] width 40 height 28
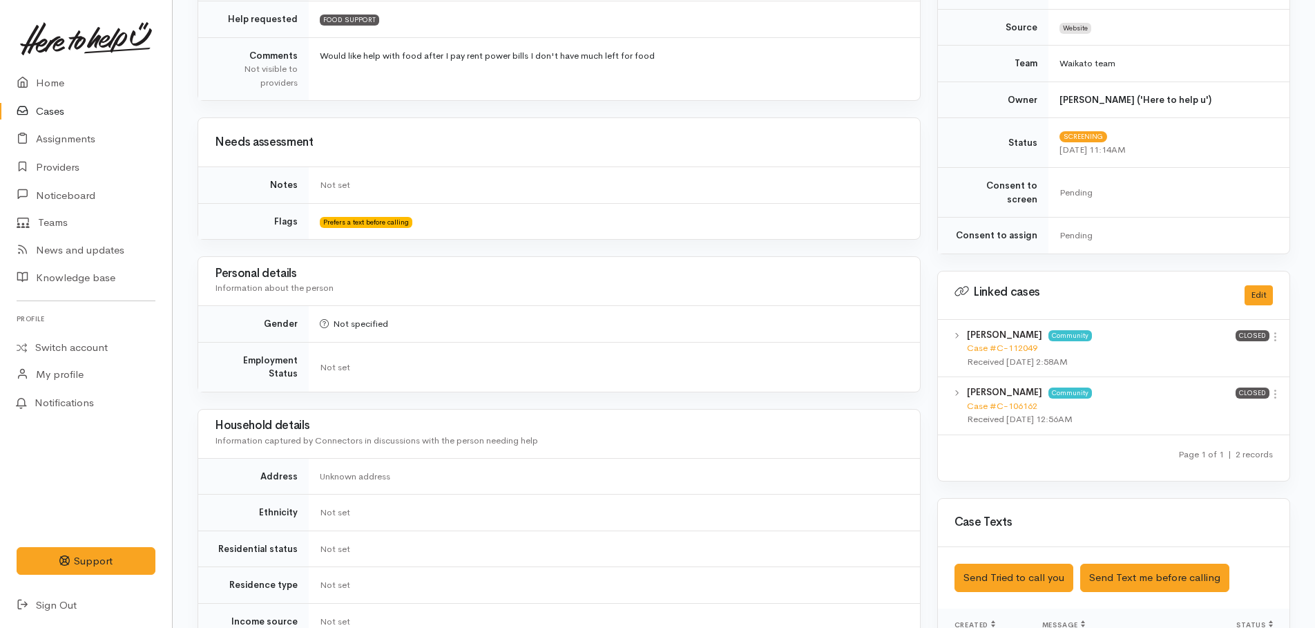
scroll to position [622, 0]
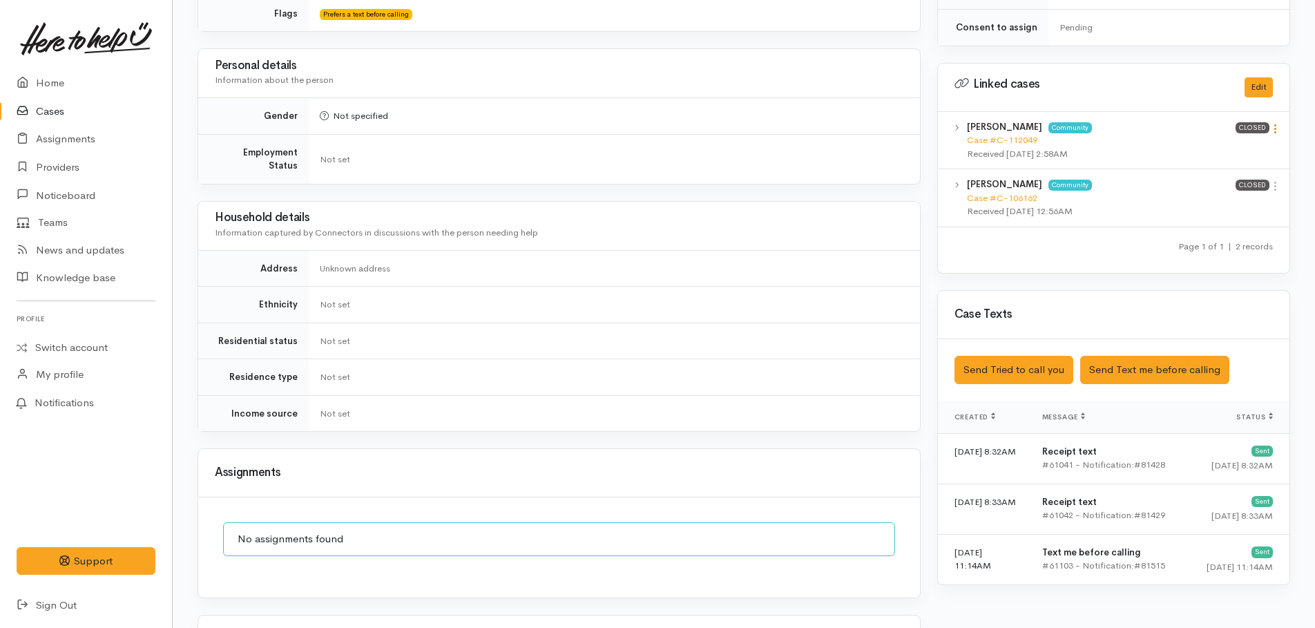
click at [1277, 123] on icon at bounding box center [1276, 129] width 12 height 12
click at [1224, 145] on link "View case" at bounding box center [1226, 155] width 109 height 21
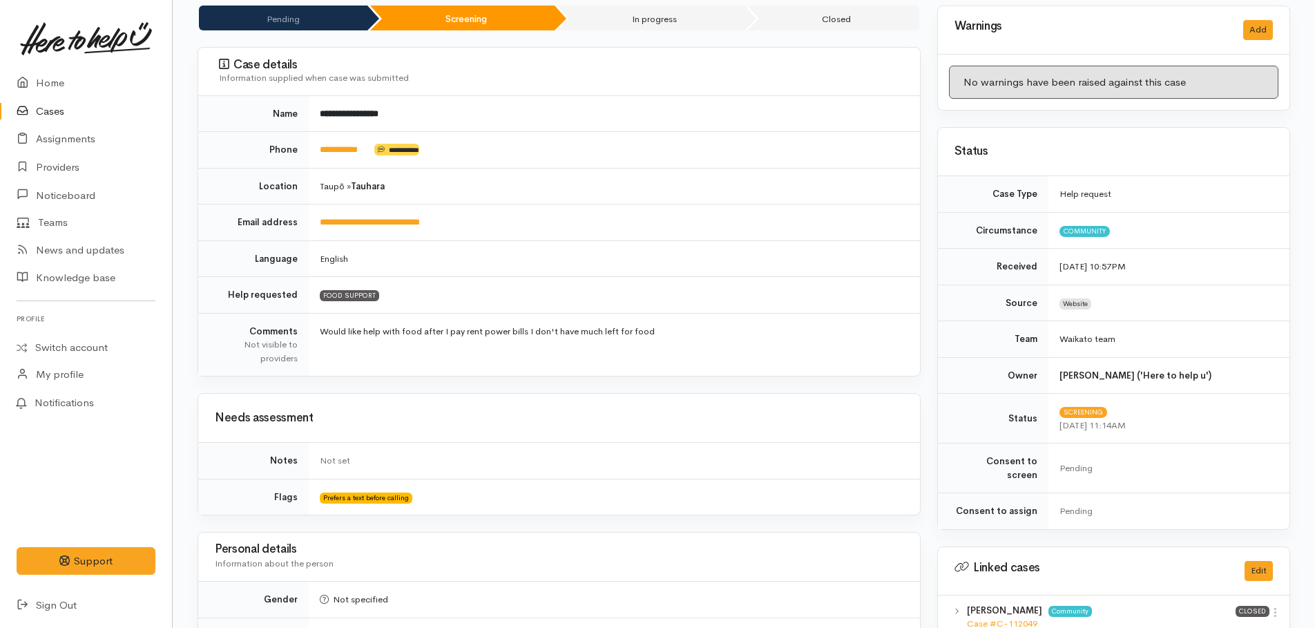
scroll to position [0, 0]
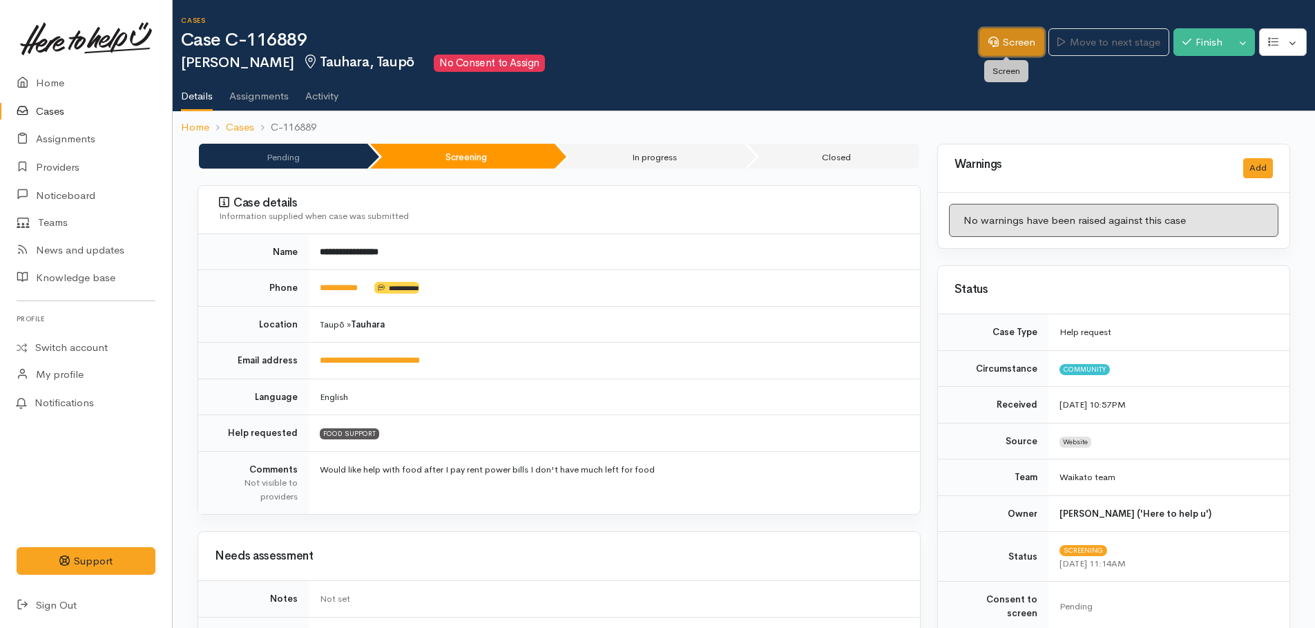
click at [1003, 44] on link "Screen" at bounding box center [1012, 42] width 65 height 28
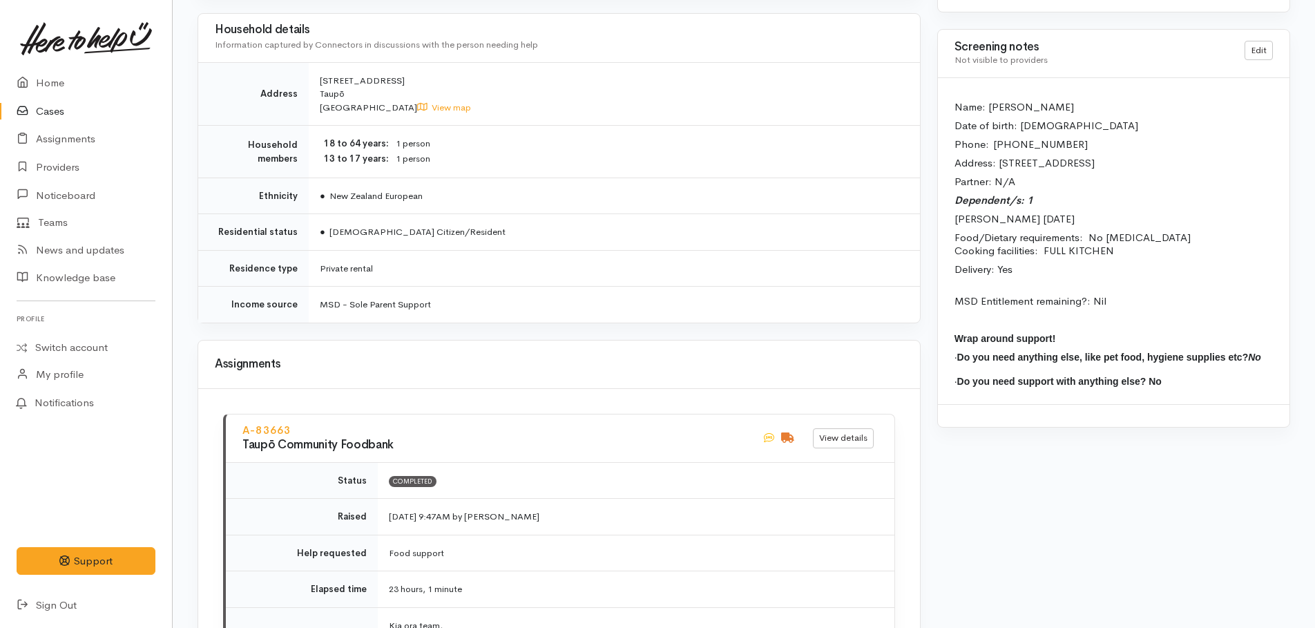
scroll to position [1105, 0]
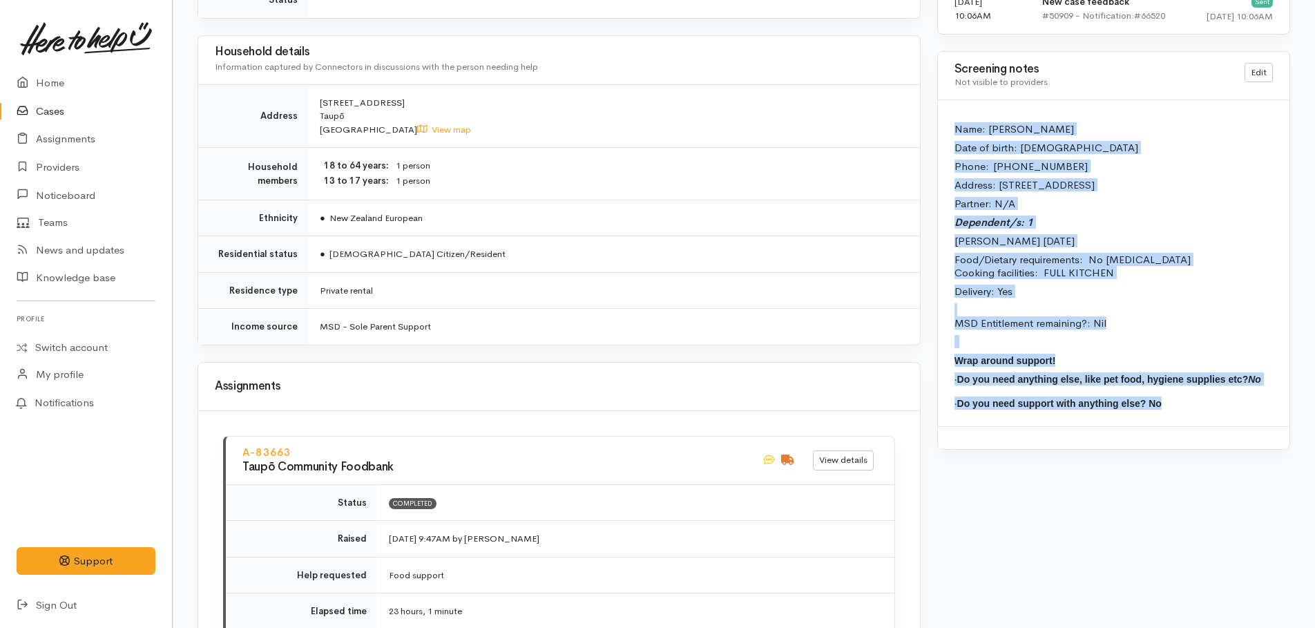
drag, startPoint x: 951, startPoint y: 123, endPoint x: 1216, endPoint y: 402, distance: 384.6
click at [1216, 402] on div "Name: [PERSON_NAME] Date of birth: [DEMOGRAPHIC_DATA] Phone:  0220978608 Addres…" at bounding box center [1114, 263] width 352 height 326
copy div "Name: [PERSON_NAME] Date of birth: [DEMOGRAPHIC_DATA] Phone:  0220978608 Addres…"
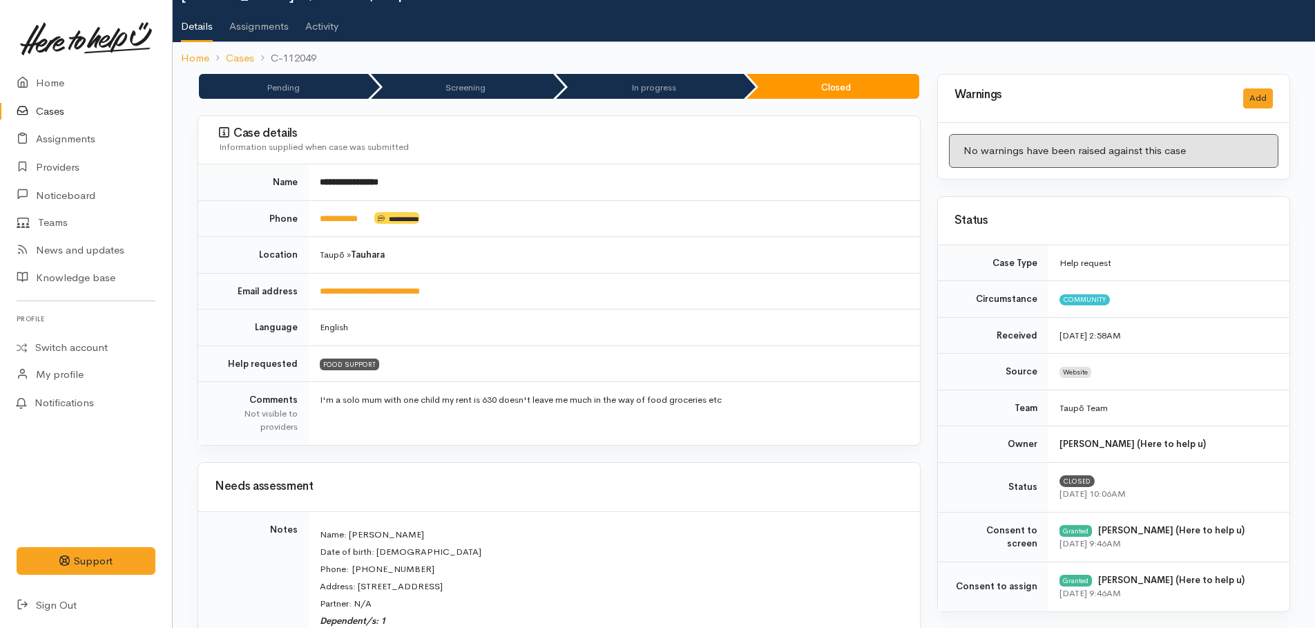
scroll to position [0, 0]
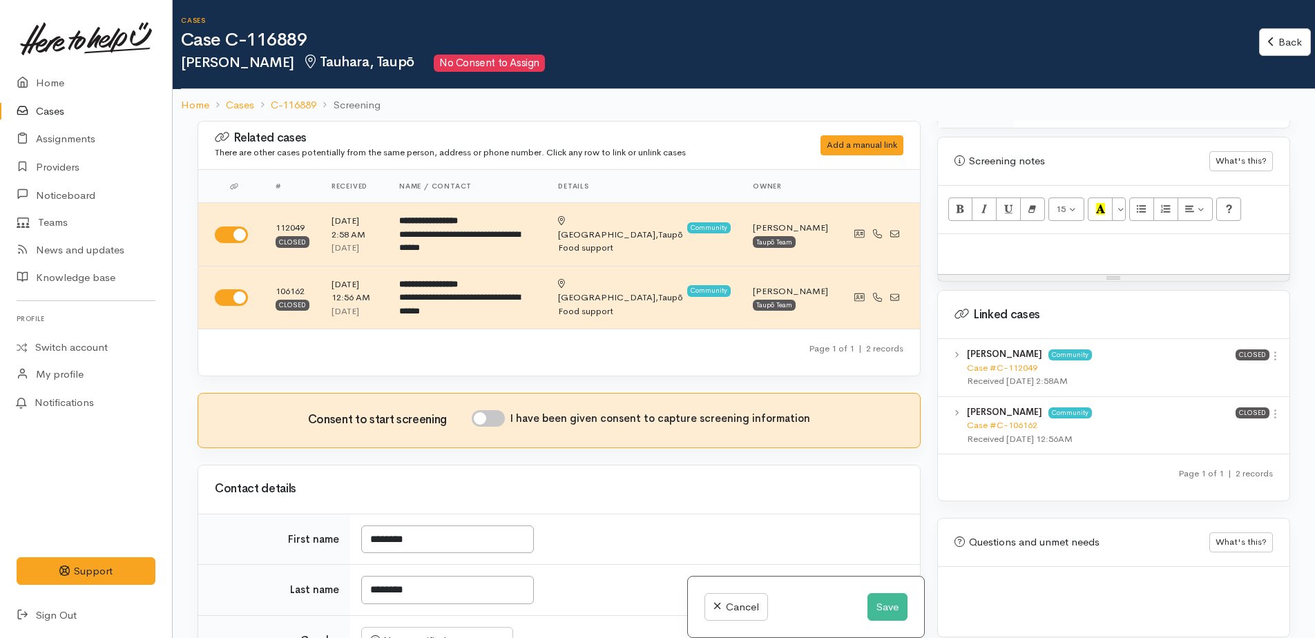
scroll to position [815, 0]
paste div
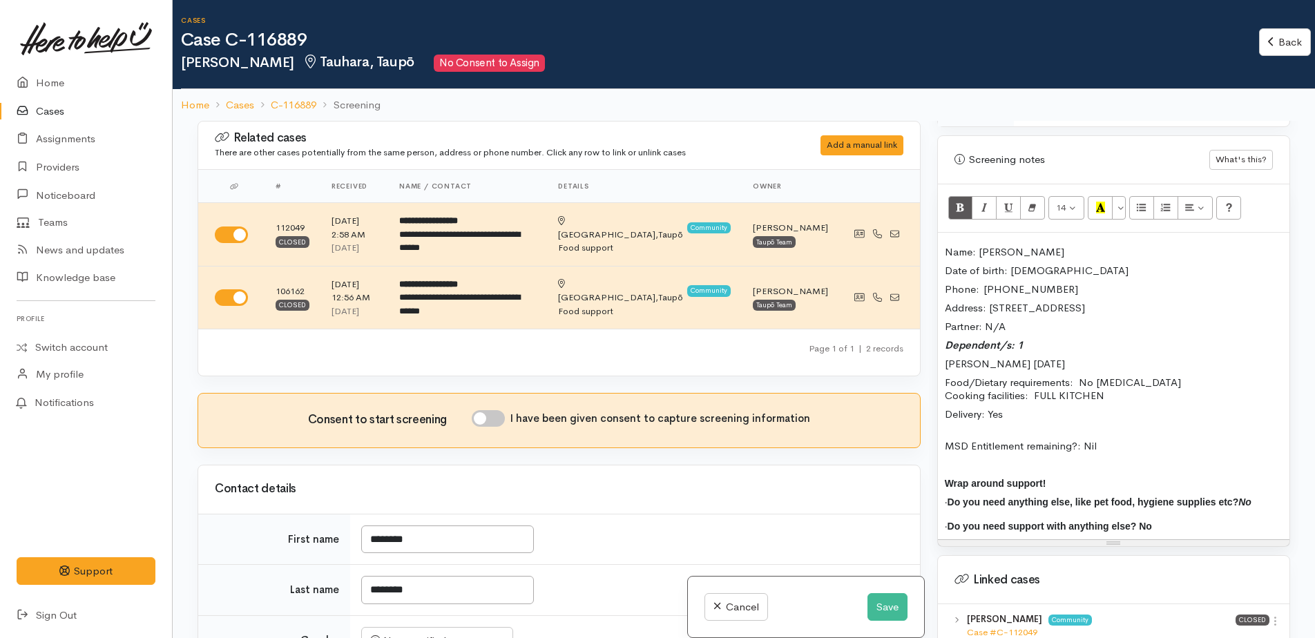
click at [942, 233] on div "Name: Adrienne Mitchell Date of birth: 08/05/1967 Phone:  0220978608 Address: 6…" at bounding box center [1114, 386] width 352 height 307
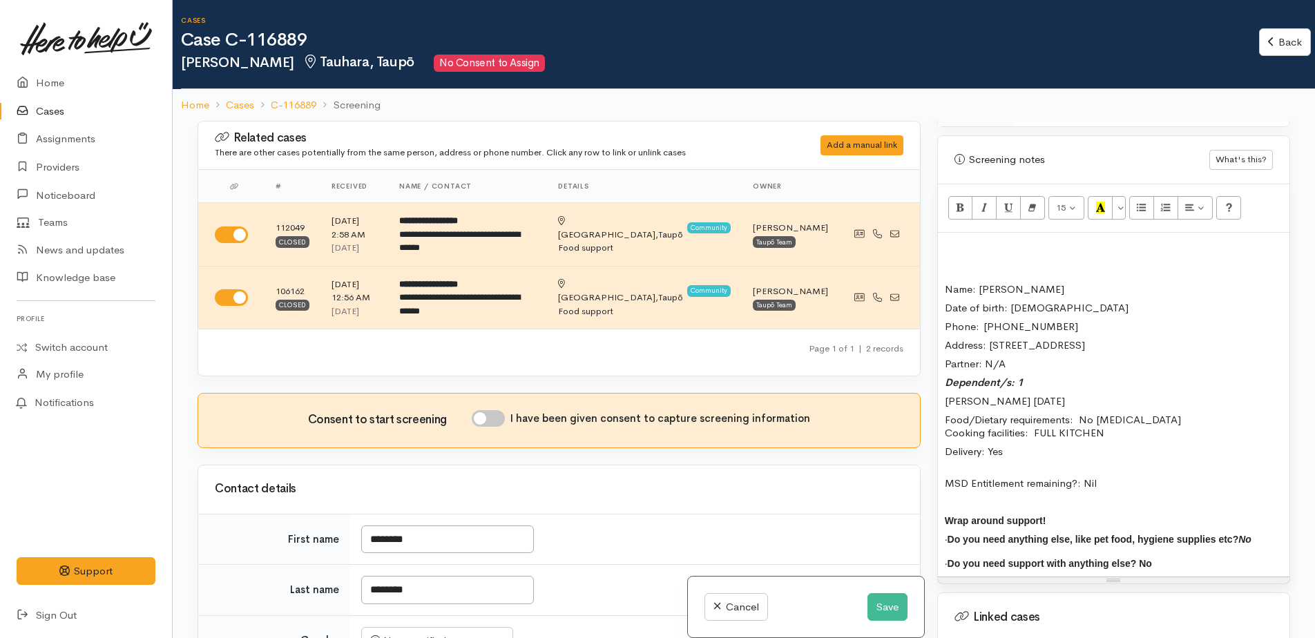
click at [980, 245] on p at bounding box center [1114, 251] width 338 height 13
click at [986, 245] on p "Appears to be third food parcel" at bounding box center [1114, 251] width 338 height 13
click at [1161, 245] on p "This request would to be third food parcel" at bounding box center [1114, 251] width 338 height 13
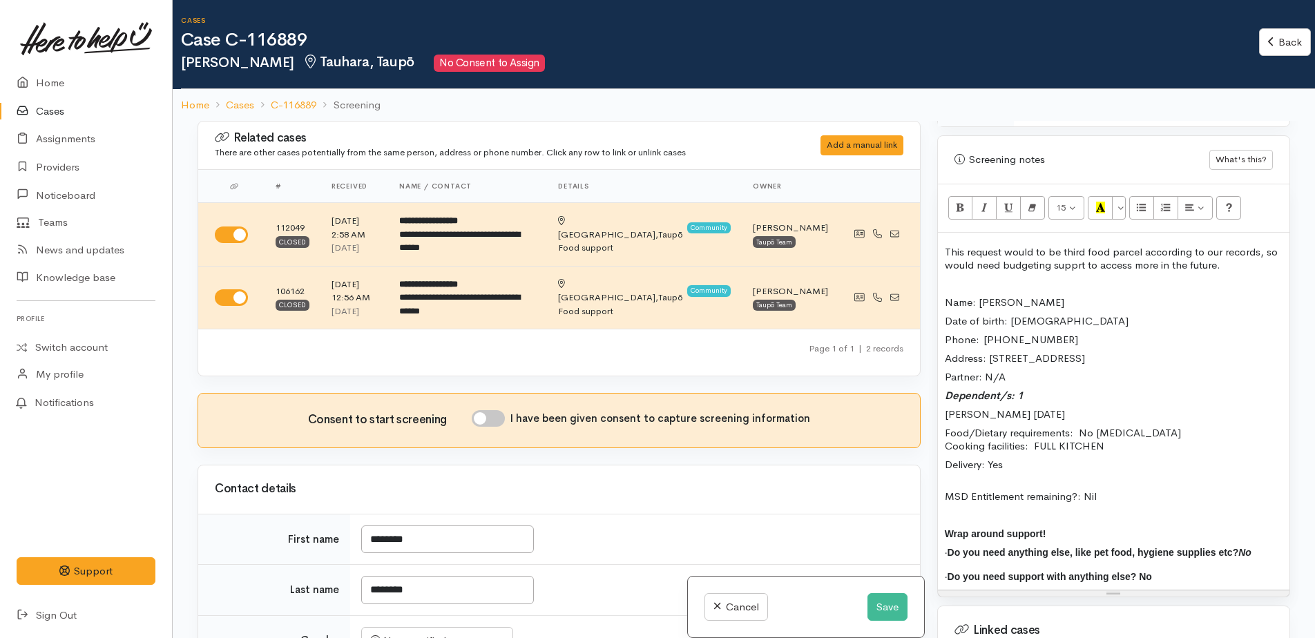
click at [1235, 257] on p "This request would to be third food parcel according to our records, so would n…" at bounding box center [1114, 258] width 338 height 26
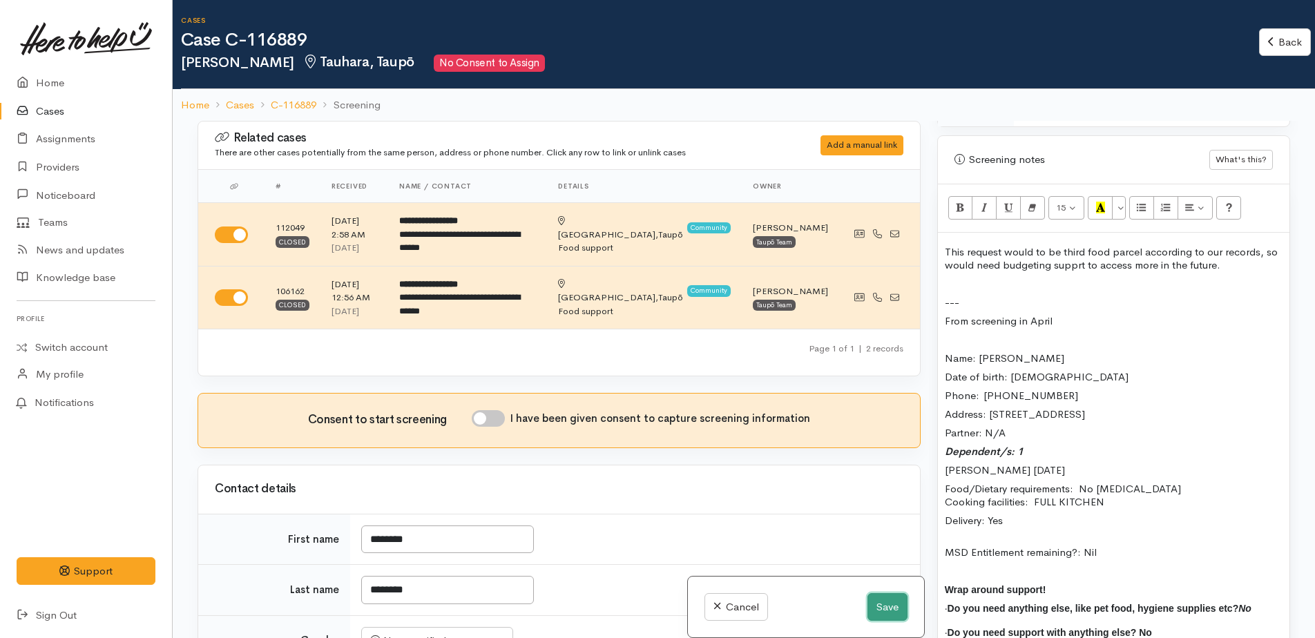
click at [881, 607] on button "Save" at bounding box center [888, 607] width 40 height 28
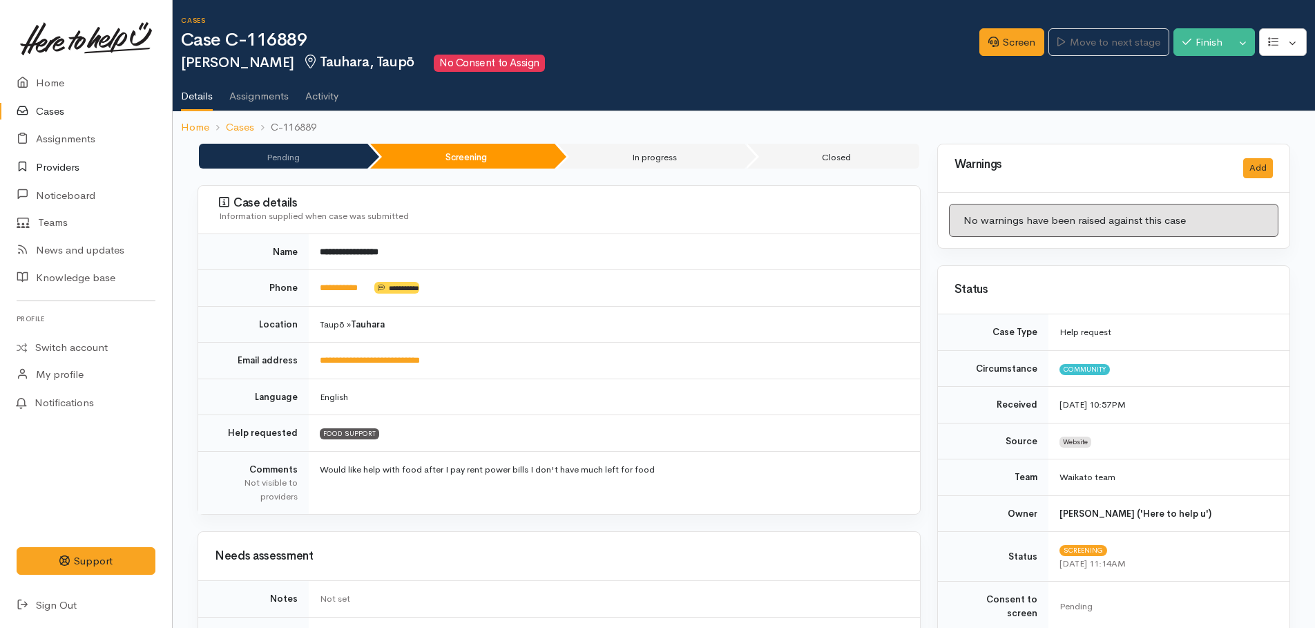
click at [55, 167] on link "Providers" at bounding box center [86, 167] width 172 height 28
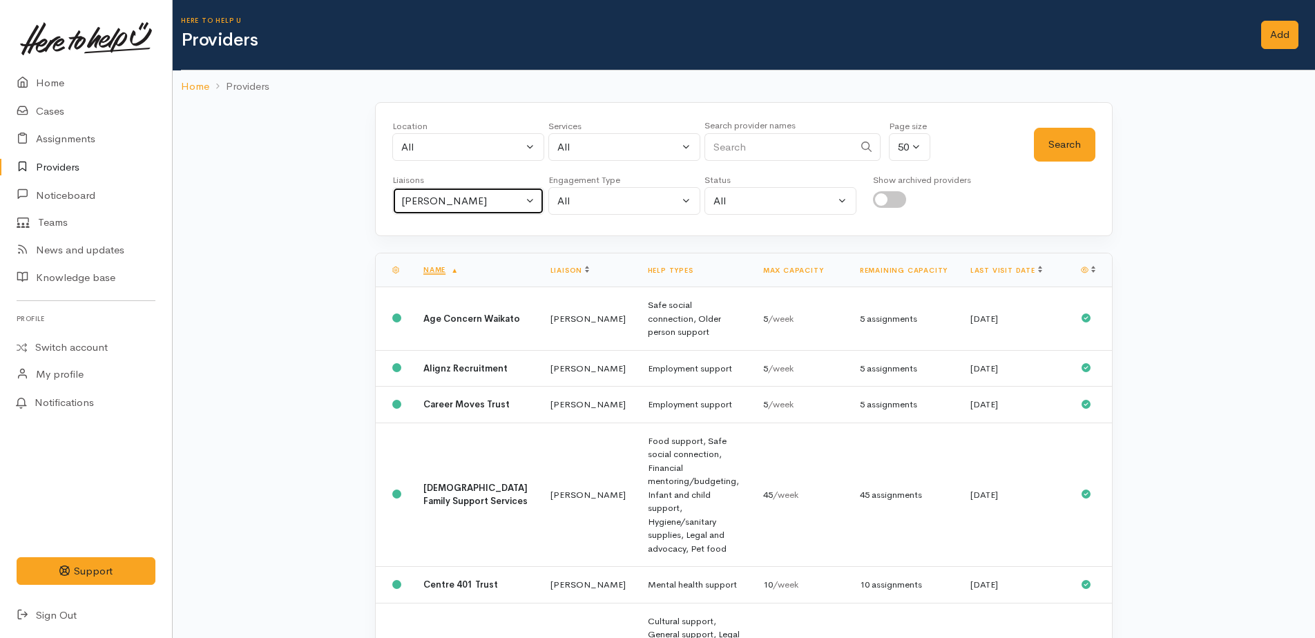
click at [457, 203] on div "Kyleigh Pike" at bounding box center [462, 201] width 122 height 16
type input "lei"
click at [443, 287] on span "Leinati Lima" at bounding box center [453, 288] width 86 height 16
select select "953"
click at [1053, 153] on button "Search" at bounding box center [1064, 145] width 61 height 34
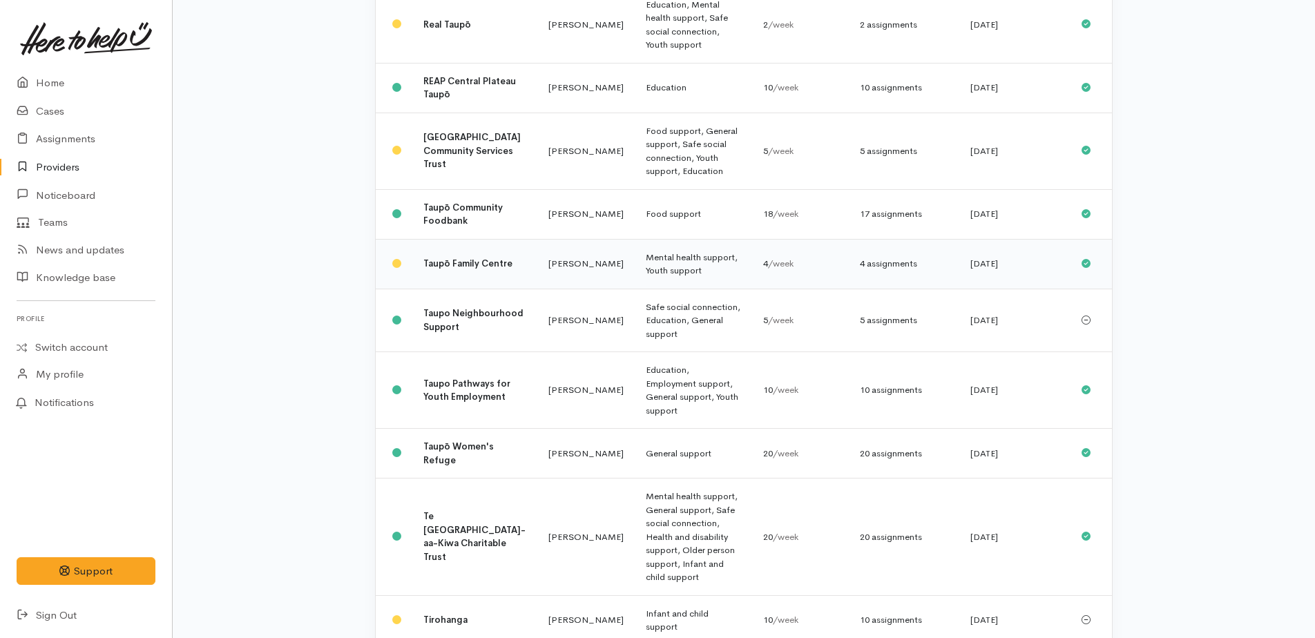
scroll to position [1309, 0]
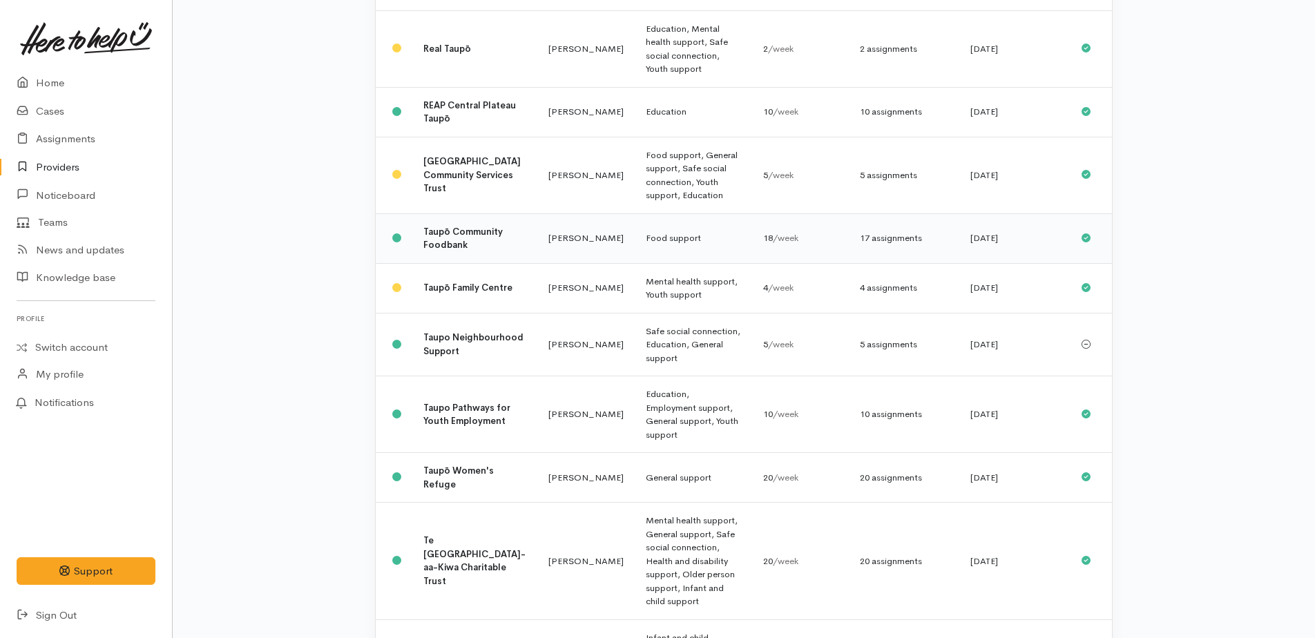
click at [439, 226] on b "Taupō Community Foodbank" at bounding box center [462, 239] width 79 height 26
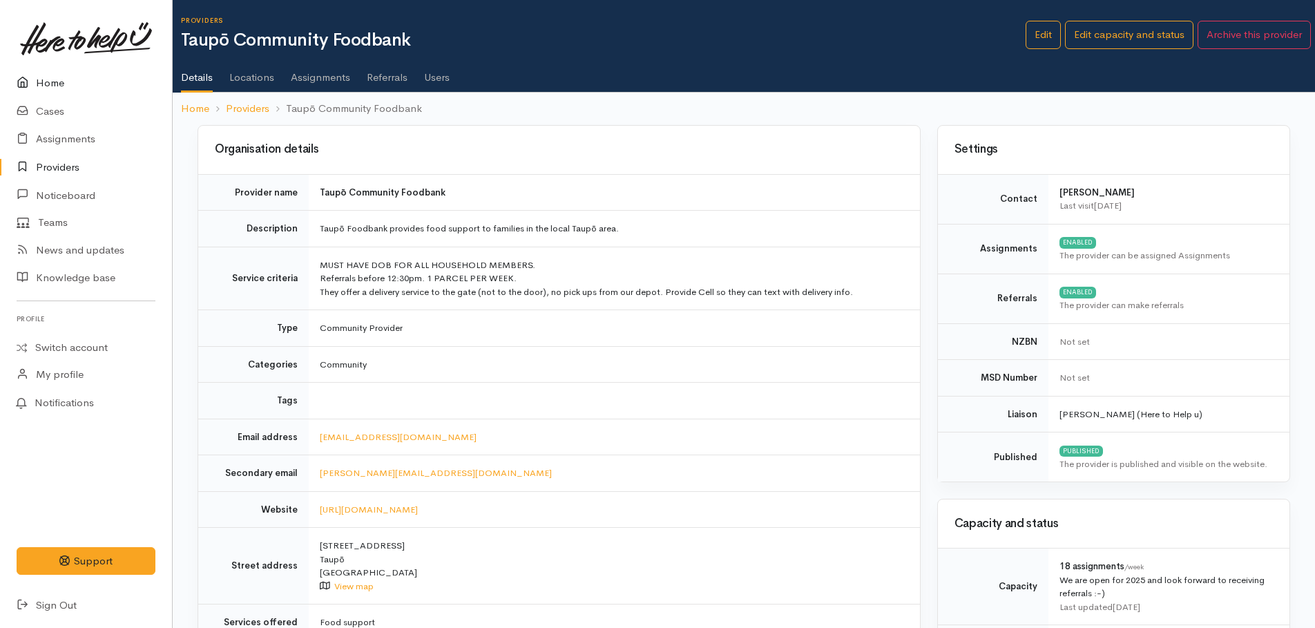
click at [46, 79] on link "Home" at bounding box center [86, 83] width 172 height 28
